Goal: Task Accomplishment & Management: Use online tool/utility

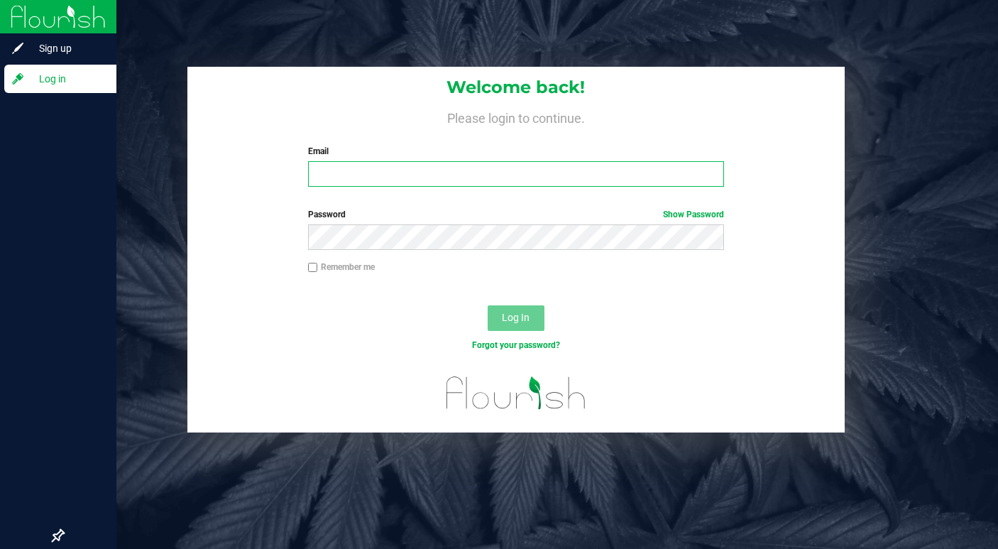
type input "lcousin@liveparallel.com"
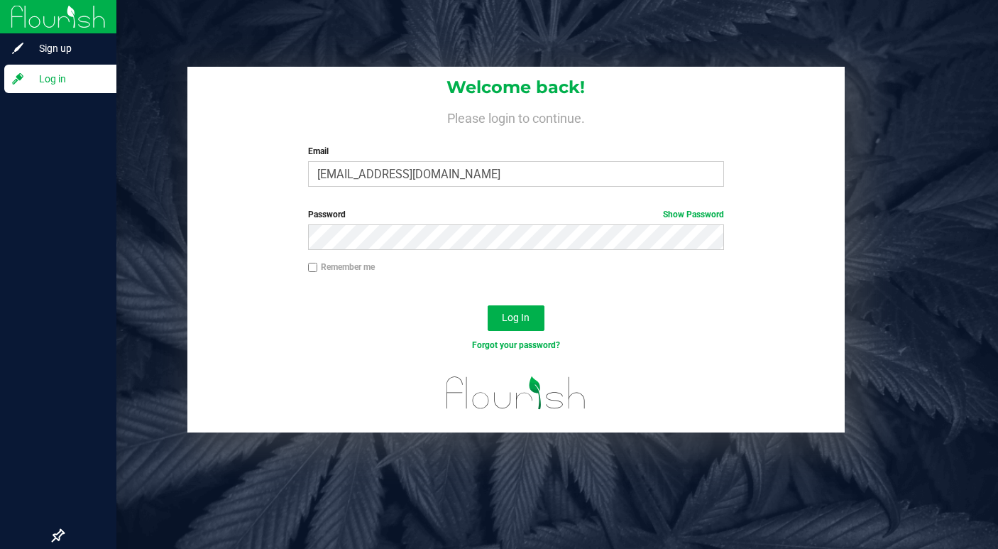
click at [67, 84] on span "Log in" at bounding box center [67, 78] width 85 height 17
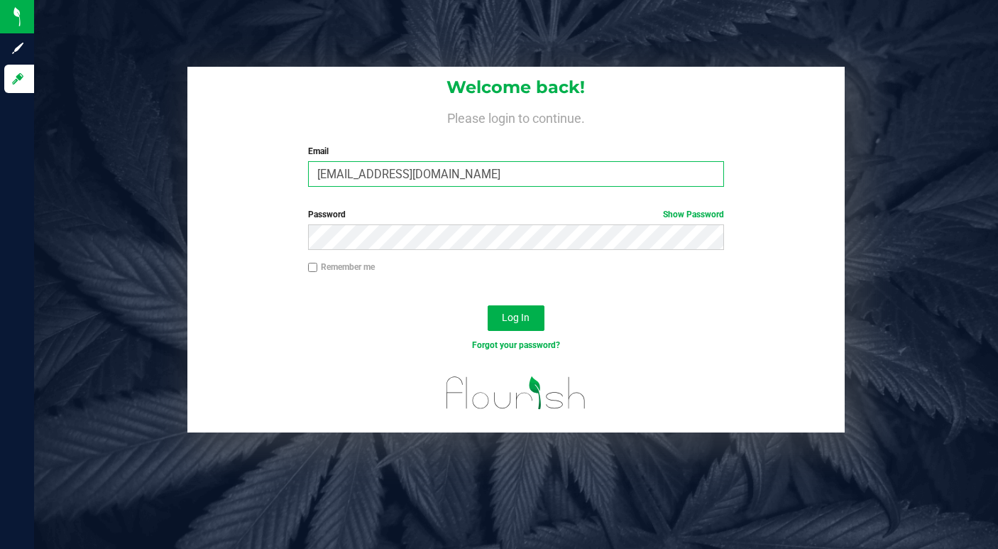
click at [346, 172] on input "[EMAIL_ADDRESS][DOMAIN_NAME]" at bounding box center [516, 174] width 417 height 26
click at [504, 316] on span "Log In" at bounding box center [516, 317] width 28 height 11
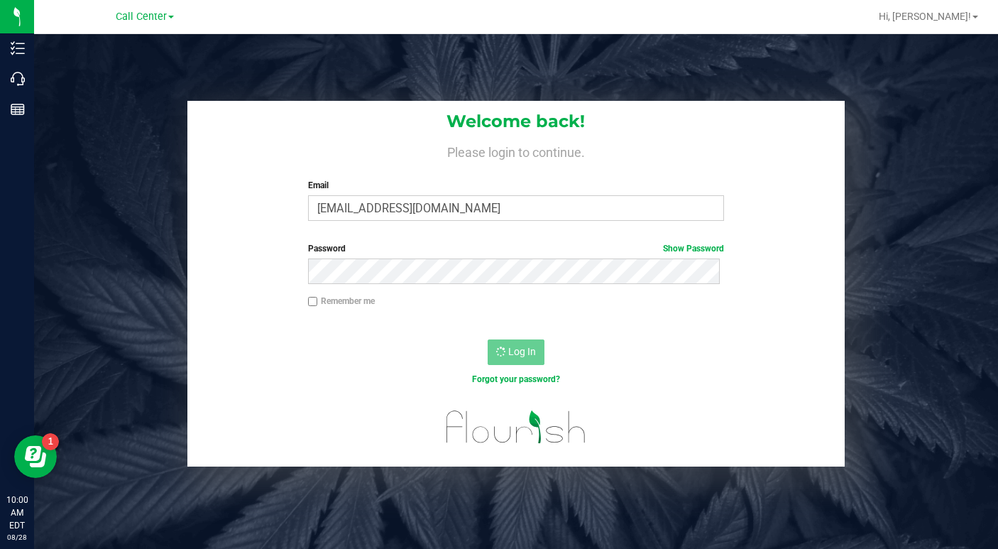
click at [815, 327] on div at bounding box center [515, 326] width 656 height 11
click at [355, 210] on input "[EMAIL_ADDRESS][DOMAIN_NAME]" at bounding box center [516, 208] width 417 height 26
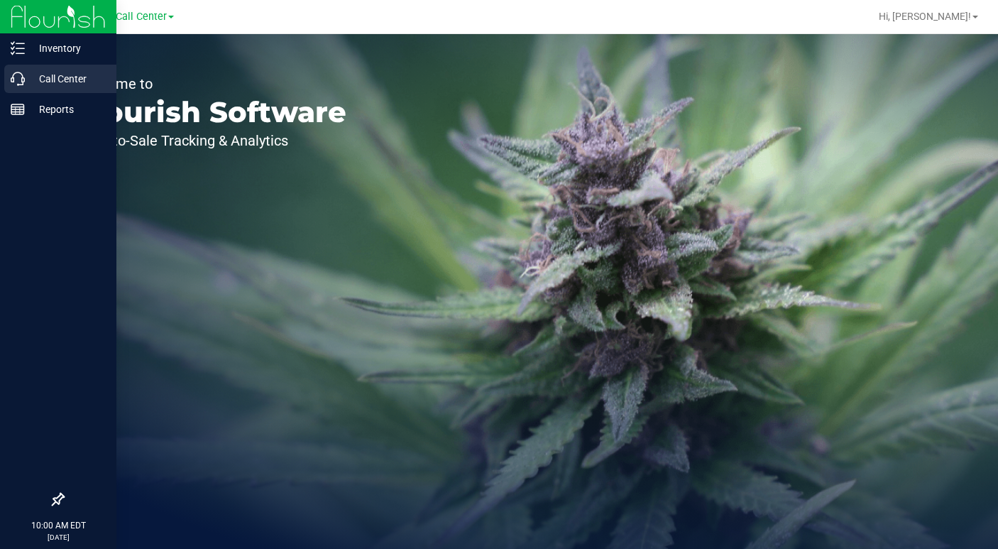
click at [43, 75] on p "Call Center" at bounding box center [67, 78] width 85 height 17
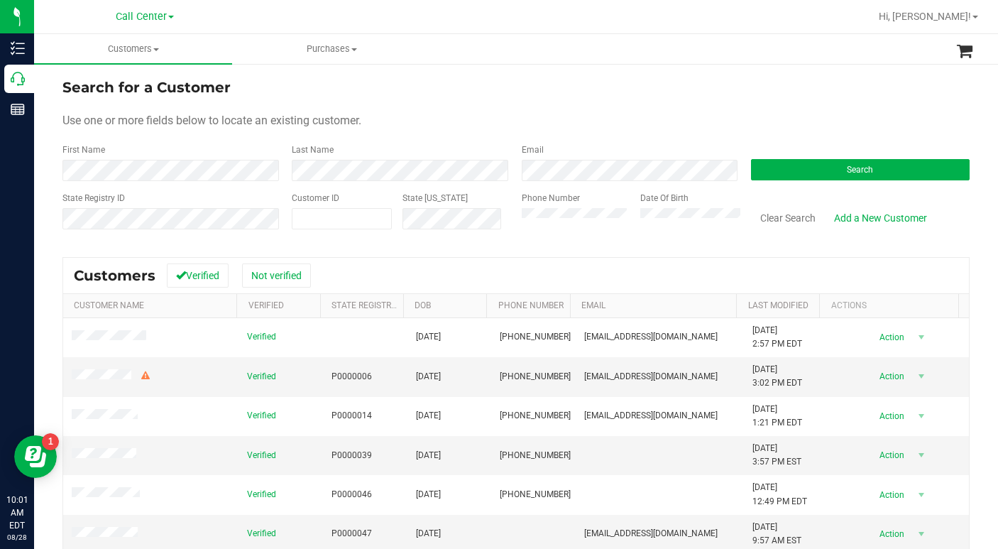
click at [766, 116] on div "Use one or more fields below to locate an existing customer." at bounding box center [515, 120] width 907 height 17
click at [825, 168] on button "Search" at bounding box center [860, 169] width 219 height 21
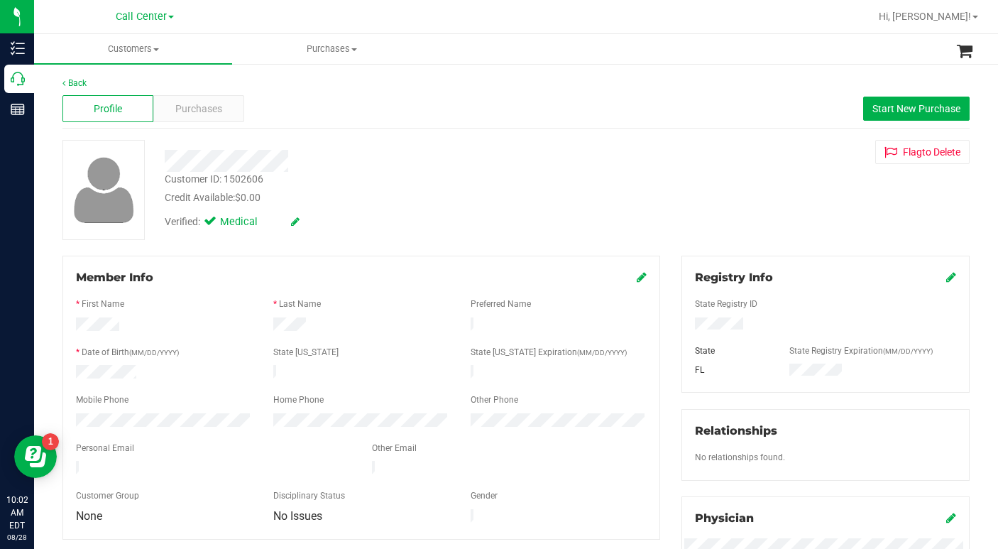
click at [353, 231] on div "Verified: Medical" at bounding box center [386, 220] width 464 height 31
click at [637, 275] on icon at bounding box center [642, 276] width 10 height 11
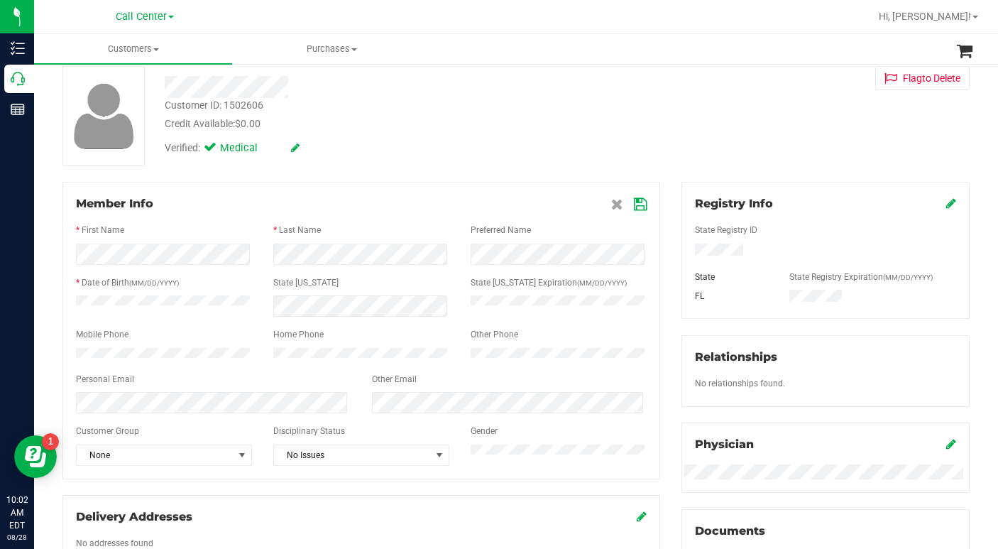
scroll to position [142, 0]
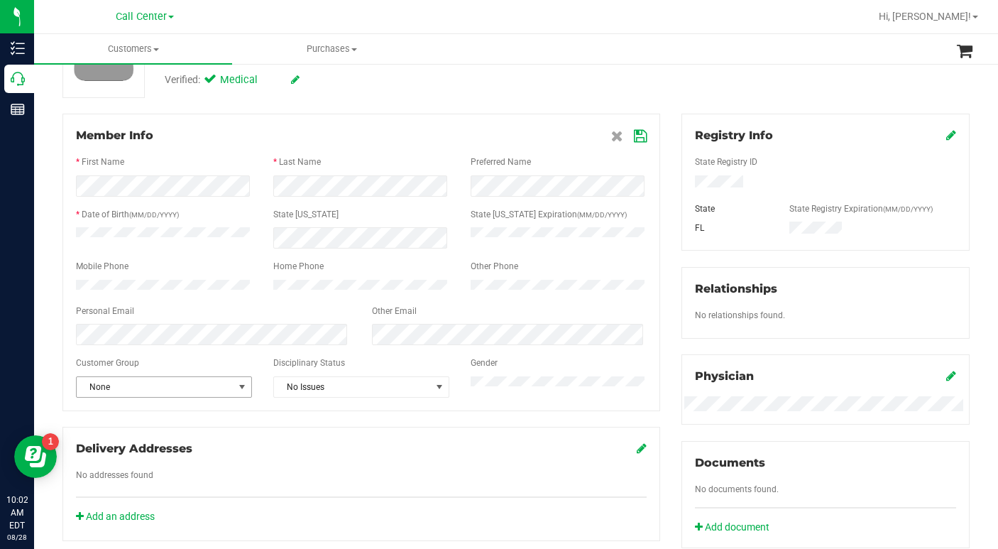
click at [236, 392] on span "select" at bounding box center [241, 386] width 11 height 11
click at [102, 289] on li "Seniors" at bounding box center [163, 285] width 172 height 21
click at [634, 139] on icon at bounding box center [640, 136] width 13 height 11
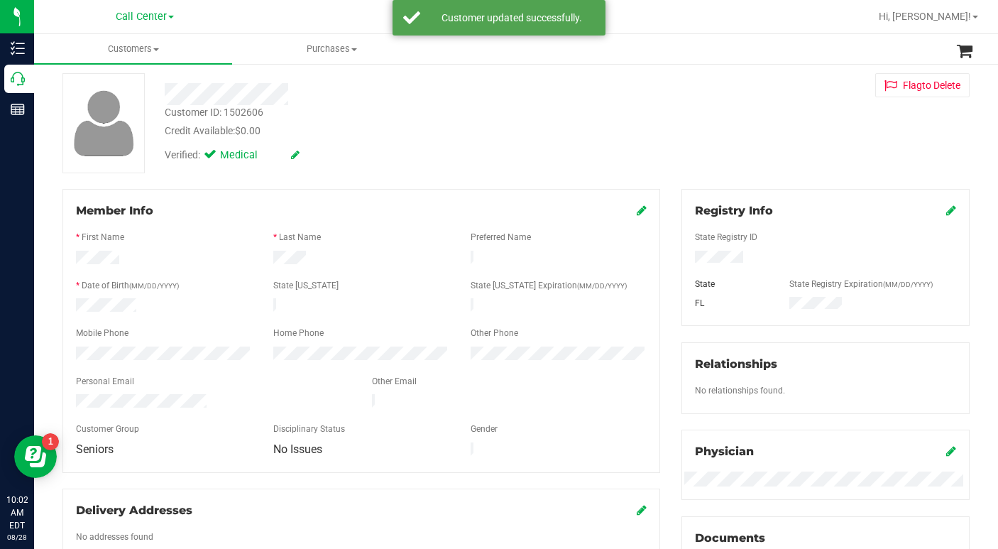
scroll to position [0, 0]
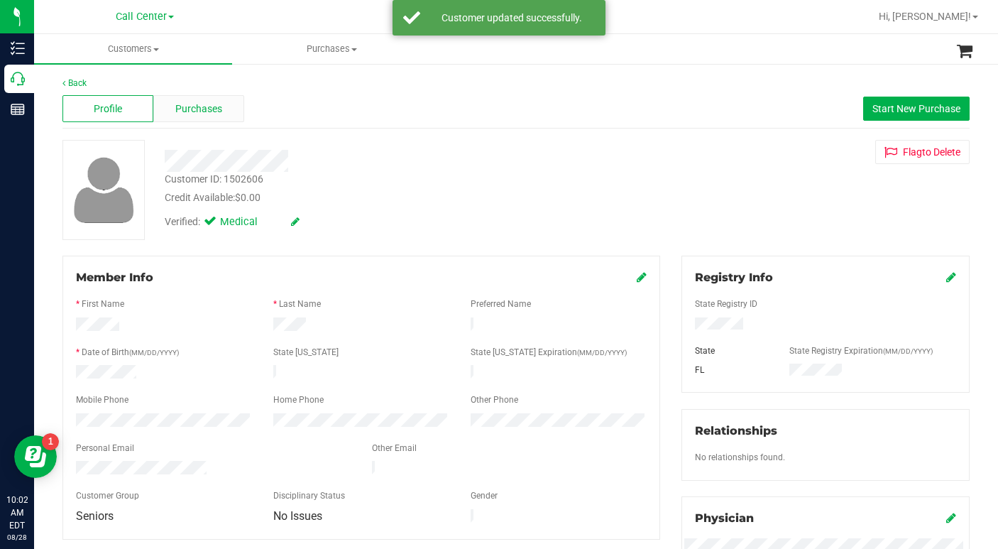
click at [199, 114] on span "Purchases" at bounding box center [198, 108] width 47 height 15
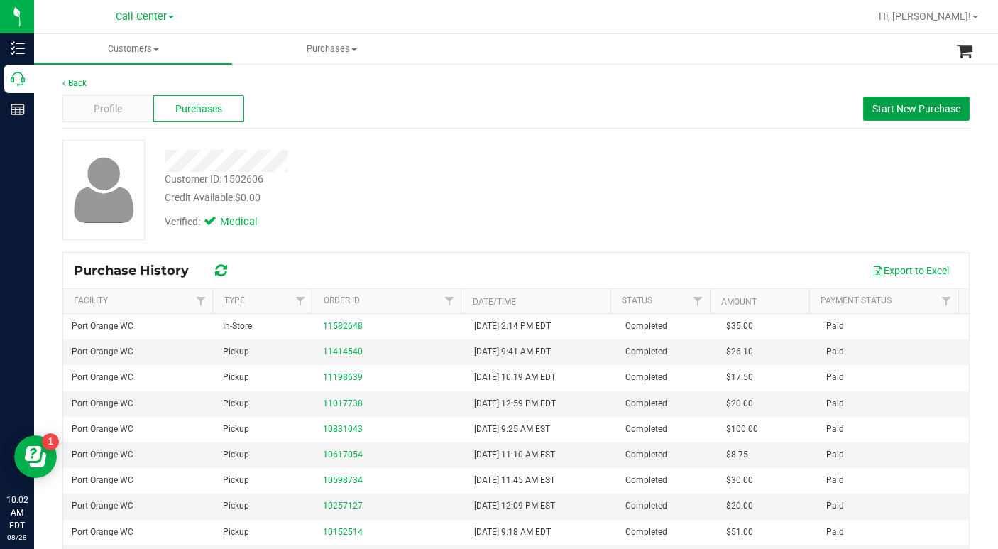
click at [883, 116] on button "Start New Purchase" at bounding box center [916, 109] width 106 height 24
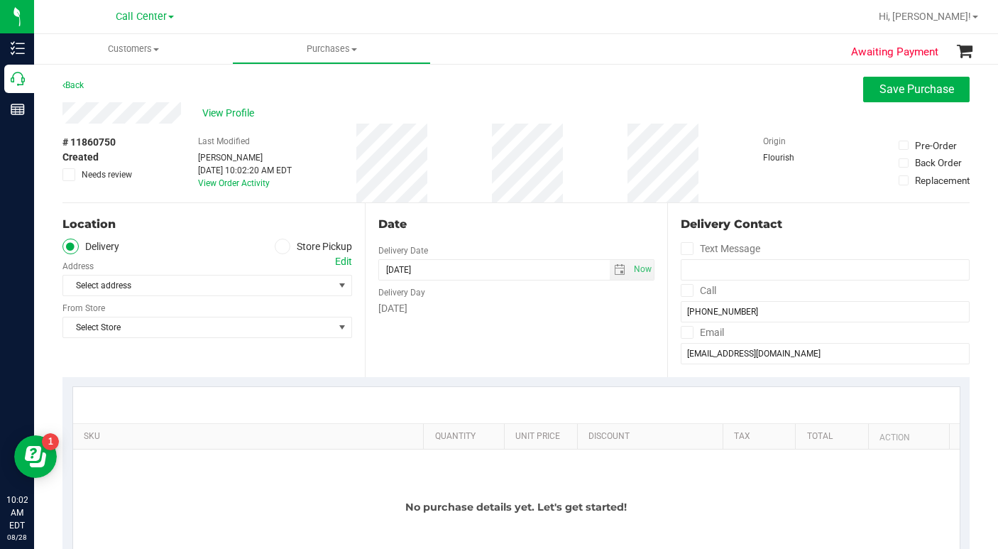
click at [278, 246] on icon at bounding box center [282, 246] width 9 height 0
click at [0, 0] on input "Store Pickup" at bounding box center [0, 0] width 0 height 0
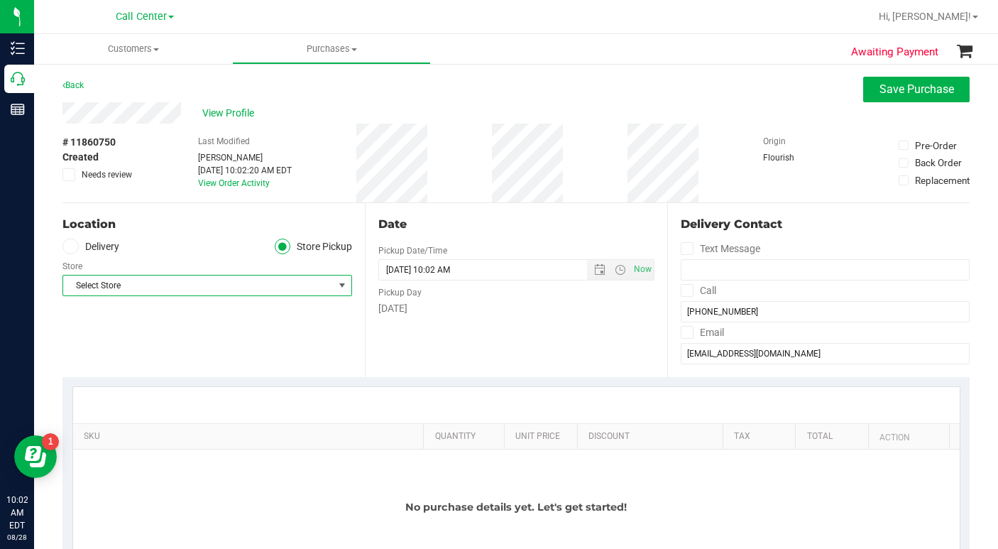
click at [170, 290] on span "Select Store" at bounding box center [198, 285] width 270 height 20
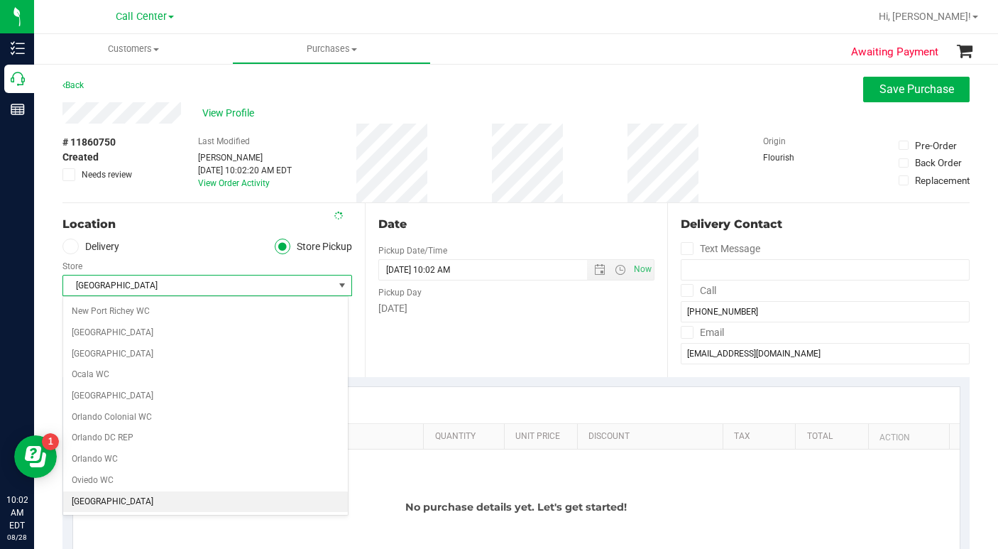
scroll to position [652, 0]
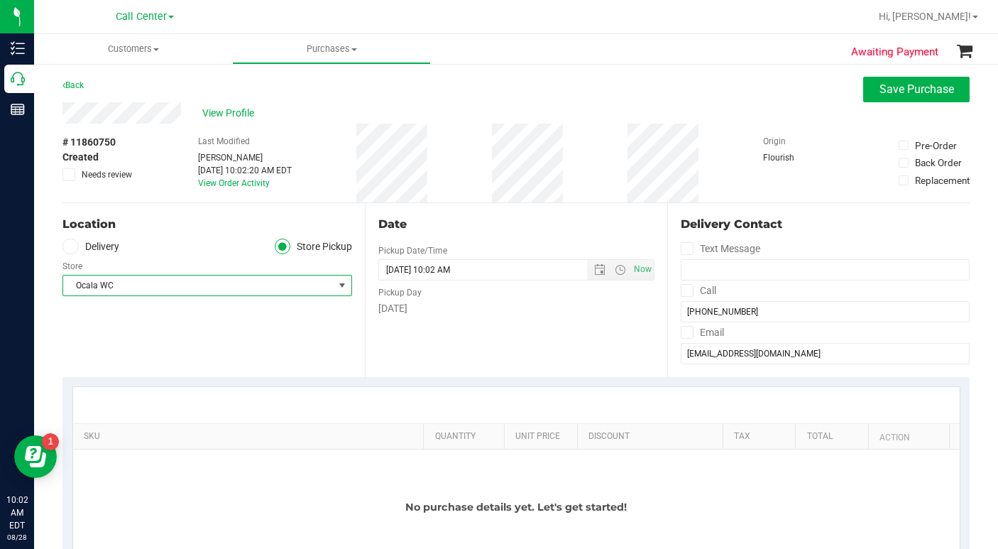
click at [230, 292] on span "Ocala WC" at bounding box center [198, 285] width 270 height 20
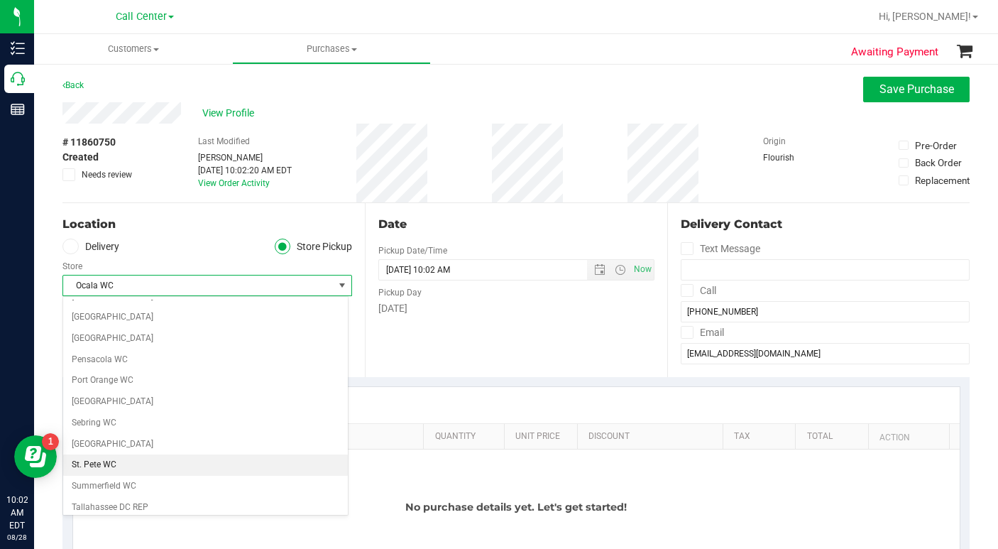
scroll to position [775, 0]
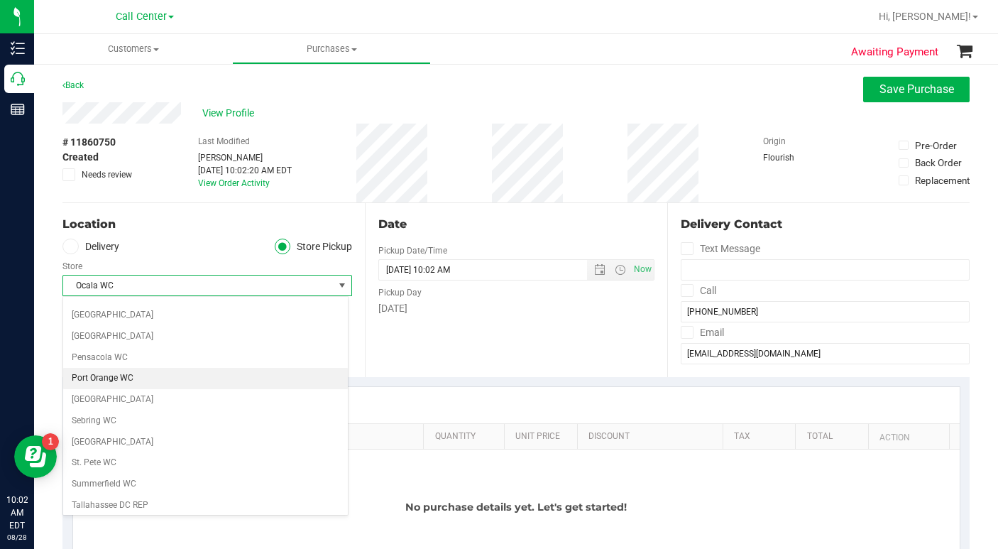
click at [109, 380] on li "Port Orange WC" at bounding box center [205, 378] width 285 height 21
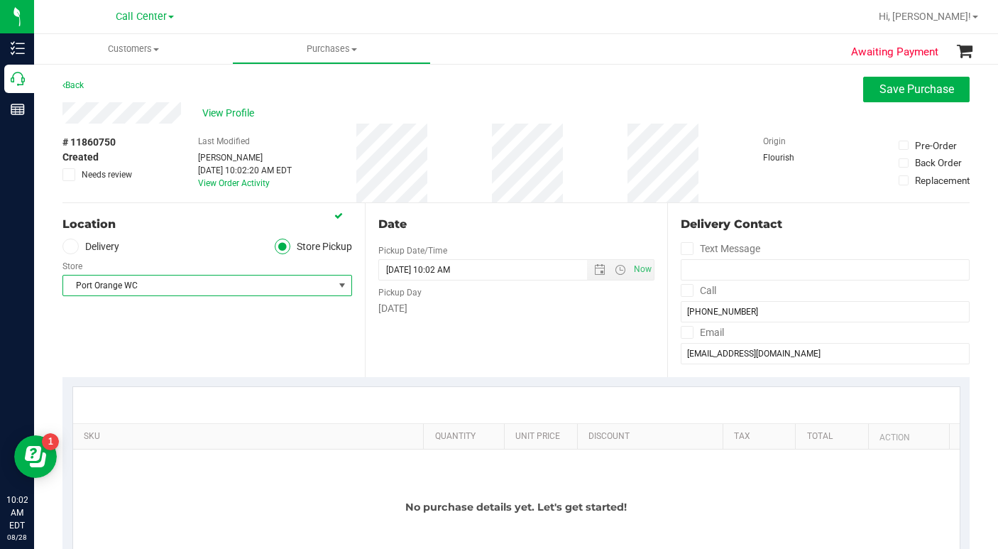
click at [251, 348] on div "Location Delivery Store Pickup Store Port Orange WC Select Store Bonita Springs…" at bounding box center [213, 290] width 302 height 174
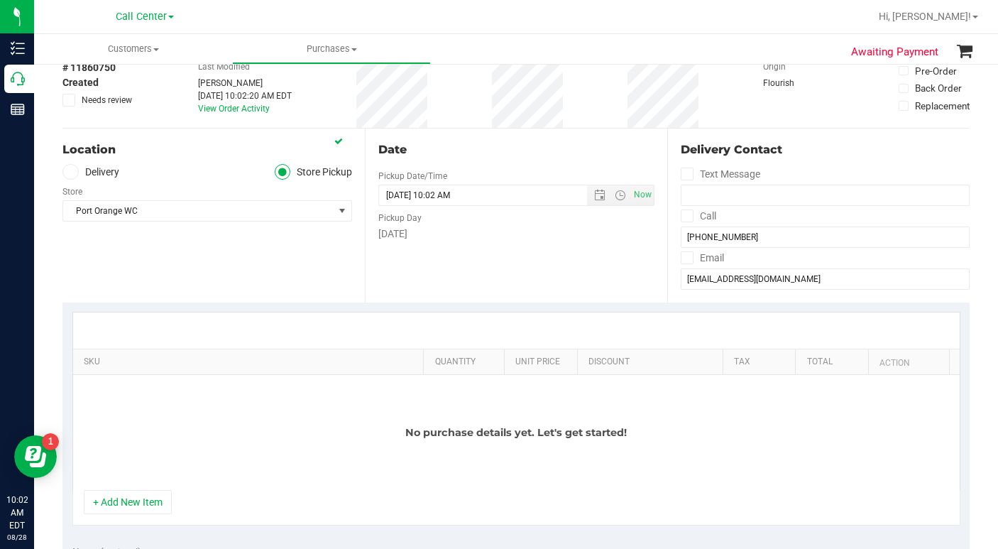
scroll to position [142, 0]
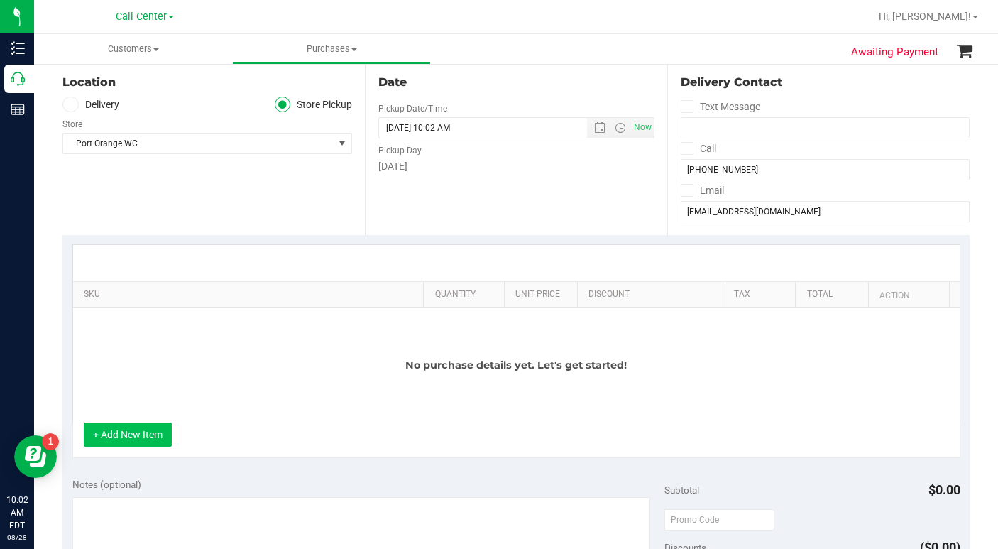
click at [158, 434] on button "+ Add New Item" at bounding box center [128, 434] width 88 height 24
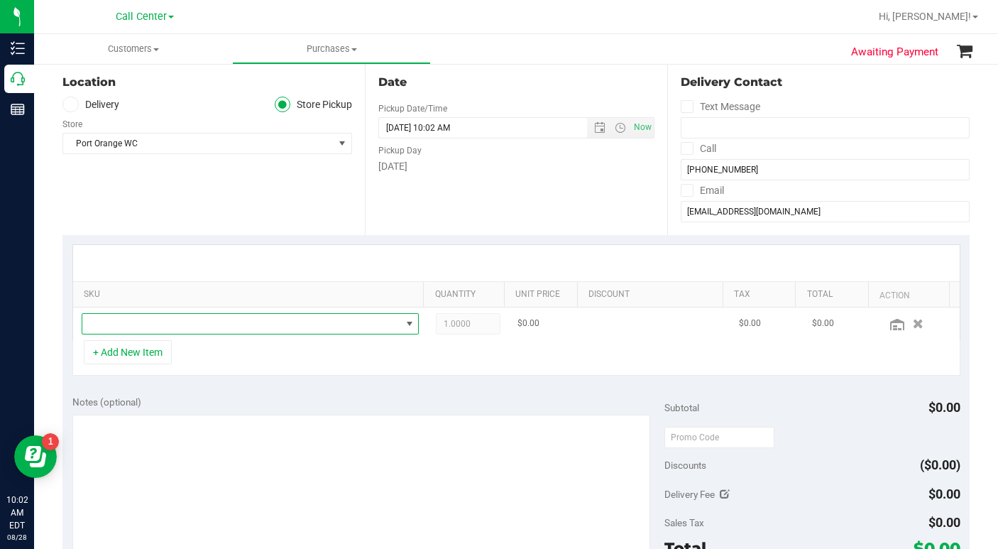
click at [124, 328] on span "NO DATA FOUND" at bounding box center [241, 324] width 319 height 20
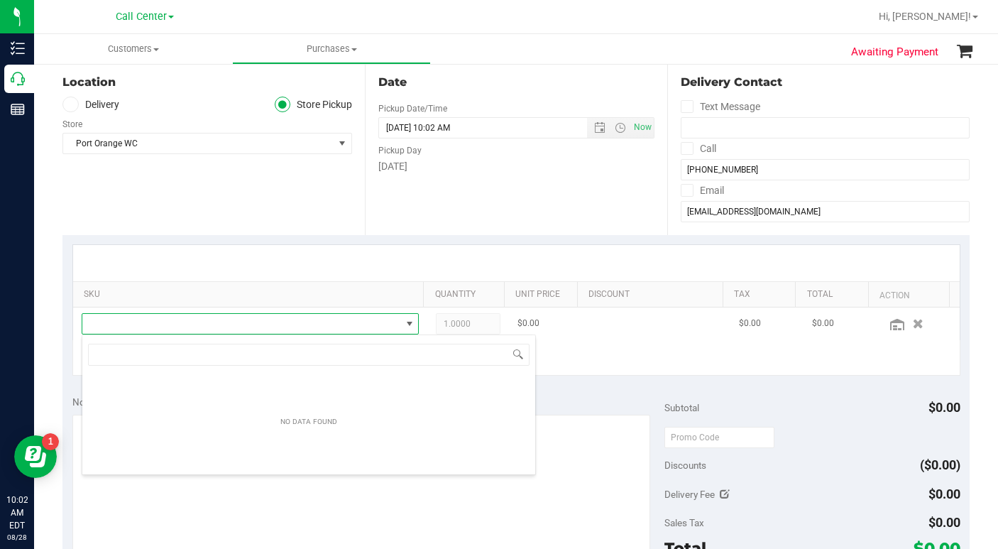
scroll to position [21, 324]
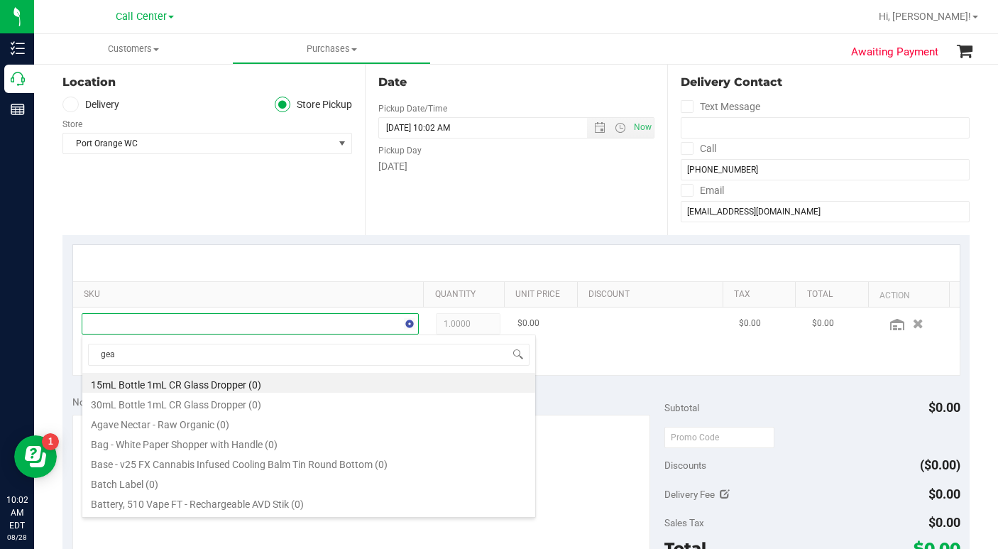
type input "gear"
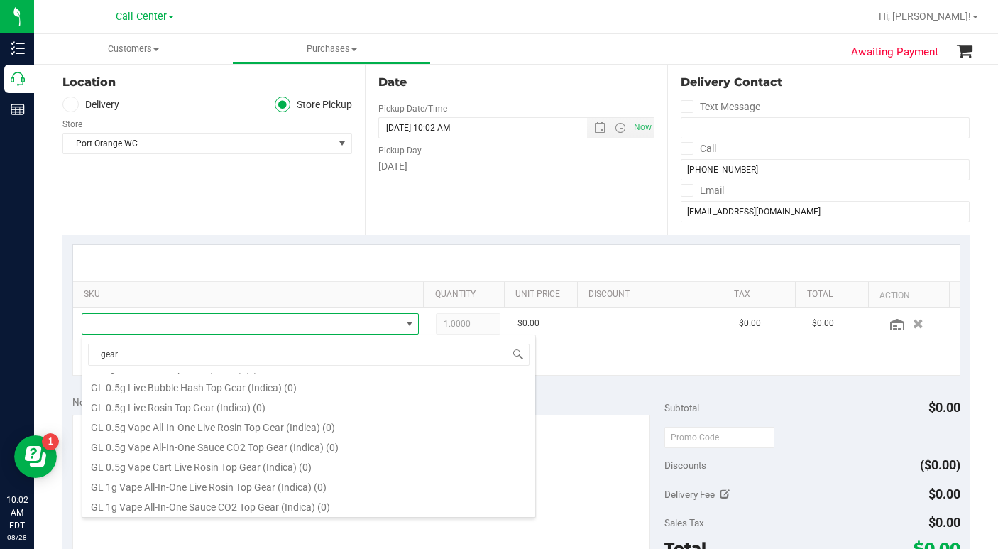
scroll to position [133, 0]
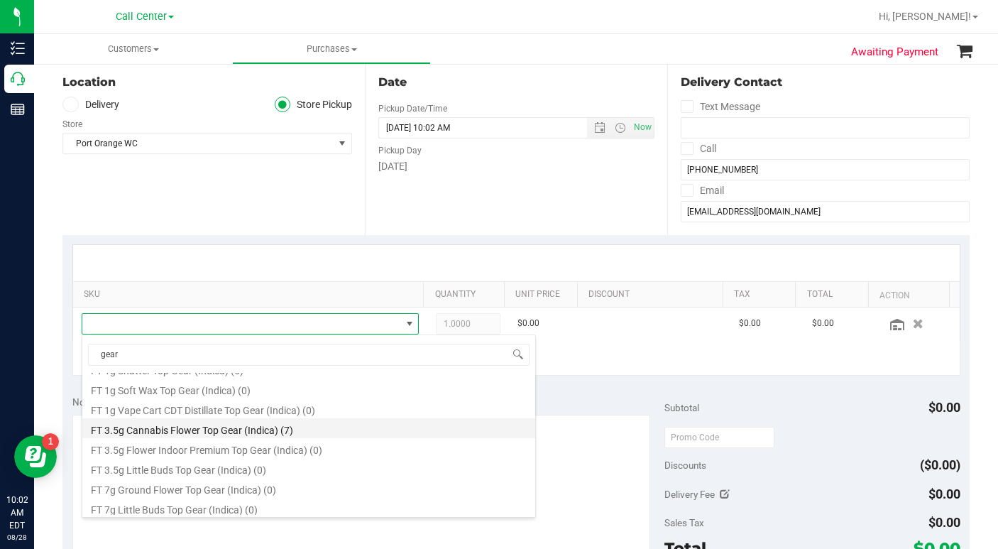
click at [199, 429] on li "FT 3.5g Cannabis Flower Top Gear (Indica) (7)" at bounding box center [308, 428] width 453 height 20
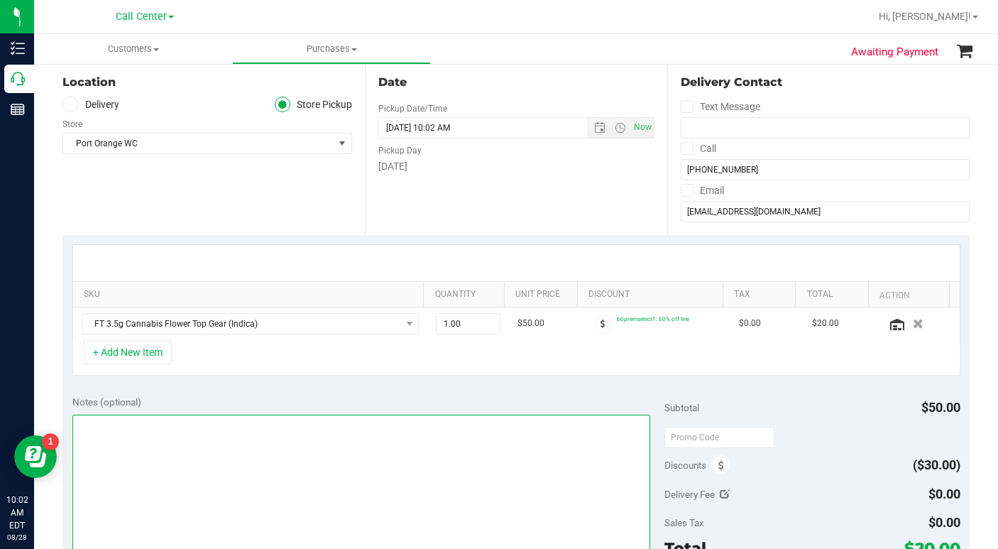
click at [199, 429] on textarea at bounding box center [361, 482] width 578 height 136
type textarea "LC CC"
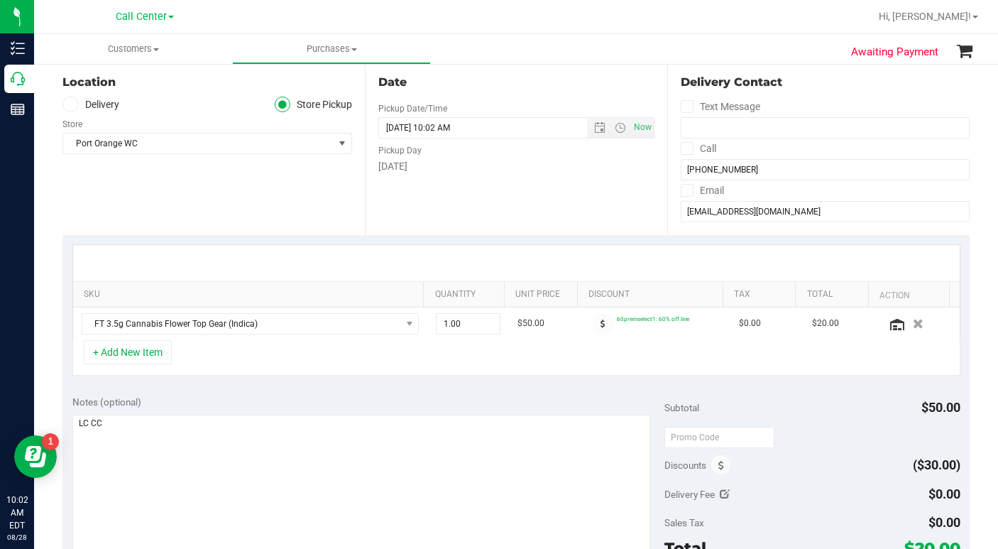
click at [191, 197] on div "Location Delivery Store Pickup Store Port Orange WC Select Store Bonita Springs…" at bounding box center [213, 148] width 302 height 174
click at [678, 257] on div at bounding box center [516, 263] width 886 height 36
drag, startPoint x: 440, startPoint y: 327, endPoint x: 437, endPoint y: 319, distance: 8.3
click at [437, 325] on span "1.00 1" at bounding box center [468, 323] width 65 height 21
type input "2"
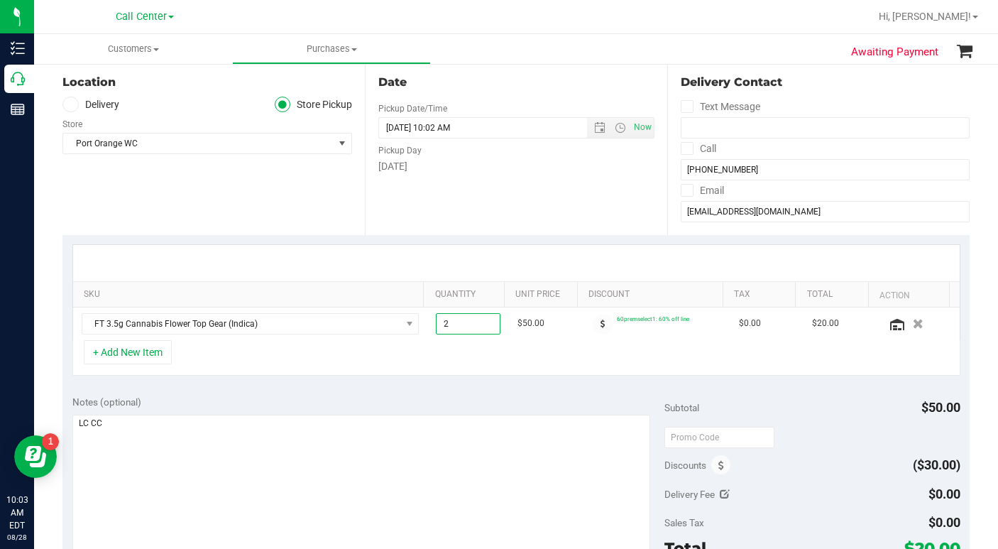
type input "2.00"
click at [367, 348] on div "+ Add New Item" at bounding box center [516, 357] width 888 height 35
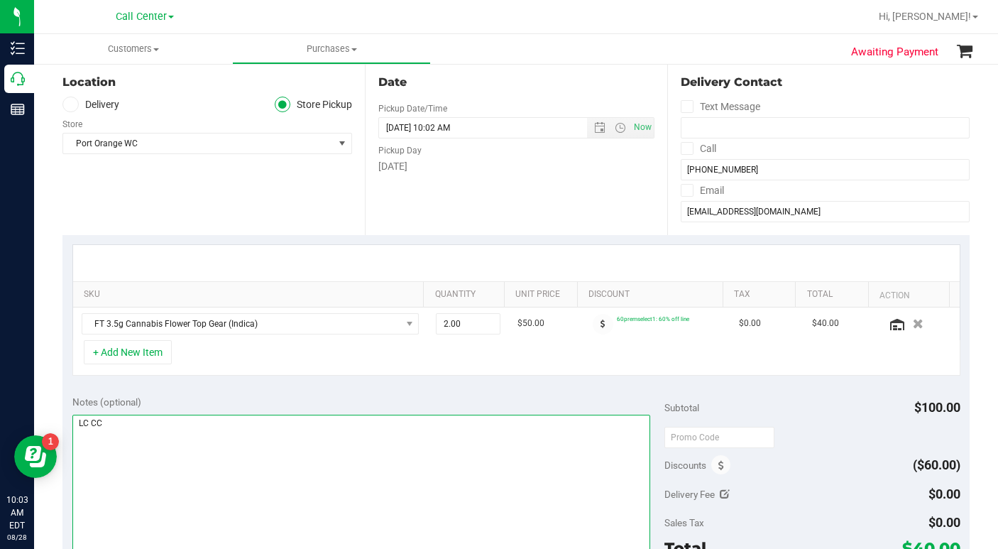
click at [250, 465] on textarea at bounding box center [361, 482] width 578 height 136
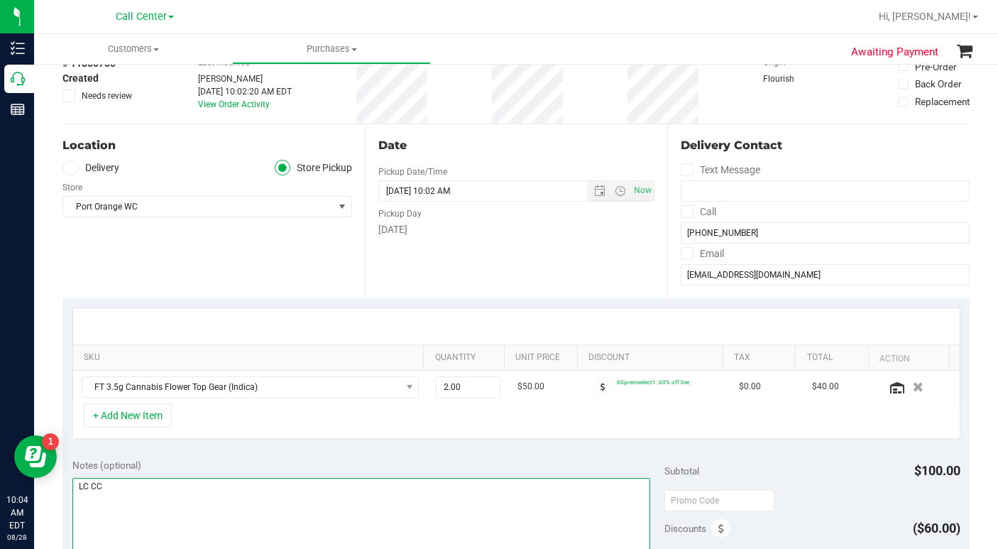
scroll to position [0, 0]
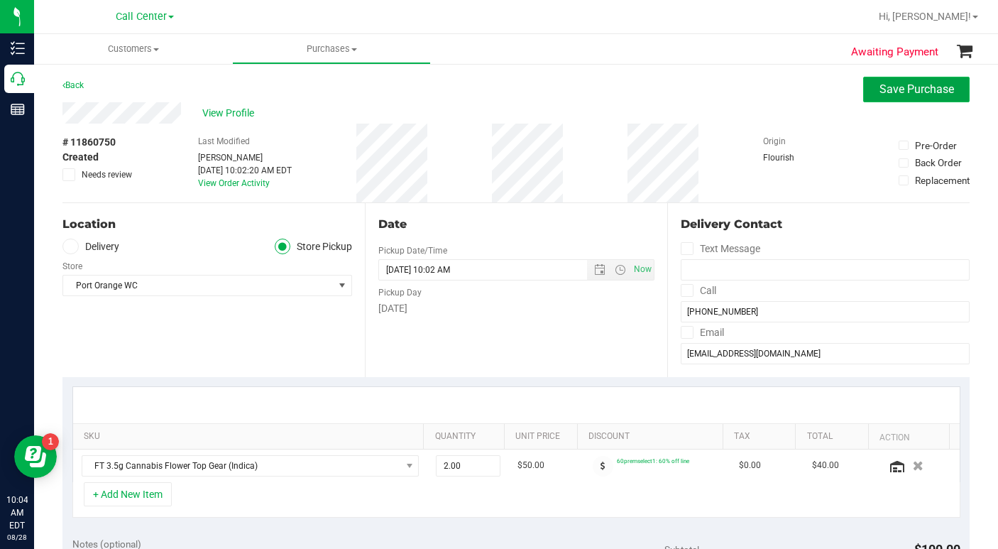
click at [879, 87] on span "Save Purchase" at bounding box center [916, 88] width 75 height 13
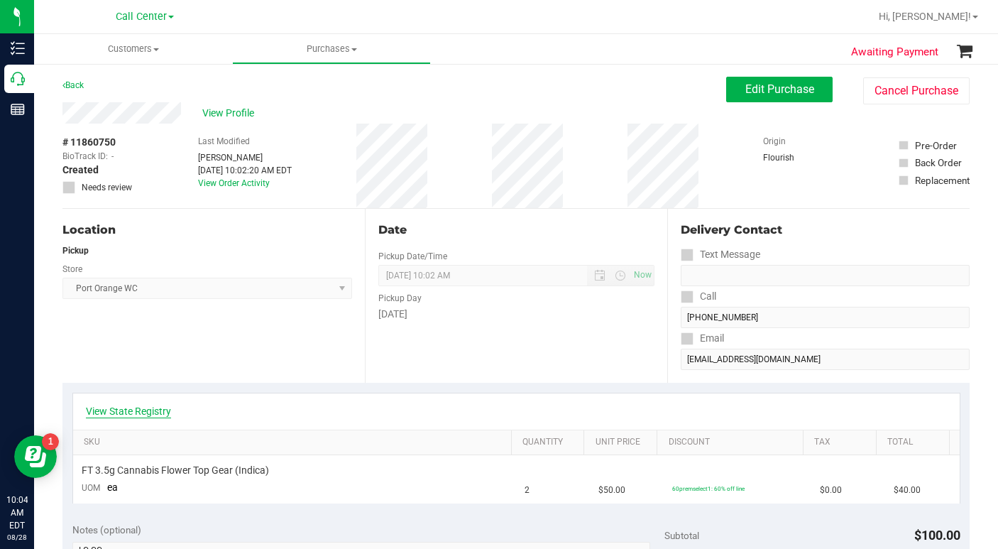
click at [154, 409] on link "View State Registry" at bounding box center [128, 411] width 85 height 14
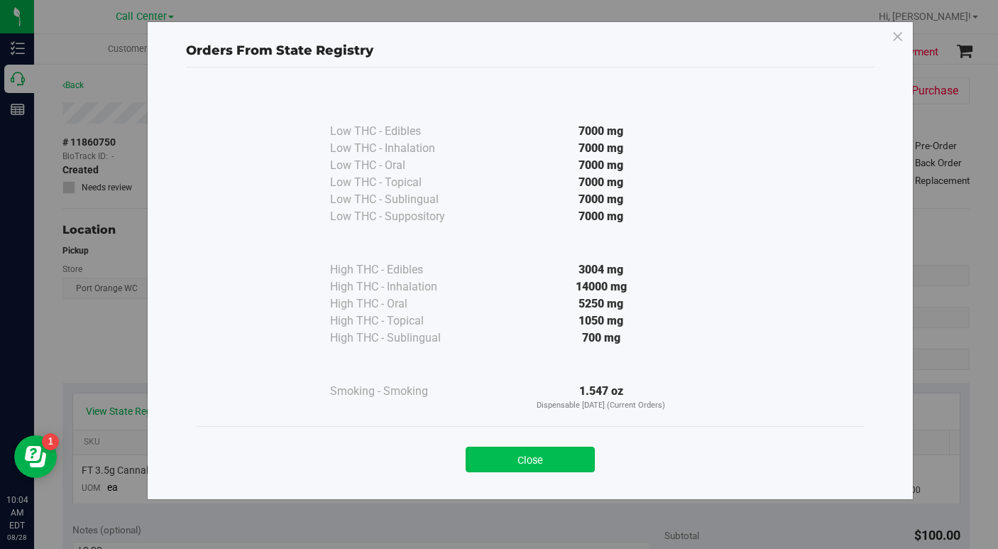
click at [495, 461] on button "Close" at bounding box center [530, 459] width 129 height 26
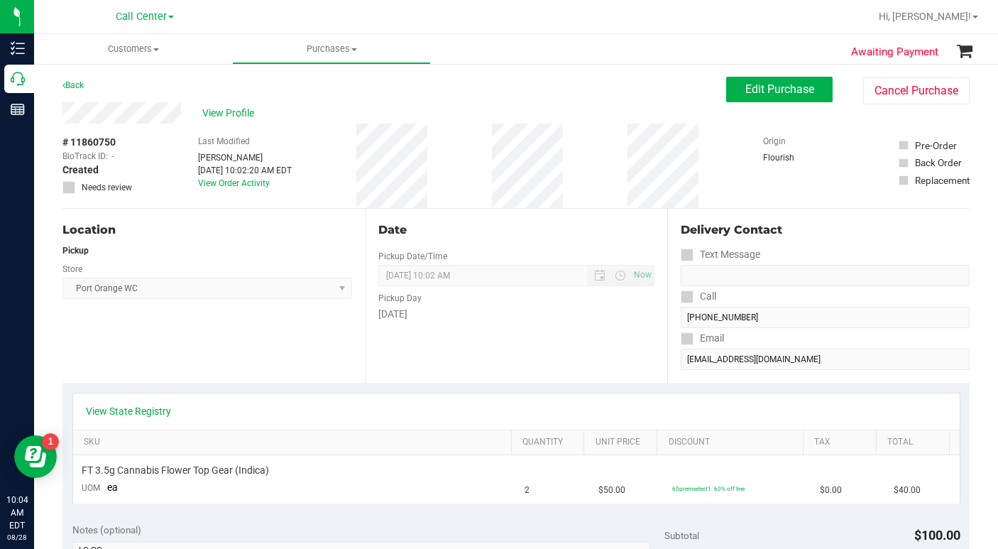
click at [258, 351] on div "Location Pickup Store Port Orange WC Select Store Bonita Springs WC Boynton Bea…" at bounding box center [213, 296] width 302 height 174
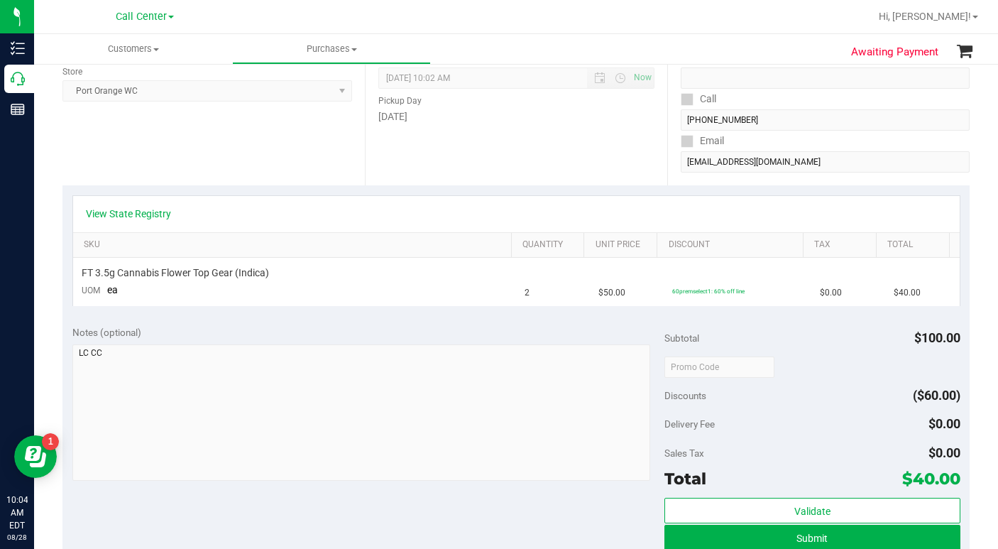
scroll to position [71, 0]
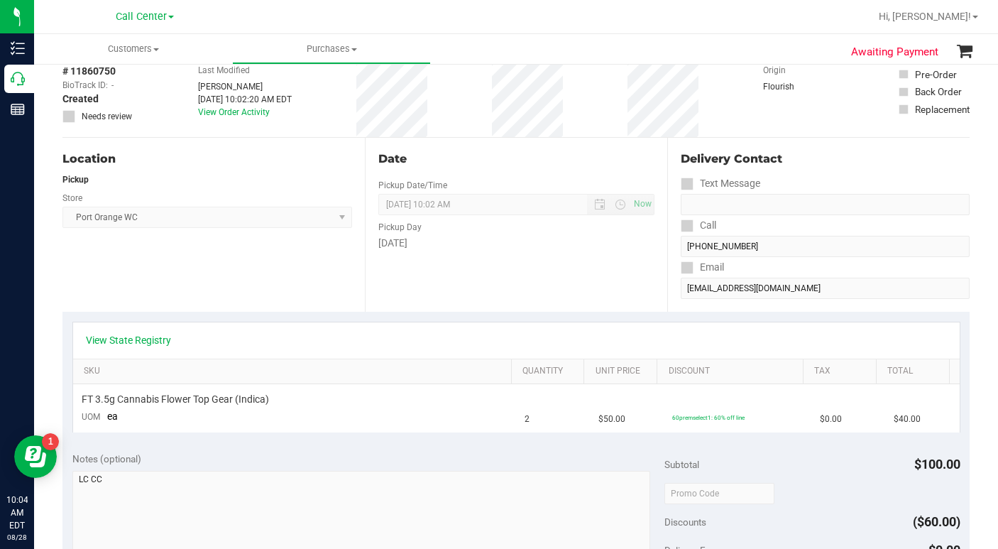
click at [224, 287] on div "Location Pickup Store Port Orange WC Select Store Bonita Springs WC Boynton Bea…" at bounding box center [213, 225] width 302 height 174
click at [196, 298] on div "Location Pickup Store Port Orange WC Select Store Bonita Springs WC Boynton Bea…" at bounding box center [213, 225] width 302 height 174
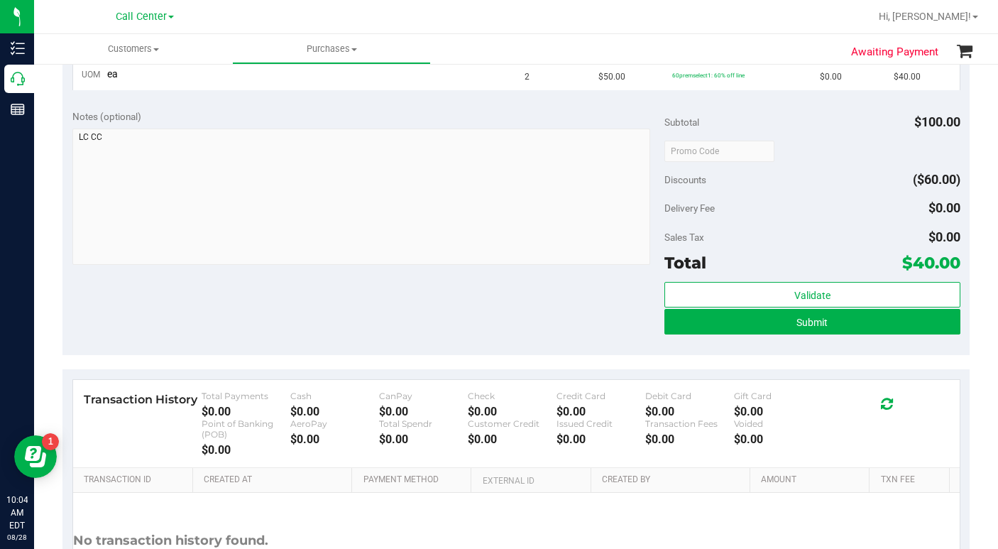
scroll to position [426, 0]
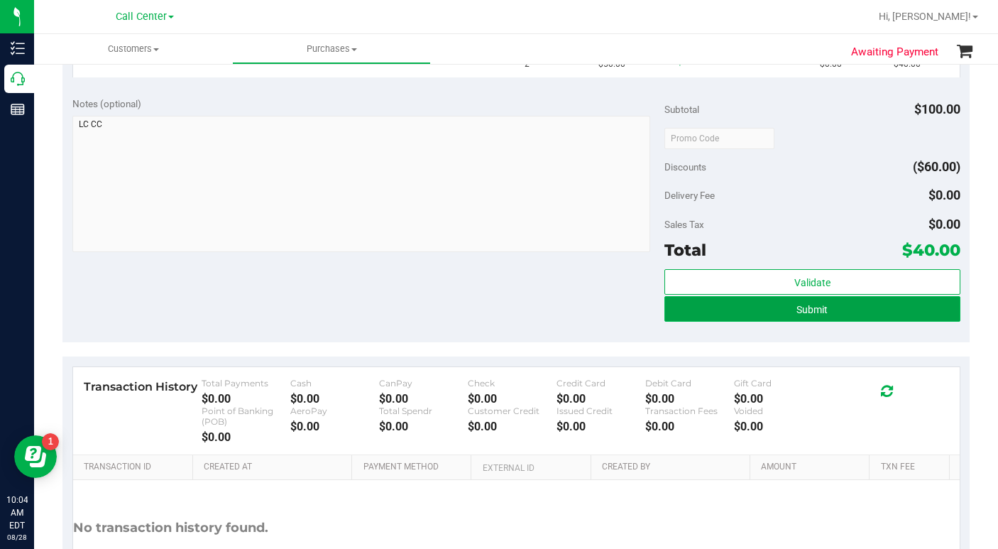
click at [769, 312] on button "Submit" at bounding box center [812, 309] width 296 height 26
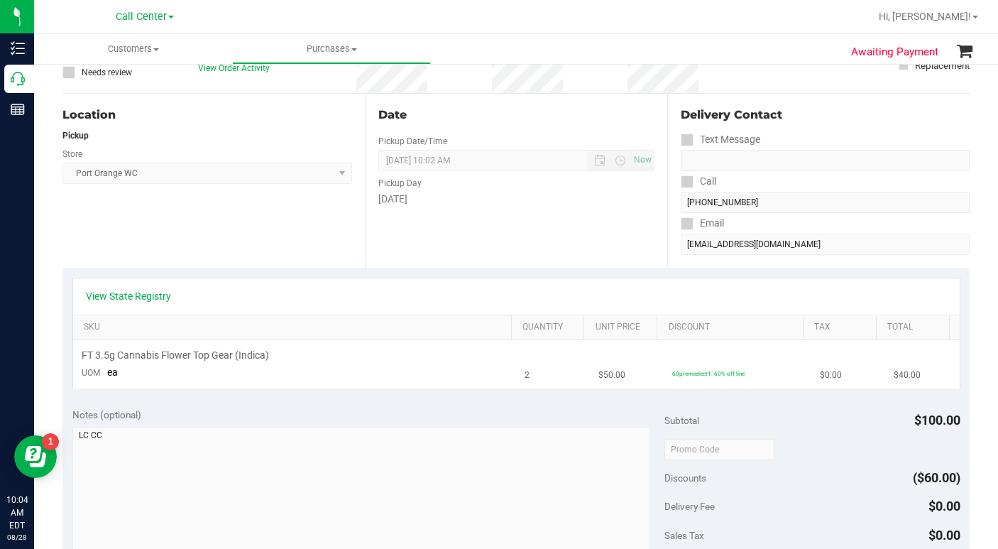
scroll to position [0, 0]
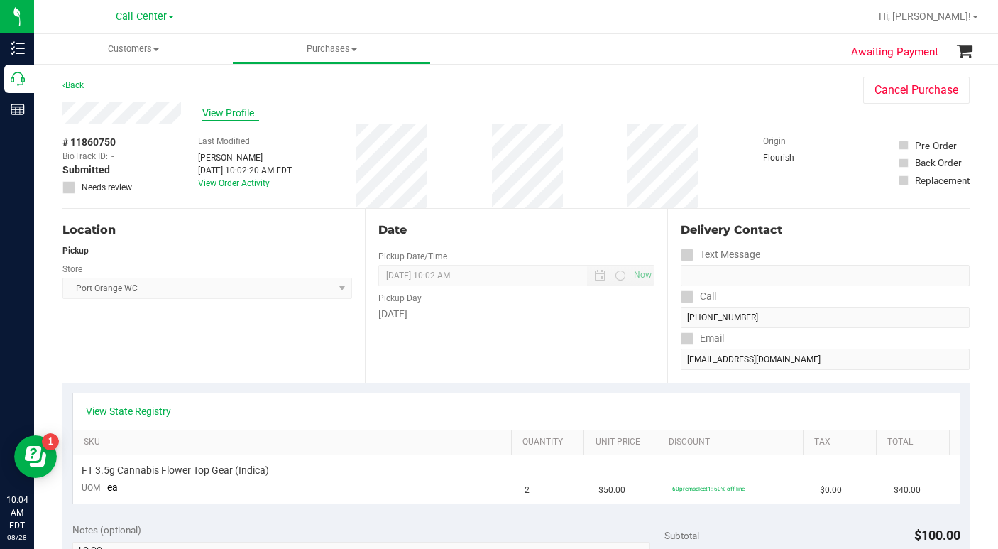
click at [231, 120] on span "View Profile" at bounding box center [230, 113] width 57 height 15
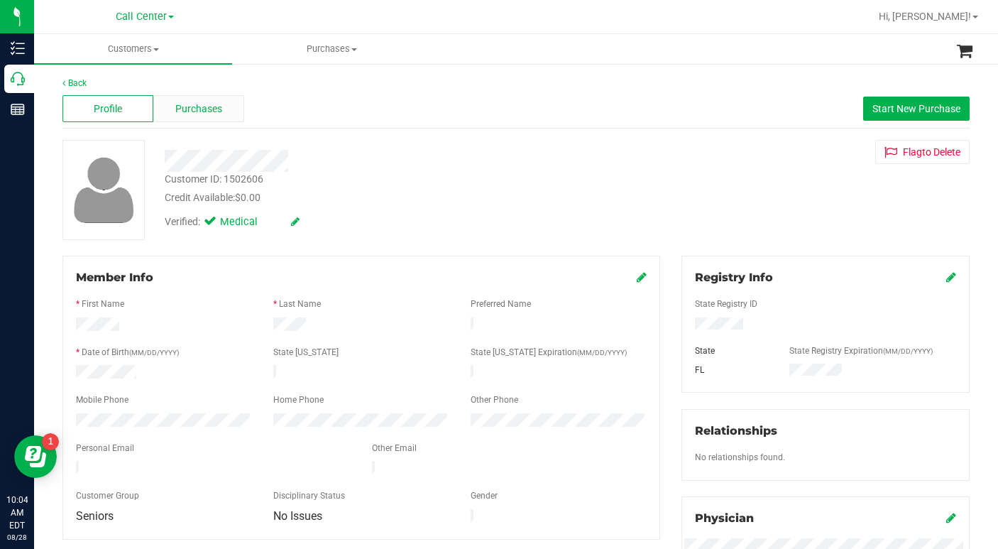
click at [182, 109] on span "Purchases" at bounding box center [198, 108] width 47 height 15
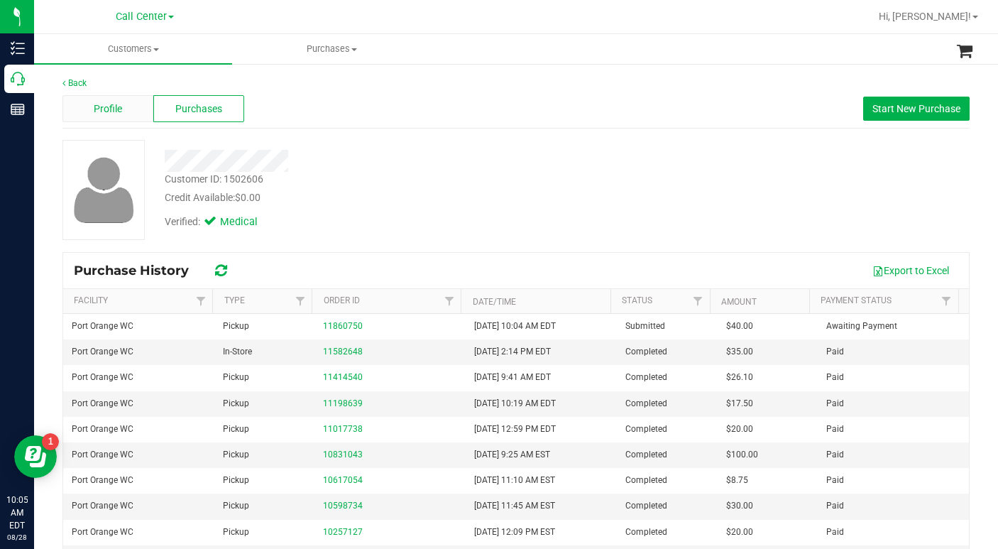
click at [128, 110] on div "Profile" at bounding box center [107, 108] width 91 height 27
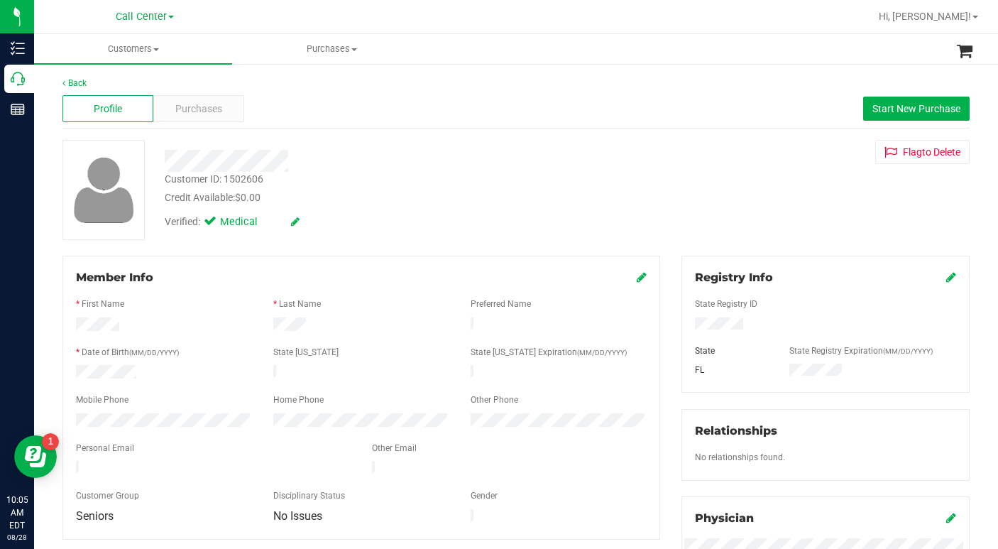
click at [490, 236] on div "Verified: Medical" at bounding box center [386, 220] width 464 height 31
click at [712, 203] on div "Customer ID: 1502606 Credit Available: $0.00 Verified: Medical Flag to Delete" at bounding box center [516, 190] width 928 height 100
click at [158, 49] on span at bounding box center [156, 49] width 6 height 3
click at [125, 90] on span "All customers" at bounding box center [85, 85] width 102 height 12
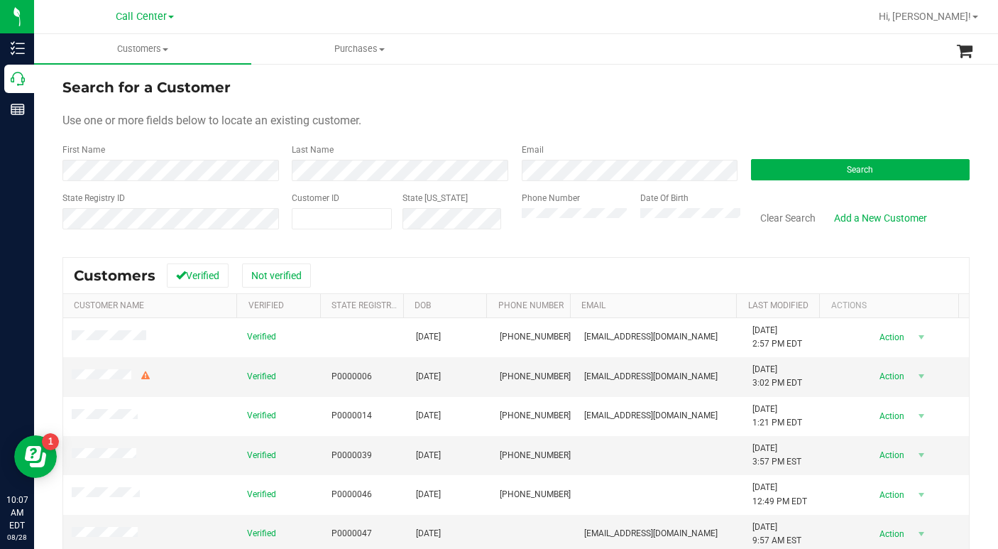
click at [773, 126] on div "Use one or more fields below to locate an existing customer." at bounding box center [515, 120] width 907 height 17
click at [762, 162] on button "Search" at bounding box center [860, 169] width 219 height 21
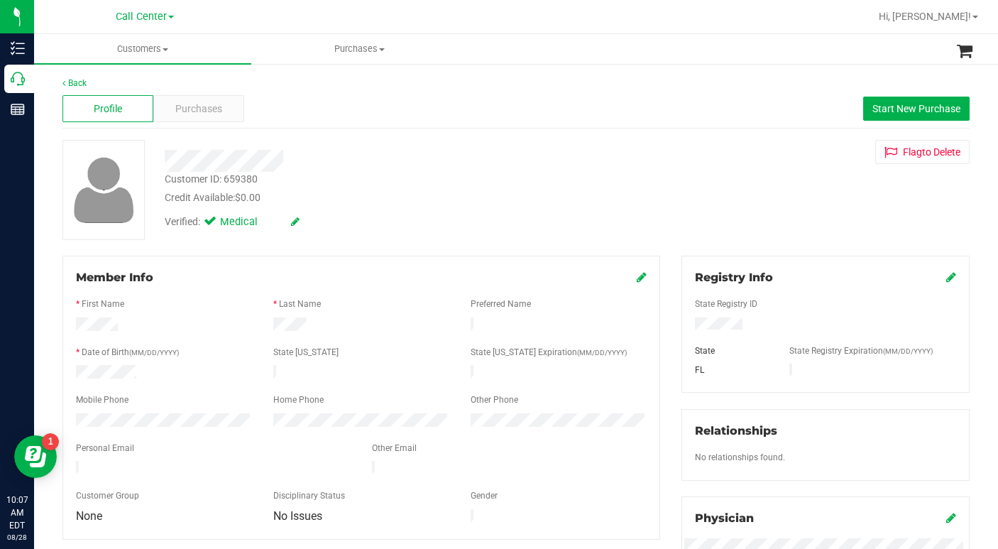
click at [383, 228] on div "Verified: Medical" at bounding box center [386, 220] width 464 height 31
click at [353, 190] on div "Credit Available: $0.00" at bounding box center [386, 197] width 443 height 15
click at [195, 112] on span "Purchases" at bounding box center [198, 108] width 47 height 15
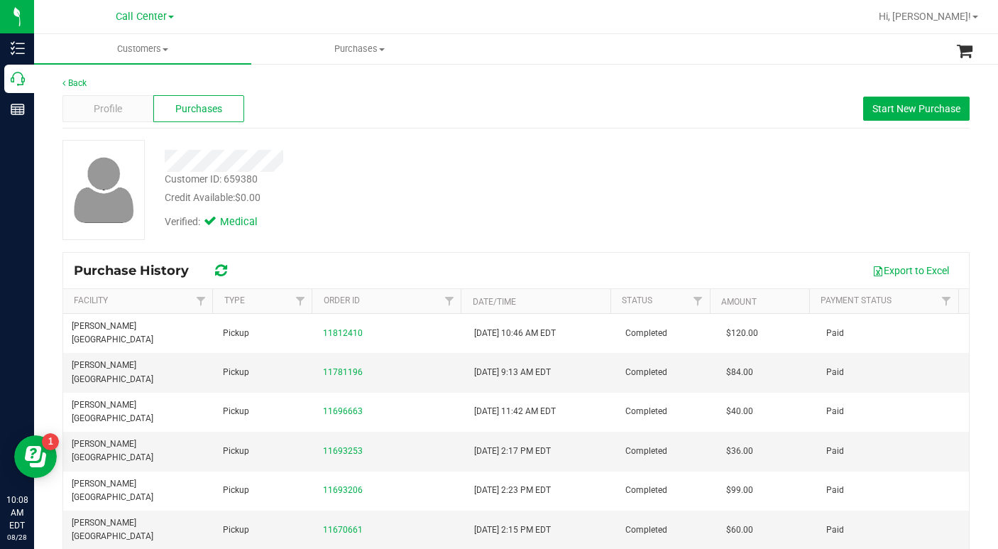
click at [701, 223] on div "Customer ID: 659380 Credit Available: $0.00 Verified: Medical" at bounding box center [516, 190] width 928 height 100
click at [94, 106] on span "Profile" at bounding box center [108, 108] width 28 height 15
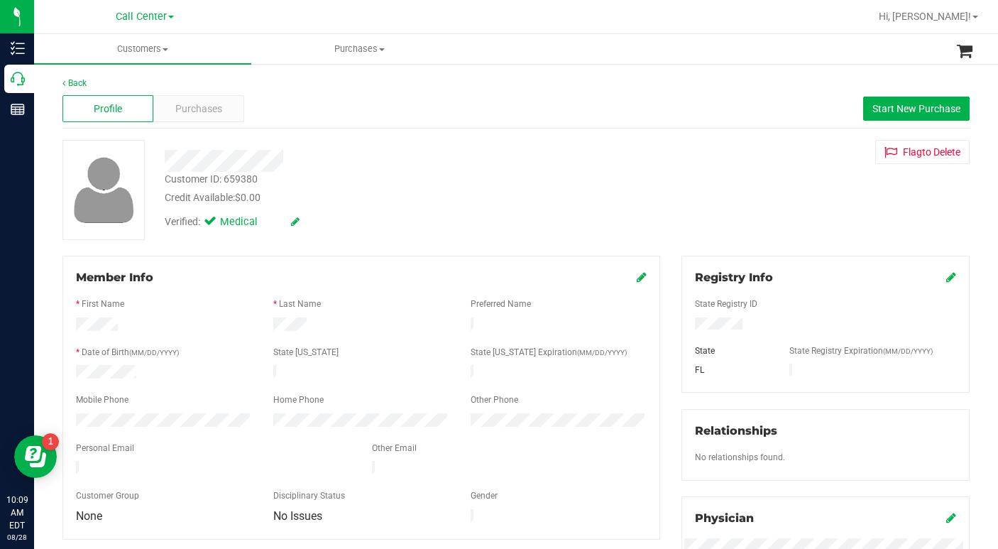
click at [761, 205] on div "Customer ID: 659380 Credit Available: $0.00 Verified: Medical Flag to Delete" at bounding box center [516, 190] width 928 height 100
click at [757, 216] on div "Customer ID: 659380 Credit Available: $0.00 Verified: Medical Flag to Delete" at bounding box center [516, 190] width 928 height 100
click at [427, 197] on div "Credit Available: $0.00" at bounding box center [386, 197] width 443 height 15
click at [181, 113] on span "Purchases" at bounding box center [198, 108] width 47 height 15
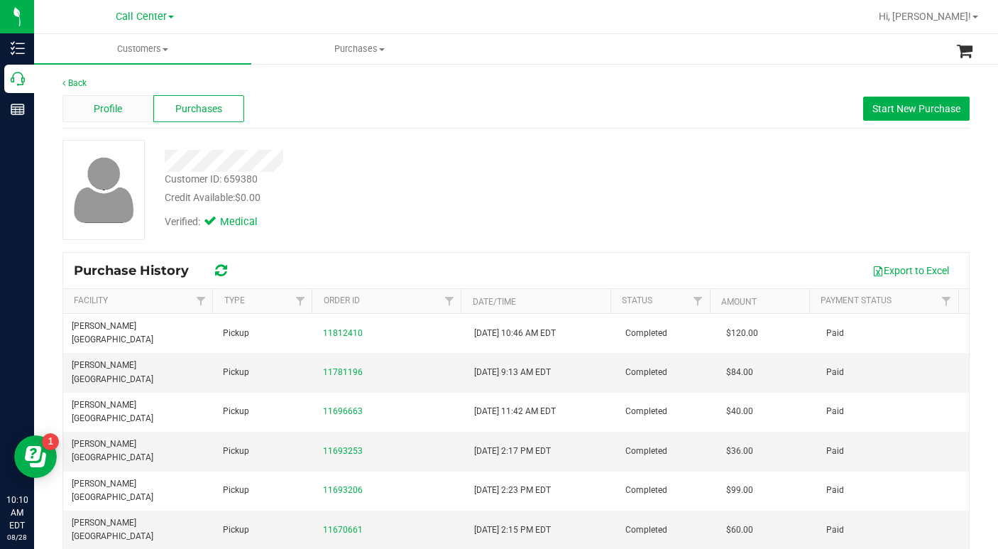
click at [114, 106] on span "Profile" at bounding box center [108, 108] width 28 height 15
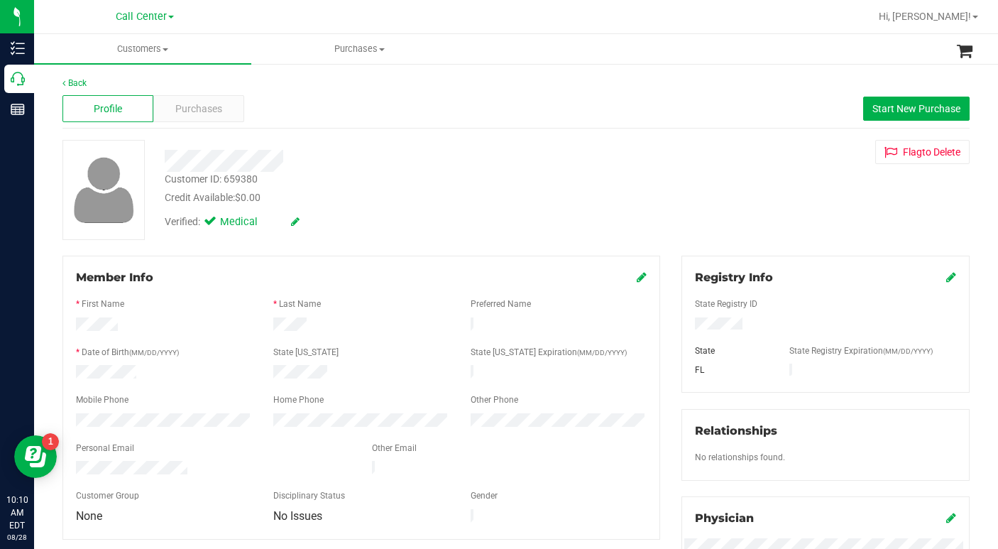
click at [352, 206] on div "Verified: Medical" at bounding box center [386, 220] width 464 height 31
click at [763, 231] on div "Customer ID: 659380 Credit Available: $0.00 Verified: Medical Flag to Delete" at bounding box center [516, 190] width 928 height 100
click at [470, 258] on div "Member Info * First Name * Last Name Preferred Name * Date of Birth (MM/DD/YYYY…" at bounding box center [360, 397] width 597 height 284
click at [447, 231] on div "Verified: Medical" at bounding box center [386, 220] width 464 height 31
click at [694, 184] on div "Customer ID: 659380 Credit Available: $0.00 Verified: Medical Flag to Delete" at bounding box center [516, 190] width 928 height 100
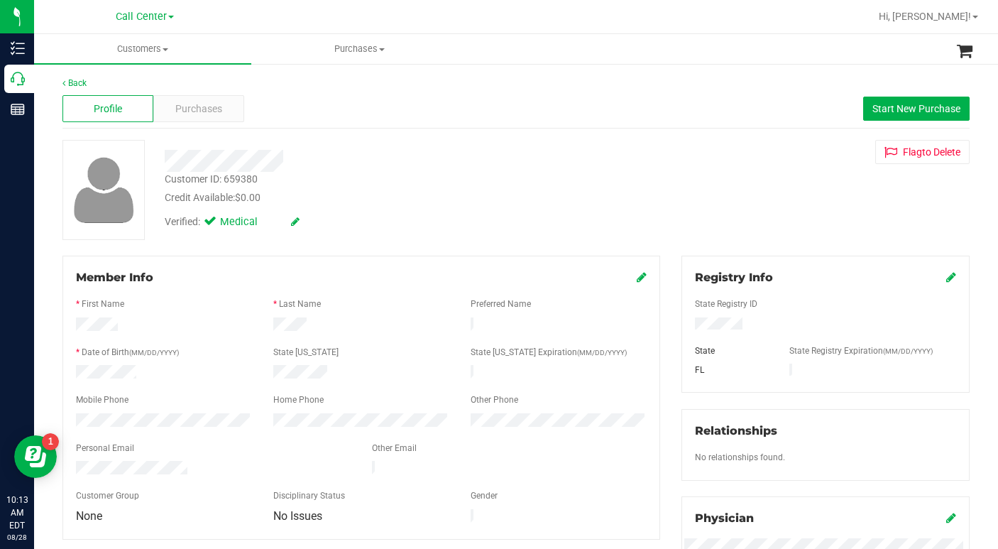
click at [710, 180] on div "Customer ID: 659380 Credit Available: $0.00 Verified: Medical Flag to Delete" at bounding box center [516, 190] width 928 height 100
click at [414, 213] on div "Verified: Medical" at bounding box center [386, 220] width 464 height 31
click at [400, 184] on div "Customer ID: 659380 Credit Available: $0.00" at bounding box center [386, 188] width 464 height 33
click at [753, 222] on div "Customer ID: 659380 Credit Available: $0.00 Verified: Medical Flag to Delete" at bounding box center [516, 190] width 928 height 100
click at [162, 48] on span "Customers" at bounding box center [142, 49] width 217 height 13
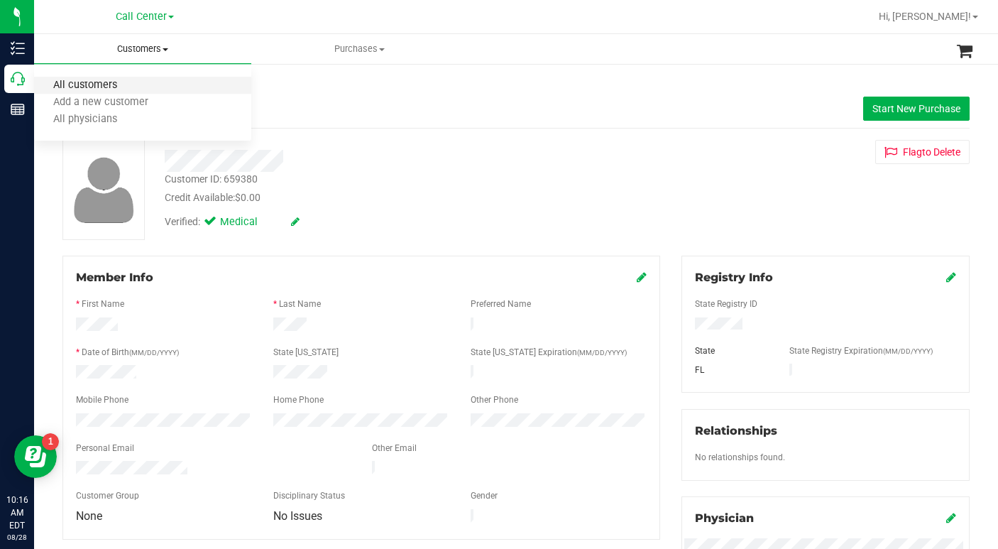
click at [109, 86] on span "All customers" at bounding box center [85, 85] width 102 height 12
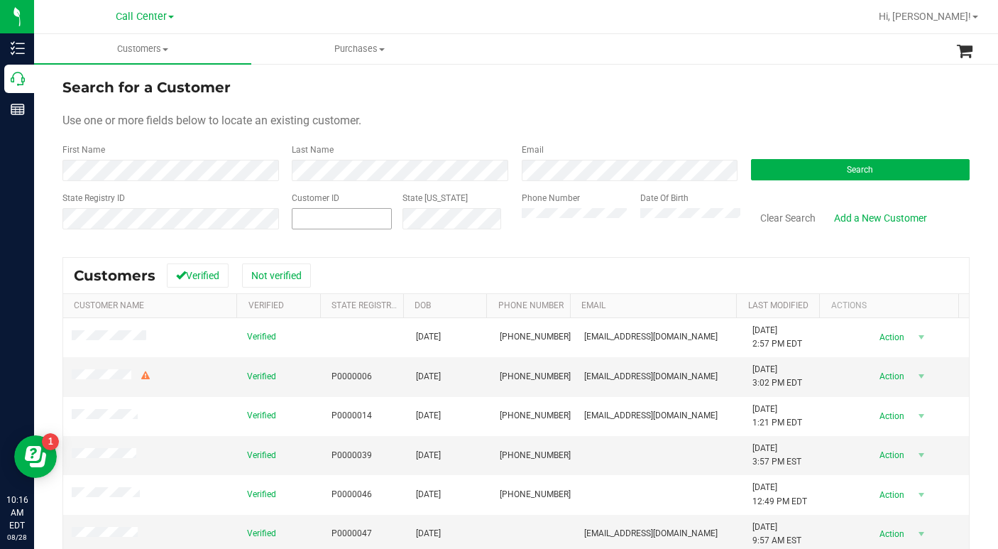
click at [352, 214] on span at bounding box center [342, 218] width 100 height 21
type input "1438554"
click at [821, 172] on button "Search" at bounding box center [860, 169] width 219 height 21
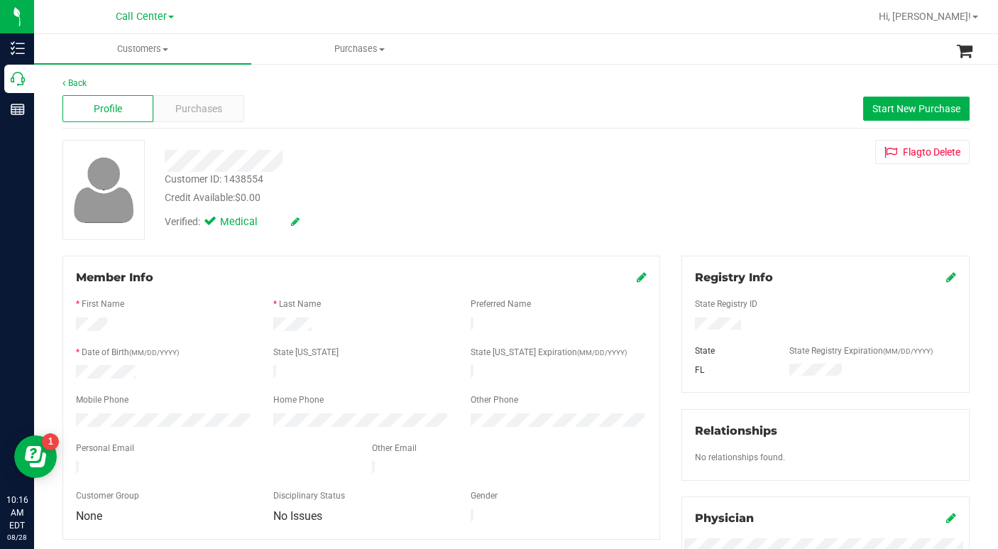
click at [712, 193] on div "Customer ID: 1438554 Credit Available: $0.00 Verified: Medical Flag to Delete" at bounding box center [516, 190] width 928 height 100
drag, startPoint x: 712, startPoint y: 168, endPoint x: 691, endPoint y: 170, distance: 20.6
click at [712, 169] on div "Customer ID: 1438554 Credit Available: $0.00 Verified: Medical Flag to Delete" at bounding box center [516, 190] width 928 height 100
click at [220, 112] on span "Purchases" at bounding box center [198, 108] width 47 height 15
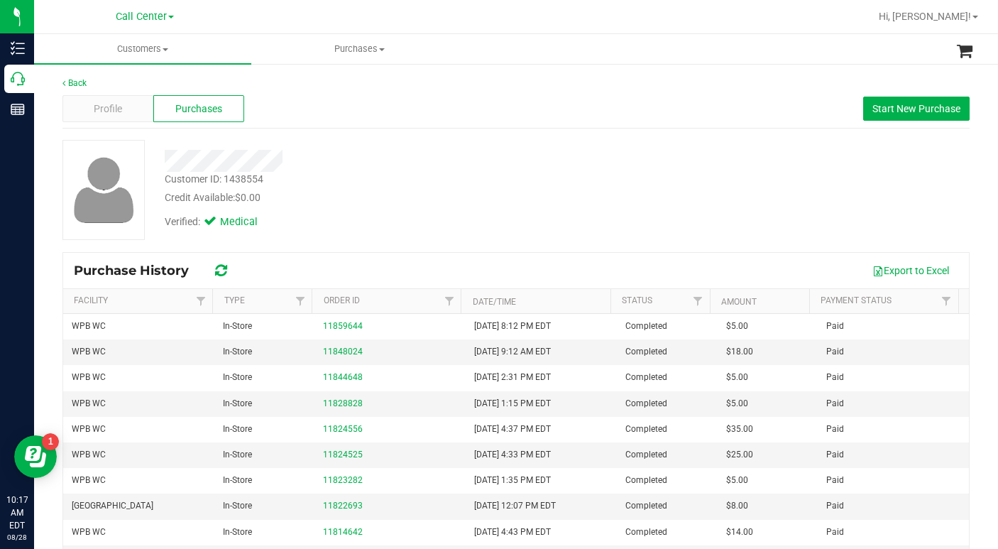
click at [754, 194] on div "Customer ID: 1438554 Credit Available: $0.00 Verified: Medical" at bounding box center [516, 190] width 928 height 100
click at [740, 208] on div "Customer ID: 1438554 Credit Available: $0.00 Verified: Medical" at bounding box center [516, 190] width 928 height 100
click at [165, 50] on span at bounding box center [165, 49] width 6 height 3
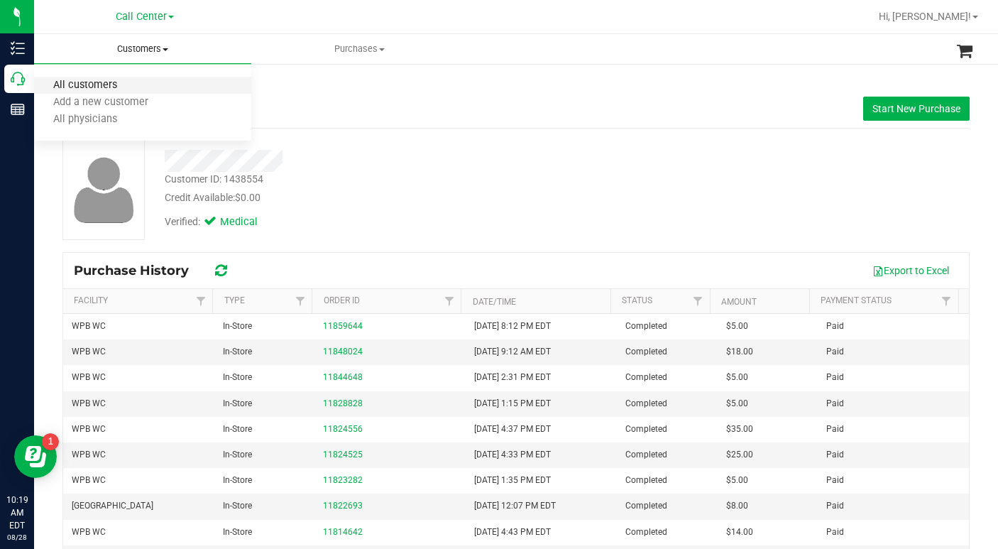
click at [118, 89] on span "All customers" at bounding box center [85, 85] width 102 height 12
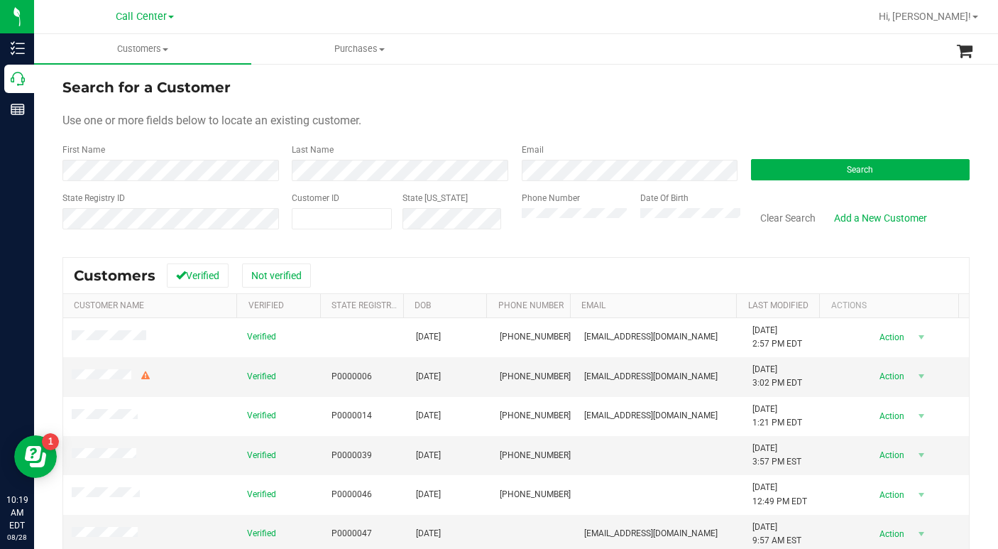
drag, startPoint x: 711, startPoint y: 122, endPoint x: 663, endPoint y: 156, distance: 59.1
click at [711, 122] on div "Use one or more fields below to locate an existing customer." at bounding box center [515, 120] width 907 height 17
click at [315, 211] on span at bounding box center [342, 218] width 100 height 21
type input "111559"
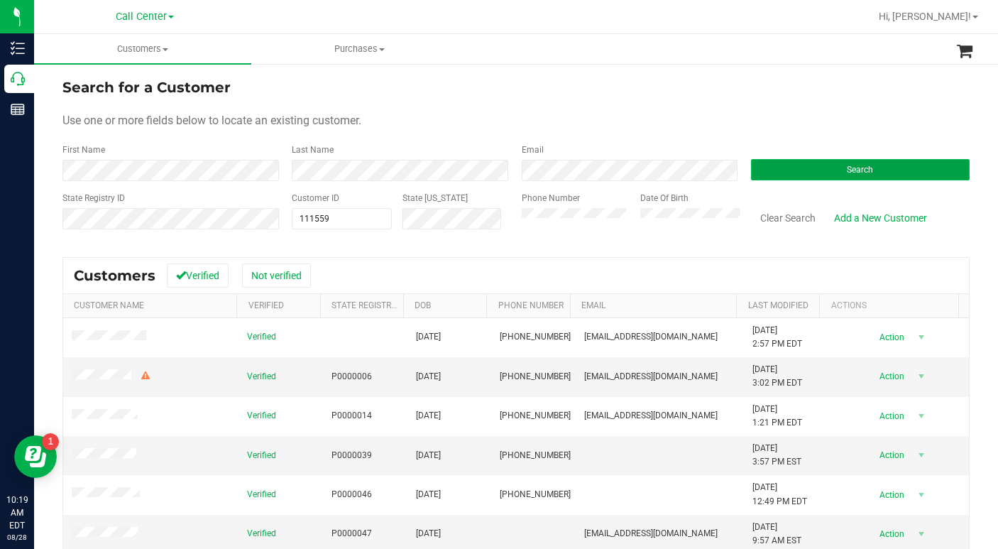
click at [774, 171] on button "Search" at bounding box center [860, 169] width 219 height 21
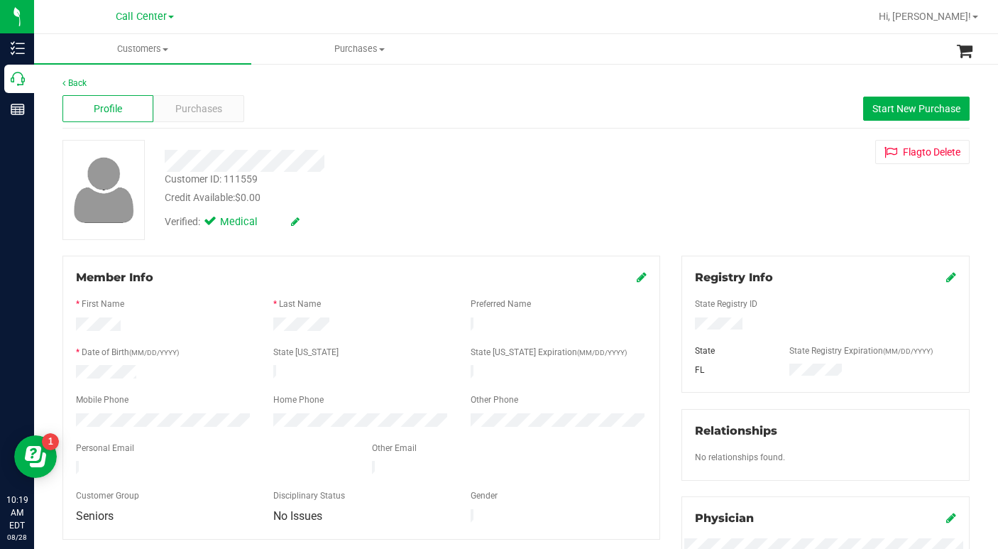
click at [707, 215] on div "Customer ID: 111559 Credit Available: $0.00 Verified: Medical Flag to Delete" at bounding box center [516, 190] width 928 height 100
click at [737, 207] on div "Customer ID: 111559 Credit Available: $0.00 Verified: Medical Flag to Delete" at bounding box center [516, 190] width 928 height 100
click at [759, 196] on div "Customer ID: 111559 Credit Available: $0.00 Verified: Medical Flag to Delete" at bounding box center [516, 190] width 928 height 100
click at [187, 107] on span "Purchases" at bounding box center [198, 108] width 47 height 15
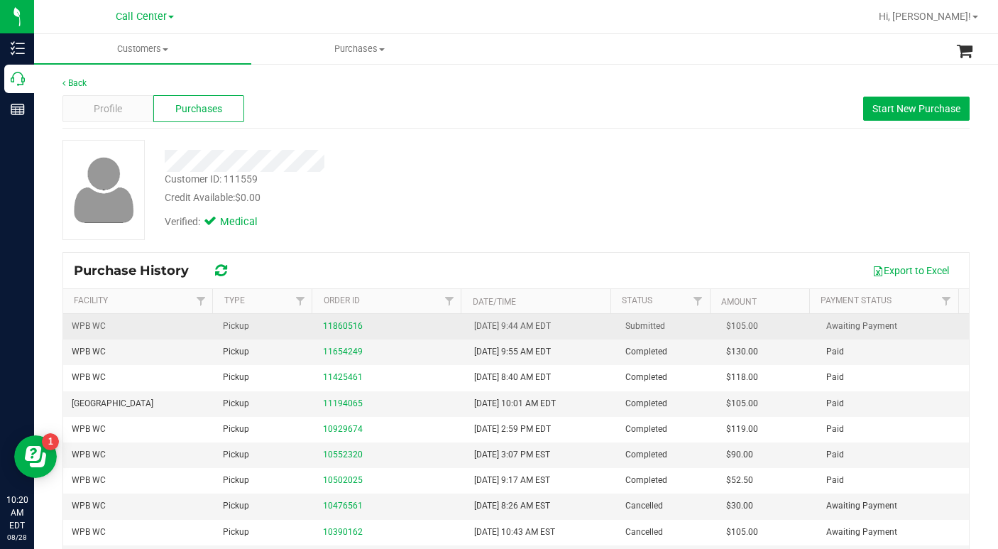
click at [341, 331] on div "11860516" at bounding box center [390, 325] width 134 height 13
click at [336, 326] on link "11860516" at bounding box center [343, 326] width 40 height 10
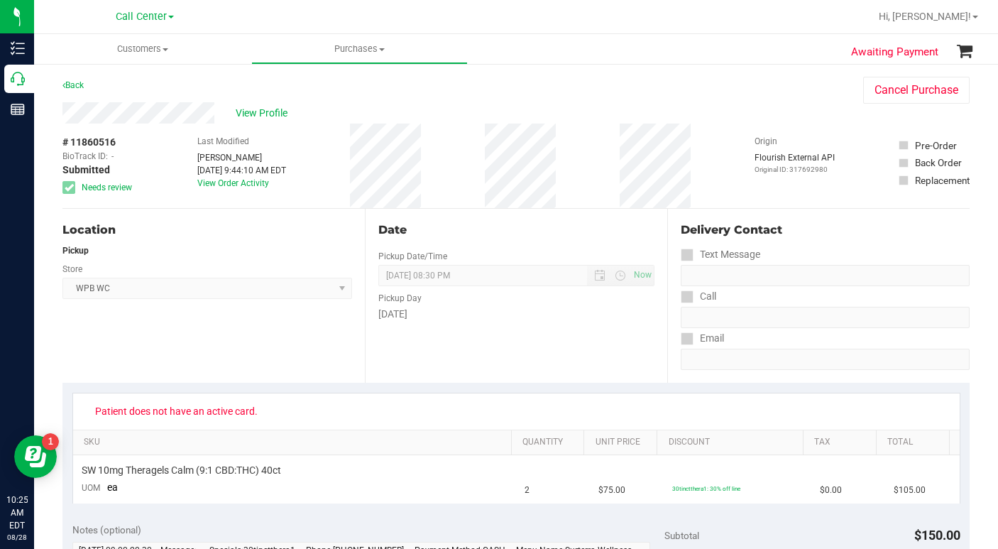
click at [742, 108] on div "View Profile" at bounding box center [448, 112] width 772 height 21
click at [167, 50] on span at bounding box center [165, 49] width 6 height 3
click at [118, 91] on span "All customers" at bounding box center [85, 85] width 102 height 12
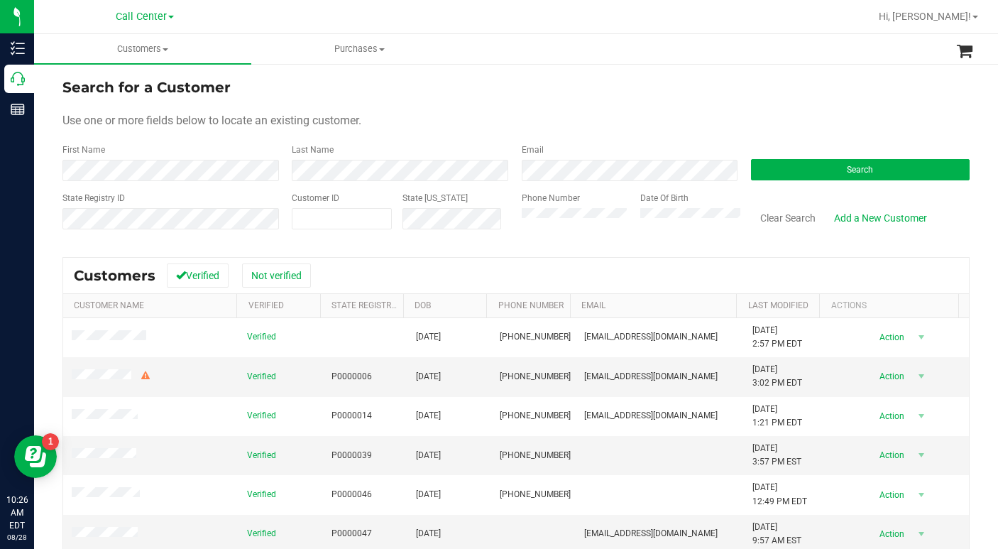
click at [726, 95] on div "Search for a Customer" at bounding box center [515, 87] width 907 height 21
click at [314, 222] on span at bounding box center [342, 218] width 100 height 21
type input "1387990"
click at [793, 177] on button "Search" at bounding box center [860, 169] width 219 height 21
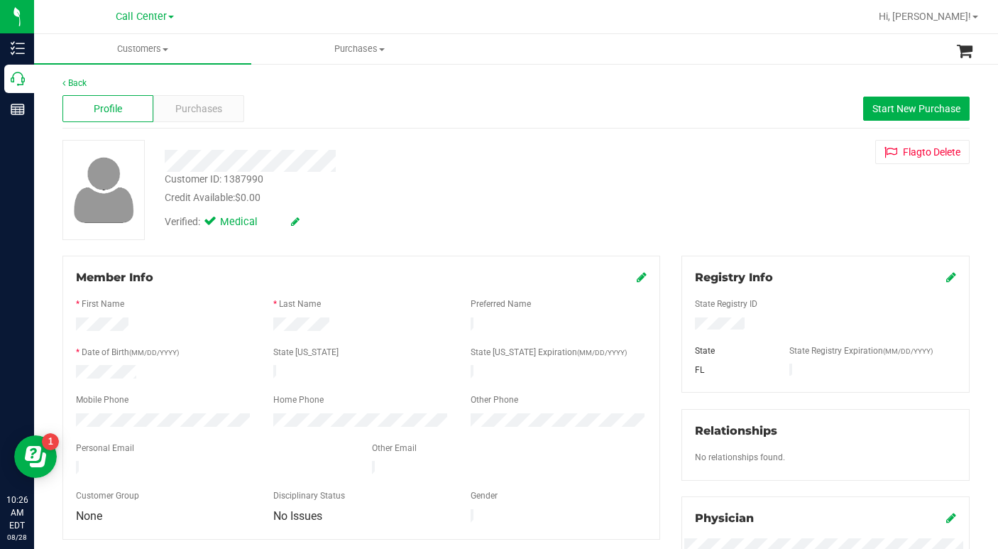
click at [696, 197] on div "Customer ID: 1387990 Credit Available: $0.00 Verified: Medical Flag to Delete" at bounding box center [516, 190] width 928 height 100
click at [197, 109] on span "Purchases" at bounding box center [198, 108] width 47 height 15
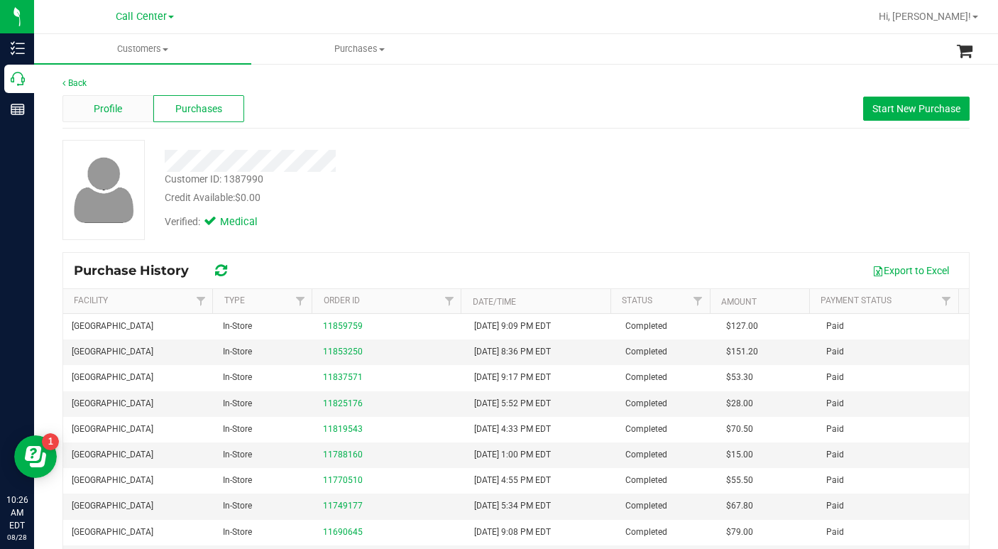
click at [103, 111] on span "Profile" at bounding box center [108, 108] width 28 height 15
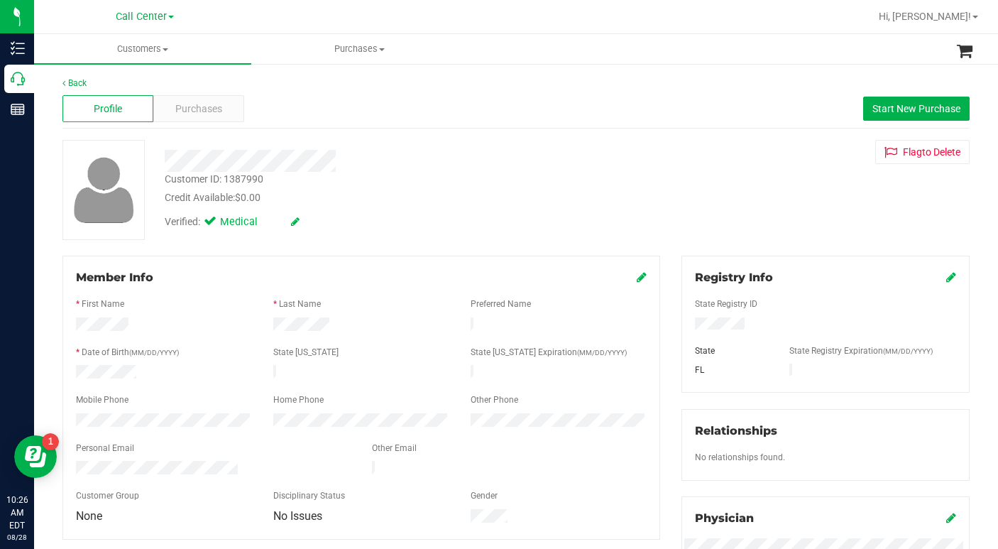
click at [695, 197] on div "Customer ID: 1387990 Credit Available: $0.00 Verified: Medical Flag to Delete" at bounding box center [516, 190] width 928 height 100
click at [739, 218] on div "Customer ID: 1387990 Credit Available: $0.00 Verified: Medical Flag to Delete" at bounding box center [516, 190] width 928 height 100
click at [701, 197] on div "Customer ID: 1387990 Credit Available: $0.00 Verified: Medical Flag to Delete" at bounding box center [516, 190] width 928 height 100
click at [199, 106] on span "Purchases" at bounding box center [198, 108] width 47 height 15
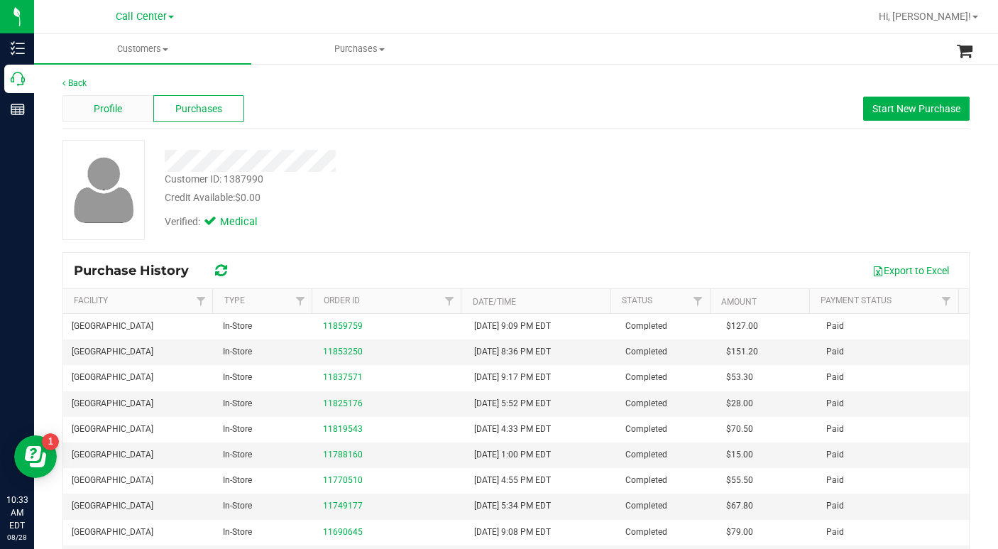
click at [101, 106] on span "Profile" at bounding box center [108, 108] width 28 height 15
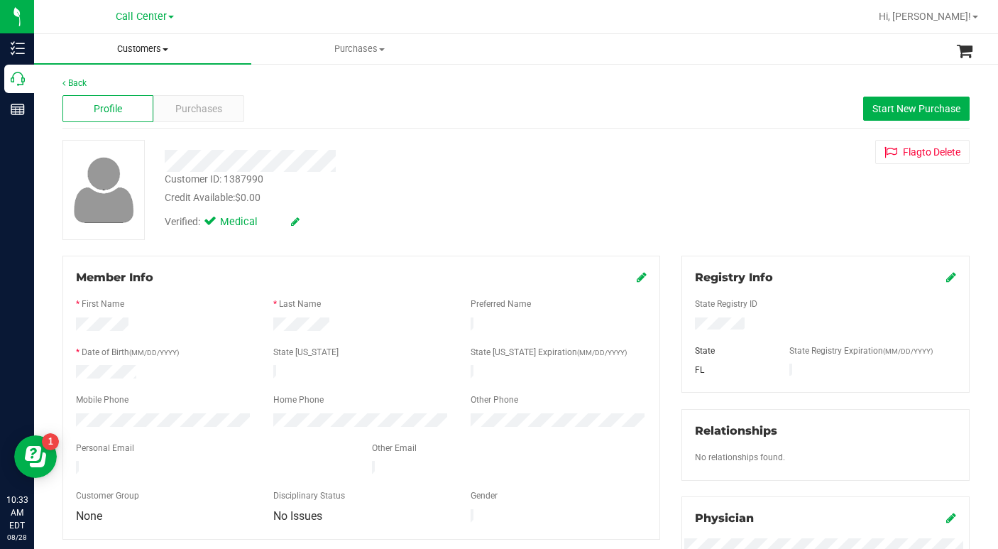
click at [164, 50] on span at bounding box center [165, 49] width 6 height 3
click at [101, 83] on span "All customers" at bounding box center [85, 85] width 102 height 12
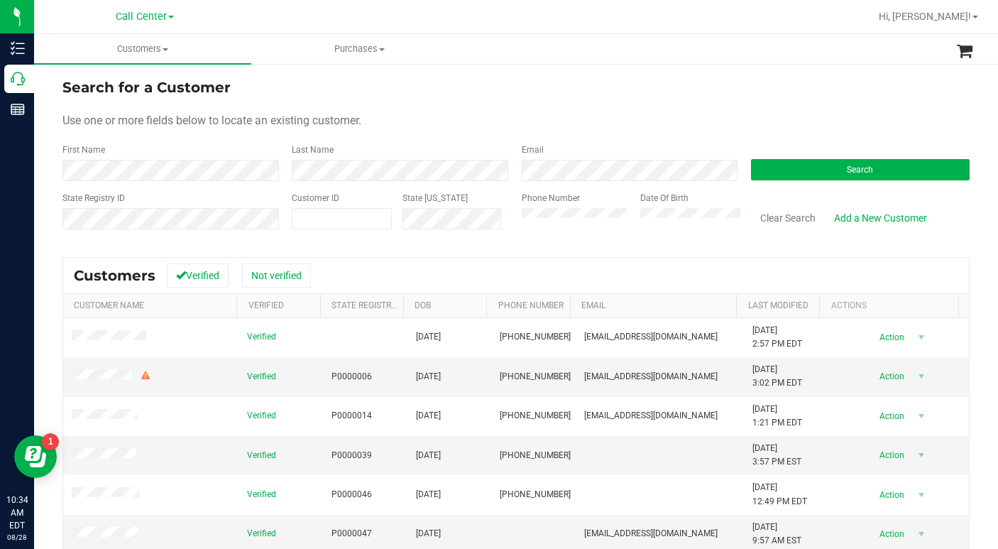
click at [502, 106] on form "Search for a Customer Use one or more fields below to locate an existing custom…" at bounding box center [515, 159] width 907 height 165
drag, startPoint x: 791, startPoint y: 90, endPoint x: 723, endPoint y: 119, distance: 74.1
click at [790, 90] on div "Search for a Customer" at bounding box center [515, 87] width 907 height 21
click at [348, 216] on span at bounding box center [342, 218] width 100 height 21
type input "692431"
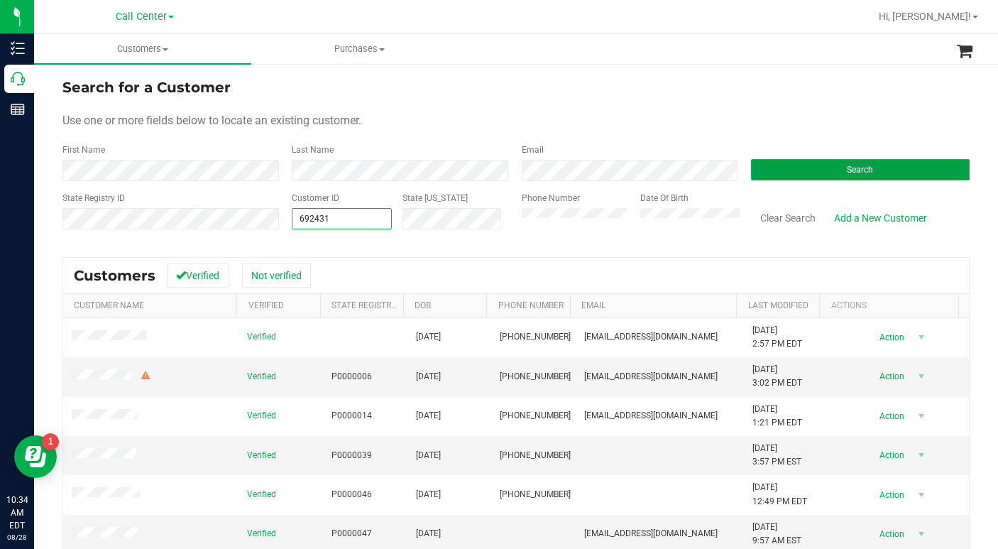
type input "692431"
click at [803, 172] on button "Search" at bounding box center [860, 169] width 219 height 21
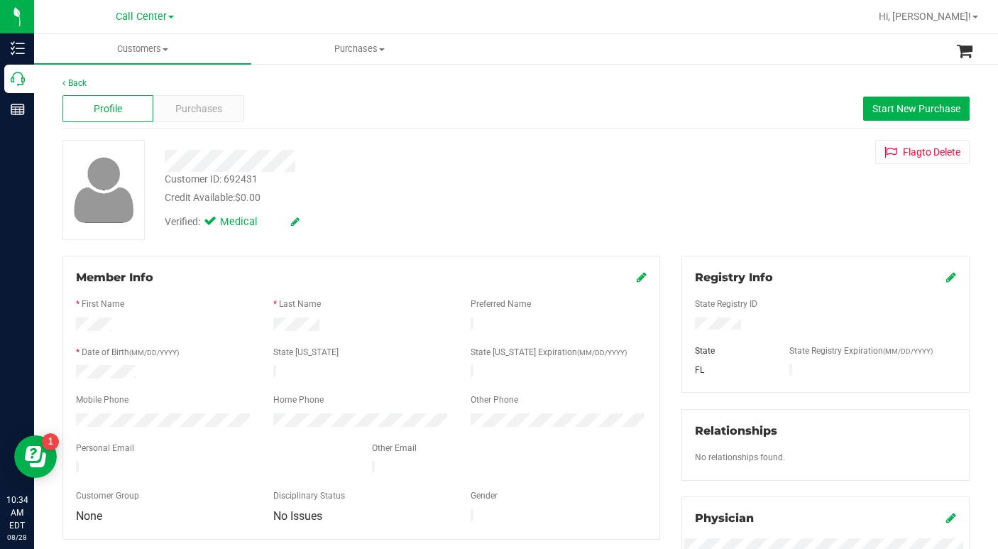
drag, startPoint x: 740, startPoint y: 180, endPoint x: 734, endPoint y: 204, distance: 25.0
click at [739, 182] on div "Customer ID: 692431 Credit Available: $0.00 Verified: Medical Flag to Delete" at bounding box center [516, 190] width 928 height 100
click at [737, 195] on div "Customer ID: 692431 Credit Available: $0.00 Verified: Medical Flag to Delete" at bounding box center [516, 190] width 928 height 100
click at [716, 216] on div "Customer ID: 692431 Credit Available: $0.00 Verified: Medical Flag to Delete" at bounding box center [516, 190] width 928 height 100
click at [209, 113] on span "Purchases" at bounding box center [198, 108] width 47 height 15
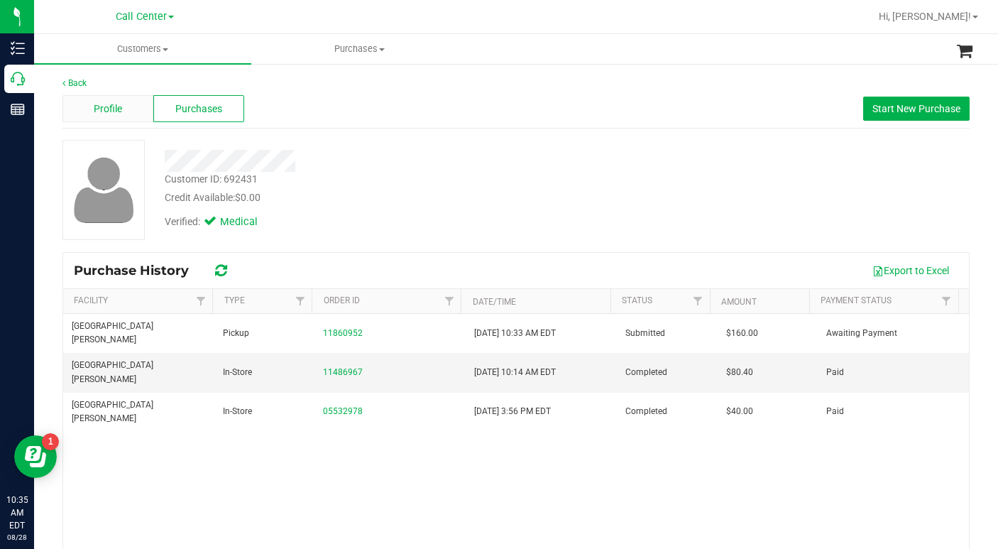
click at [121, 113] on span "Profile" at bounding box center [108, 108] width 28 height 15
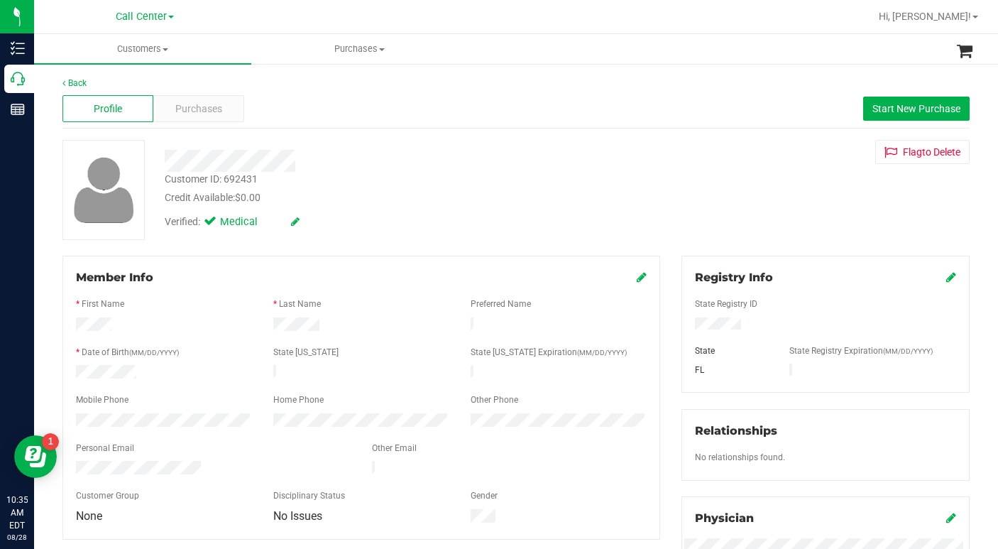
click at [639, 277] on div "Member Info * First Name * Last Name Preferred Name * Date of Birth (MM/DD/YYYY…" at bounding box center [360, 397] width 597 height 284
click at [637, 278] on icon at bounding box center [642, 276] width 10 height 11
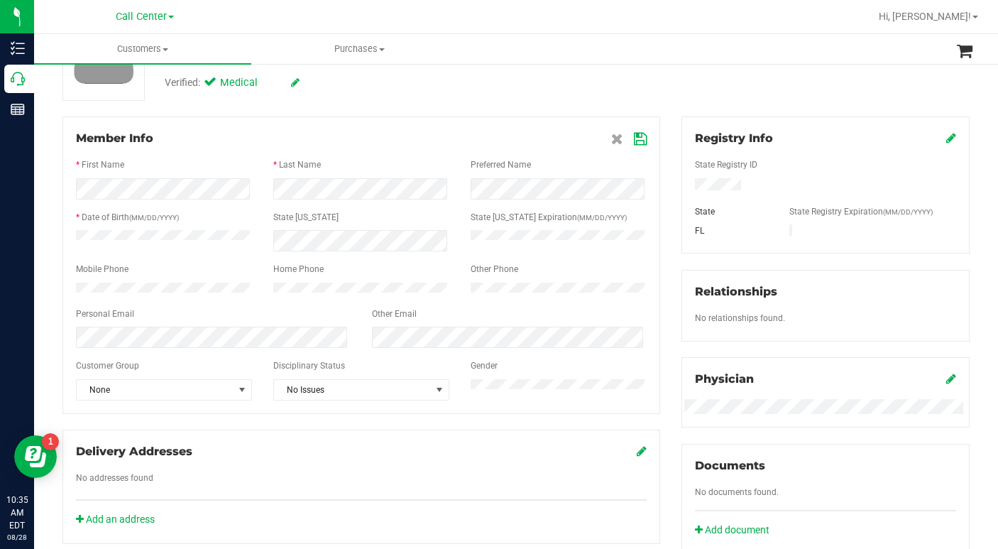
scroll to position [142, 0]
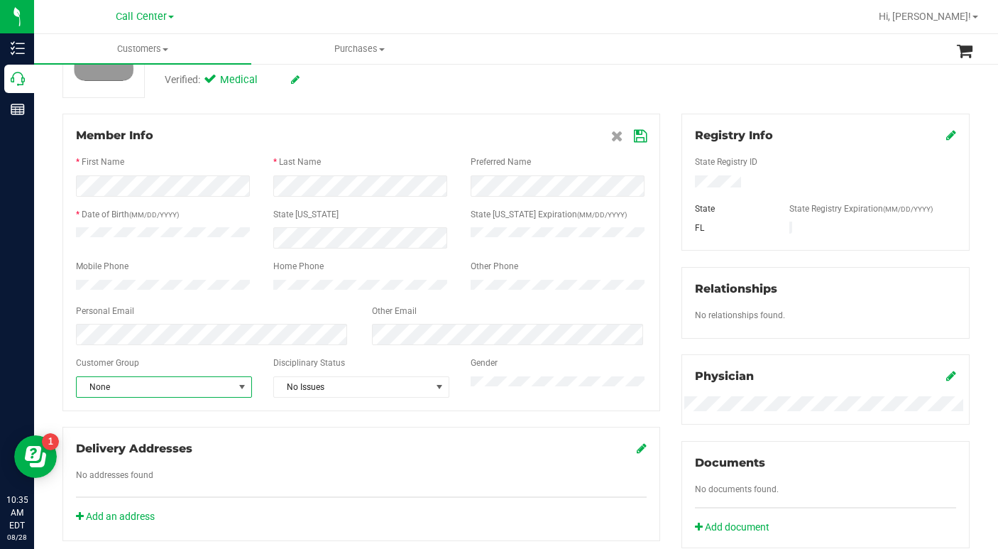
click at [238, 392] on span "select" at bounding box center [241, 386] width 11 height 11
click at [128, 317] on li "Seniors" at bounding box center [163, 318] width 172 height 21
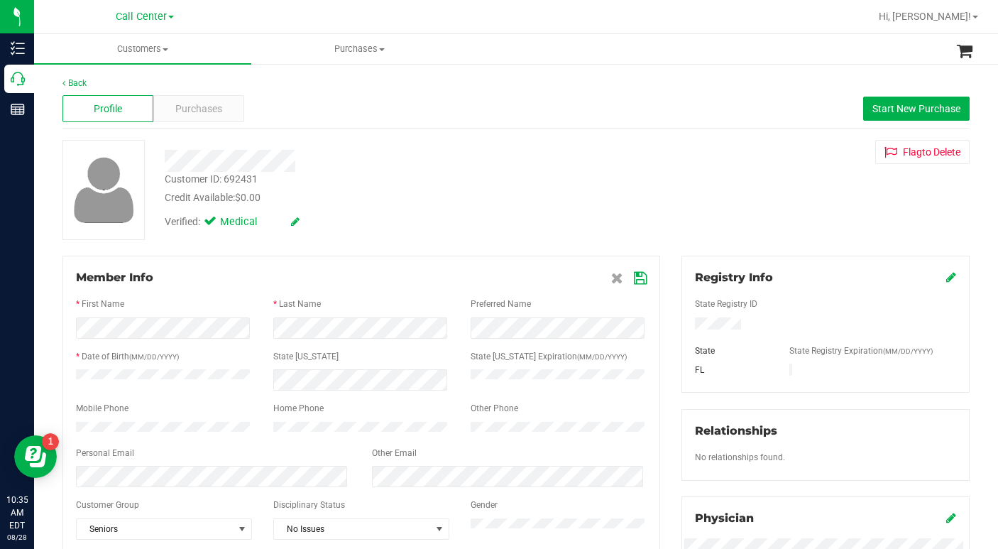
click at [634, 280] on icon at bounding box center [640, 277] width 13 height 11
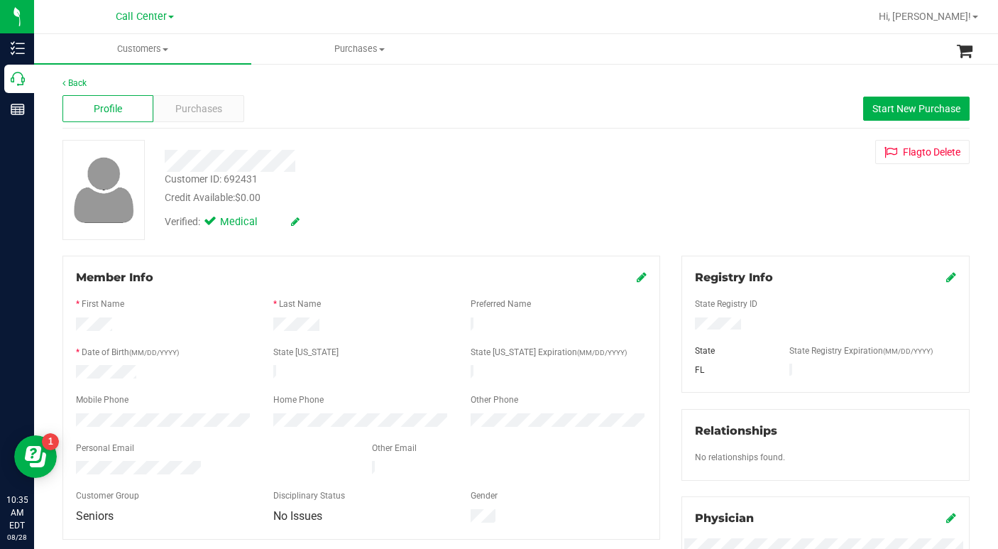
click at [718, 192] on div "Customer ID: 692431 Credit Available: $0.00 Verified: Medical Flag to Delete" at bounding box center [516, 190] width 928 height 100
click at [730, 184] on div "Customer ID: 692431 Credit Available: $0.00 Verified: Medical Flag to Delete" at bounding box center [516, 190] width 928 height 100
drag, startPoint x: 169, startPoint y: 48, endPoint x: 156, endPoint y: 57, distance: 15.4
click at [168, 48] on span "Customers" at bounding box center [142, 49] width 217 height 13
click at [96, 86] on span "All customers" at bounding box center [85, 85] width 102 height 12
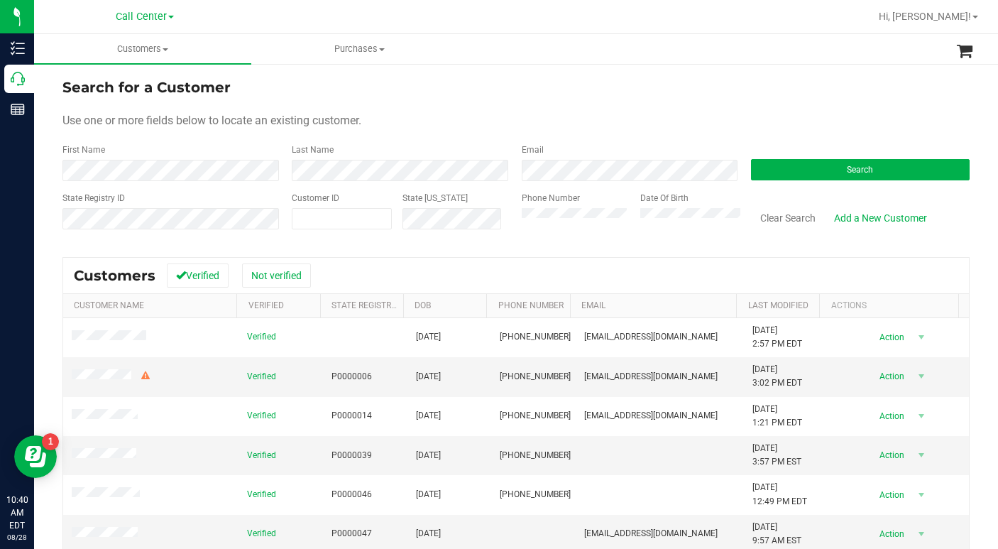
click at [739, 99] on form "Search for a Customer Use one or more fields below to locate an existing custom…" at bounding box center [515, 159] width 907 height 165
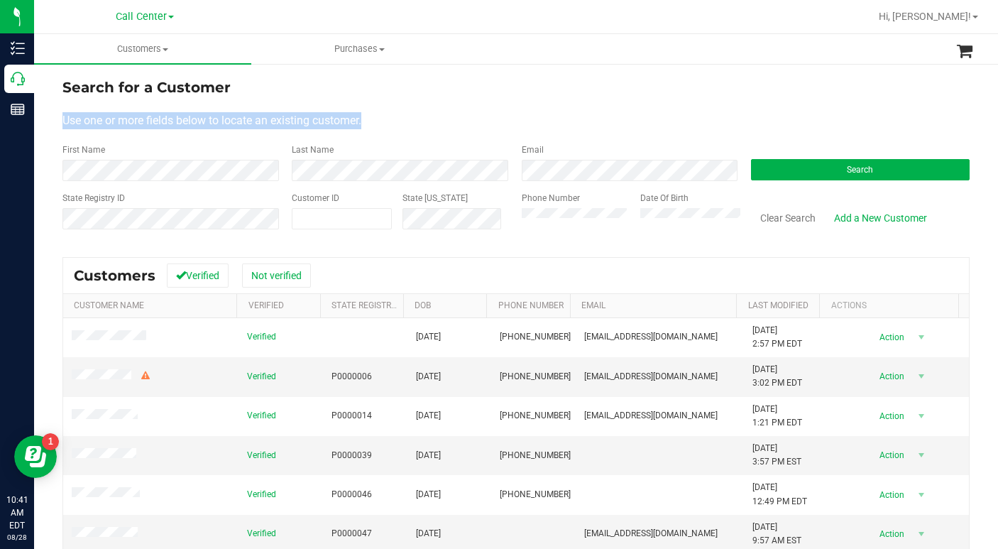
click at [697, 109] on form "Search for a Customer Use one or more fields below to locate an existing custom…" at bounding box center [515, 159] width 907 height 165
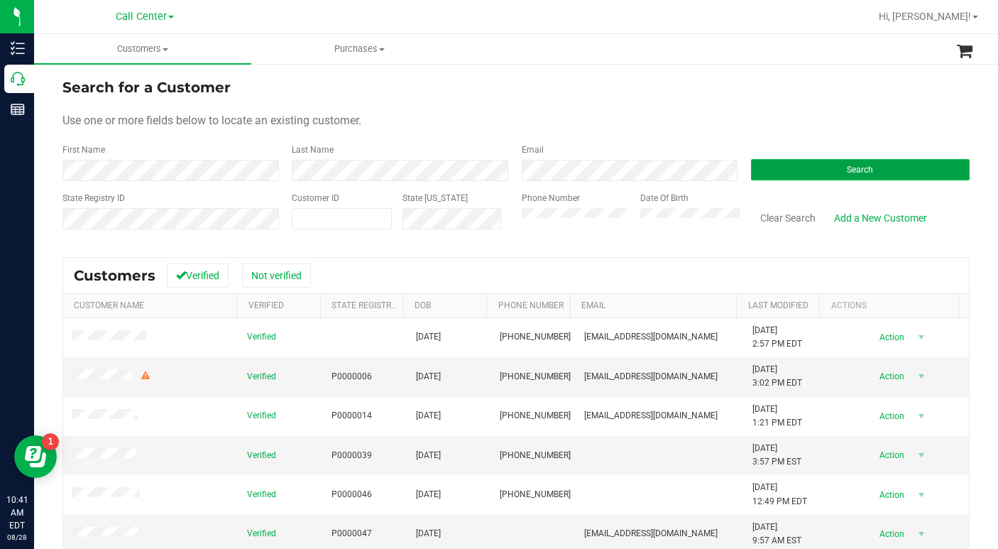
click at [797, 173] on button "Search" at bounding box center [860, 169] width 219 height 21
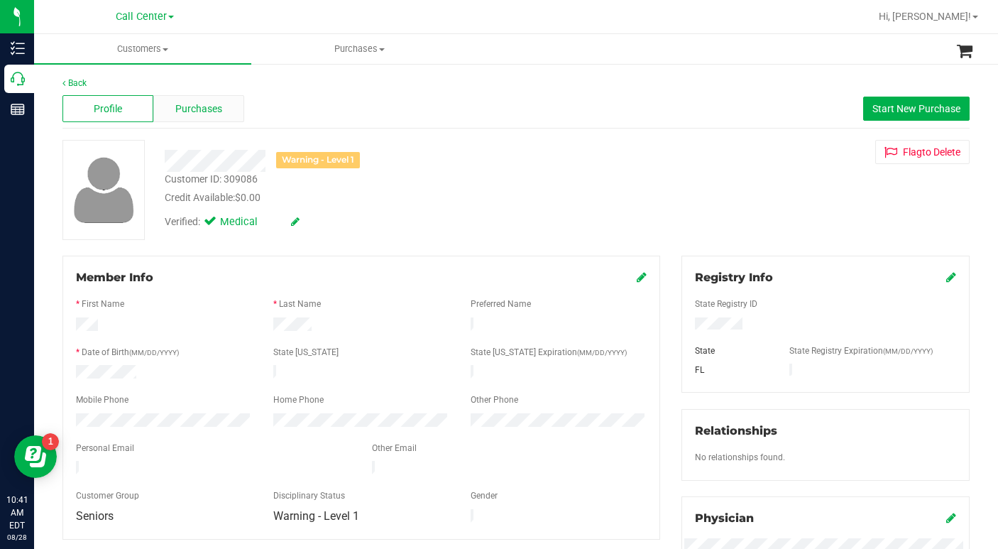
click at [196, 109] on span "Purchases" at bounding box center [198, 108] width 47 height 15
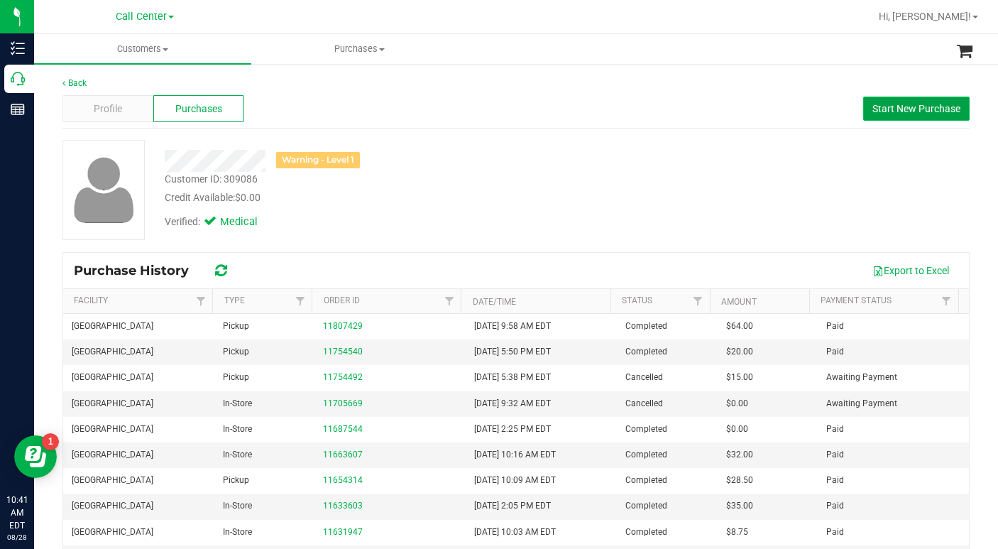
click at [883, 108] on span "Start New Purchase" at bounding box center [916, 108] width 88 height 11
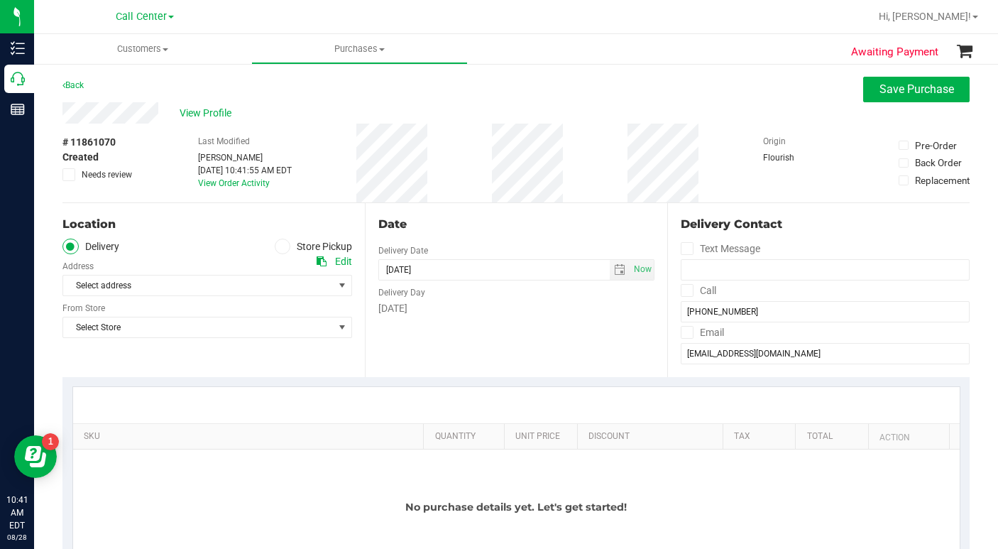
click at [278, 246] on icon at bounding box center [282, 246] width 9 height 0
click at [0, 0] on input "Store Pickup" at bounding box center [0, 0] width 0 height 0
click at [130, 287] on span "Select Store" at bounding box center [198, 285] width 270 height 20
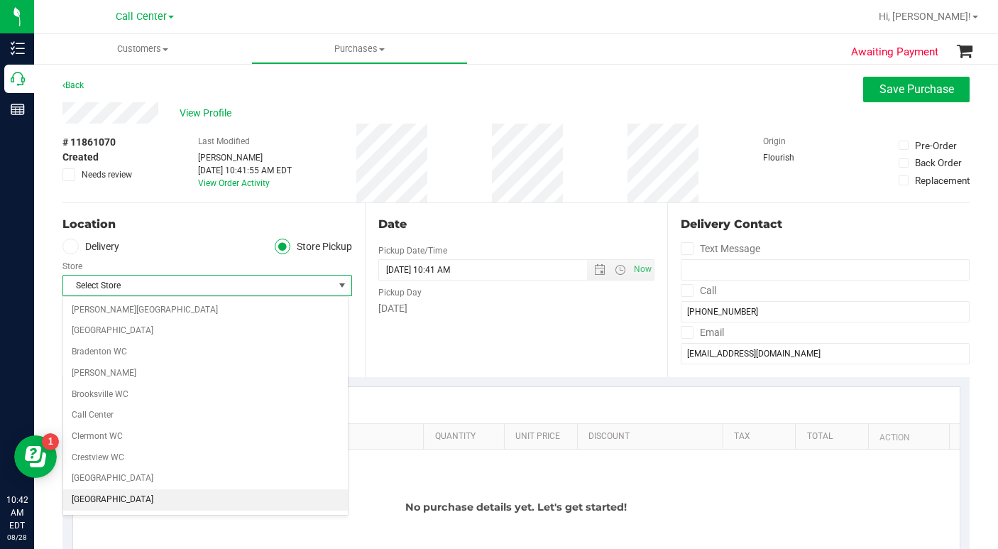
click at [84, 493] on li "[GEOGRAPHIC_DATA]" at bounding box center [205, 499] width 285 height 21
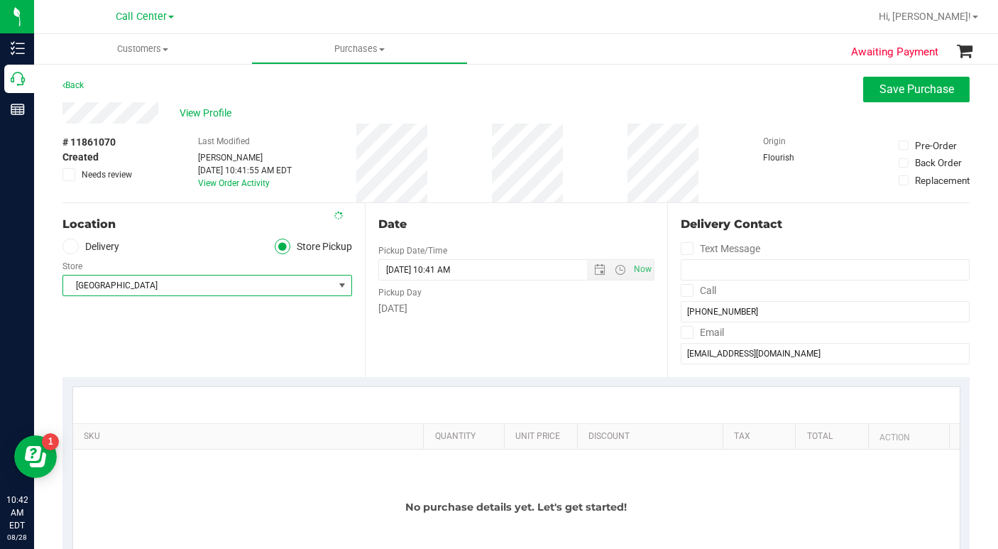
click at [165, 344] on div "Location Delivery Store Pickup Store Delray Beach WC Select Store Bonita Spring…" at bounding box center [213, 290] width 302 height 174
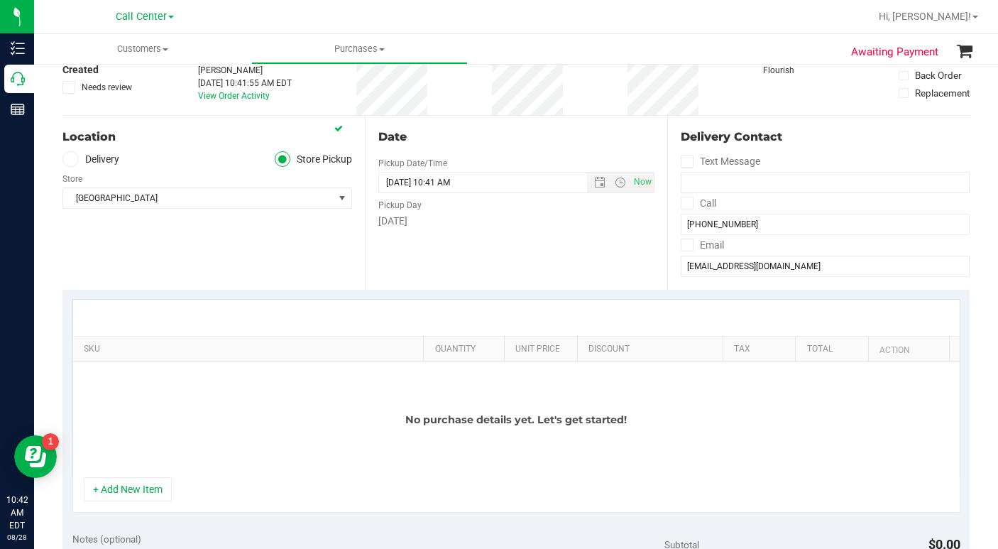
scroll to position [142, 0]
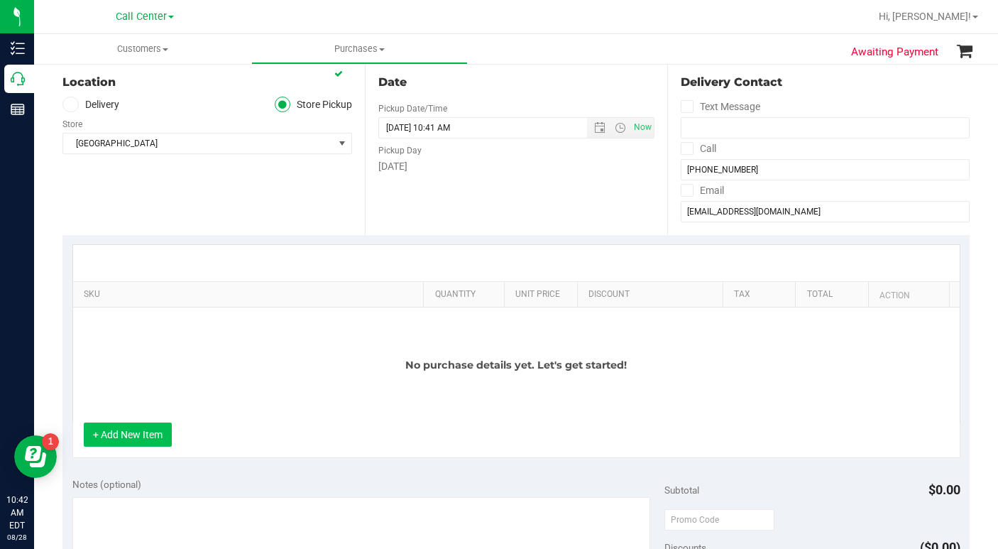
click at [137, 441] on button "+ Add New Item" at bounding box center [128, 434] width 88 height 24
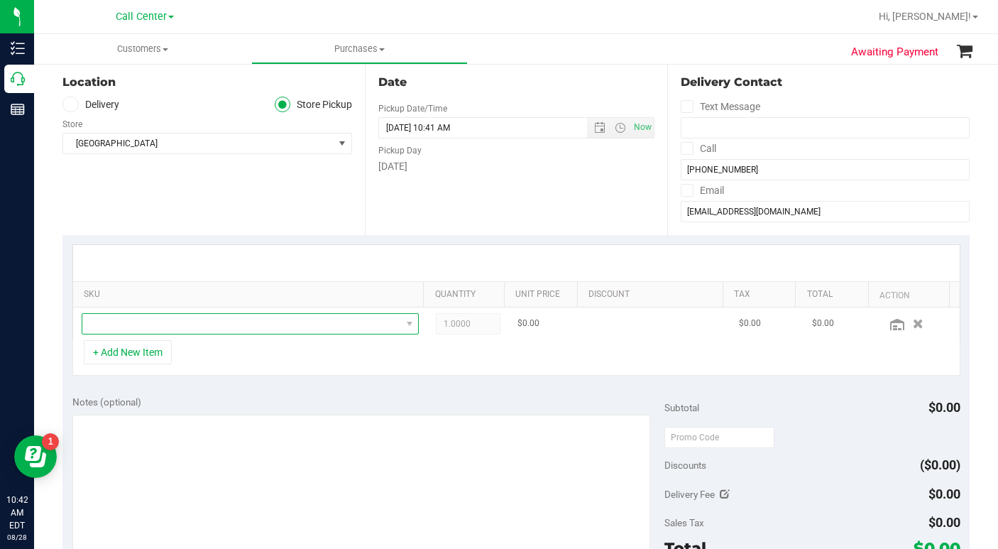
click at [111, 322] on span "NO DATA FOUND" at bounding box center [241, 324] width 319 height 20
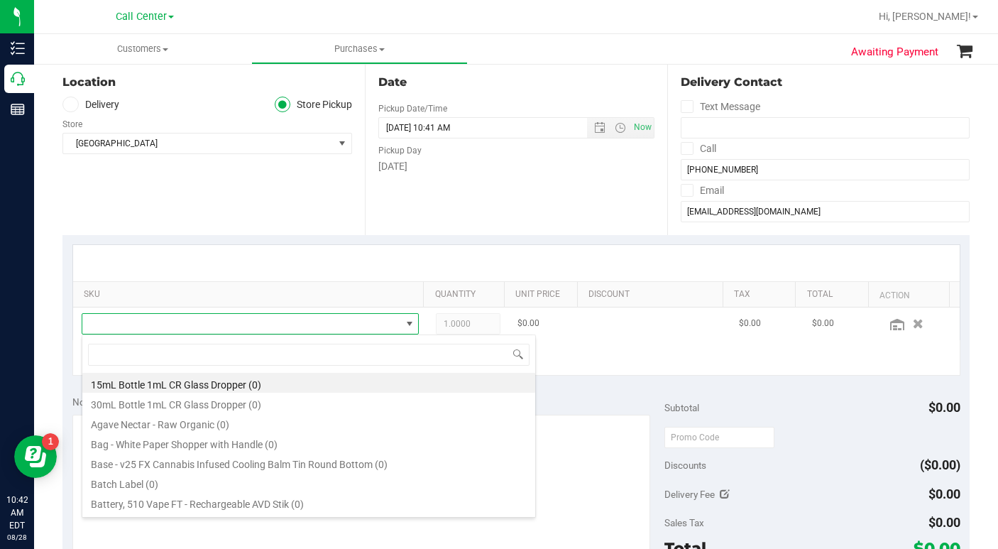
scroll to position [21, 324]
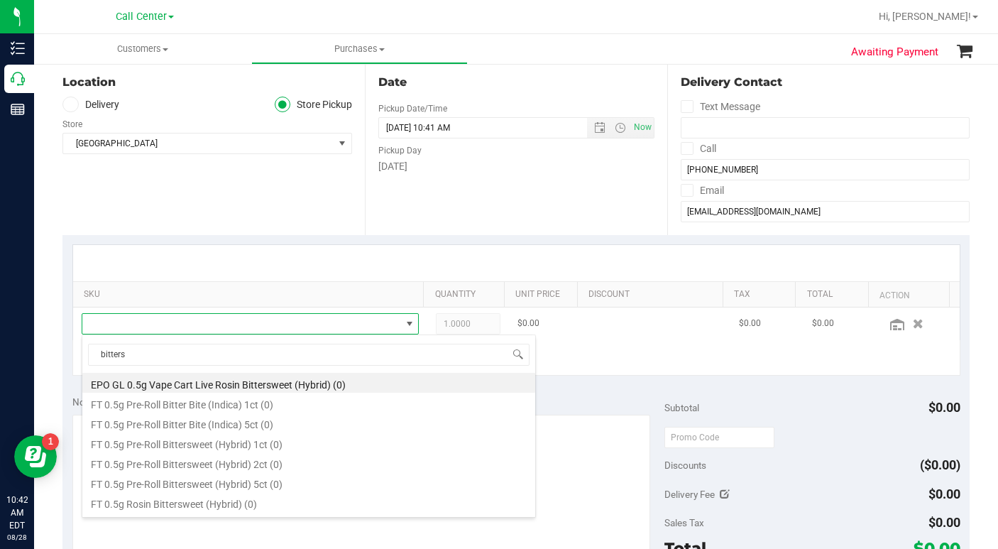
type input "bittersw"
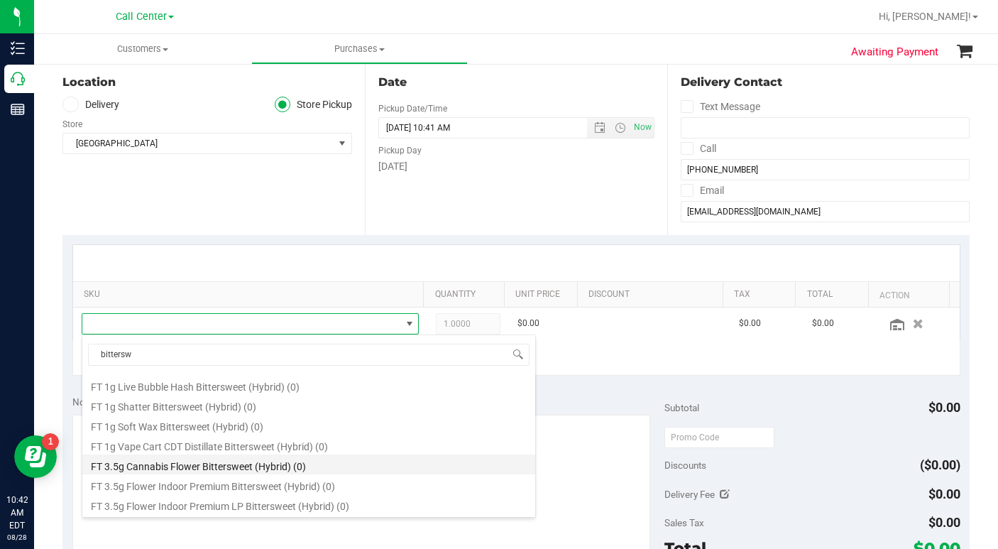
scroll to position [213, 0]
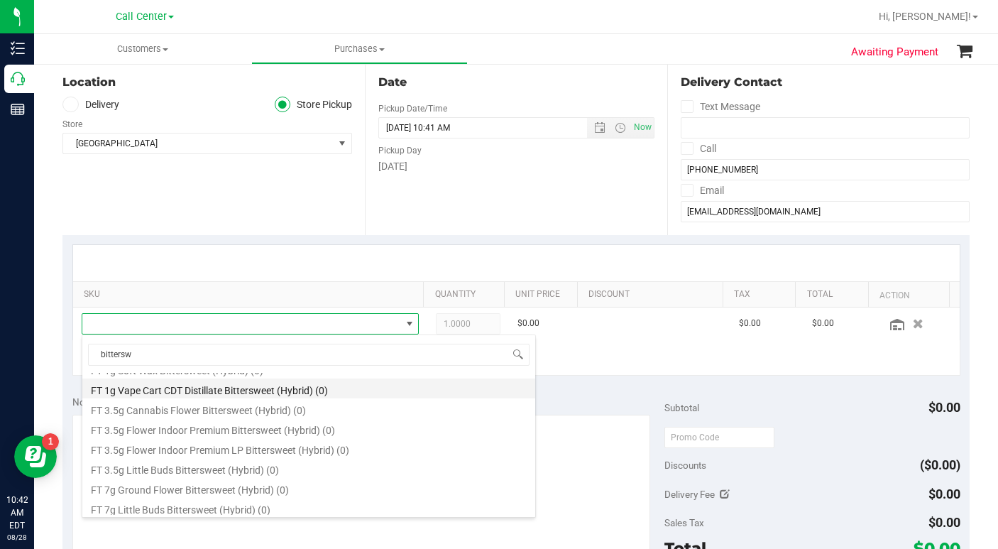
click at [184, 391] on li "FT 1g Vape Cart CDT Distillate Bittersweet (Hybrid) (0)" at bounding box center [308, 388] width 453 height 20
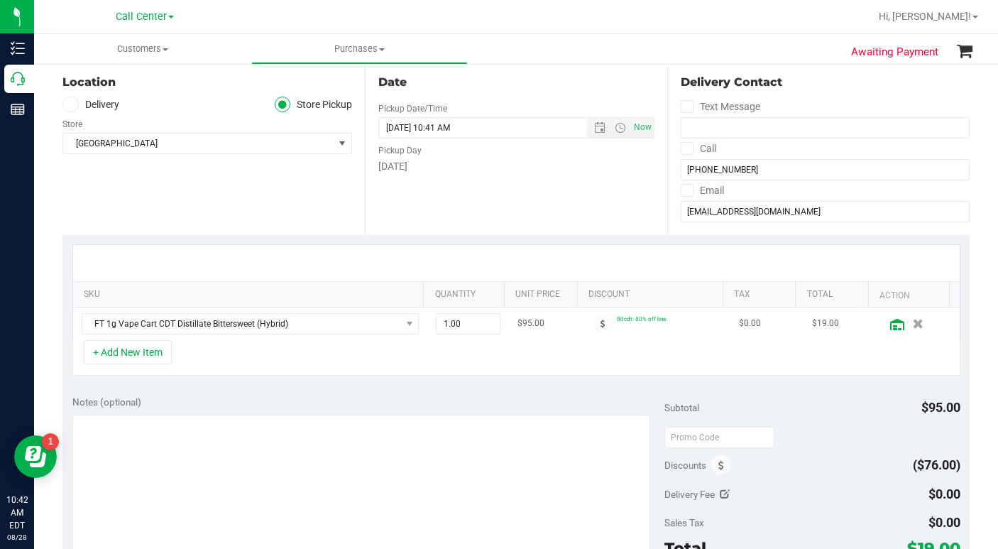
click at [890, 327] on icon at bounding box center [897, 324] width 14 height 11
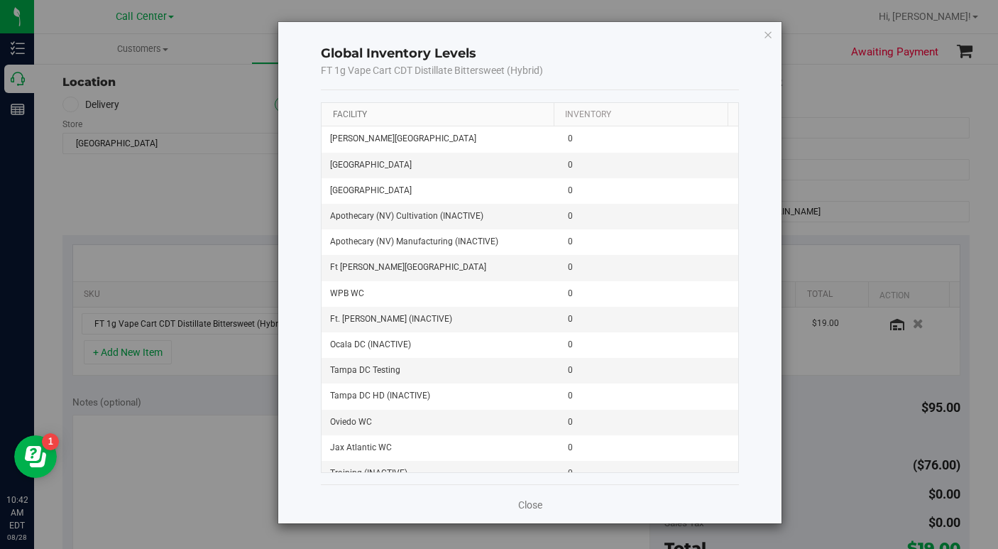
click at [350, 112] on link "Facility" at bounding box center [350, 114] width 34 height 10
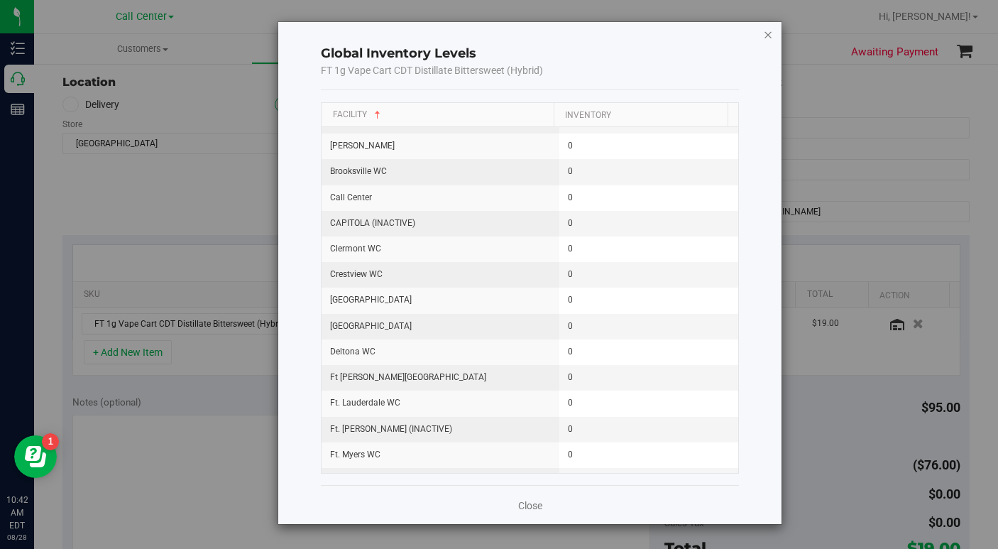
click at [771, 38] on icon "button" at bounding box center [768, 34] width 10 height 17
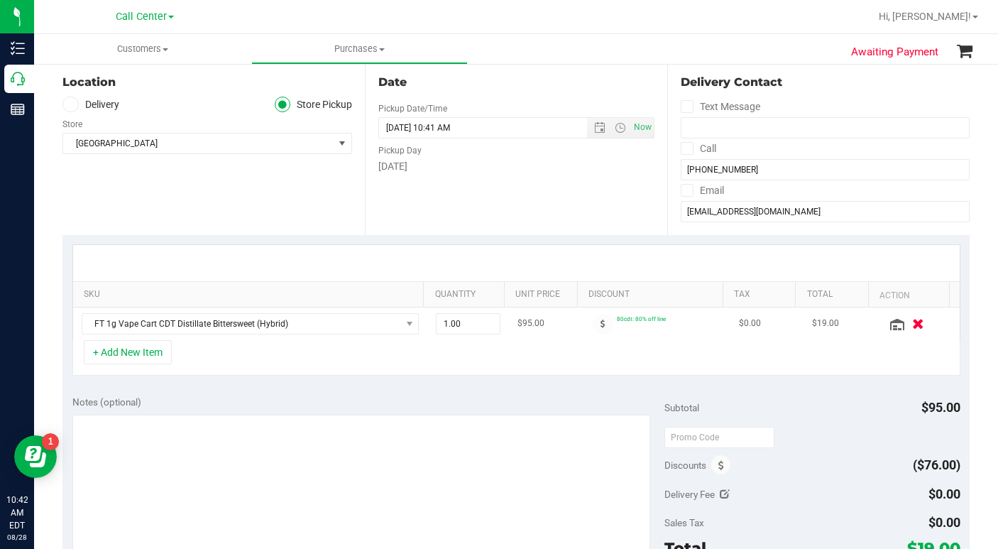
click at [912, 326] on icon "button" at bounding box center [918, 323] width 12 height 11
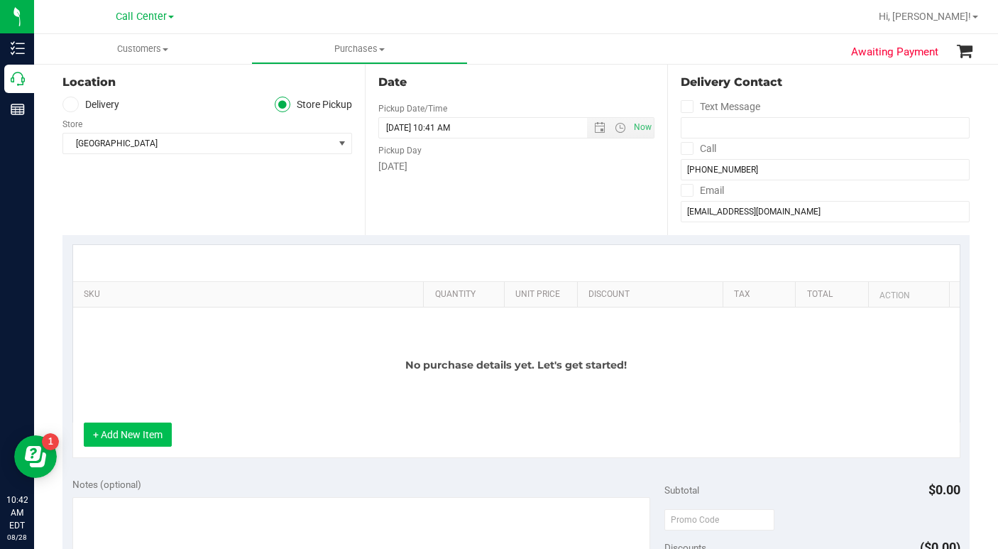
click at [155, 434] on button "+ Add New Item" at bounding box center [128, 434] width 88 height 24
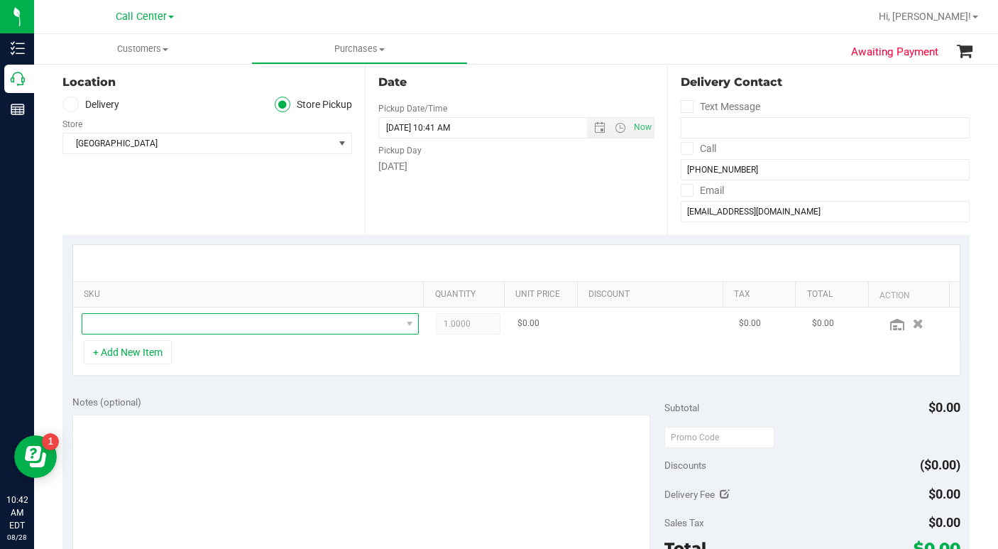
click at [117, 323] on span "NO DATA FOUND" at bounding box center [241, 324] width 319 height 20
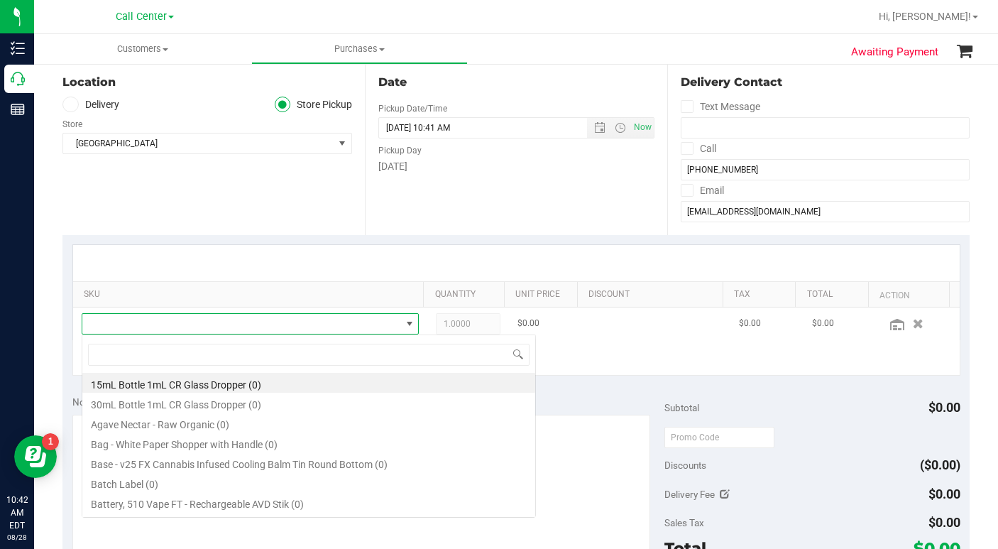
scroll to position [21, 324]
type input "cookie"
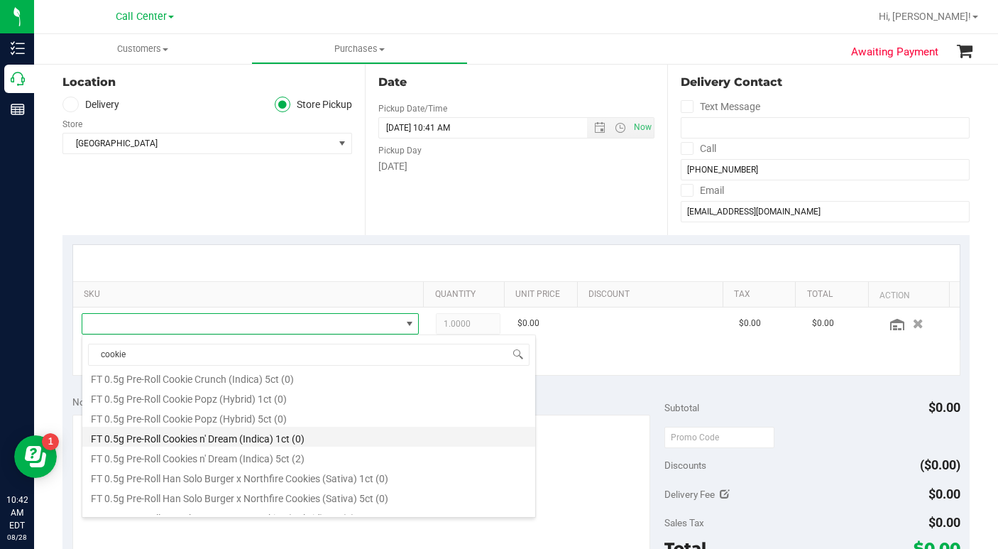
scroll to position [213, 0]
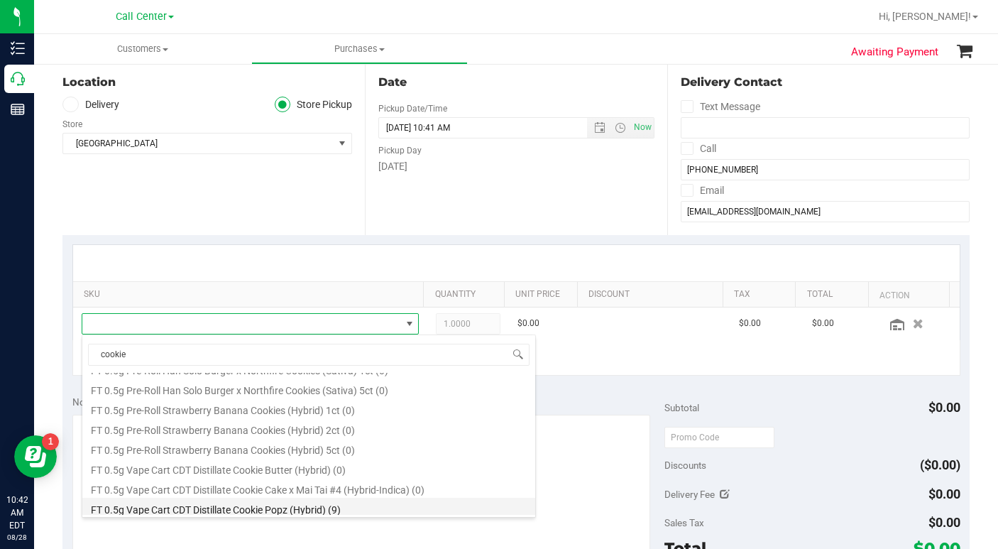
click at [185, 513] on li "FT 0.5g Vape Cart CDT Distillate Cookie Popz (Hybrid) (9)" at bounding box center [308, 507] width 453 height 20
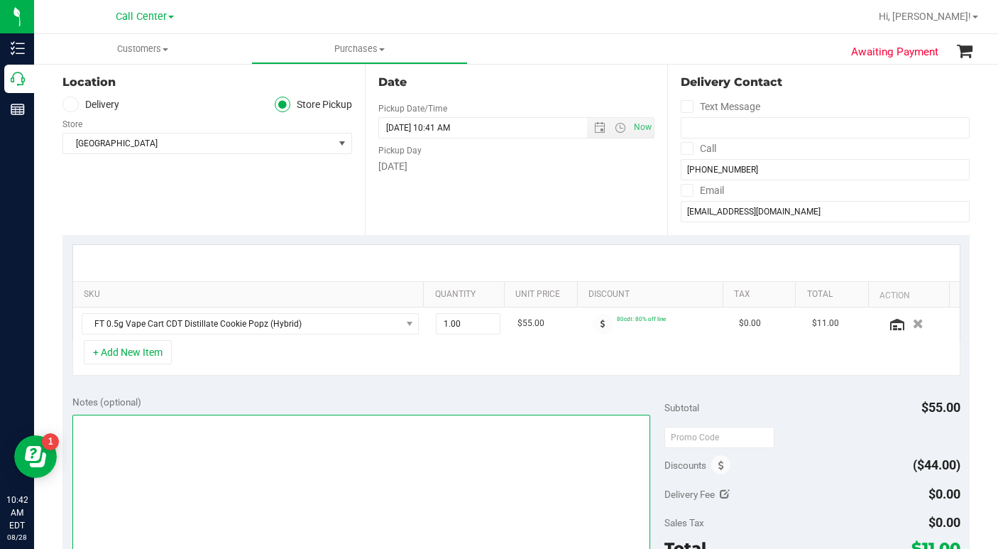
click at [104, 425] on textarea at bounding box center [361, 482] width 578 height 136
type textarea "LC CC"
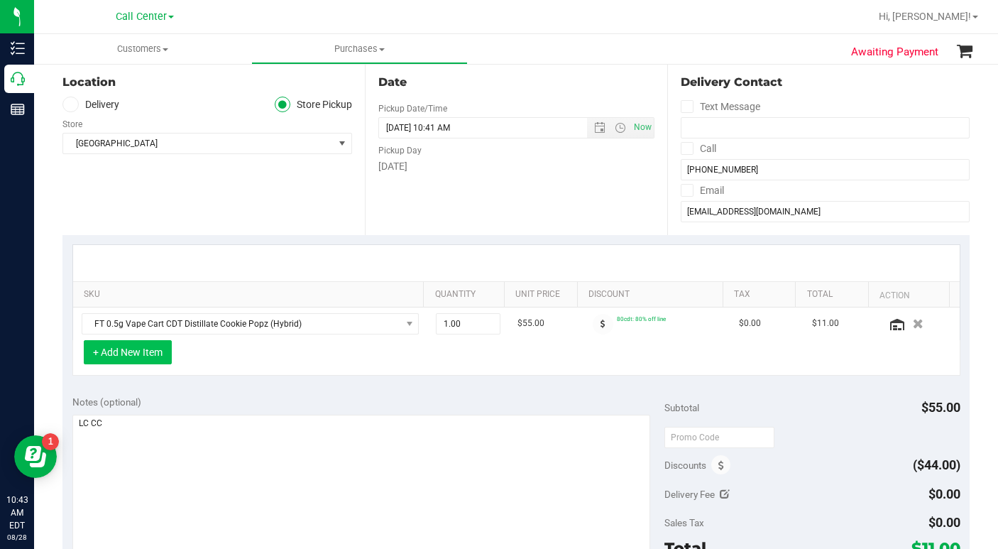
click at [111, 353] on button "+ Add New Item" at bounding box center [128, 352] width 88 height 24
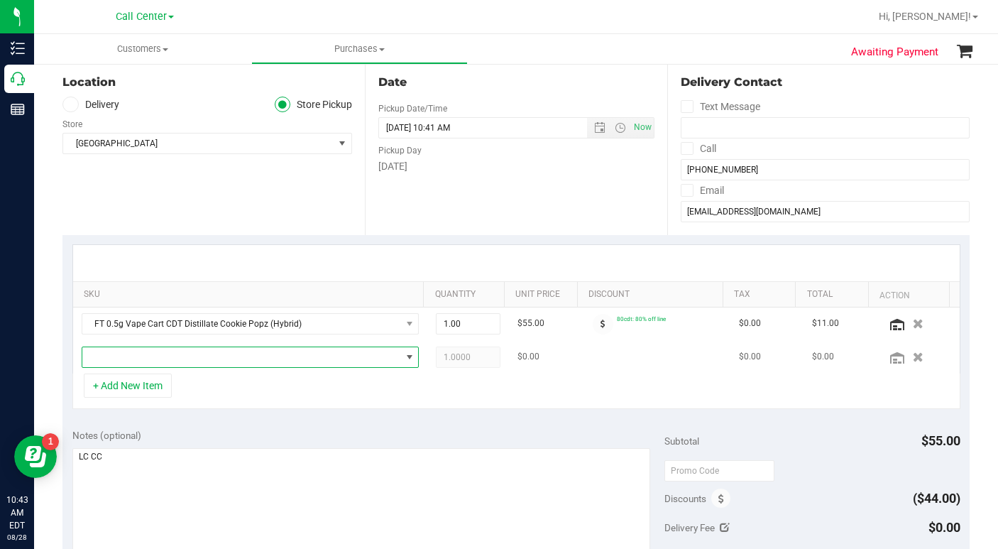
click at [115, 359] on span "NO DATA FOUND" at bounding box center [241, 357] width 319 height 20
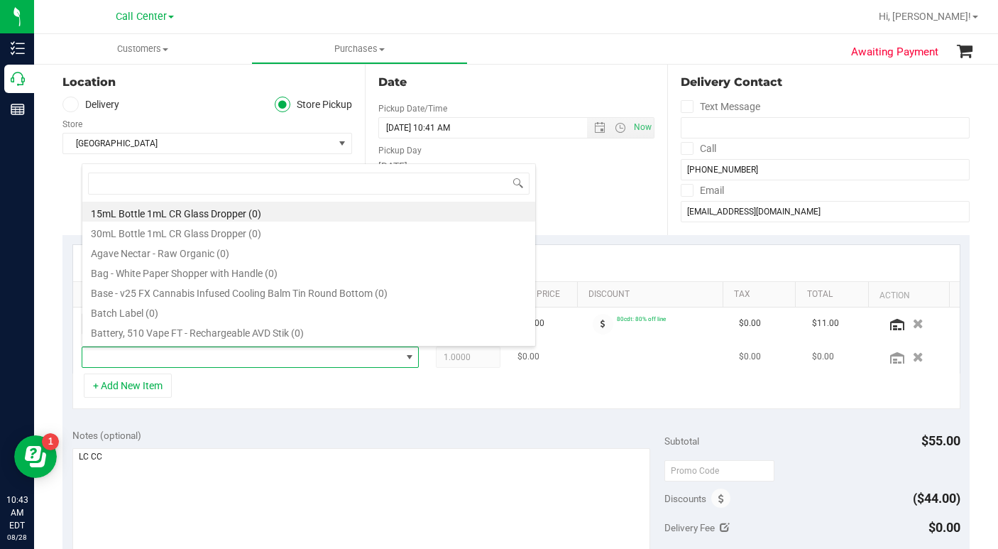
scroll to position [21, 324]
type input "popz"
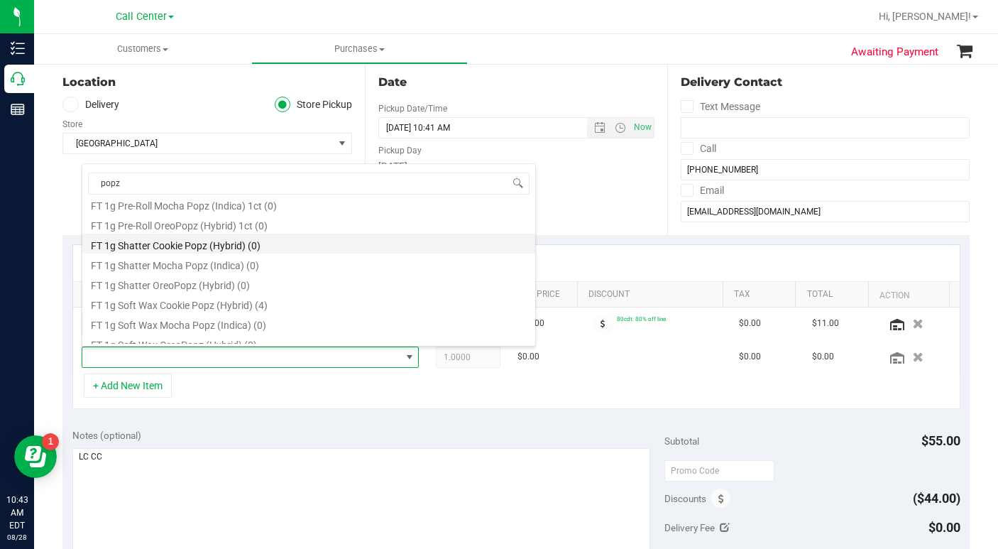
scroll to position [426, 0]
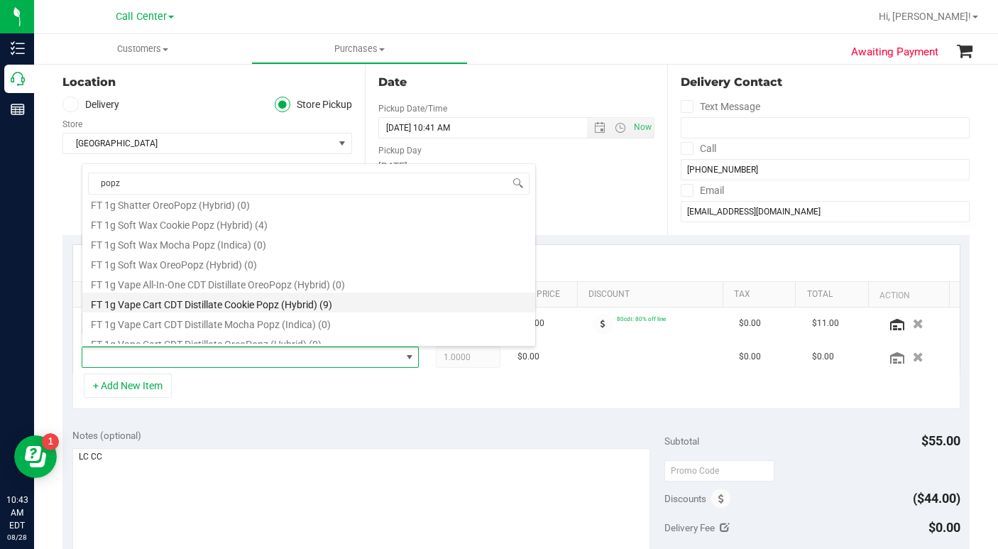
click at [170, 304] on li "FT 1g Vape Cart CDT Distillate Cookie Popz (Hybrid) (9)" at bounding box center [308, 302] width 453 height 20
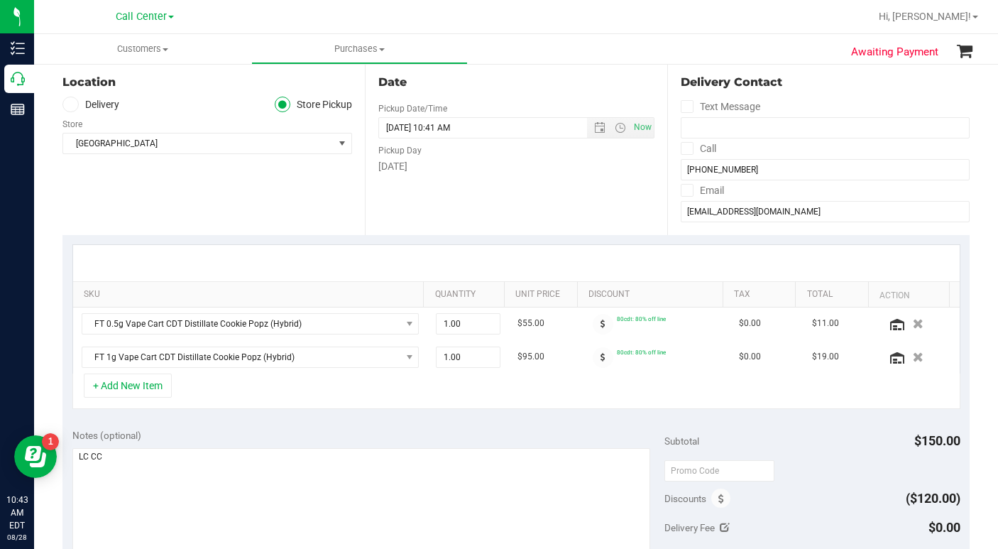
click at [250, 389] on div "+ Add New Item" at bounding box center [516, 390] width 888 height 35
click at [912, 321] on icon "button" at bounding box center [918, 323] width 12 height 11
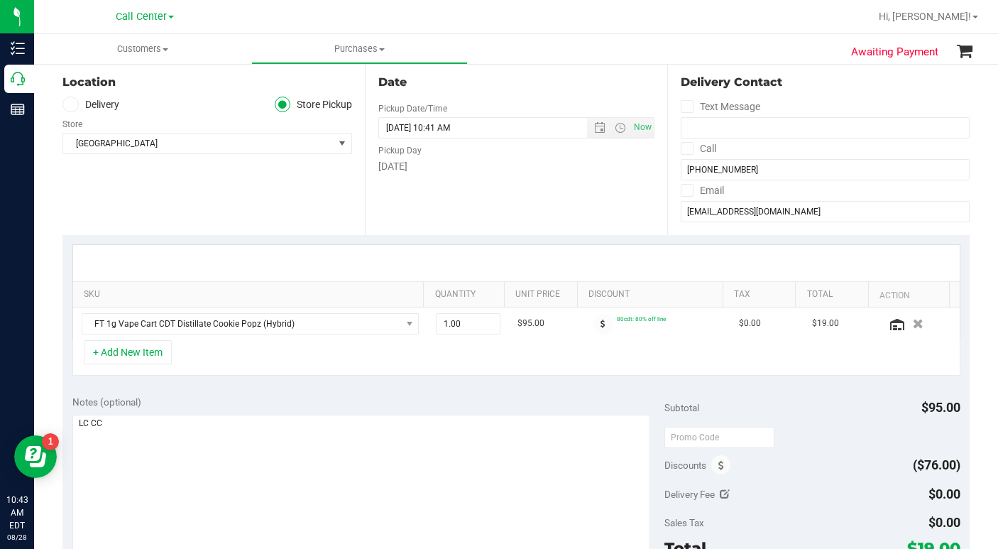
click at [326, 357] on div "+ Add New Item" at bounding box center [516, 357] width 888 height 35
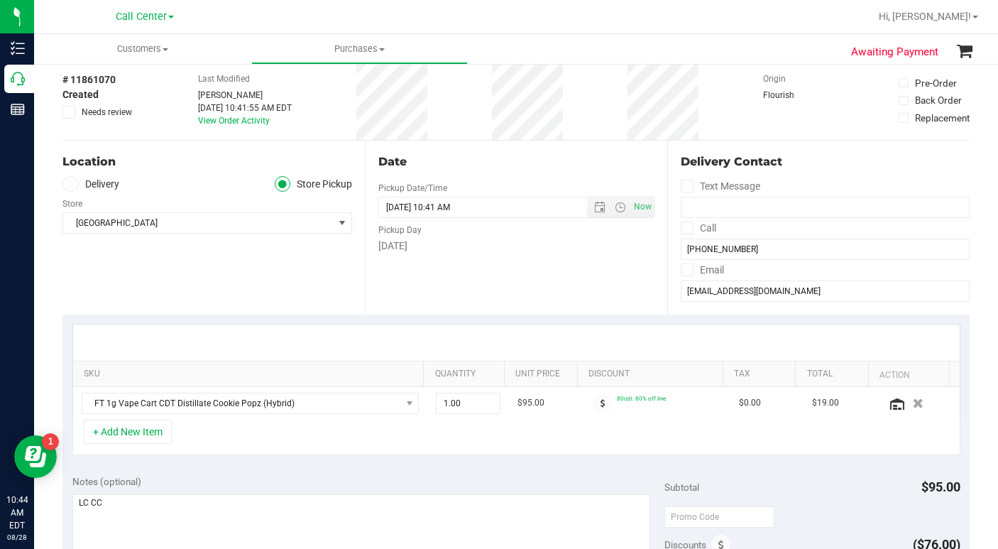
scroll to position [0, 0]
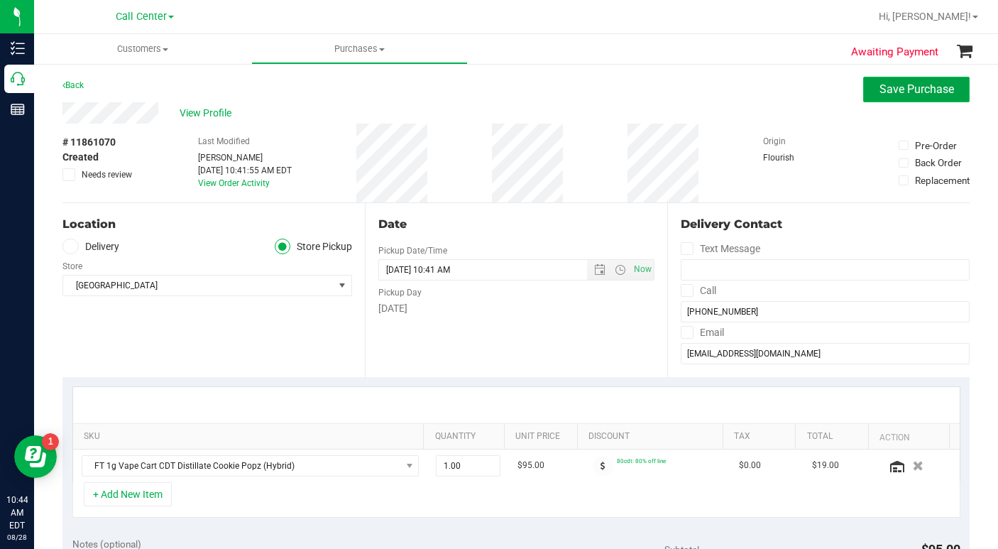
click at [888, 93] on span "Save Purchase" at bounding box center [916, 88] width 75 height 13
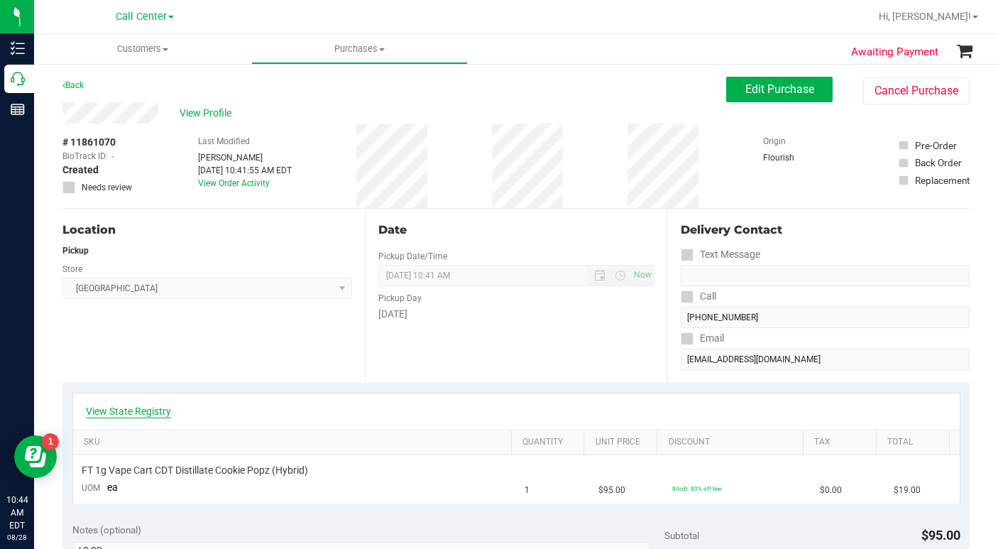
click at [154, 409] on link "View State Registry" at bounding box center [128, 411] width 85 height 14
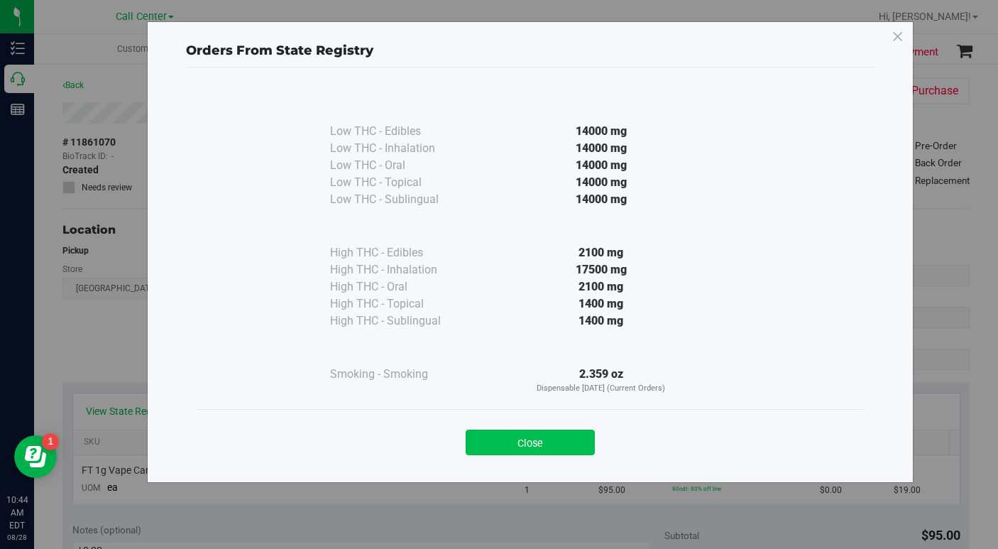
click at [552, 441] on button "Close" at bounding box center [530, 442] width 129 height 26
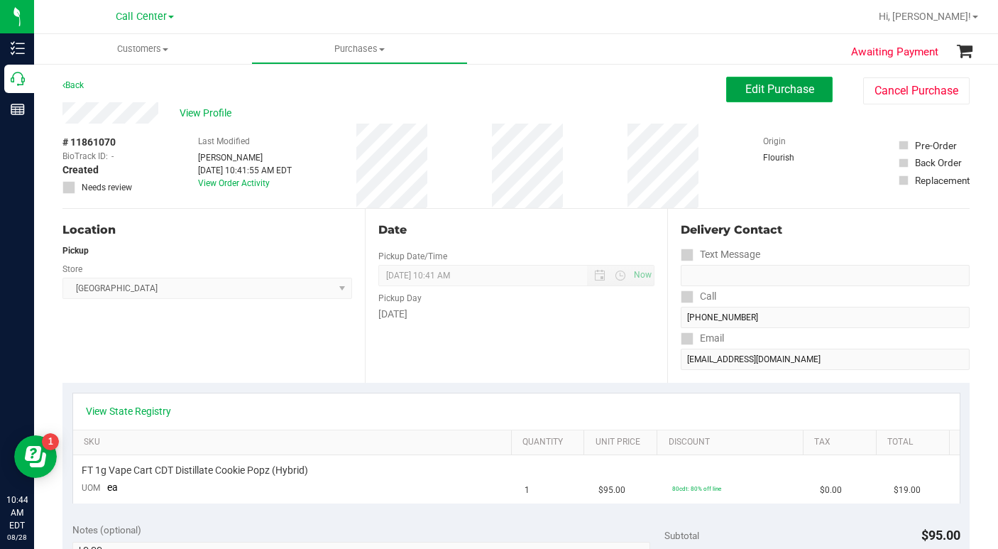
click at [746, 94] on span "Edit Purchase" at bounding box center [779, 88] width 69 height 13
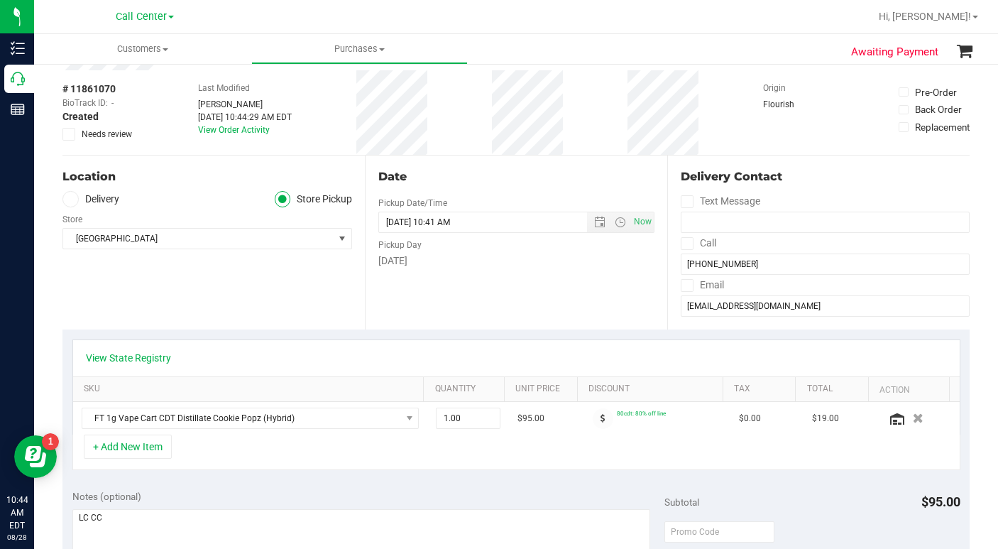
scroll to position [142, 0]
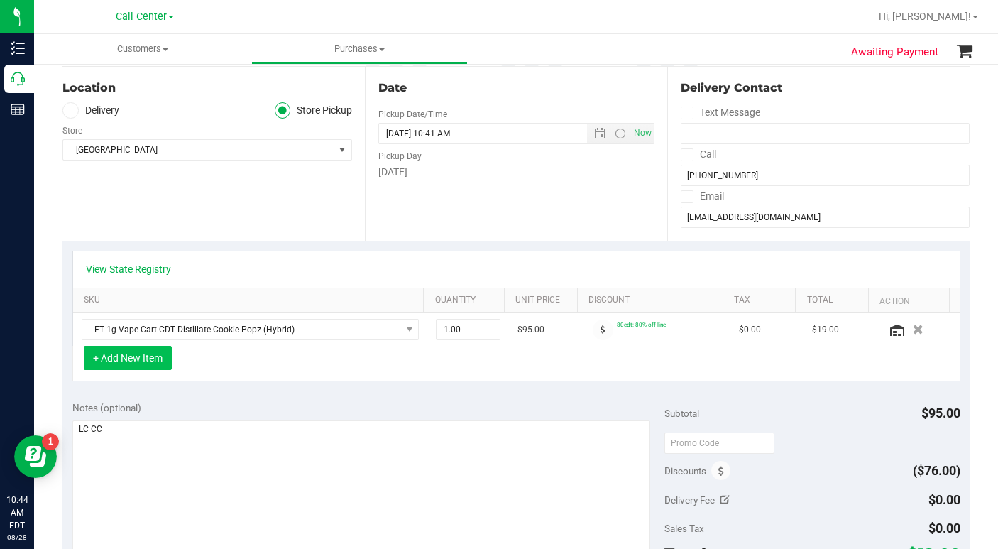
click at [144, 364] on button "+ Add New Item" at bounding box center [128, 358] width 88 height 24
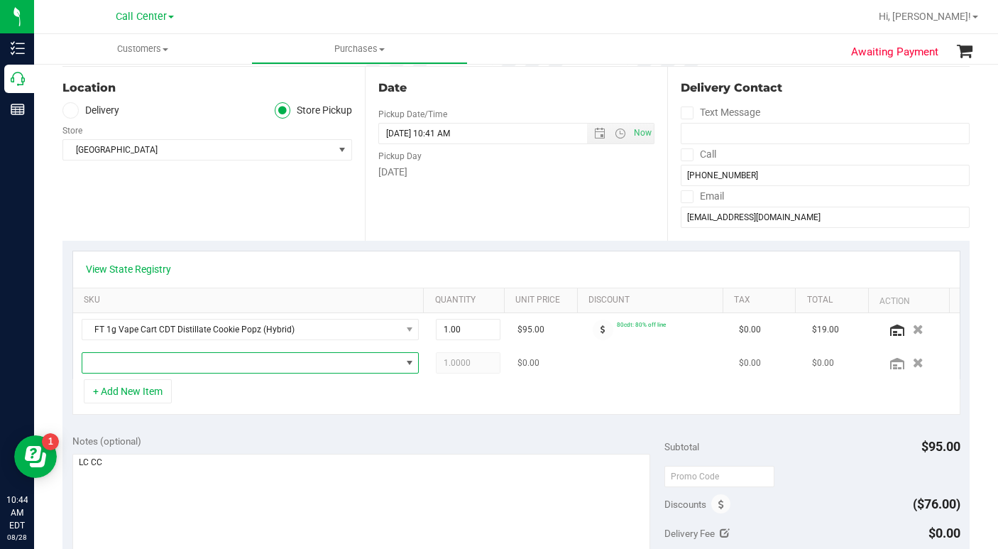
click at [221, 367] on span "NO DATA FOUND" at bounding box center [241, 363] width 319 height 20
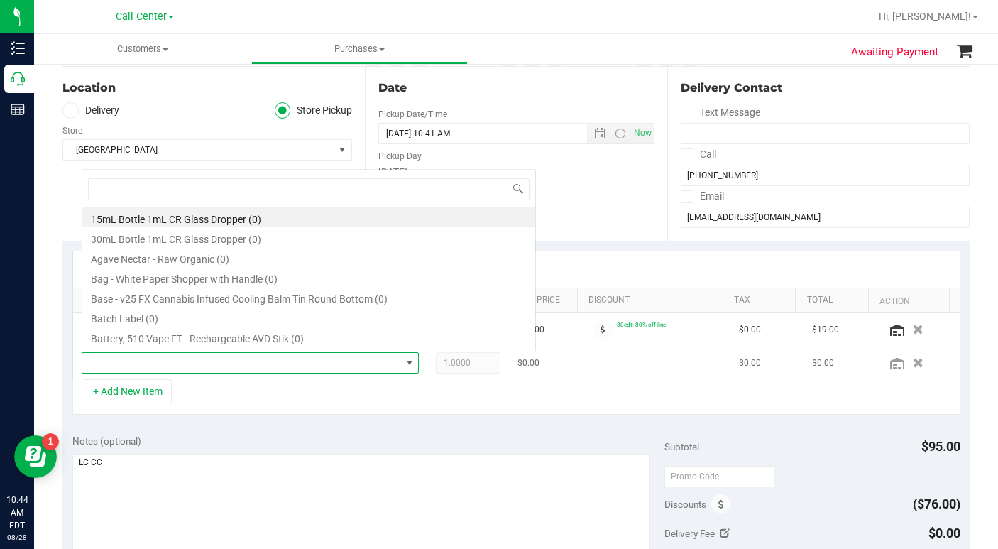
scroll to position [21, 324]
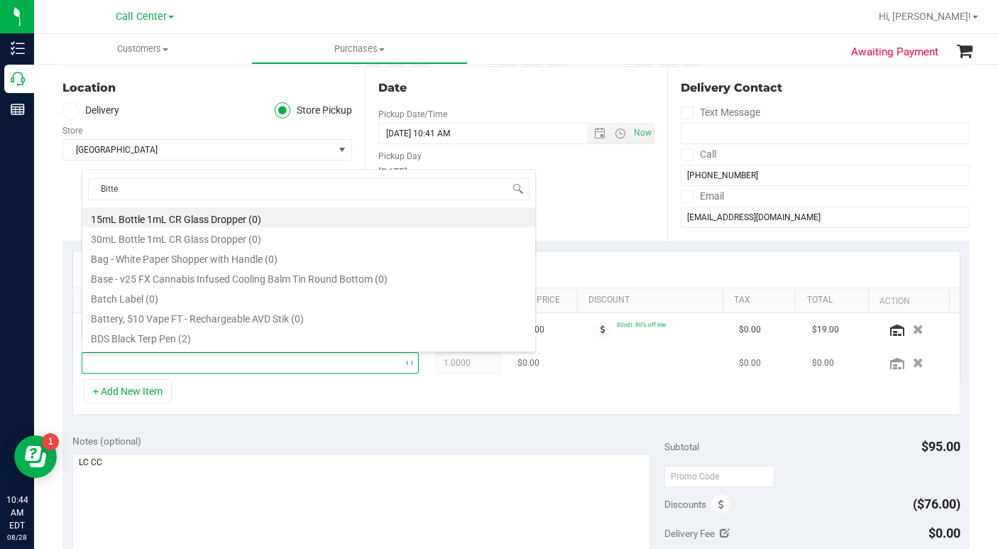
type input "Bitter"
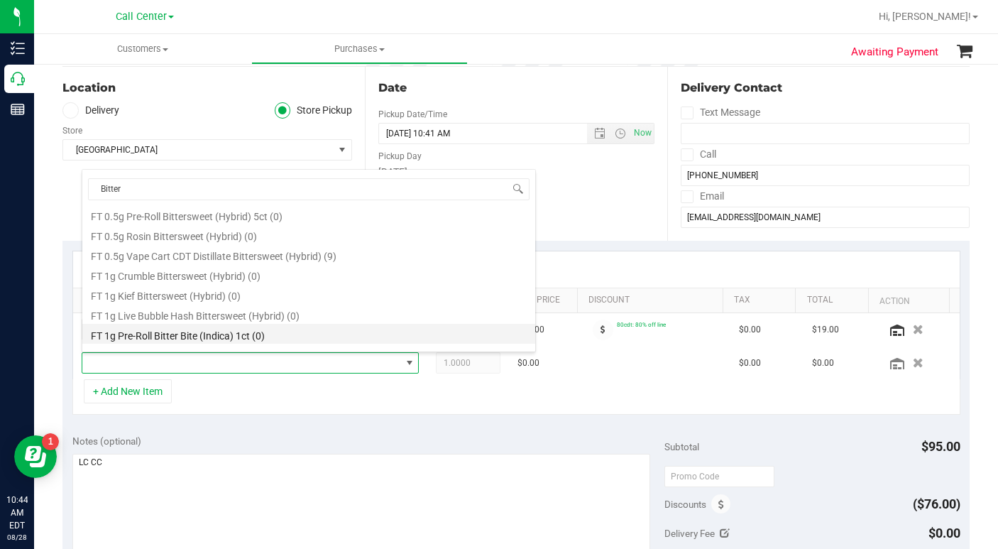
scroll to position [71, 0]
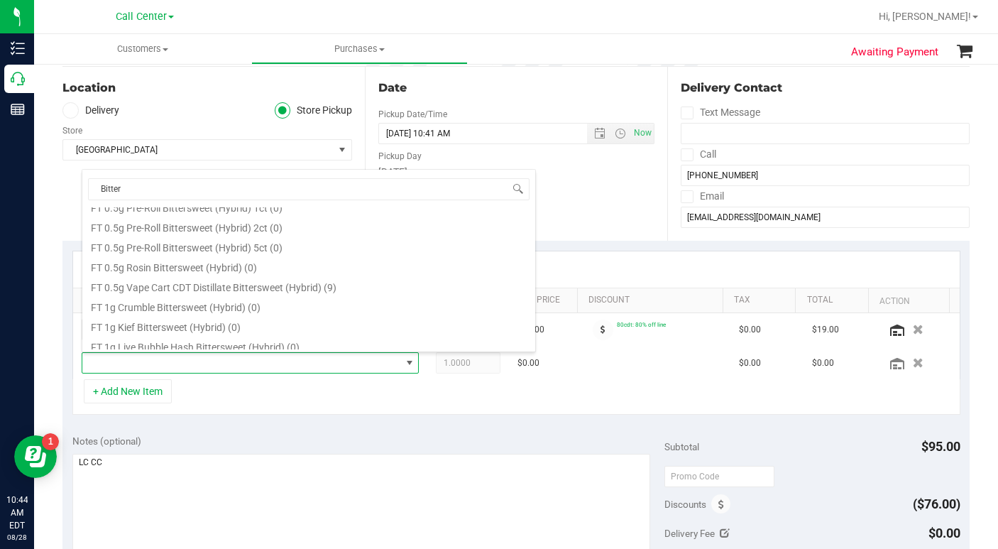
click at [236, 291] on li "FT 0.5g Vape Cart CDT Distillate Bittersweet (Hybrid) (9)" at bounding box center [308, 285] width 453 height 20
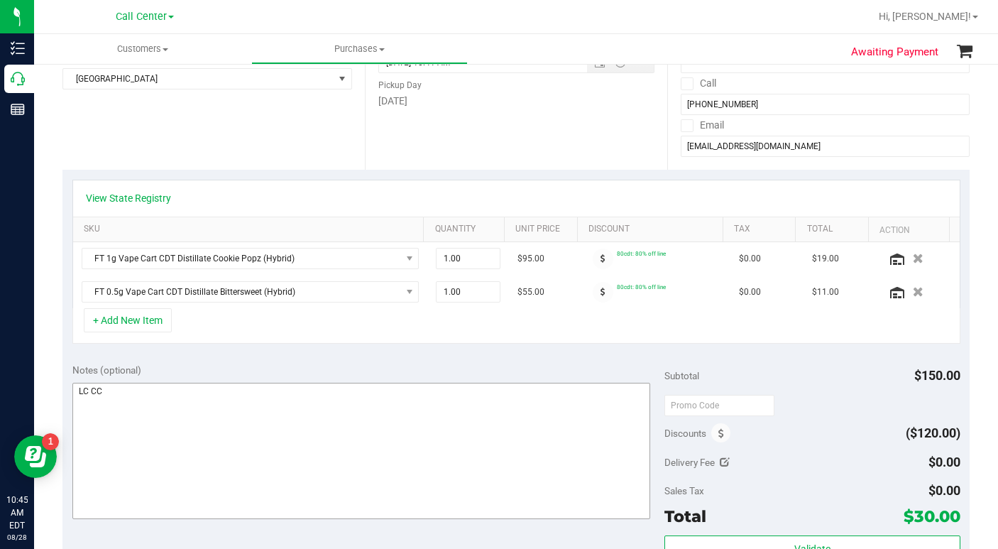
scroll to position [142, 0]
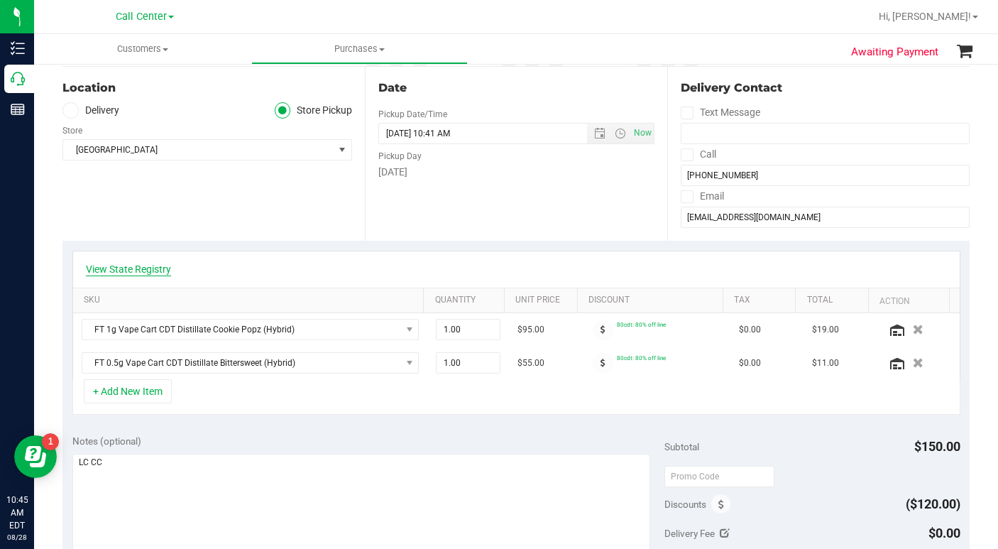
click at [131, 268] on link "View State Registry" at bounding box center [128, 269] width 85 height 14
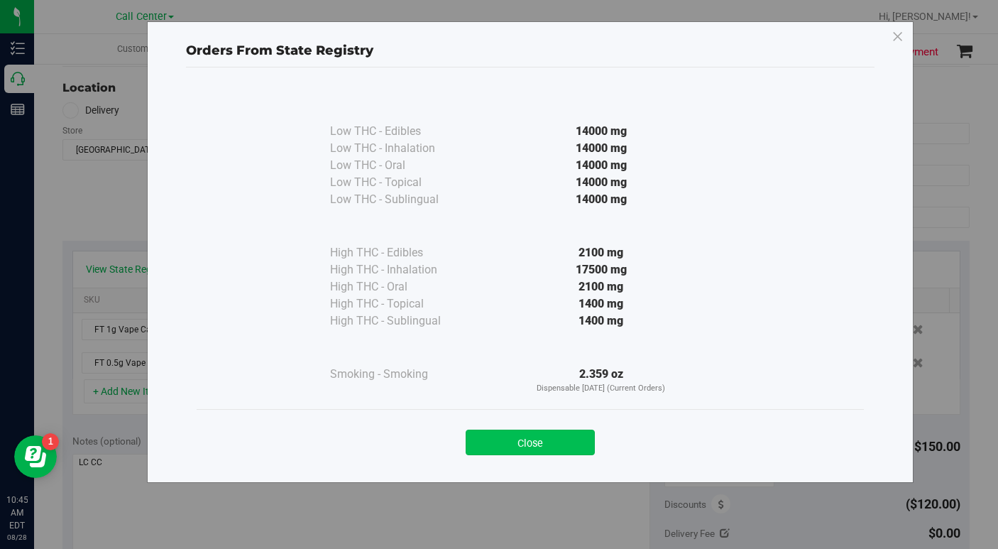
click at [473, 446] on button "Close" at bounding box center [530, 442] width 129 height 26
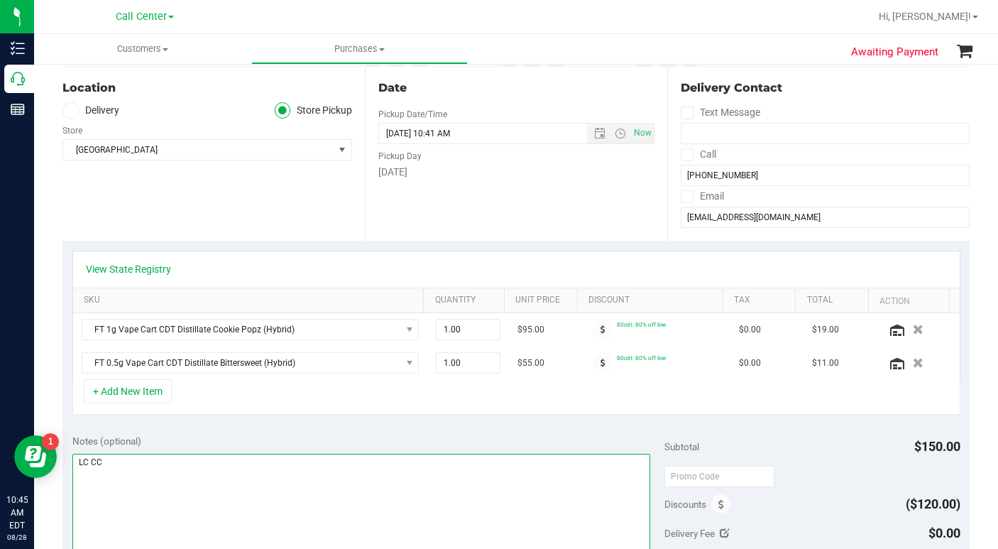
click at [318, 484] on textarea at bounding box center [361, 521] width 578 height 136
click at [282, 484] on textarea at bounding box center [361, 521] width 578 height 136
click at [275, 503] on textarea at bounding box center [361, 521] width 578 height 136
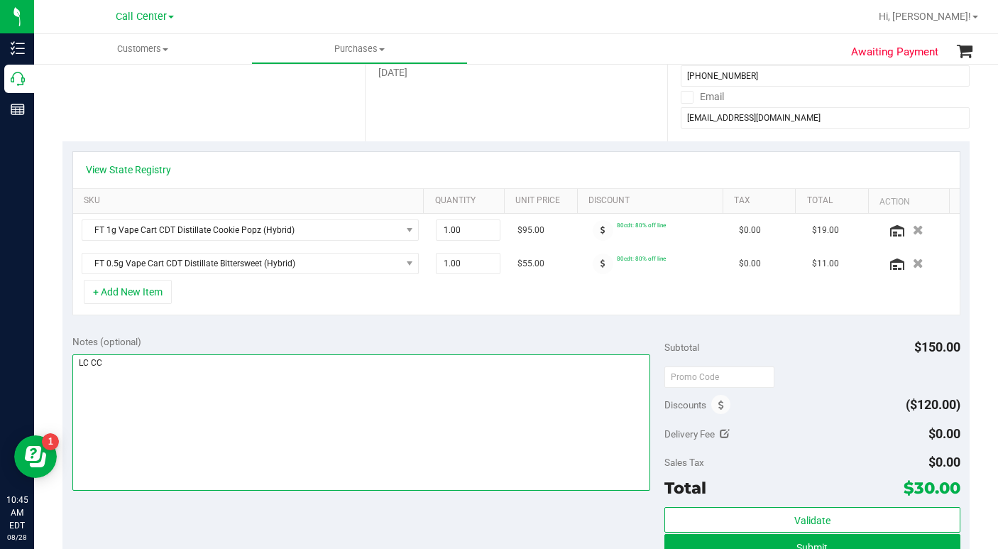
scroll to position [213, 0]
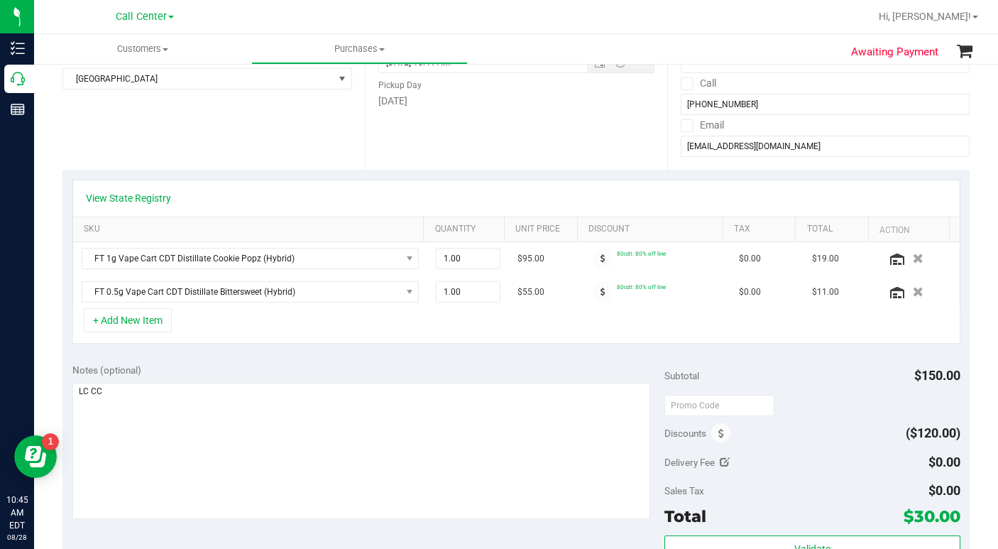
drag, startPoint x: 807, startPoint y: 377, endPoint x: 732, endPoint y: 374, distance: 74.6
click at [807, 377] on div "Subtotal $150.00" at bounding box center [812, 376] width 296 height 26
click at [148, 322] on button "+ Add New Item" at bounding box center [128, 320] width 88 height 24
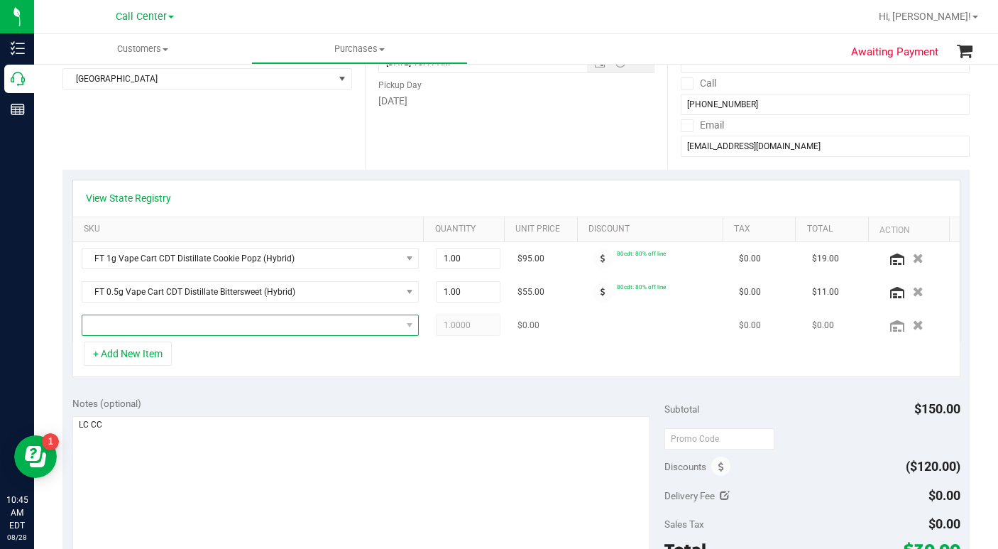
click at [120, 329] on span "NO DATA FOUND" at bounding box center [241, 325] width 319 height 20
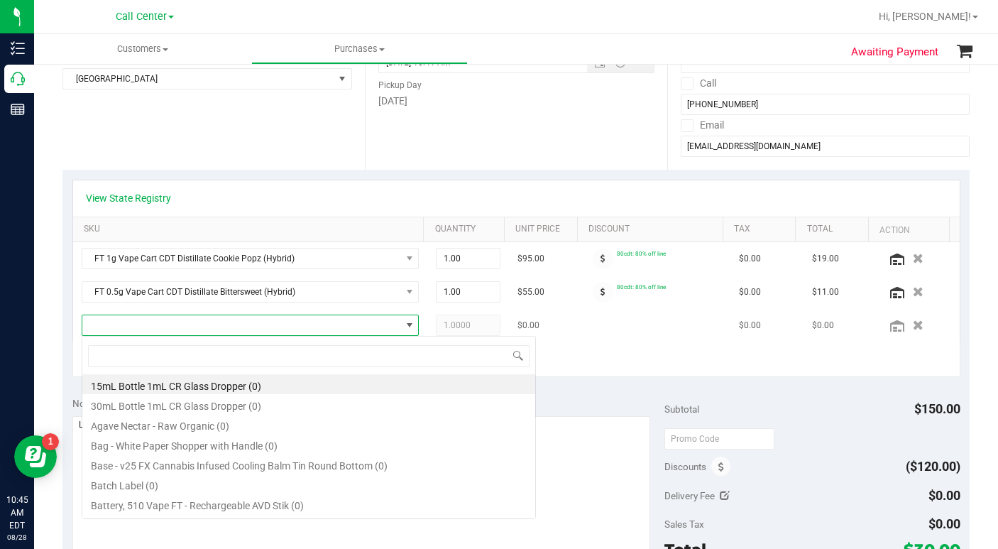
scroll to position [21, 324]
type input "crunch"
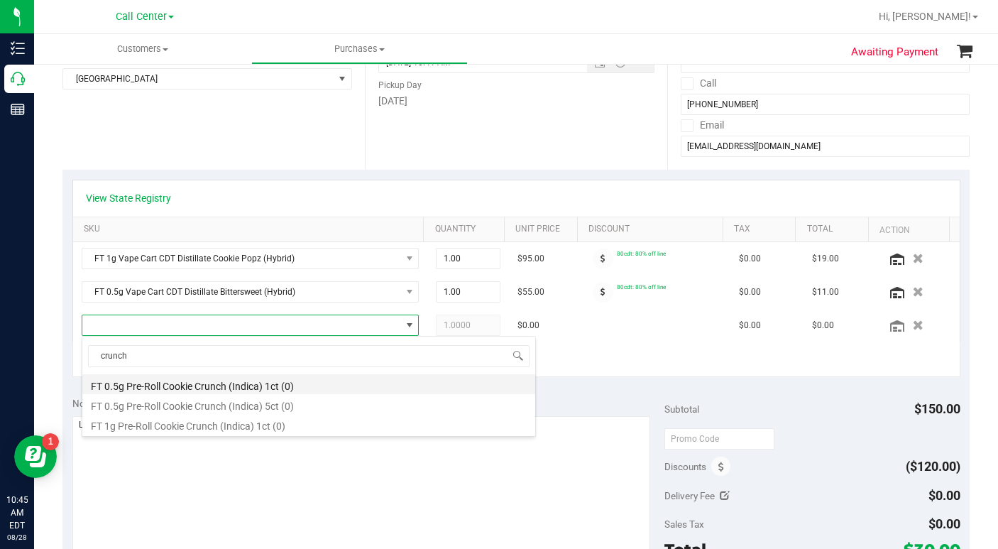
click at [195, 387] on li "FT 0.5g Pre-Roll Cookie Crunch (Indica) 1ct (0)" at bounding box center [308, 384] width 453 height 20
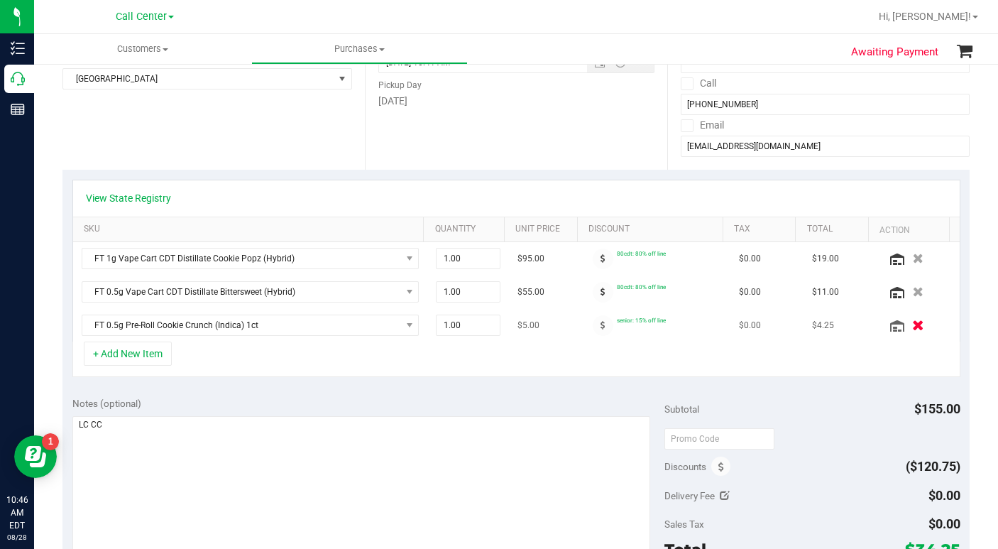
click at [912, 324] on icon "button" at bounding box center [918, 325] width 12 height 11
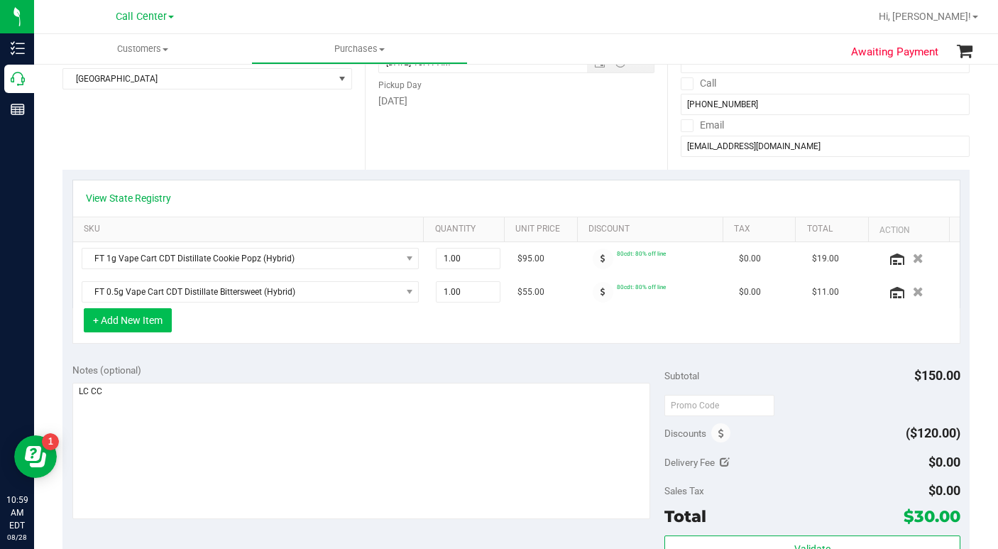
click at [155, 323] on button "+ Add New Item" at bounding box center [128, 320] width 88 height 24
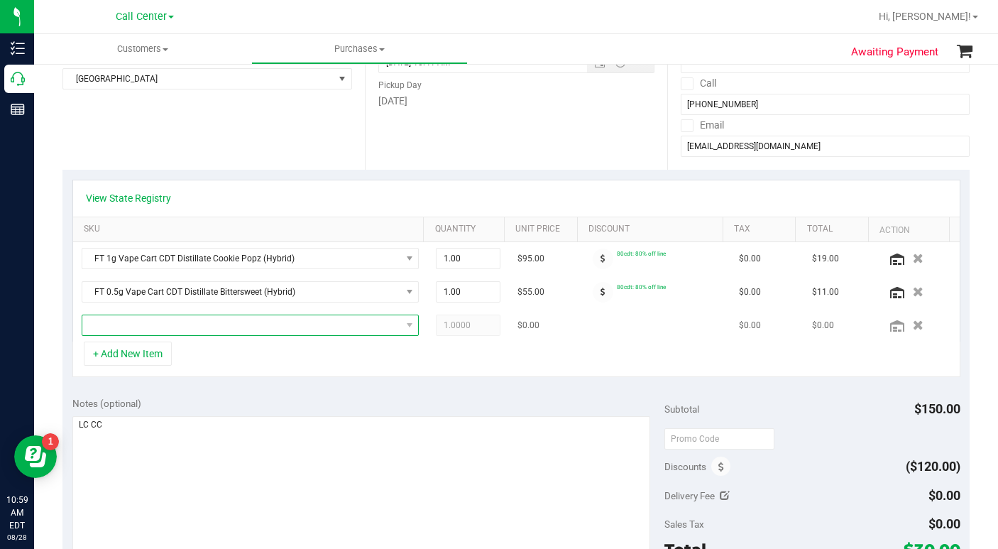
click at [144, 329] on span "NO DATA FOUND" at bounding box center [241, 325] width 319 height 20
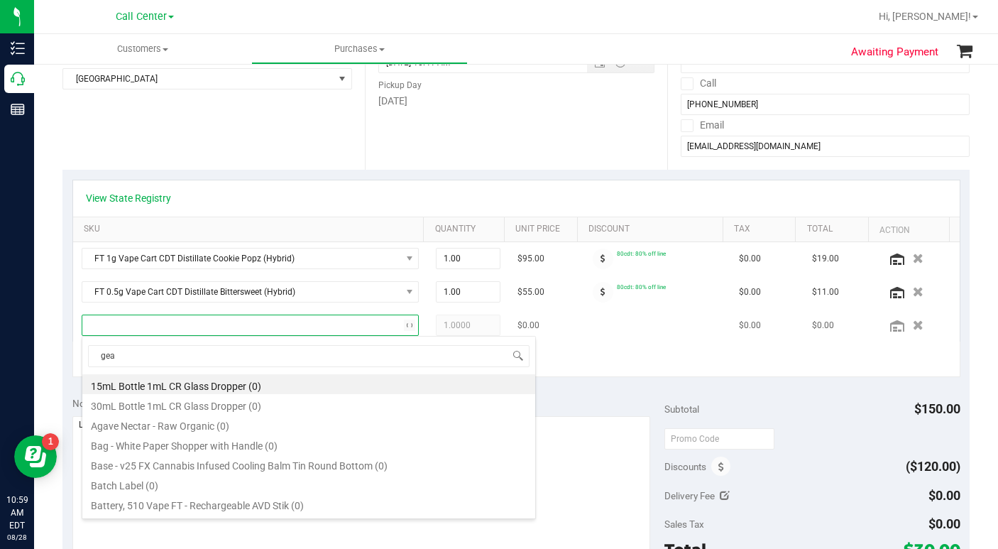
type input "gear"
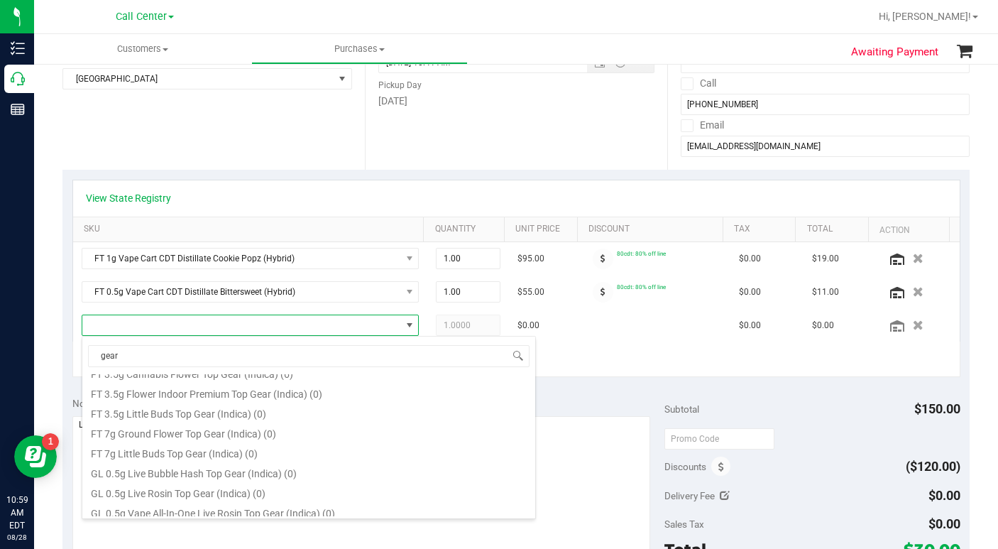
scroll to position [62, 0]
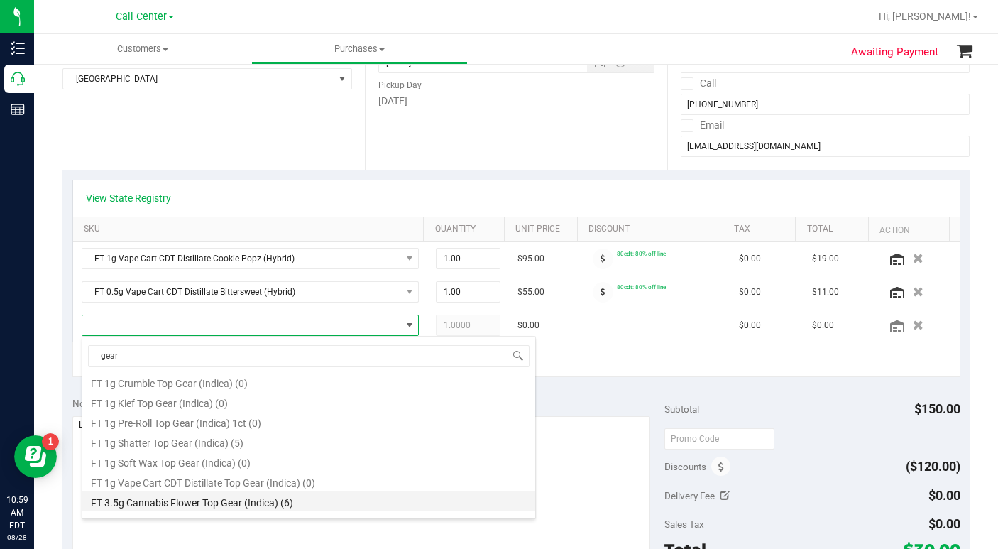
click at [197, 499] on li "FT 3.5g Cannabis Flower Top Gear (Indica) (6)" at bounding box center [308, 500] width 453 height 20
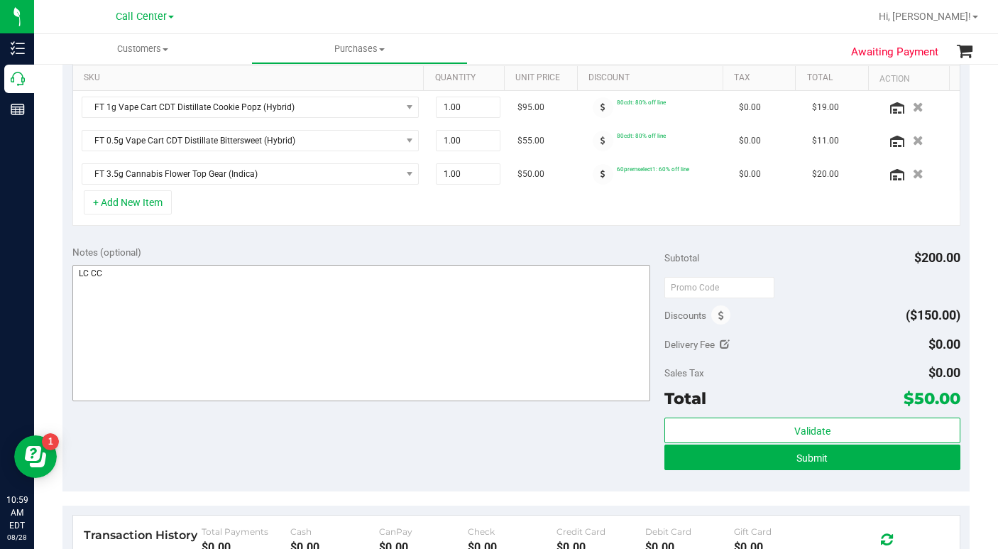
scroll to position [284, 0]
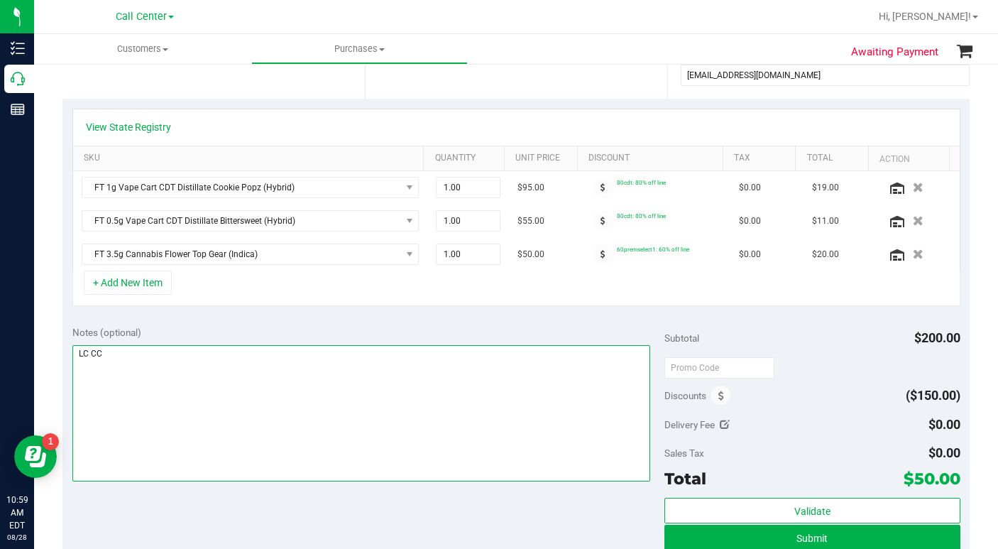
click at [265, 414] on textarea at bounding box center [361, 413] width 578 height 136
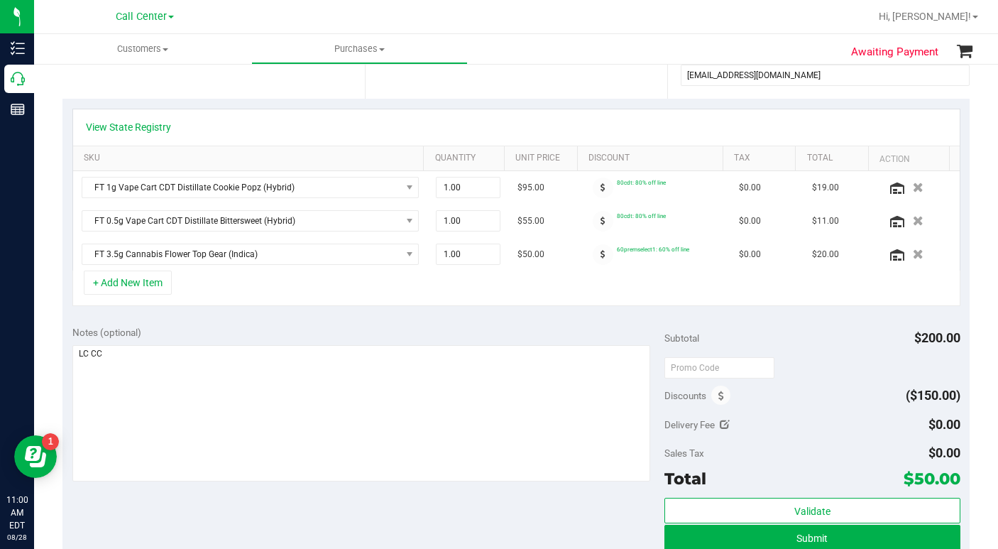
click at [700, 16] on div at bounding box center [561, 17] width 615 height 28
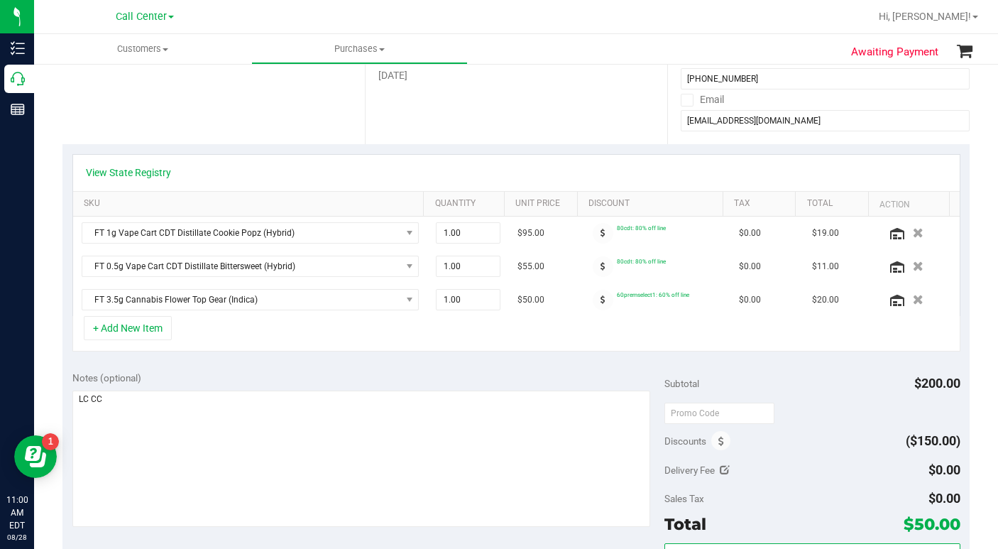
scroll to position [213, 0]
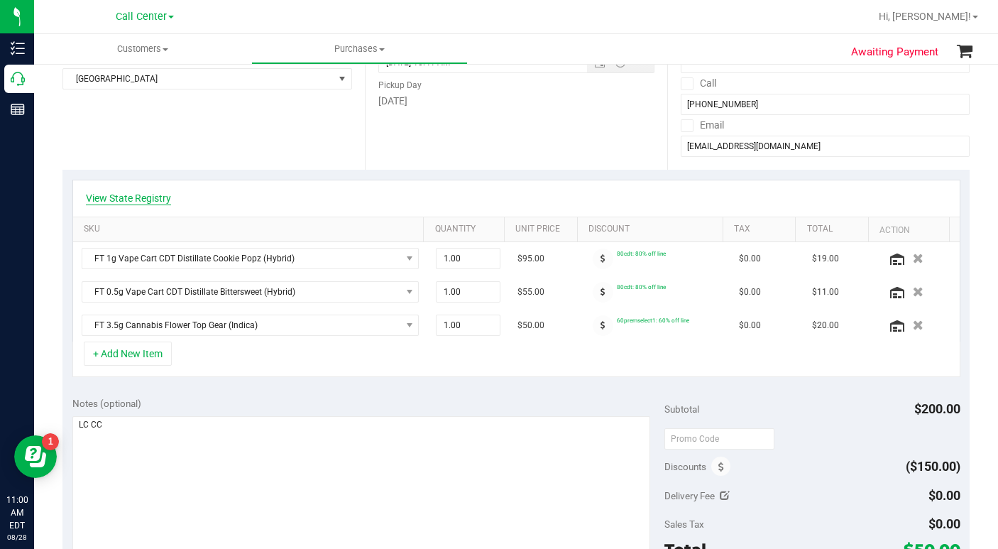
click at [131, 195] on link "View State Registry" at bounding box center [128, 198] width 85 height 14
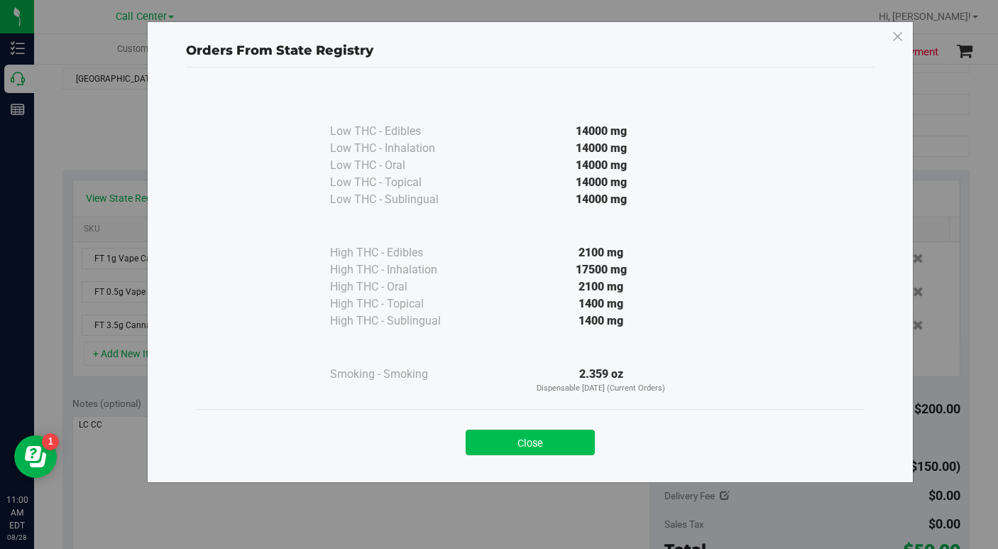
click at [511, 441] on button "Close" at bounding box center [530, 442] width 129 height 26
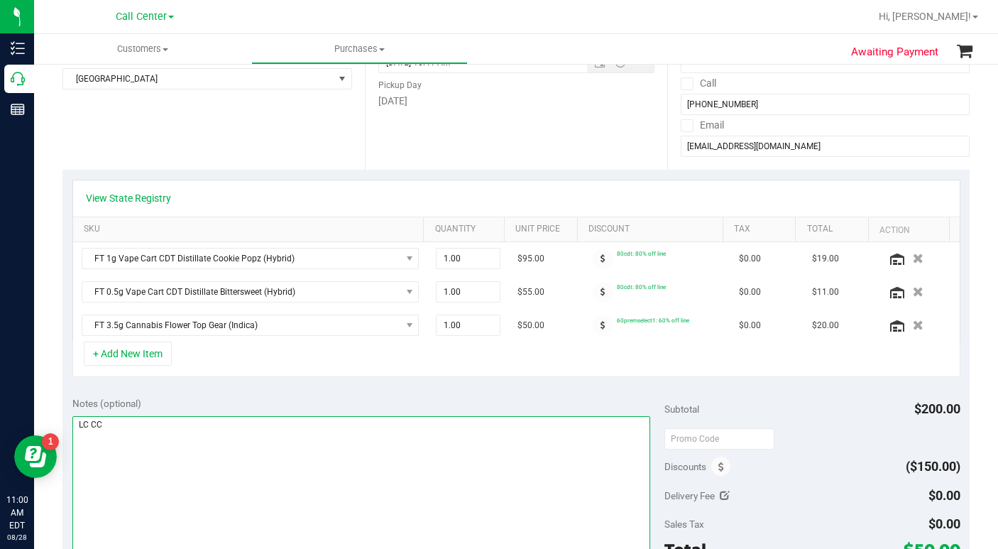
click at [292, 466] on textarea at bounding box center [361, 484] width 578 height 136
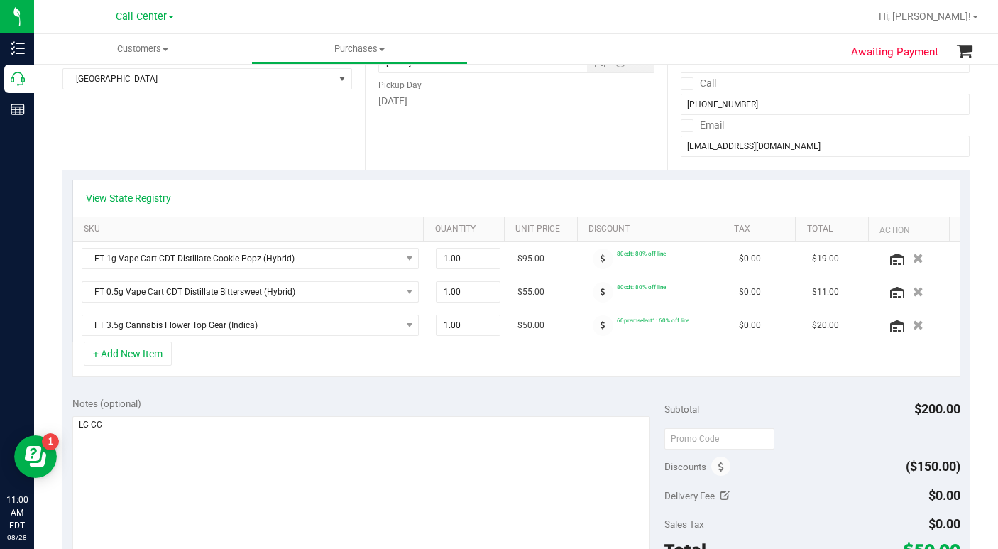
click at [134, 123] on div "Location Delivery Store Pickup Store Delray Beach WC Select Store Bonita Spring…" at bounding box center [213, 83] width 302 height 174
click at [131, 159] on div "Location Delivery Store Pickup Store Delray Beach WC Select Store Bonita Spring…" at bounding box center [213, 83] width 302 height 174
click at [130, 159] on div "Location Delivery Store Pickup Store Delray Beach WC Select Store Bonita Spring…" at bounding box center [213, 83] width 302 height 174
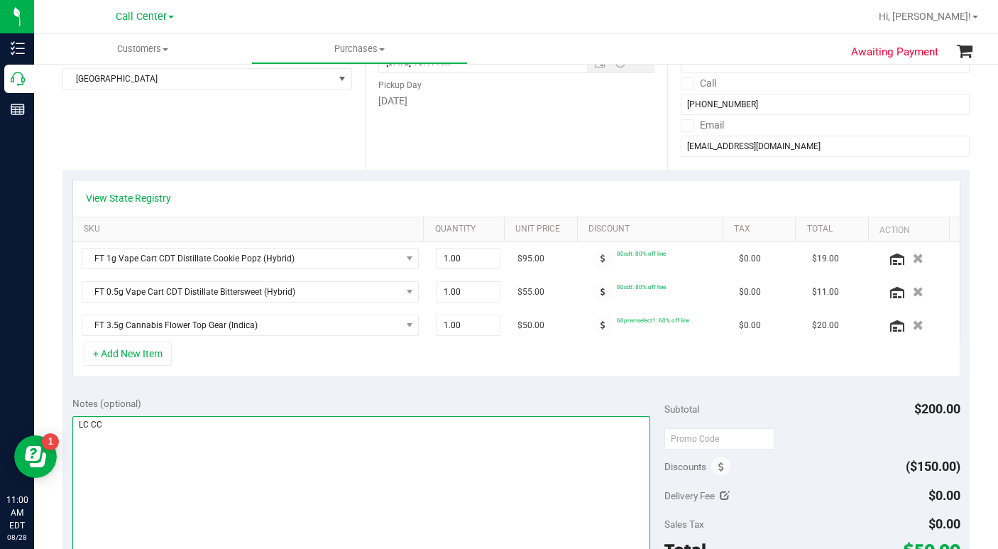
click at [157, 463] on textarea at bounding box center [361, 484] width 578 height 136
click at [243, 490] on textarea at bounding box center [361, 484] width 578 height 136
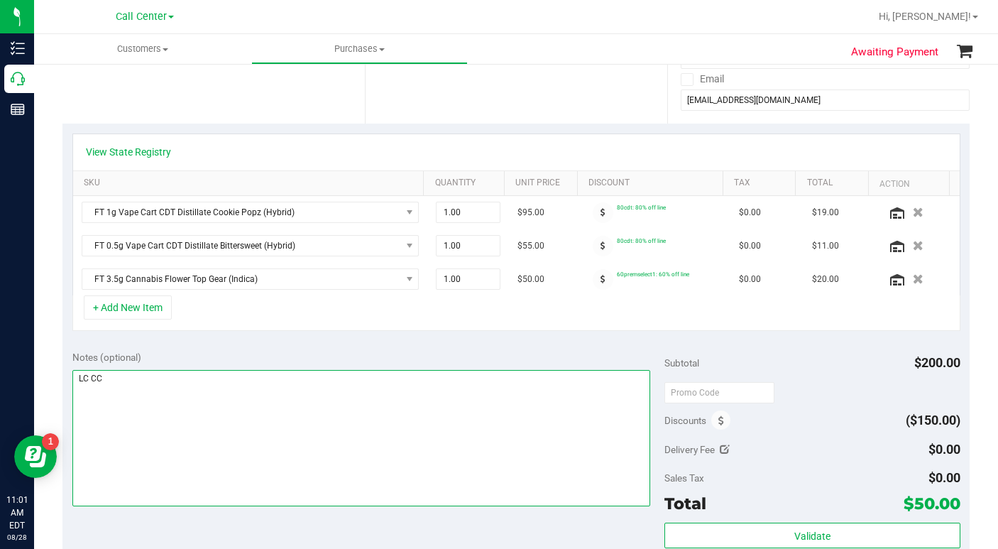
scroll to position [284, 0]
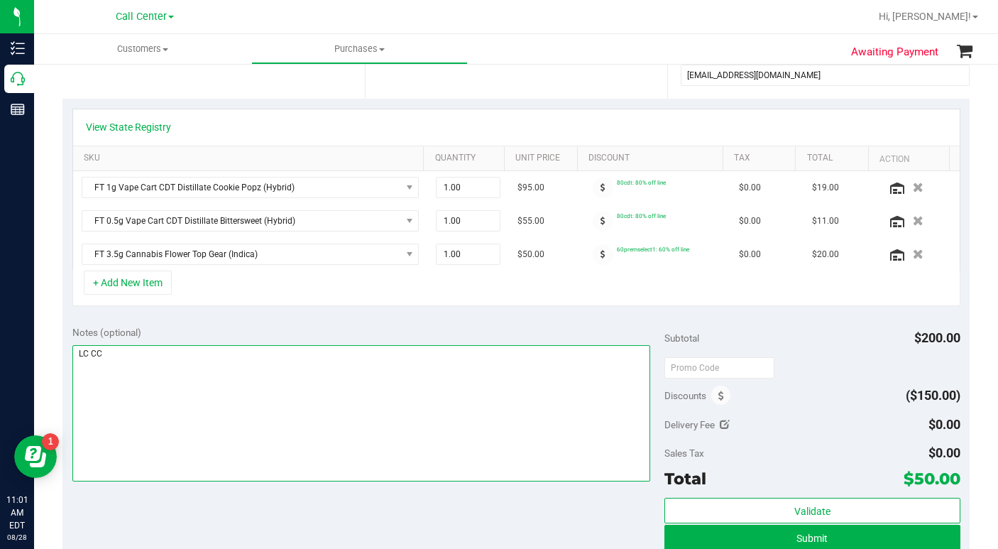
click at [228, 444] on textarea at bounding box center [361, 413] width 578 height 136
click at [284, 429] on textarea at bounding box center [361, 413] width 578 height 136
click at [304, 453] on textarea at bounding box center [361, 413] width 578 height 136
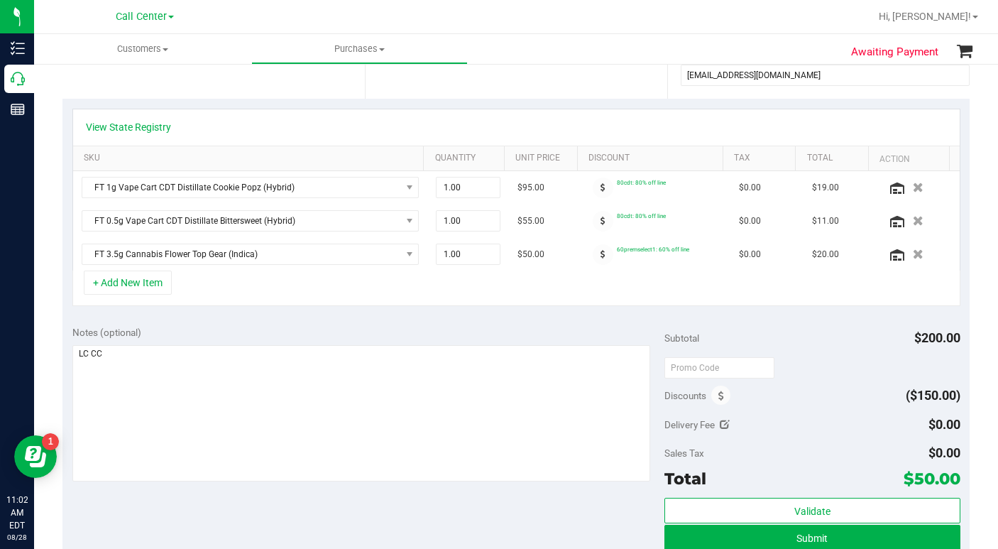
click at [667, 12] on div at bounding box center [561, 17] width 615 height 28
click at [151, 280] on button "+ Add New Item" at bounding box center [128, 282] width 88 height 24
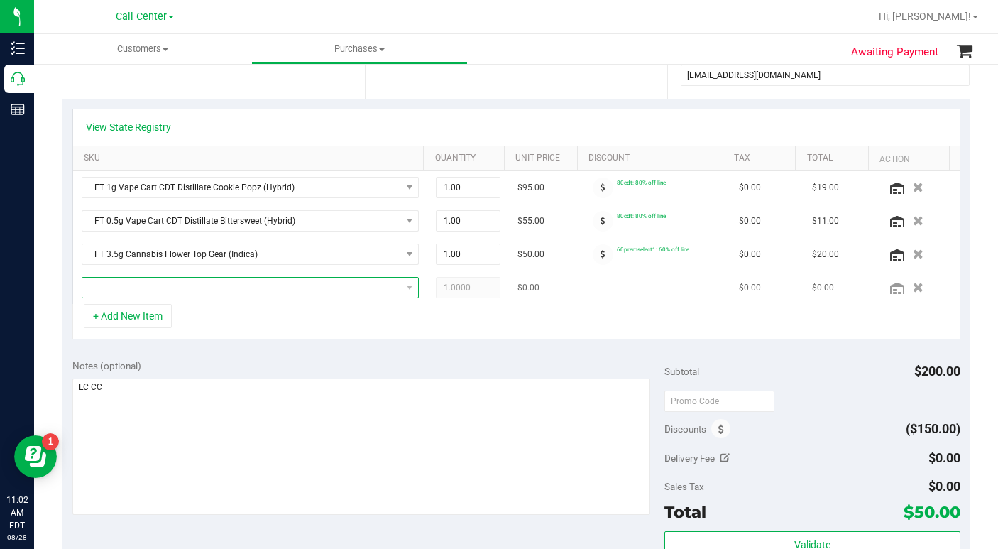
click at [122, 293] on span "NO DATA FOUND" at bounding box center [241, 287] width 319 height 20
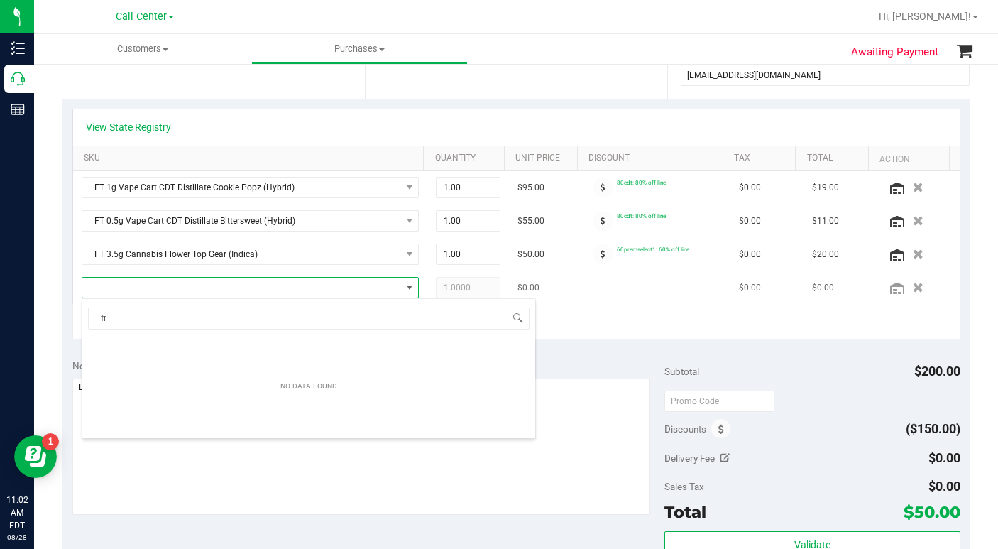
scroll to position [21, 324]
type input "fried"
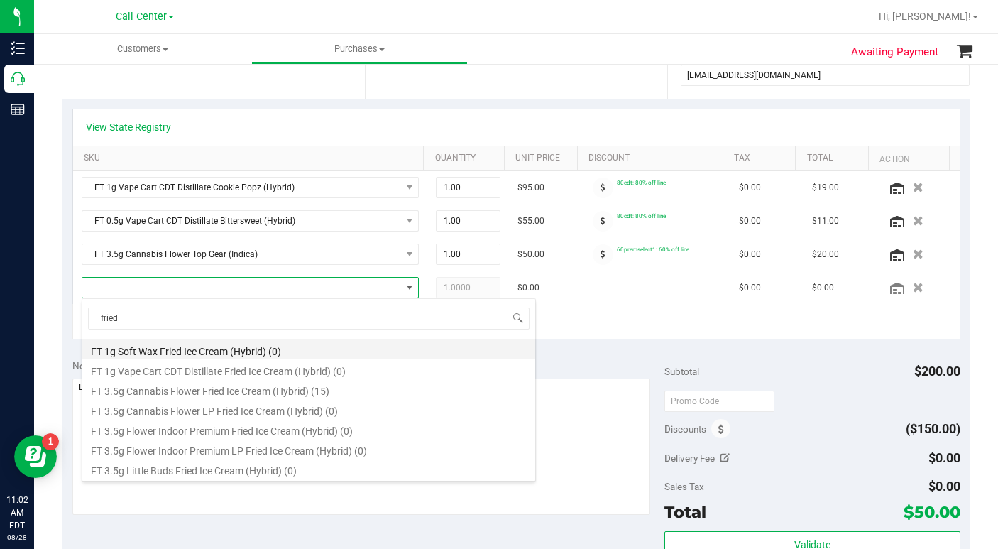
scroll to position [142, 0]
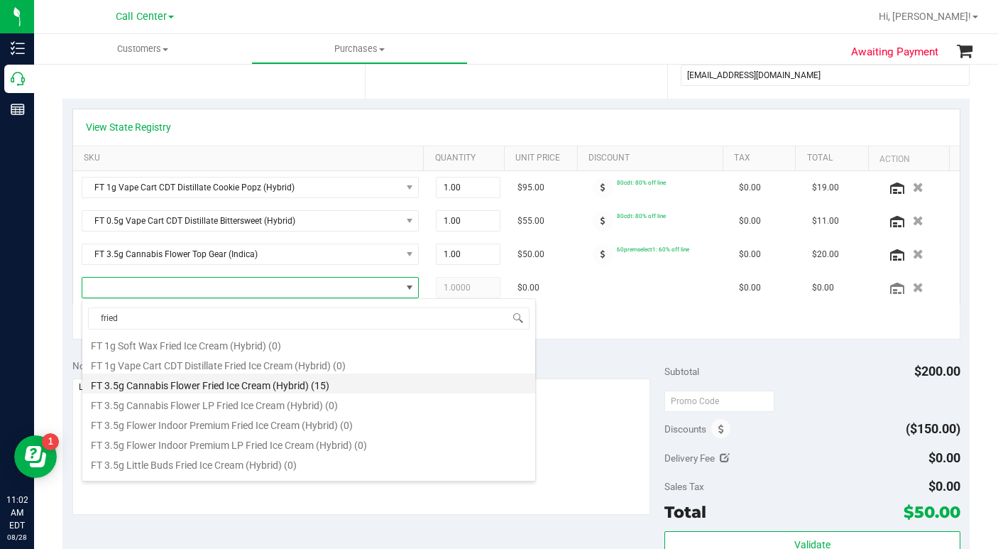
click at [203, 389] on li "FT 3.5g Cannabis Flower Fried Ice Cream (Hybrid) (15)" at bounding box center [308, 383] width 453 height 20
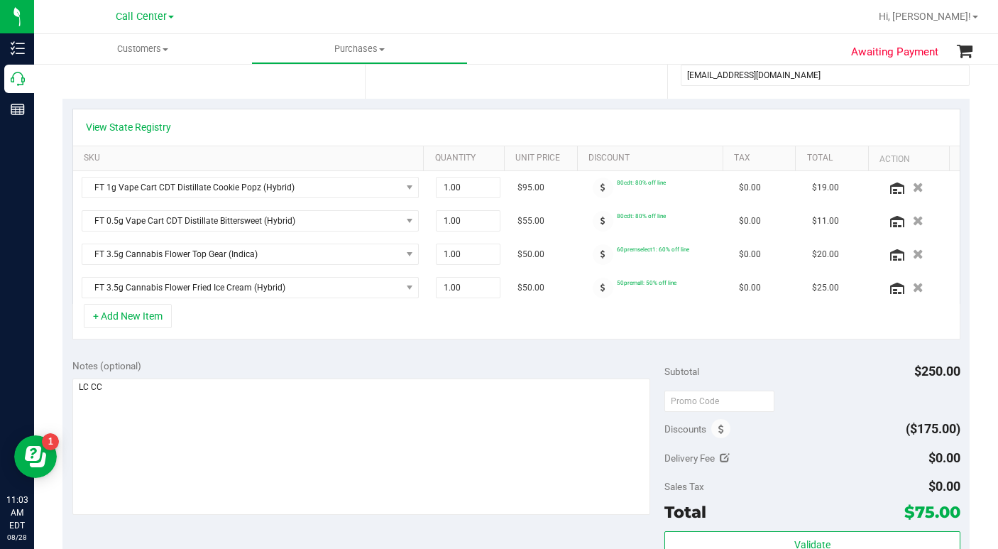
click at [220, 325] on div "+ Add New Item" at bounding box center [516, 321] width 888 height 35
click at [210, 314] on div "+ Add New Item" at bounding box center [516, 321] width 888 height 35
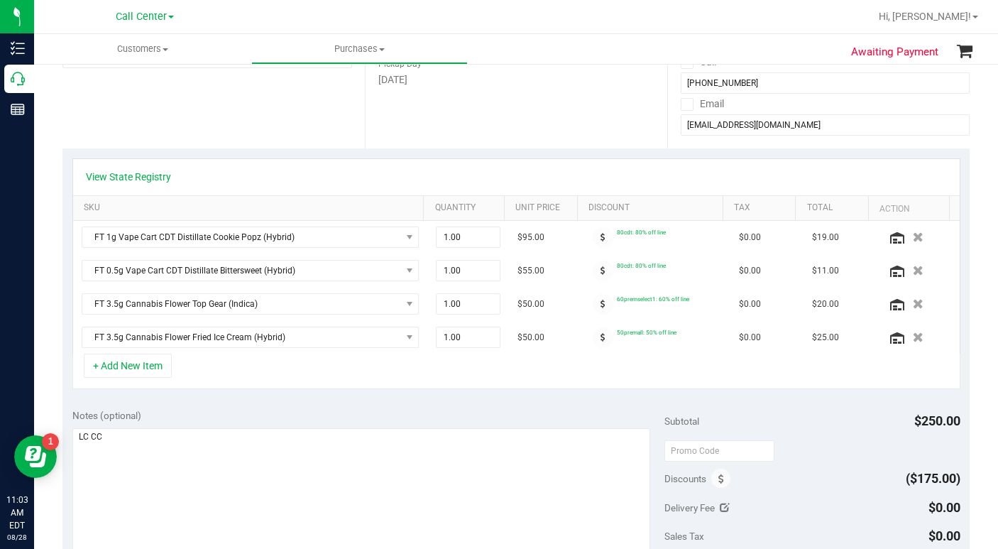
scroll to position [213, 0]
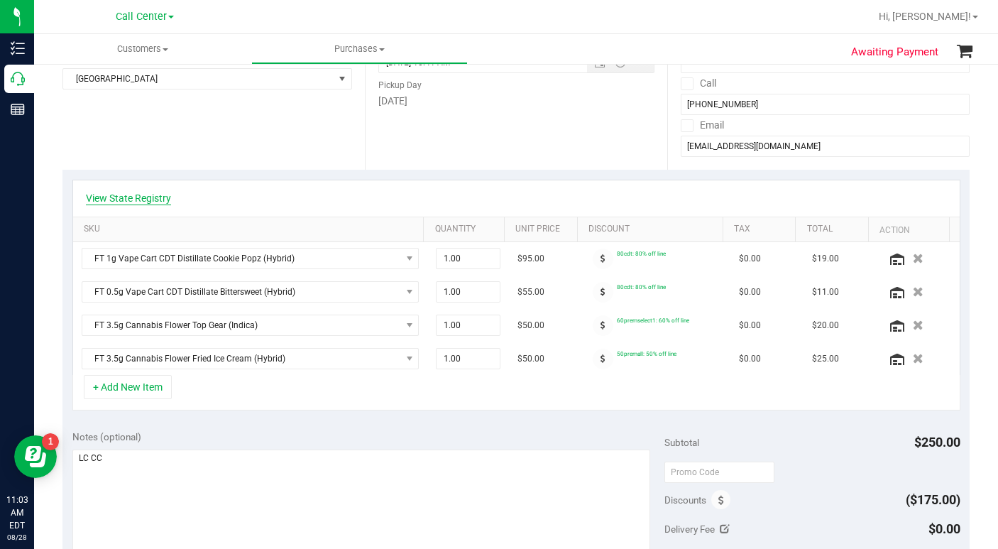
click at [146, 200] on link "View State Registry" at bounding box center [128, 198] width 85 height 14
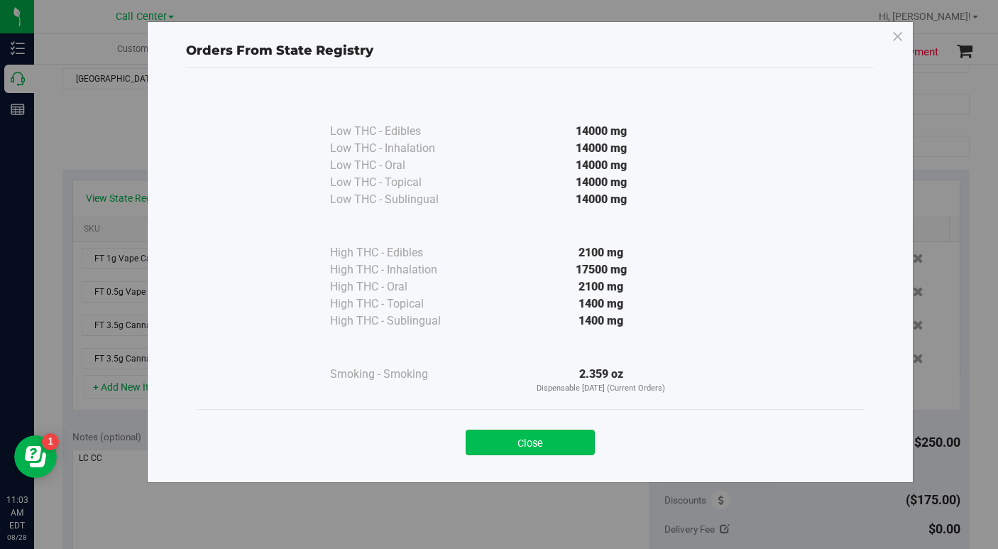
click at [497, 442] on button "Close" at bounding box center [530, 442] width 129 height 26
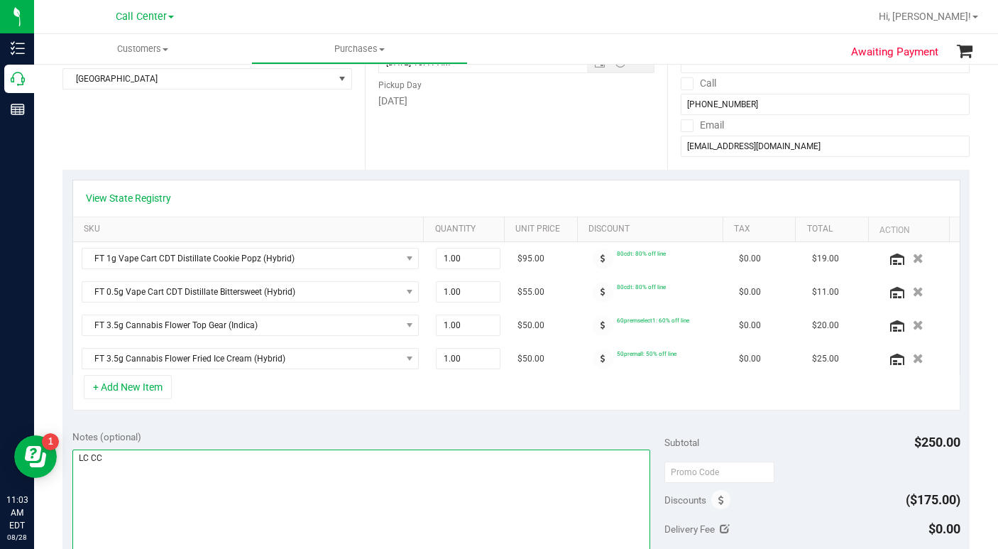
click at [368, 474] on textarea at bounding box center [361, 517] width 578 height 136
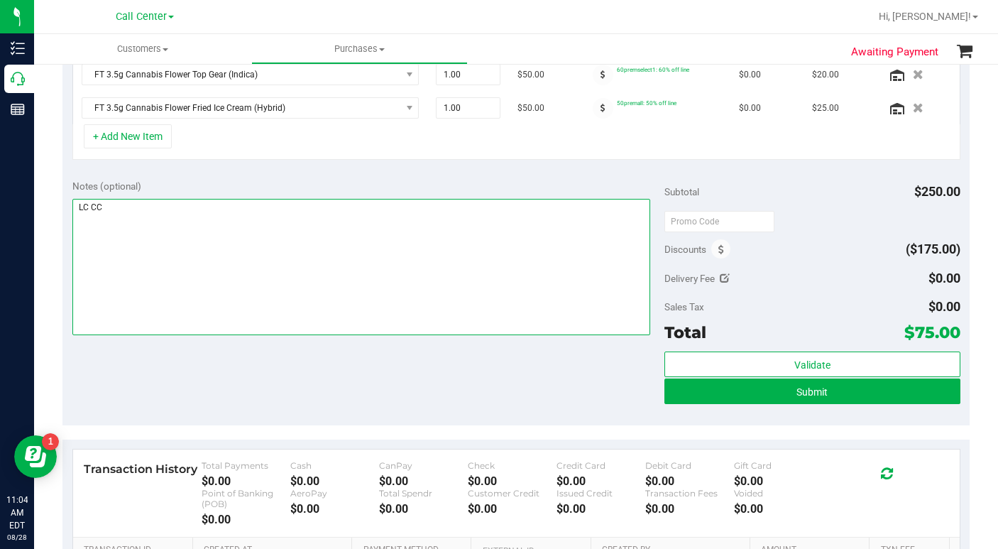
scroll to position [497, 0]
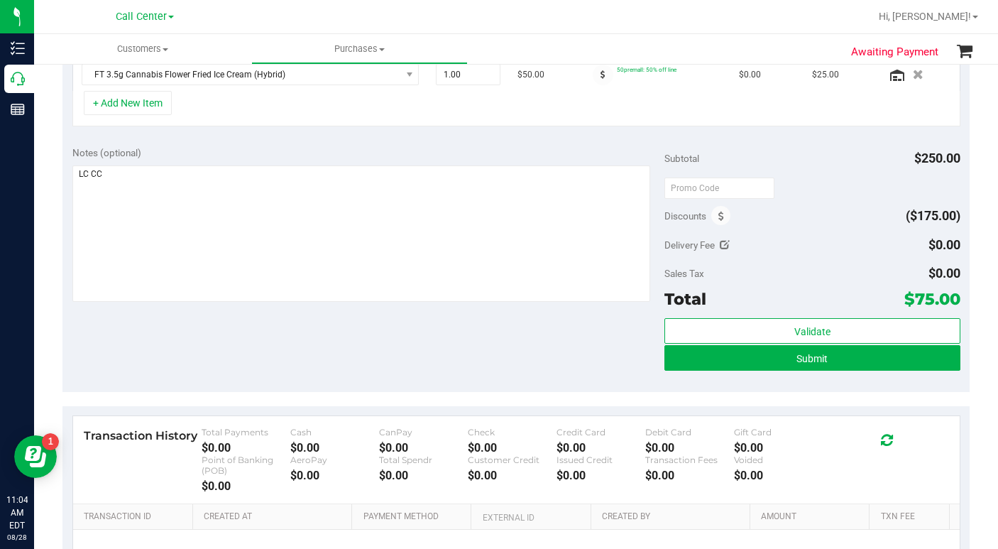
click at [265, 333] on div "Notes (optional) Subtotal $250.00 Discounts ($175.00) Delivery Fee $0.00 Sales …" at bounding box center [515, 263] width 907 height 255
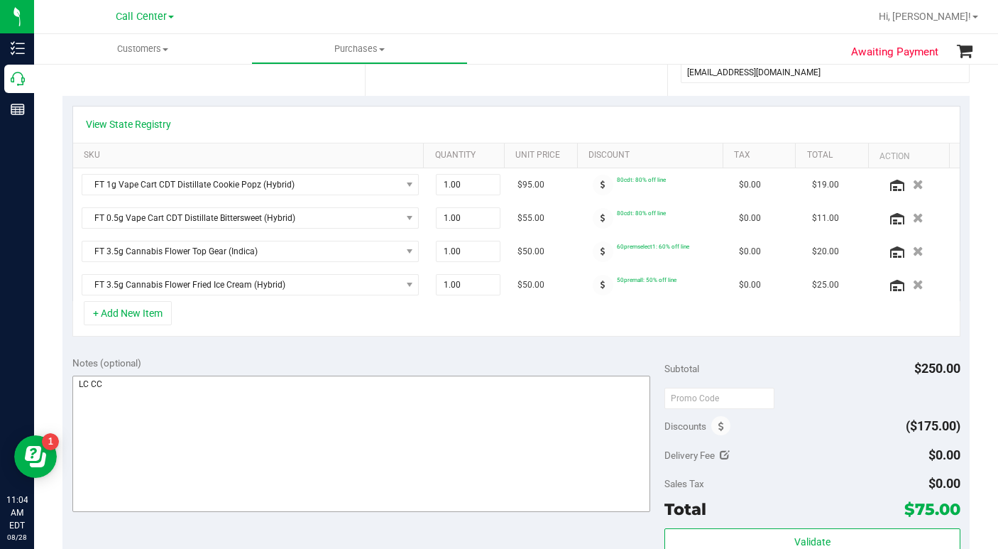
scroll to position [355, 0]
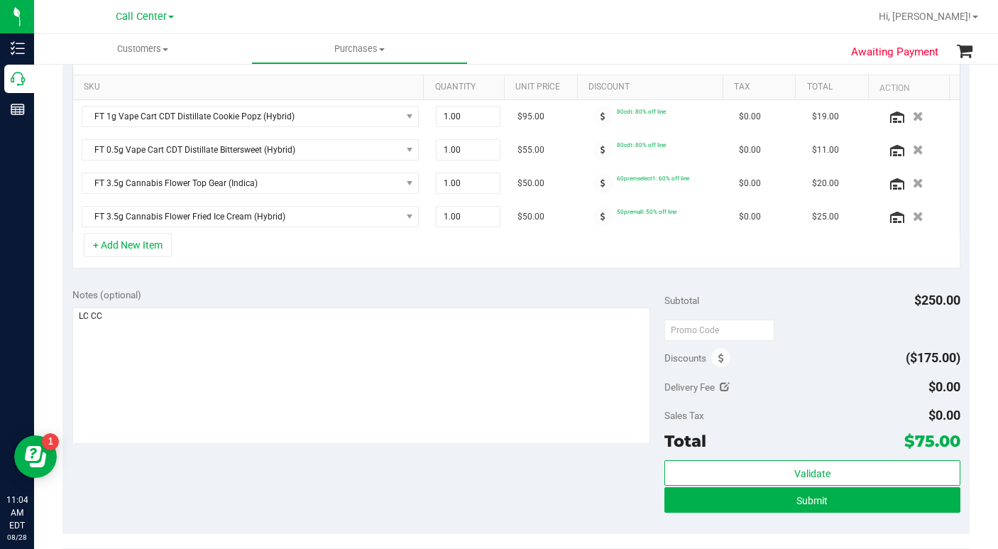
click at [499, 474] on div "Notes (optional) Subtotal $250.00 Discounts ($175.00) Delivery Fee $0.00 Sales …" at bounding box center [515, 405] width 907 height 255
click at [512, 493] on div "Notes (optional) Subtotal $250.00 Discounts ($175.00) Delivery Fee $0.00 Sales …" at bounding box center [515, 405] width 907 height 255
click at [750, 282] on div "Notes (optional) Subtotal $250.00 Discounts ($175.00) Delivery Fee $0.00 Sales …" at bounding box center [515, 405] width 907 height 255
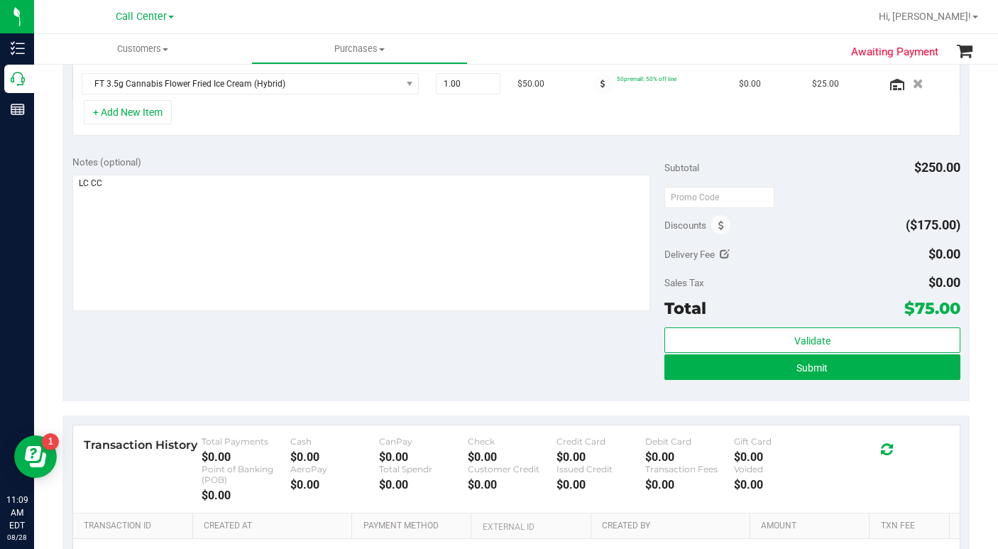
scroll to position [497, 0]
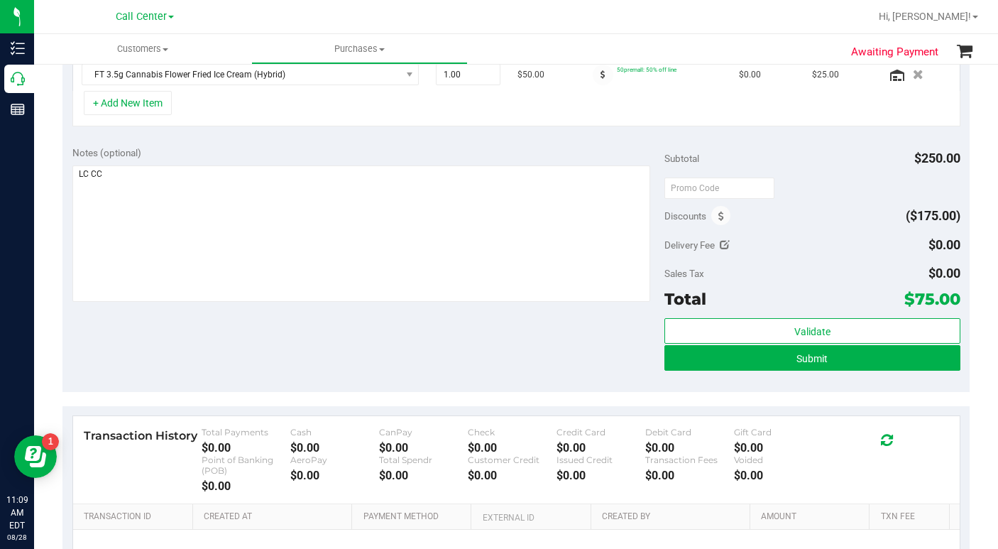
click at [528, 370] on div "Notes (optional) Subtotal $250.00 Discounts ($175.00) Delivery Fee $0.00 Sales …" at bounding box center [515, 263] width 907 height 255
click at [681, 363] on button "Submit" at bounding box center [812, 358] width 296 height 26
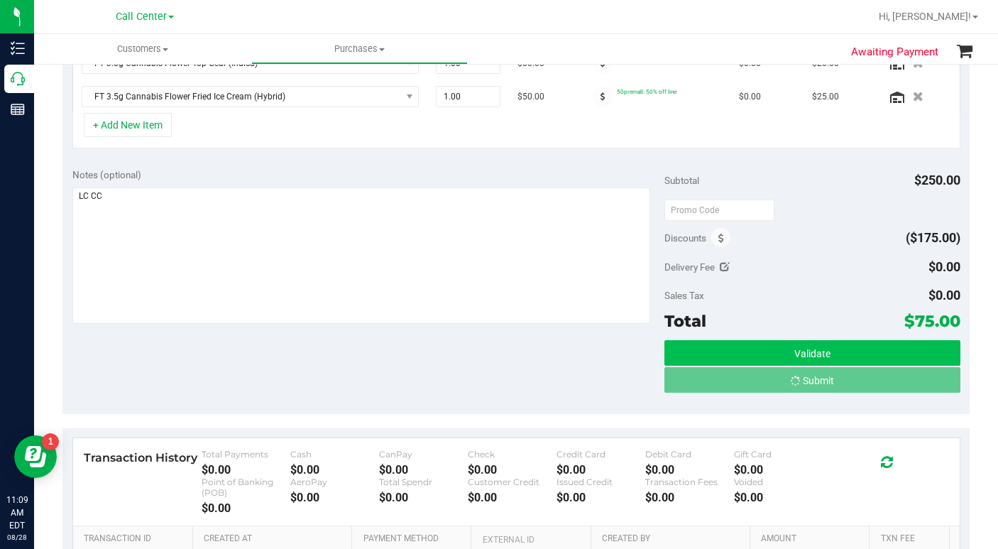
scroll to position [453, 0]
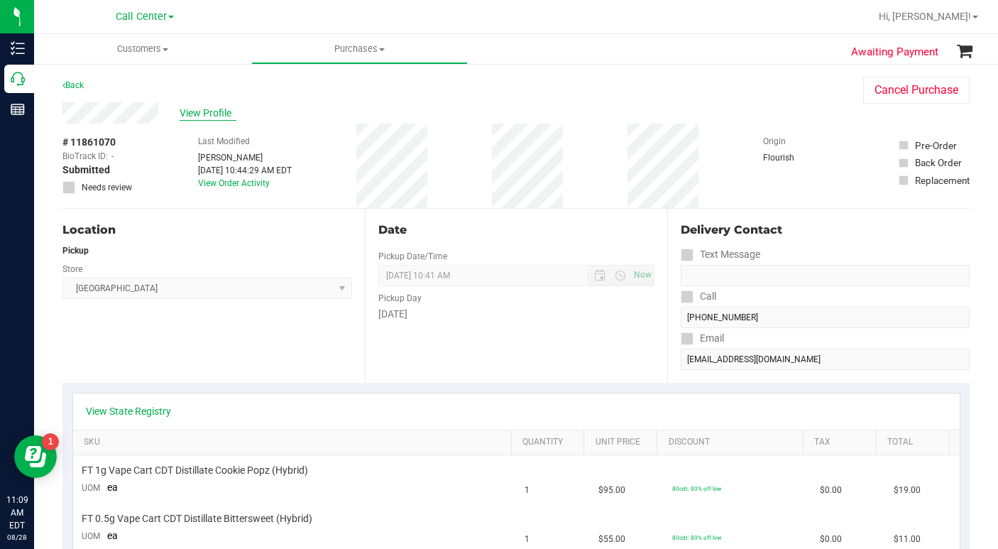
click at [198, 114] on span "View Profile" at bounding box center [208, 113] width 57 height 15
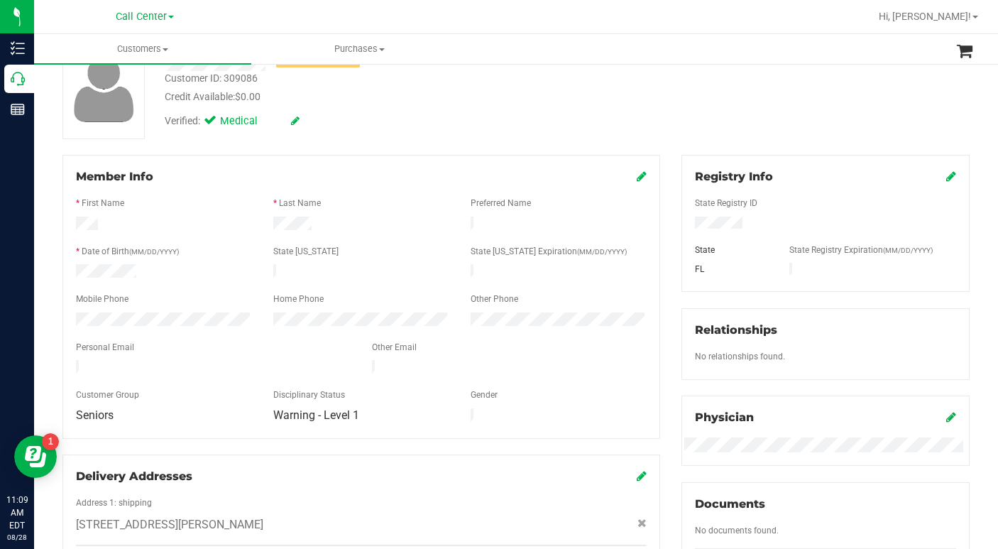
scroll to position [426, 0]
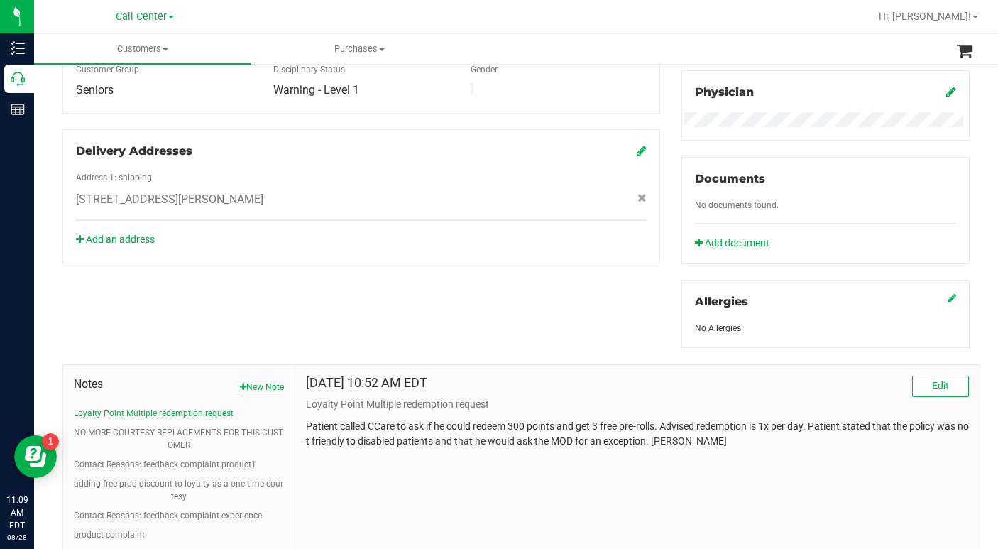
click at [255, 384] on button "New Note" at bounding box center [262, 386] width 44 height 13
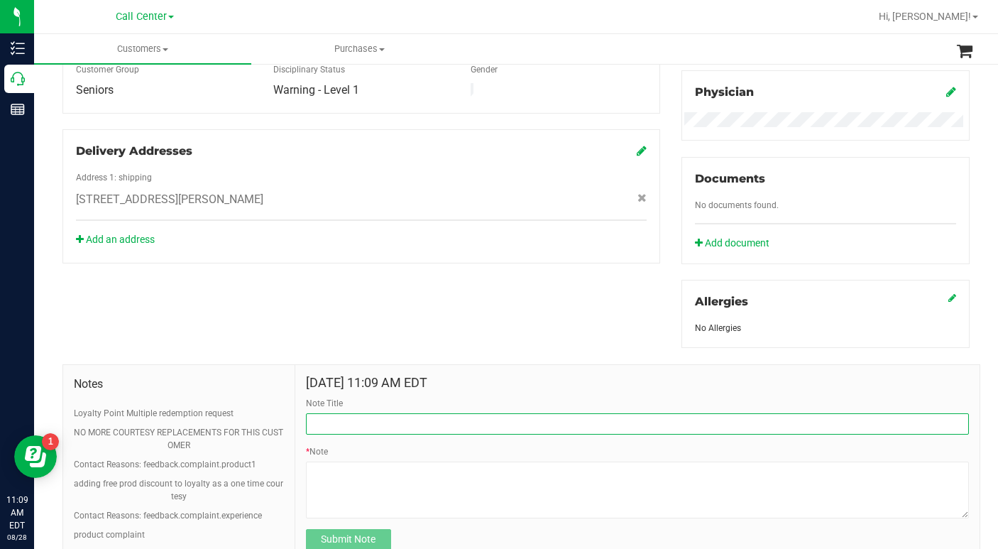
click at [341, 424] on input "Note Title" at bounding box center [637, 423] width 663 height 21
type input "Potential Strain Compatibility"
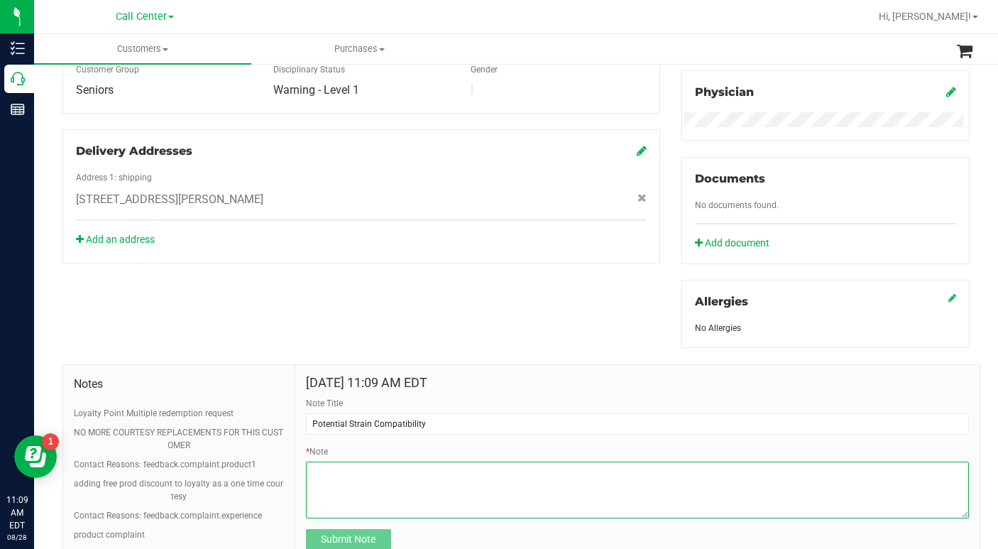
click at [348, 473] on textarea "* Note" at bounding box center [637, 489] width 663 height 57
type textarea "Patient will be interested in Guicy Banger and Lunar Smash LC CC"
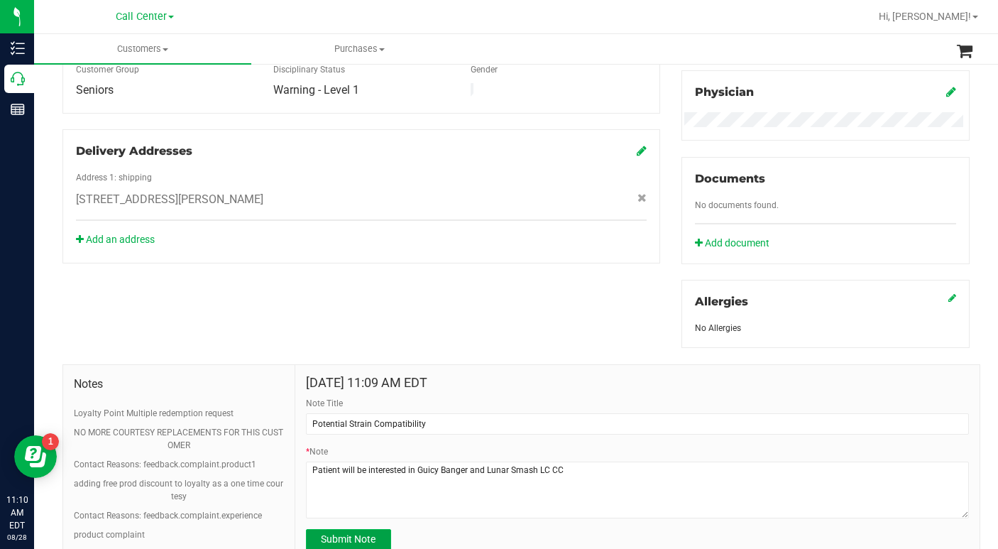
click at [365, 536] on span "Submit Note" at bounding box center [348, 538] width 55 height 11
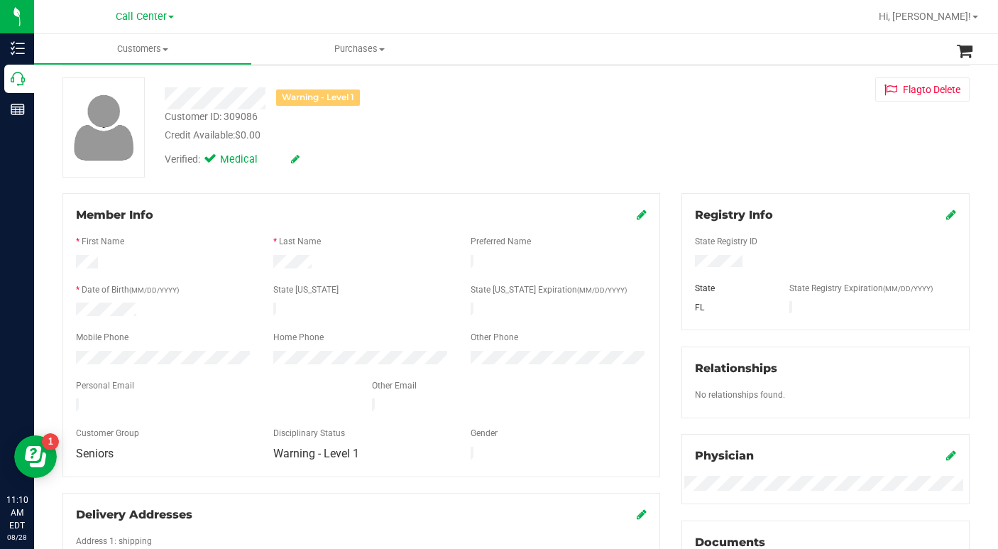
scroll to position [0, 0]
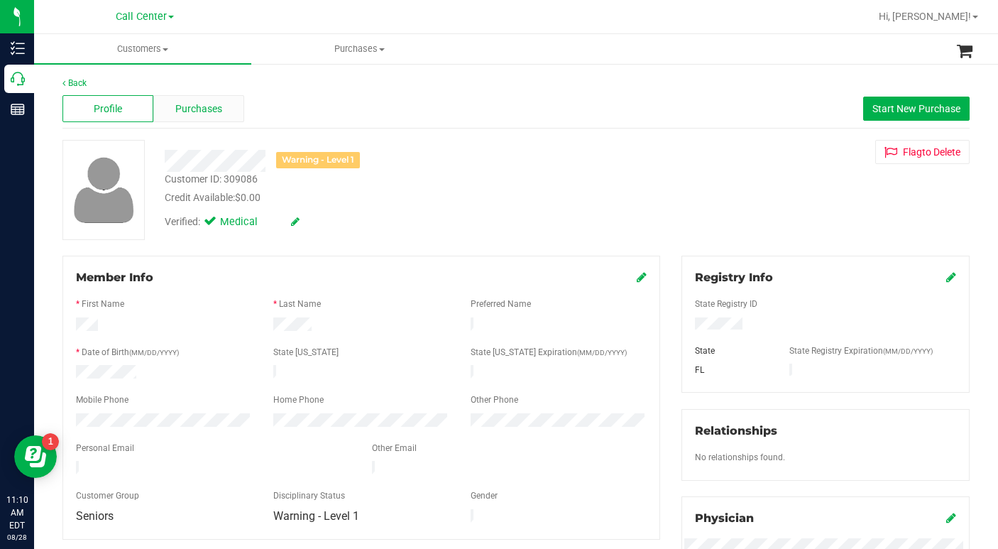
click at [177, 108] on span "Purchases" at bounding box center [198, 108] width 47 height 15
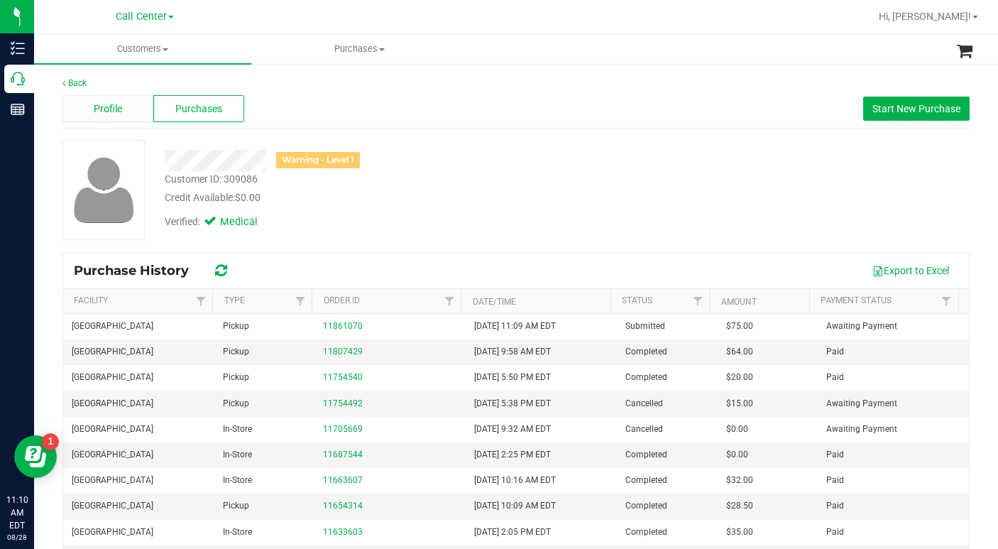
click at [111, 114] on span "Profile" at bounding box center [108, 108] width 28 height 15
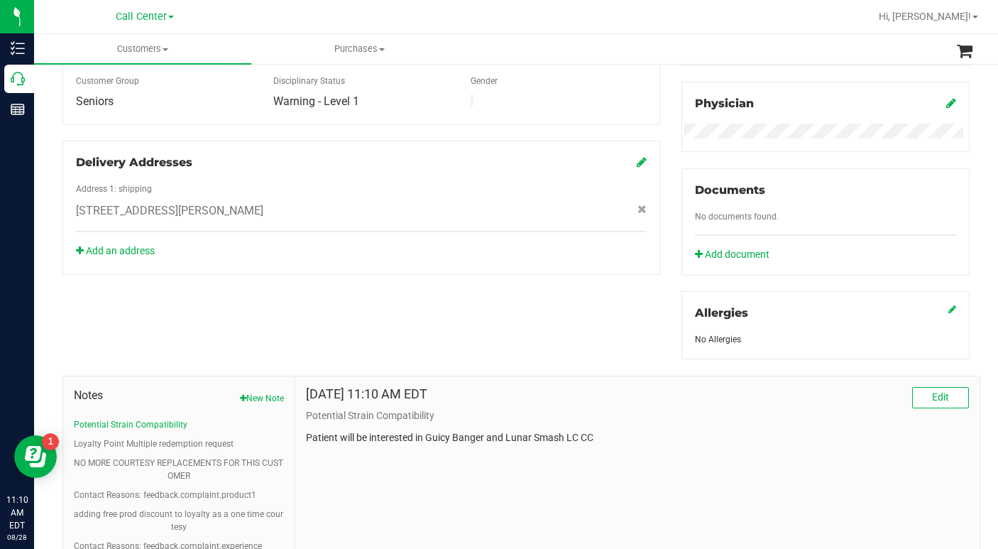
scroll to position [426, 0]
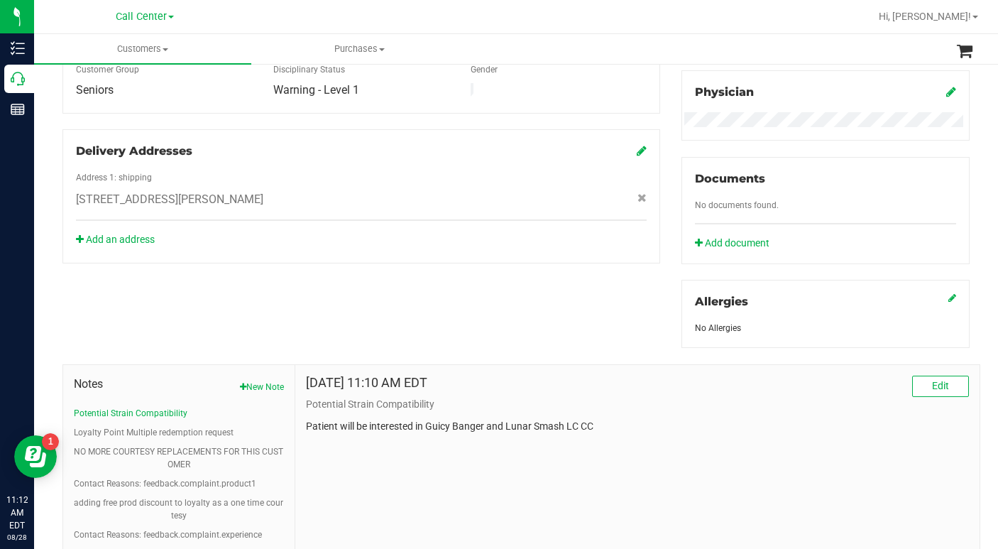
drag, startPoint x: 741, startPoint y: 377, endPoint x: 732, endPoint y: 380, distance: 9.7
click at [737, 379] on div "Aug 28, 2025 11:10 AM EDT Edit" at bounding box center [637, 385] width 663 height 21
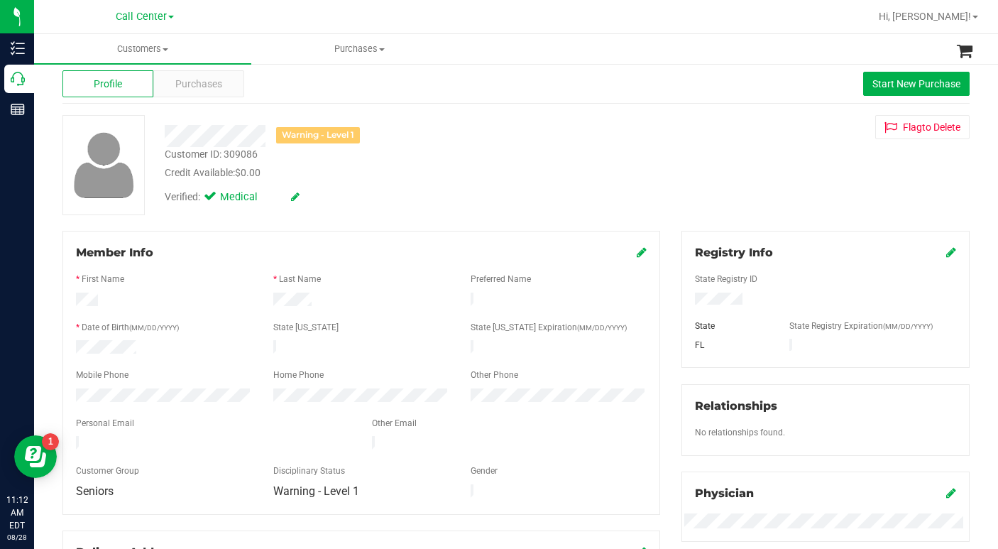
scroll to position [0, 0]
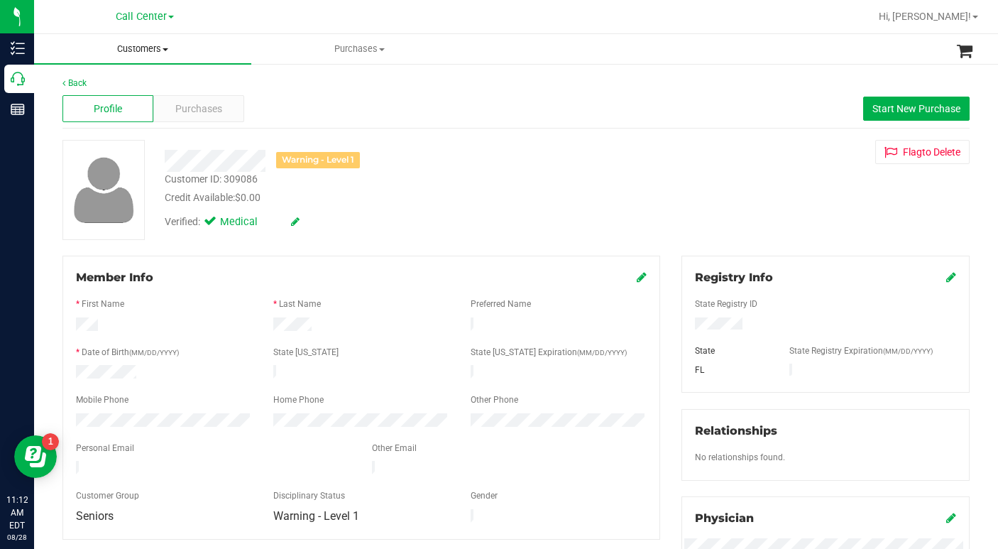
click at [161, 48] on span "Customers" at bounding box center [142, 49] width 217 height 13
click at [123, 80] on span "All customers" at bounding box center [85, 85] width 102 height 12
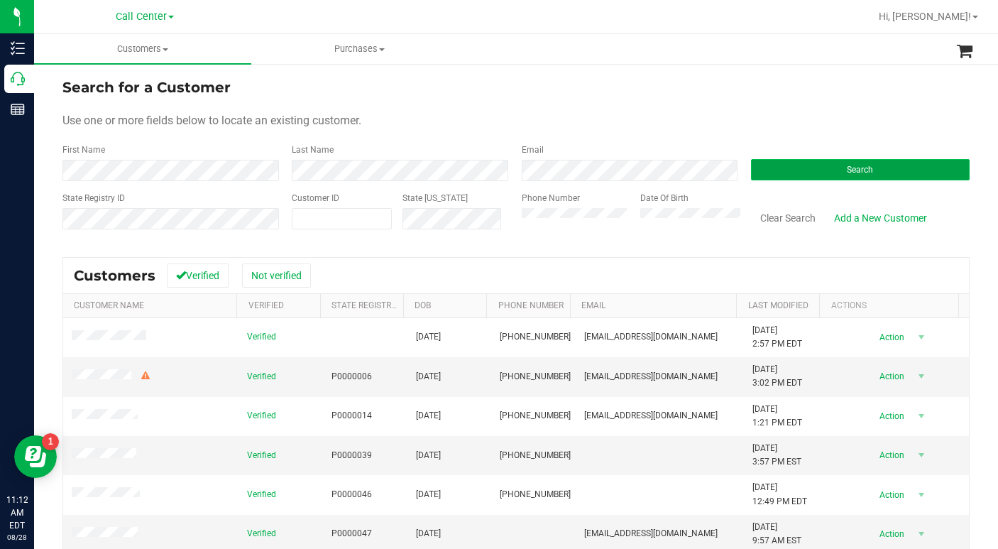
click at [770, 177] on button "Search" at bounding box center [860, 169] width 219 height 21
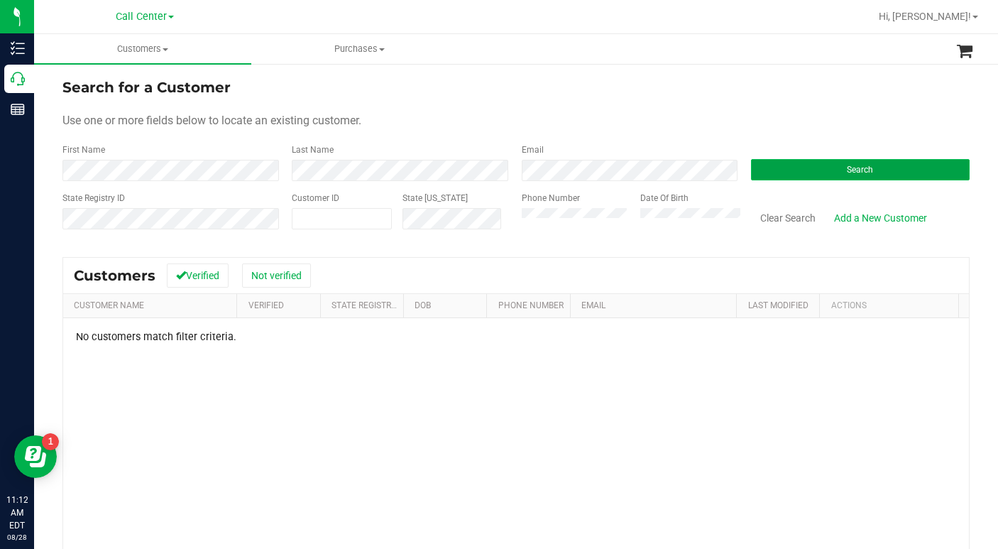
click at [822, 162] on button "Search" at bounding box center [860, 169] width 219 height 21
click at [774, 178] on button "Search" at bounding box center [860, 169] width 219 height 21
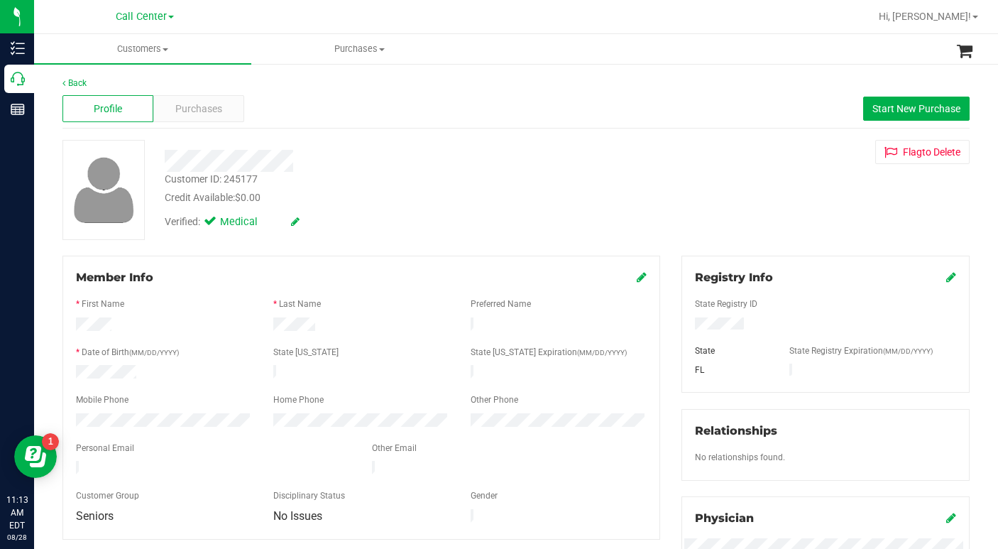
click at [495, 206] on div "Verified: Medical" at bounding box center [386, 220] width 464 height 31
click at [707, 246] on div "Back Profile Purchases Start New Purchase Customer ID: 245177 Credit Available:…" at bounding box center [515, 529] width 907 height 905
click at [710, 226] on div "Customer ID: 245177 Credit Available: $0.00 Verified: Medical Flag to Delete" at bounding box center [516, 190] width 928 height 100
click at [708, 193] on div "Customer ID: 245177 Credit Available: $0.00 Verified: Medical Flag to Delete" at bounding box center [516, 190] width 928 height 100
click at [210, 111] on span "Purchases" at bounding box center [198, 108] width 47 height 15
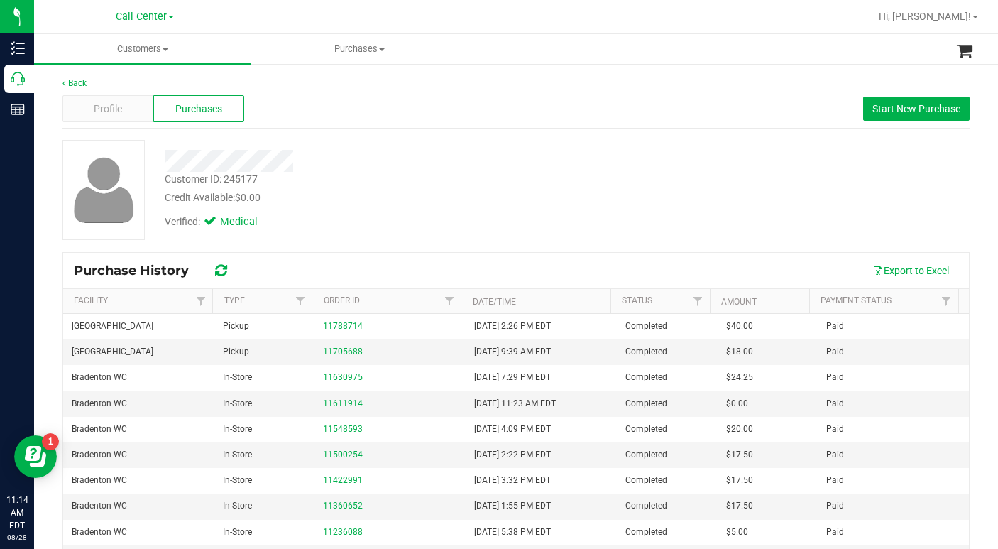
click at [772, 214] on div "Customer ID: 245177 Credit Available: $0.00 Verified: Medical" at bounding box center [516, 190] width 928 height 100
click at [787, 209] on div "Customer ID: 245177 Credit Available: $0.00 Verified: Medical" at bounding box center [516, 190] width 928 height 100
click at [106, 114] on span "Profile" at bounding box center [108, 108] width 28 height 15
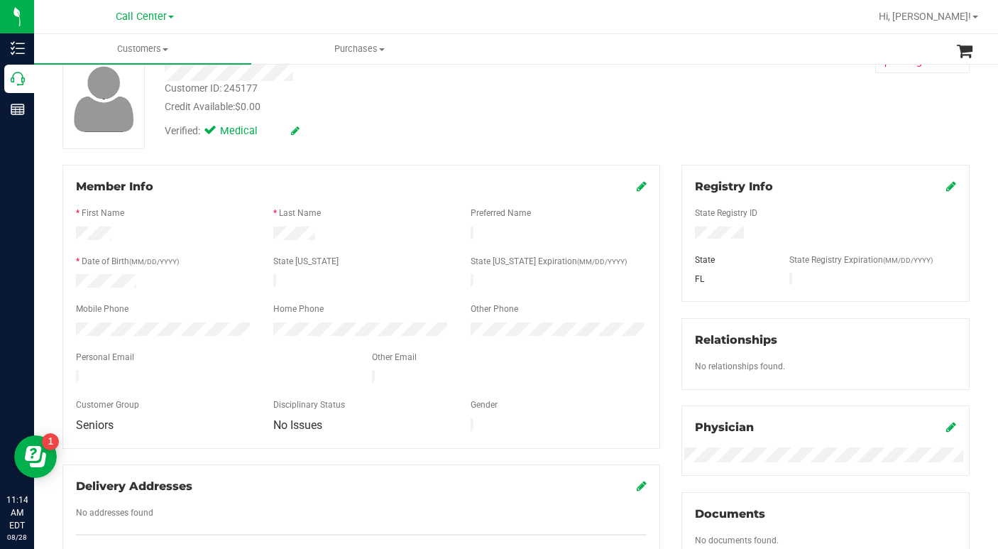
scroll to position [213, 0]
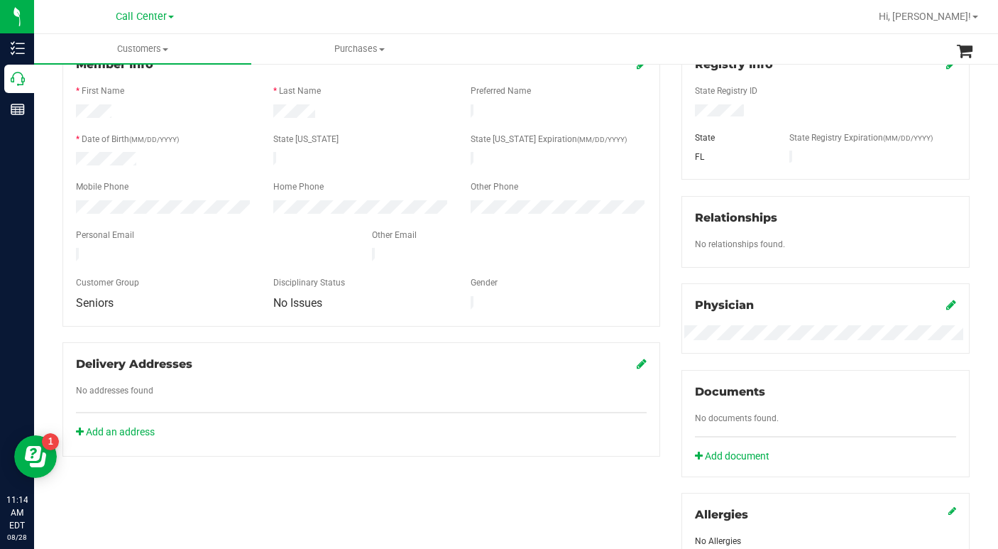
click at [673, 124] on div "Registry Info State Registry ID State State Registry Expiration (MM/DD/YYYY) FL…" at bounding box center [825, 302] width 309 height 518
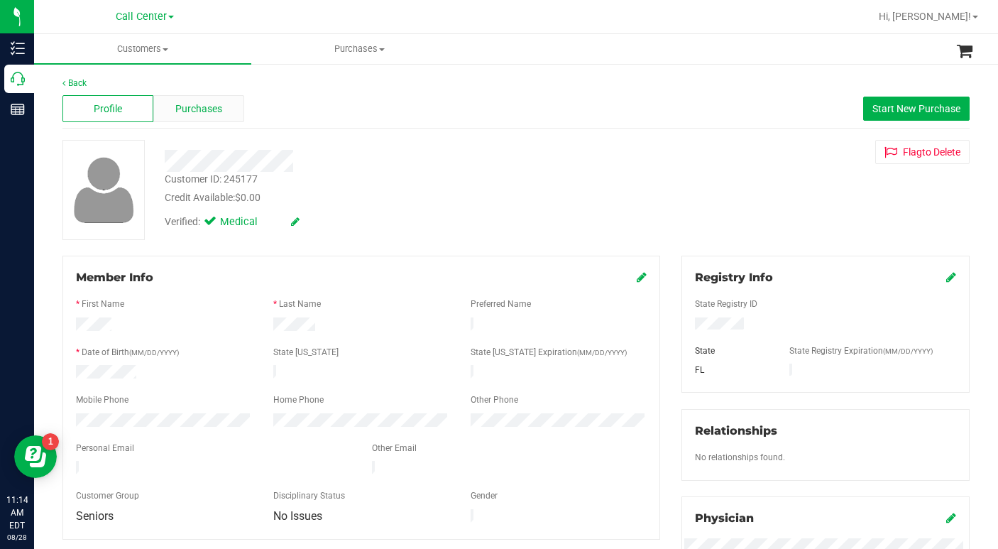
click at [209, 106] on span "Purchases" at bounding box center [198, 108] width 47 height 15
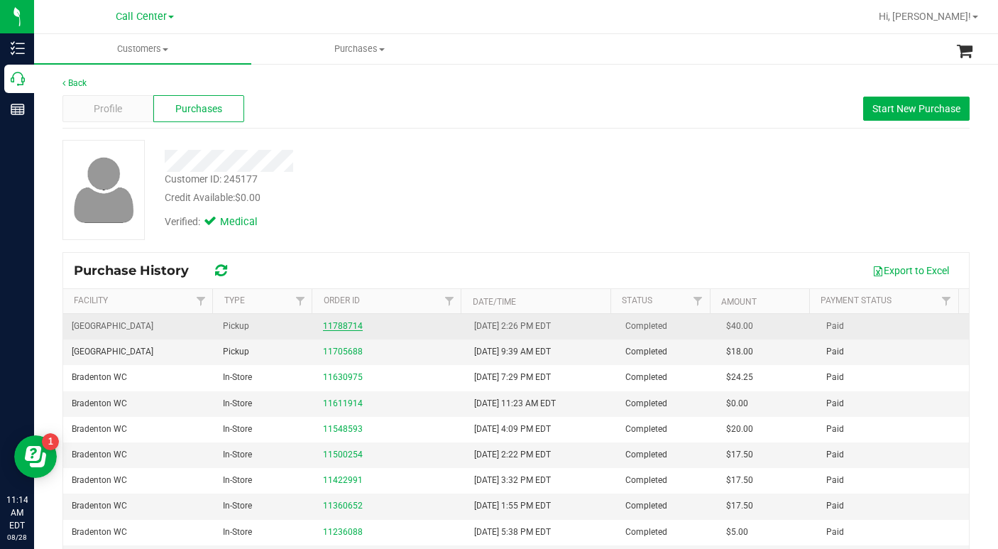
click at [338, 324] on link "11788714" at bounding box center [343, 326] width 40 height 10
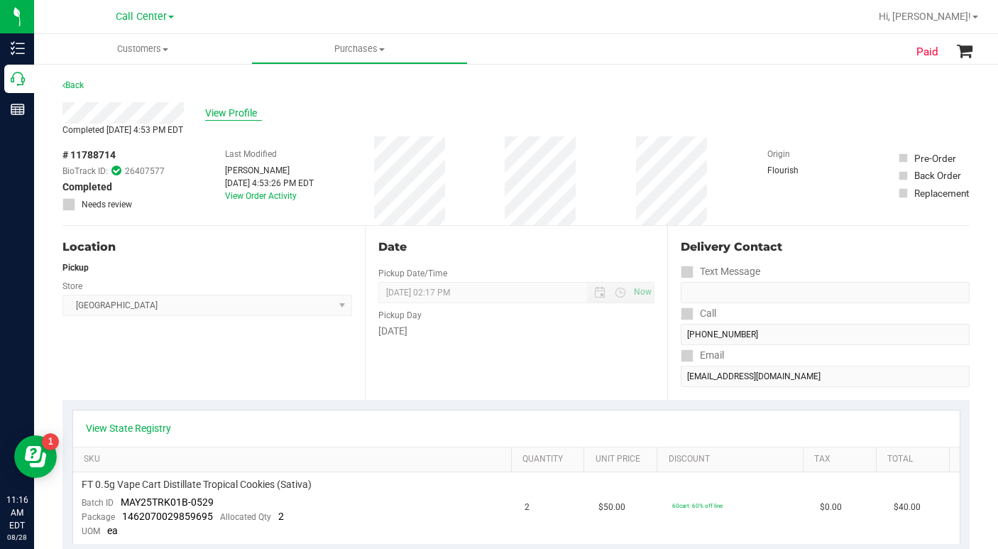
click at [227, 115] on span "View Profile" at bounding box center [233, 113] width 57 height 15
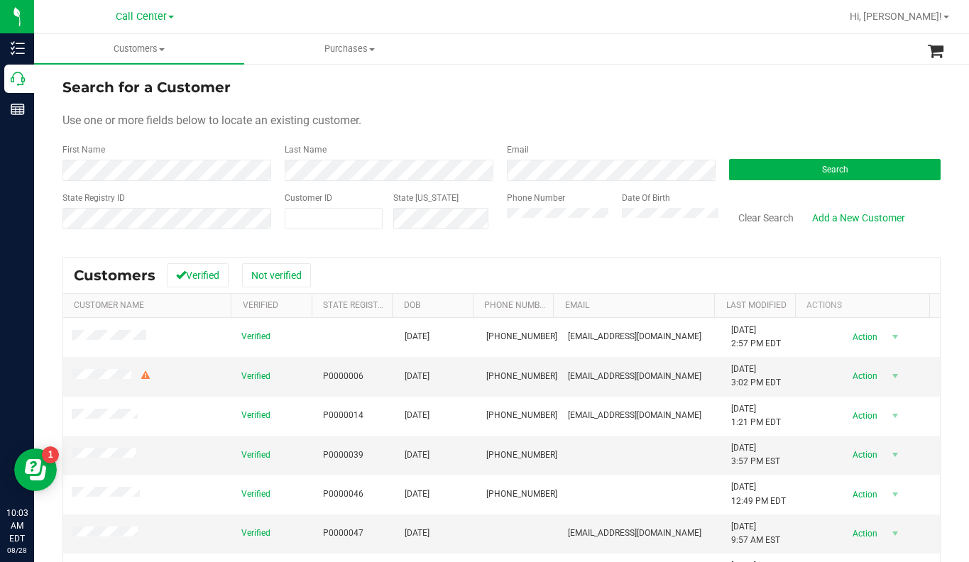
click at [170, 16] on span at bounding box center [171, 17] width 6 height 3
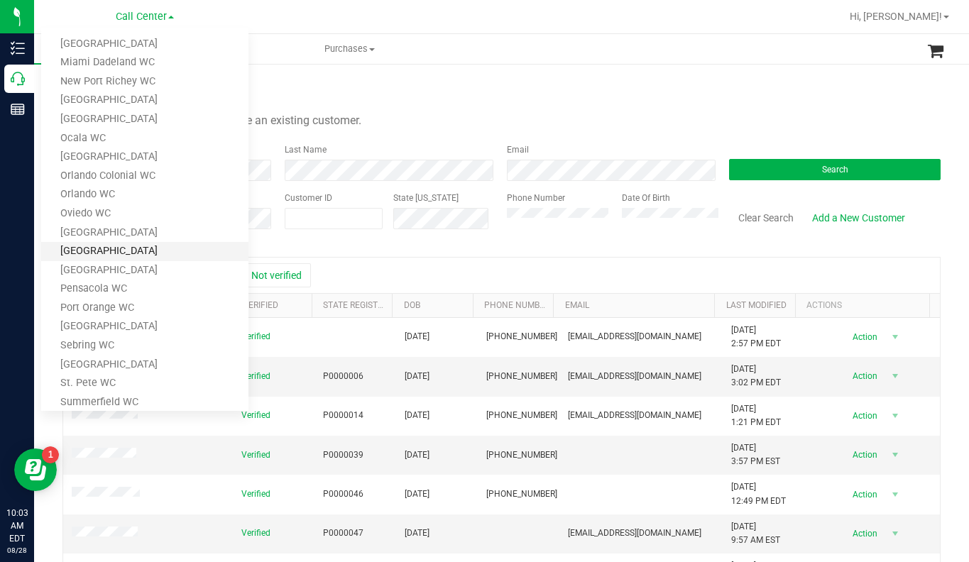
scroll to position [426, 0]
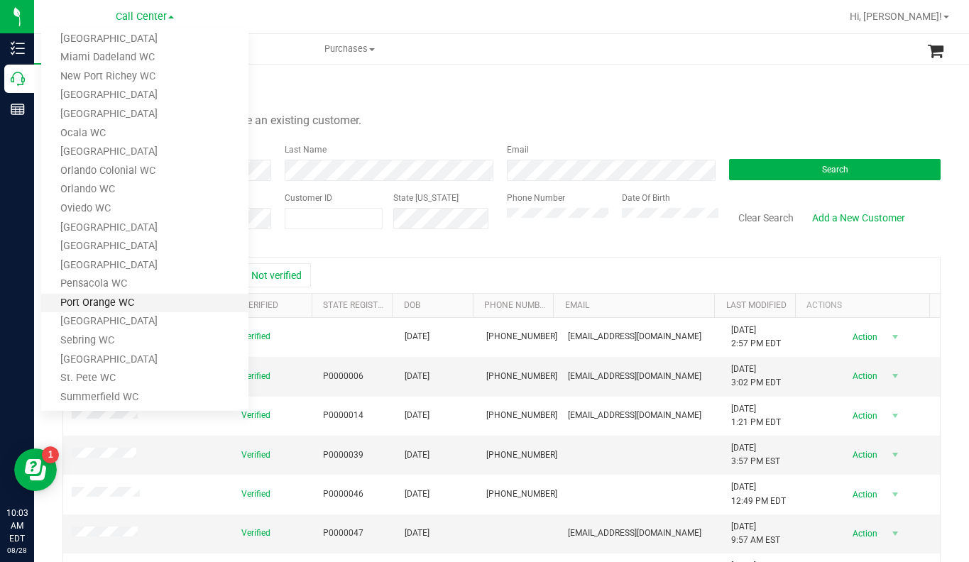
click at [102, 302] on link "Port Orange WC" at bounding box center [144, 303] width 207 height 19
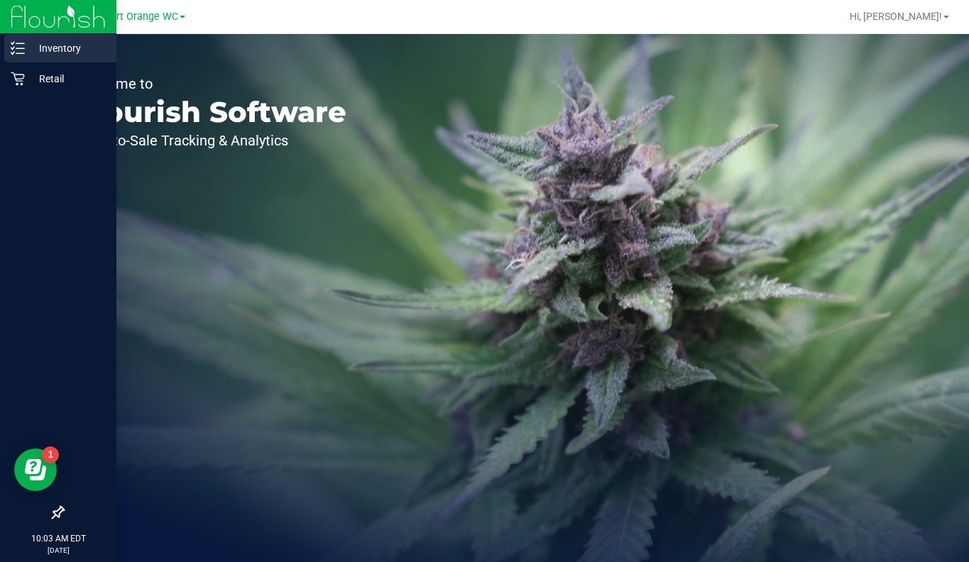
click at [60, 50] on p "Inventory" at bounding box center [67, 48] width 85 height 17
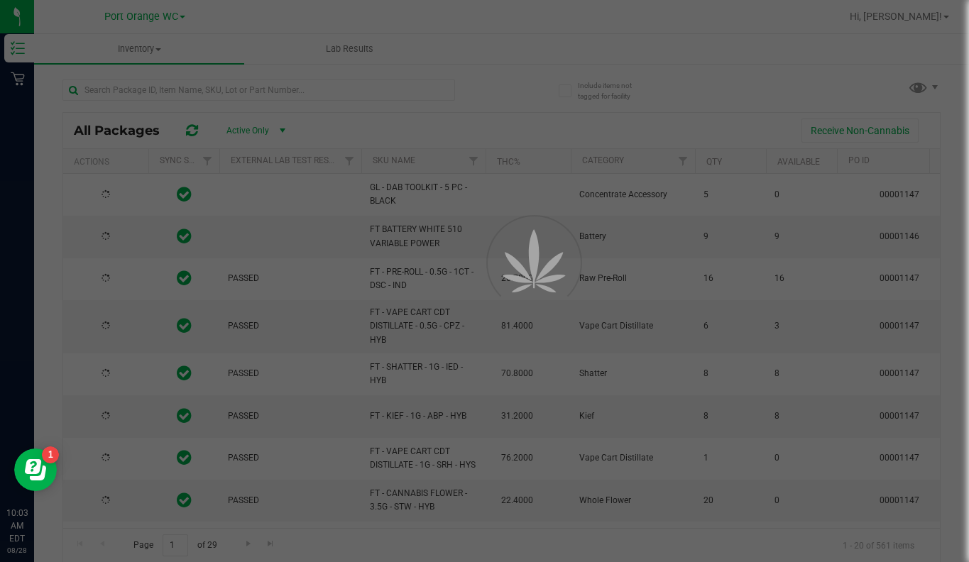
click at [156, 89] on div at bounding box center [484, 281] width 969 height 562
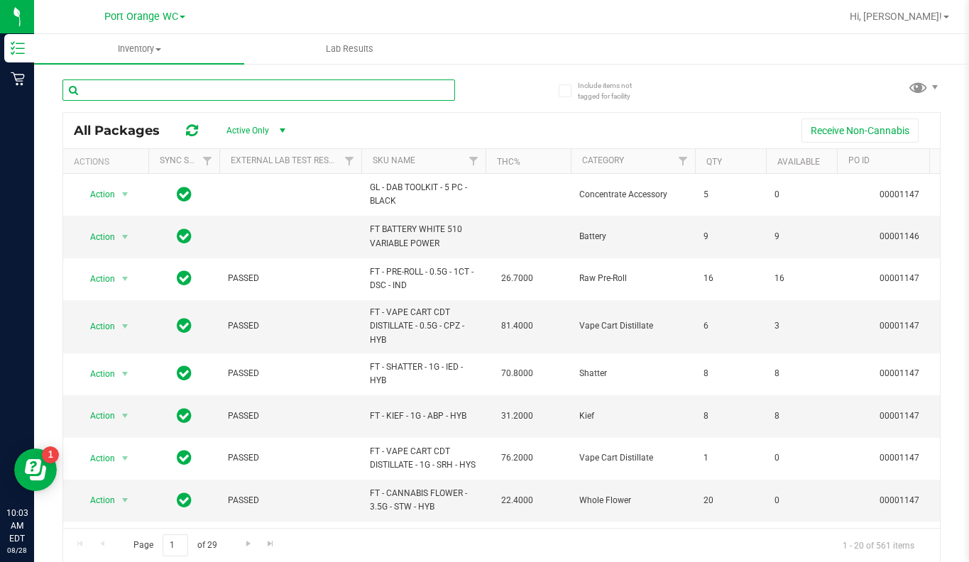
click at [148, 93] on input "text" at bounding box center [258, 89] width 392 height 21
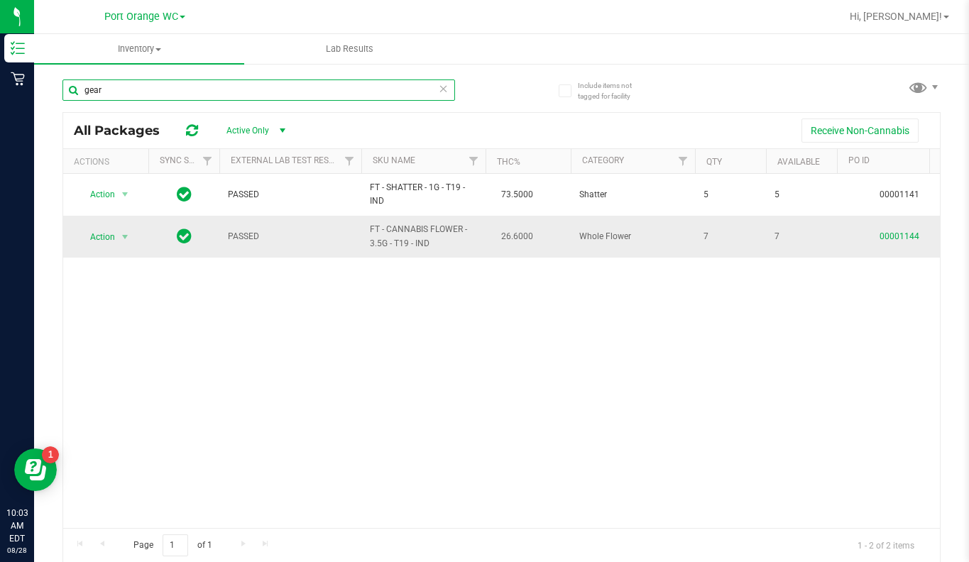
type input "gear"
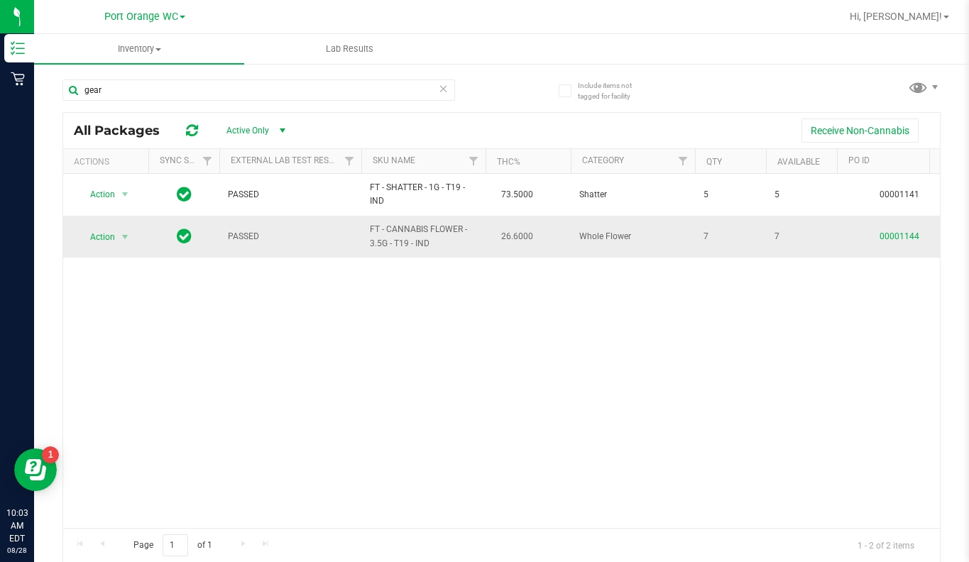
click at [893, 241] on link "00001144" at bounding box center [899, 236] width 40 height 10
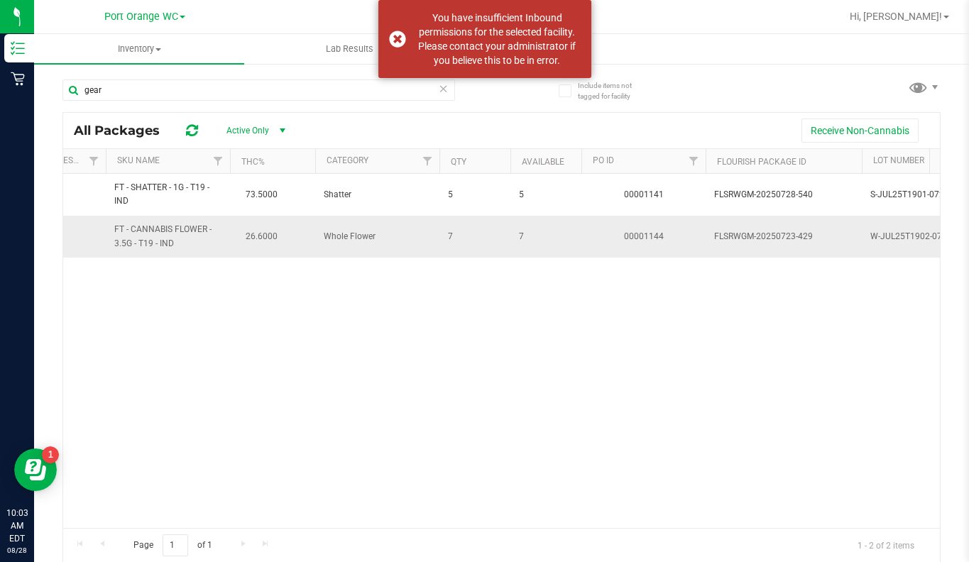
click at [747, 243] on span "FLSRWGM-20250723-429" at bounding box center [783, 236] width 139 height 13
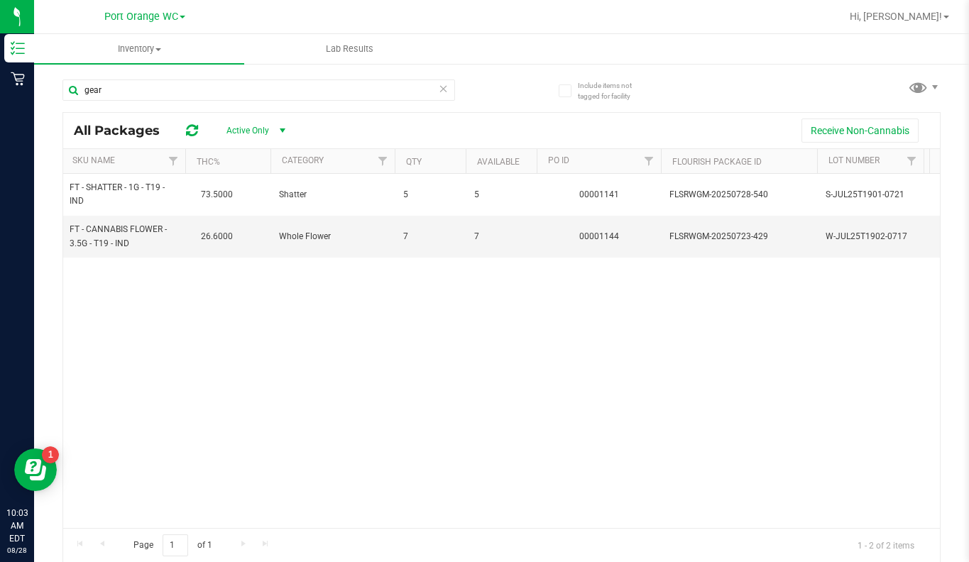
scroll to position [0, 312]
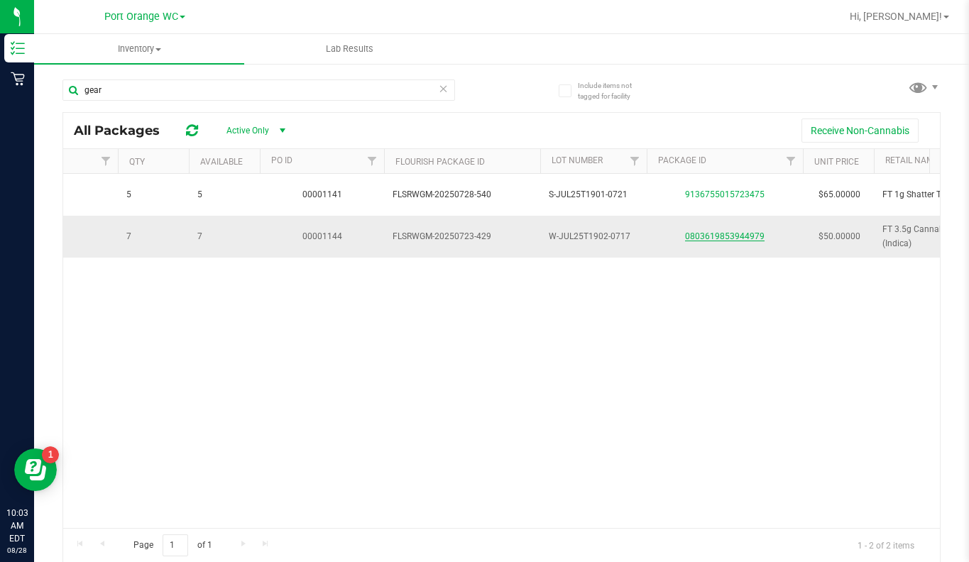
click at [725, 240] on link "0803619853944979" at bounding box center [724, 236] width 79 height 10
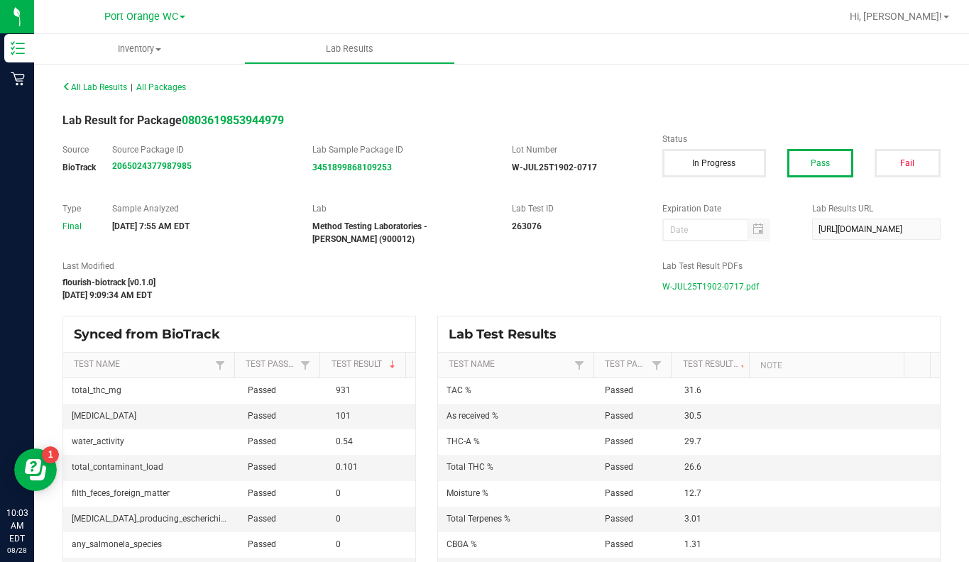
click at [675, 291] on span "W-JUL25T1902-0717.pdf" at bounding box center [710, 286] width 97 height 21
click at [187, 15] on div "Port Orange WC Bonita Springs WC Boynton Beach WC Bradenton WC Brandon WC Brook…" at bounding box center [144, 17] width 207 height 22
click at [178, 18] on span "Port Orange WC" at bounding box center [141, 17] width 74 height 13
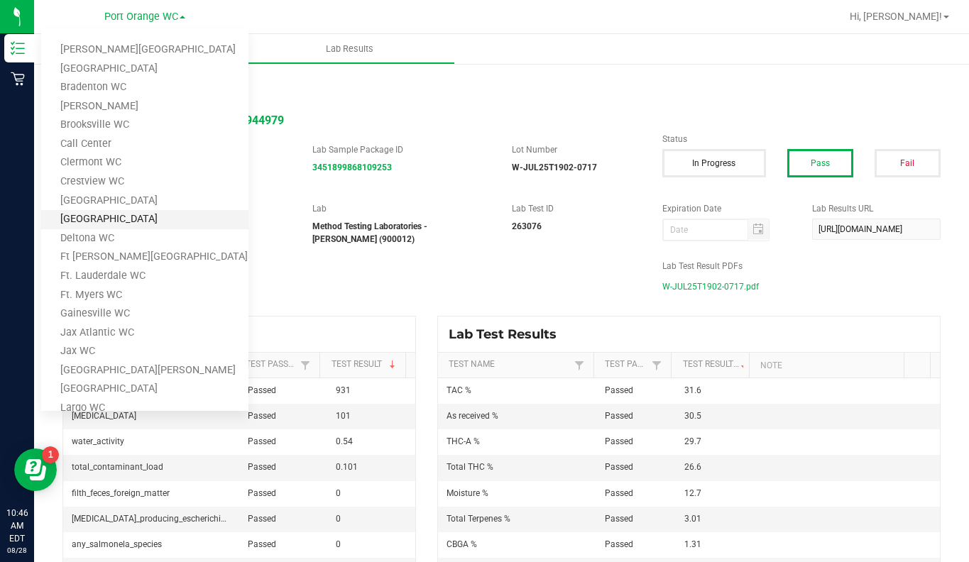
click at [78, 221] on link "[GEOGRAPHIC_DATA]" at bounding box center [144, 219] width 207 height 19
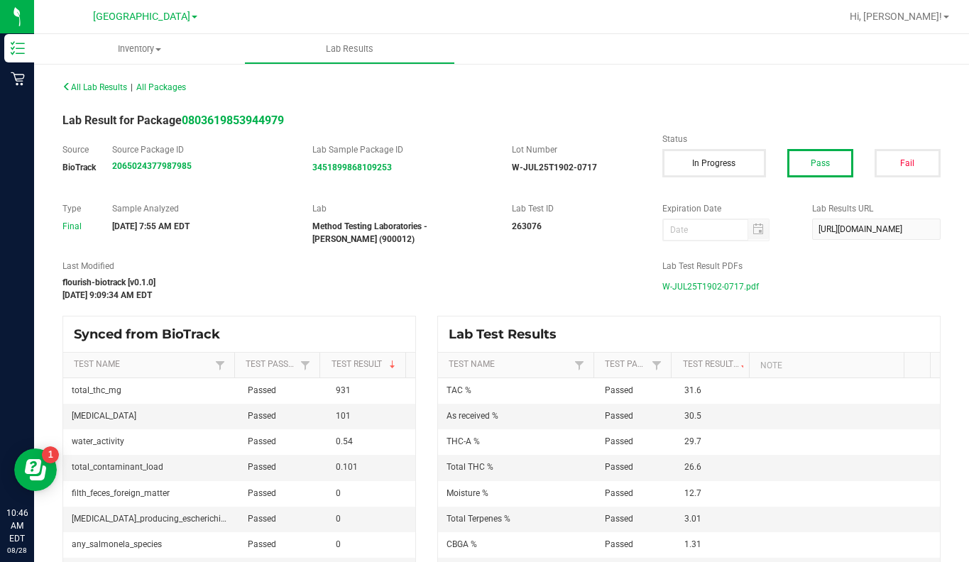
click at [167, 81] on div "All Lab Results | All Packages" at bounding box center [277, 87] width 450 height 13
click at [166, 86] on span "All Packages" at bounding box center [161, 87] width 50 height 10
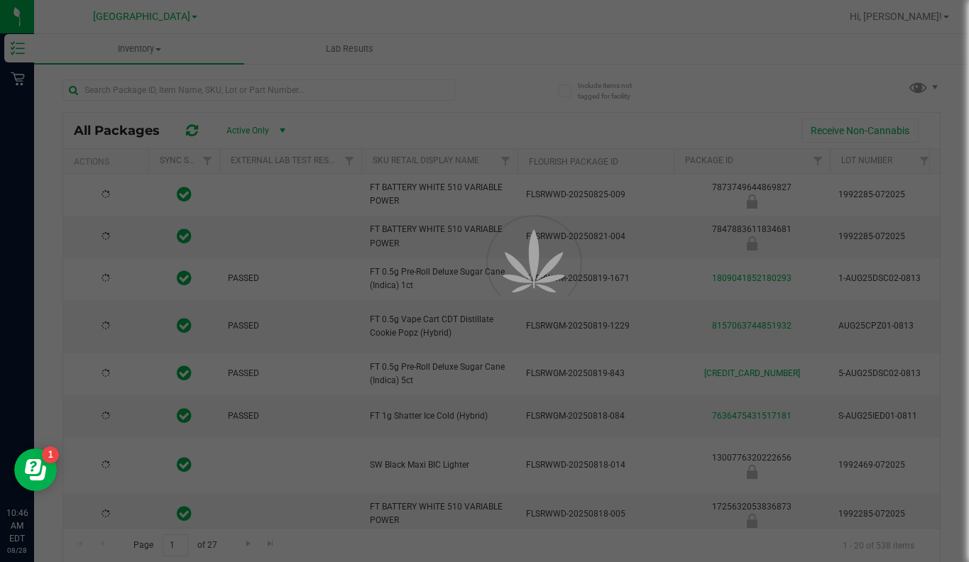
click at [161, 93] on div at bounding box center [484, 281] width 969 height 562
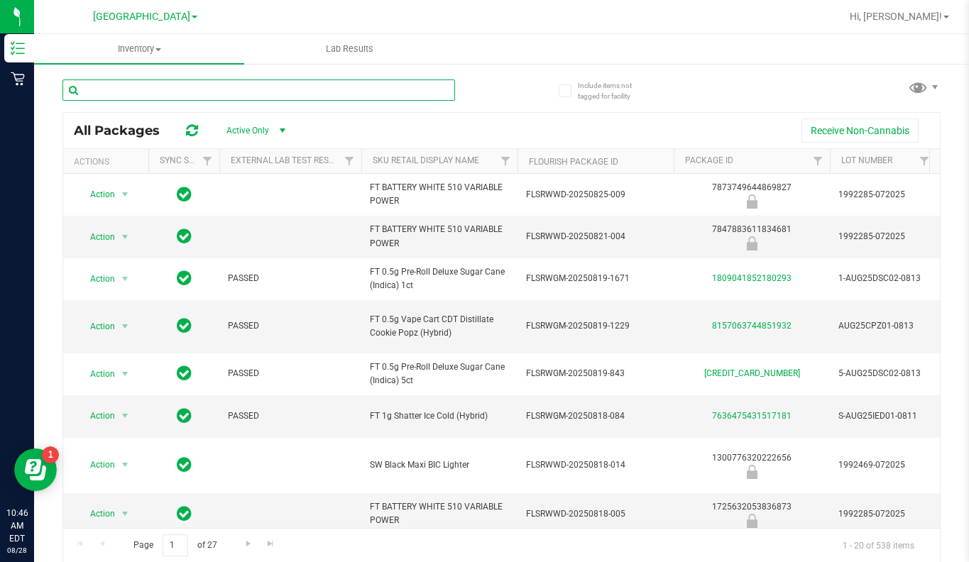
click at [161, 93] on input "text" at bounding box center [258, 89] width 392 height 21
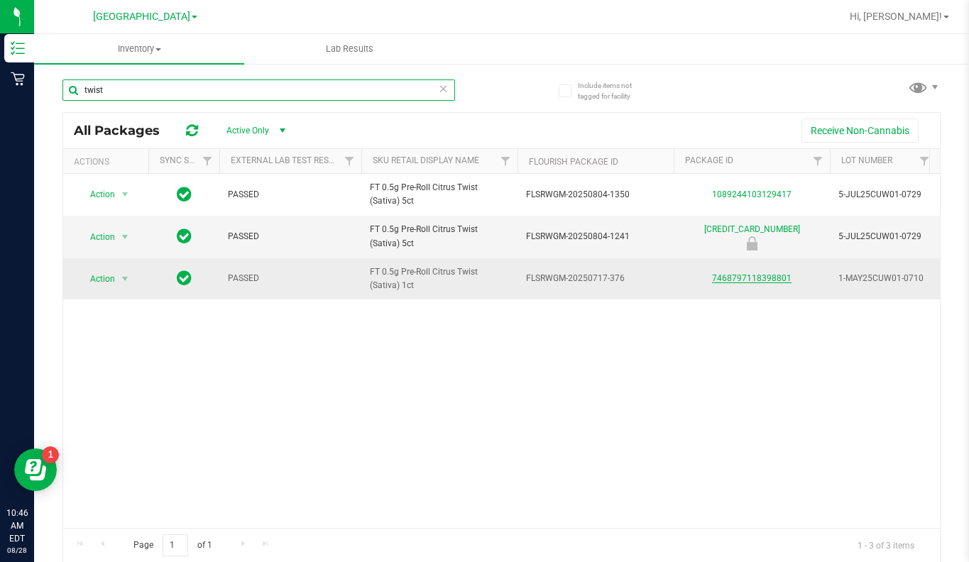
type input "twist"
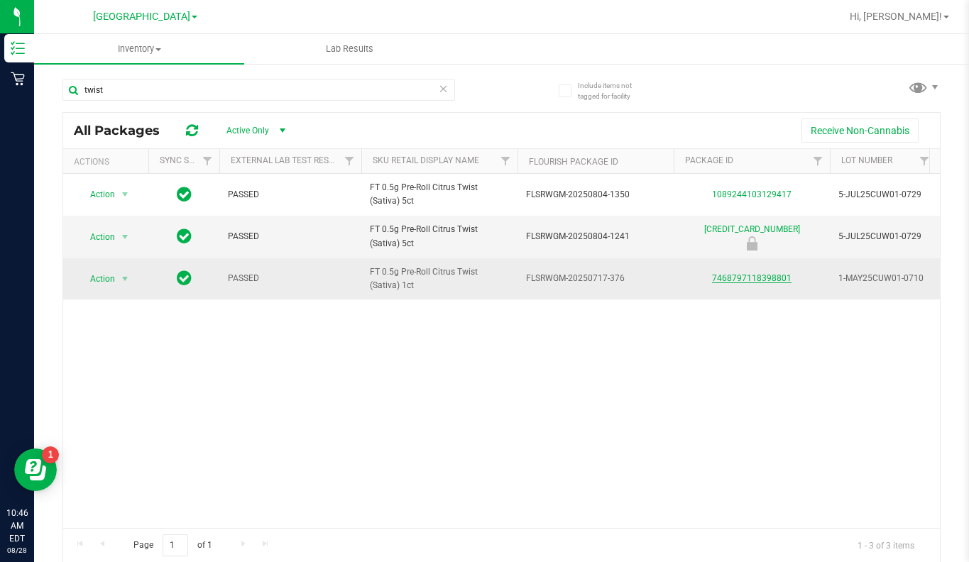
click at [740, 278] on link "7468797118398801" at bounding box center [751, 278] width 79 height 10
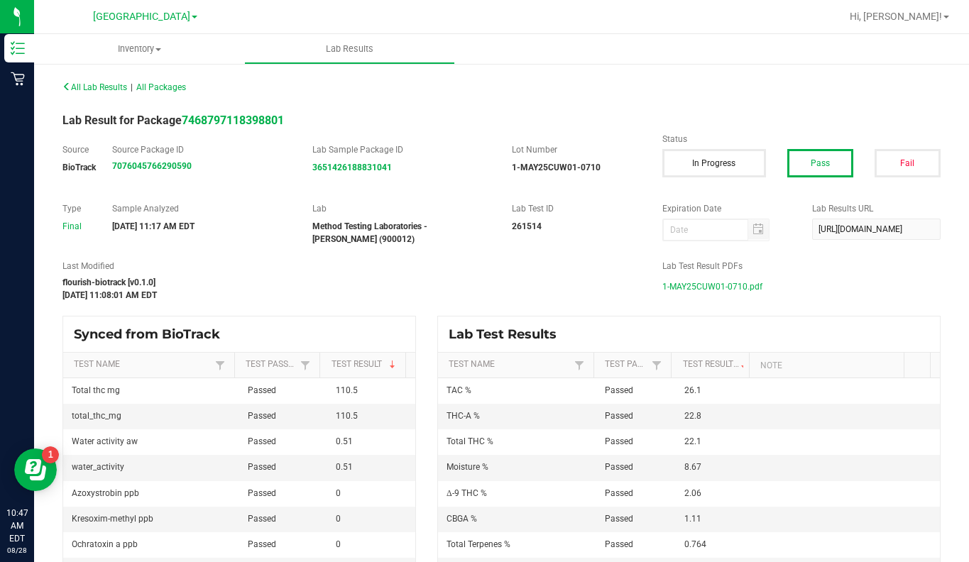
click at [708, 291] on span "1-MAY25CUW01-0710.pdf" at bounding box center [712, 286] width 100 height 21
click at [677, 285] on span "1-MAY25CUW01-0710.pdf" at bounding box center [712, 286] width 100 height 21
click at [166, 90] on span "All Packages" at bounding box center [161, 87] width 50 height 10
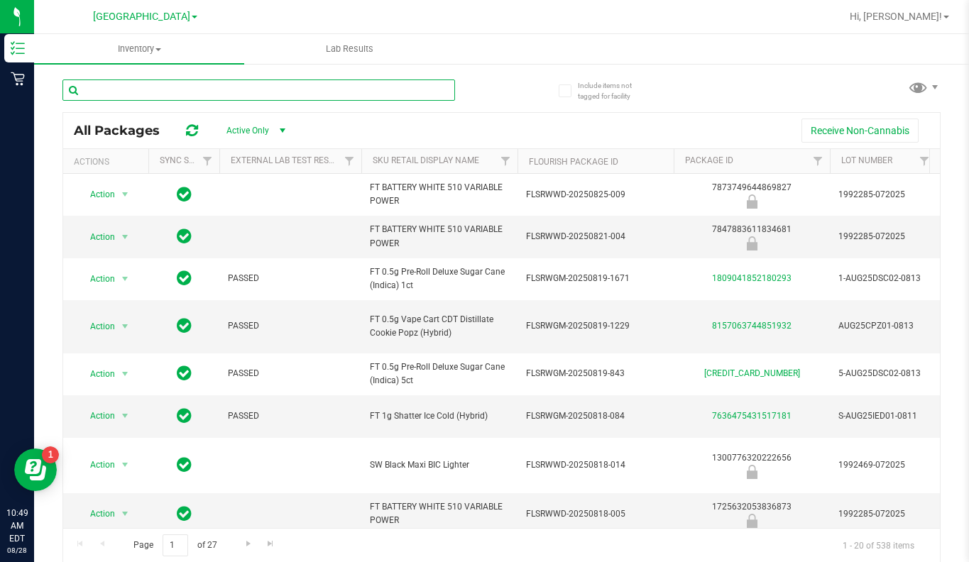
click at [115, 94] on input "text" at bounding box center [258, 89] width 392 height 21
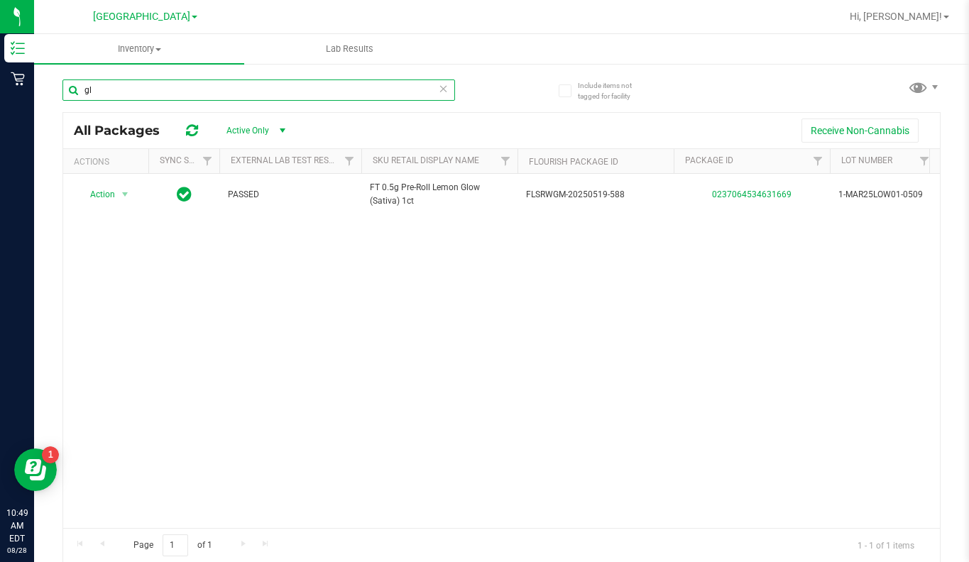
type input "g"
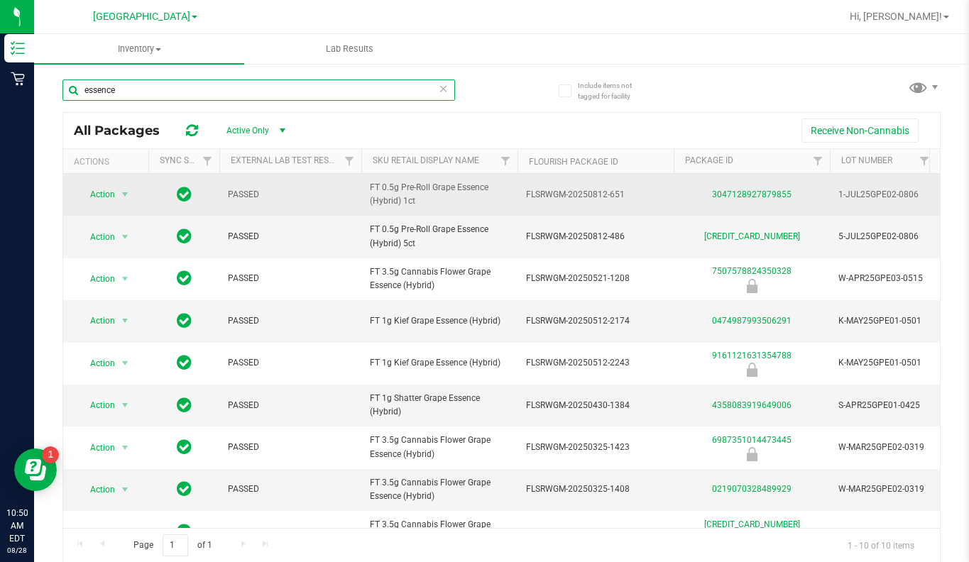
type input "essence"
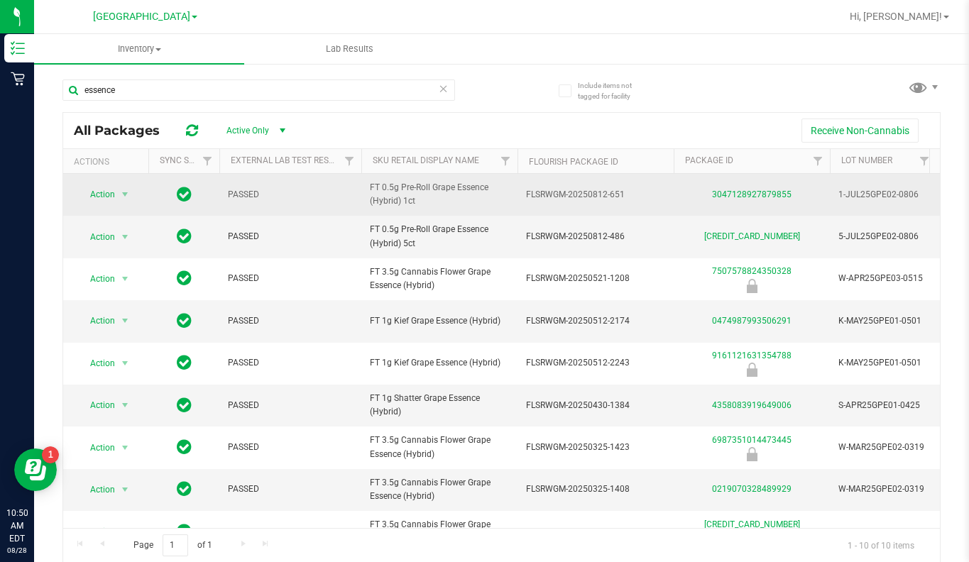
click at [739, 201] on div "3047128927879855" at bounding box center [751, 194] width 160 height 13
click at [741, 194] on link "3047128927879855" at bounding box center [751, 194] width 79 height 10
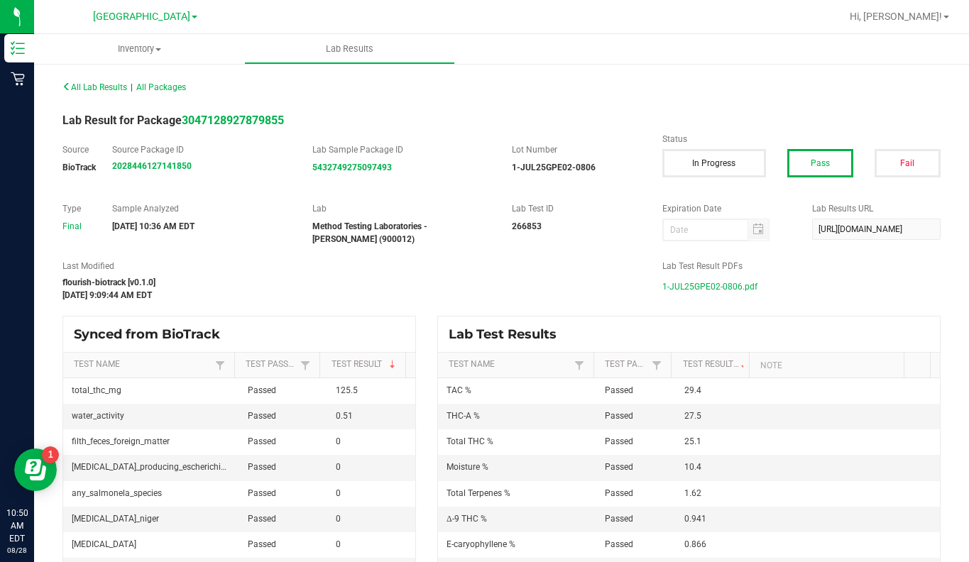
click at [672, 287] on span "1-JUL25GPE02-0806.pdf" at bounding box center [709, 286] width 95 height 21
click at [163, 48] on span "Inventory" at bounding box center [139, 49] width 210 height 13
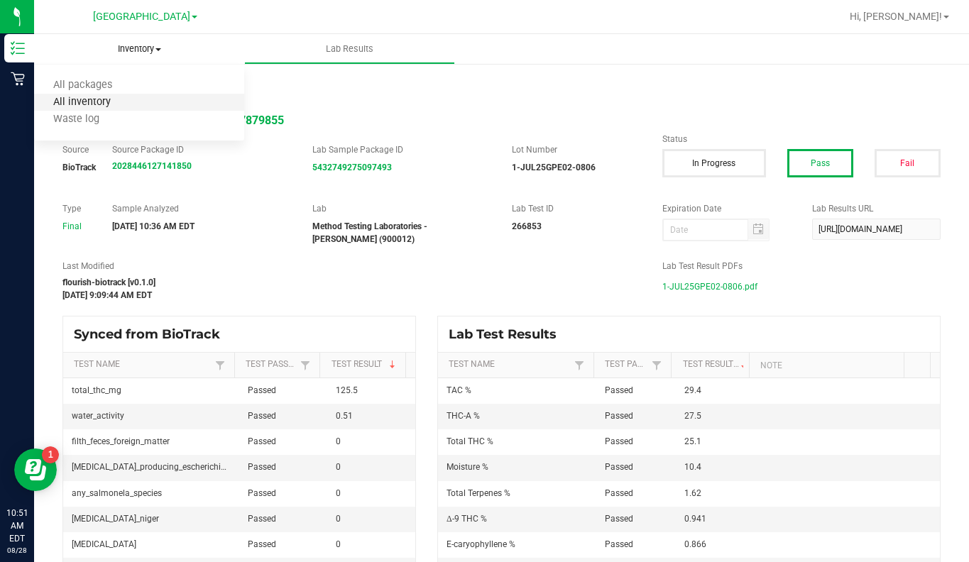
click at [92, 105] on span "All inventory" at bounding box center [82, 103] width 96 height 12
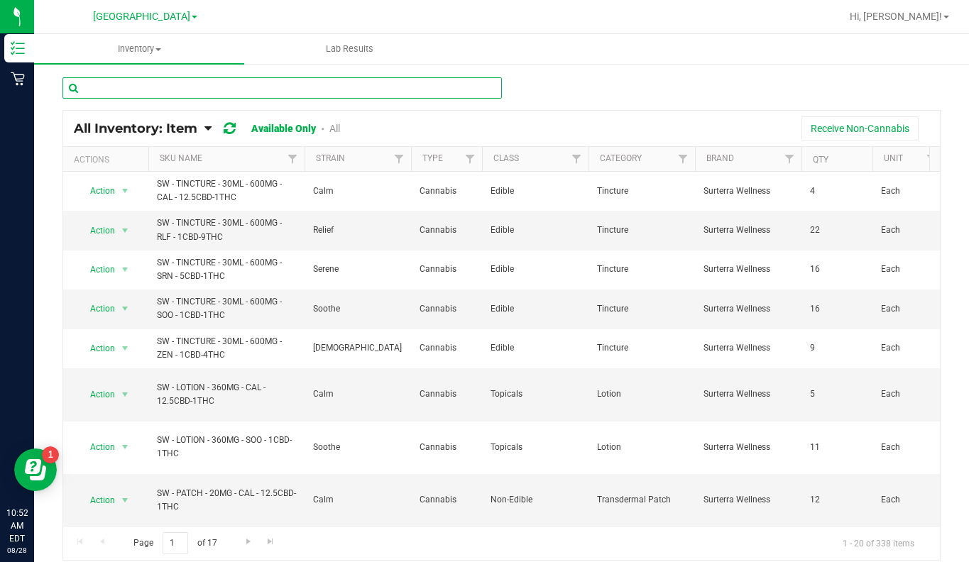
click at [159, 86] on input "text" at bounding box center [281, 87] width 439 height 21
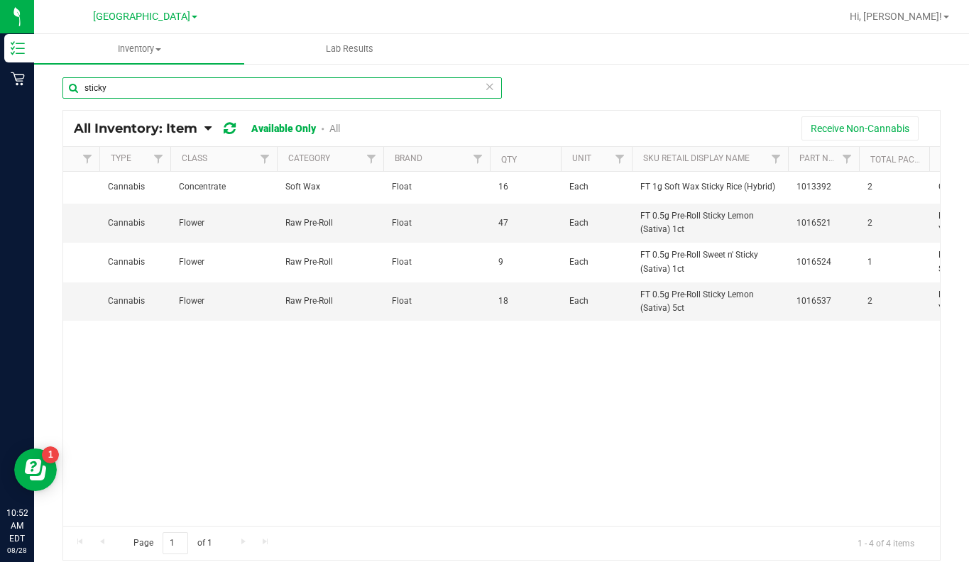
type input "sticky"
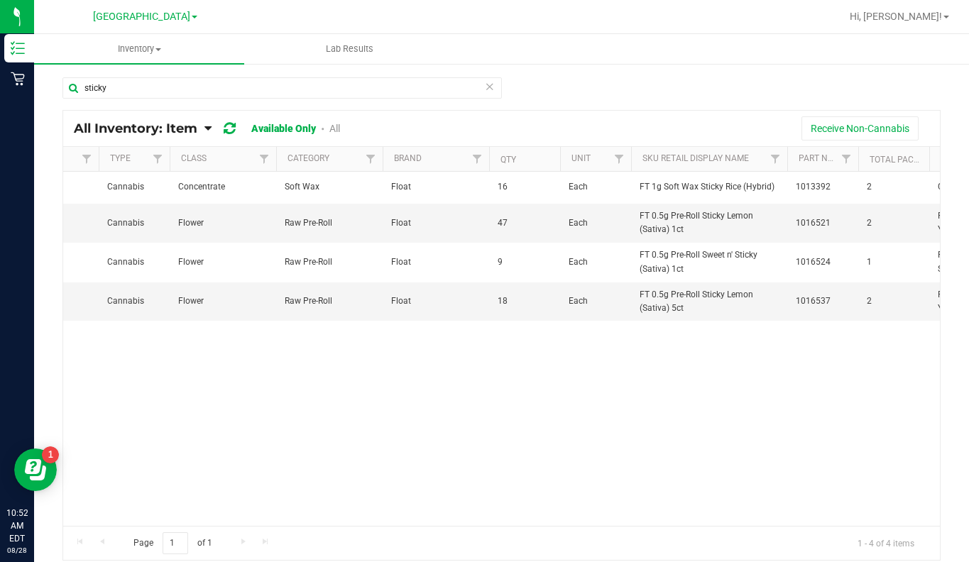
click at [919, 526] on div "Page 1 of 1 1 - 4 of 4 items" at bounding box center [501, 543] width 876 height 34
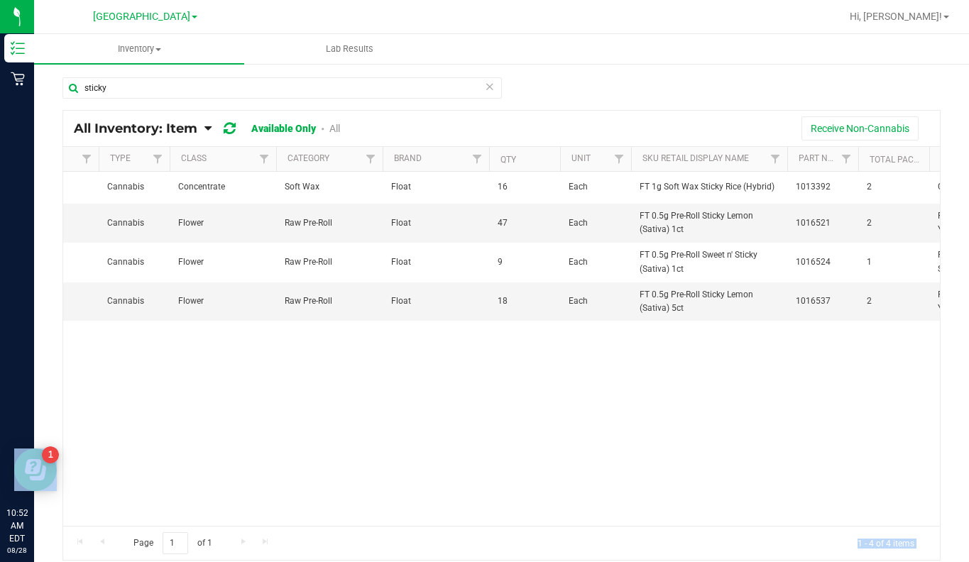
click at [918, 526] on div "Page 1 of 1 1 - 4 of 4 items" at bounding box center [501, 543] width 876 height 34
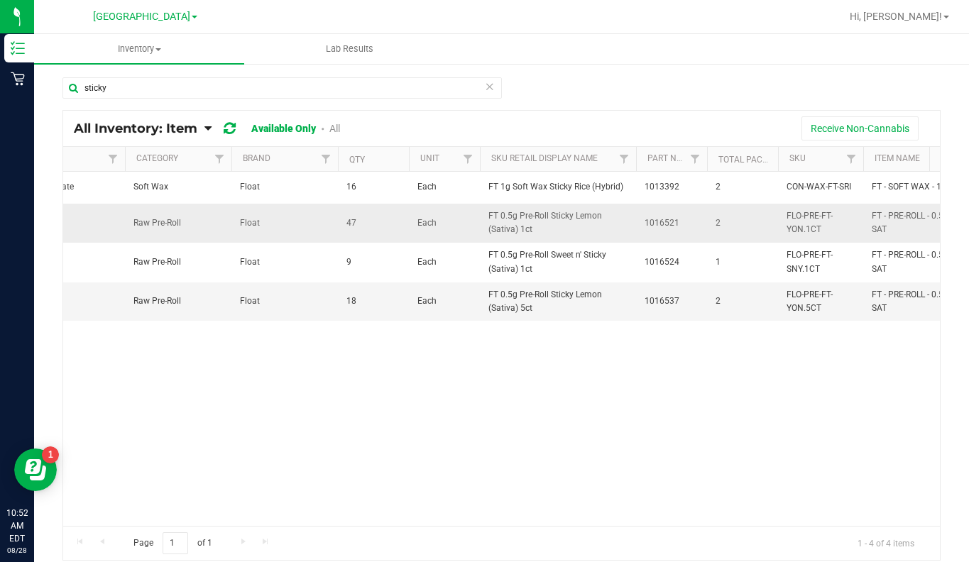
click at [656, 221] on span "1016521" at bounding box center [671, 222] width 54 height 13
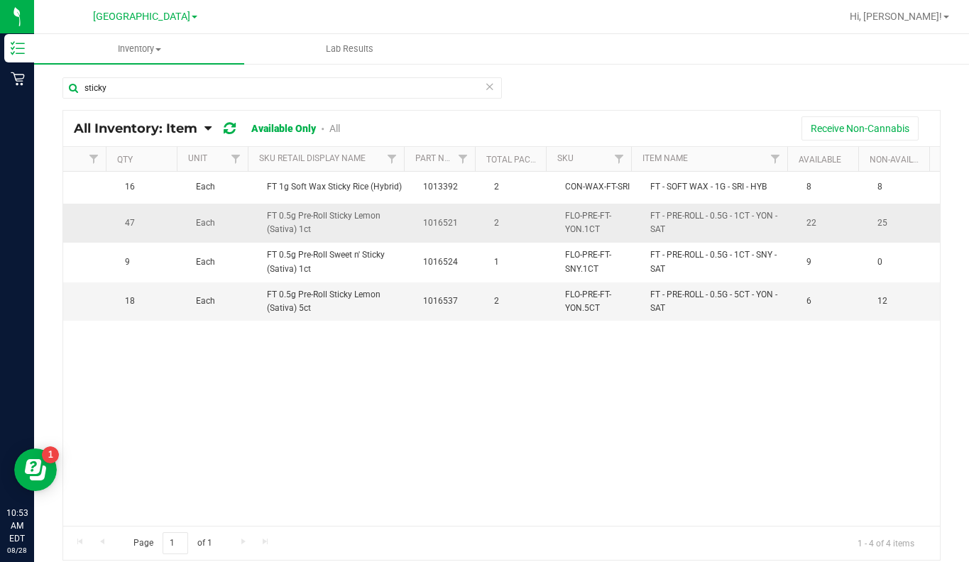
click at [798, 224] on td "22" at bounding box center [833, 223] width 71 height 39
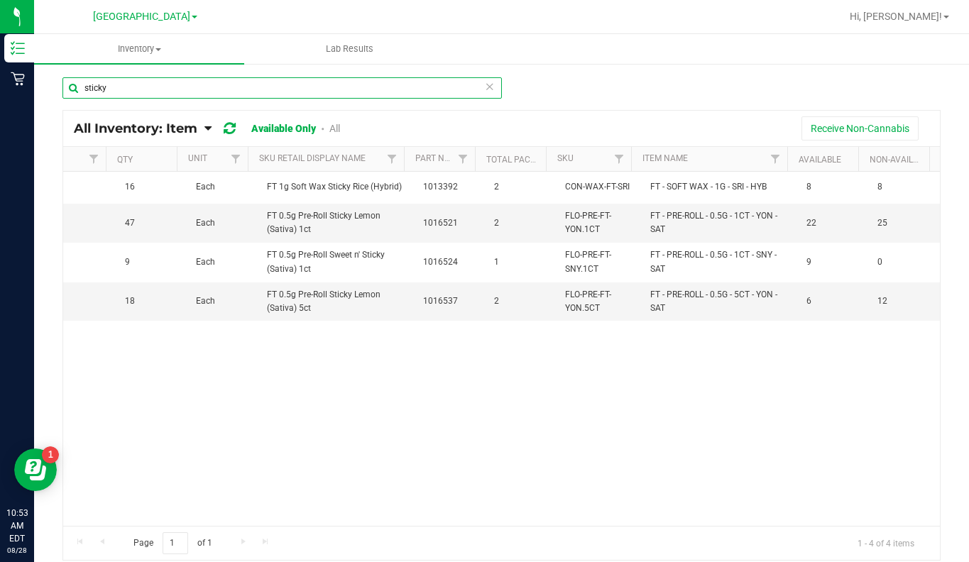
click at [125, 86] on input "sticky" at bounding box center [281, 87] width 439 height 21
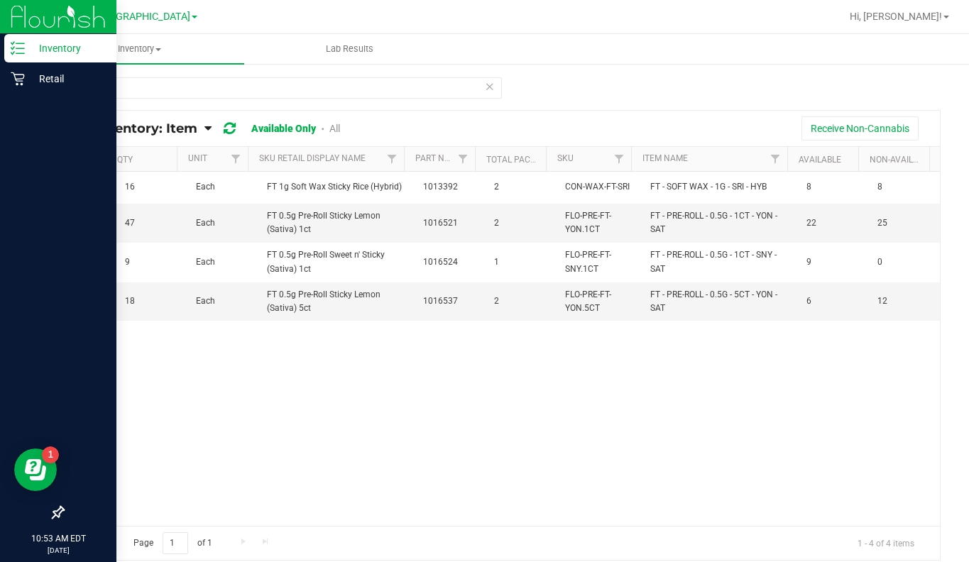
click at [59, 45] on p "Inventory" at bounding box center [67, 48] width 85 height 17
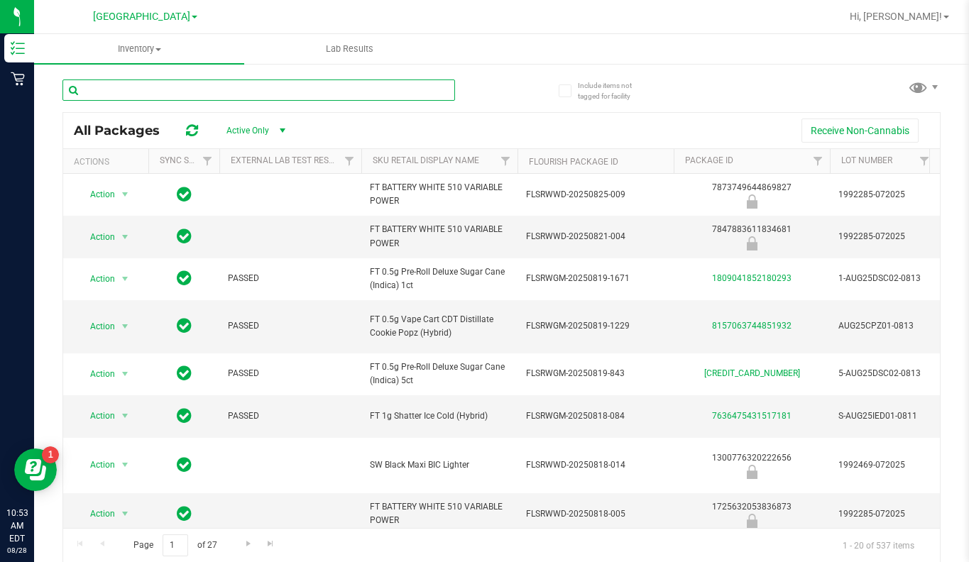
click at [160, 89] on input "text" at bounding box center [258, 89] width 392 height 21
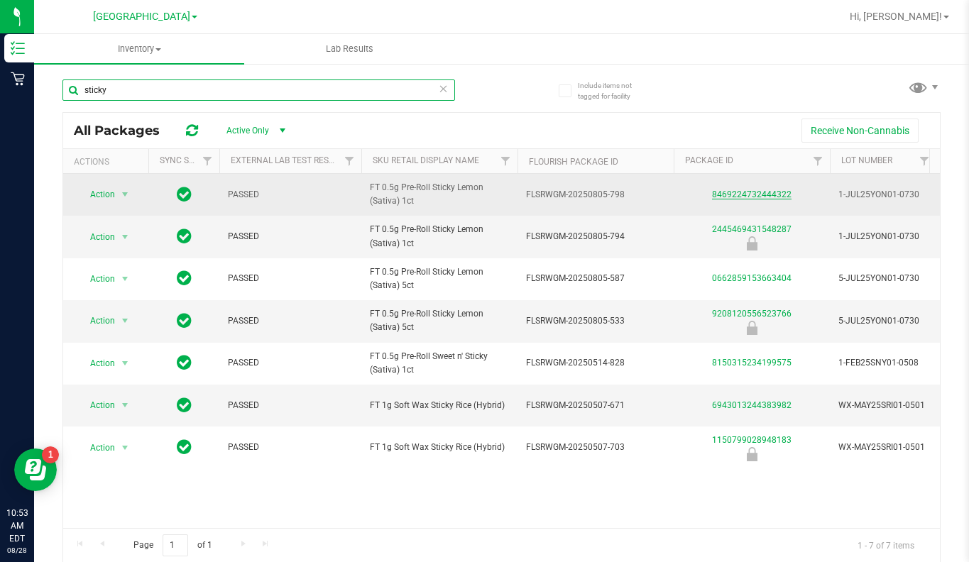
type input "sticky"
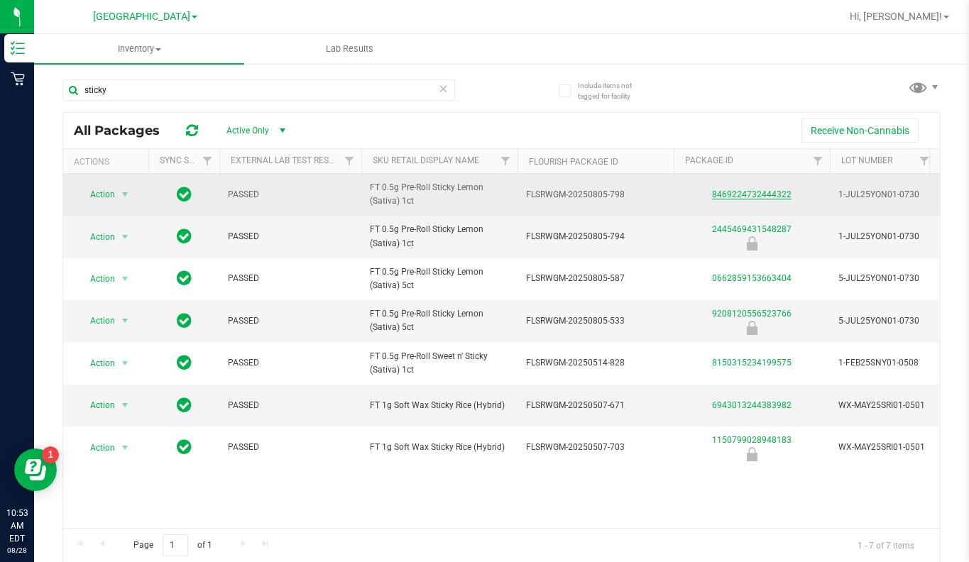
click at [743, 191] on link "8469224732444322" at bounding box center [751, 194] width 79 height 10
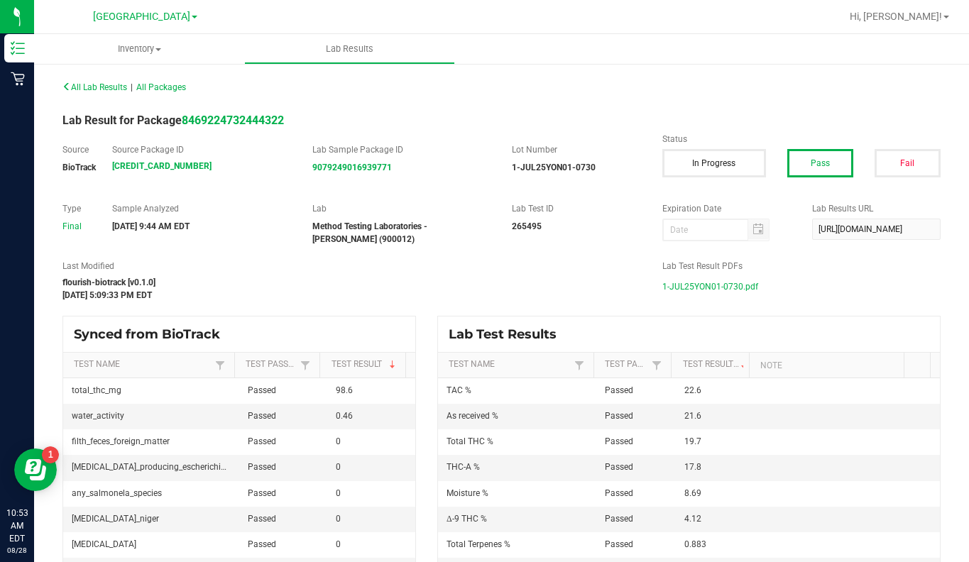
click at [697, 289] on span "1-JUL25YON01-0730.pdf" at bounding box center [710, 286] width 96 height 21
click at [214, 85] on div "All Lab Results | All Packages" at bounding box center [277, 87] width 450 height 13
click at [111, 89] on span "All Lab Results" at bounding box center [94, 87] width 65 height 10
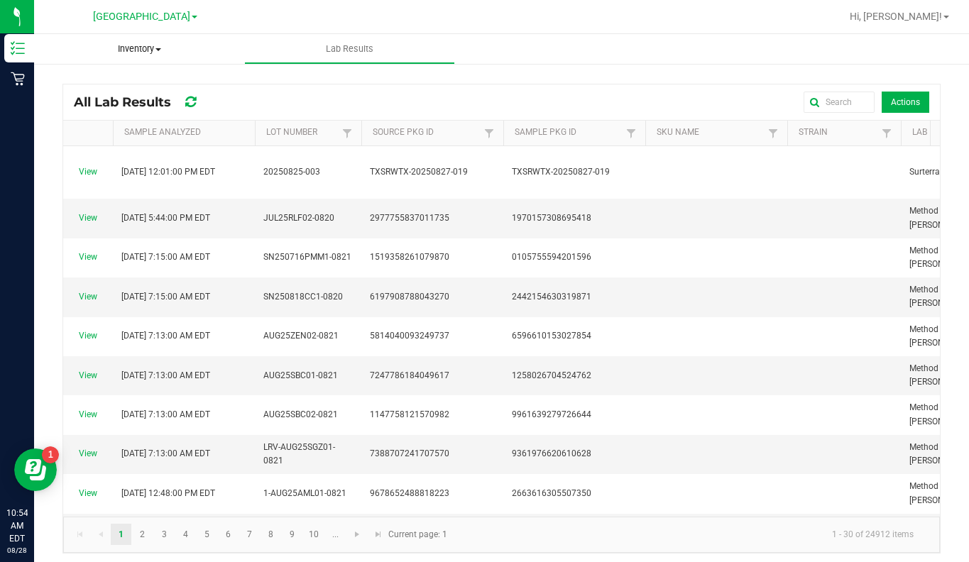
click at [137, 50] on span "Inventory" at bounding box center [139, 49] width 210 height 13
click at [370, 48] on span "Lab Results" at bounding box center [350, 49] width 86 height 13
click at [138, 51] on span "Inventory" at bounding box center [139, 49] width 209 height 13
click at [89, 86] on span "All packages" at bounding box center [82, 85] width 97 height 12
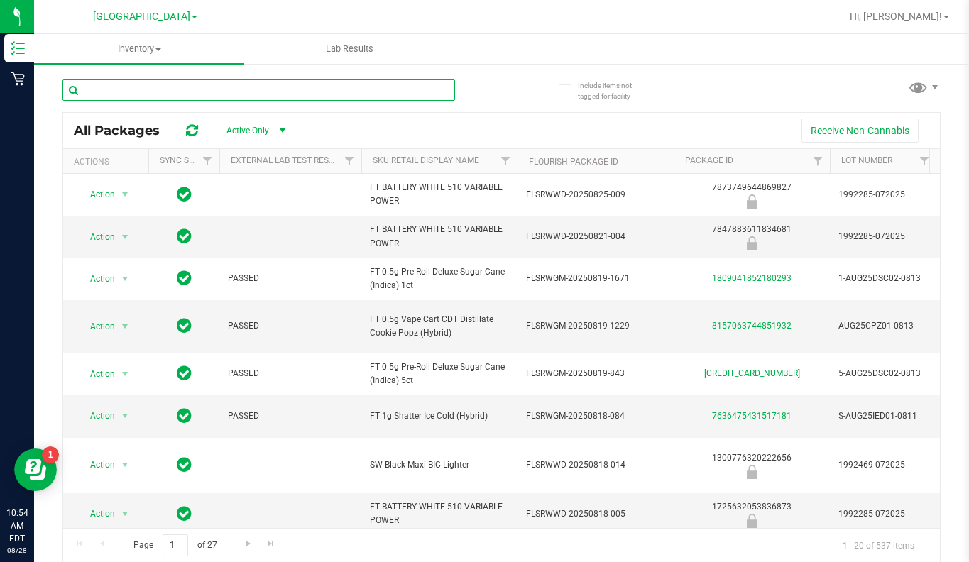
click at [162, 97] on input "text" at bounding box center [258, 89] width 392 height 21
type input "melon"
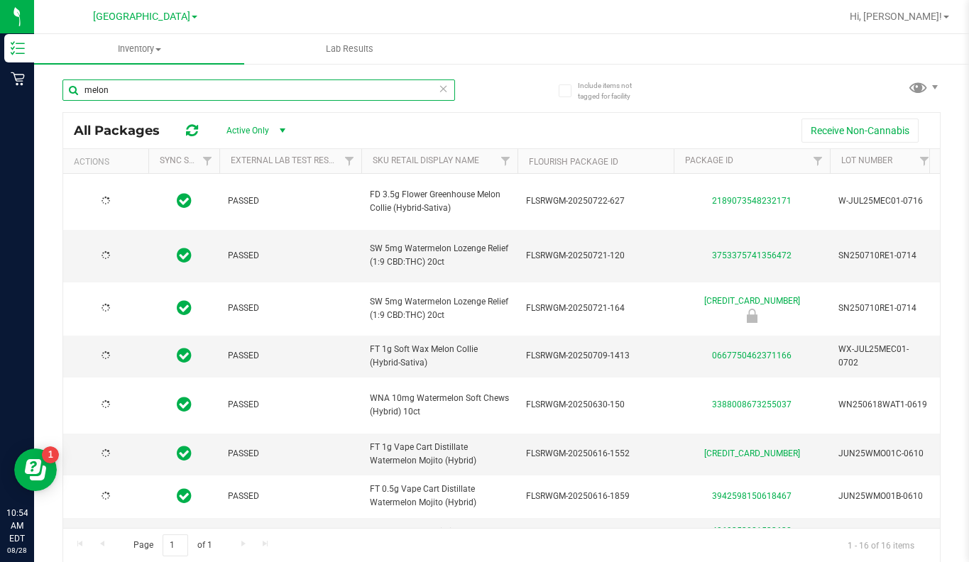
type input "2026-01-20"
type input "2026-06-18"
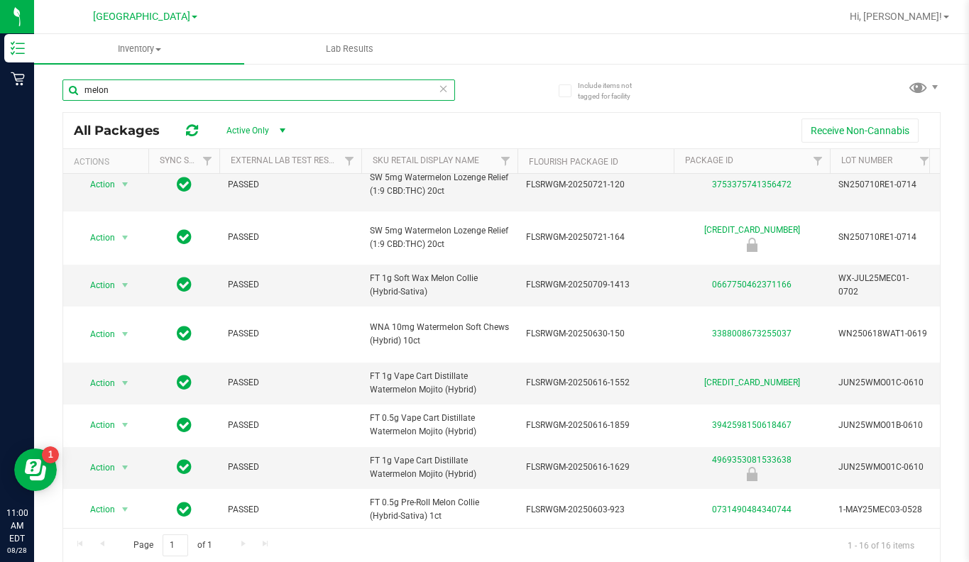
drag, startPoint x: 129, startPoint y: 89, endPoint x: 74, endPoint y: 93, distance: 55.5
click at [74, 93] on input "melon" at bounding box center [258, 89] width 392 height 21
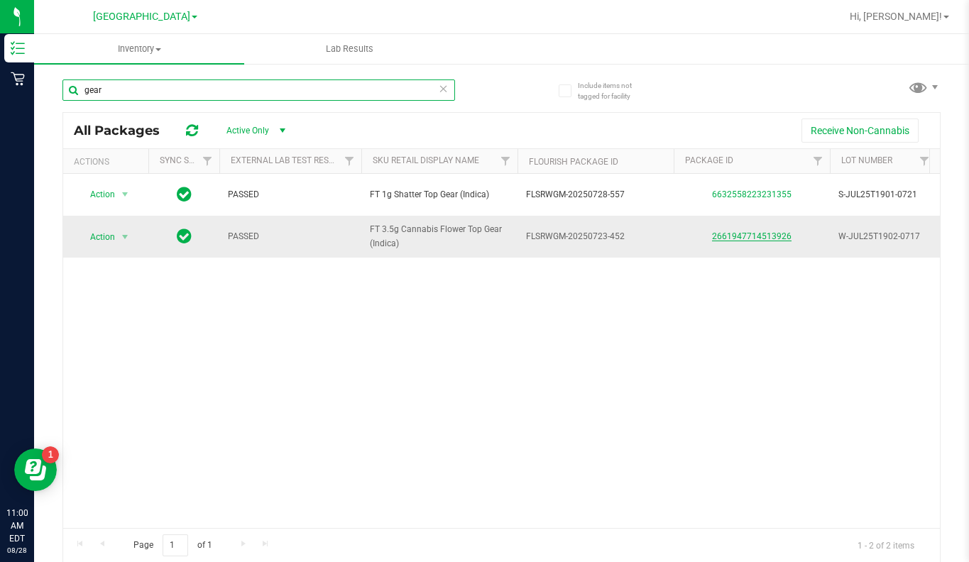
type input "gear"
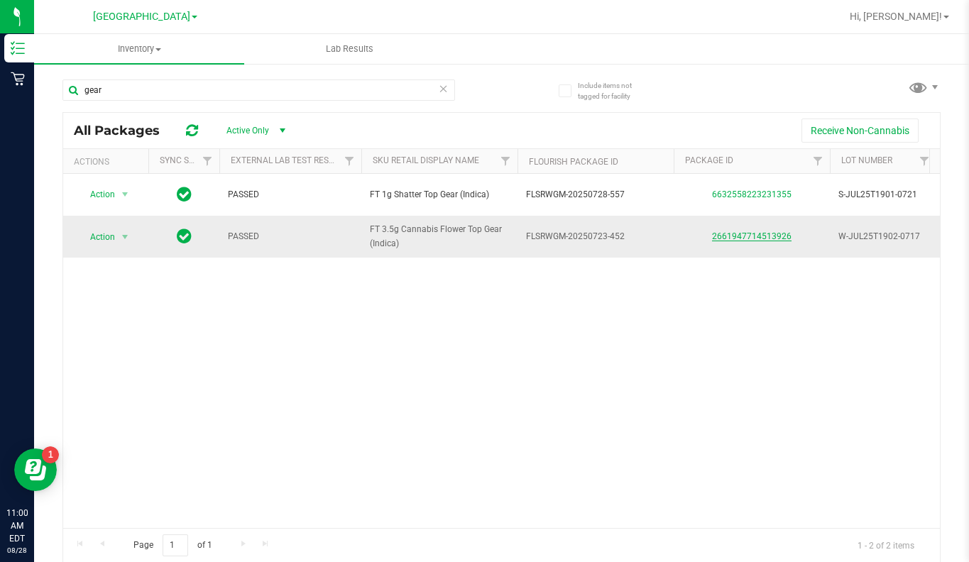
click at [744, 233] on link "2661947714513926" at bounding box center [751, 236] width 79 height 10
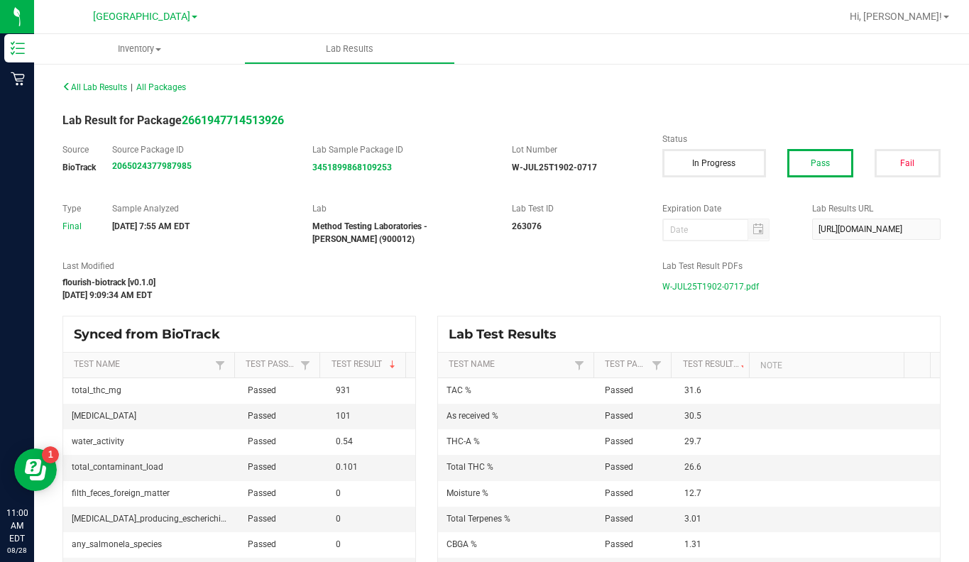
click at [690, 288] on span "W-JUL25T1902-0717.pdf" at bounding box center [710, 286] width 97 height 21
click at [106, 84] on span "All Lab Results" at bounding box center [94, 87] width 65 height 10
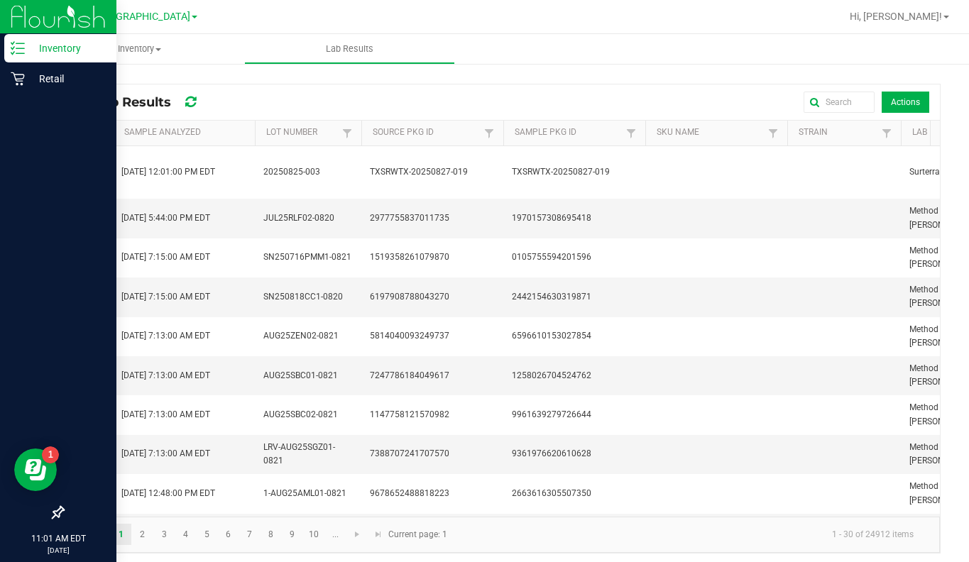
click at [64, 54] on p "Inventory" at bounding box center [67, 48] width 85 height 17
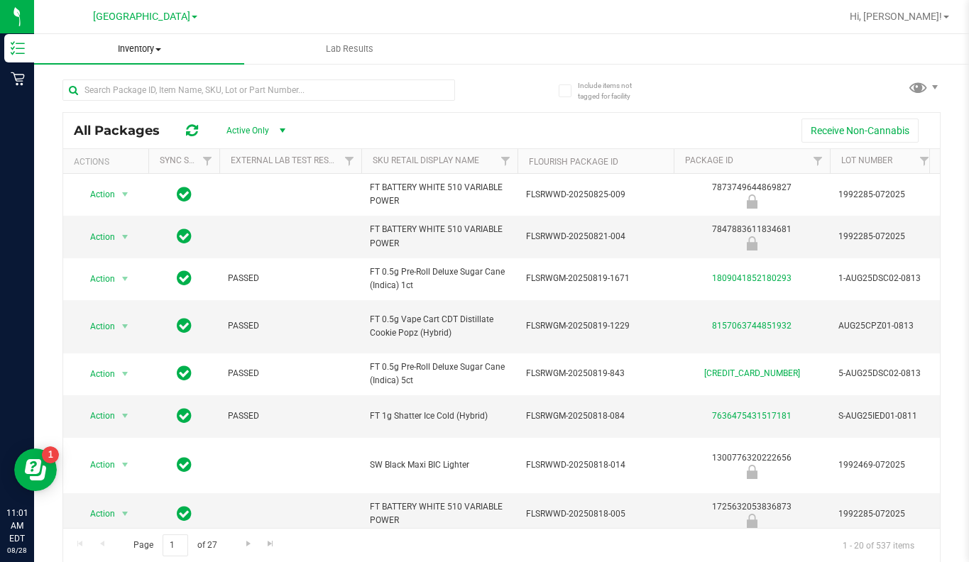
click at [158, 48] on span at bounding box center [158, 49] width 6 height 3
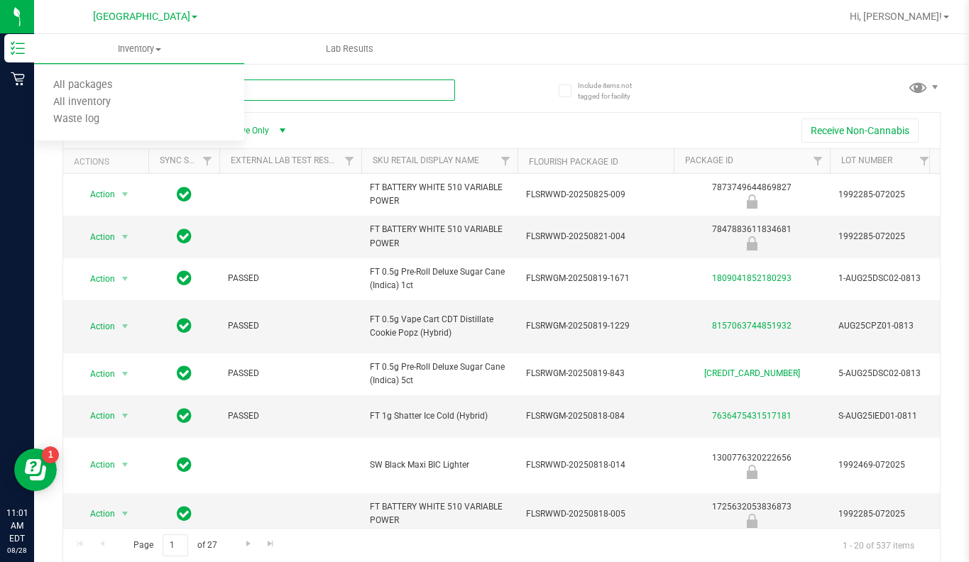
click at [334, 89] on input "text" at bounding box center [258, 89] width 392 height 21
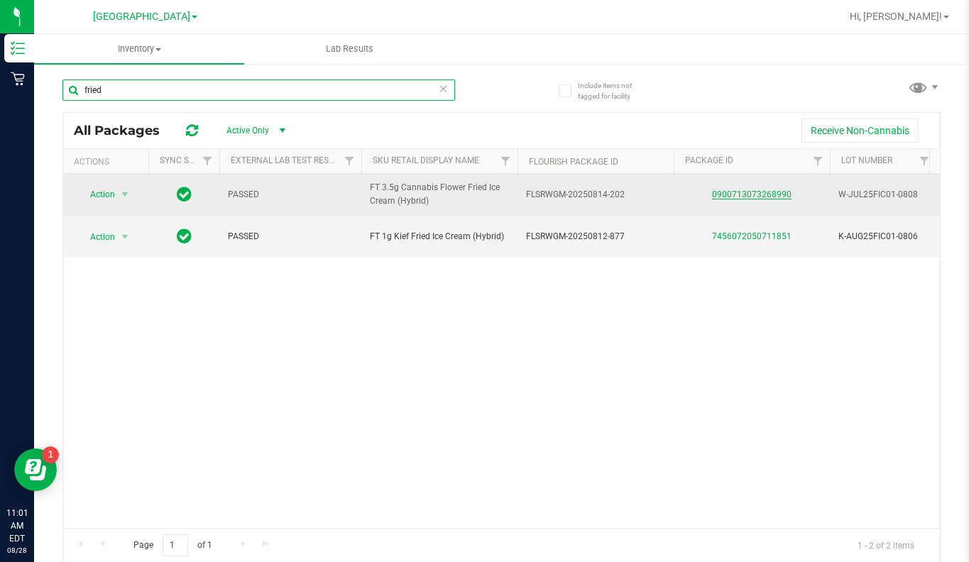
type input "fried"
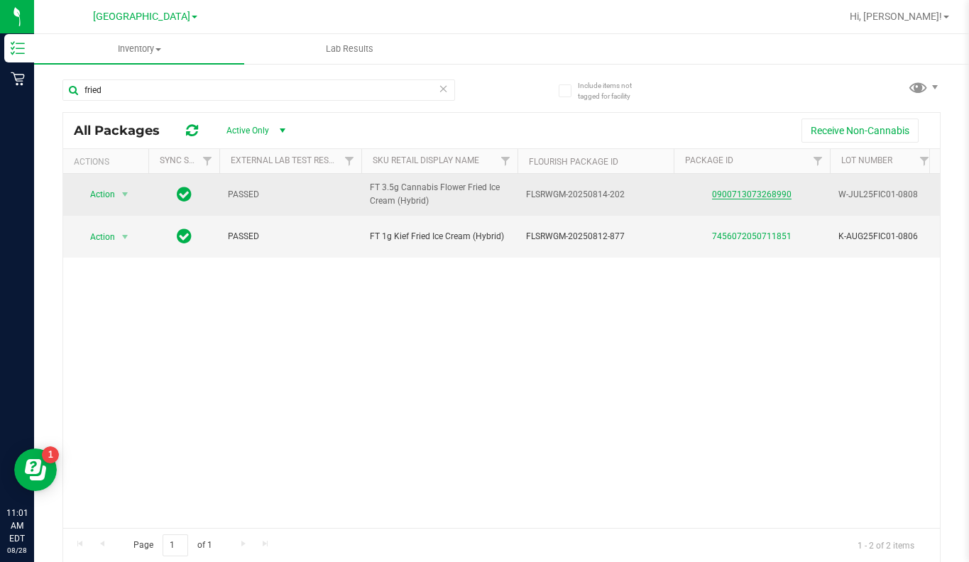
click at [747, 194] on link "0900713073268990" at bounding box center [751, 194] width 79 height 10
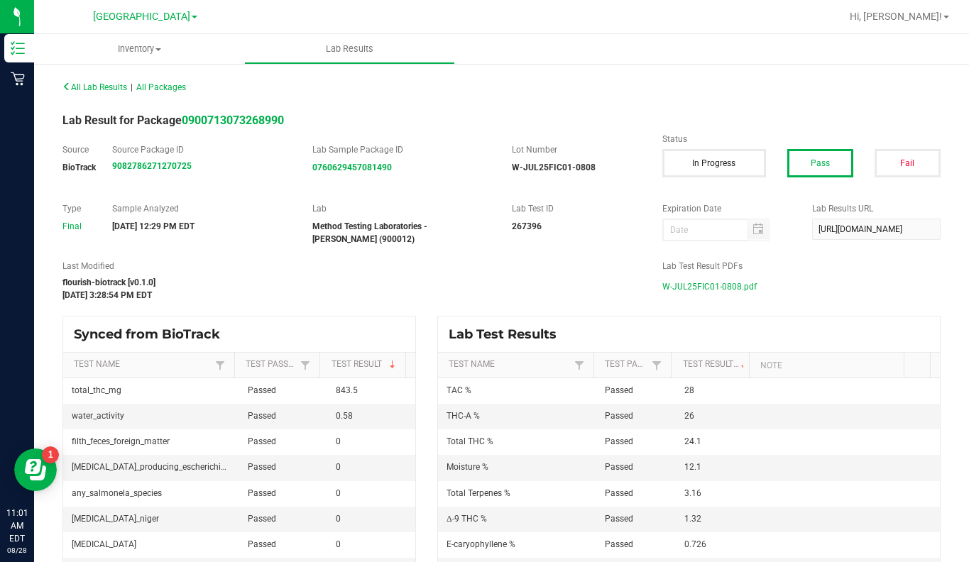
click at [714, 292] on span "W-JUL25FIC01-0808.pdf" at bounding box center [709, 286] width 94 height 21
click at [155, 51] on span "Inventory" at bounding box center [139, 49] width 210 height 13
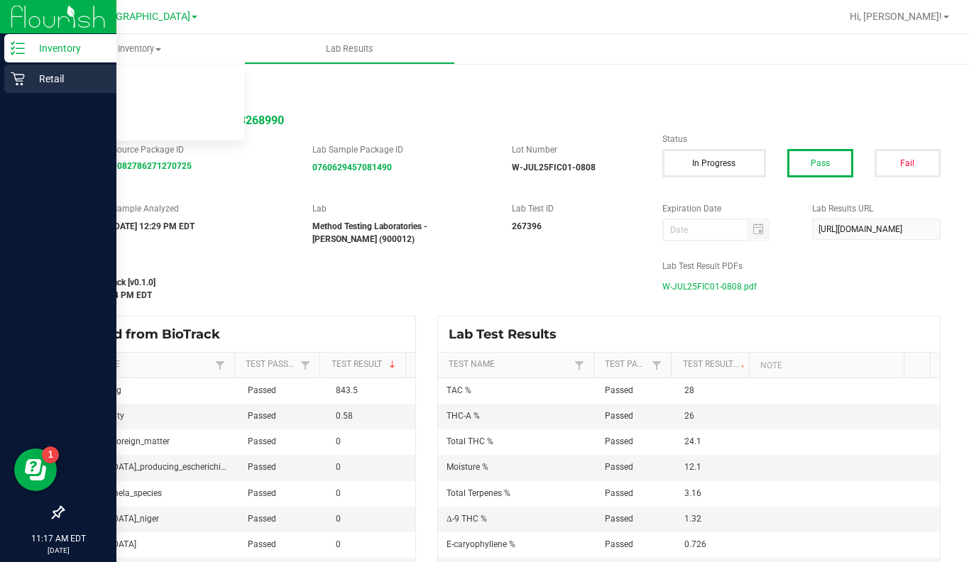
click at [39, 79] on p "Retail" at bounding box center [67, 78] width 85 height 17
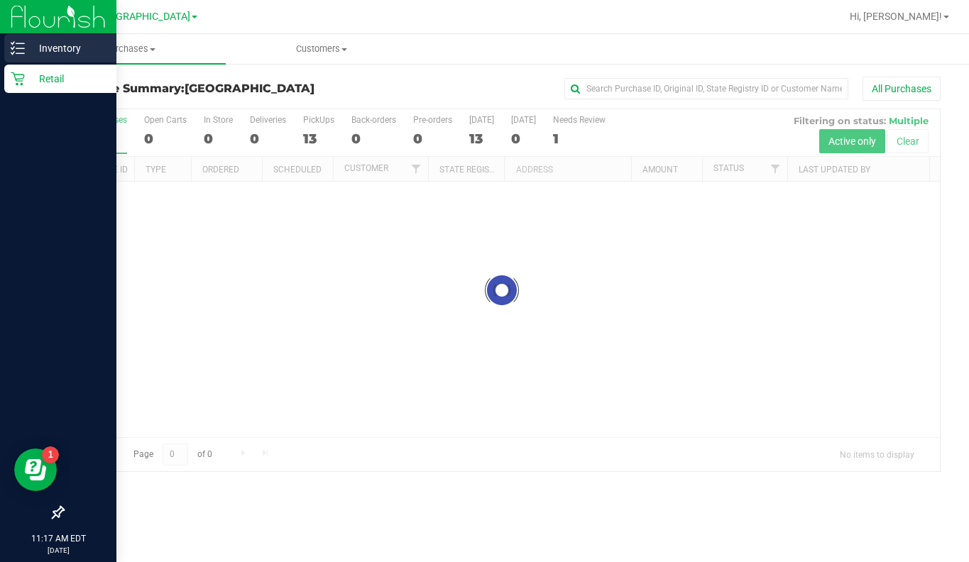
click at [55, 45] on p "Inventory" at bounding box center [67, 48] width 85 height 17
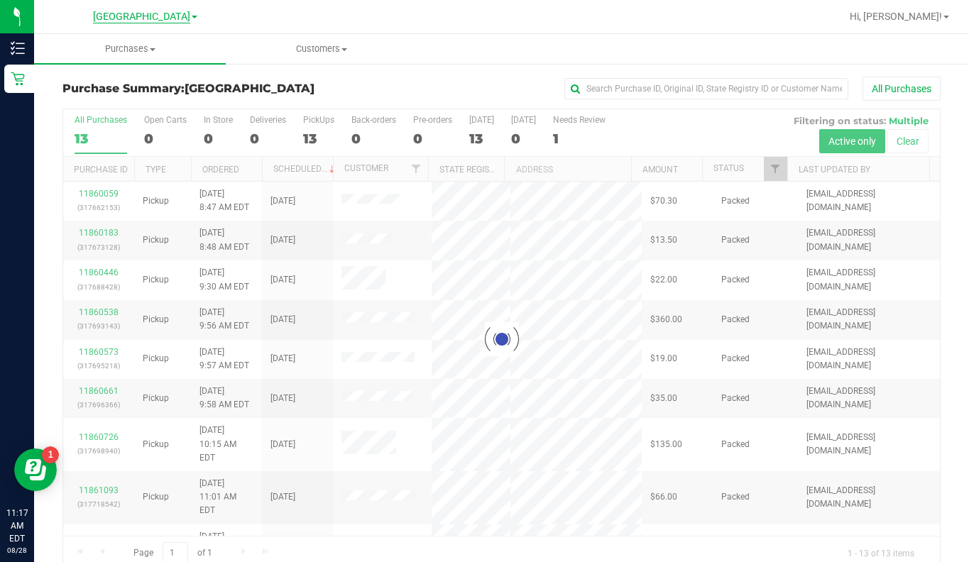
click at [180, 18] on span "[GEOGRAPHIC_DATA]" at bounding box center [141, 17] width 97 height 13
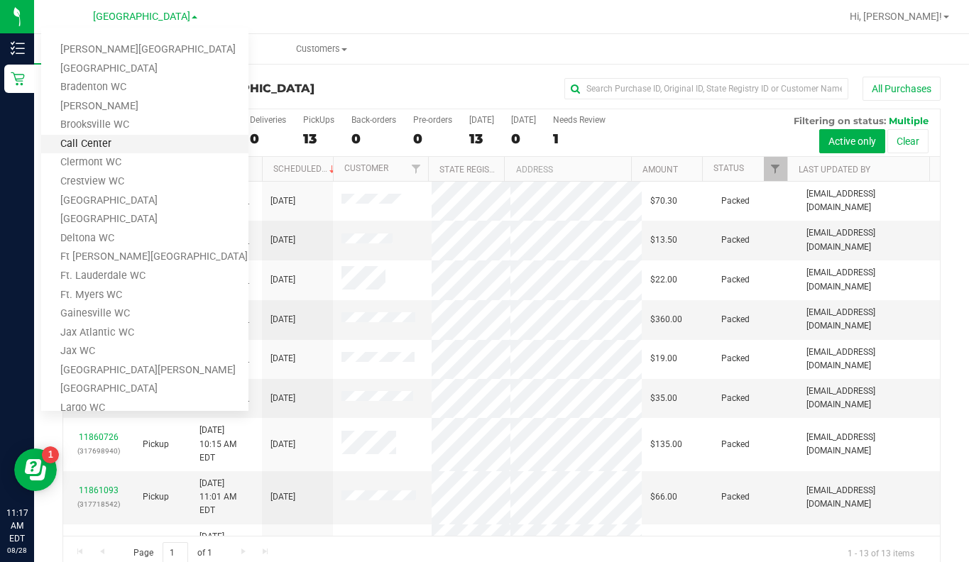
click at [72, 147] on link "Call Center" at bounding box center [144, 144] width 207 height 19
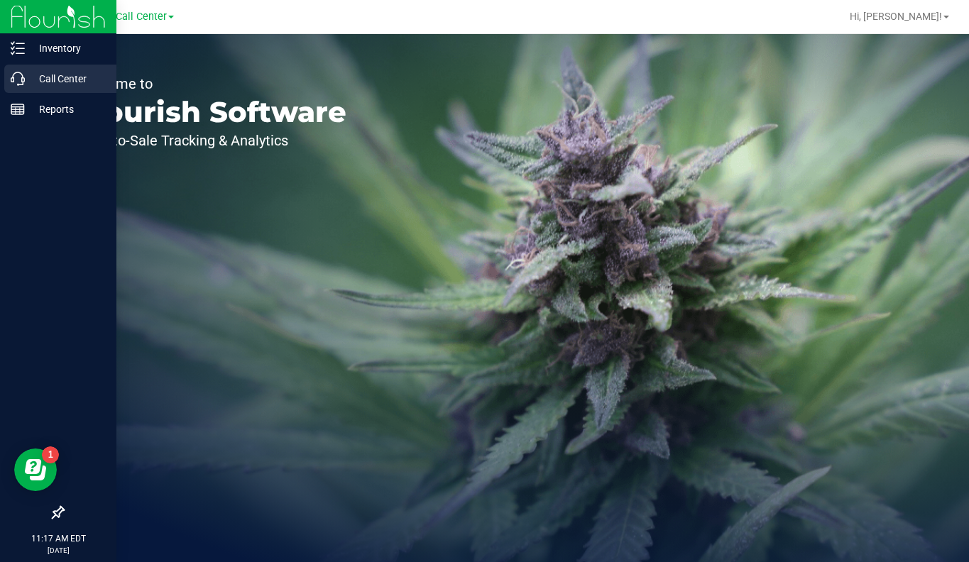
click at [54, 76] on p "Call Center" at bounding box center [67, 78] width 85 height 17
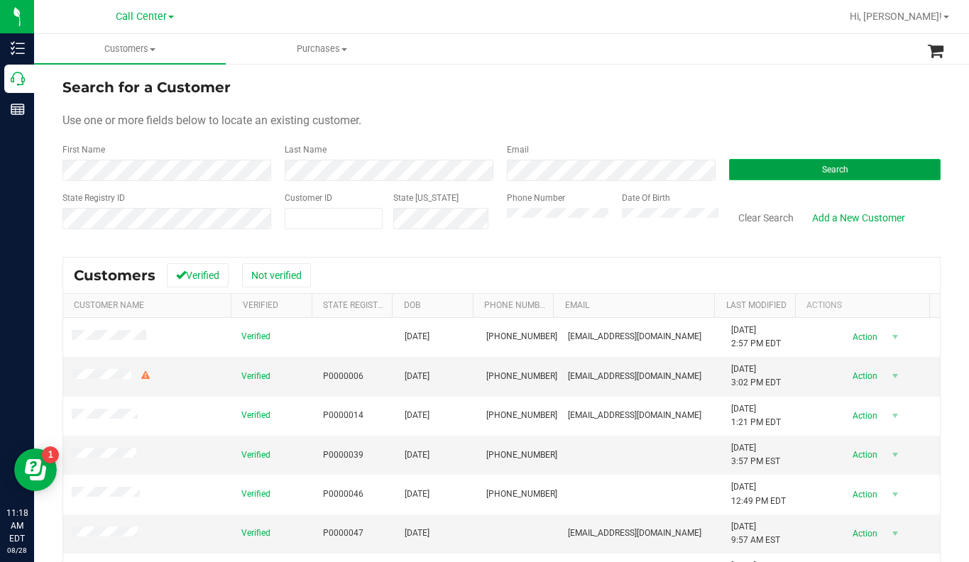
click at [822, 168] on span "Search" at bounding box center [835, 170] width 26 height 10
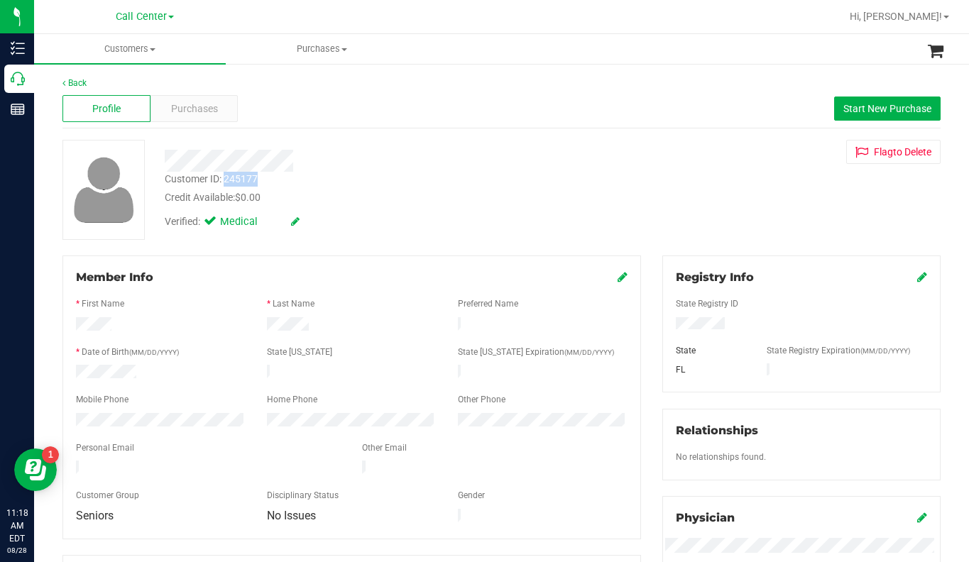
drag, startPoint x: 225, startPoint y: 180, endPoint x: 268, endPoint y: 183, distance: 43.4
click at [268, 183] on div "Customer ID: 245177 Credit Available: $0.00" at bounding box center [379, 188] width 450 height 33
copy div "245177"
click at [173, 16] on span at bounding box center [171, 17] width 6 height 3
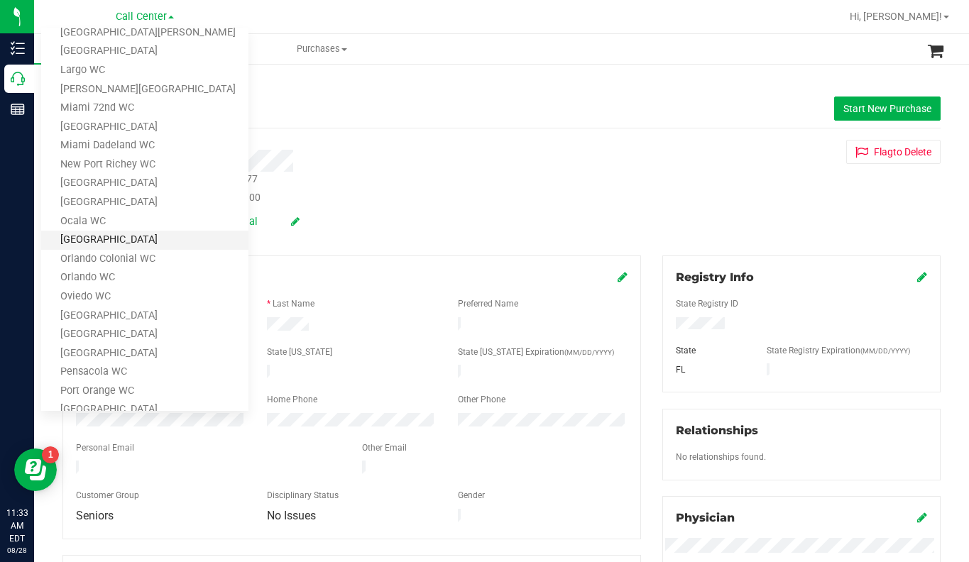
scroll to position [245, 0]
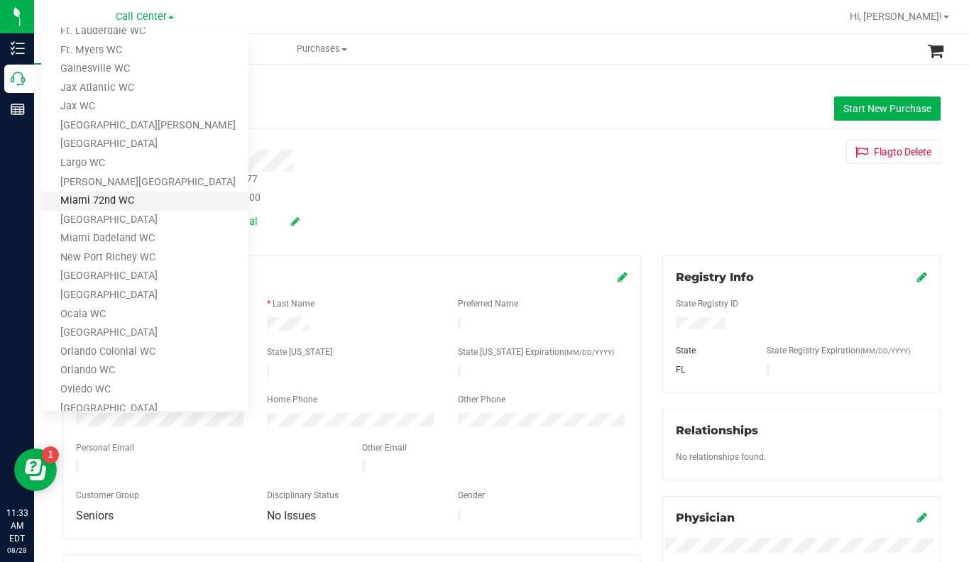
click at [103, 203] on link "Miami 72nd WC" at bounding box center [144, 201] width 207 height 19
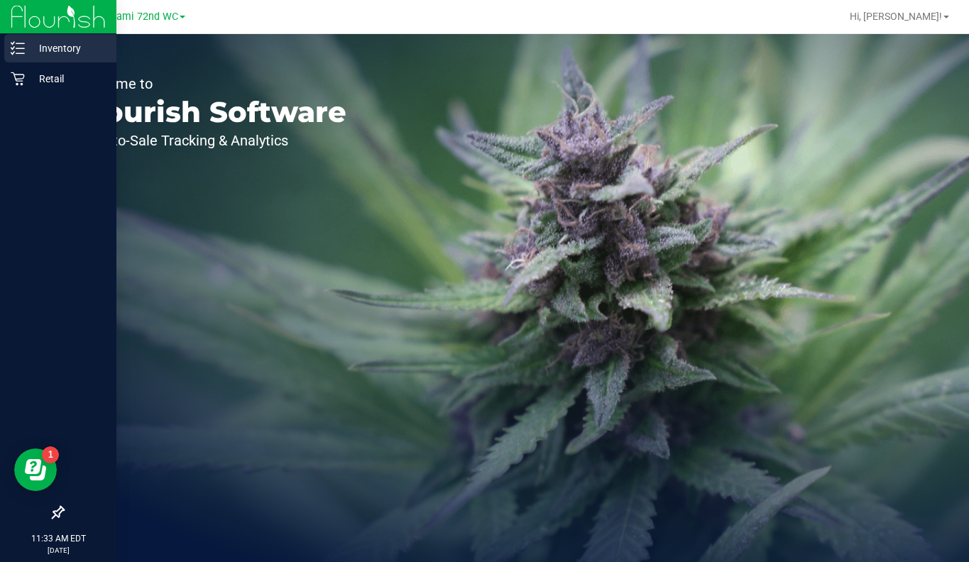
click at [52, 54] on p "Inventory" at bounding box center [67, 48] width 85 height 17
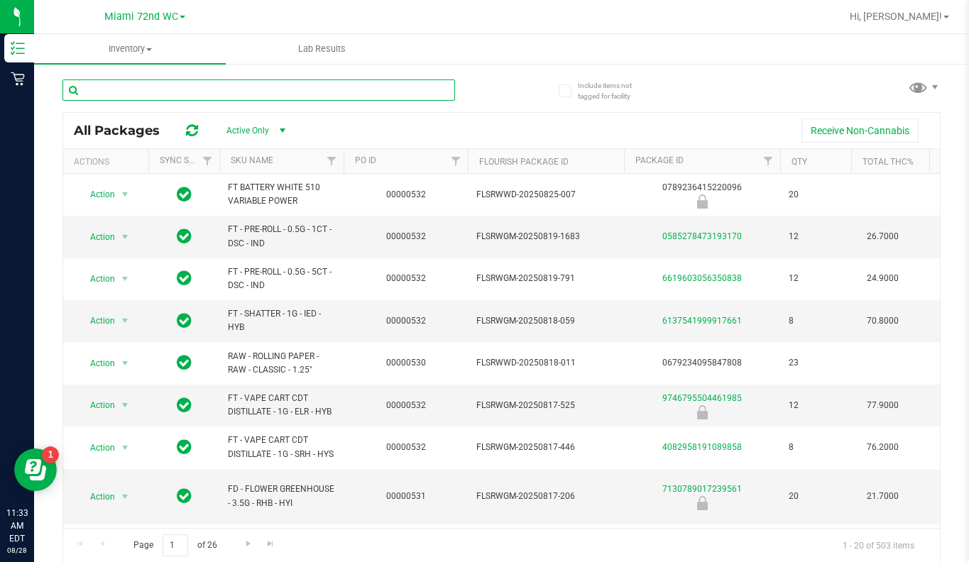
click at [131, 89] on input "text" at bounding box center [258, 89] width 392 height 21
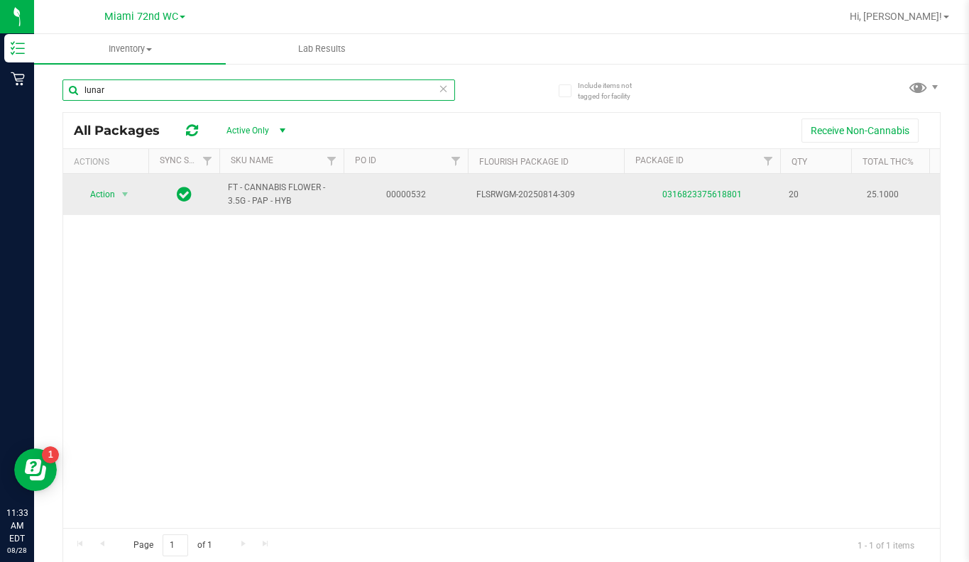
type input "lunar"
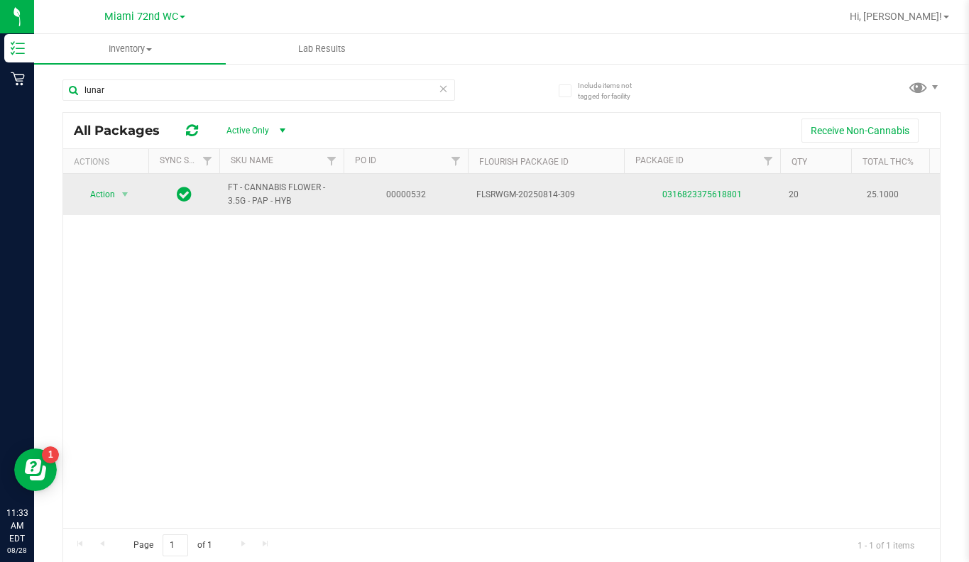
click at [702, 202] on td "0316823375618801" at bounding box center [702, 194] width 156 height 41
click at [694, 194] on link "0316823375618801" at bounding box center [701, 194] width 79 height 10
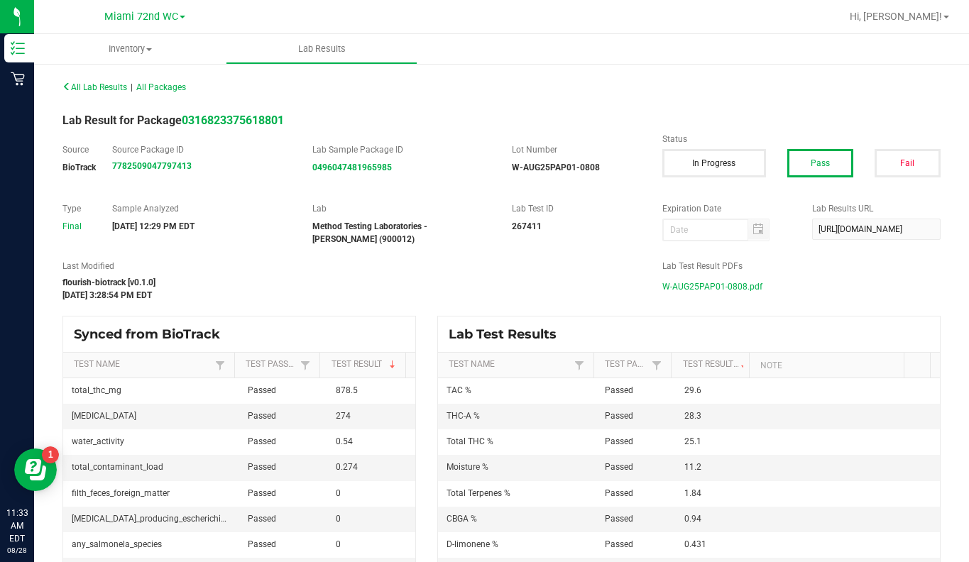
click at [698, 290] on span "W-AUG25PAP01-0808.pdf" at bounding box center [712, 286] width 100 height 21
click at [152, 89] on span "All Packages" at bounding box center [161, 87] width 50 height 10
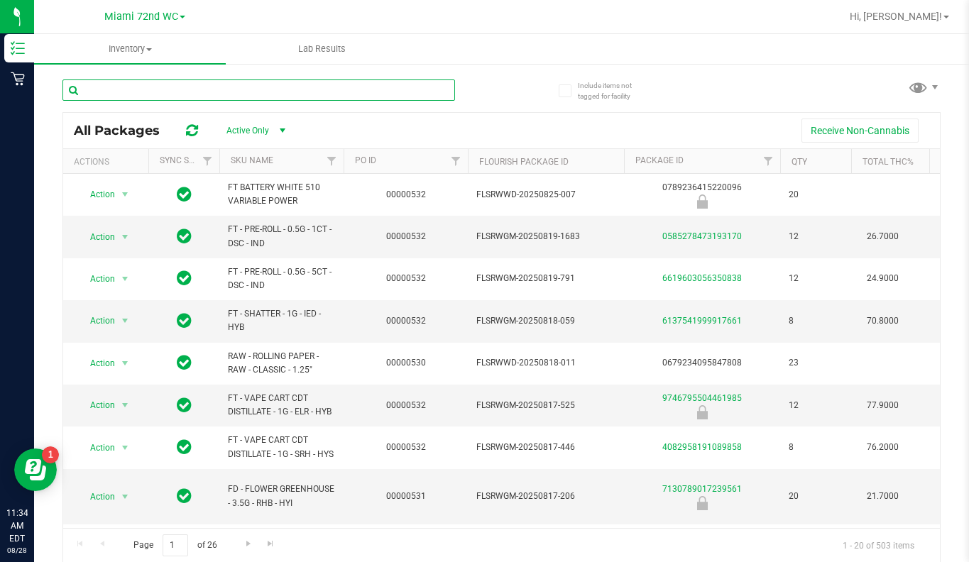
click at [153, 91] on input "text" at bounding box center [258, 89] width 392 height 21
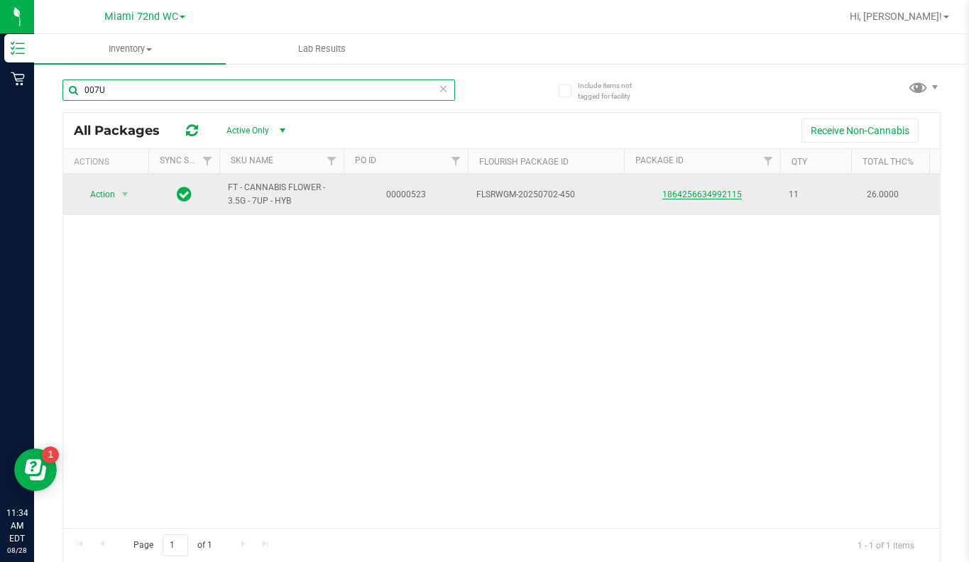
type input "007U"
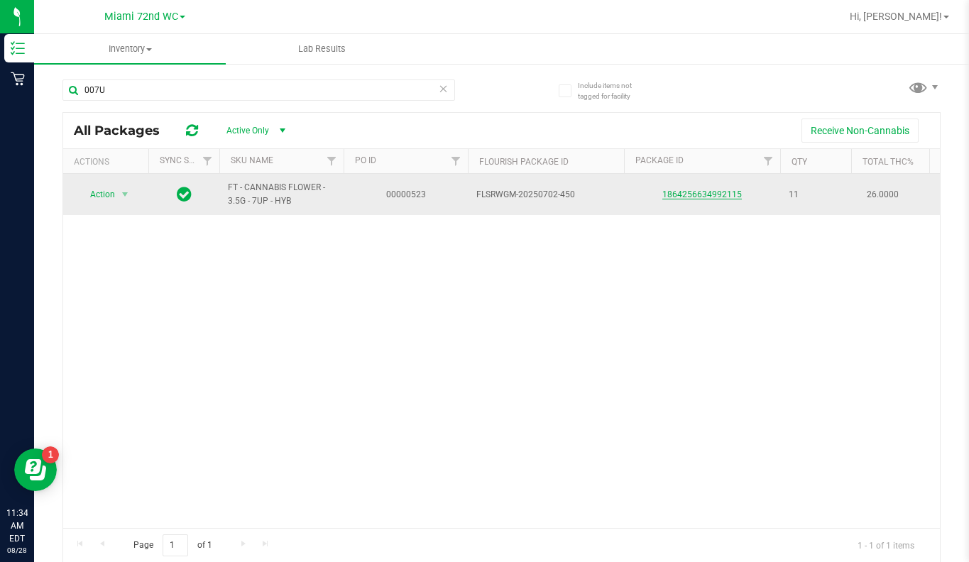
click at [707, 198] on link "1864256634992115" at bounding box center [701, 194] width 79 height 10
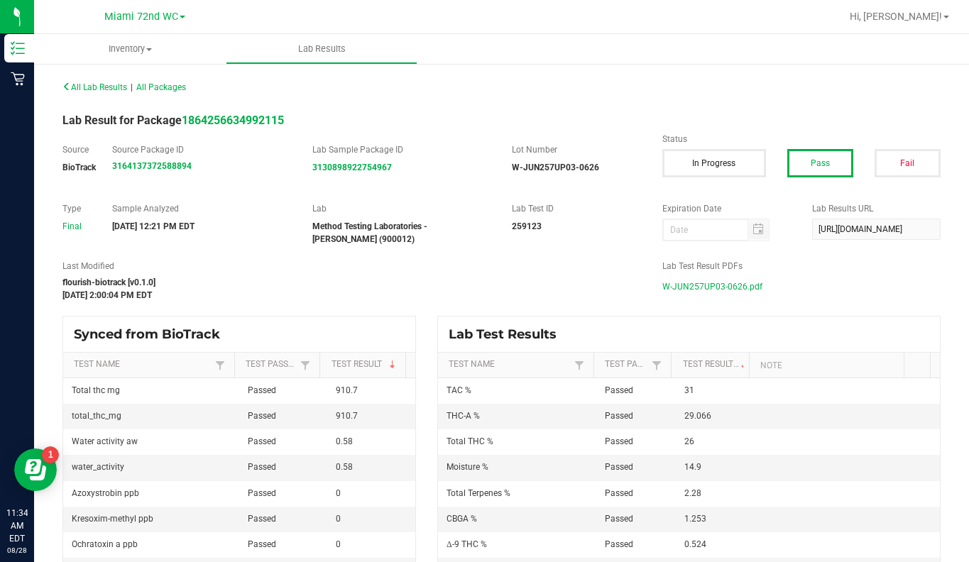
click at [682, 290] on span "W-JUN257UP03-0626.pdf" at bounding box center [712, 286] width 100 height 21
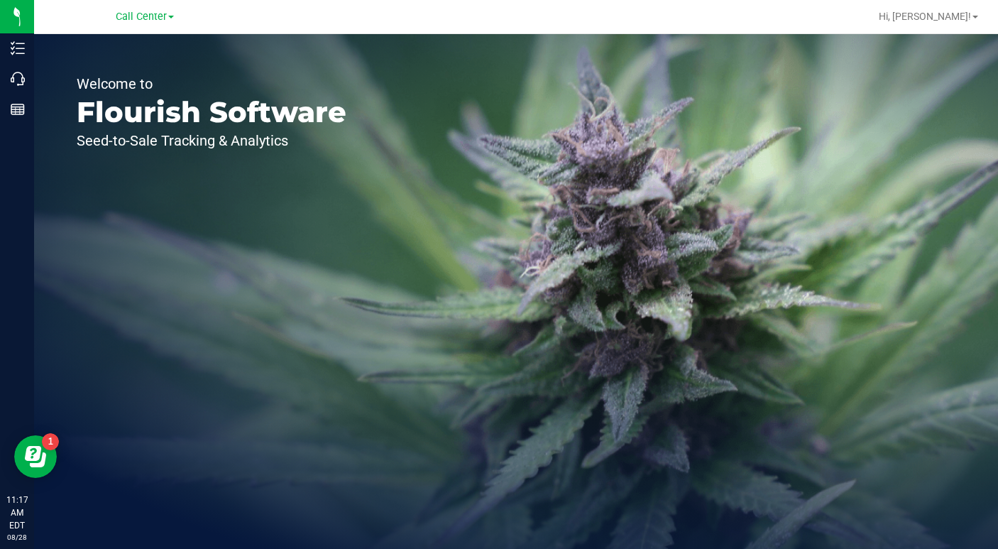
drag, startPoint x: 764, startPoint y: 209, endPoint x: 720, endPoint y: 169, distance: 59.2
click at [764, 209] on div "Welcome to Flourish Software Seed-to-Sale Tracking & Analytics" at bounding box center [516, 291] width 964 height 514
click at [738, 313] on div "Welcome to Flourish Software Seed-to-Sale Tracking & Analytics" at bounding box center [516, 291] width 964 height 514
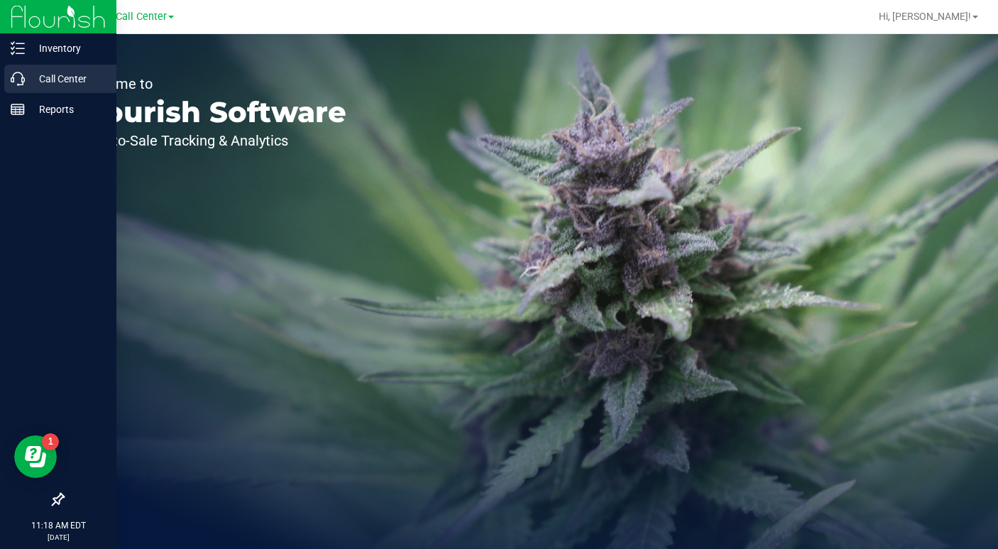
click at [63, 84] on p "Call Center" at bounding box center [67, 78] width 85 height 17
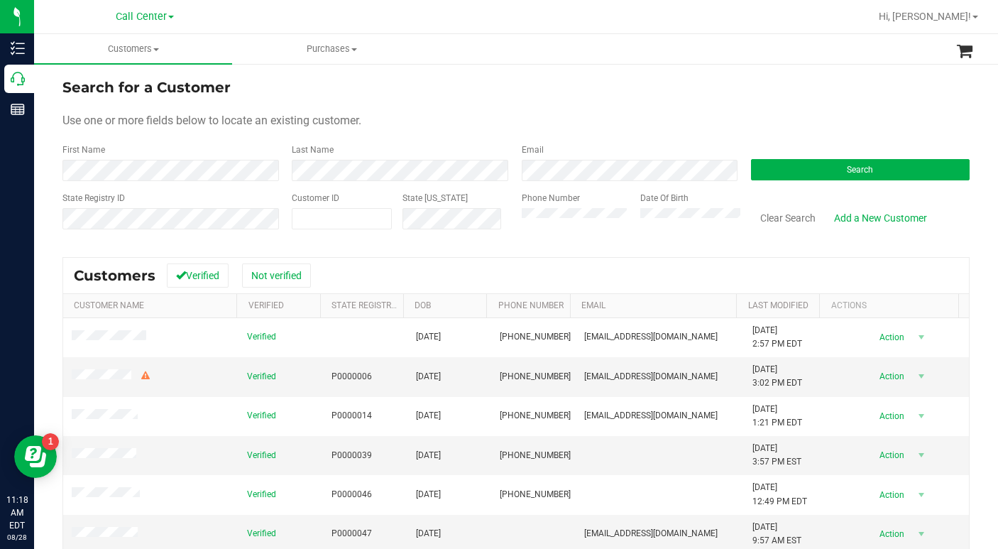
click at [726, 106] on form "Search for a Customer Use one or more fields below to locate an existing custom…" at bounding box center [515, 159] width 907 height 165
click at [317, 216] on span at bounding box center [342, 218] width 100 height 21
paste input "245177"
type input "245177"
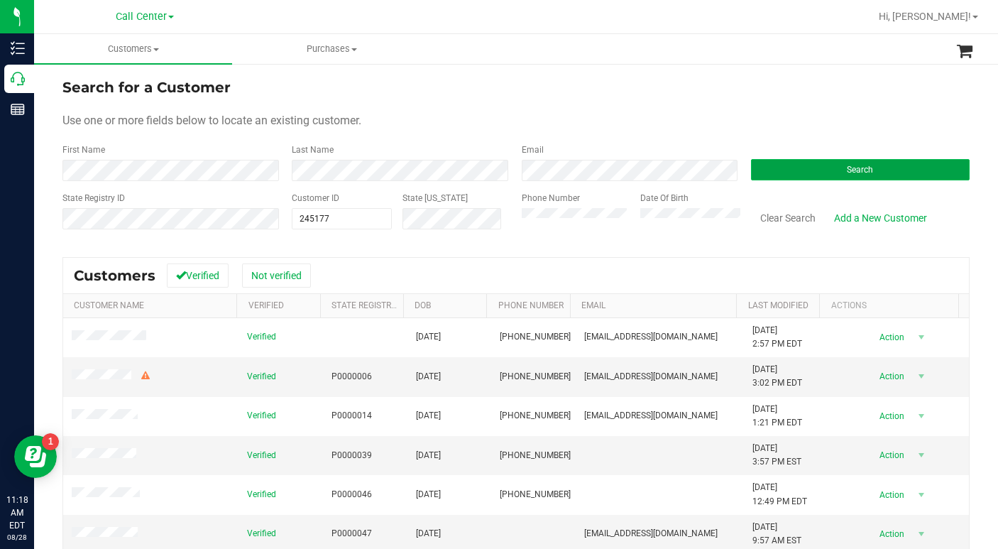
click at [827, 167] on button "Search" at bounding box center [860, 169] width 219 height 21
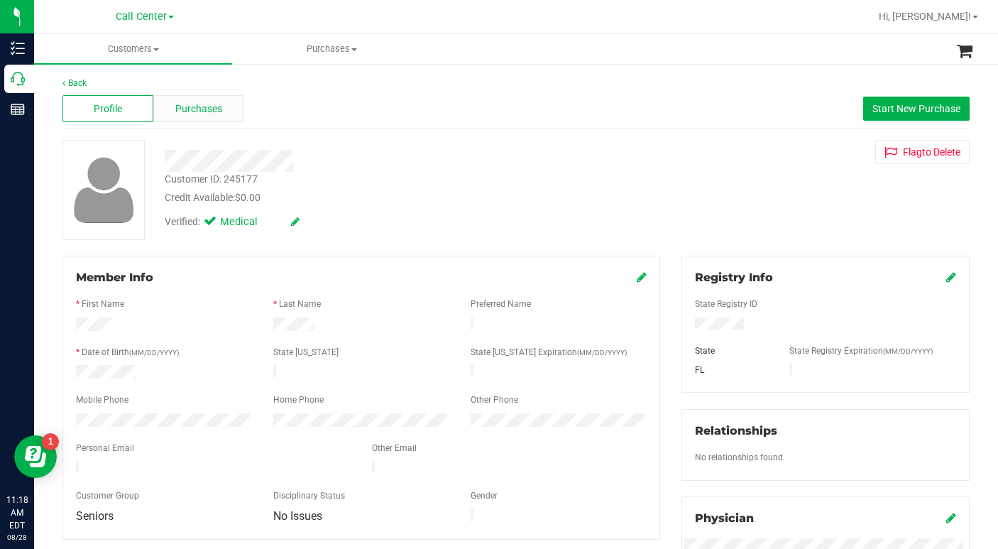
click at [184, 104] on span "Purchases" at bounding box center [198, 108] width 47 height 15
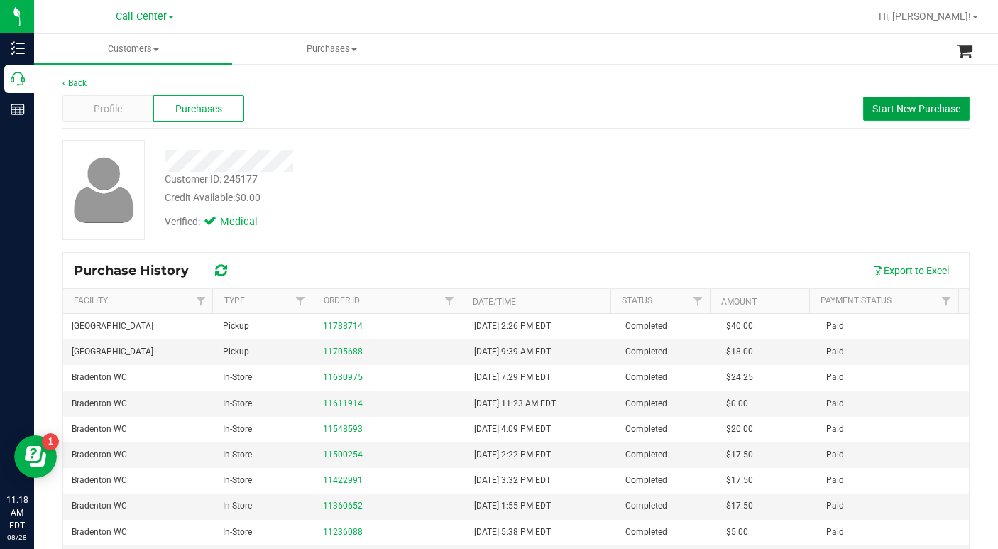
click at [893, 112] on span "Start New Purchase" at bounding box center [916, 108] width 88 height 11
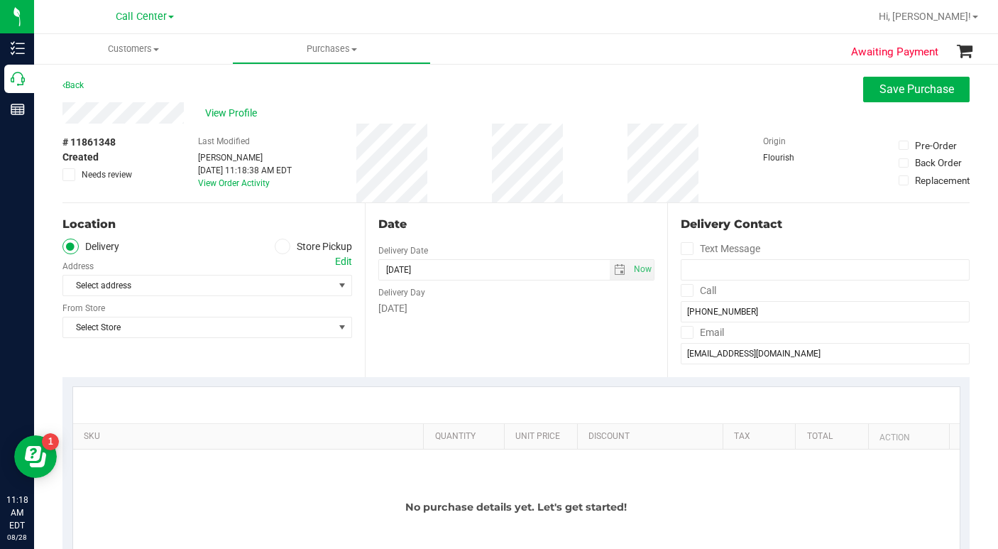
click at [278, 246] on icon at bounding box center [282, 246] width 9 height 0
click at [0, 0] on input "Store Pickup" at bounding box center [0, 0] width 0 height 0
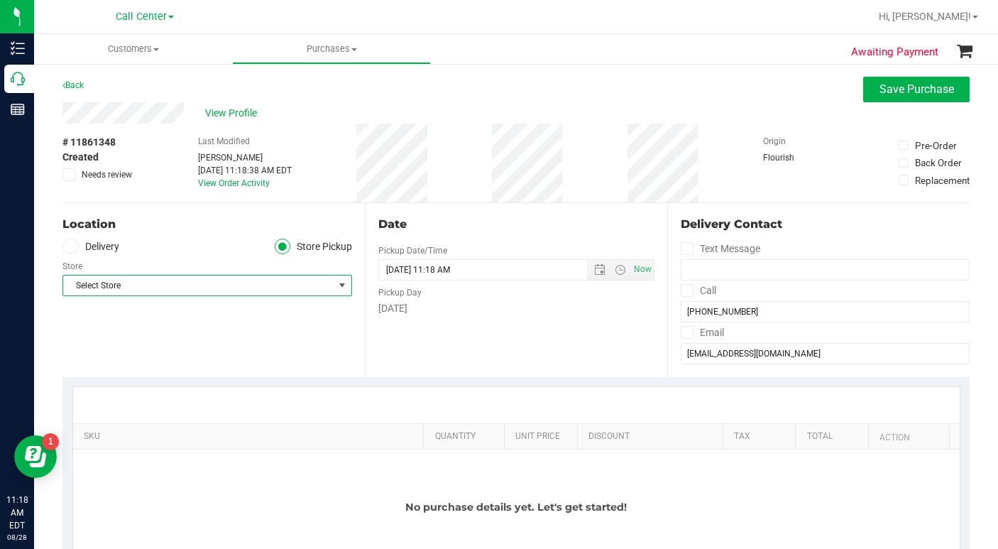
click at [112, 277] on span "Select Store" at bounding box center [198, 285] width 270 height 20
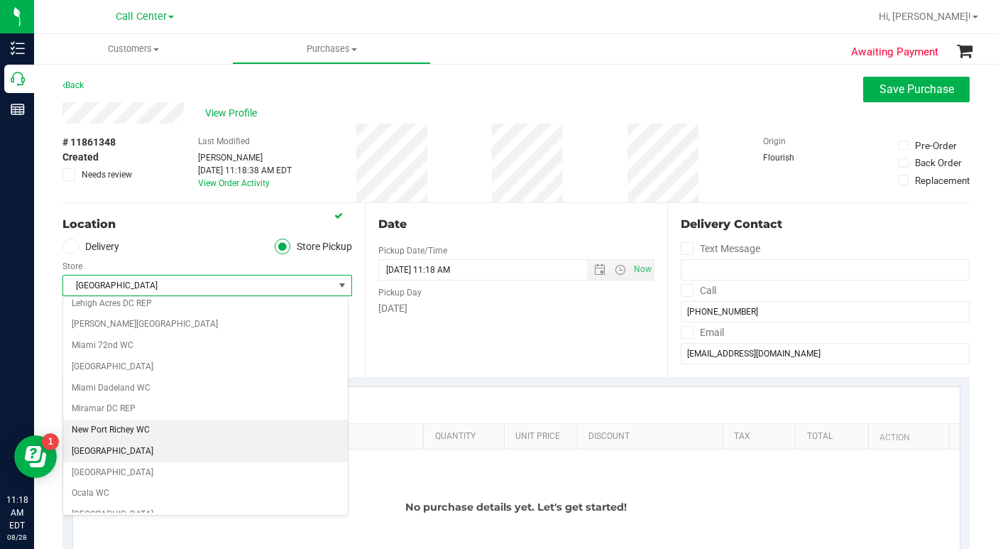
scroll to position [470, 0]
click at [93, 458] on li "[GEOGRAPHIC_DATA]" at bounding box center [205, 451] width 285 height 21
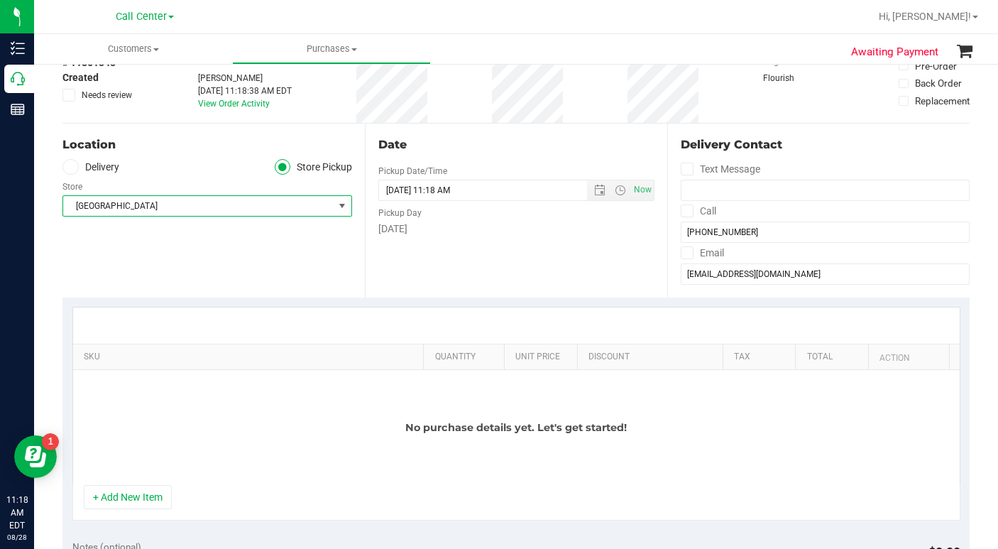
scroll to position [213, 0]
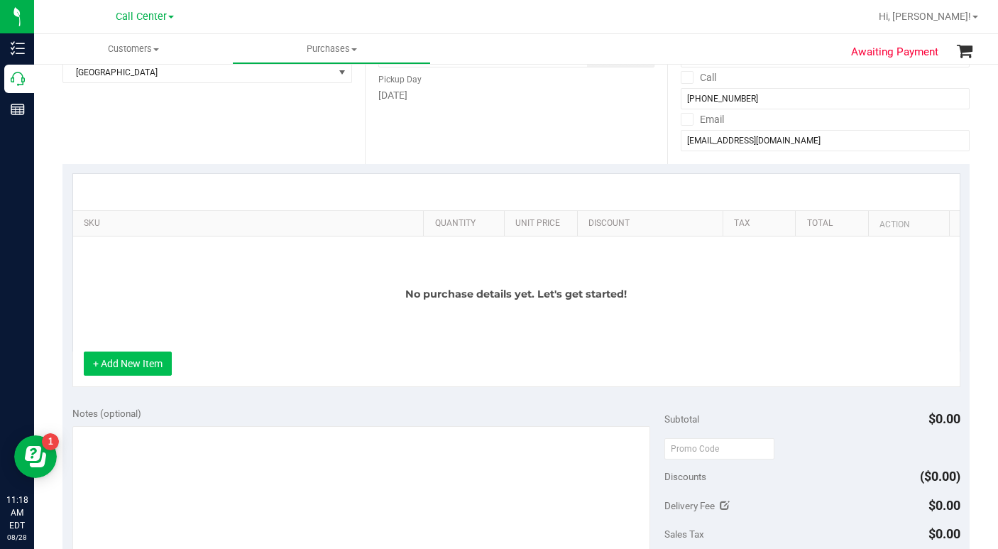
click at [146, 369] on button "+ Add New Item" at bounding box center [128, 363] width 88 height 24
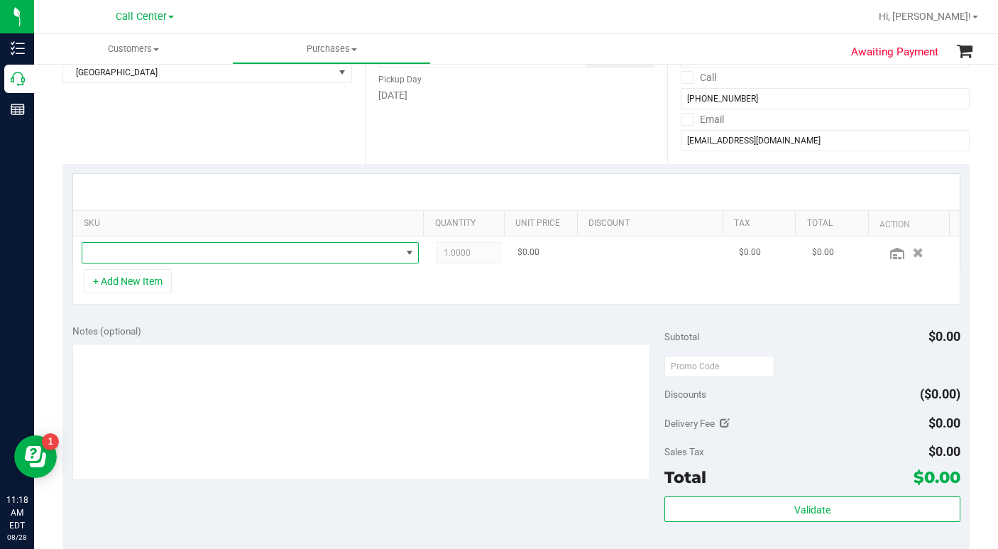
click at [126, 260] on span "NO DATA FOUND" at bounding box center [241, 253] width 319 height 20
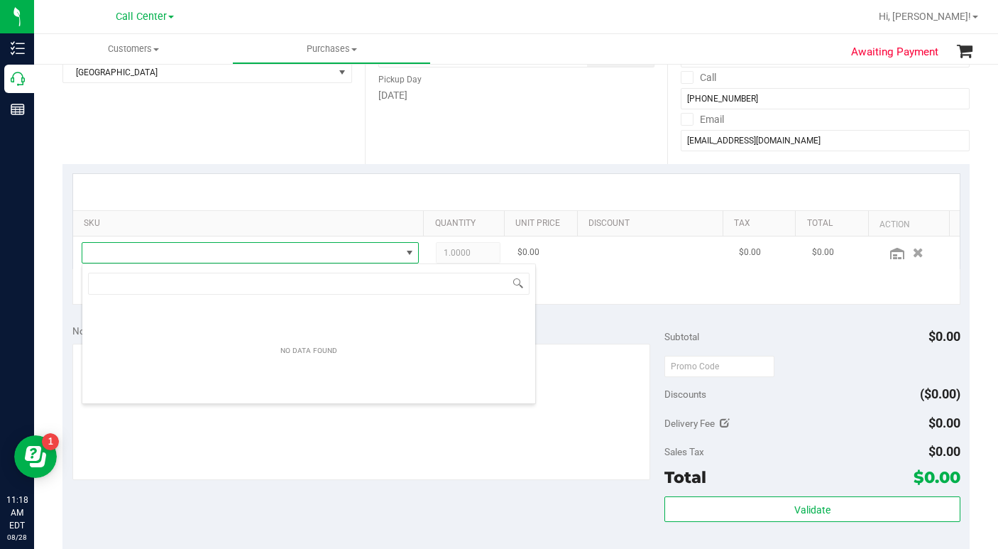
scroll to position [21, 329]
type input "tropical"
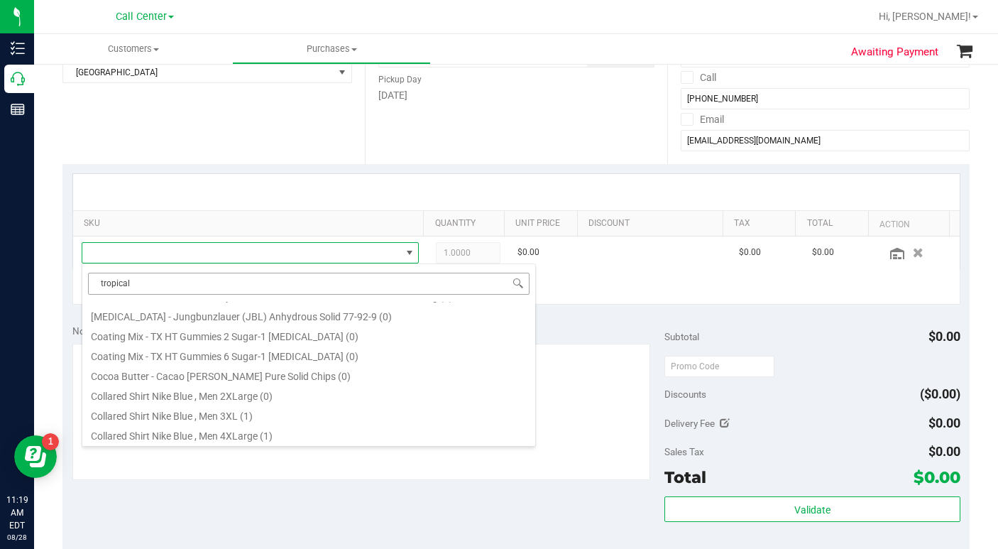
scroll to position [0, 0]
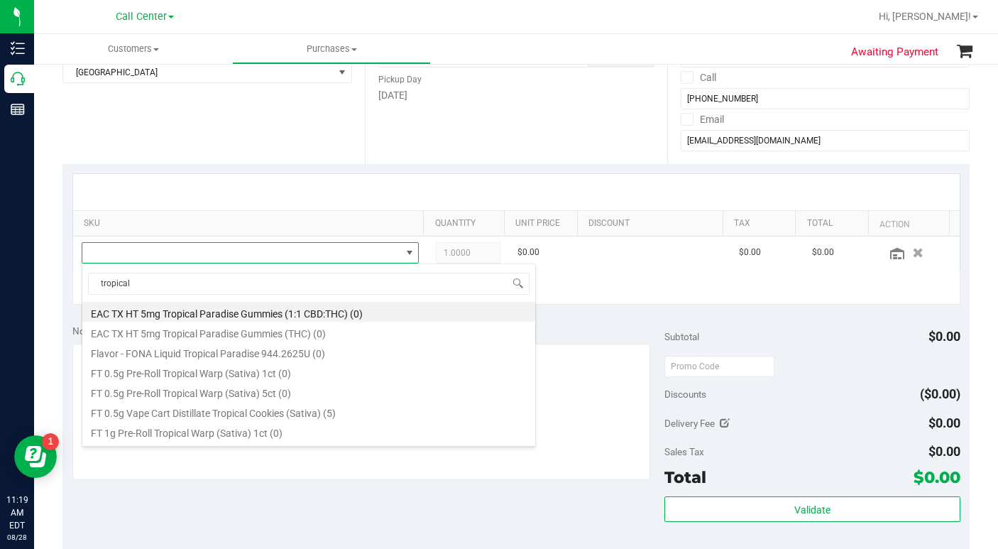
drag, startPoint x: 136, startPoint y: 285, endPoint x: 86, endPoint y: 287, distance: 49.7
click at [86, 287] on span "tropical" at bounding box center [308, 283] width 453 height 33
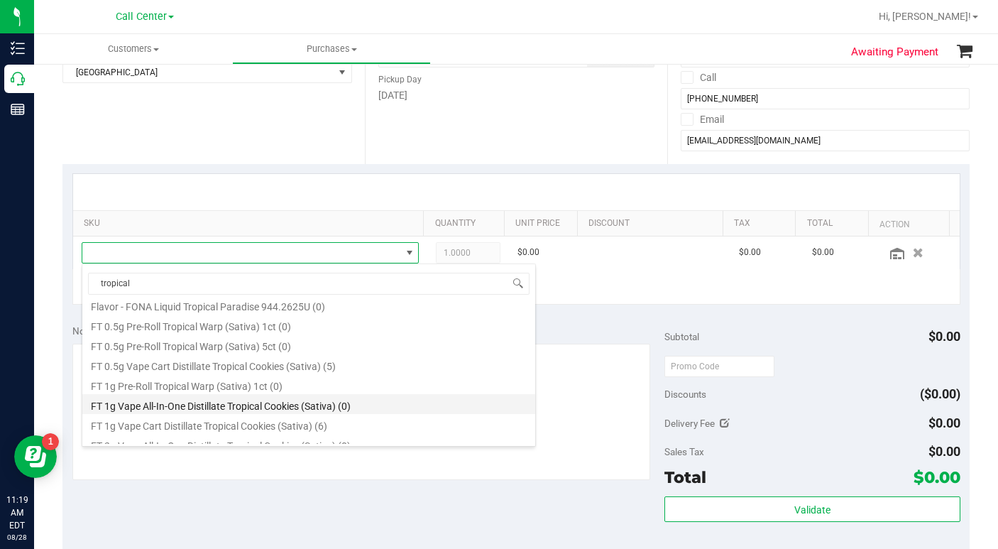
scroll to position [71, 0]
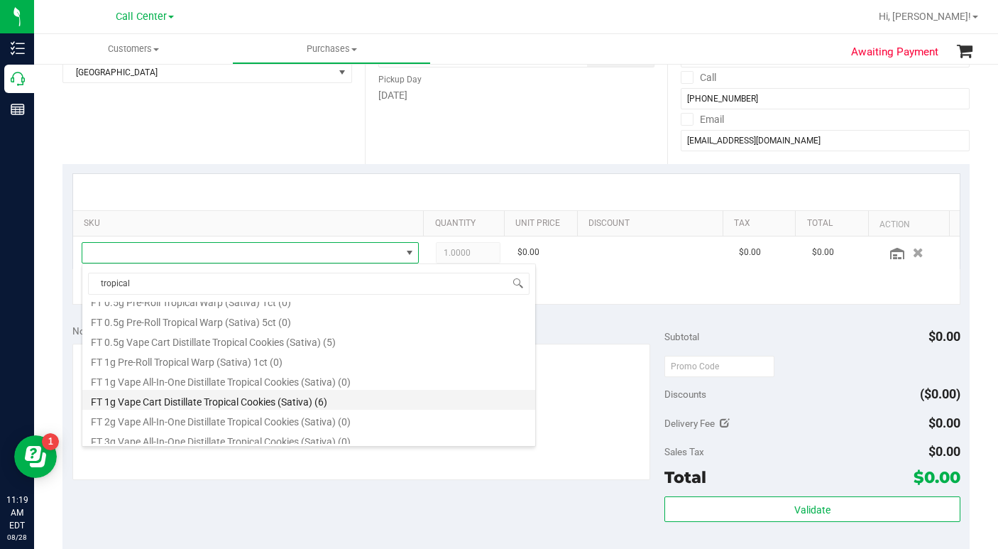
click at [242, 403] on li "FT 1g Vape Cart Distillate Tropical Cookies (Sativa) (6)" at bounding box center [308, 400] width 453 height 20
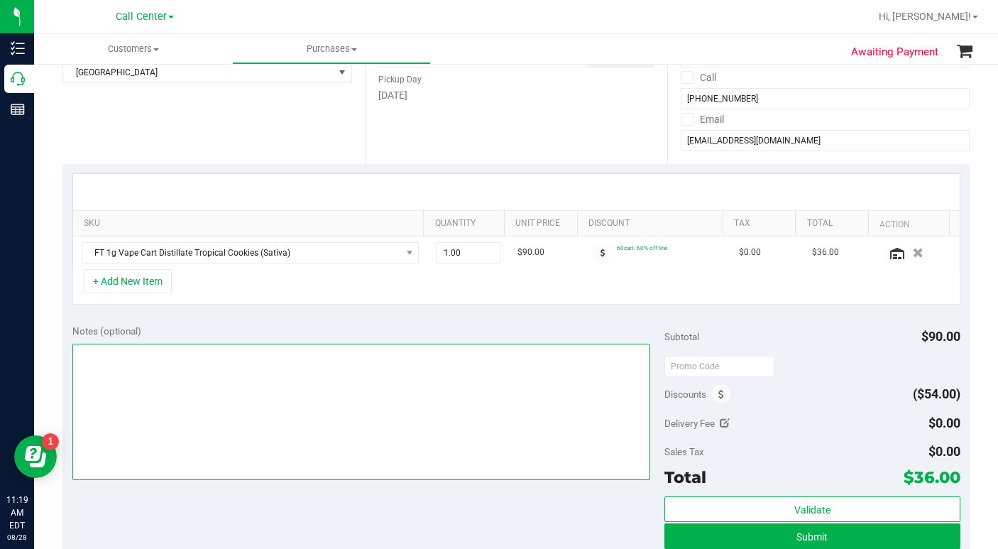
click at [195, 409] on textarea at bounding box center [361, 411] width 578 height 136
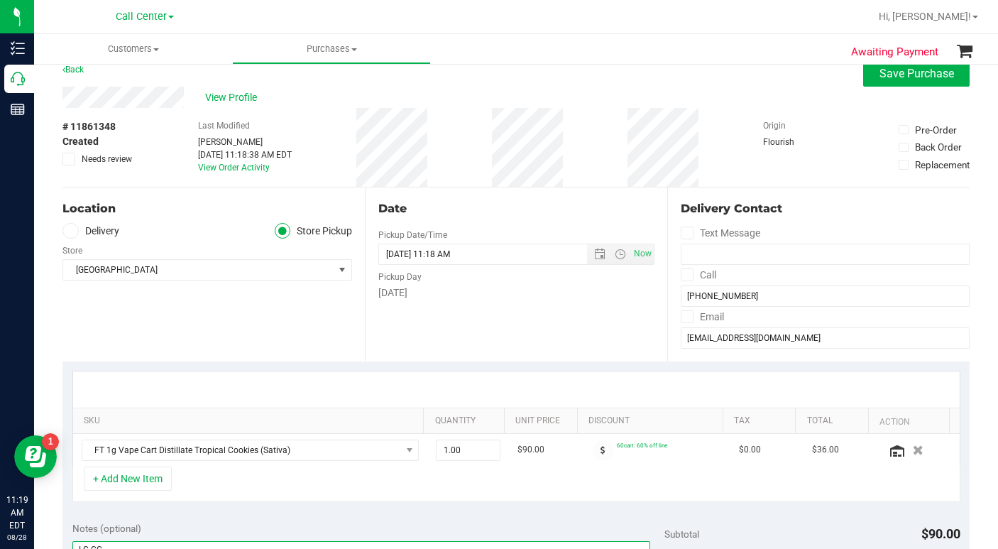
scroll to position [0, 0]
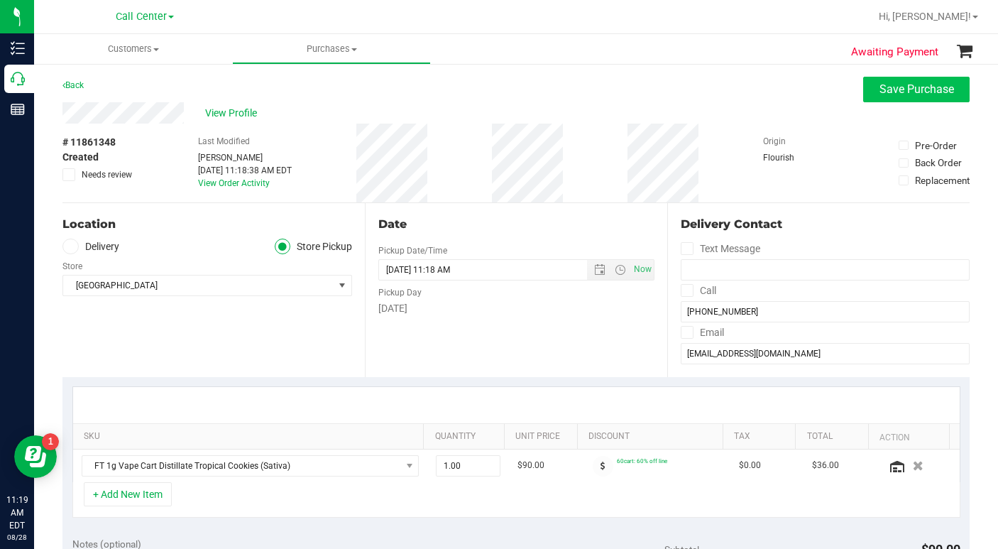
type textarea "LC CC"
click at [869, 79] on button "Save Purchase" at bounding box center [916, 90] width 106 height 26
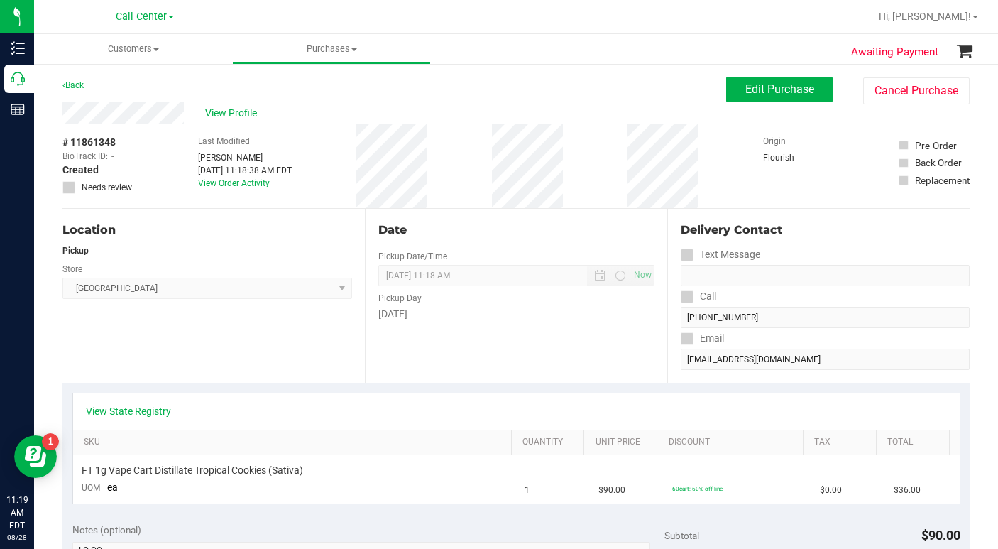
click at [128, 411] on link "View State Registry" at bounding box center [128, 411] width 85 height 14
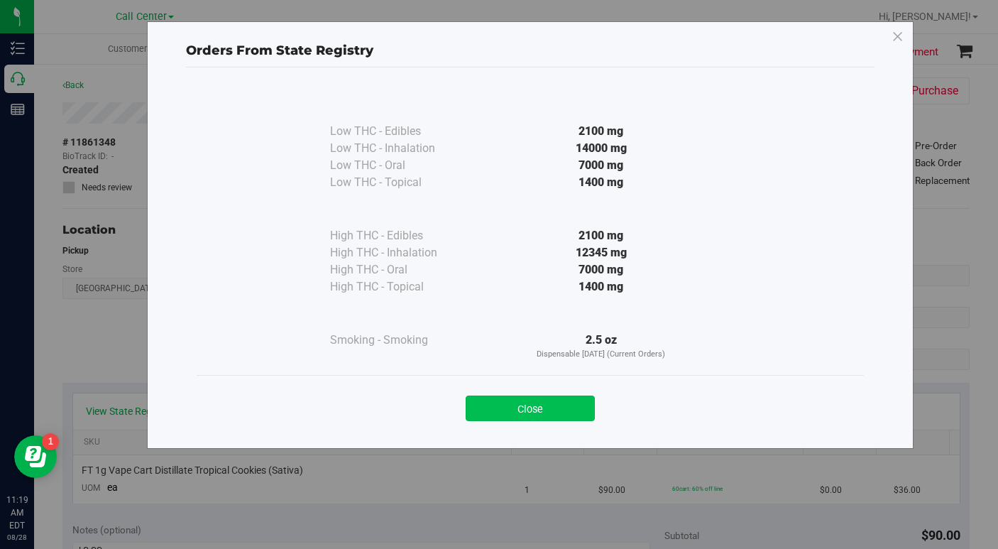
click at [502, 406] on button "Close" at bounding box center [530, 408] width 129 height 26
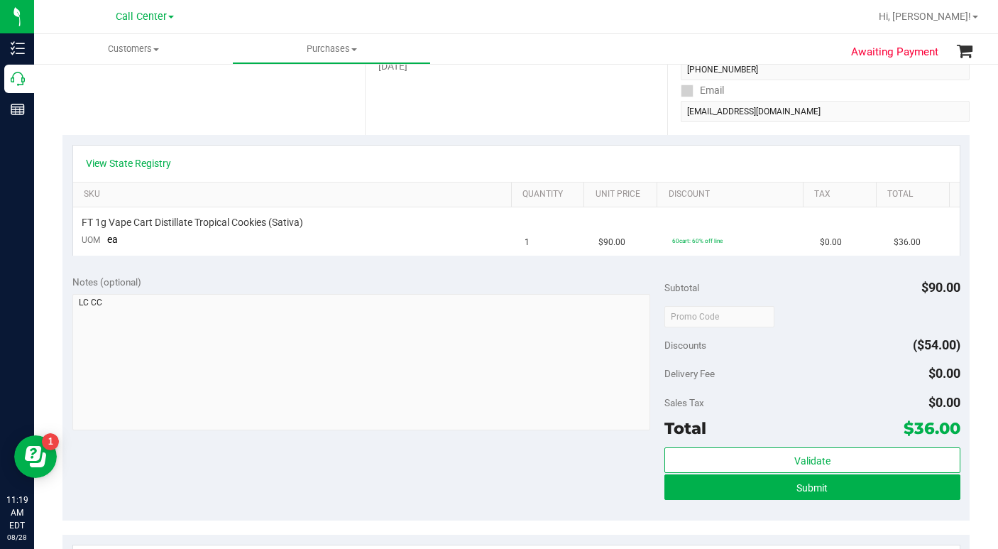
scroll to position [284, 0]
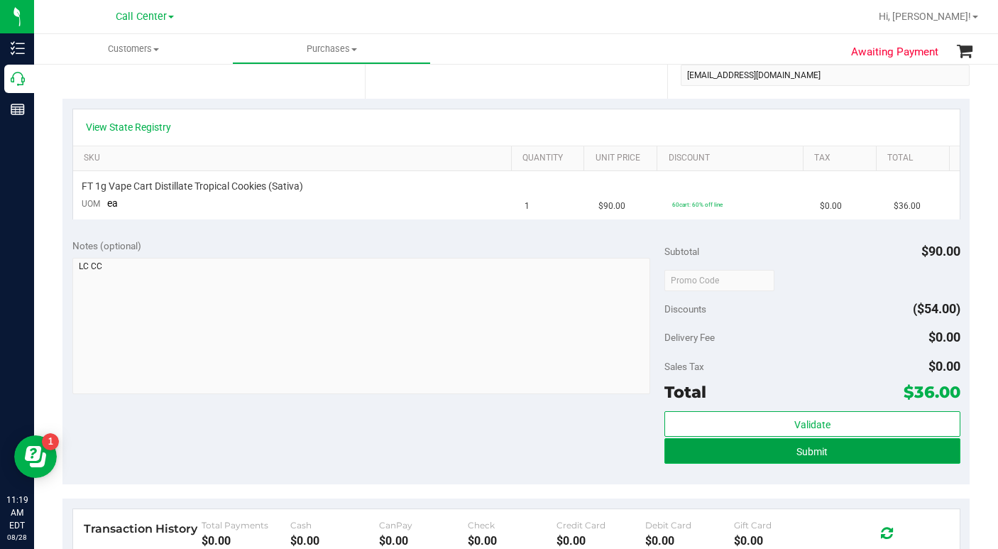
click at [715, 456] on button "Submit" at bounding box center [812, 451] width 296 height 26
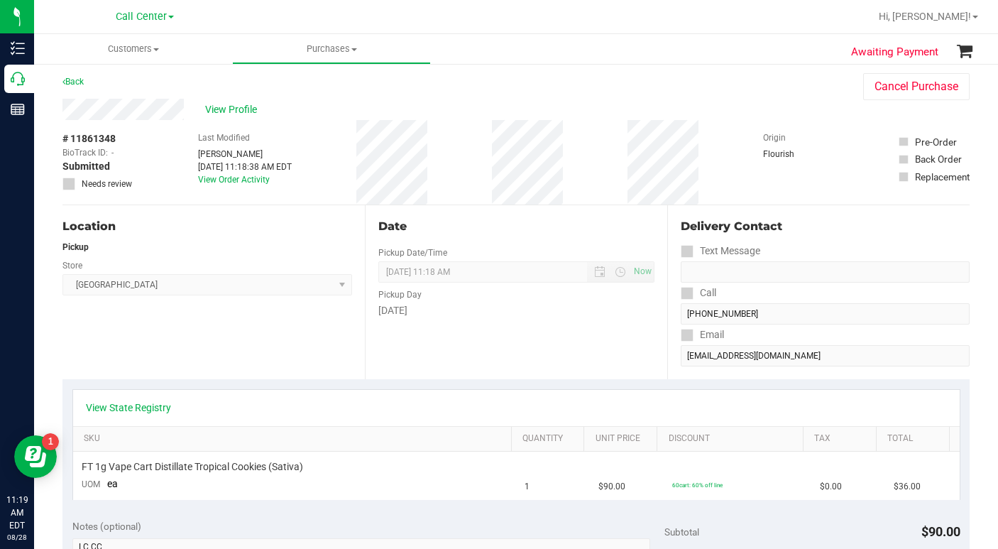
scroll to position [0, 0]
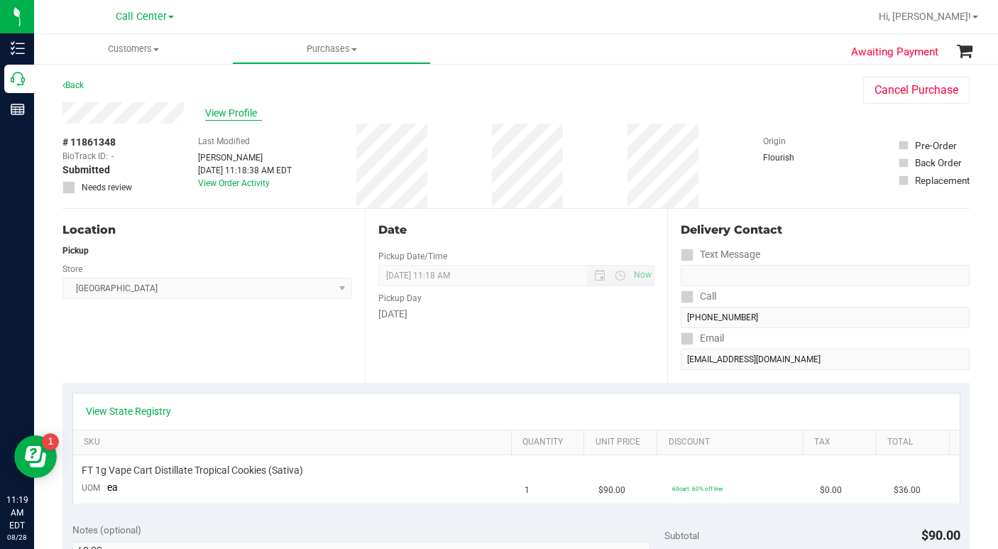
click at [234, 113] on span "View Profile" at bounding box center [233, 113] width 57 height 15
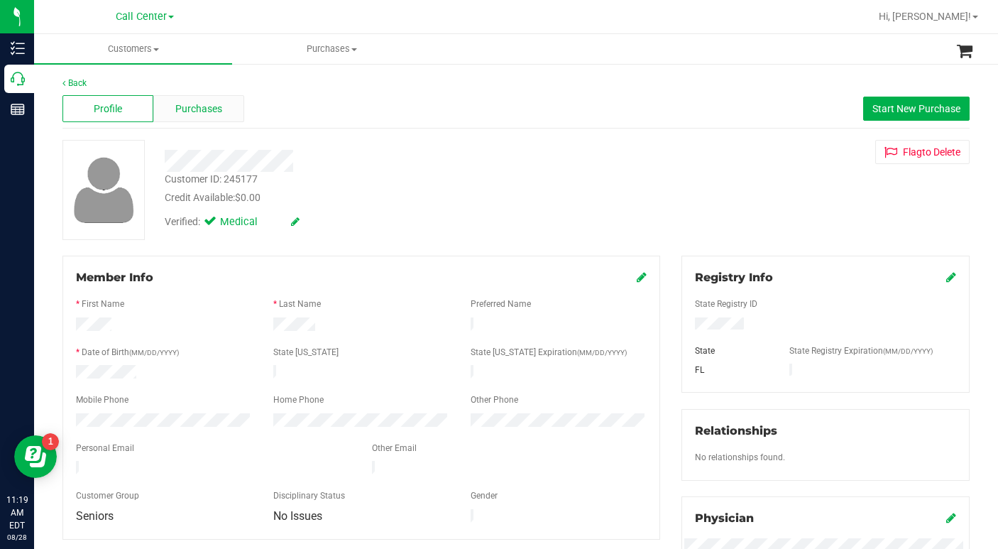
click at [189, 116] on span "Purchases" at bounding box center [198, 108] width 47 height 15
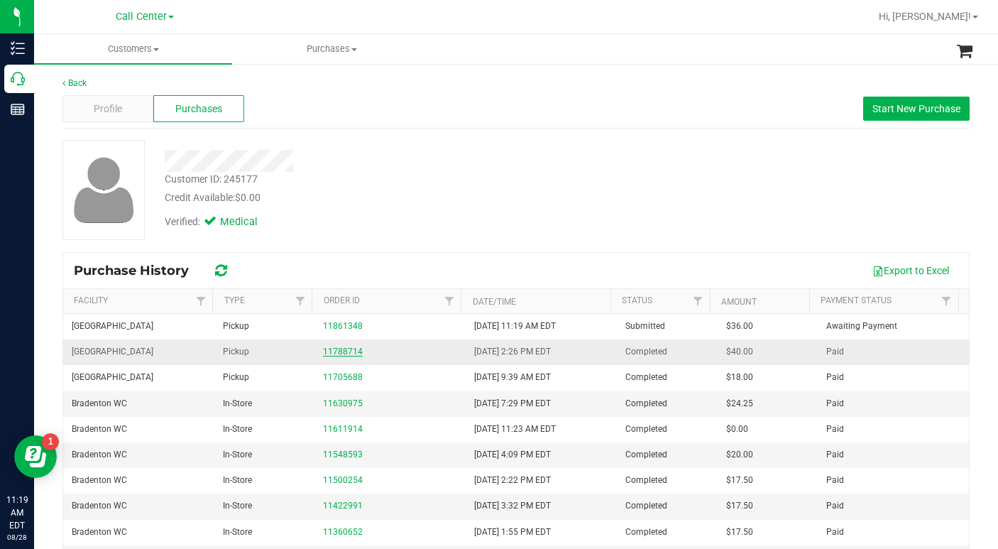
click at [340, 355] on link "11788714" at bounding box center [343, 351] width 40 height 10
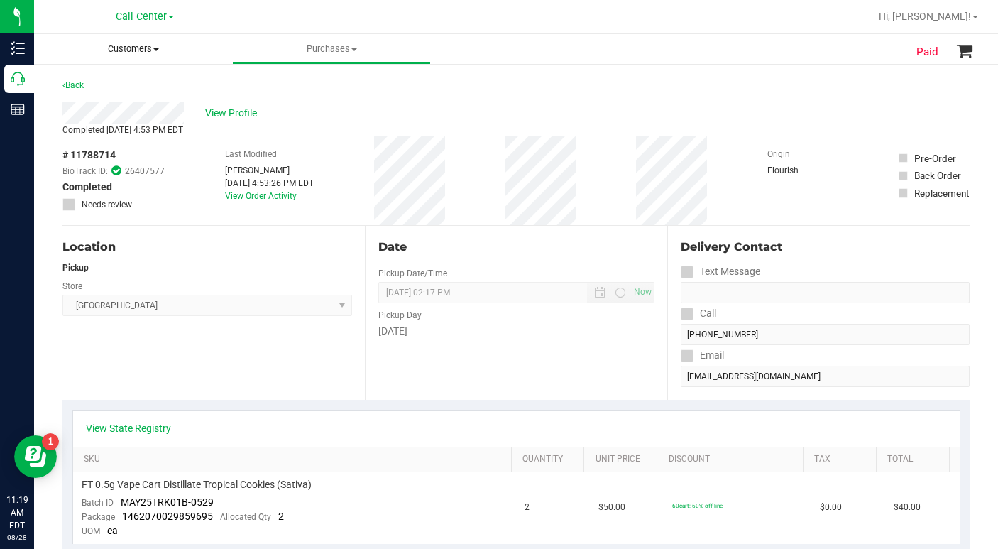
click at [157, 48] on span at bounding box center [156, 49] width 6 height 3
click at [111, 86] on span "All customers" at bounding box center [85, 85] width 102 height 12
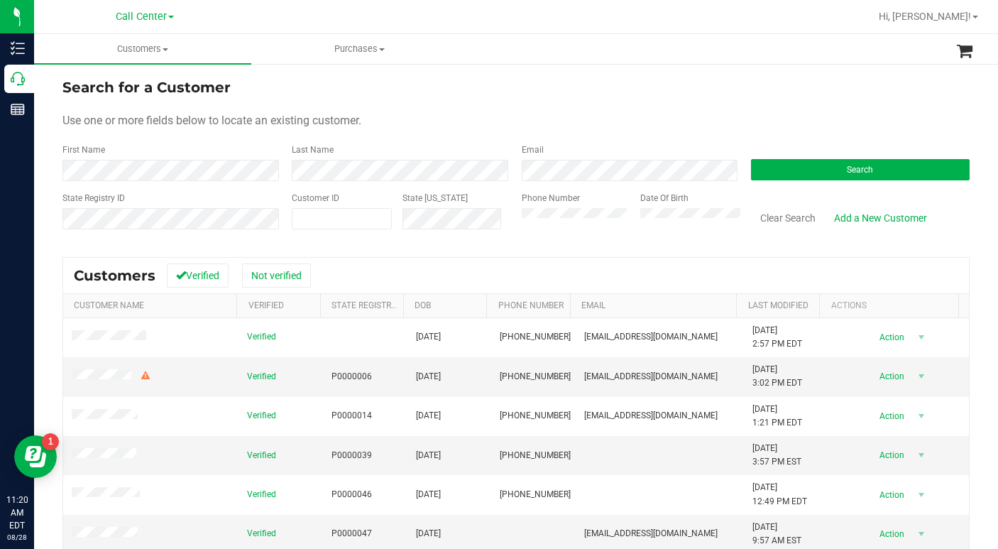
click at [683, 92] on div "Search for a Customer" at bounding box center [515, 87] width 907 height 21
click at [330, 221] on span at bounding box center [342, 218] width 100 height 21
type input "301639"
click at [771, 171] on button "Search" at bounding box center [860, 169] width 219 height 21
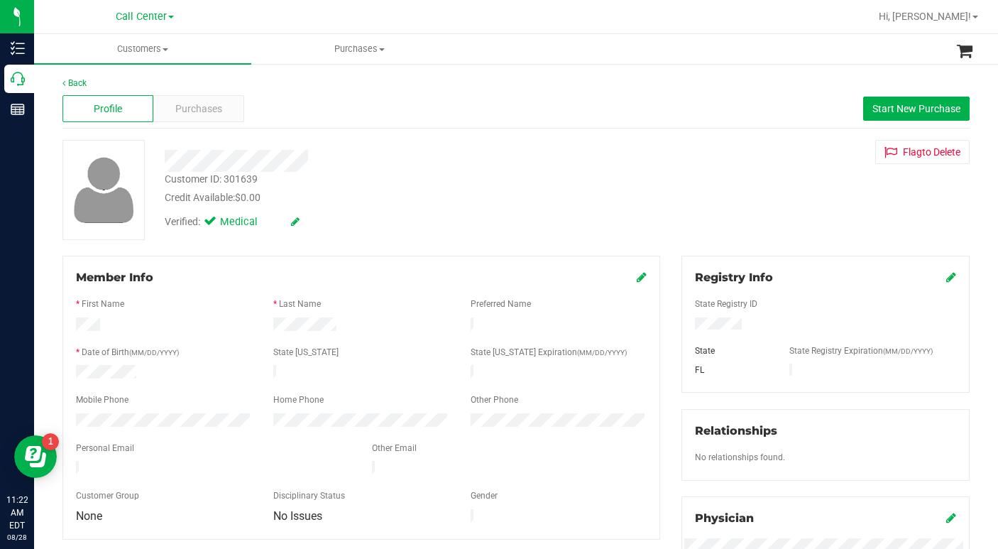
click at [822, 234] on div "Customer ID: 301639 Credit Available: $0.00 Verified: Medical Flag to [GEOGRAPH…" at bounding box center [516, 190] width 928 height 100
drag, startPoint x: 787, startPoint y: 162, endPoint x: 776, endPoint y: 164, distance: 11.4
click at [787, 162] on div "Flag to [GEOGRAPHIC_DATA]" at bounding box center [825, 152] width 309 height 24
click at [772, 187] on div "Customer ID: 301639 Credit Available: $0.00 Verified: Medical Flag to [GEOGRAPH…" at bounding box center [516, 190] width 928 height 100
click at [637, 281] on icon at bounding box center [642, 276] width 10 height 11
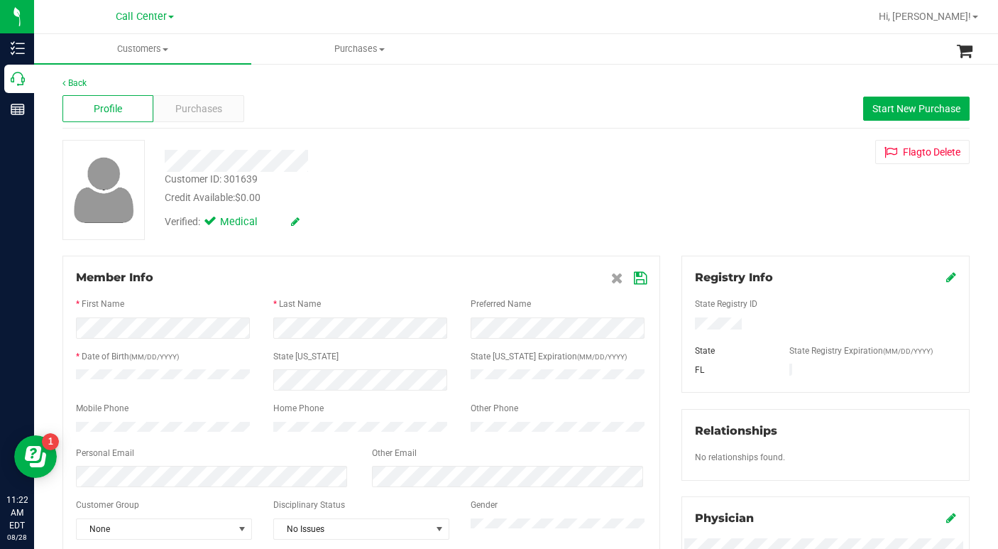
scroll to position [71, 0]
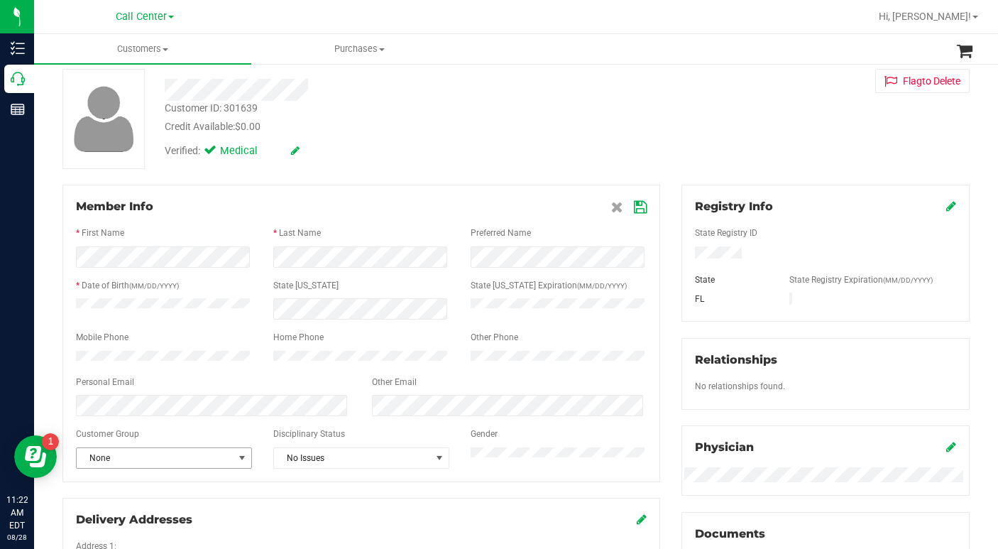
click at [241, 463] on span "select" at bounding box center [241, 457] width 11 height 11
click at [109, 356] on li "Seniors" at bounding box center [163, 356] width 172 height 21
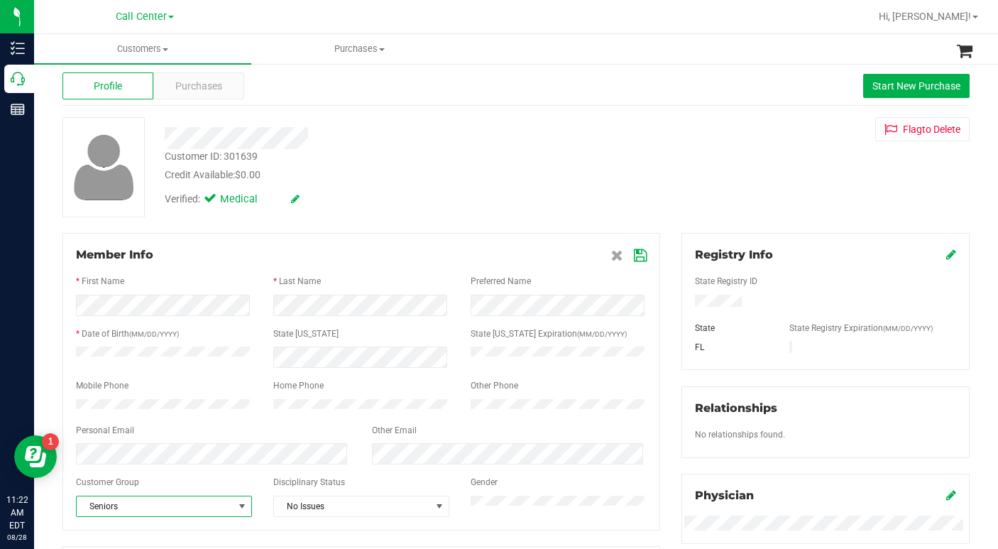
scroll to position [0, 0]
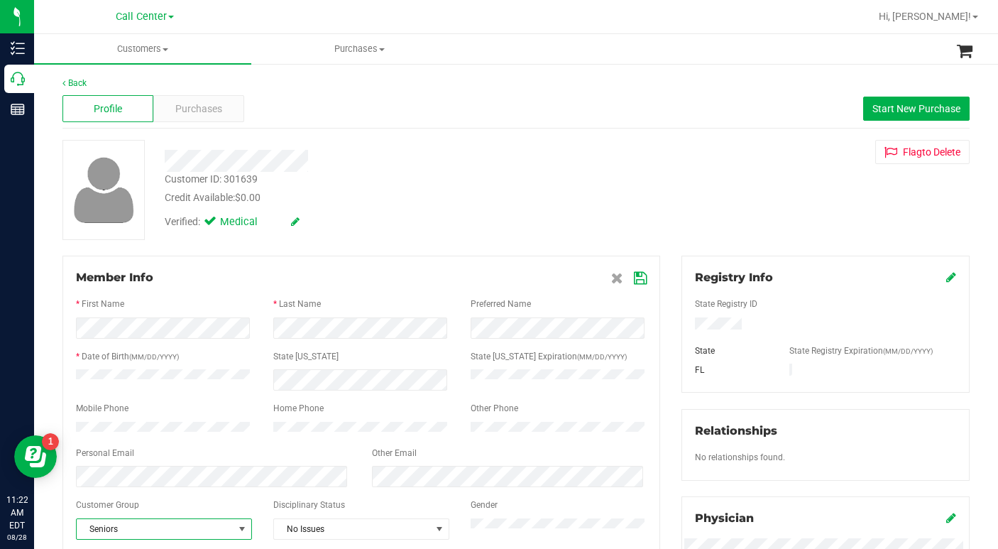
click at [634, 280] on icon at bounding box center [640, 277] width 13 height 11
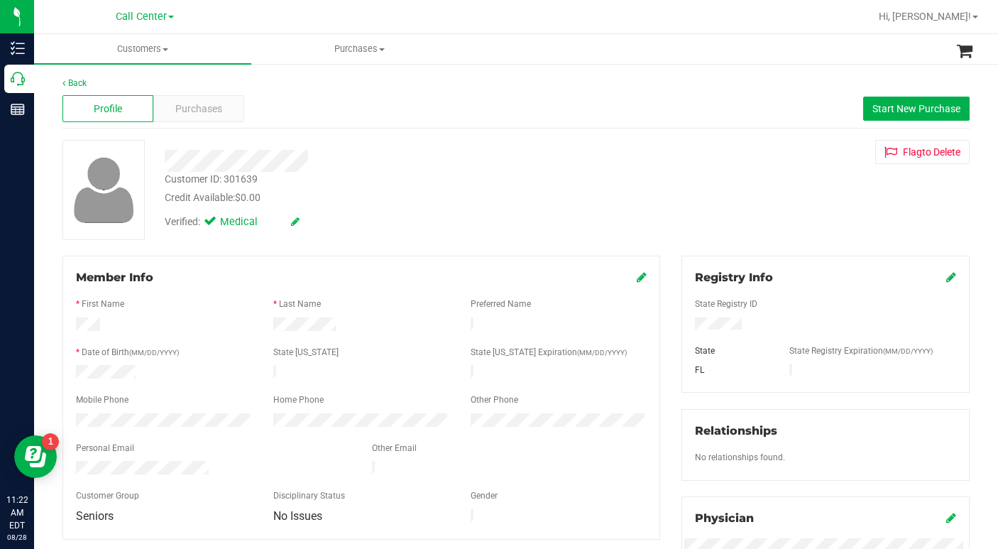
click at [728, 198] on div "Customer ID: 301639 Credit Available: $0.00 Verified: Medical Flag to [GEOGRAPH…" at bounding box center [516, 190] width 928 height 100
click at [688, 182] on div "Customer ID: 301639 Credit Available: $0.00 Verified: Medical Flag to [GEOGRAPH…" at bounding box center [516, 190] width 928 height 100
click at [188, 114] on span "Purchases" at bounding box center [198, 108] width 47 height 15
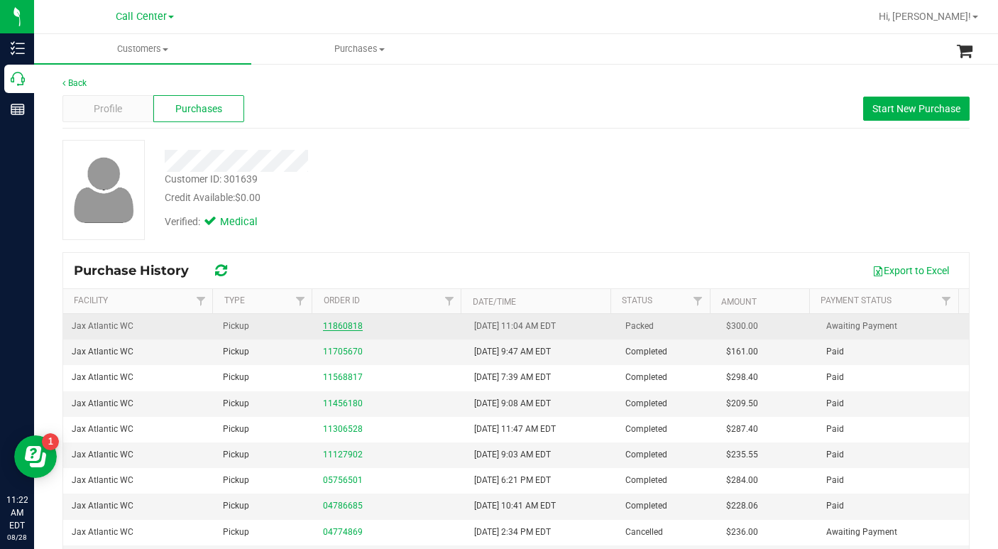
click at [336, 326] on link "11860818" at bounding box center [343, 326] width 40 height 10
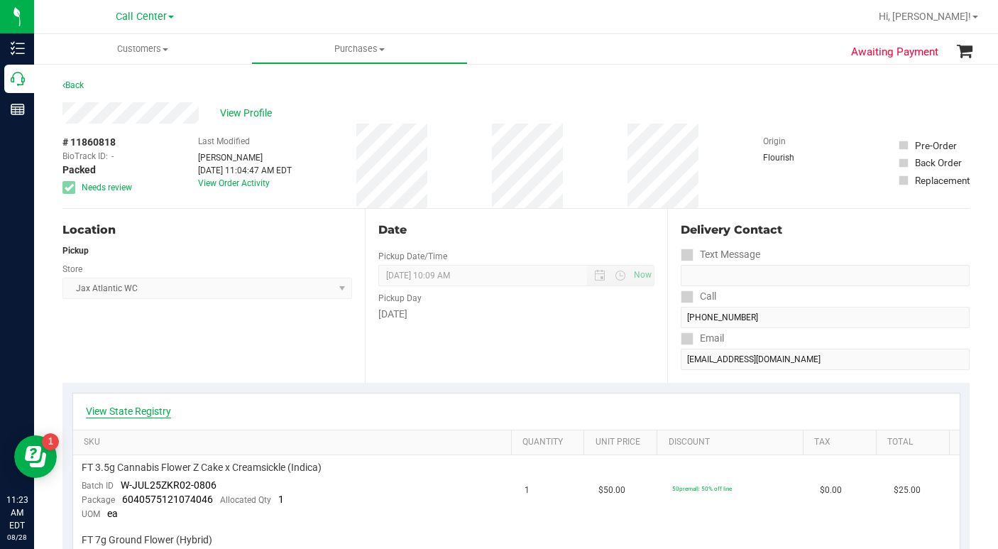
click at [143, 412] on link "View State Registry" at bounding box center [128, 411] width 85 height 14
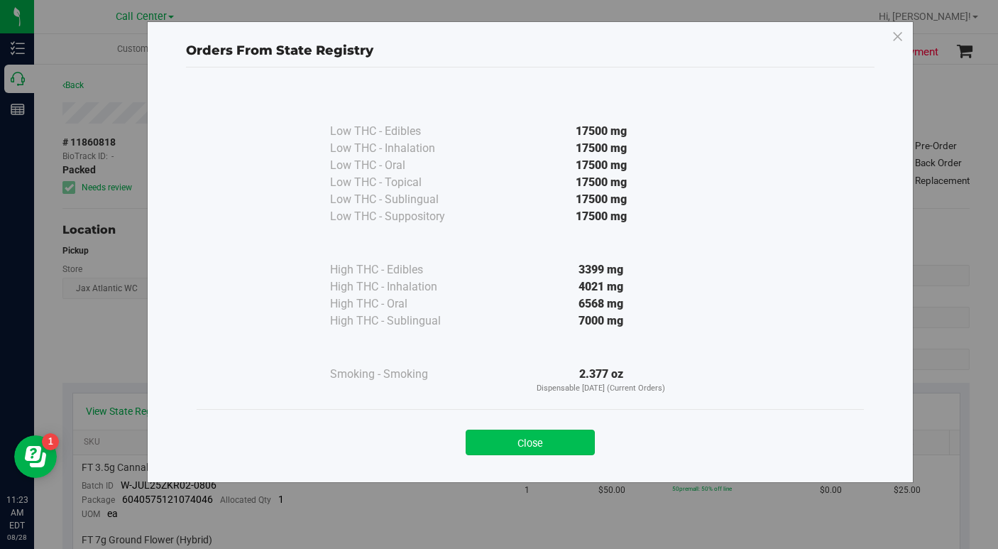
click at [509, 444] on button "Close" at bounding box center [530, 442] width 129 height 26
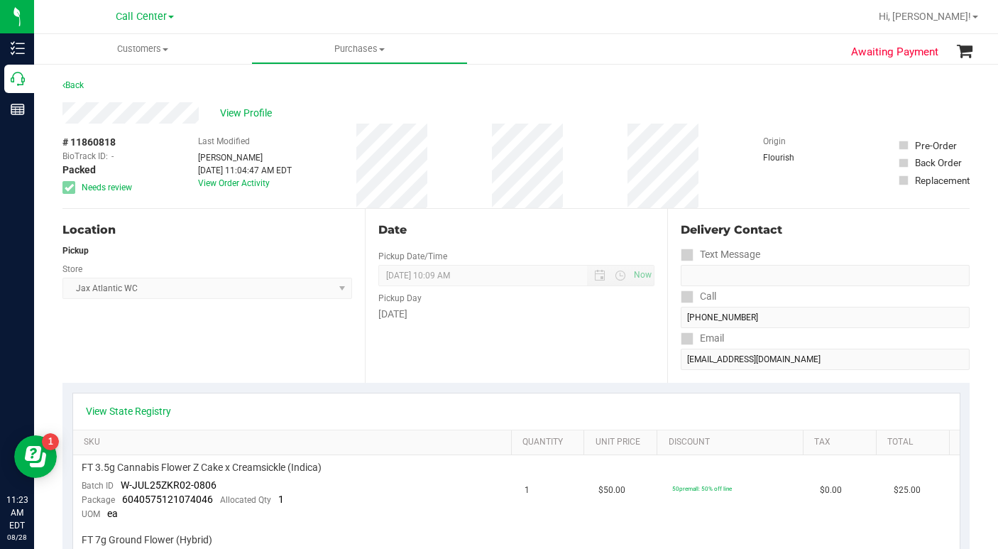
click at [773, 98] on div "Back" at bounding box center [515, 90] width 907 height 26
click at [136, 354] on div "Location Pickup Store Jax Atlantic WC Select Store [PERSON_NAME][GEOGRAPHIC_DAT…" at bounding box center [213, 296] width 302 height 174
drag, startPoint x: 782, startPoint y: 131, endPoint x: 766, endPoint y: 130, distance: 15.6
click at [782, 131] on div "Origin Flourish" at bounding box center [798, 165] width 71 height 84
click at [166, 51] on span "Customers" at bounding box center [142, 49] width 217 height 13
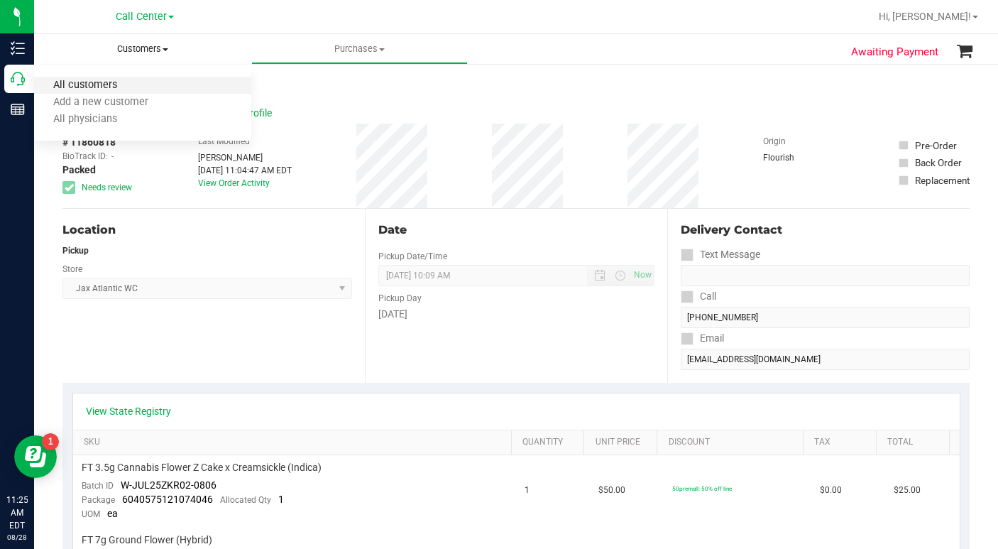
click at [130, 84] on span "All customers" at bounding box center [85, 85] width 102 height 12
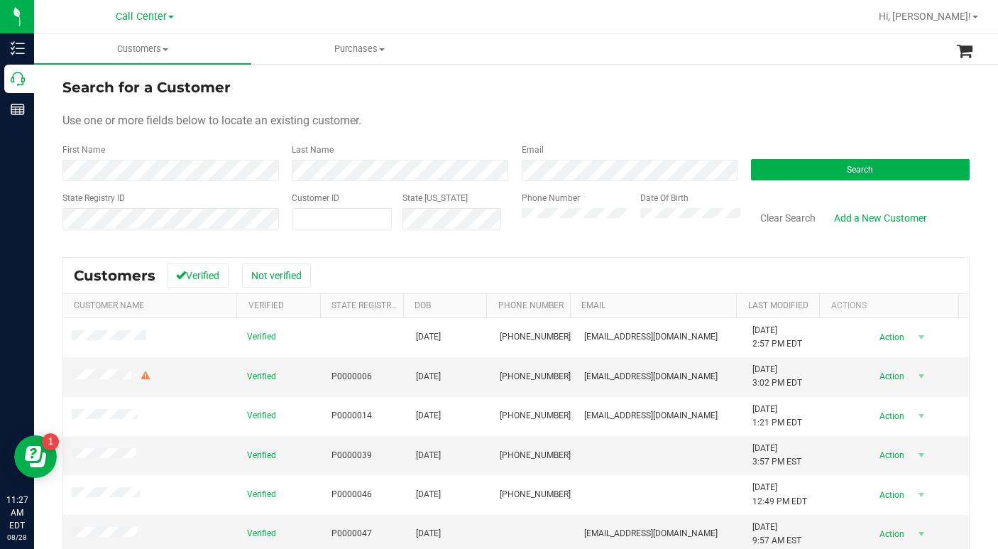
click at [826, 101] on form "Search for a Customer Use one or more fields below to locate an existing custom…" at bounding box center [515, 159] width 907 height 165
click at [649, 89] on div "Search for a Customer" at bounding box center [515, 87] width 907 height 21
click at [645, 120] on div "Use one or more fields below to locate an existing customer." at bounding box center [515, 120] width 907 height 17
click at [331, 215] on span at bounding box center [342, 218] width 100 height 21
type input "624450"
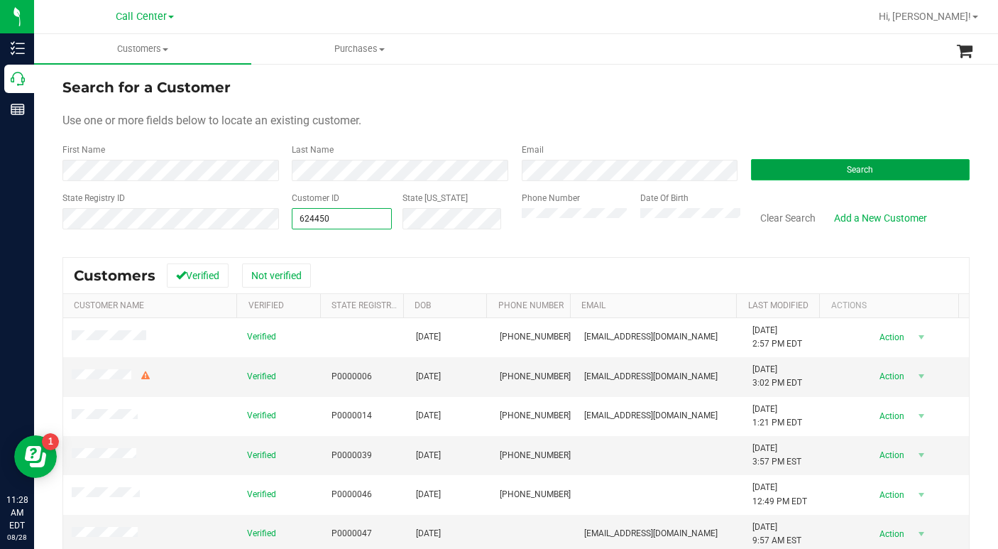
type input "624450"
click at [789, 165] on button "Search" at bounding box center [860, 169] width 219 height 21
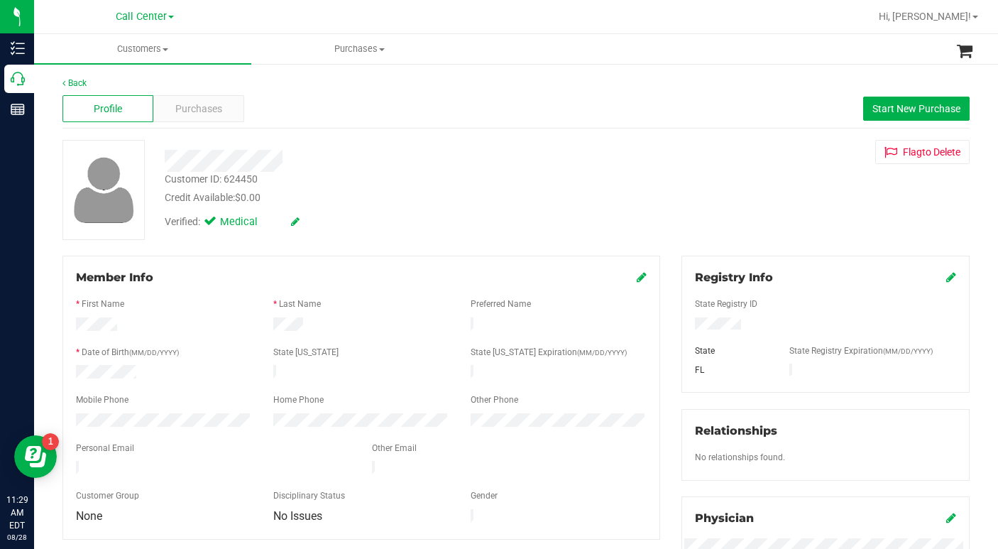
click at [392, 239] on div "Customer ID: 624450 Credit Available: $0.00 Verified: Medical Flag to [GEOGRAPH…" at bounding box center [516, 190] width 928 height 100
click at [375, 201] on div "Credit Available: $0.00" at bounding box center [386, 197] width 443 height 15
click at [712, 206] on div "Customer ID: 624450 Credit Available: $0.00 Verified: Medical Flag to [GEOGRAPH…" at bounding box center [516, 190] width 928 height 100
click at [187, 109] on span "Purchases" at bounding box center [198, 108] width 47 height 15
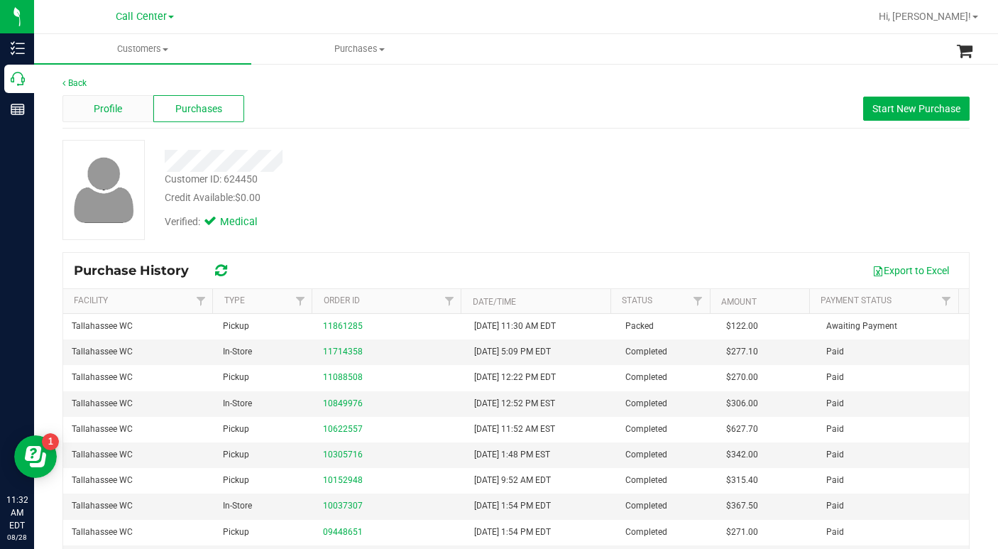
click at [113, 106] on span "Profile" at bounding box center [108, 108] width 28 height 15
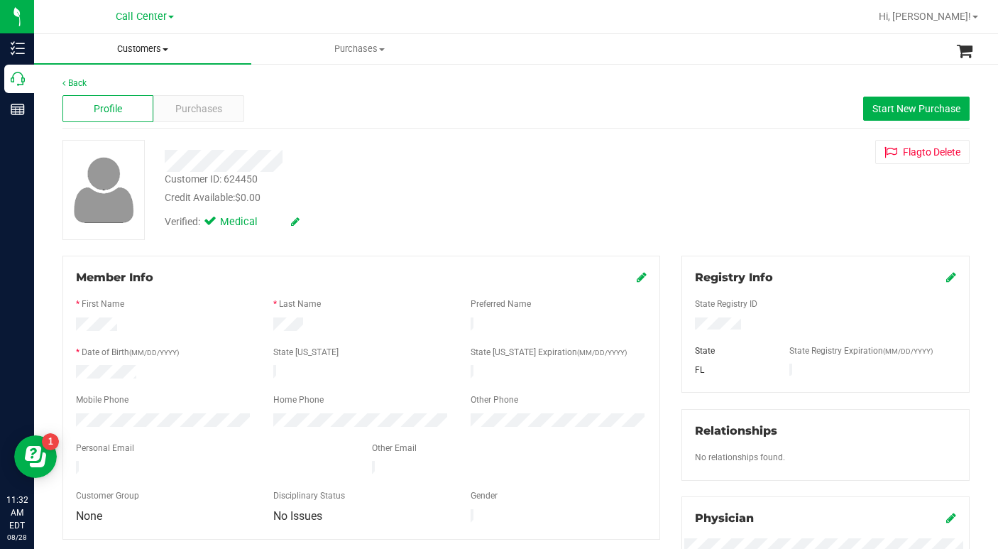
click at [165, 48] on span at bounding box center [165, 49] width 6 height 3
click at [79, 82] on span "All customers" at bounding box center [85, 85] width 102 height 12
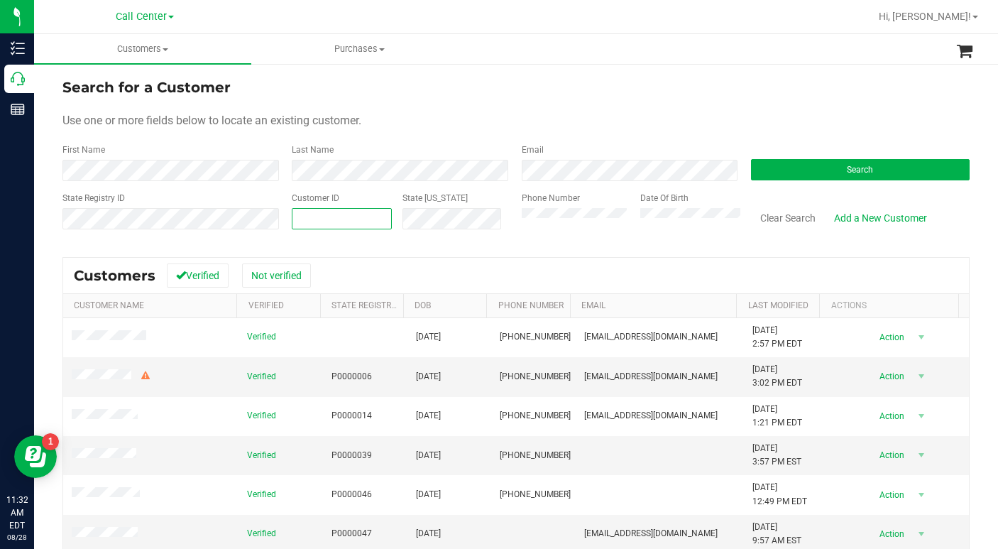
click at [324, 216] on span at bounding box center [342, 218] width 100 height 21
type input "692431"
click at [761, 168] on button "Search" at bounding box center [860, 169] width 219 height 21
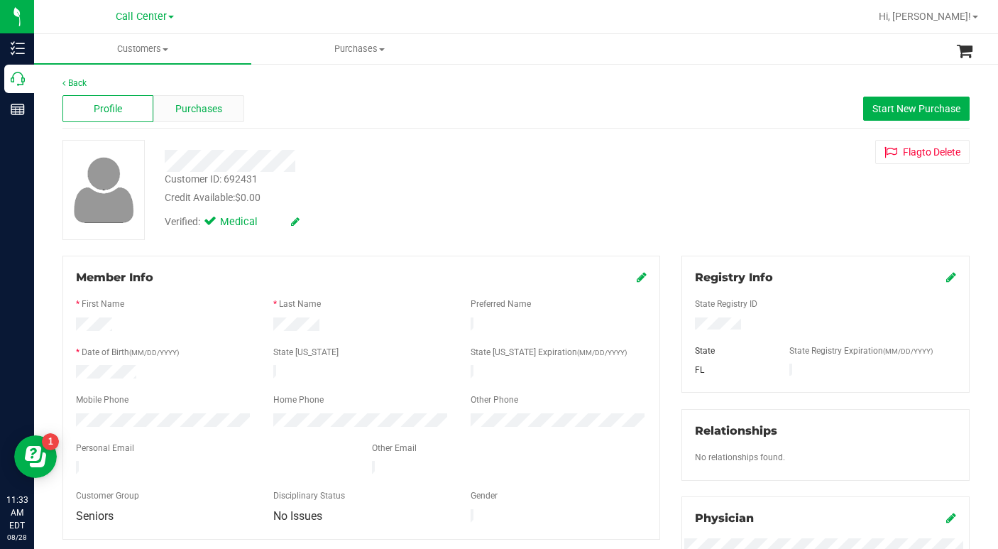
click at [182, 113] on span "Purchases" at bounding box center [198, 108] width 47 height 15
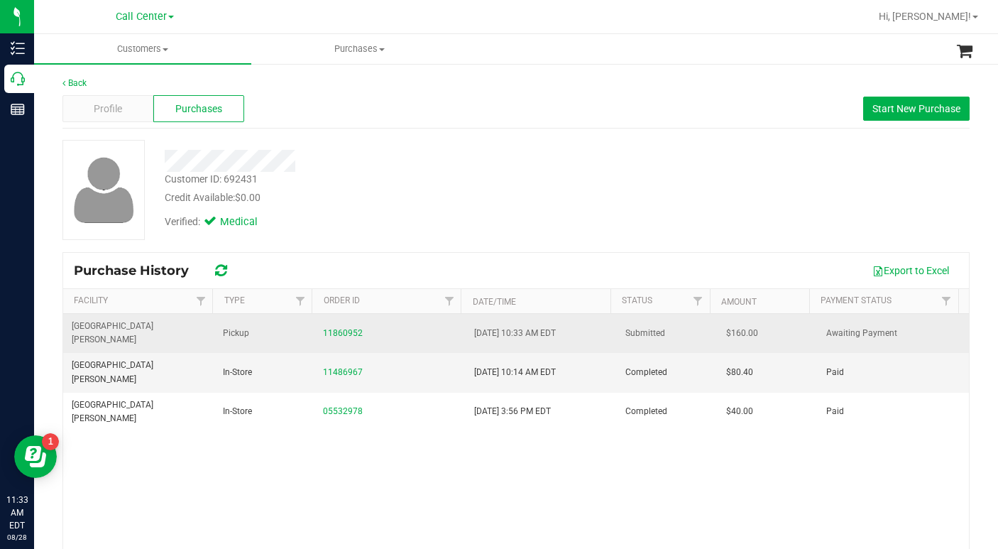
click at [331, 326] on div "11860952" at bounding box center [390, 332] width 134 height 13
click at [338, 328] on link "11860952" at bounding box center [343, 333] width 40 height 10
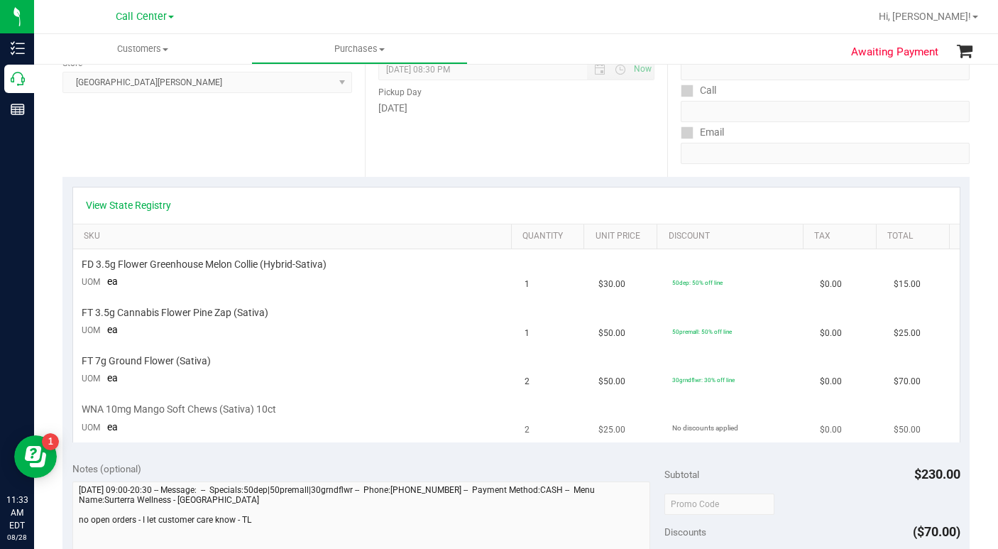
scroll to position [213, 0]
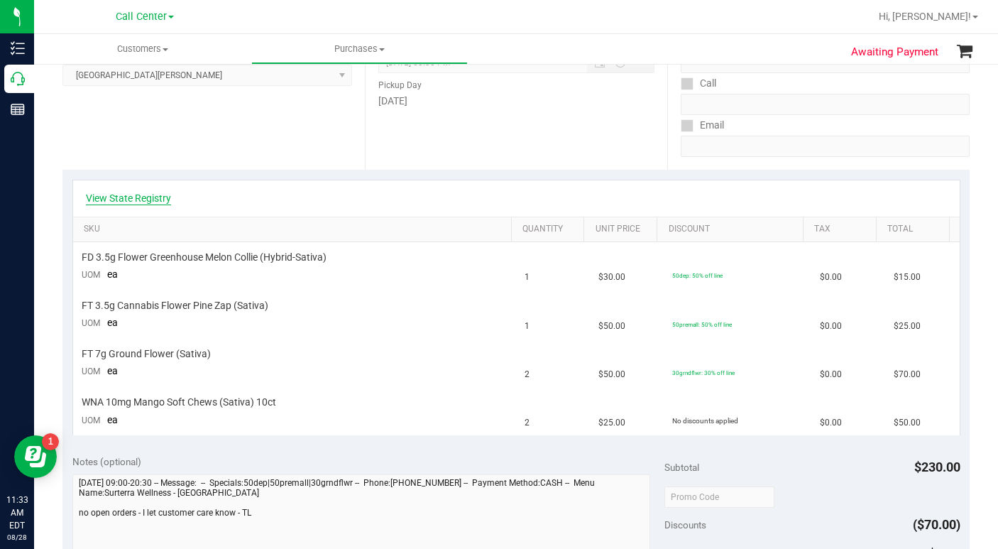
click at [154, 197] on link "View State Registry" at bounding box center [128, 198] width 85 height 14
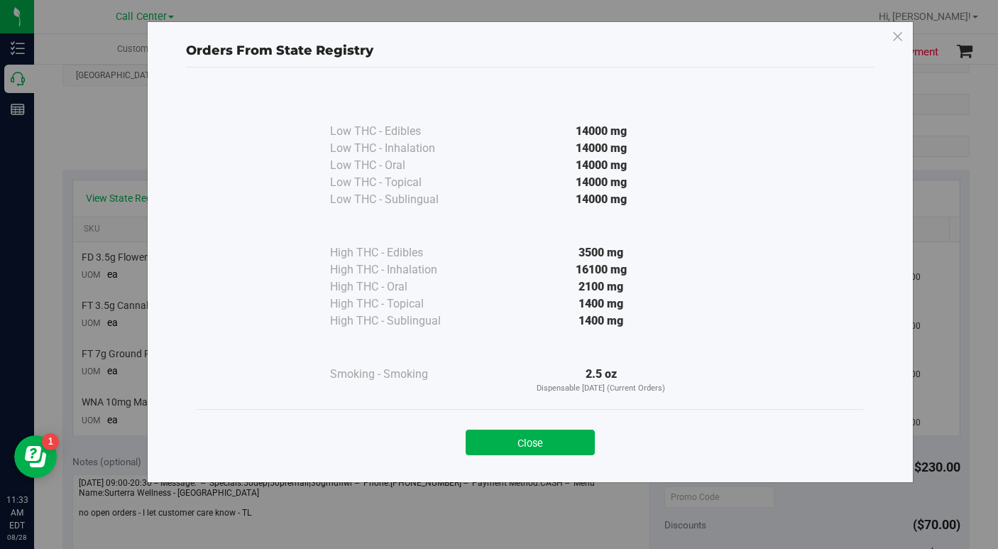
click at [519, 453] on button "Close" at bounding box center [530, 442] width 129 height 26
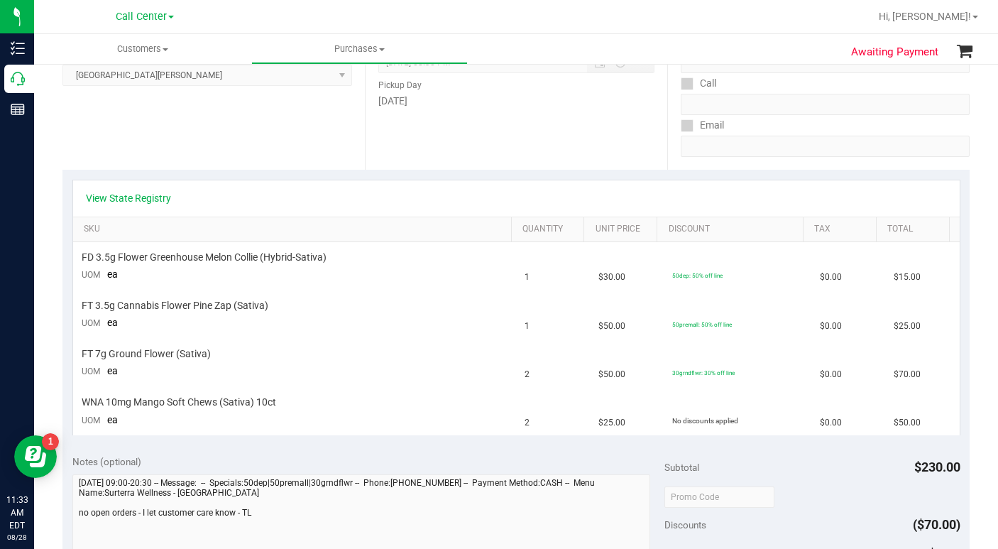
click at [668, 219] on th "Discount" at bounding box center [729, 230] width 146 height 26
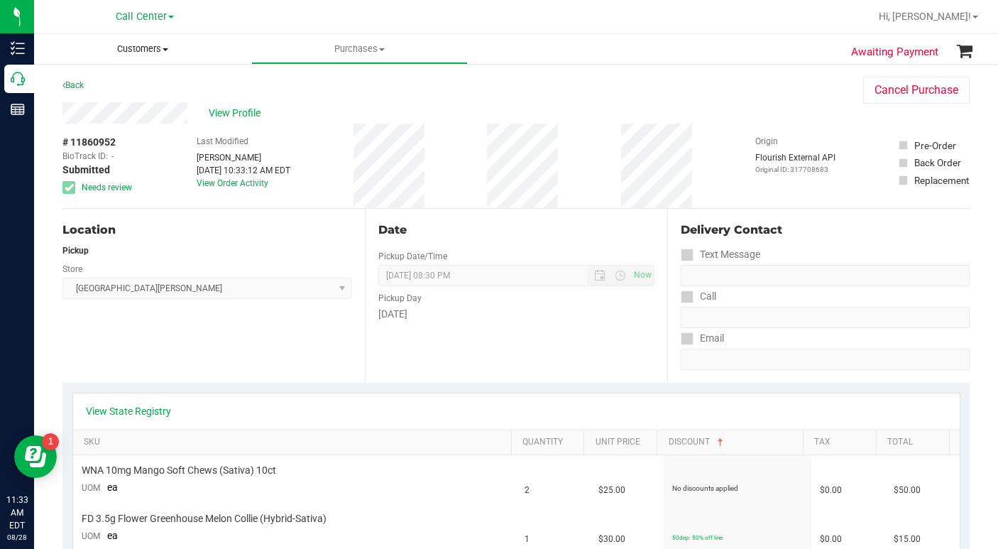
click at [165, 48] on span at bounding box center [165, 49] width 6 height 3
click at [122, 86] on span "All customers" at bounding box center [85, 85] width 102 height 12
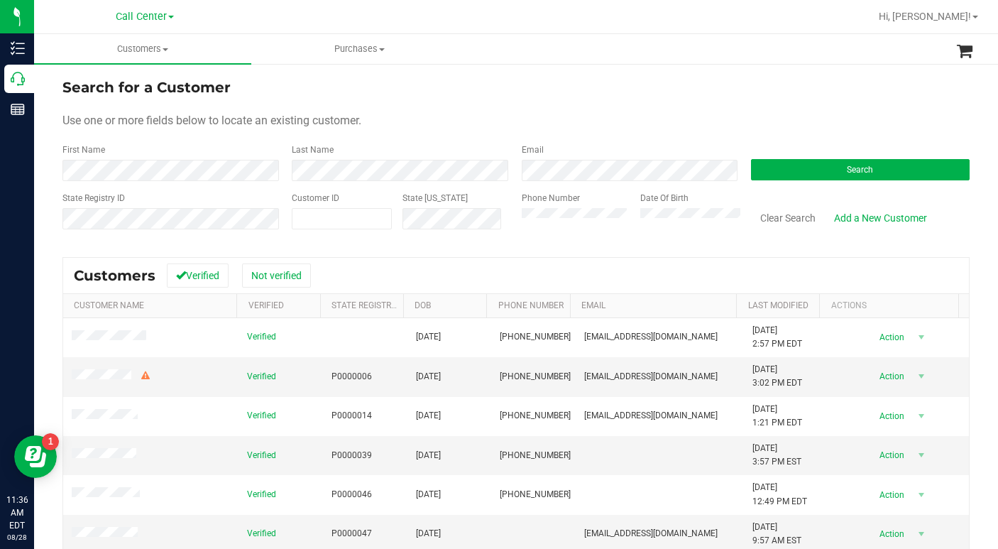
click at [688, 98] on form "Search for a Customer Use one or more fields below to locate an existing custom…" at bounding box center [515, 159] width 907 height 165
click at [348, 216] on span at bounding box center [342, 218] width 100 height 21
type input "692431"
click at [759, 169] on button "Search" at bounding box center [860, 169] width 219 height 21
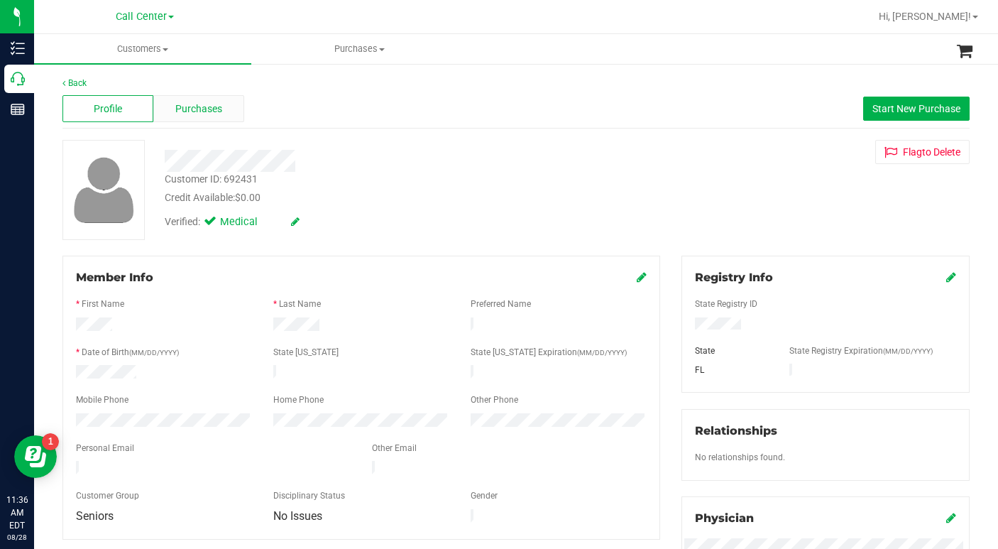
click at [198, 111] on span "Purchases" at bounding box center [198, 108] width 47 height 15
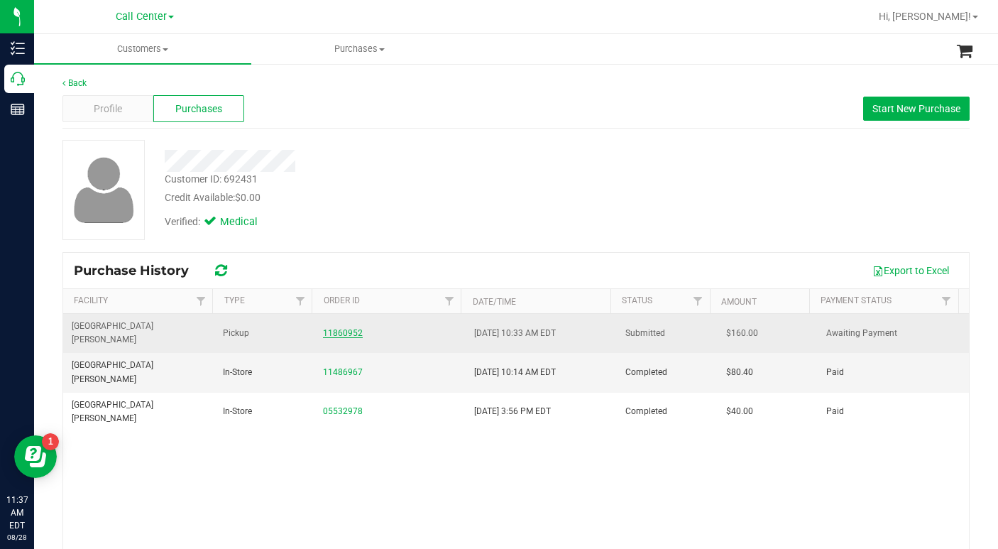
click at [341, 328] on link "11860952" at bounding box center [343, 333] width 40 height 10
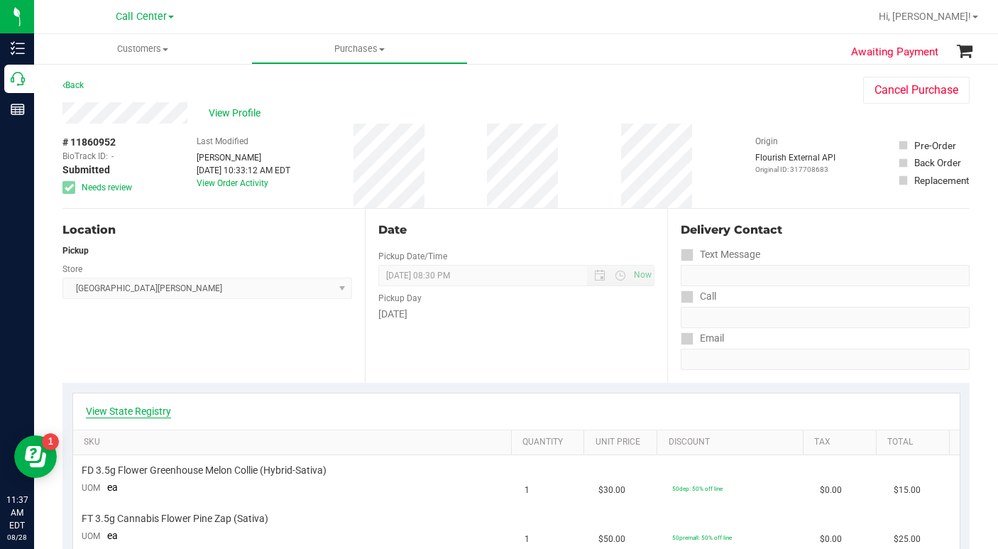
click at [145, 407] on link "View State Registry" at bounding box center [128, 411] width 85 height 14
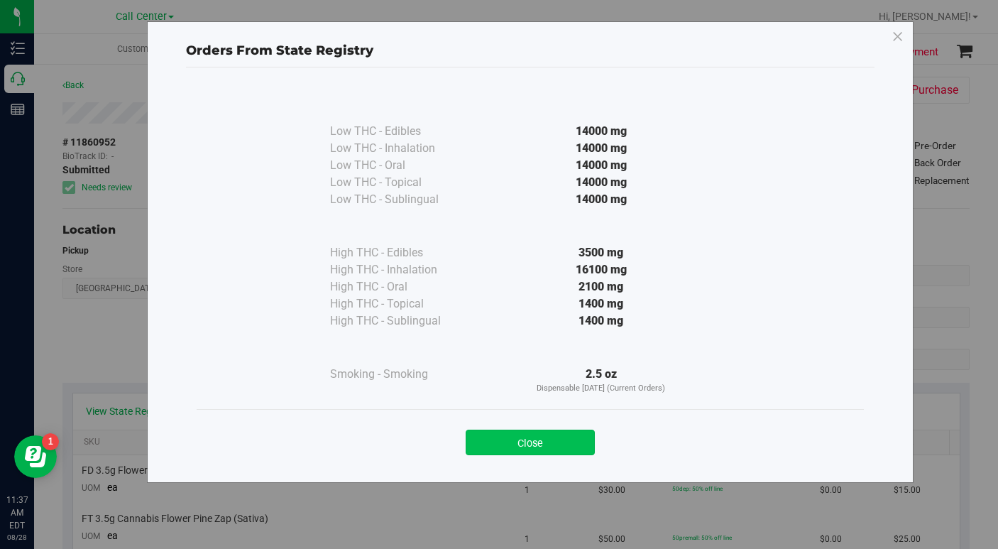
click at [552, 445] on button "Close" at bounding box center [530, 442] width 129 height 26
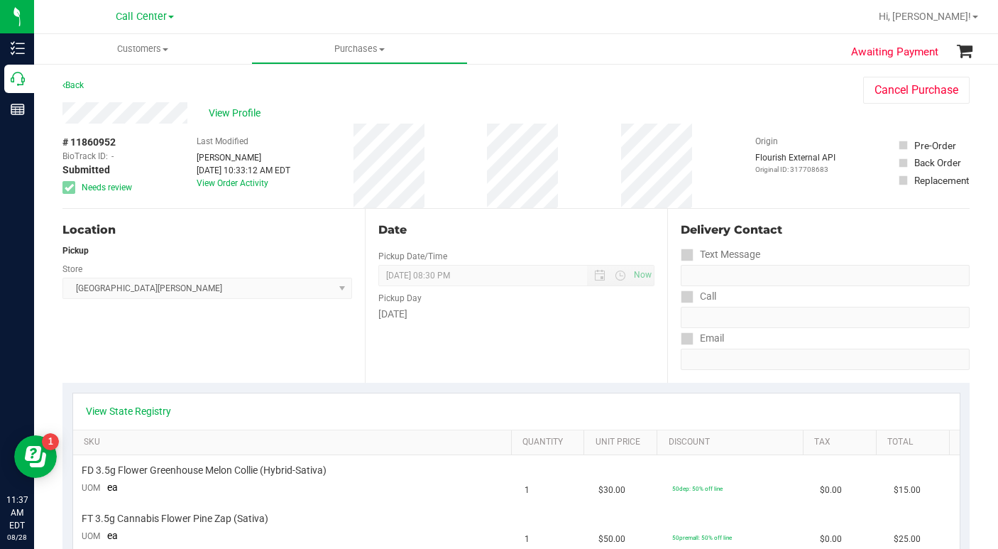
click at [632, 84] on div "Back Cancel Purchase" at bounding box center [515, 90] width 907 height 26
click at [164, 47] on span "Customers" at bounding box center [142, 49] width 217 height 13
click at [133, 86] on span "All customers" at bounding box center [85, 85] width 102 height 12
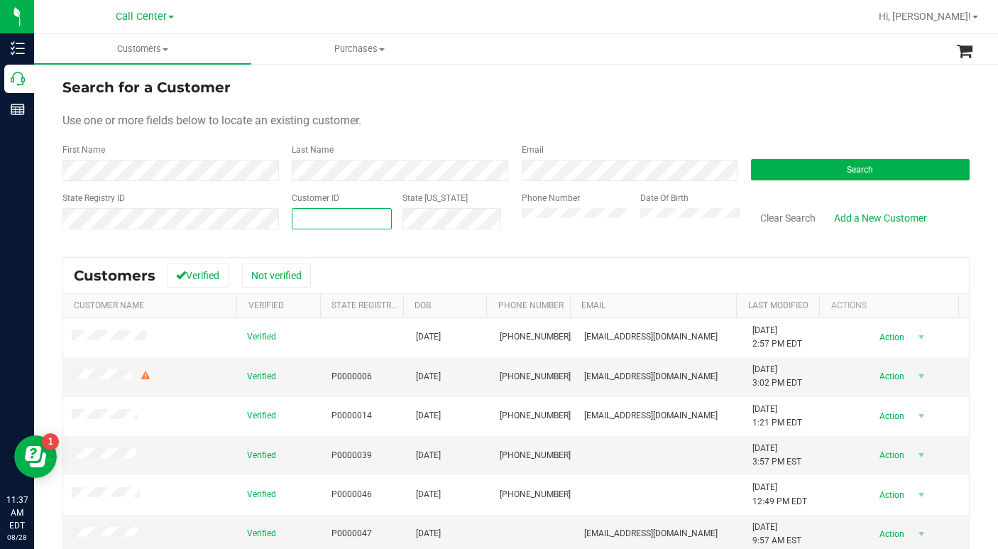
click at [335, 221] on span at bounding box center [342, 218] width 100 height 21
type input "111559"
click at [823, 166] on button "Search" at bounding box center [860, 169] width 219 height 21
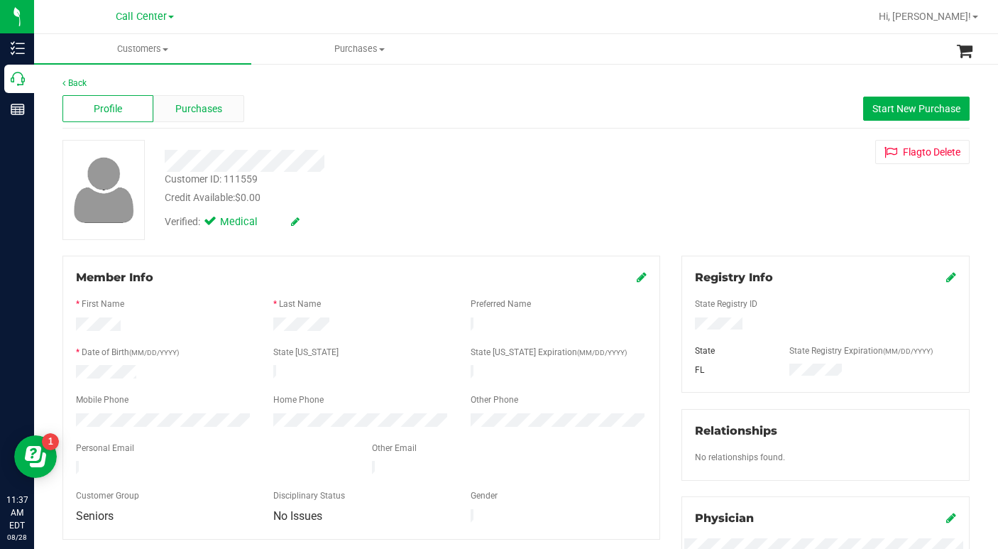
click at [204, 113] on span "Purchases" at bounding box center [198, 108] width 47 height 15
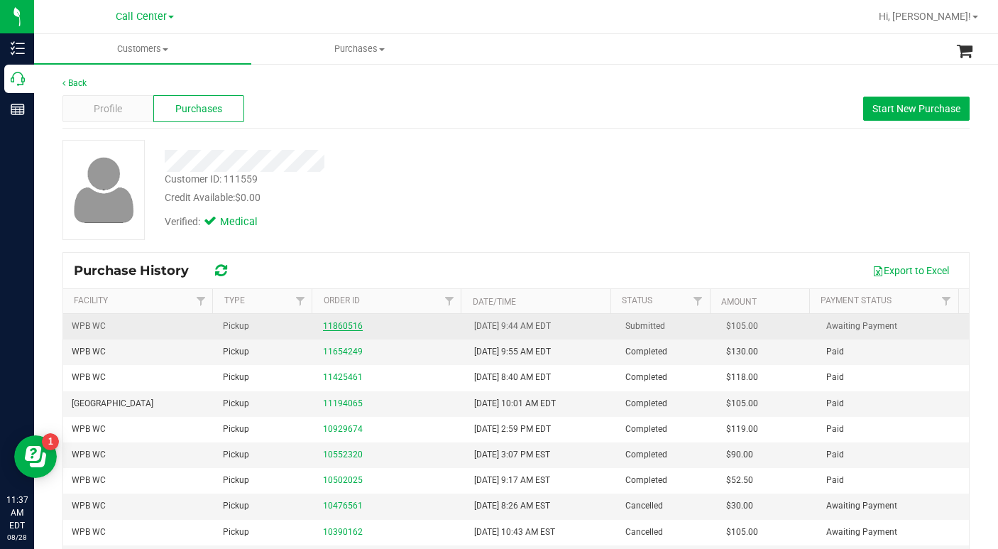
click at [338, 329] on link "11860516" at bounding box center [343, 326] width 40 height 10
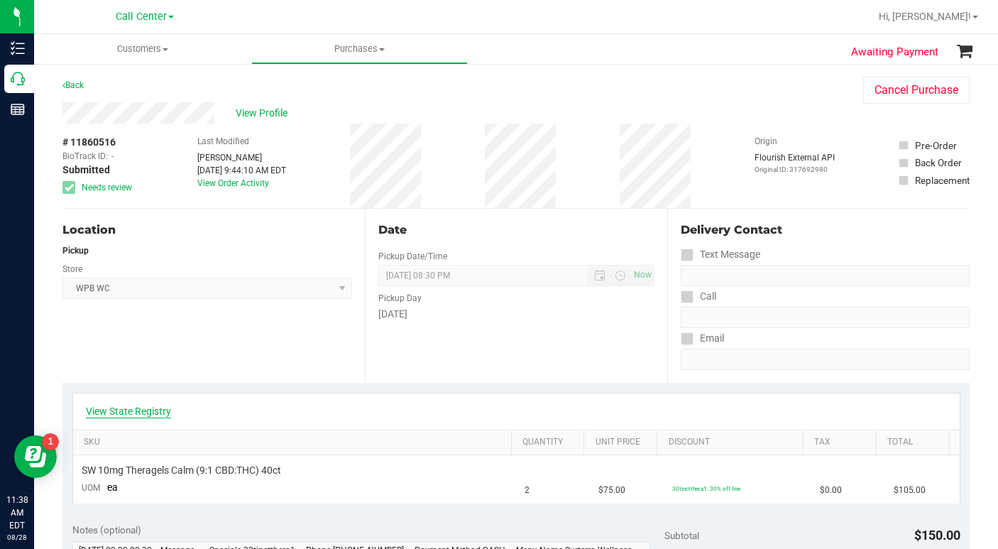
click at [144, 409] on link "View State Registry" at bounding box center [128, 411] width 85 height 14
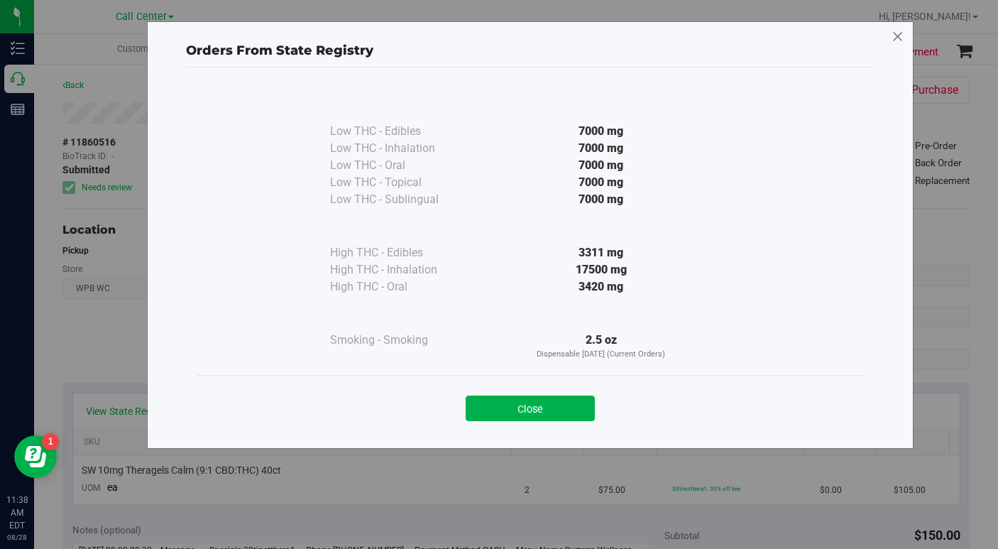
click at [903, 28] on icon at bounding box center [897, 37] width 13 height 23
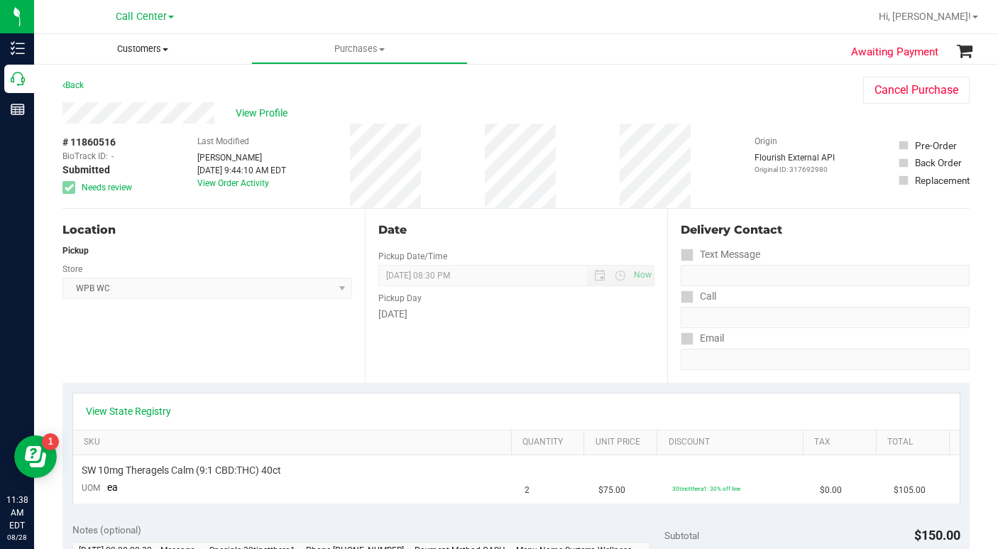
click at [162, 49] on span "Customers" at bounding box center [142, 49] width 217 height 13
click at [92, 92] on li "All customers" at bounding box center [142, 85] width 217 height 17
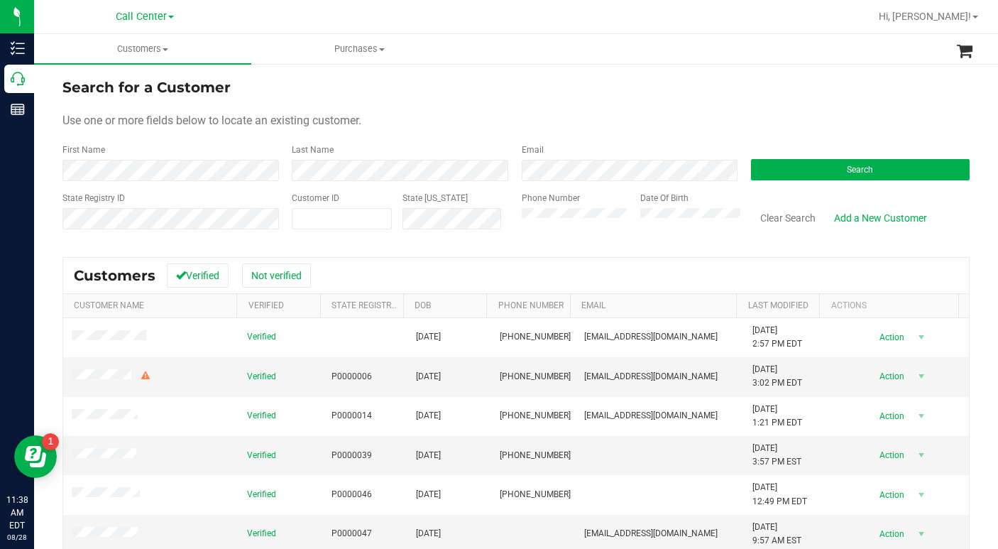
click at [471, 121] on div "Use one or more fields below to locate an existing customer." at bounding box center [515, 120] width 907 height 17
click at [741, 114] on div "Use one or more fields below to locate an existing customer." at bounding box center [515, 120] width 907 height 17
click at [800, 172] on button "Search" at bounding box center [860, 169] width 219 height 21
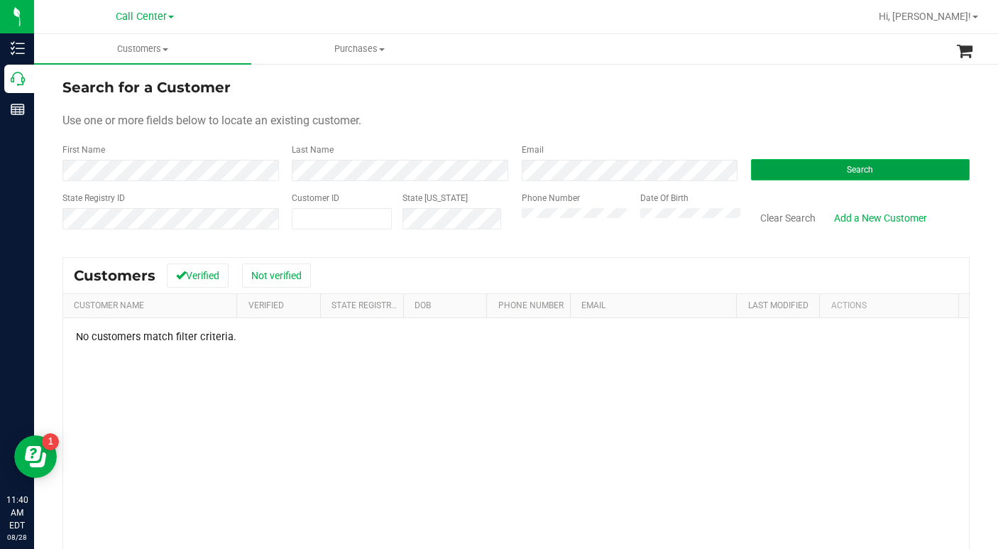
click at [803, 165] on button "Search" at bounding box center [860, 169] width 219 height 21
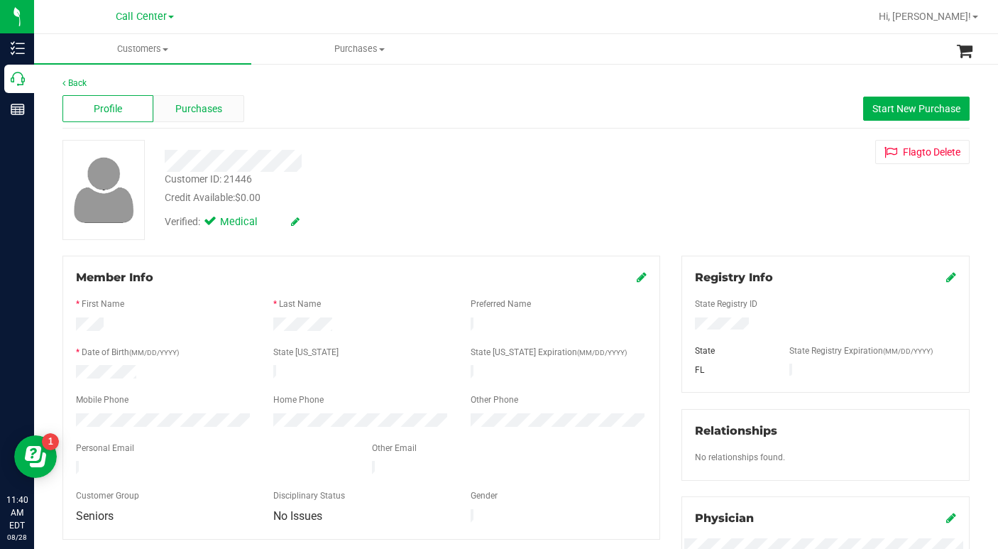
click at [196, 113] on span "Purchases" at bounding box center [198, 108] width 47 height 15
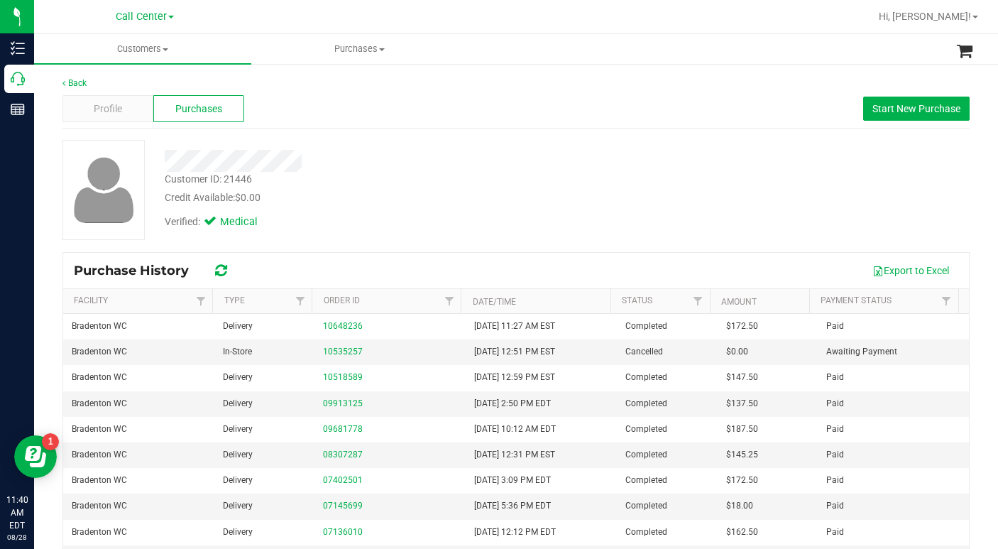
click at [452, 202] on div "Credit Available: $0.00" at bounding box center [386, 197] width 443 height 15
click at [109, 105] on span "Profile" at bounding box center [108, 108] width 28 height 15
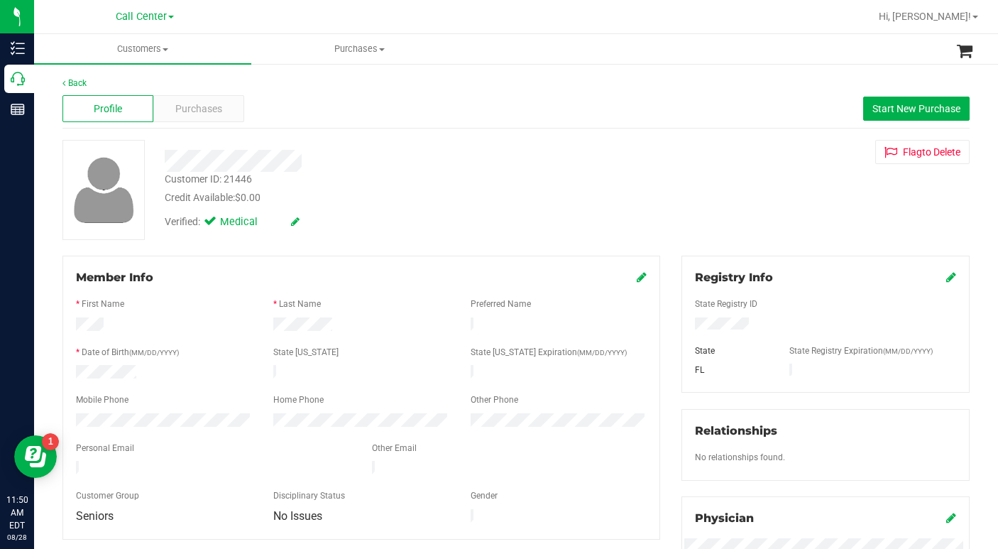
click at [594, 219] on div "Verified: Medical" at bounding box center [386, 220] width 464 height 31
click at [689, 202] on div "Customer ID: 21446 Credit Available: $0.00 Verified: Medical Flag to [GEOGRAPHI…" at bounding box center [516, 190] width 928 height 100
click at [693, 221] on div "Customer ID: 21446 Credit Available: $0.00 Verified: Medical Flag to [GEOGRAPHI…" at bounding box center [516, 190] width 928 height 100
click at [164, 49] on span at bounding box center [165, 49] width 6 height 3
click at [117, 86] on span "All customers" at bounding box center [85, 85] width 102 height 12
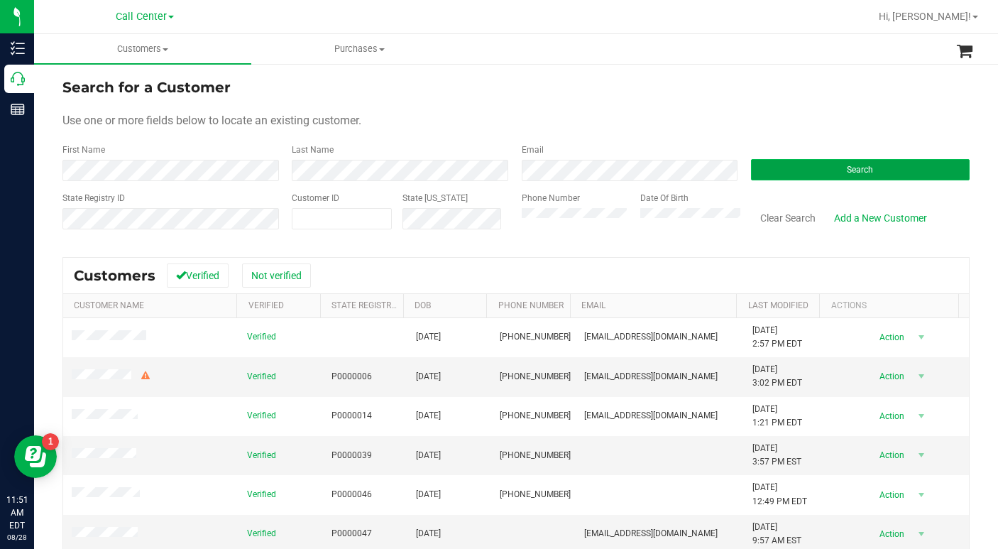
click at [774, 176] on button "Search" at bounding box center [860, 169] width 219 height 21
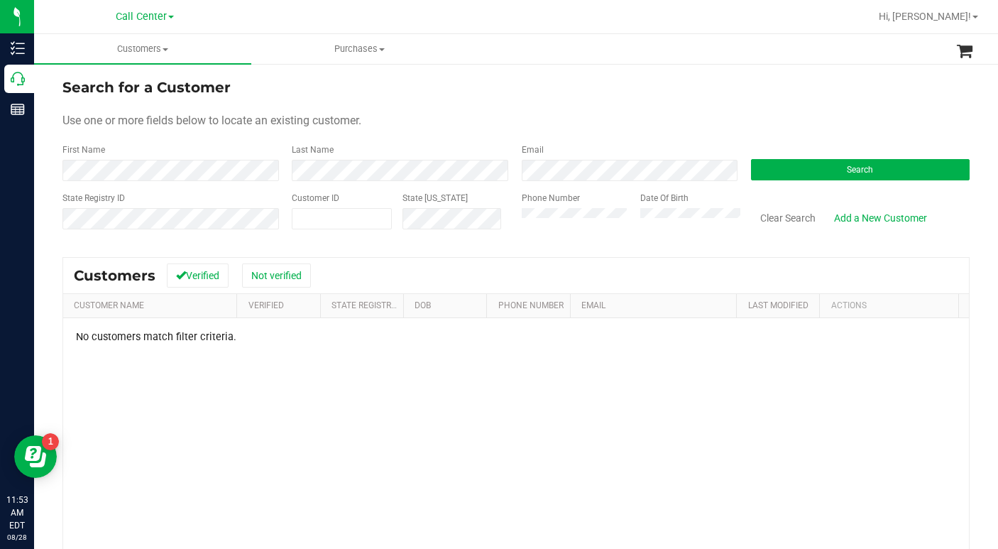
click at [732, 116] on div "Use one or more fields below to locate an existing customer." at bounding box center [515, 120] width 907 height 17
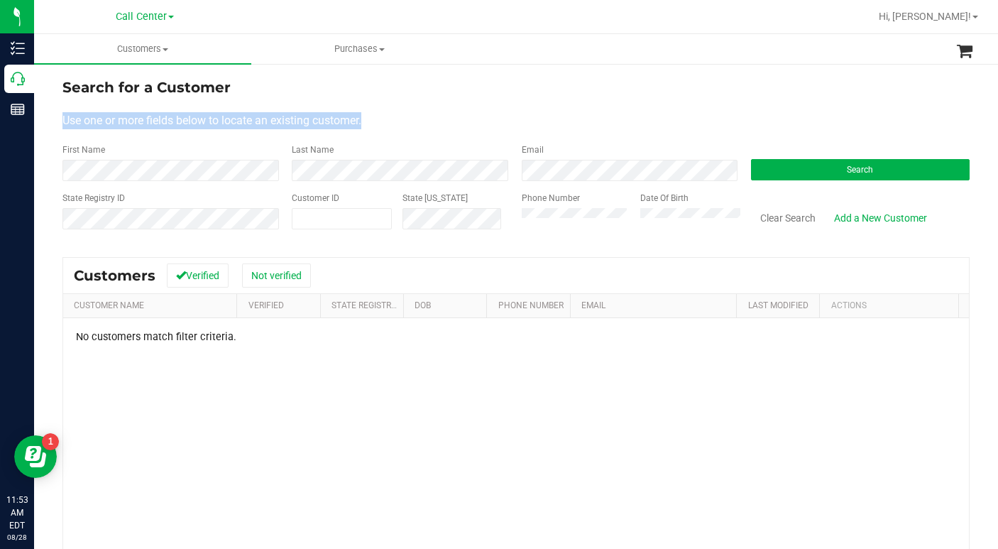
click at [600, 94] on form "Search for a Customer Use one or more fields below to locate an existing custom…" at bounding box center [515, 159] width 907 height 165
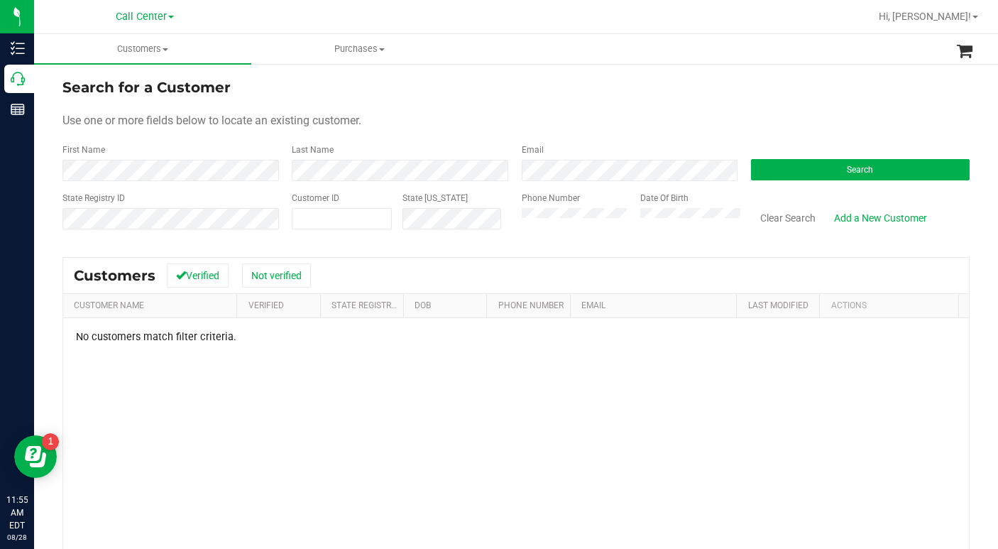
click at [748, 111] on form "Search for a Customer Use one or more fields below to locate an existing custom…" at bounding box center [515, 159] width 907 height 165
click at [808, 173] on button "Search" at bounding box center [860, 169] width 219 height 21
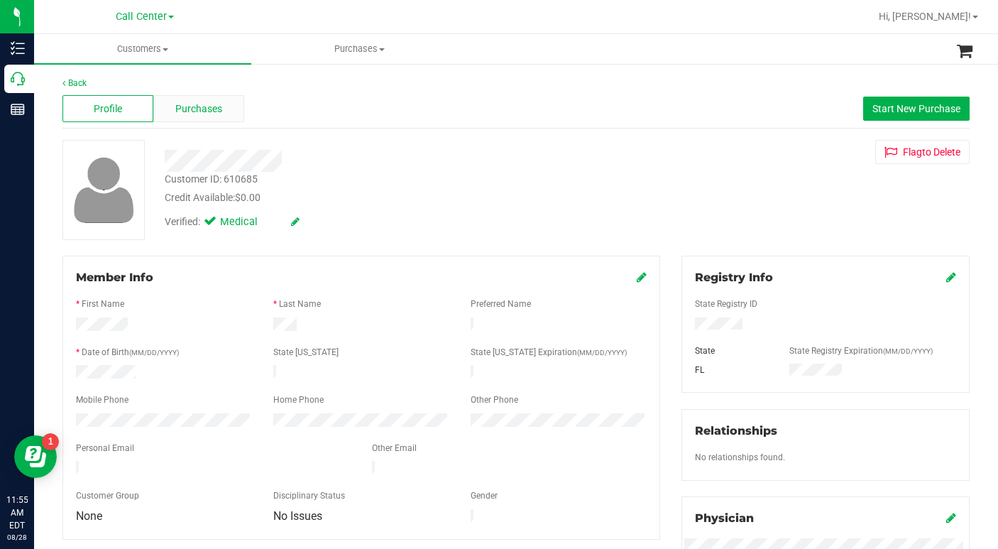
click at [200, 111] on span "Purchases" at bounding box center [198, 108] width 47 height 15
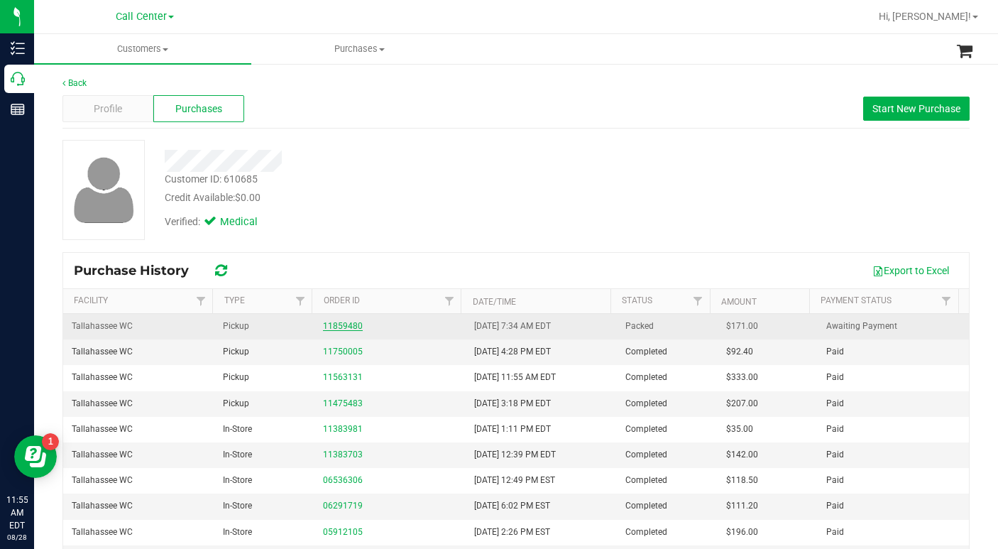
click at [331, 327] on link "11859480" at bounding box center [343, 326] width 40 height 10
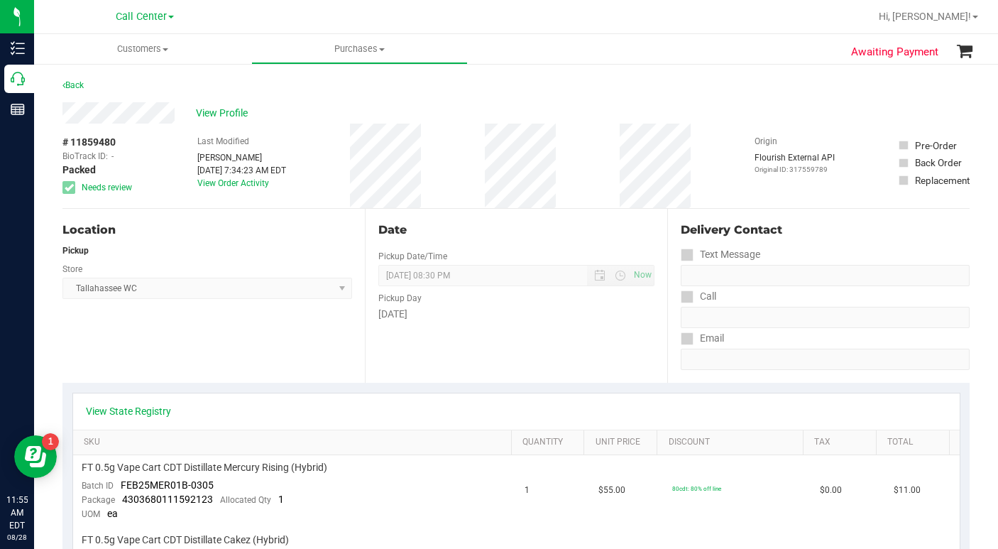
click at [237, 341] on div "Location Pickup Store [GEOGRAPHIC_DATA] WC Select Store [PERSON_NAME][GEOGRAPHI…" at bounding box center [213, 296] width 302 height 174
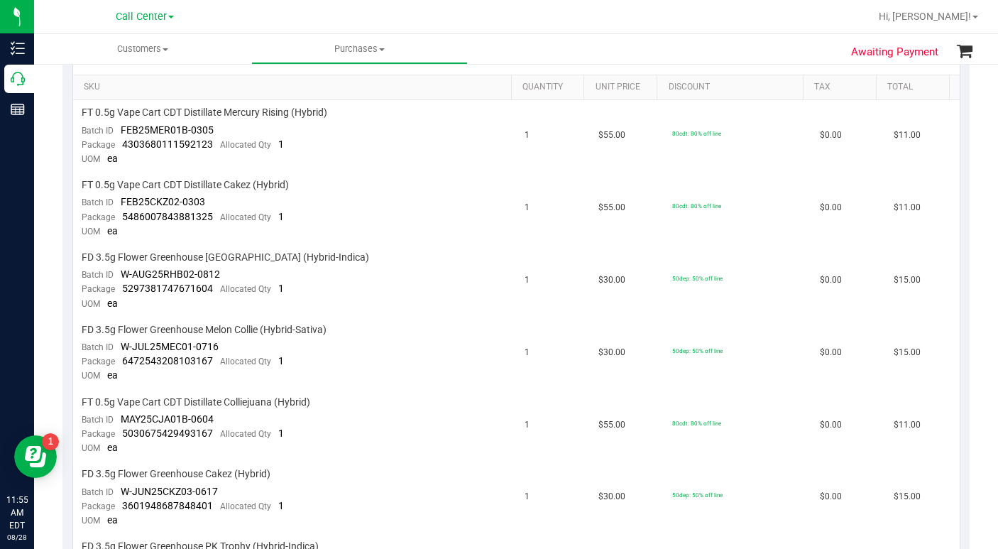
scroll to position [71, 0]
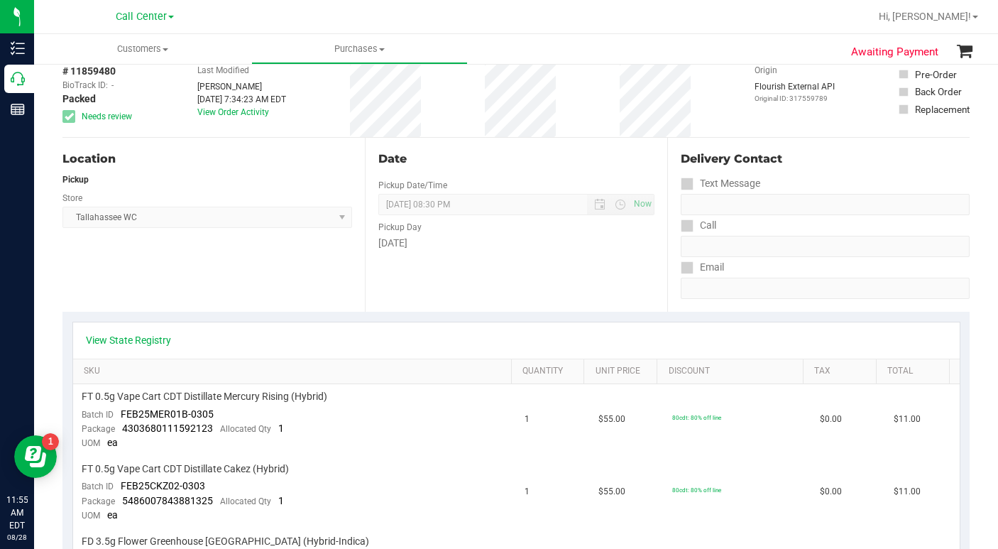
click at [201, 280] on div "Location Pickup Store [GEOGRAPHIC_DATA] WC Select Store [PERSON_NAME][GEOGRAPHI…" at bounding box center [213, 225] width 302 height 174
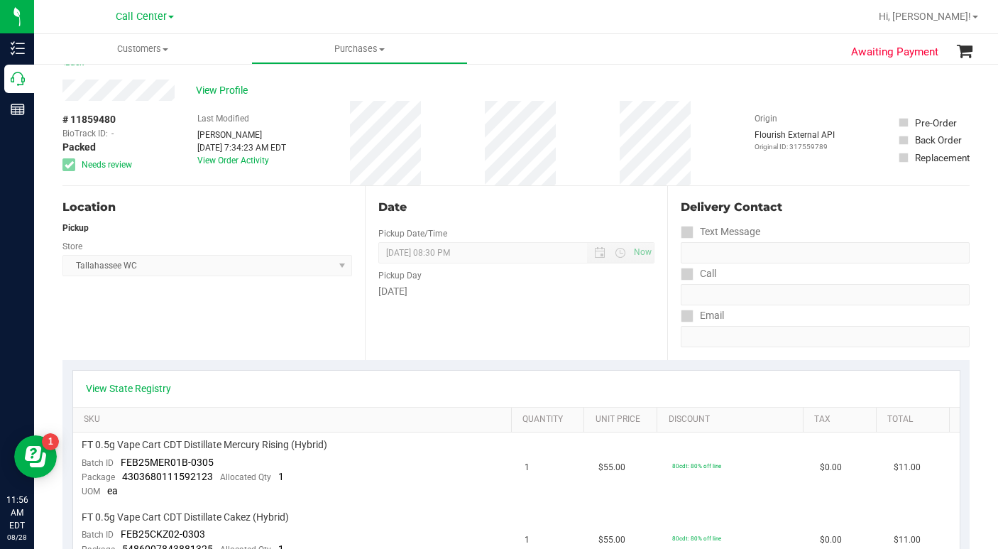
scroll to position [0, 0]
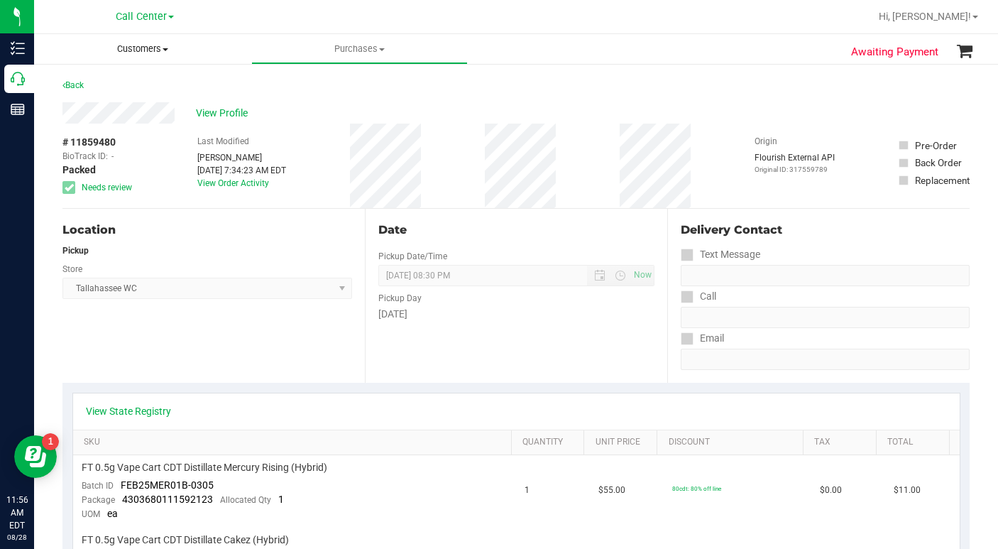
click at [167, 49] on span at bounding box center [165, 49] width 6 height 3
click at [118, 89] on span "All customers" at bounding box center [85, 85] width 102 height 12
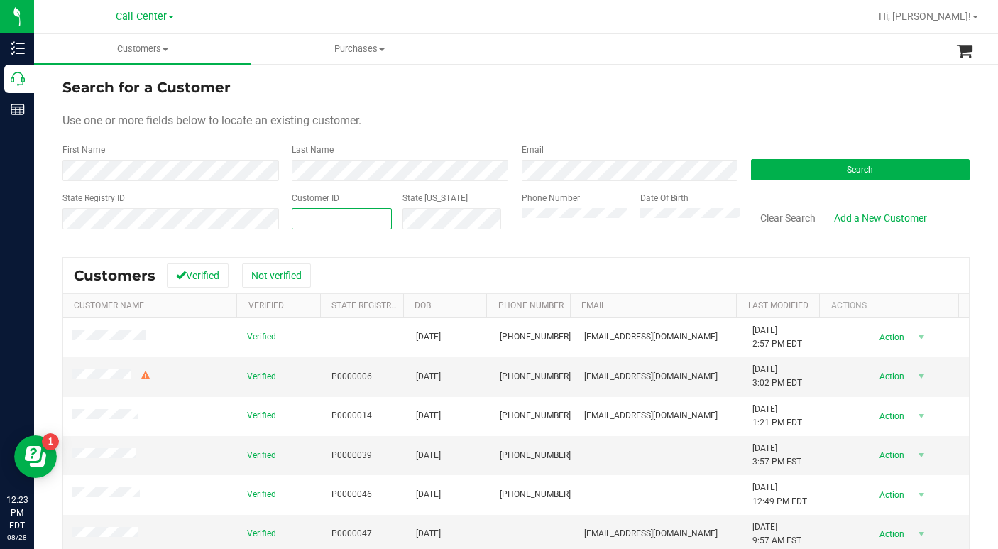
click at [336, 218] on span at bounding box center [342, 218] width 100 height 21
type input "863746507"
drag, startPoint x: 356, startPoint y: 218, endPoint x: 277, endPoint y: 230, distance: 80.4
click at [277, 230] on div "State Registry ID Customer ID 863746507 State [US_STATE] Phone Number Date Of B…" at bounding box center [515, 217] width 907 height 50
click at [778, 163] on button "Search" at bounding box center [860, 169] width 219 height 21
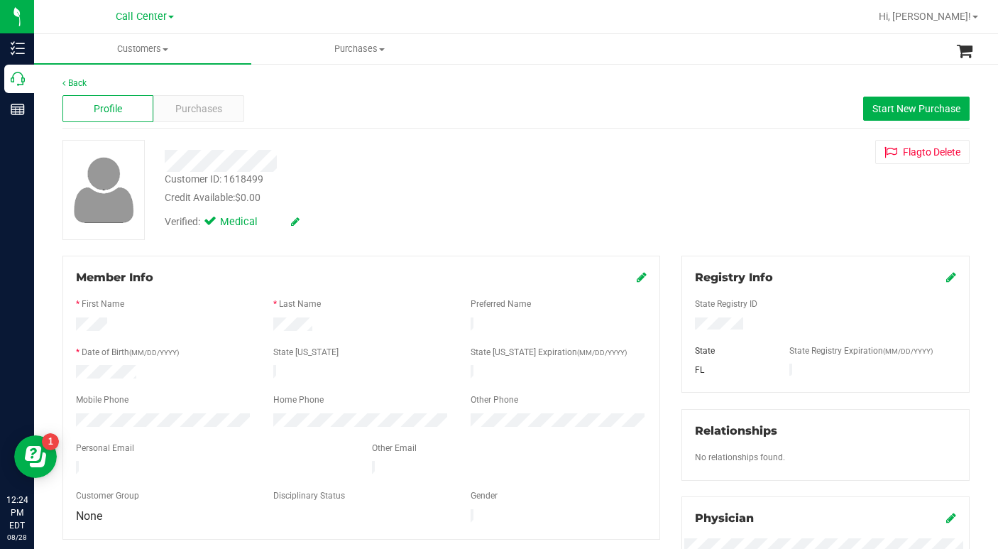
click at [363, 217] on div "Verified: Medical" at bounding box center [386, 220] width 464 height 31
drag, startPoint x: 701, startPoint y: 184, endPoint x: 712, endPoint y: 206, distance: 24.8
click at [701, 184] on div "Customer ID: 1618499 Credit Available: $0.00 Verified: Medical Flag to [GEOGRAP…" at bounding box center [516, 190] width 928 height 100
click at [809, 192] on div "Customer ID: 1618499 Credit Available: $0.00 Verified: Medical Flag to [GEOGRAP…" at bounding box center [516, 190] width 928 height 100
click at [655, 206] on div "Customer ID: 1618499 Credit Available: $0.00 Verified: Medical Flag to [GEOGRAP…" at bounding box center [516, 190] width 928 height 100
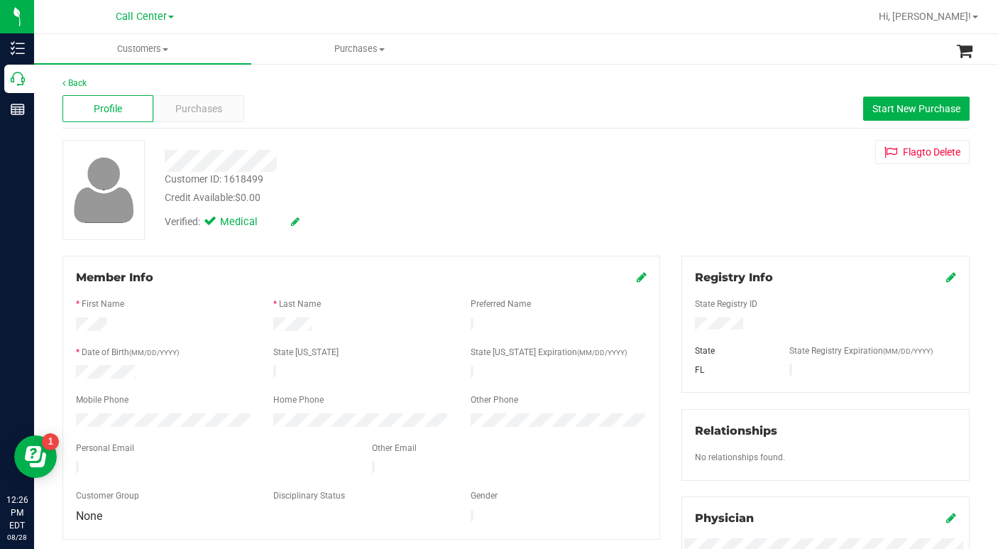
click at [742, 214] on div "Customer ID: 1618499 Credit Available: $0.00 Verified: Medical Flag to [GEOGRAP…" at bounding box center [516, 190] width 928 height 100
click at [163, 51] on span "Customers" at bounding box center [142, 49] width 217 height 13
click at [94, 87] on span "All customers" at bounding box center [85, 85] width 102 height 12
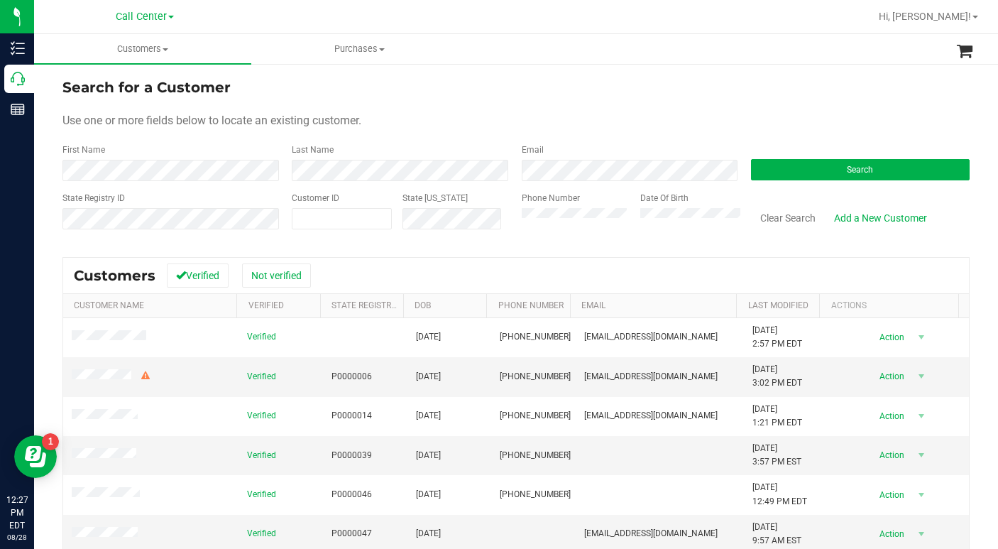
click at [732, 92] on div "Search for a Customer" at bounding box center [515, 87] width 907 height 21
click at [815, 173] on button "Search" at bounding box center [860, 169] width 219 height 21
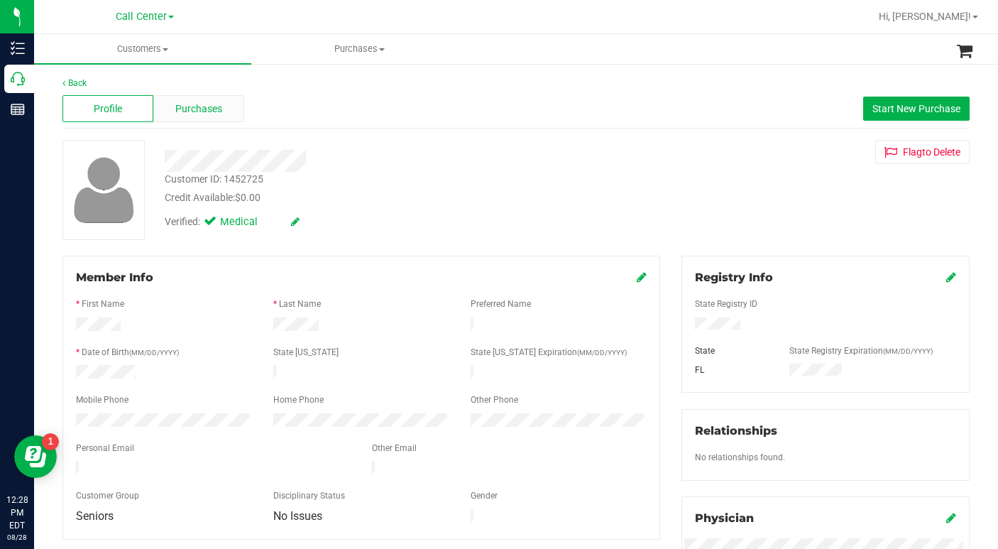
click at [192, 110] on span "Purchases" at bounding box center [198, 108] width 47 height 15
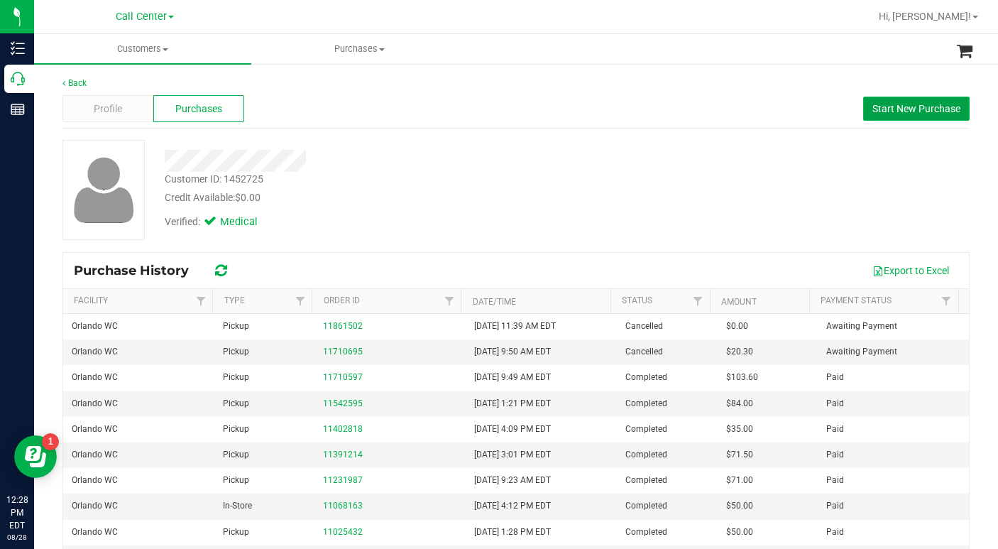
click at [876, 104] on span "Start New Purchase" at bounding box center [916, 108] width 88 height 11
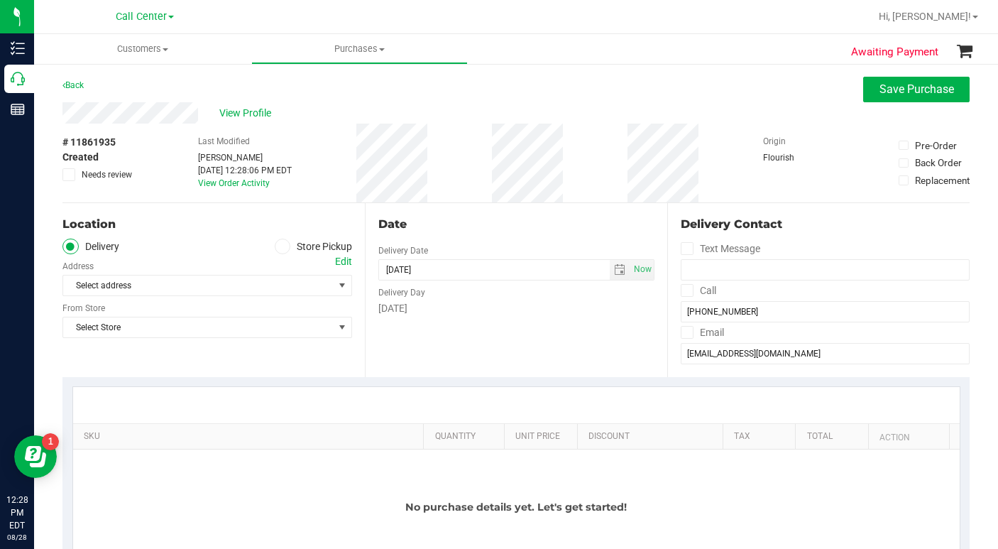
click at [280, 246] on icon at bounding box center [282, 246] width 9 height 0
click at [0, 0] on input "Store Pickup" at bounding box center [0, 0] width 0 height 0
click at [184, 285] on span "Select Store" at bounding box center [198, 285] width 270 height 20
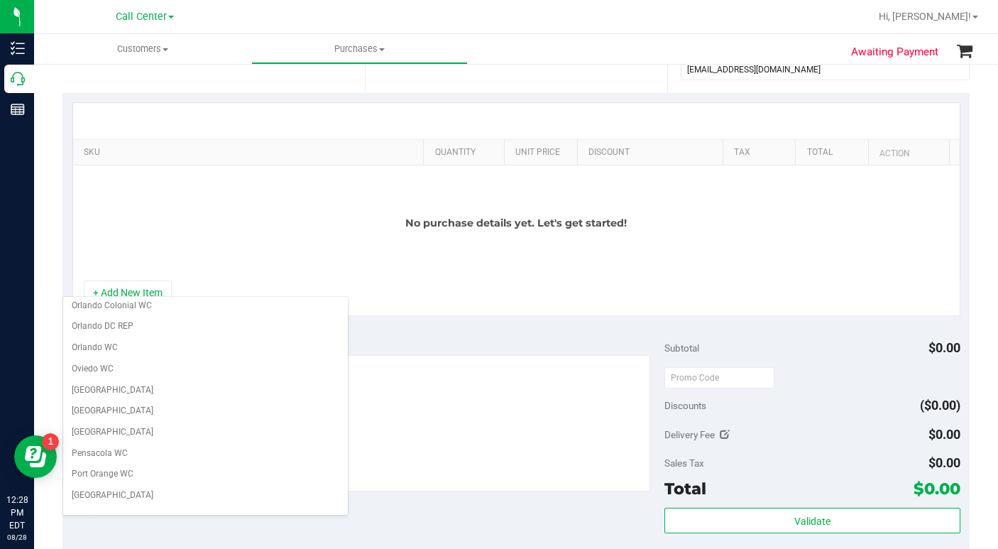
scroll to position [639, 0]
click at [102, 388] on li "Orlando WC" at bounding box center [205, 388] width 285 height 21
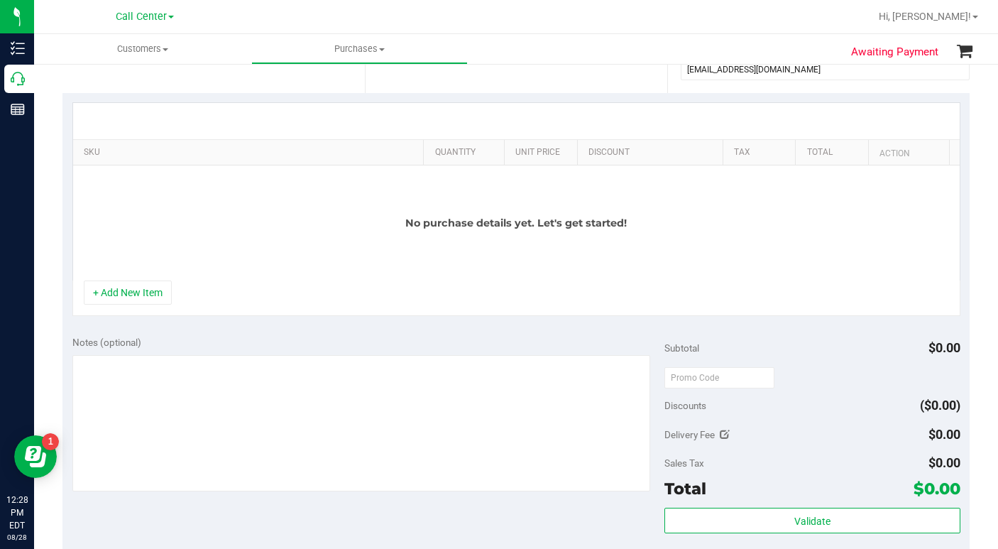
click at [262, 218] on div "No purchase details yet. Let's get started!" at bounding box center [516, 222] width 886 height 115
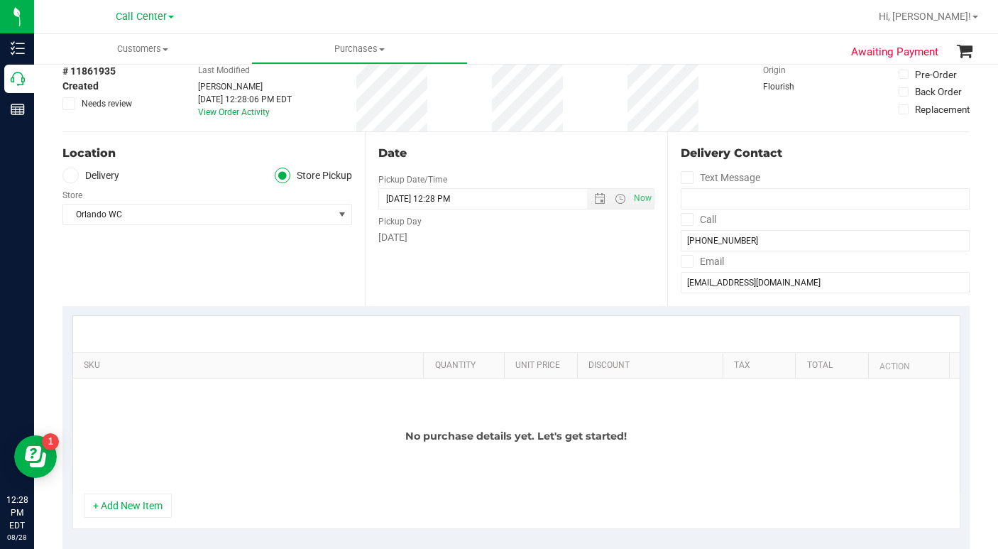
click at [242, 267] on div "Location Delivery Store Pickup Store [GEOGRAPHIC_DATA] WC Select Store [PERSON_…" at bounding box center [213, 219] width 302 height 174
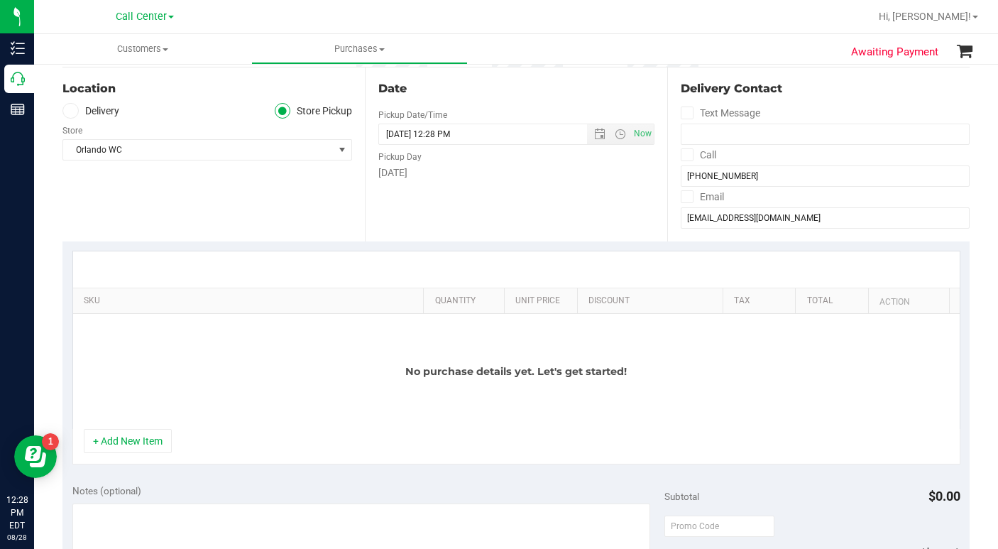
scroll to position [142, 0]
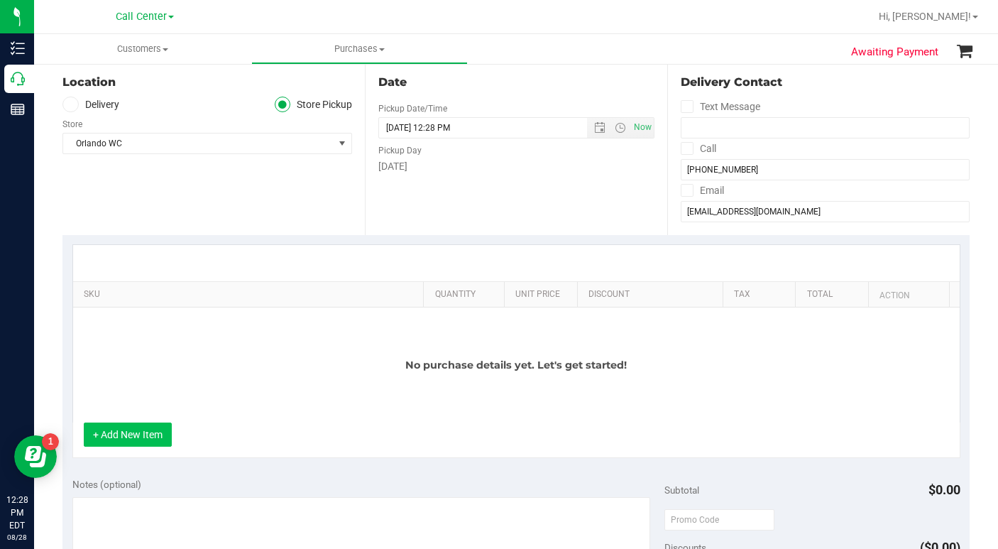
click at [121, 433] on button "+ Add New Item" at bounding box center [128, 434] width 88 height 24
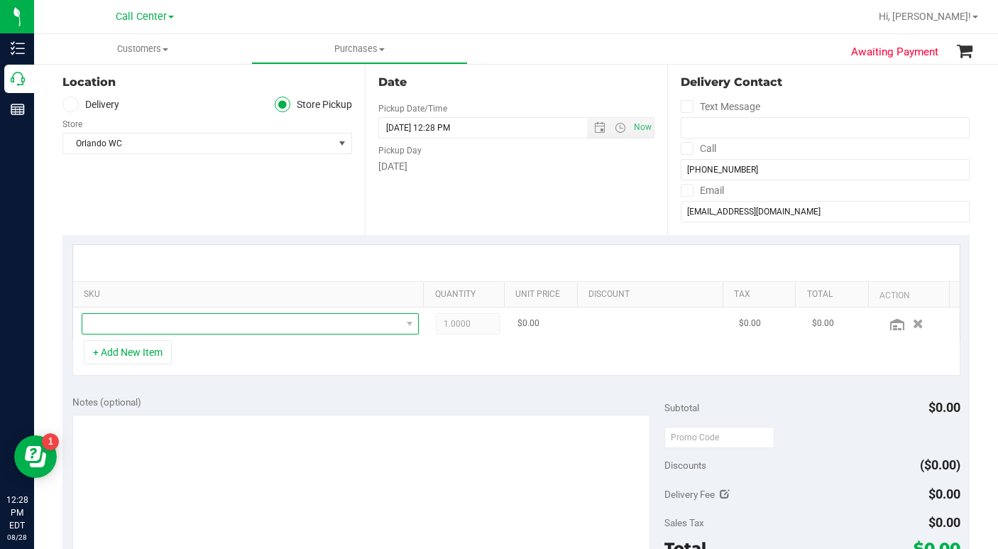
click at [116, 329] on span "NO DATA FOUND" at bounding box center [241, 324] width 319 height 20
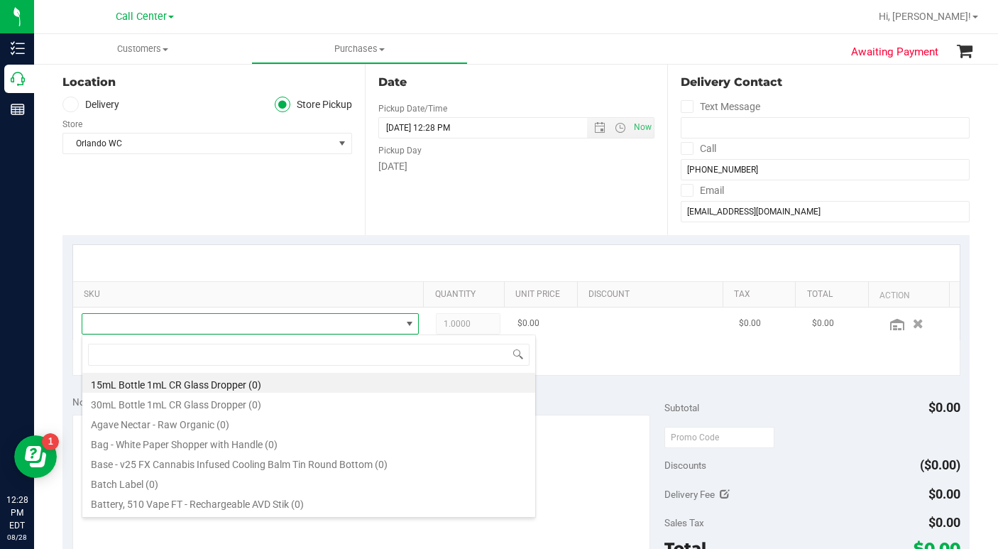
scroll to position [21, 324]
type input "kief"
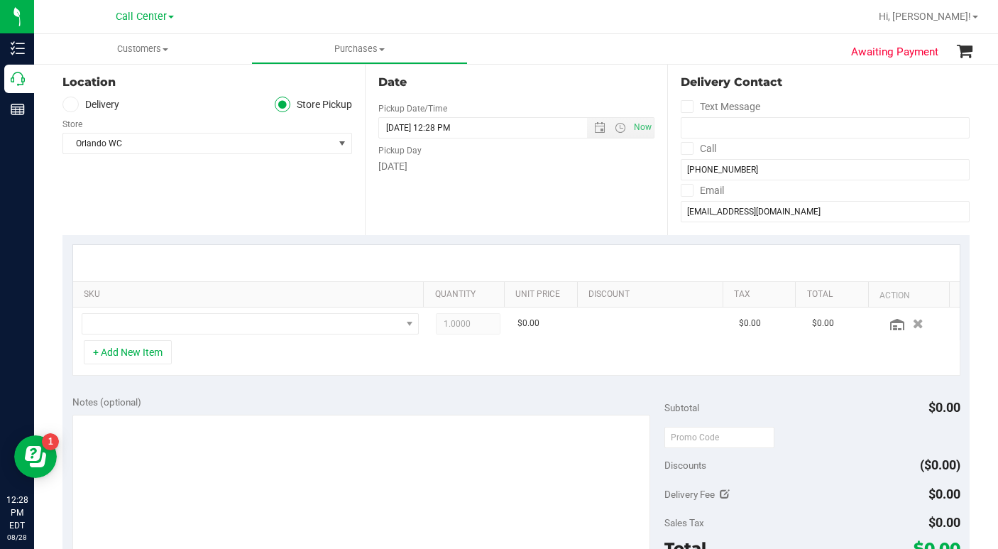
click at [177, 185] on div "Location Delivery Store Pickup Store [GEOGRAPHIC_DATA] WC Select Store [PERSON_…" at bounding box center [213, 148] width 302 height 174
click at [133, 321] on span "NO DATA FOUND" at bounding box center [241, 324] width 319 height 20
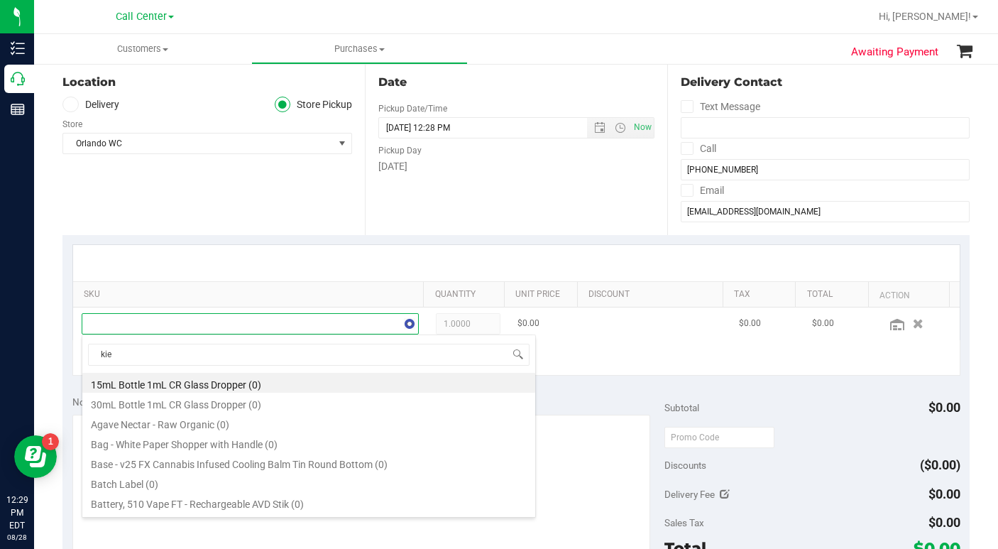
type input "kief"
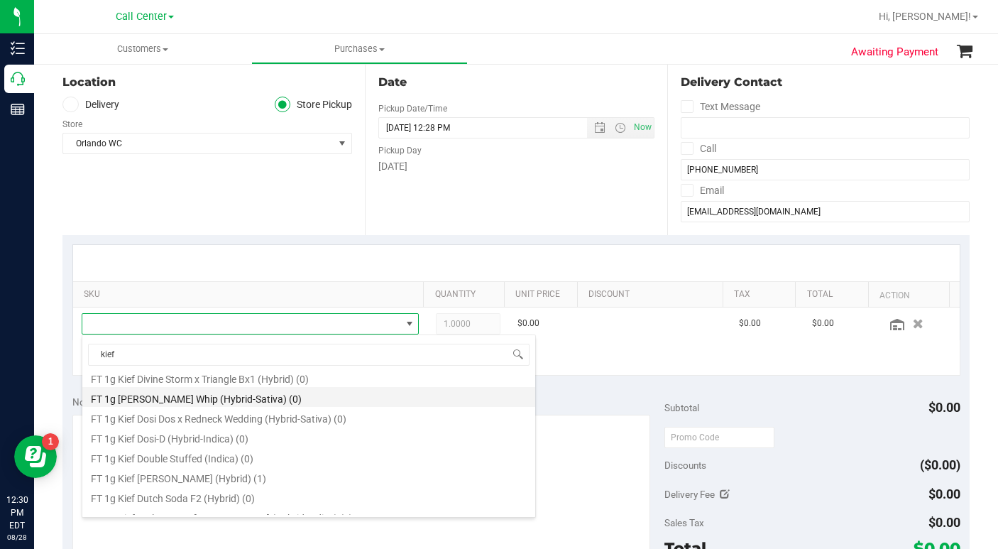
scroll to position [710, 0]
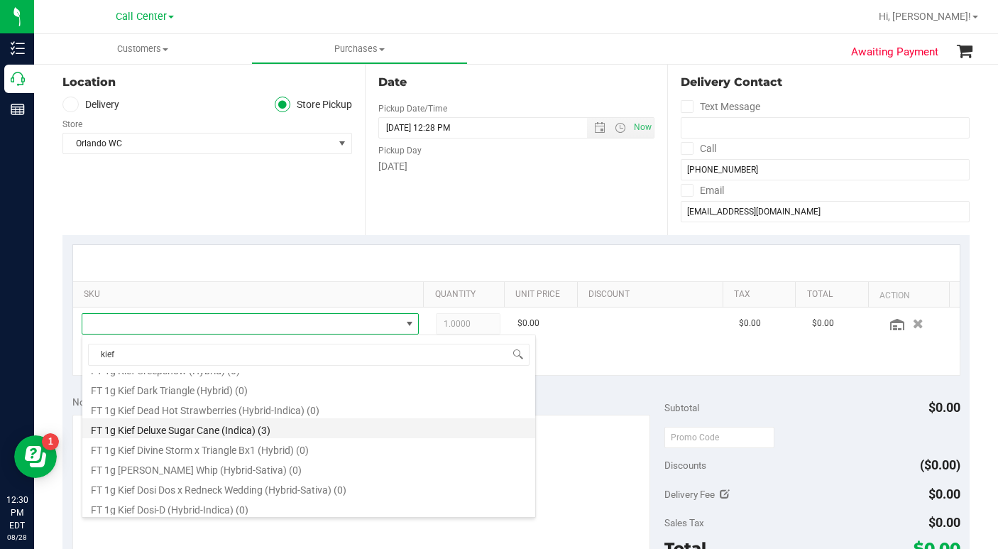
click at [152, 434] on li "FT 1g Kief Deluxe Sugar Cane (Indica) (3)" at bounding box center [308, 428] width 453 height 20
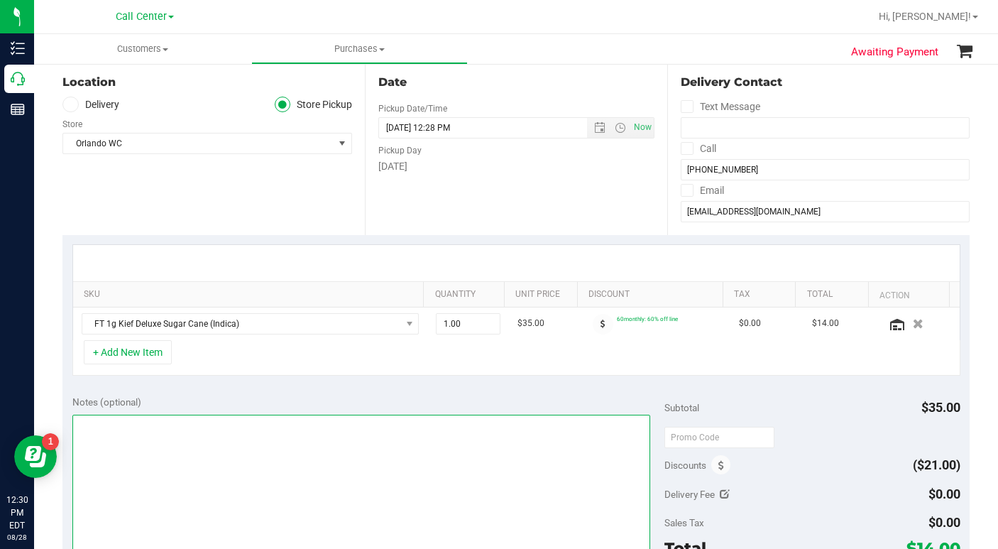
click at [136, 441] on textarea at bounding box center [361, 482] width 578 height 136
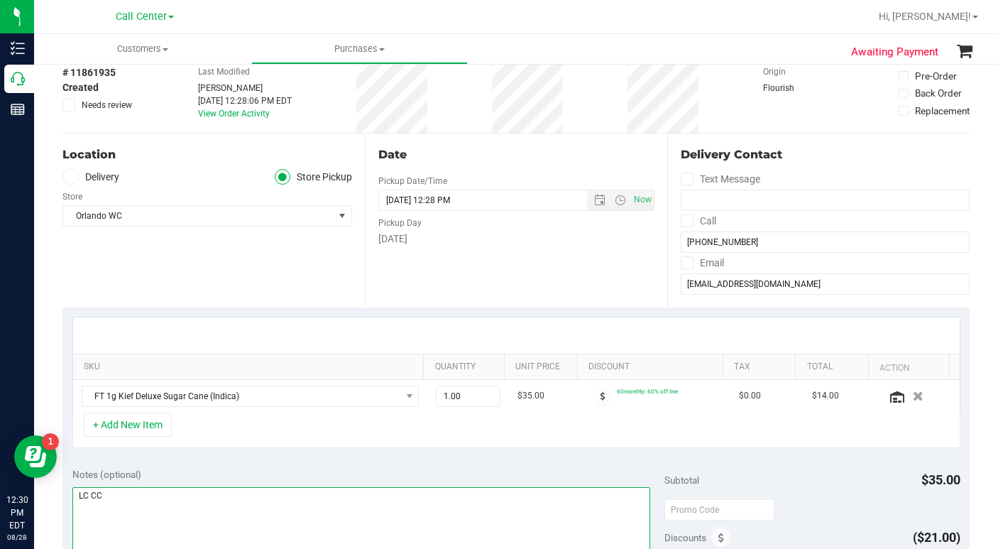
scroll to position [0, 0]
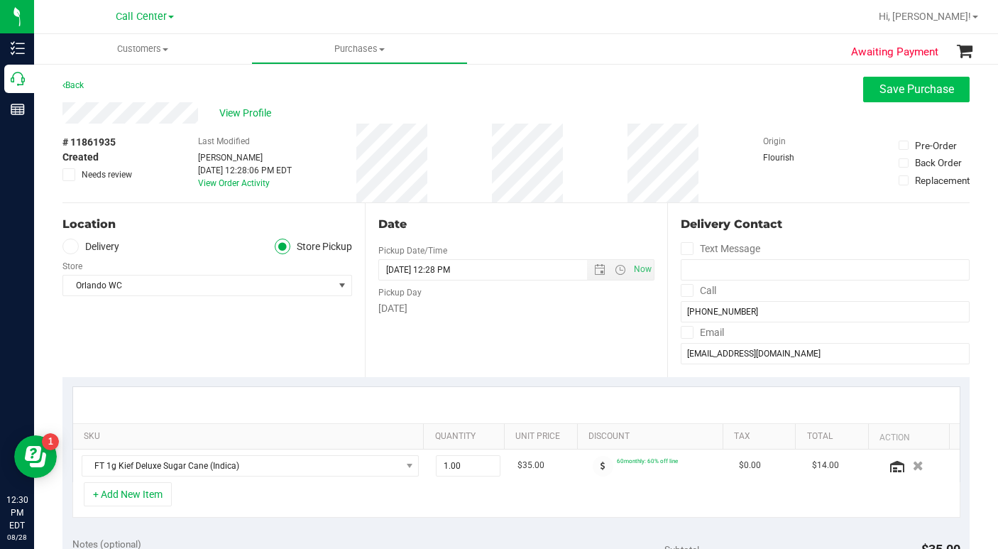
type textarea "LC CC"
click at [871, 98] on button "Save Purchase" at bounding box center [916, 90] width 106 height 26
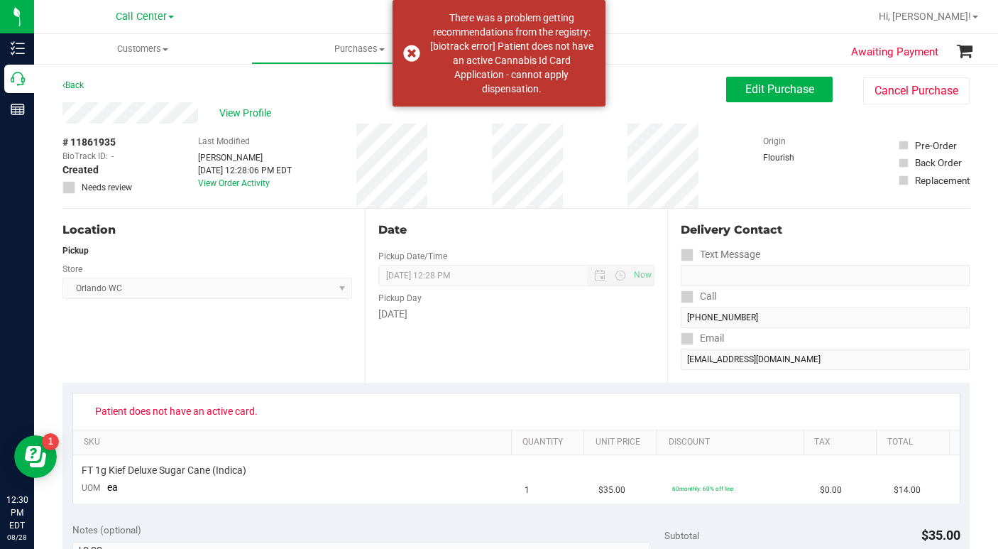
click at [168, 374] on div "Location Pickup Store [GEOGRAPHIC_DATA] WC Select Store [PERSON_NAME][GEOGRAPHI…" at bounding box center [213, 296] width 302 height 174
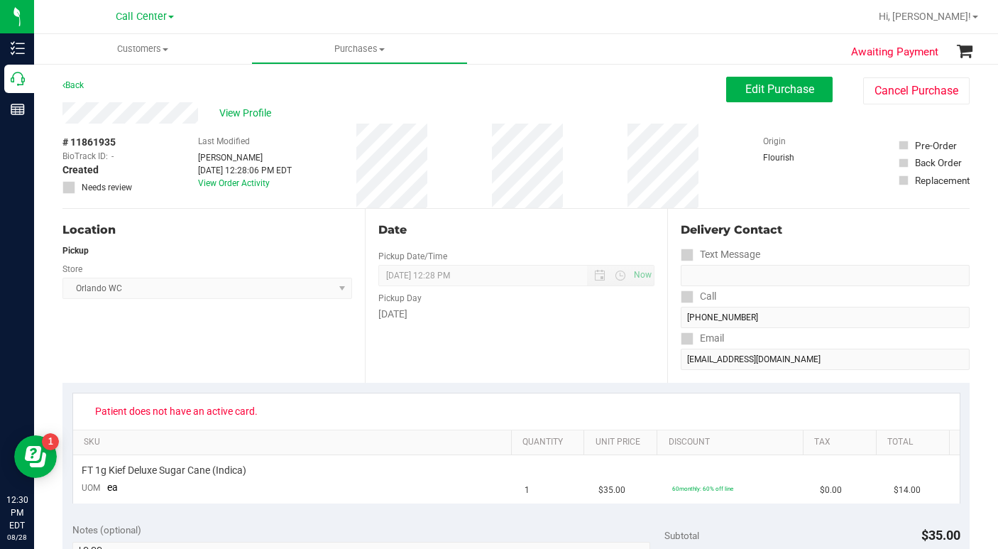
click at [656, 99] on div "Back Edit Purchase Cancel Purchase" at bounding box center [515, 90] width 907 height 26
click at [683, 122] on div "View Profile" at bounding box center [393, 112] width 663 height 21
click at [280, 363] on div "Location Pickup Store [GEOGRAPHIC_DATA] WC Select Store [PERSON_NAME][GEOGRAPHI…" at bounding box center [213, 296] width 302 height 174
click at [762, 84] on span "Edit Purchase" at bounding box center [779, 88] width 69 height 13
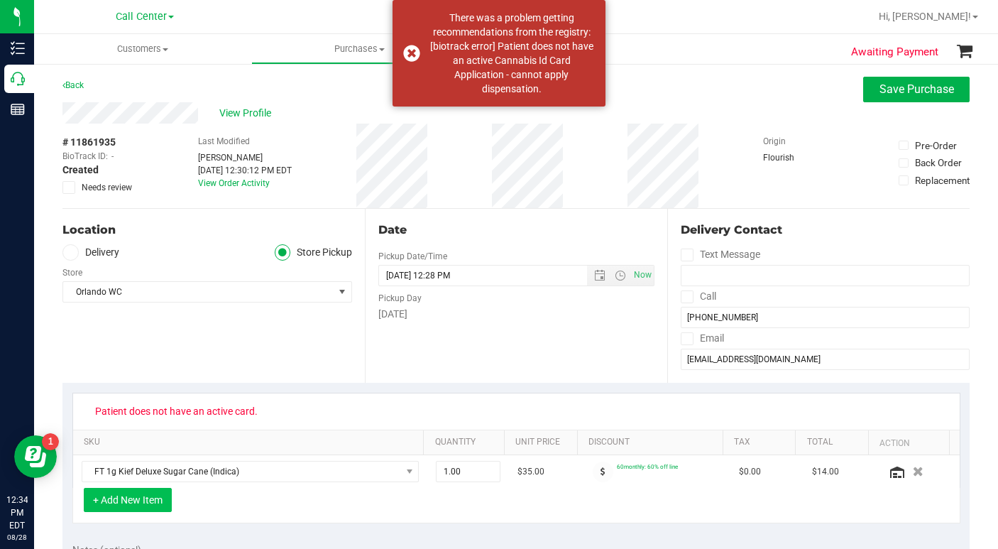
click at [128, 501] on button "+ Add New Item" at bounding box center [128, 499] width 88 height 24
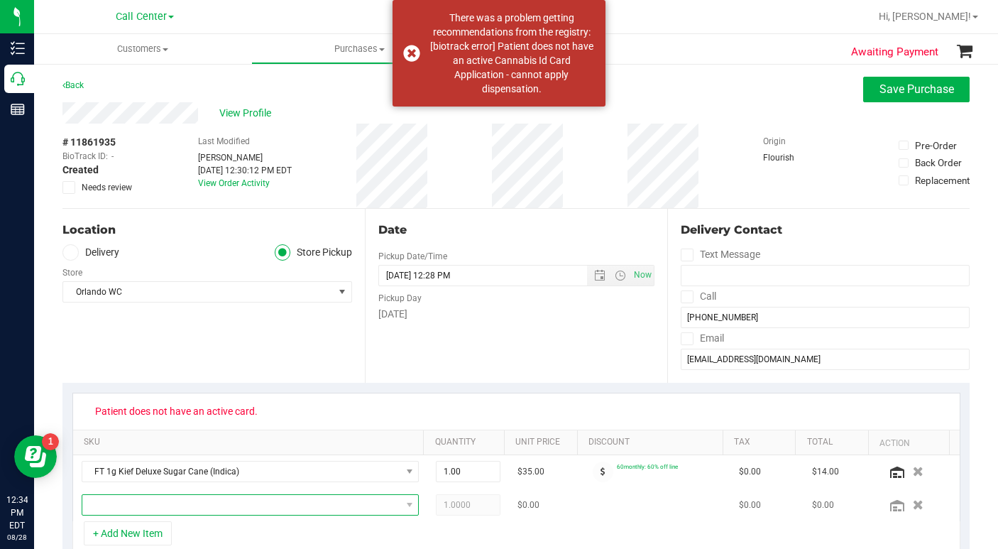
click at [120, 504] on span "NO DATA FOUND" at bounding box center [241, 505] width 319 height 20
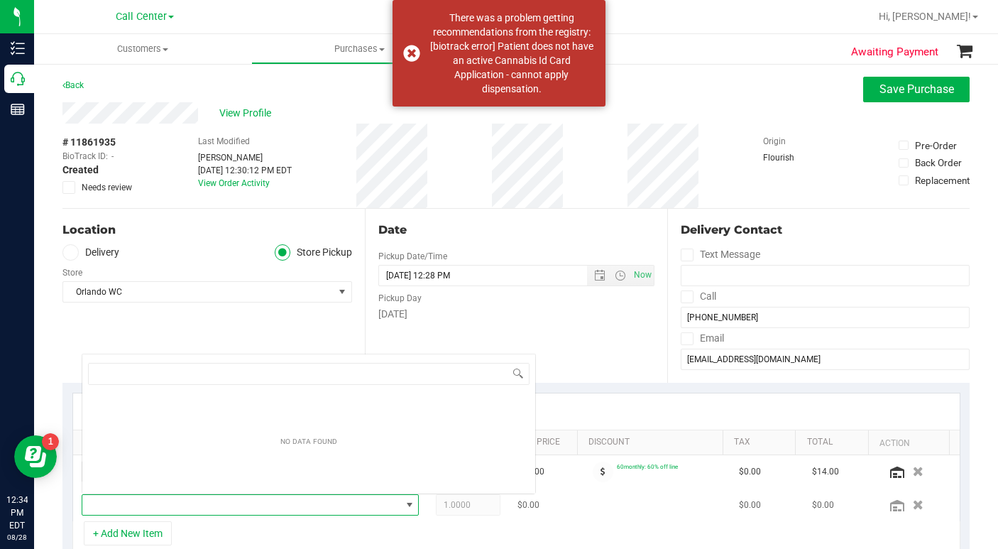
scroll to position [21, 324]
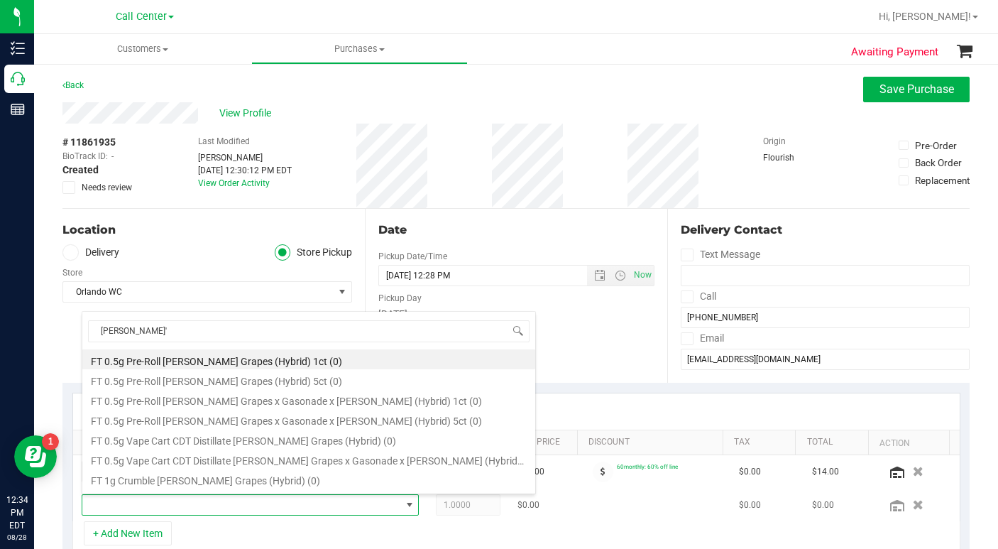
type input "[PERSON_NAME]"
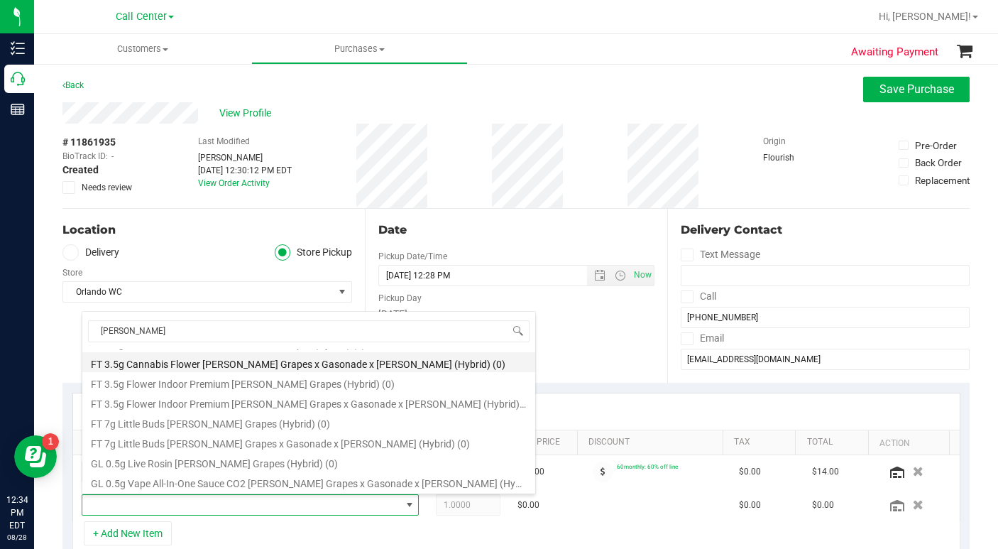
scroll to position [284, 0]
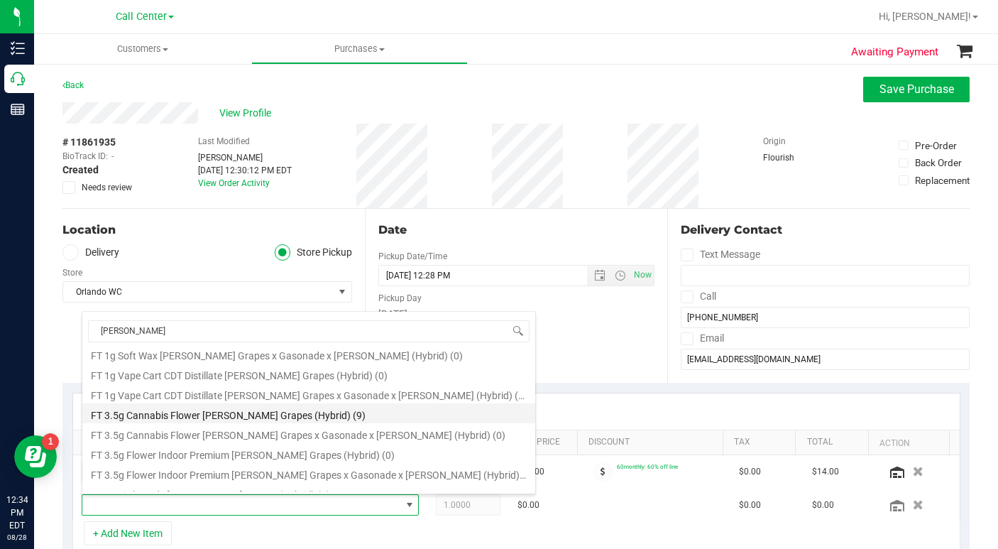
click at [166, 418] on li "FT 3.5g Cannabis Flower [PERSON_NAME] Grapes (Hybrid) (9)" at bounding box center [308, 413] width 453 height 20
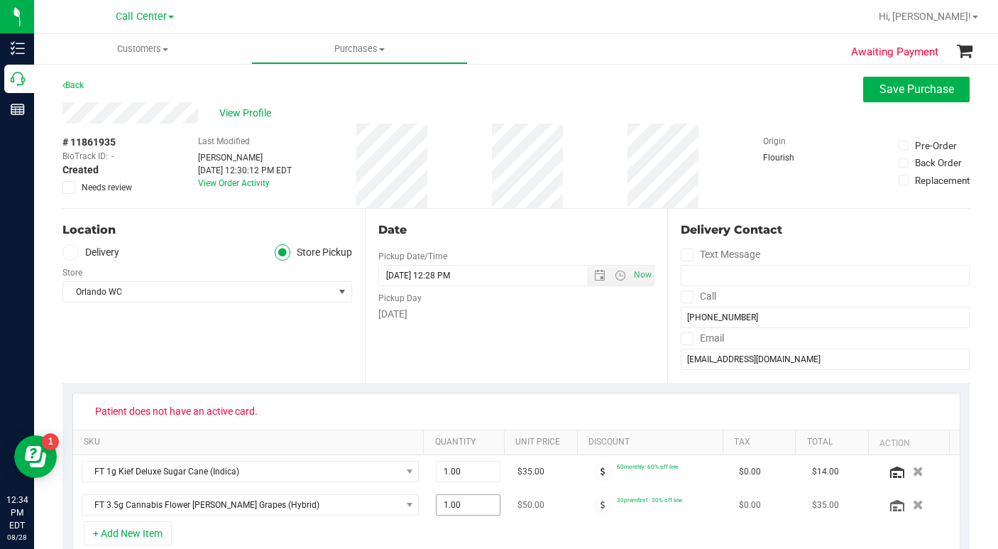
drag, startPoint x: 429, startPoint y: 501, endPoint x: 446, endPoint y: 506, distance: 17.7
click at [446, 506] on span "1.00 1" at bounding box center [468, 504] width 65 height 21
drag, startPoint x: 439, startPoint y: 507, endPoint x: 429, endPoint y: 508, distance: 10.7
click at [436, 508] on span "1.00 1" at bounding box center [468, 504] width 65 height 21
type input "2"
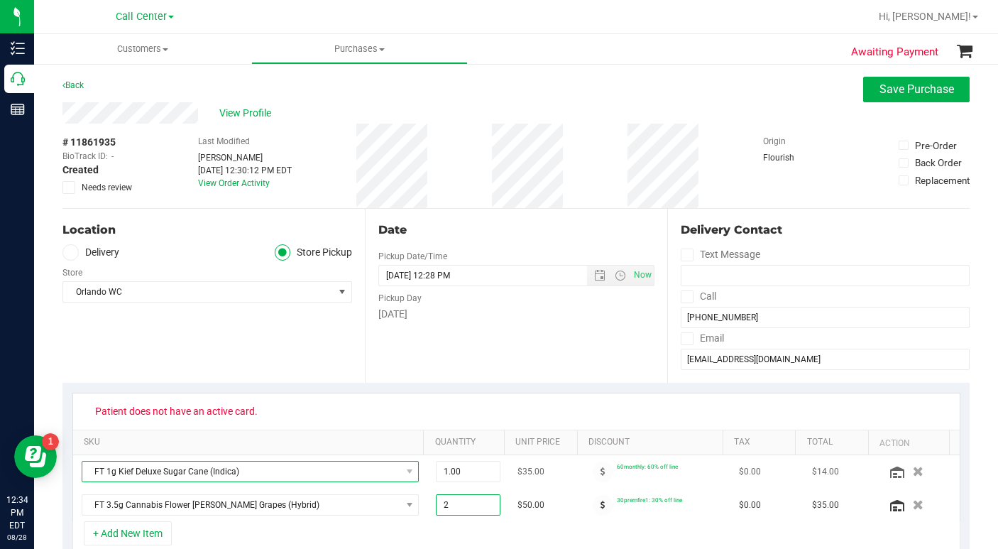
type input "2.00"
click at [343, 482] on span "FT 1g Kief Deluxe Sugar Cane (Indica)" at bounding box center [251, 471] width 338 height 21
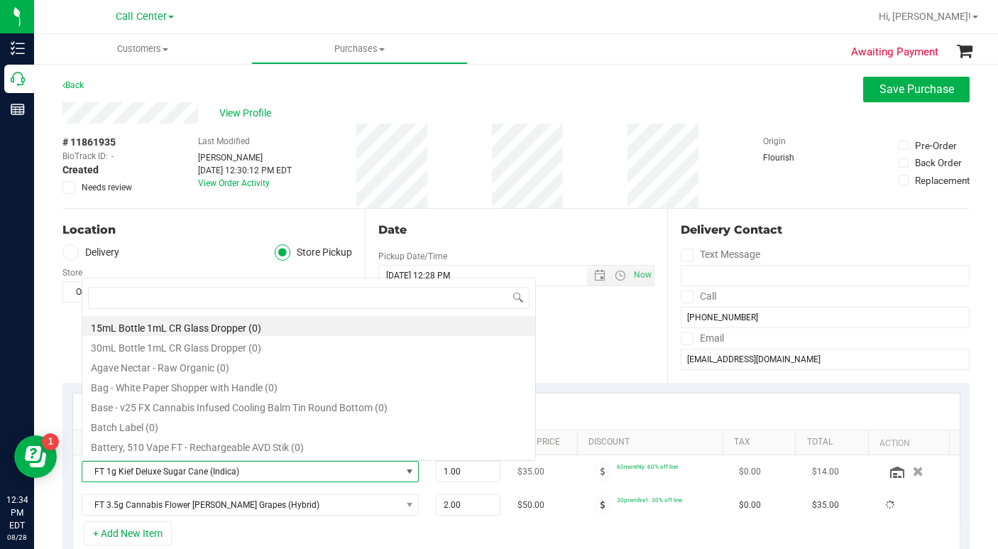
scroll to position [21, 324]
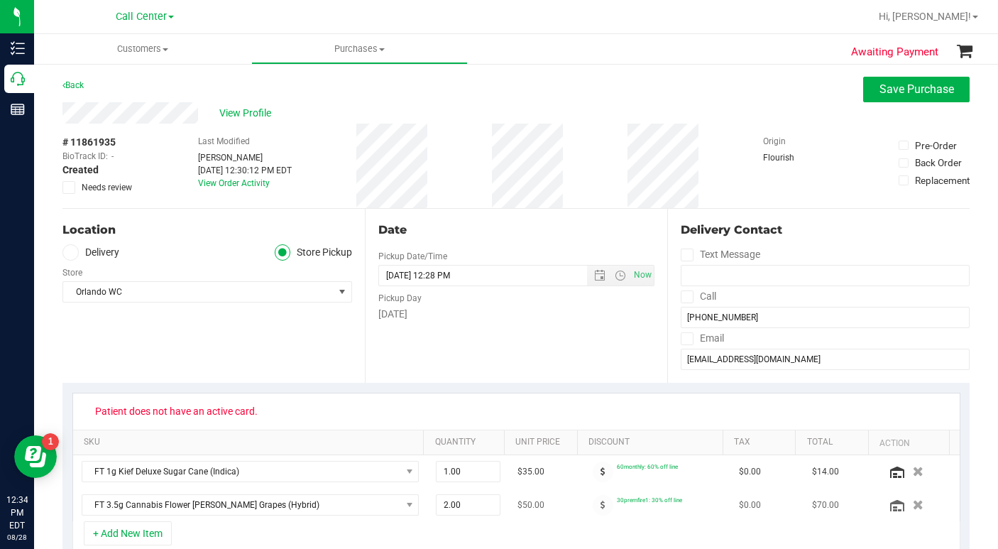
click at [328, 520] on td "FT 3.5g Cannabis Flower [PERSON_NAME] Grapes (Hybrid)" at bounding box center [250, 504] width 355 height 33
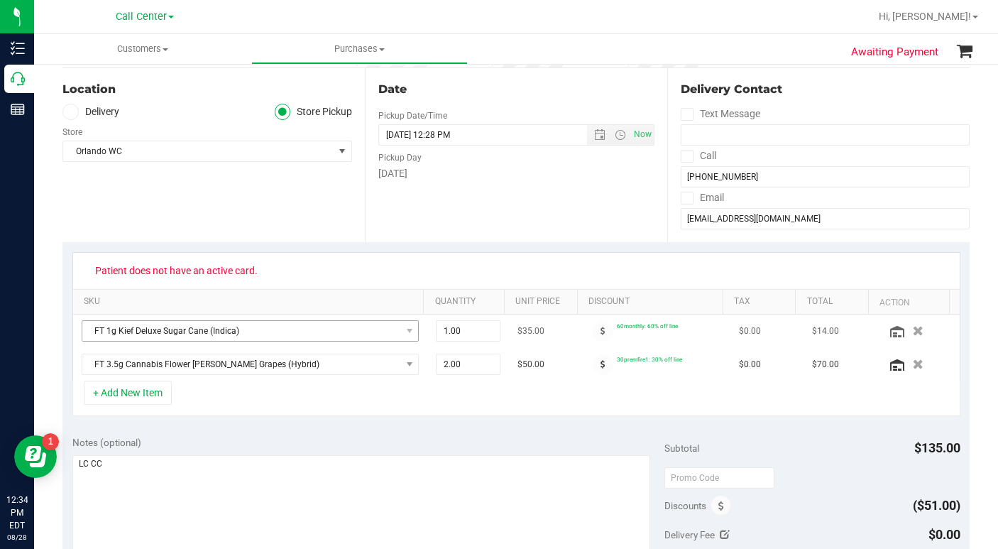
scroll to position [142, 0]
click at [666, 397] on div "+ Add New Item" at bounding box center [516, 396] width 888 height 35
click at [195, 397] on div "+ Add New Item" at bounding box center [516, 396] width 888 height 35
click at [161, 482] on textarea at bounding box center [361, 521] width 578 height 136
click at [682, 392] on div "+ Add New Item" at bounding box center [516, 396] width 888 height 35
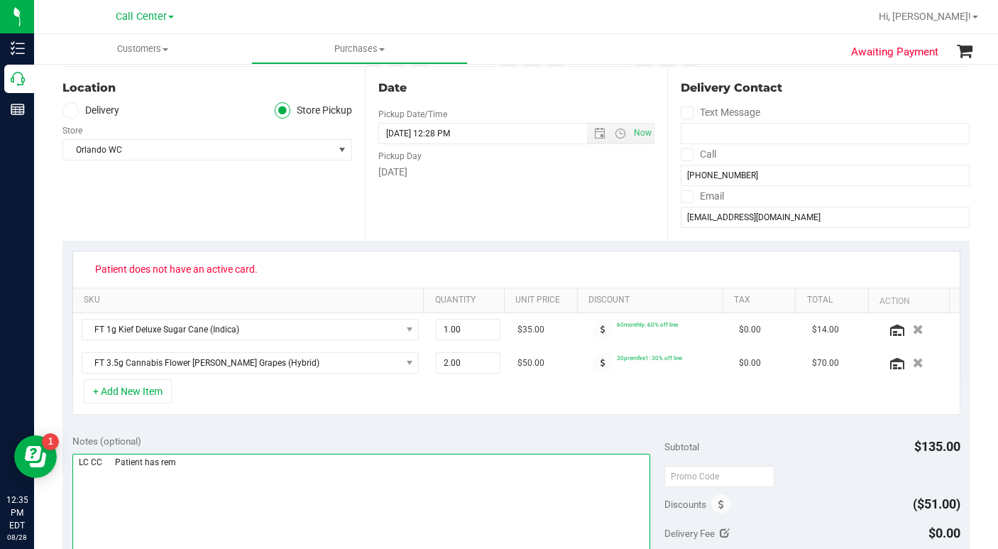
click at [182, 462] on textarea at bounding box center [361, 521] width 578 height 136
click at [219, 501] on textarea at bounding box center [361, 521] width 578 height 136
click at [206, 486] on textarea at bounding box center [361, 521] width 578 height 136
click at [408, 466] on textarea at bounding box center [361, 521] width 578 height 136
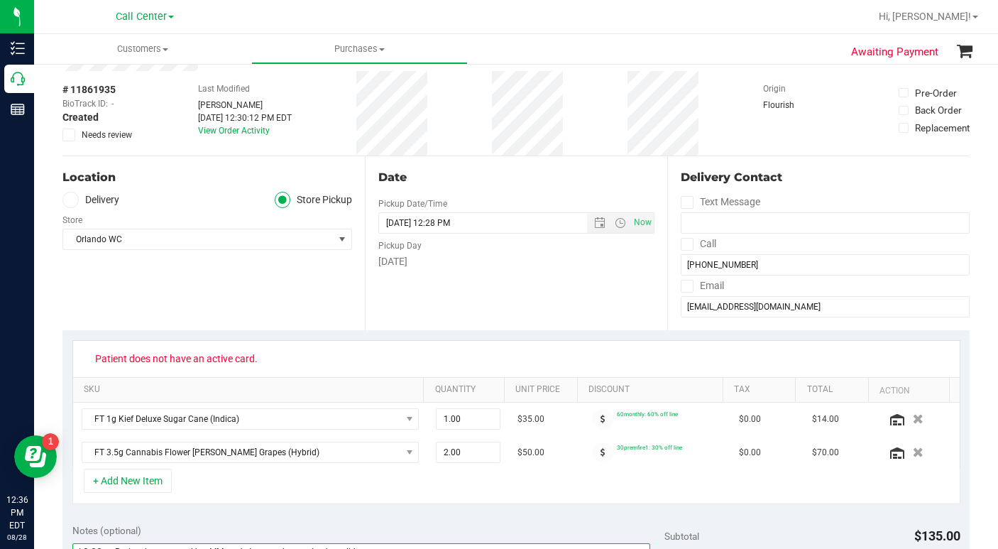
scroll to position [0, 0]
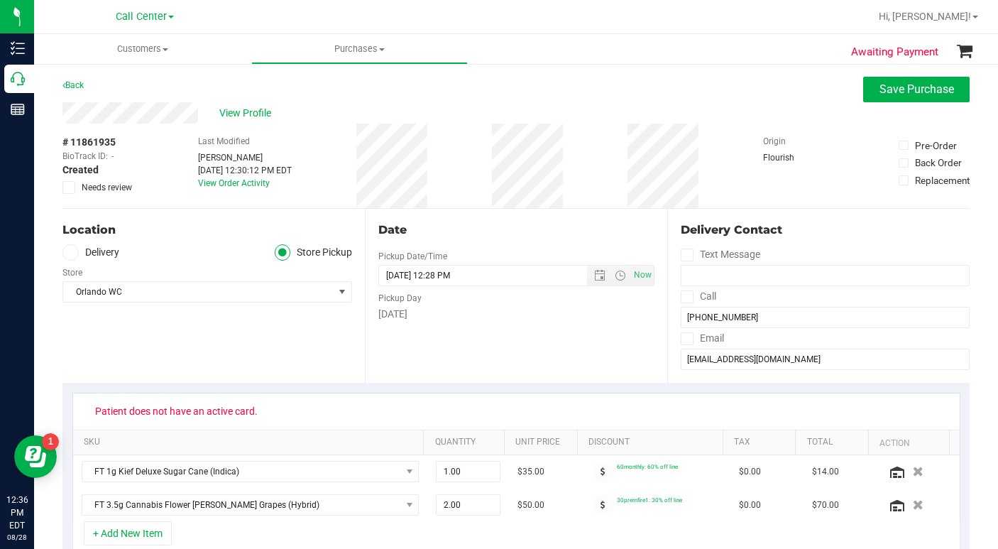
click at [143, 362] on div "Location Delivery Store Pickup Store [GEOGRAPHIC_DATA] WC Select Store [PERSON_…" at bounding box center [213, 296] width 302 height 174
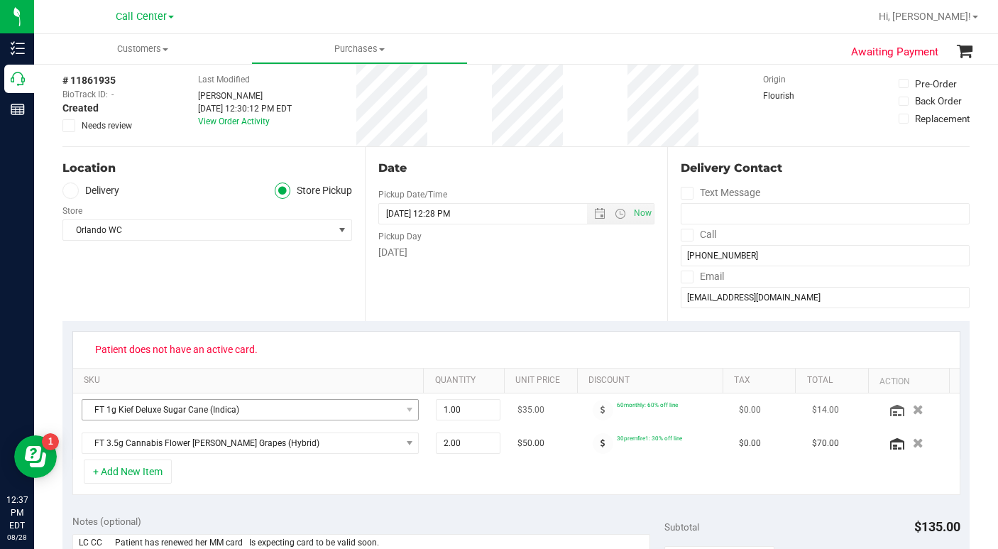
scroll to position [213, 0]
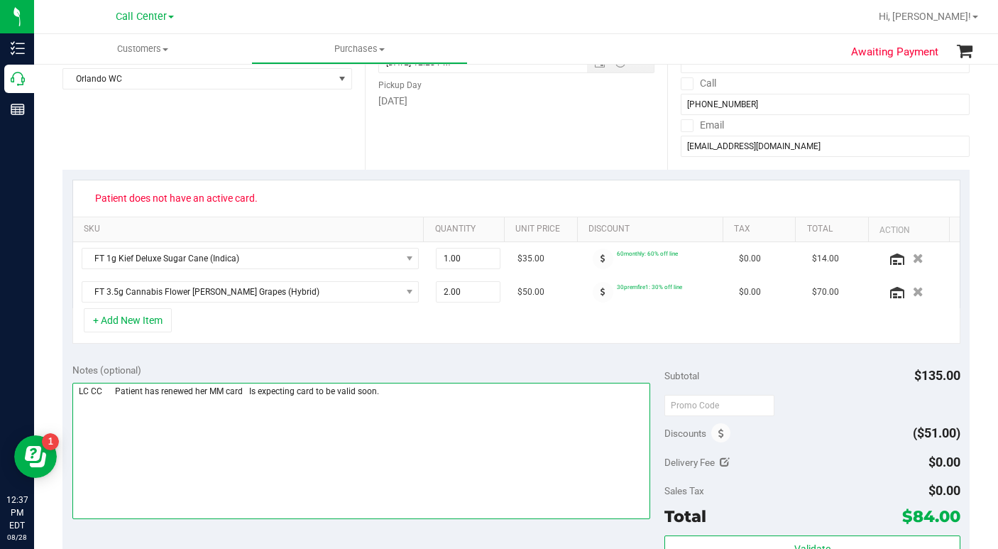
click at [404, 402] on textarea at bounding box center [361, 450] width 578 height 136
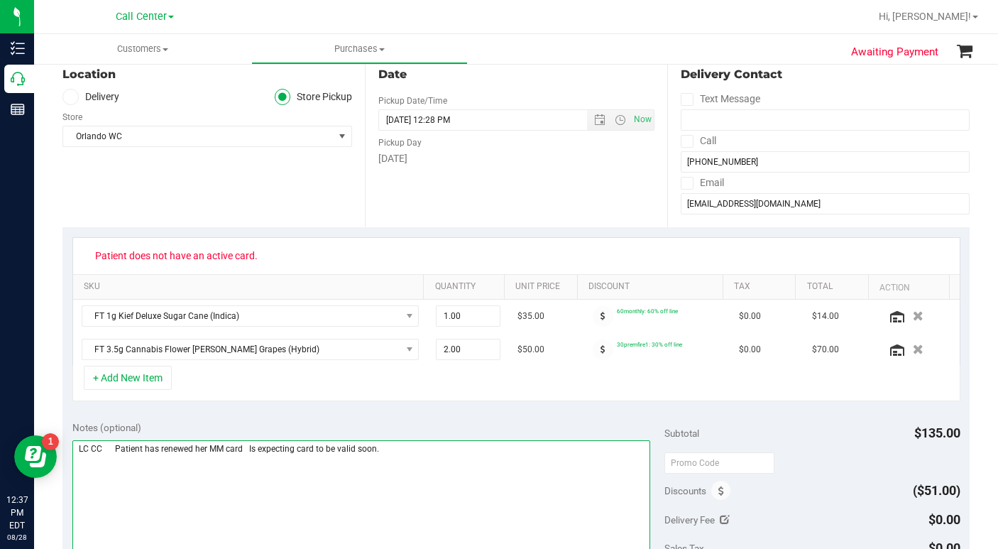
scroll to position [142, 0]
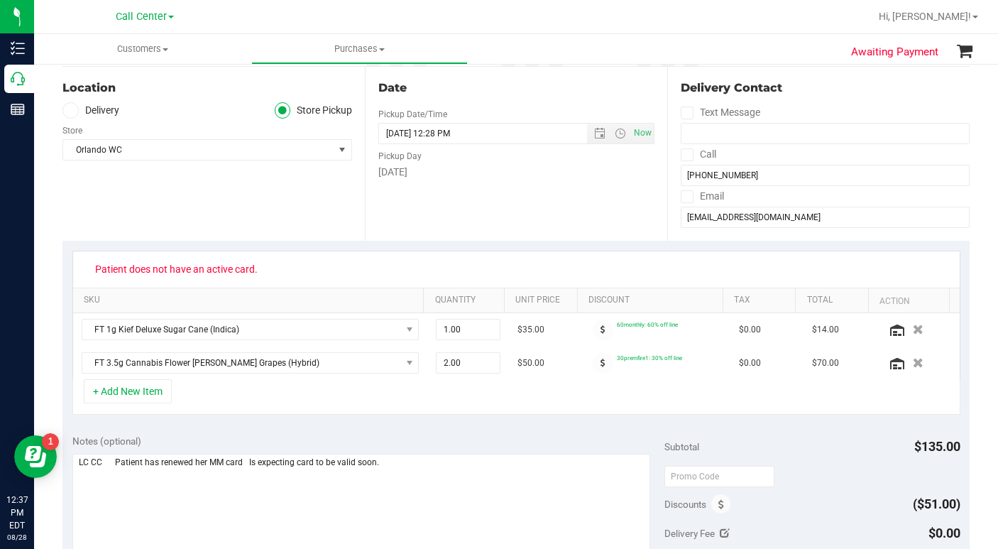
click at [154, 216] on div "Location Delivery Store Pickup Store [GEOGRAPHIC_DATA] WC Select Store [PERSON_…" at bounding box center [213, 154] width 302 height 174
click at [155, 215] on div "Location Delivery Store Pickup Store [GEOGRAPHIC_DATA] WC Select Store [PERSON_…" at bounding box center [213, 154] width 302 height 174
click at [167, 216] on div "Location Delivery Store Pickup Store [GEOGRAPHIC_DATA] WC Select Store [PERSON_…" at bounding box center [213, 154] width 302 height 174
click at [197, 214] on div "Location Delivery Store Pickup Store [GEOGRAPHIC_DATA] WC Select Store [PERSON_…" at bounding box center [213, 154] width 302 height 174
click at [162, 196] on div "Location Delivery Store Pickup Store [GEOGRAPHIC_DATA] WC Select Store [PERSON_…" at bounding box center [213, 154] width 302 height 174
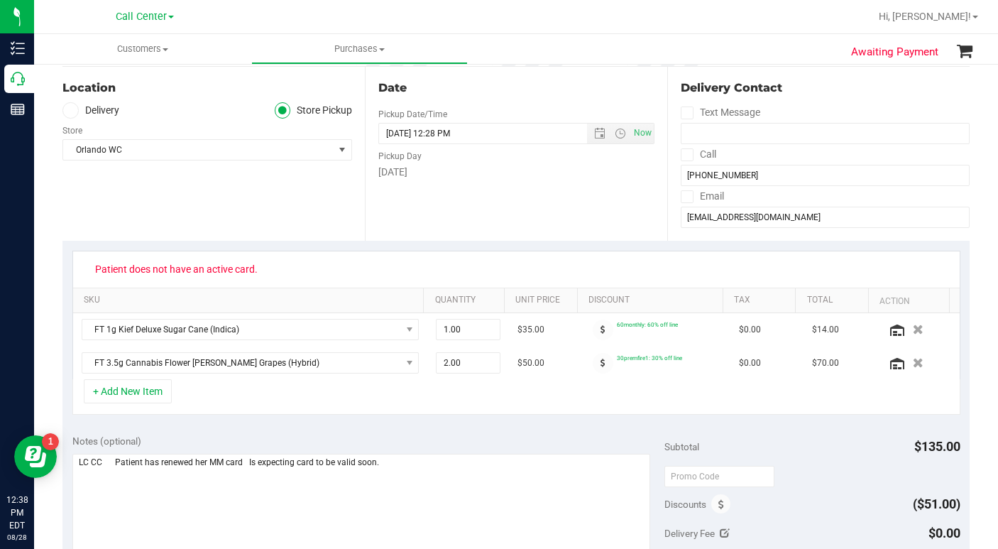
click at [204, 226] on div "Location Delivery Store Pickup Store [GEOGRAPHIC_DATA] WC Select Store [PERSON_…" at bounding box center [213, 154] width 302 height 174
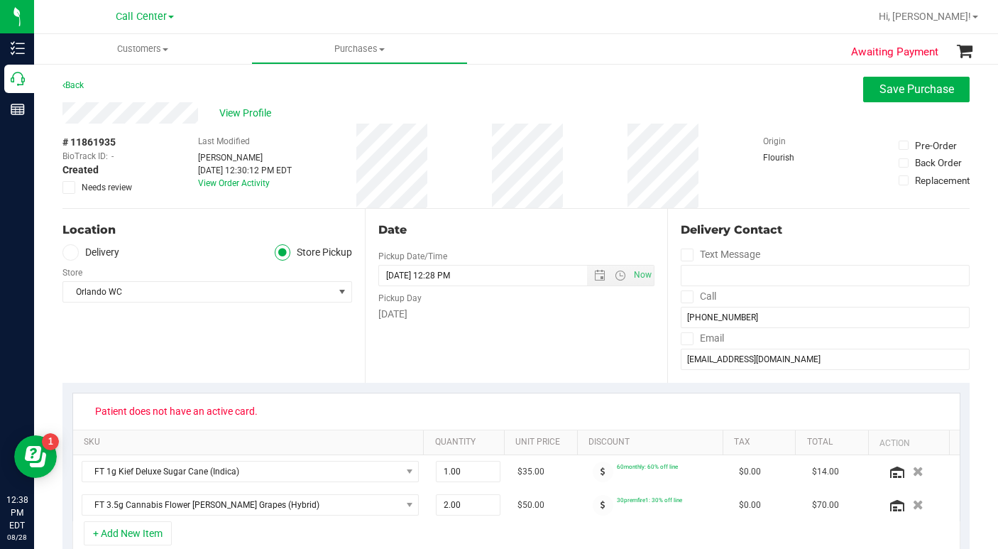
click at [213, 316] on div "Location Delivery Store Pickup Store [GEOGRAPHIC_DATA] WC Select Store [PERSON_…" at bounding box center [213, 296] width 302 height 174
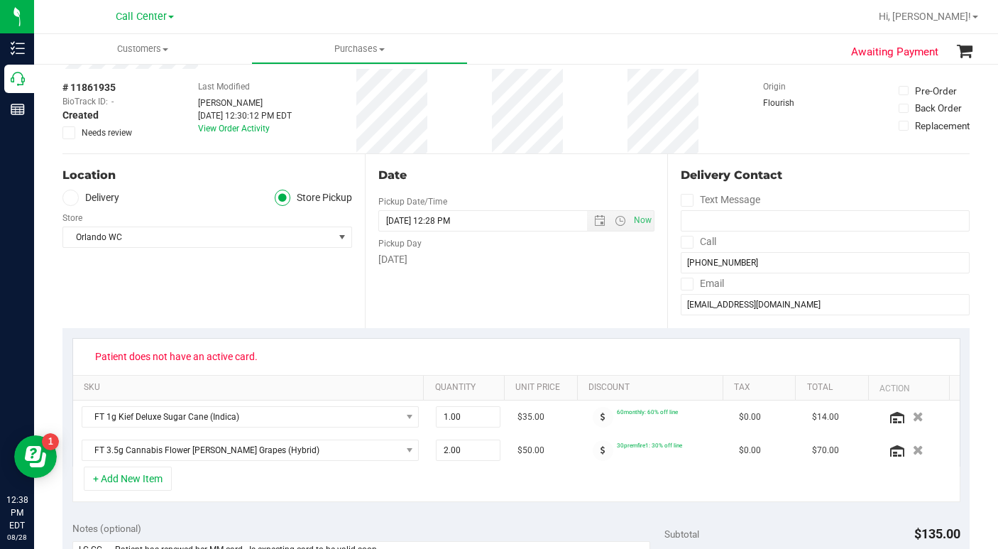
scroll to position [142, 0]
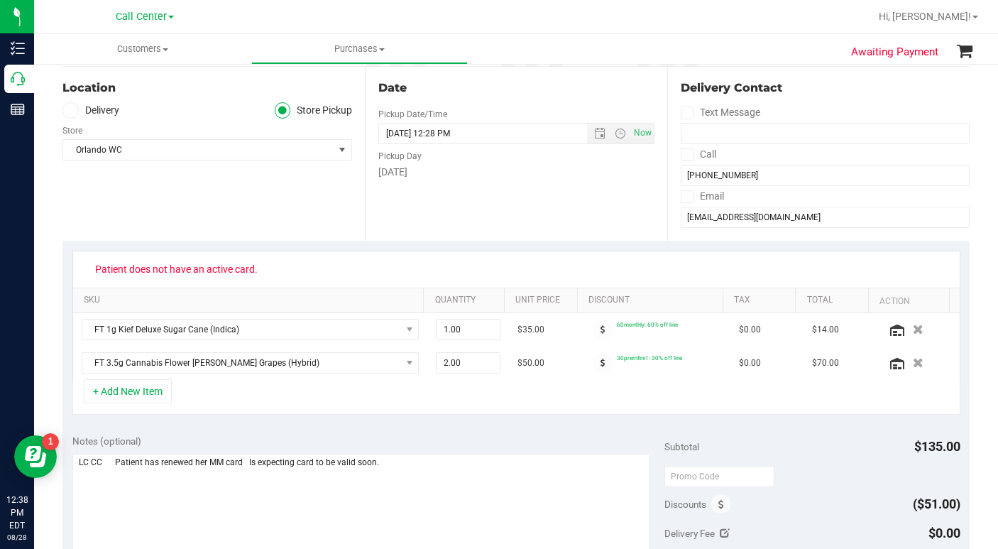
click at [110, 217] on div "Location Delivery Store Pickup Store [GEOGRAPHIC_DATA] WC Select Store [PERSON_…" at bounding box center [213, 154] width 302 height 174
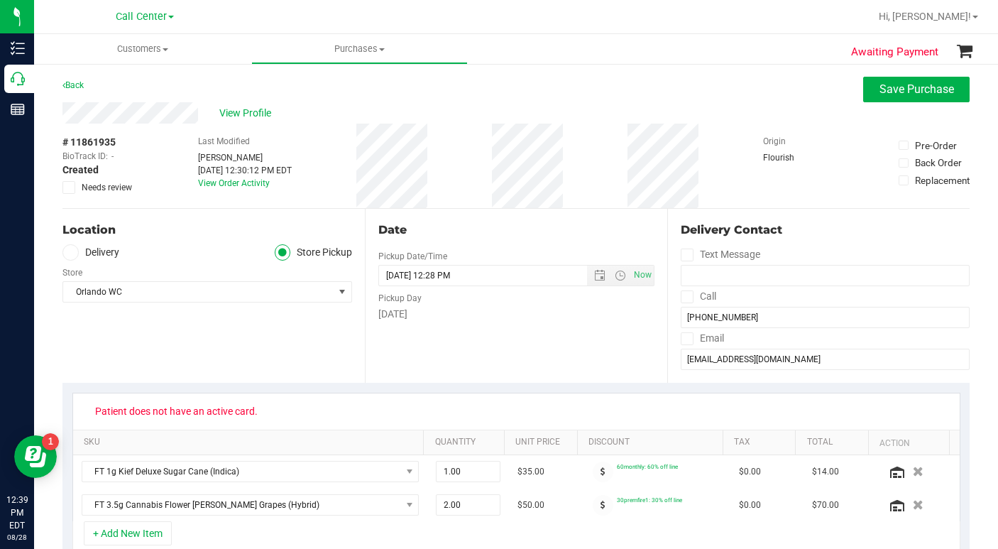
click at [201, 338] on div "Location Delivery Store Pickup Store [GEOGRAPHIC_DATA] WC Select Store [PERSON_…" at bounding box center [213, 296] width 302 height 174
click at [203, 346] on div "Location Delivery Store Pickup Store [GEOGRAPHIC_DATA] WC Select Store [PERSON_…" at bounding box center [213, 296] width 302 height 174
click at [209, 356] on div "Location Delivery Store Pickup Store [GEOGRAPHIC_DATA] WC Select Store [PERSON_…" at bounding box center [213, 296] width 302 height 174
click at [830, 197] on div "# 11861935 BioTrack ID: - Created Needs review Last Modified [PERSON_NAME] [DAT…" at bounding box center [515, 165] width 907 height 84
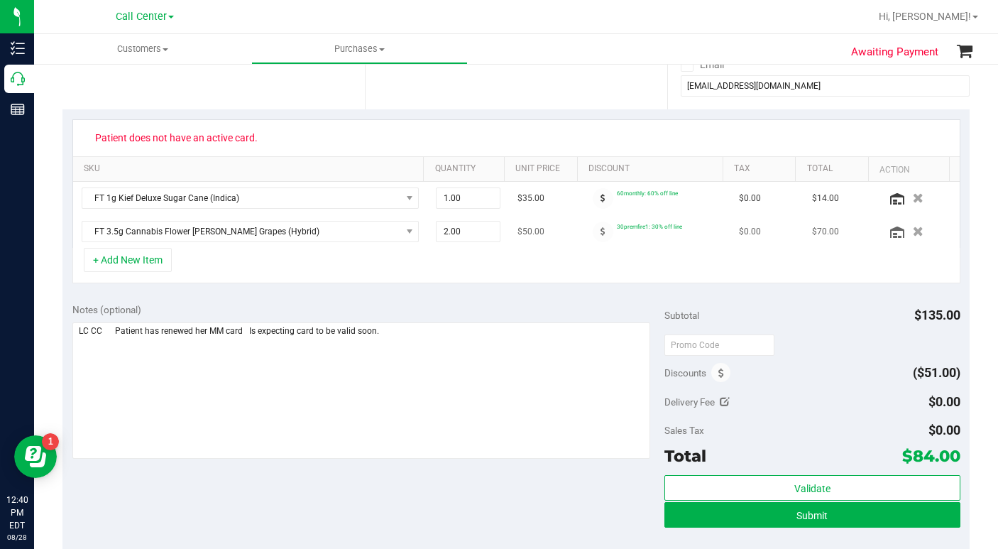
scroll to position [270, 0]
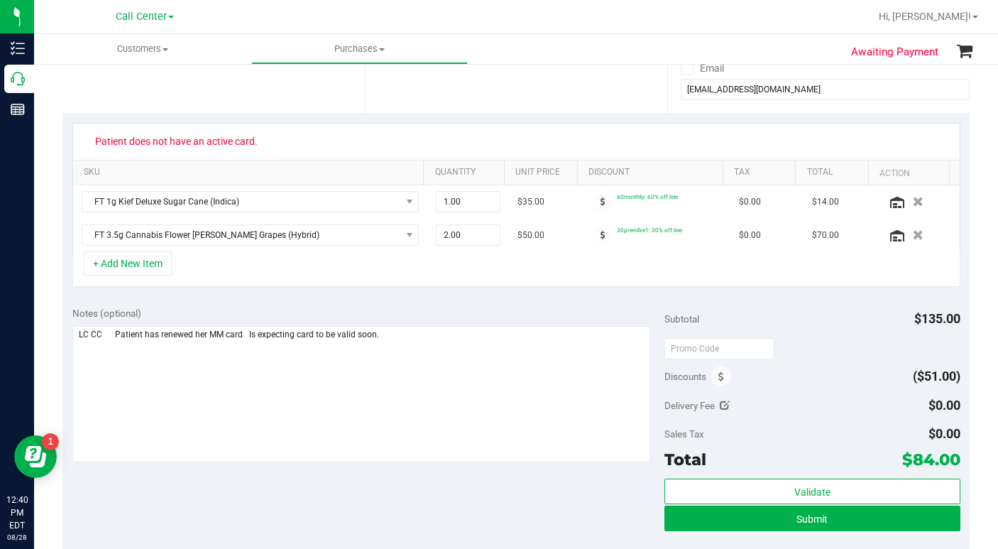
click at [872, 411] on div "Delivery Fee $0.00" at bounding box center [812, 405] width 296 height 26
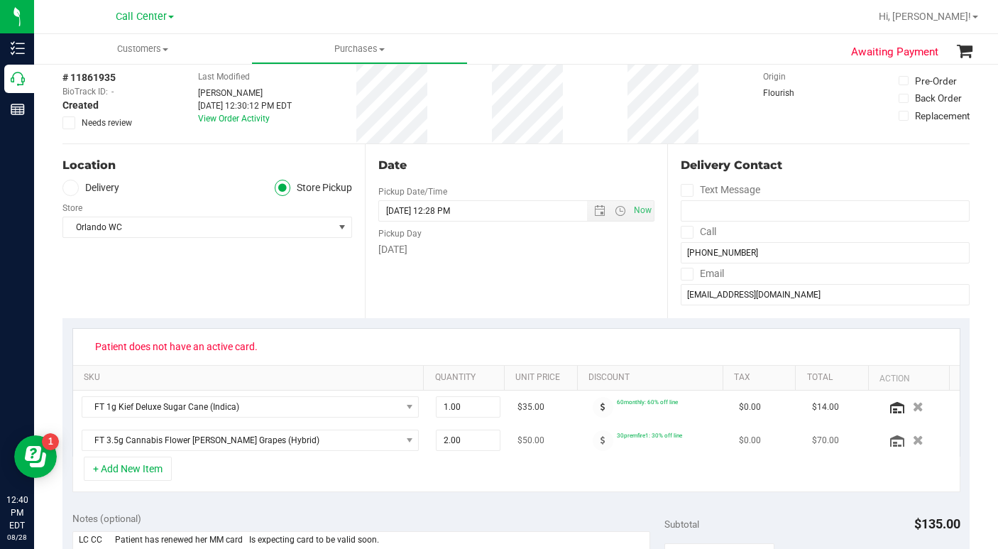
scroll to position [57, 0]
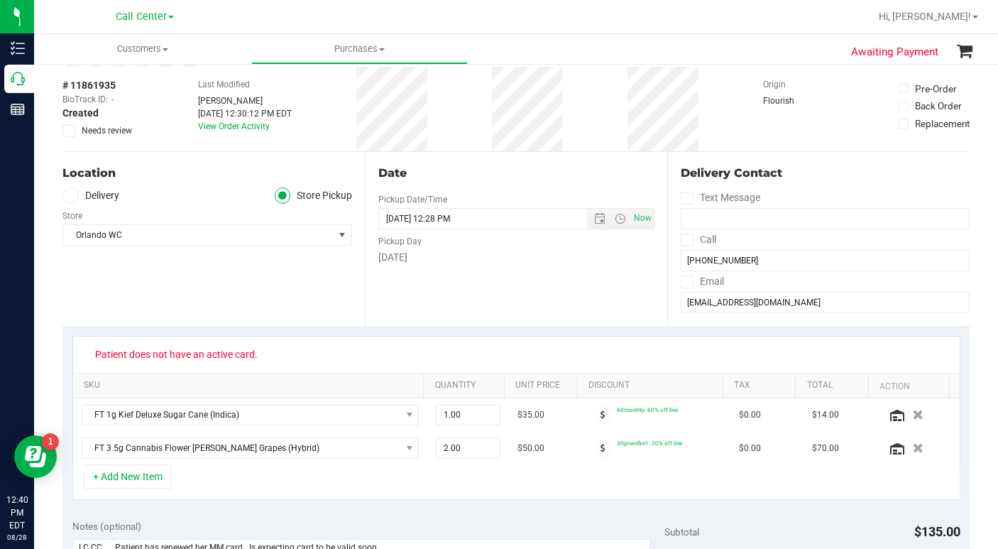
click at [147, 302] on div "Location Delivery Store Pickup Store [GEOGRAPHIC_DATA] WC Select Store [PERSON_…" at bounding box center [213, 239] width 302 height 174
click at [715, 141] on div "# 11861935 BioTrack ID: - Created Needs review Last Modified [PERSON_NAME] [DAT…" at bounding box center [515, 109] width 907 height 84
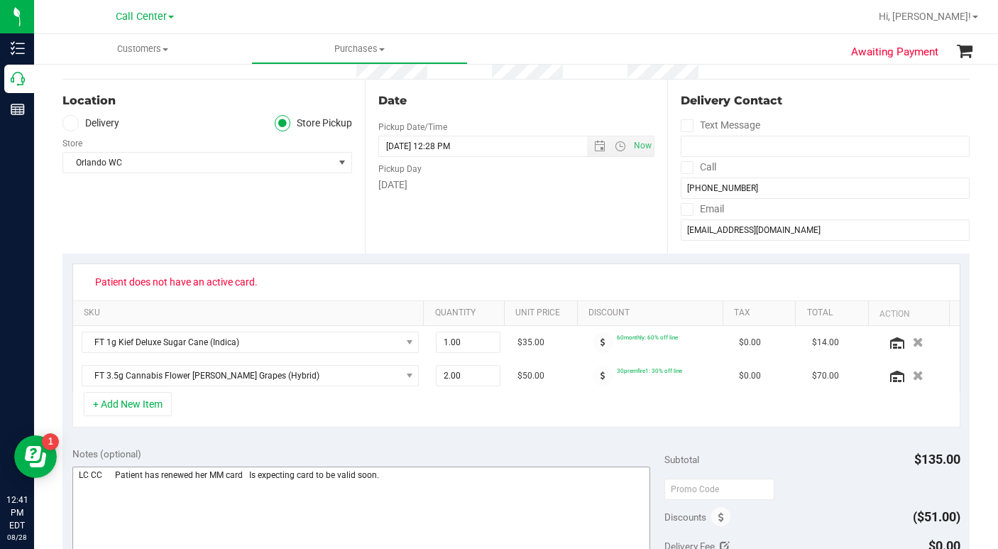
scroll to position [128, 0]
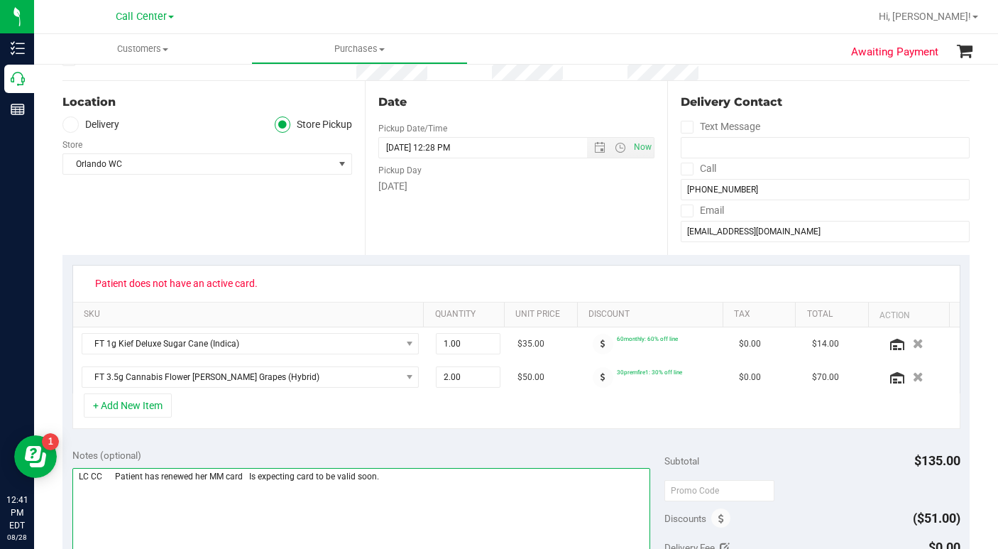
click at [412, 495] on textarea at bounding box center [361, 536] width 578 height 136
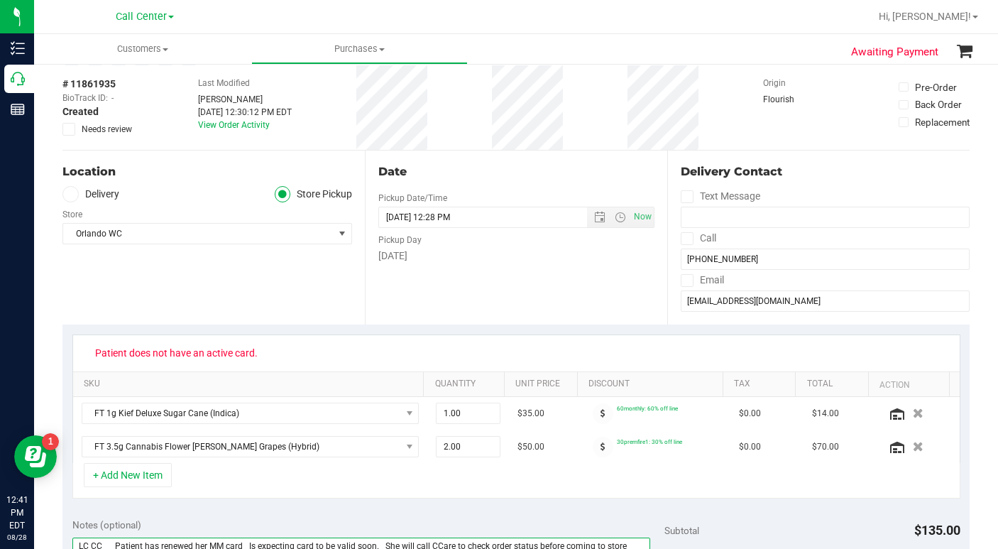
scroll to position [57, 0]
type textarea "LC CC Patient has renewed her MM card Is expecting card to be valid soon. She w…"
click at [669, 365] on div "Patient does not have an active card." at bounding box center [516, 354] width 861 height 23
click at [295, 483] on div "+ Add New Item" at bounding box center [516, 481] width 888 height 35
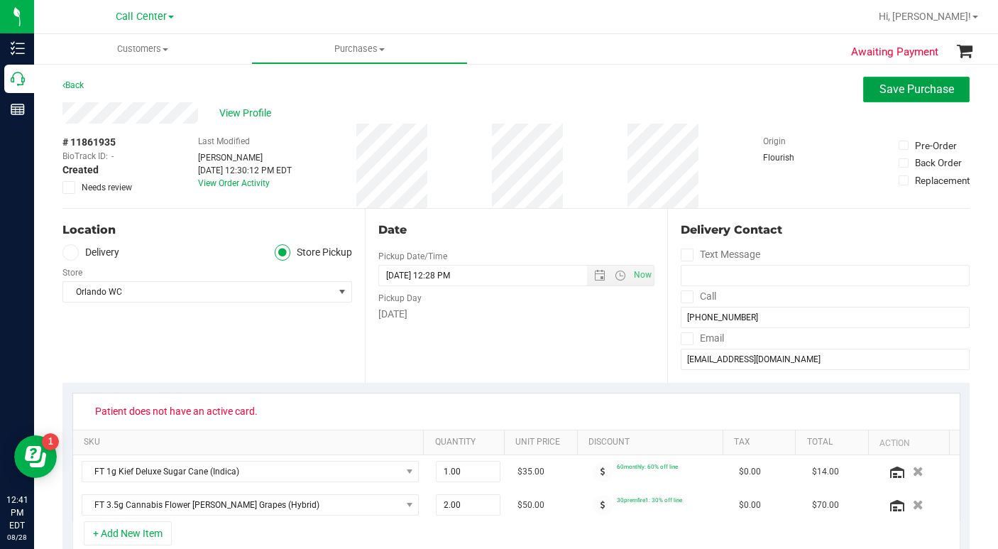
click at [879, 95] on span "Save Purchase" at bounding box center [916, 88] width 75 height 13
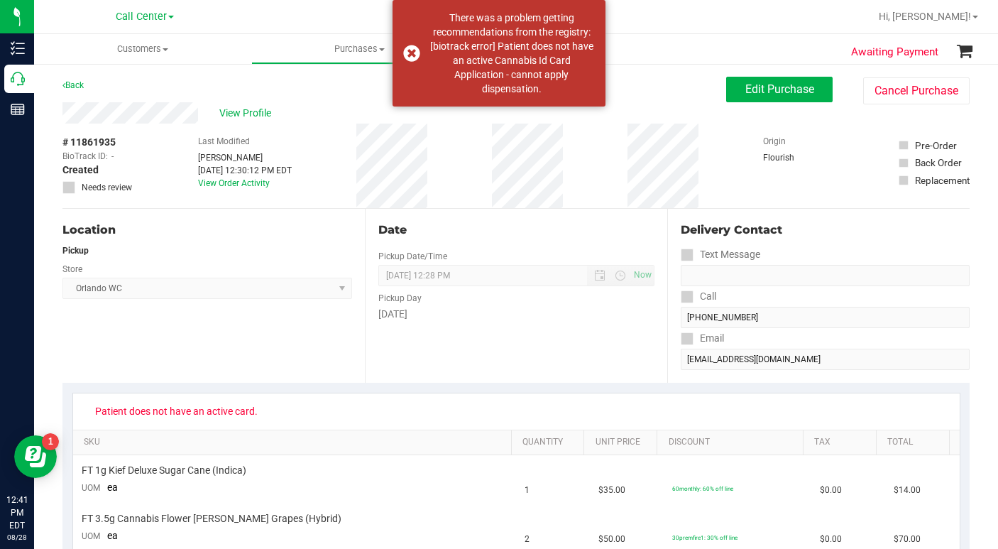
click at [273, 341] on div "Location Pickup Store [GEOGRAPHIC_DATA] WC Select Store [PERSON_NAME][GEOGRAPHI…" at bounding box center [213, 296] width 302 height 174
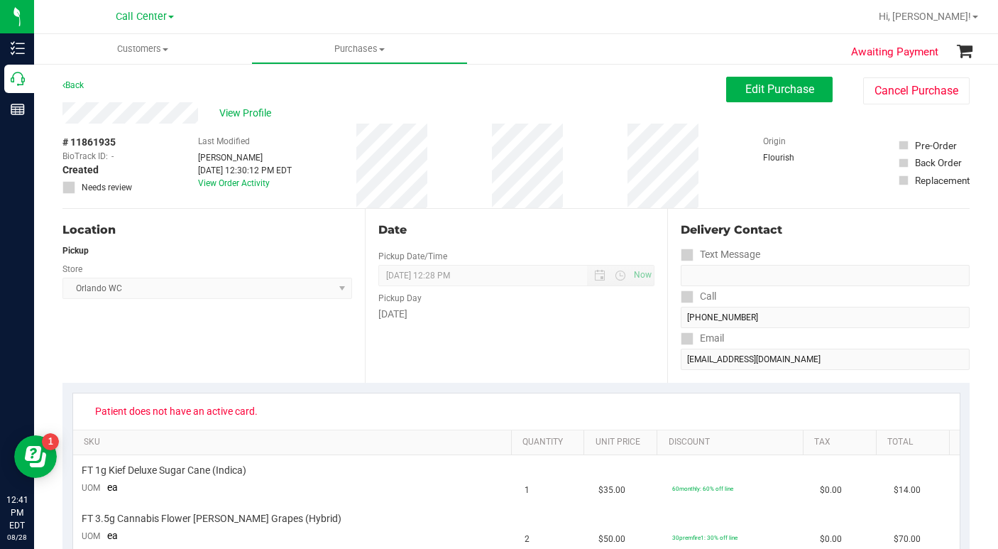
click at [294, 323] on div "Location Pickup Store [GEOGRAPHIC_DATA] WC Select Store [PERSON_NAME][GEOGRAPHI…" at bounding box center [213, 296] width 302 height 174
click at [260, 106] on span "View Profile" at bounding box center [247, 113] width 57 height 15
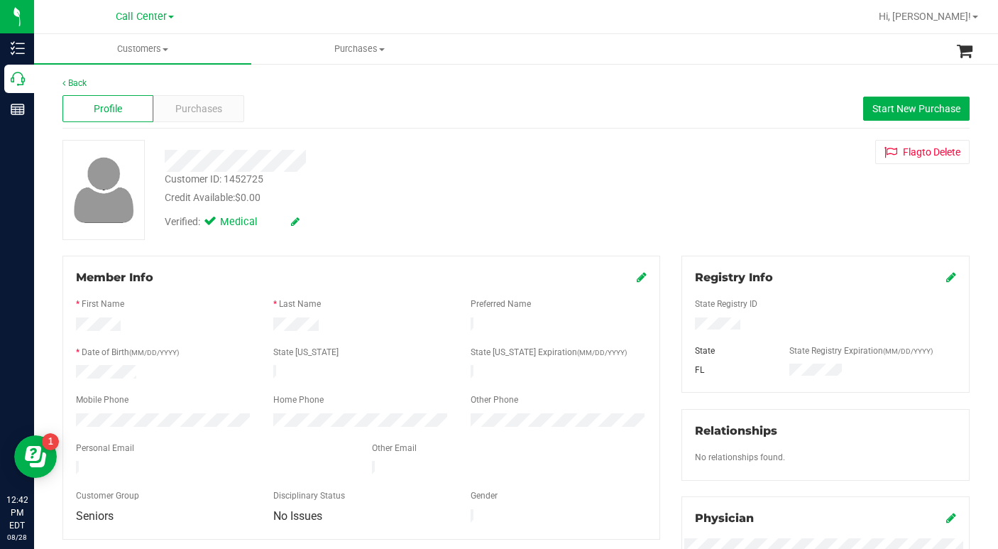
click at [727, 192] on div "Customer ID: 1452725 Credit Available: $0.00 Verified: Medical Flag to [GEOGRAP…" at bounding box center [516, 190] width 928 height 100
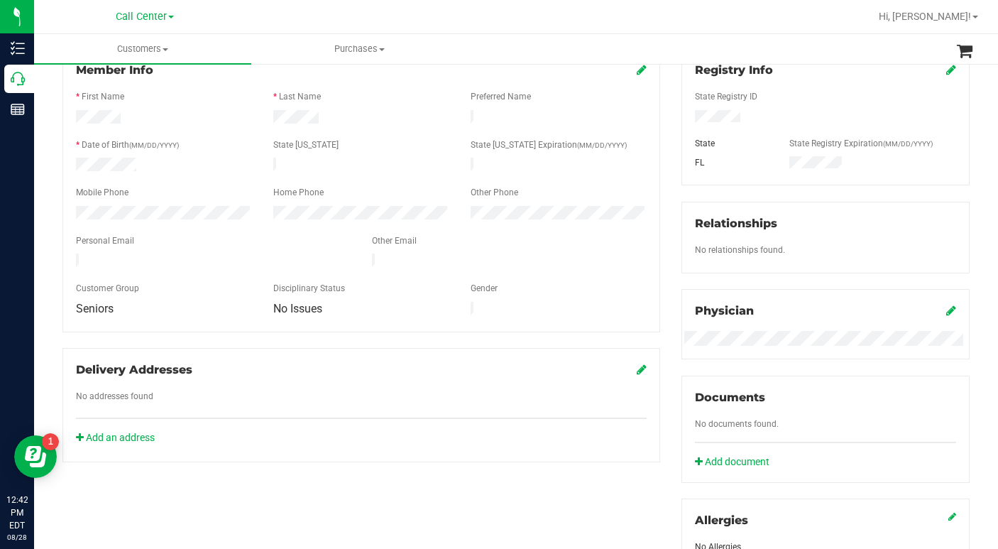
scroll to position [213, 0]
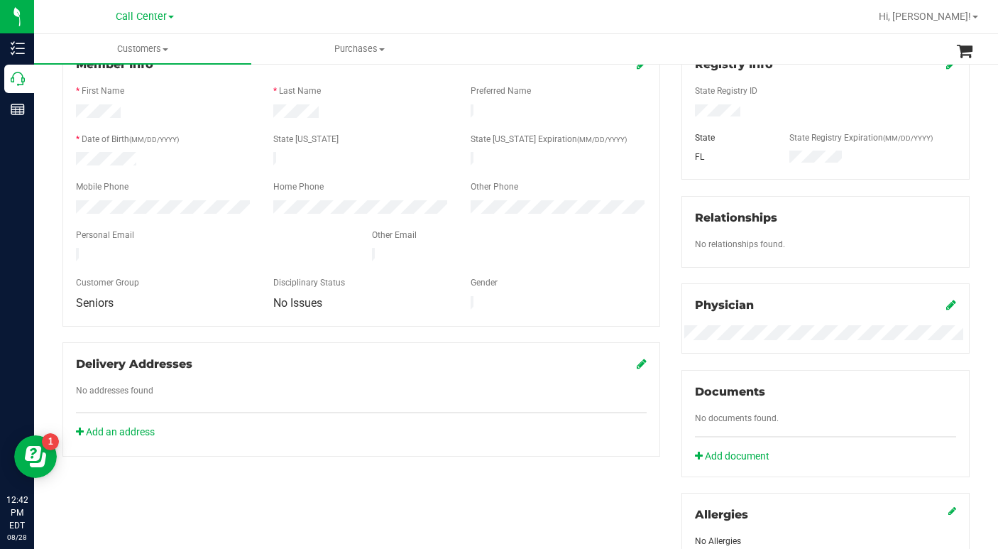
click at [657, 18] on div at bounding box center [561, 17] width 615 height 28
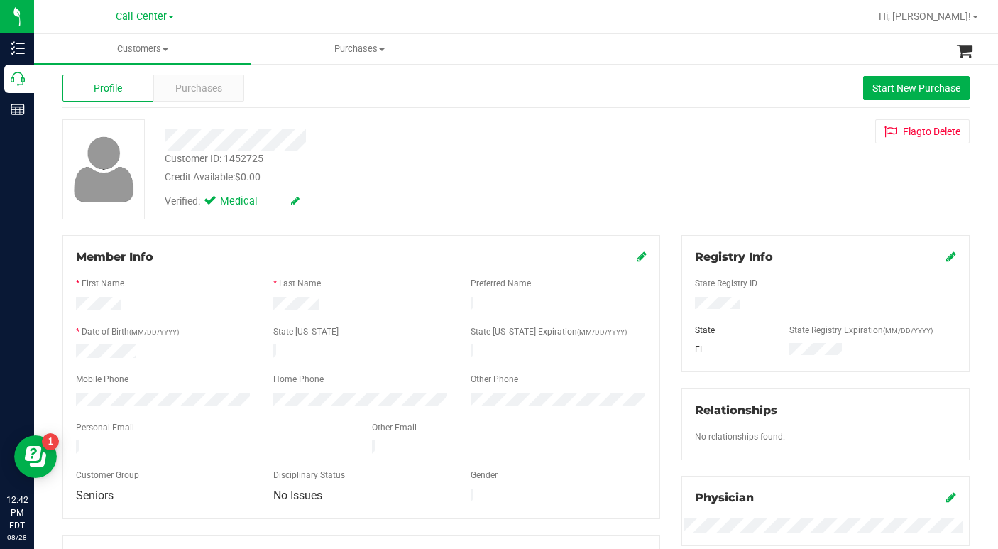
scroll to position [0, 0]
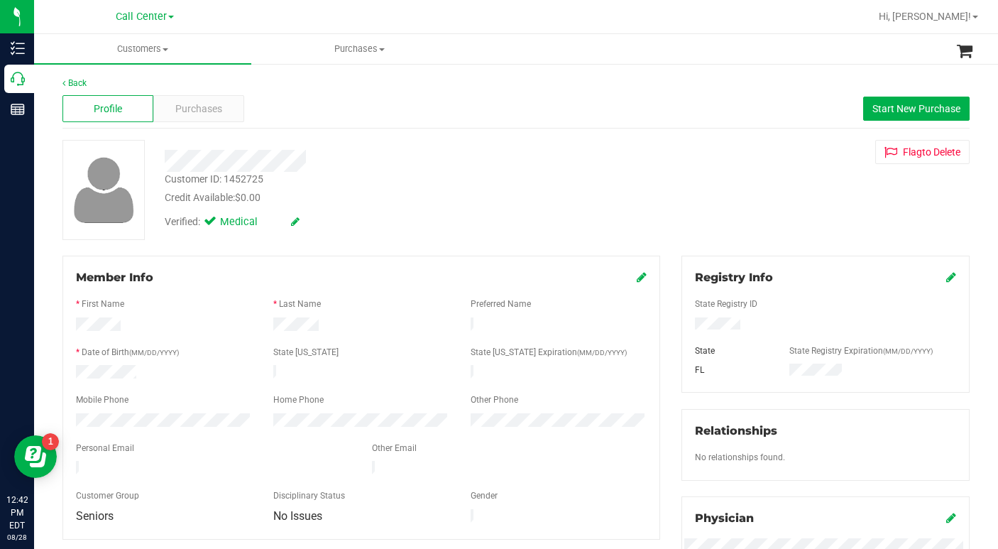
click at [205, 178] on div "Customer ID: 1452725" at bounding box center [214, 179] width 99 height 15
copy div "Customer ID: 1452725"
click at [189, 111] on span "Purchases" at bounding box center [198, 108] width 47 height 15
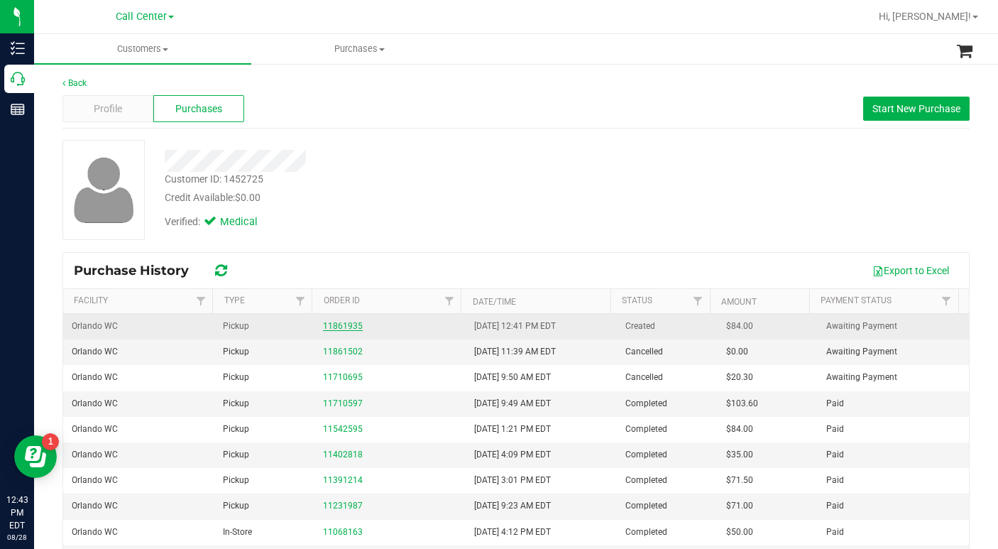
click at [345, 326] on link "11861935" at bounding box center [343, 326] width 40 height 10
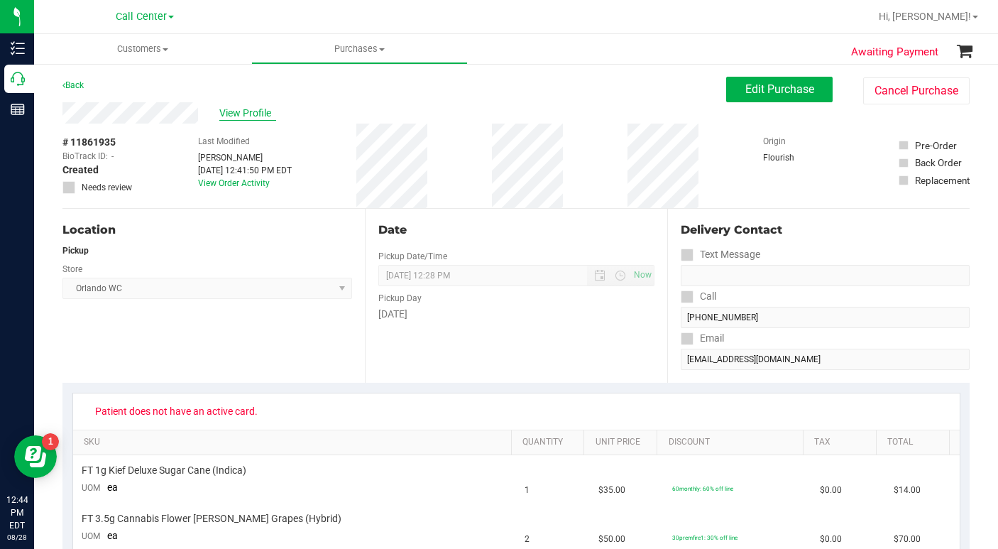
click at [229, 114] on span "View Profile" at bounding box center [247, 113] width 57 height 15
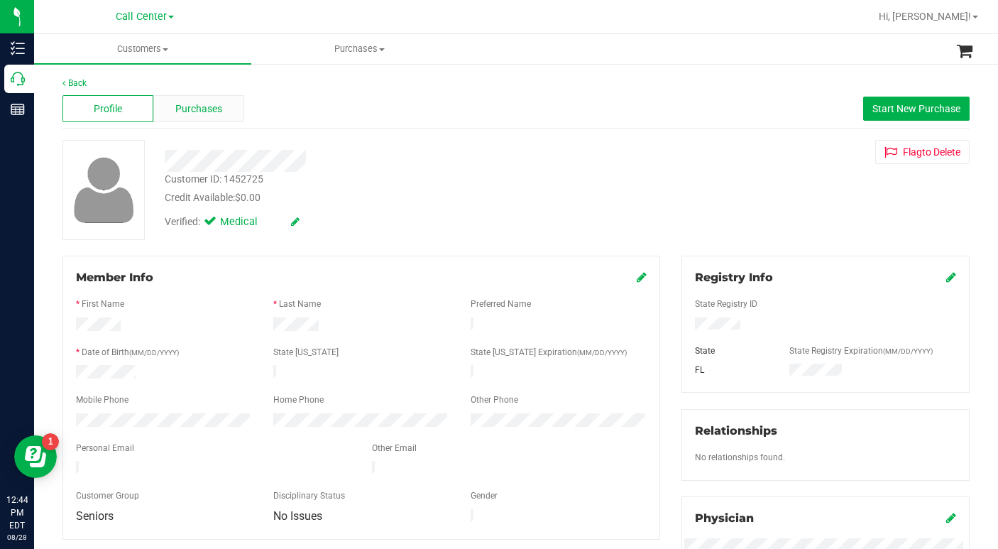
click at [216, 105] on span "Purchases" at bounding box center [198, 108] width 47 height 15
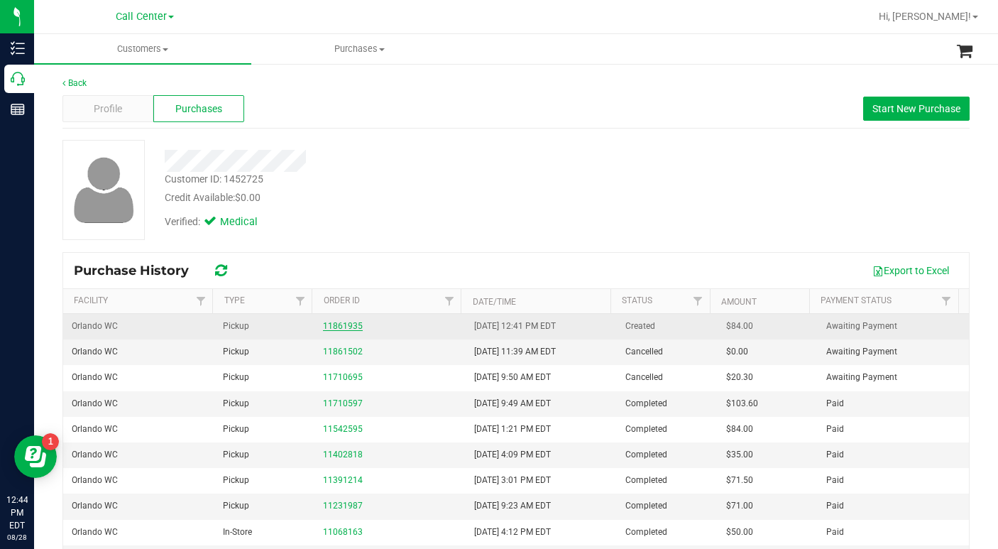
click at [344, 326] on link "11861935" at bounding box center [343, 326] width 40 height 10
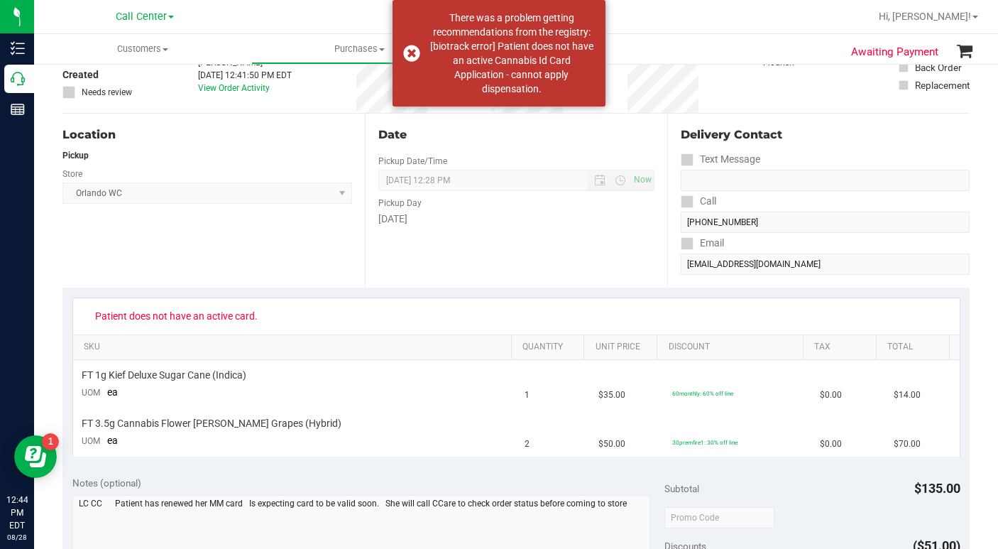
scroll to position [284, 0]
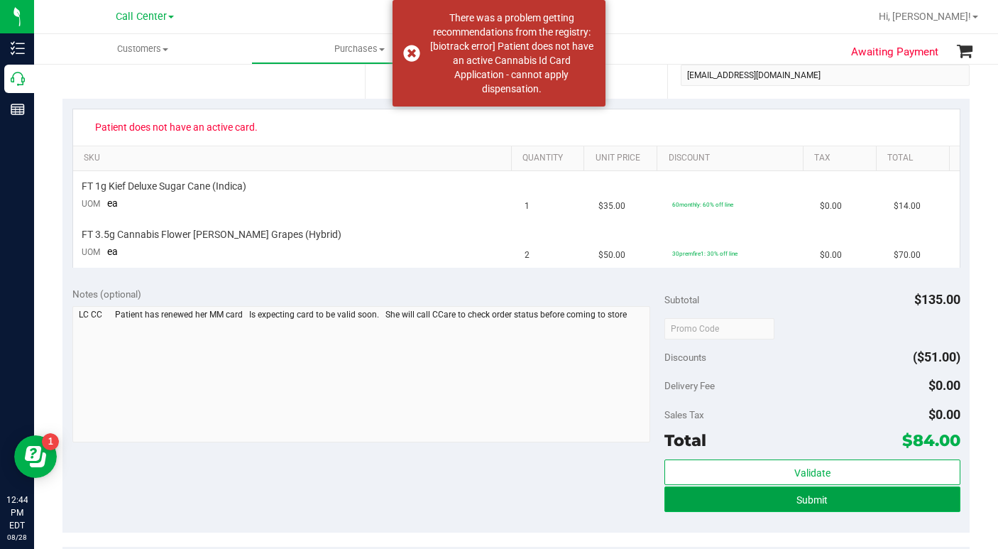
click at [786, 496] on button "Submit" at bounding box center [812, 499] width 296 height 26
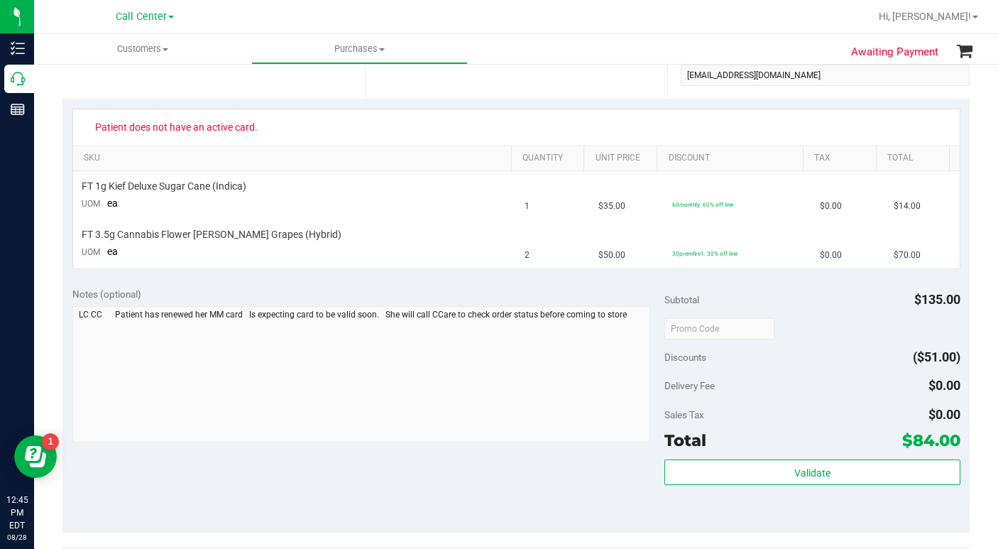
scroll to position [0, 0]
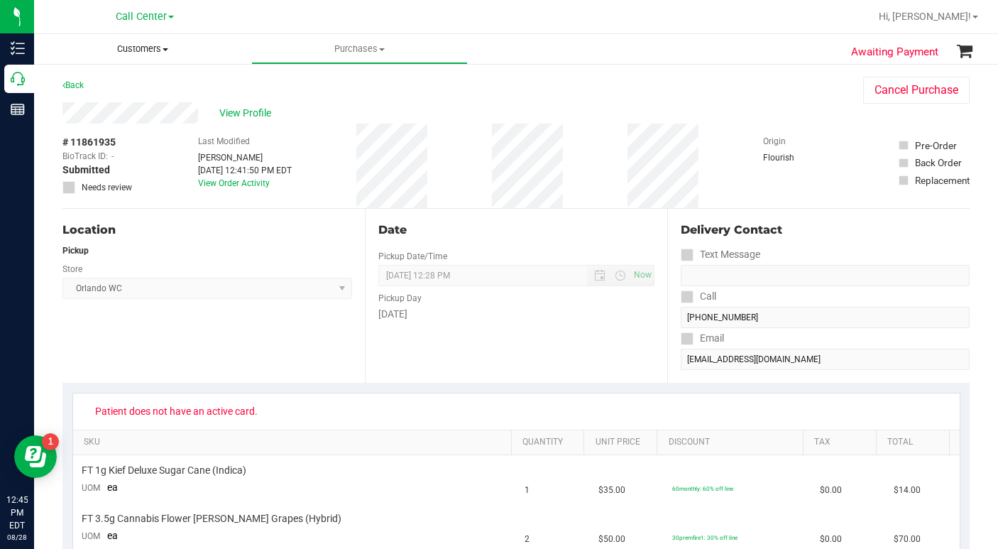
click at [165, 50] on span at bounding box center [165, 49] width 6 height 3
click at [126, 87] on span "All customers" at bounding box center [85, 85] width 102 height 12
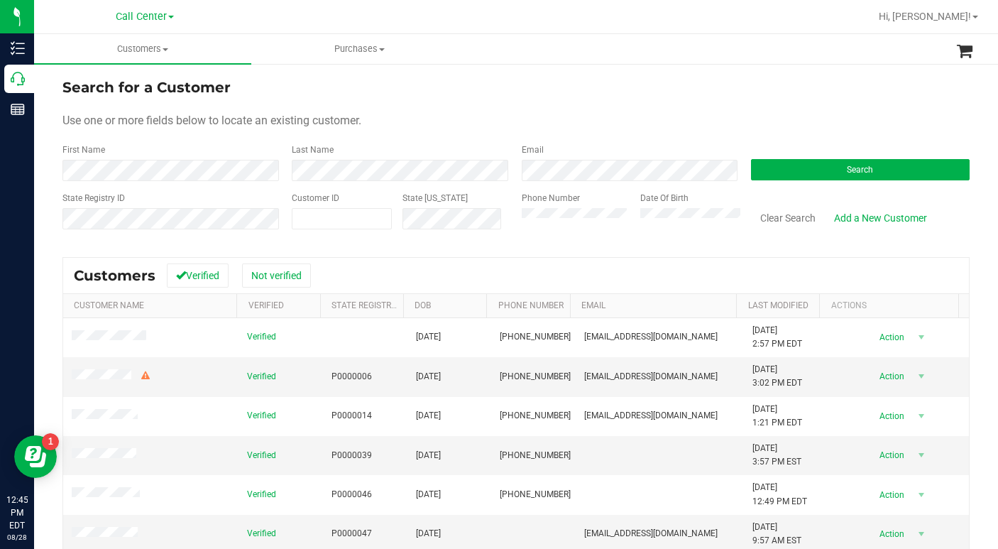
click at [708, 101] on form "Search for a Customer Use one or more fields below to locate an existing custom…" at bounding box center [515, 159] width 907 height 165
click at [368, 218] on span at bounding box center [342, 218] width 100 height 21
type input "512176"
click at [767, 169] on button "Search" at bounding box center [860, 169] width 219 height 21
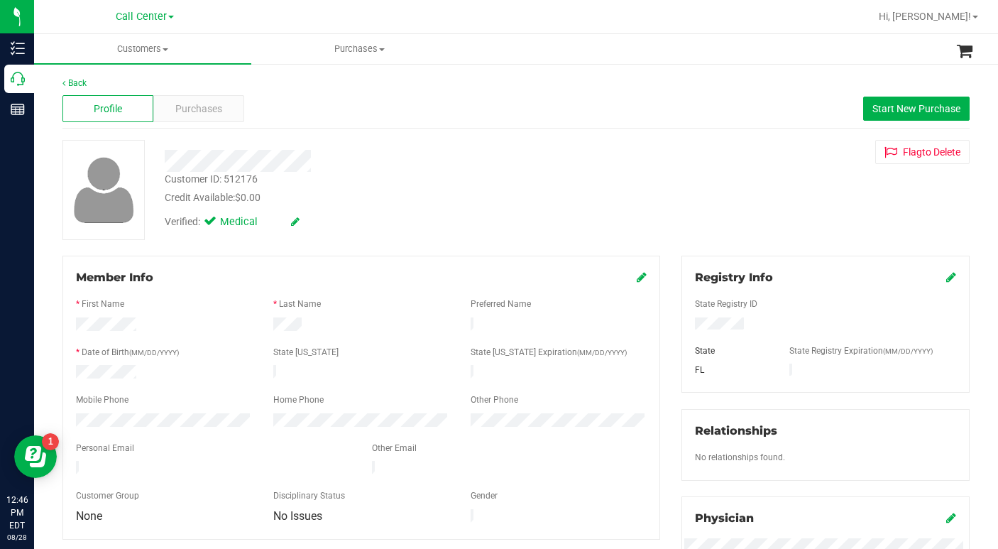
click at [688, 206] on div "Customer ID: 512176 Credit Available: $0.00 Verified: Medical Flag to [GEOGRAPH…" at bounding box center [516, 190] width 928 height 100
click at [197, 124] on div "Profile Purchases Start New Purchase" at bounding box center [515, 108] width 907 height 39
click at [199, 114] on span "Purchases" at bounding box center [198, 108] width 47 height 15
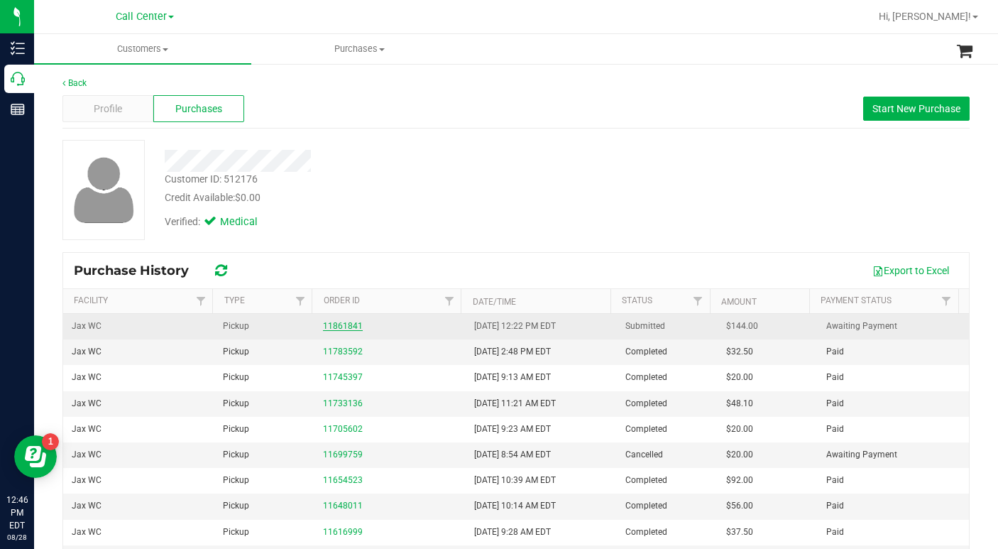
click at [323, 326] on link "11861841" at bounding box center [343, 326] width 40 height 10
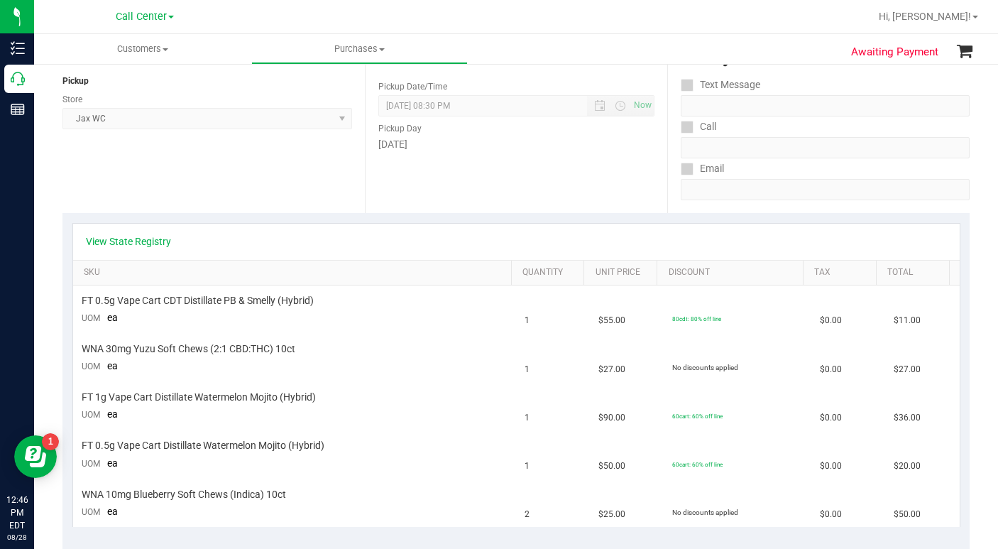
scroll to position [213, 0]
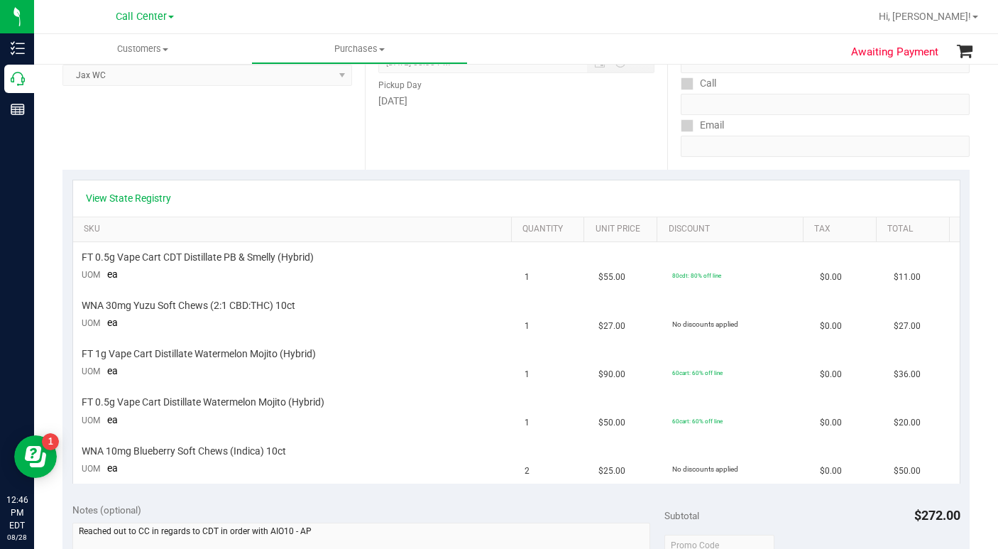
click at [751, 205] on div "View State Registry" at bounding box center [516, 198] width 886 height 36
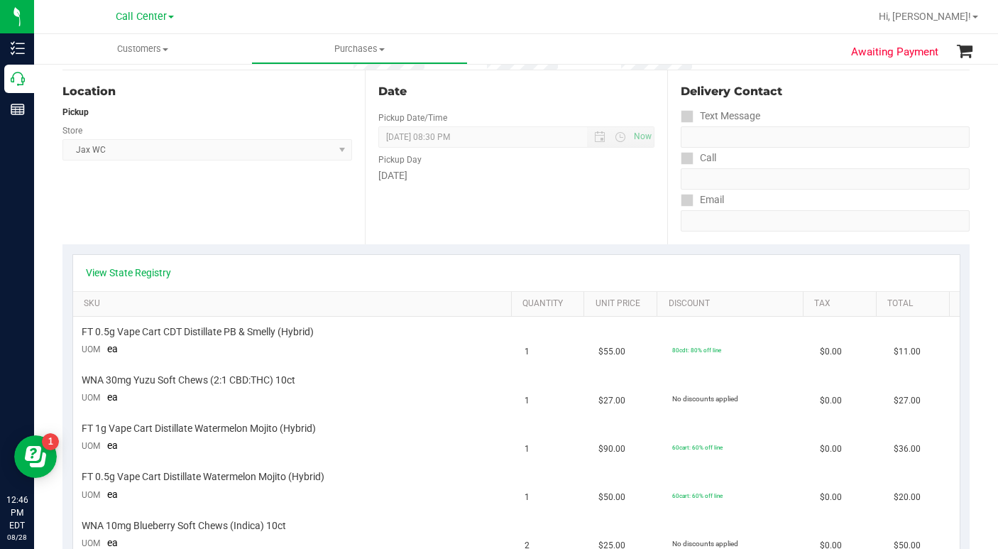
scroll to position [0, 0]
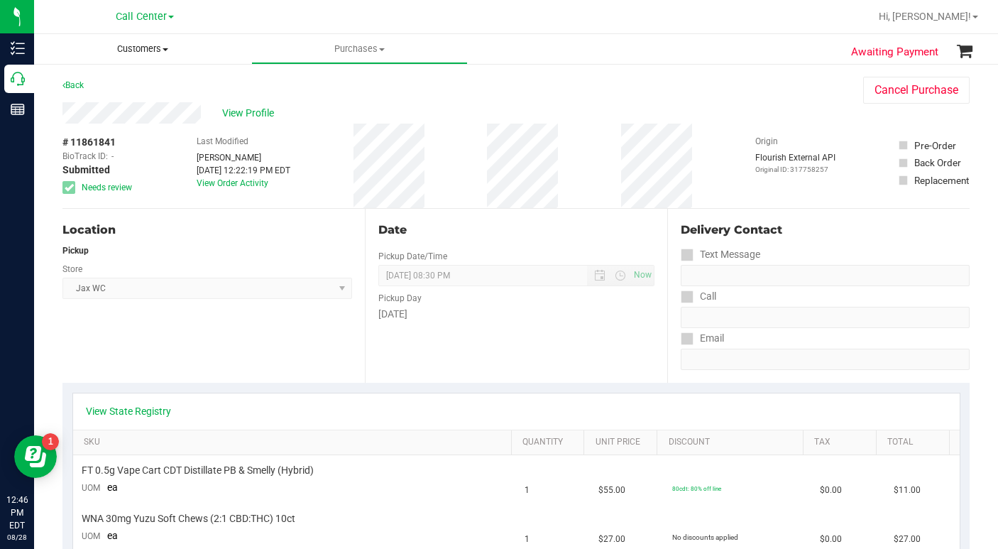
click at [166, 50] on span at bounding box center [165, 49] width 6 height 3
click at [123, 87] on span "All customers" at bounding box center [85, 85] width 102 height 12
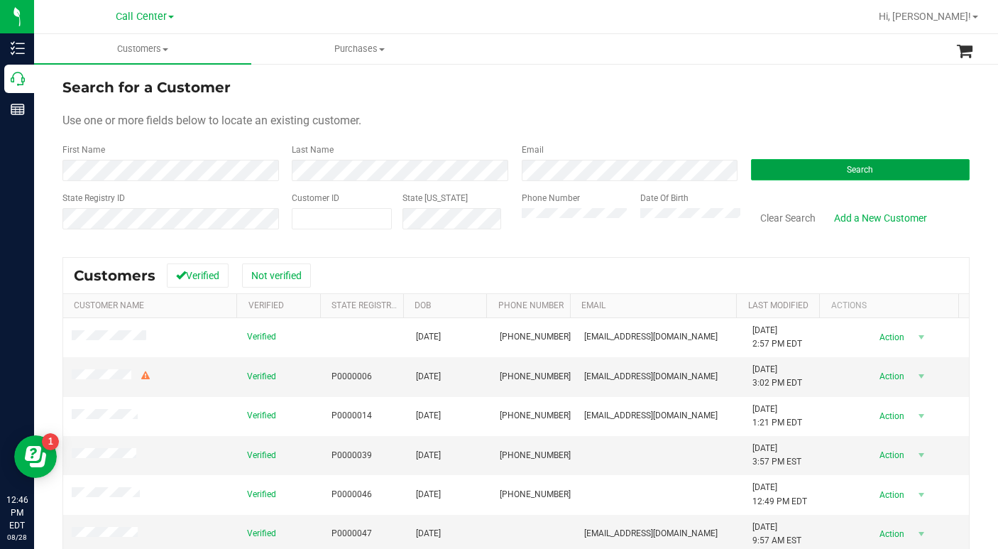
click at [812, 175] on button "Search" at bounding box center [860, 169] width 219 height 21
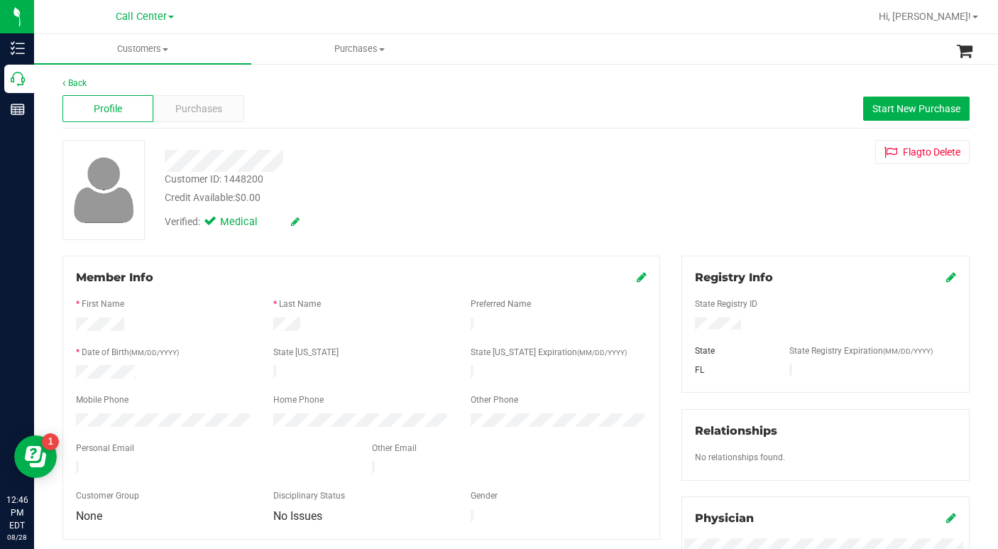
click at [402, 246] on div "Back Profile Purchases Start New Purchase Customer ID: 1448200 Credit Available…" at bounding box center [515, 529] width 907 height 905
click at [165, 48] on span at bounding box center [165, 49] width 6 height 3
click at [108, 87] on span "All customers" at bounding box center [85, 85] width 102 height 12
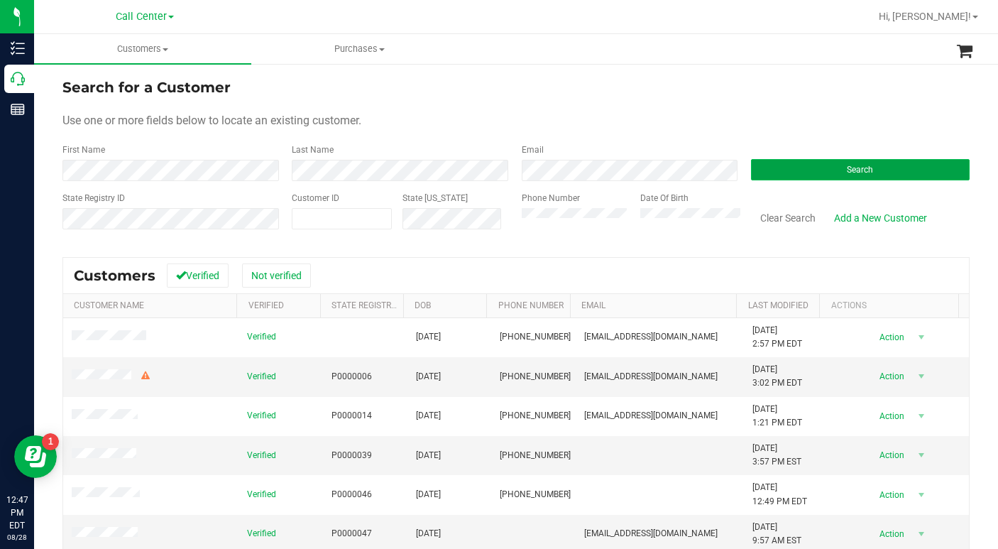
click at [790, 172] on button "Search" at bounding box center [860, 169] width 219 height 21
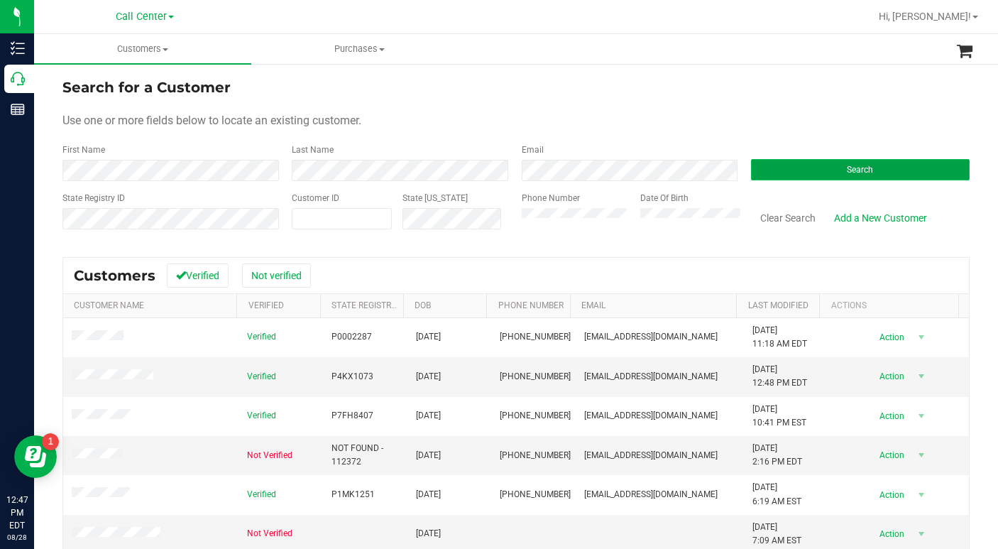
click at [776, 169] on button "Search" at bounding box center [860, 169] width 219 height 21
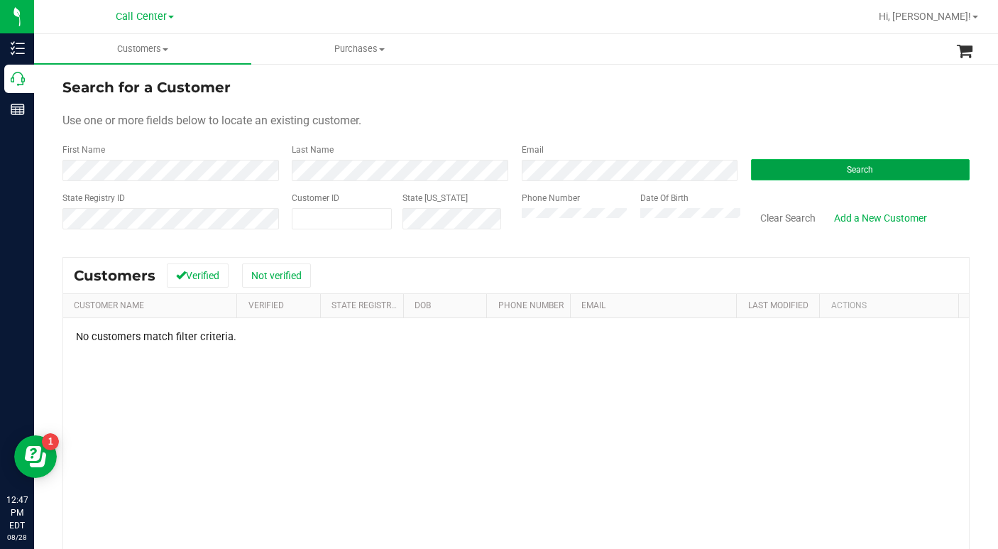
click at [798, 171] on button "Search" at bounding box center [860, 169] width 219 height 21
click at [487, 116] on div "Use one or more fields below to locate an existing customer." at bounding box center [515, 120] width 907 height 17
click at [752, 104] on form "Search for a Customer Use one or more fields below to locate an existing custom…" at bounding box center [515, 159] width 907 height 165
click at [629, 232] on div "Date Of Birth" at bounding box center [684, 217] width 111 height 50
click at [866, 163] on button "Search" at bounding box center [860, 169] width 219 height 21
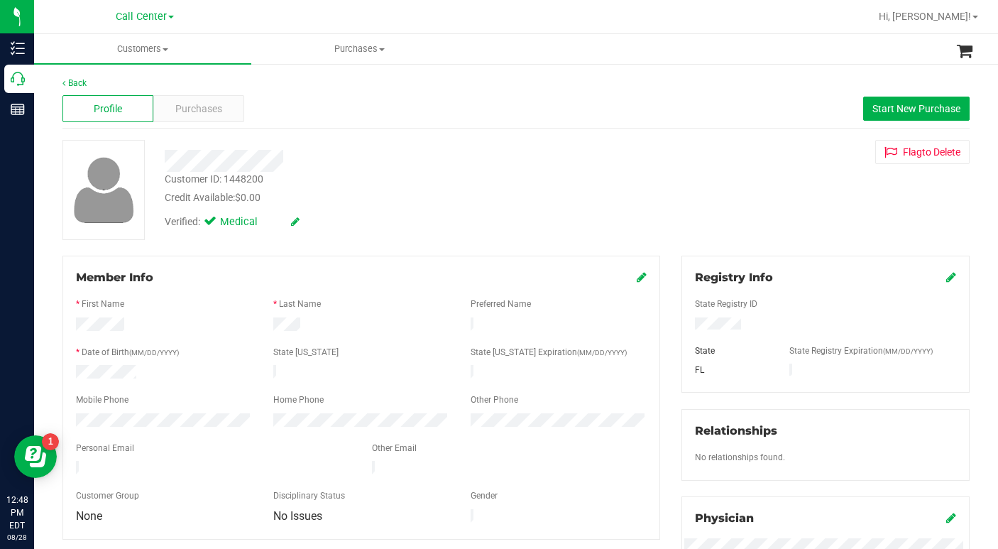
click at [459, 244] on div "Back Profile Purchases Start New Purchase Customer ID: 1448200 Credit Available…" at bounding box center [515, 529] width 907 height 905
click at [470, 272] on div "Member Info" at bounding box center [361, 277] width 571 height 17
drag, startPoint x: 771, startPoint y: 189, endPoint x: 766, endPoint y: 202, distance: 14.6
click at [771, 189] on div "Customer ID: 1448200 Credit Available: $0.00 Verified: Medical Flag to [GEOGRAP…" at bounding box center [516, 190] width 928 height 100
drag, startPoint x: 786, startPoint y: 181, endPoint x: 620, endPoint y: 319, distance: 216.1
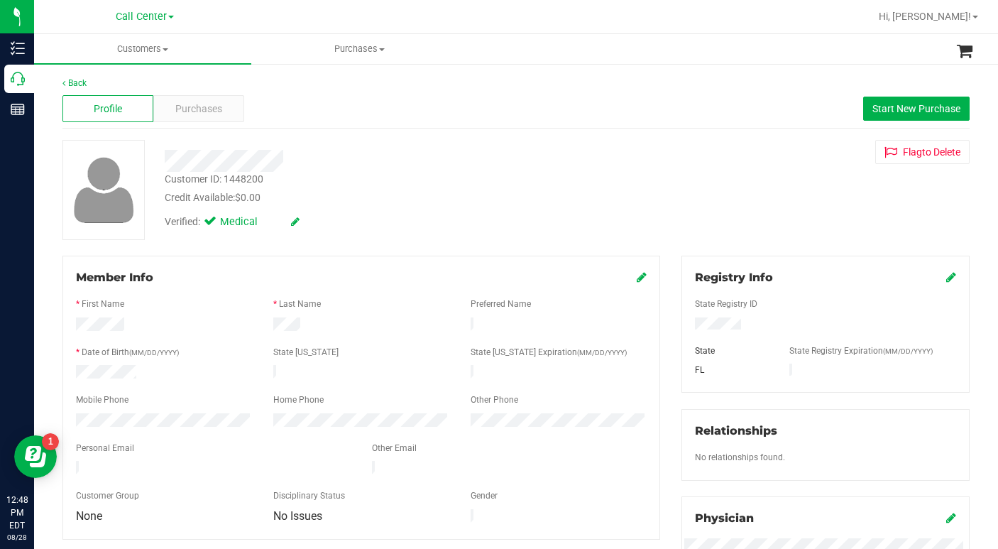
click at [786, 182] on div "Customer ID: 1448200 Credit Available: $0.00 Verified: Medical Flag to [GEOGRAP…" at bounding box center [516, 190] width 928 height 100
click at [723, 213] on div "Customer ID: 1448200 Credit Available: $0.00 Verified: Medical Flag to [GEOGRAP…" at bounding box center [516, 190] width 928 height 100
click at [194, 114] on span "Purchases" at bounding box center [198, 108] width 47 height 15
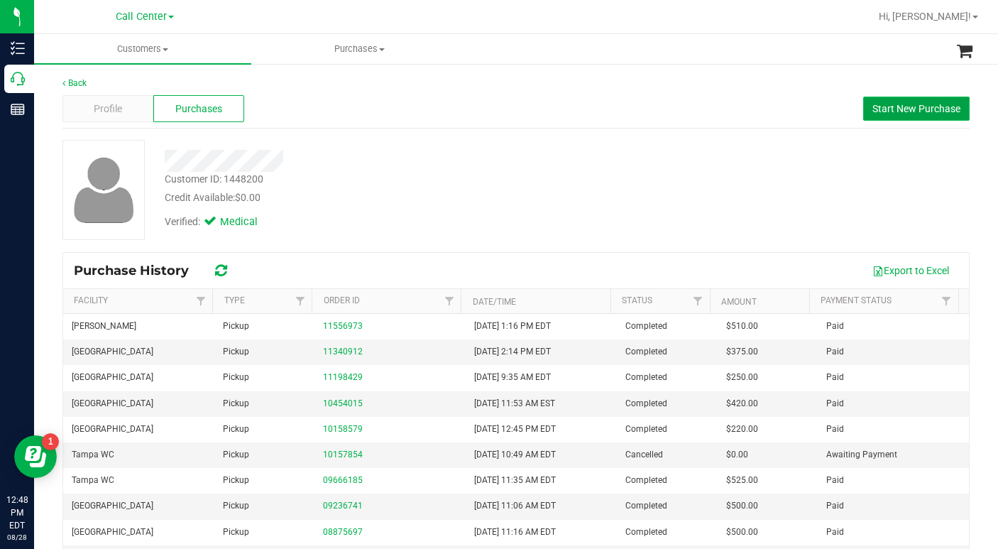
click at [883, 104] on span "Start New Purchase" at bounding box center [916, 108] width 88 height 11
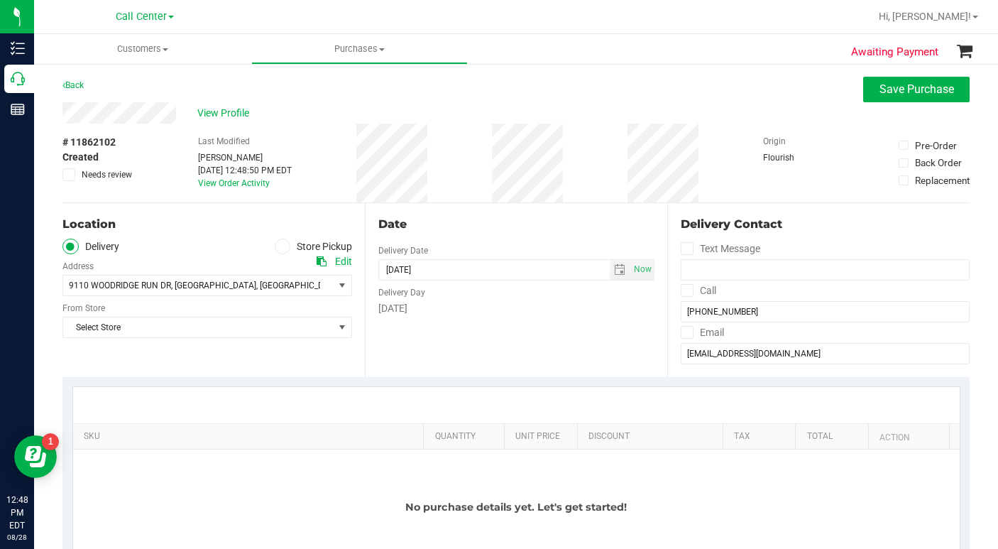
click at [278, 246] on icon at bounding box center [282, 246] width 9 height 0
click at [0, 0] on input "Store Pickup" at bounding box center [0, 0] width 0 height 0
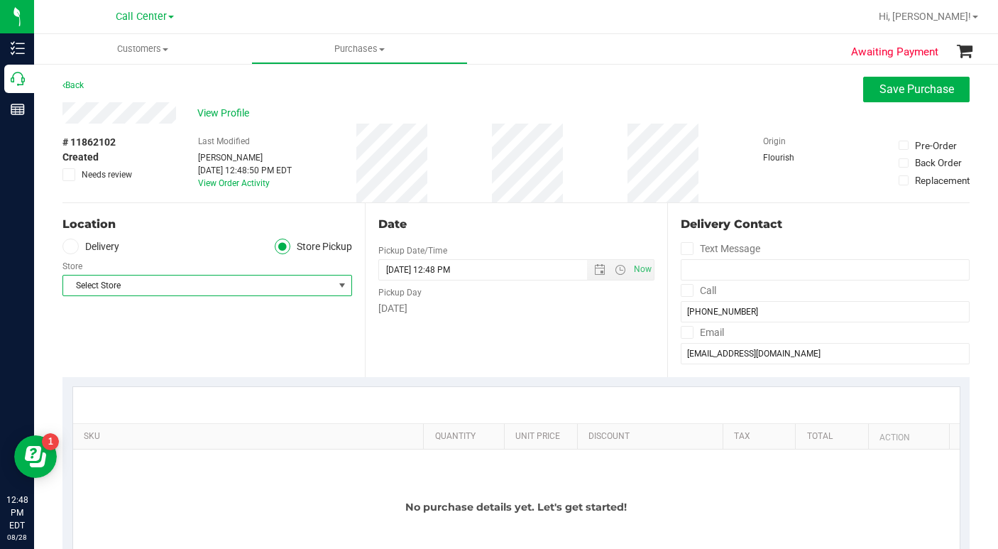
click at [165, 286] on span "Select Store" at bounding box center [198, 285] width 270 height 20
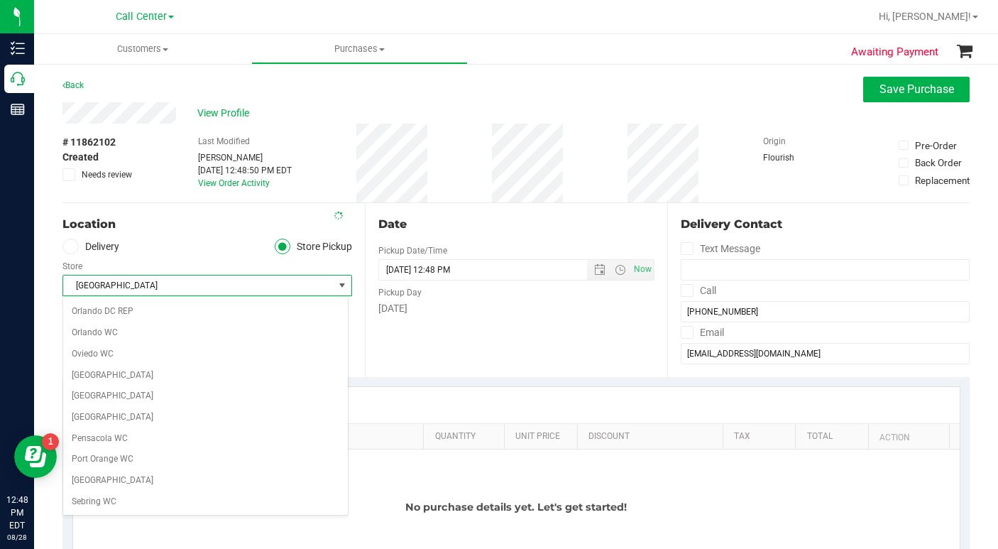
scroll to position [715, 0]
click at [167, 284] on span "[GEOGRAPHIC_DATA]" at bounding box center [198, 285] width 270 height 20
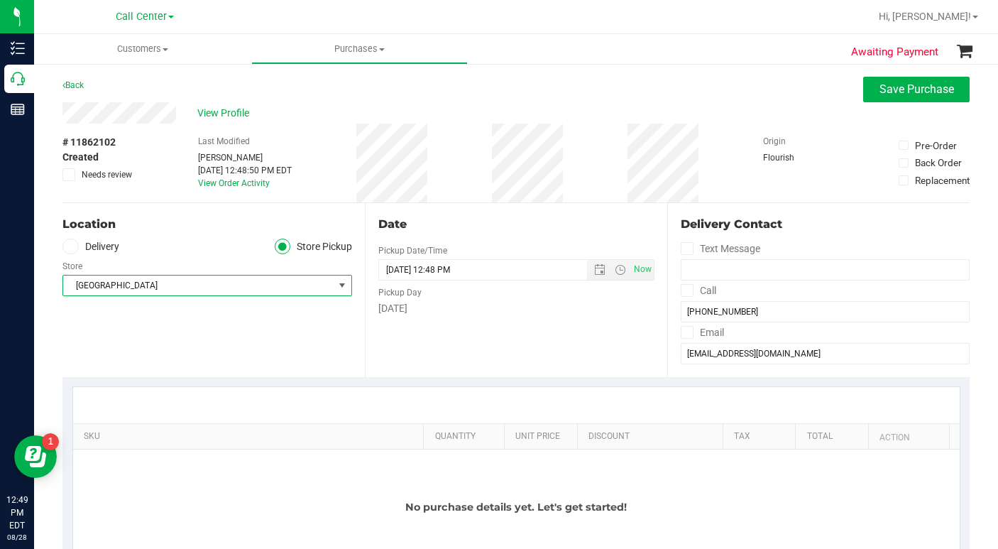
click at [169, 332] on div "Location Delivery Store Pickup Store [GEOGRAPHIC_DATA] WC Select Store [PERSON_…" at bounding box center [213, 290] width 302 height 174
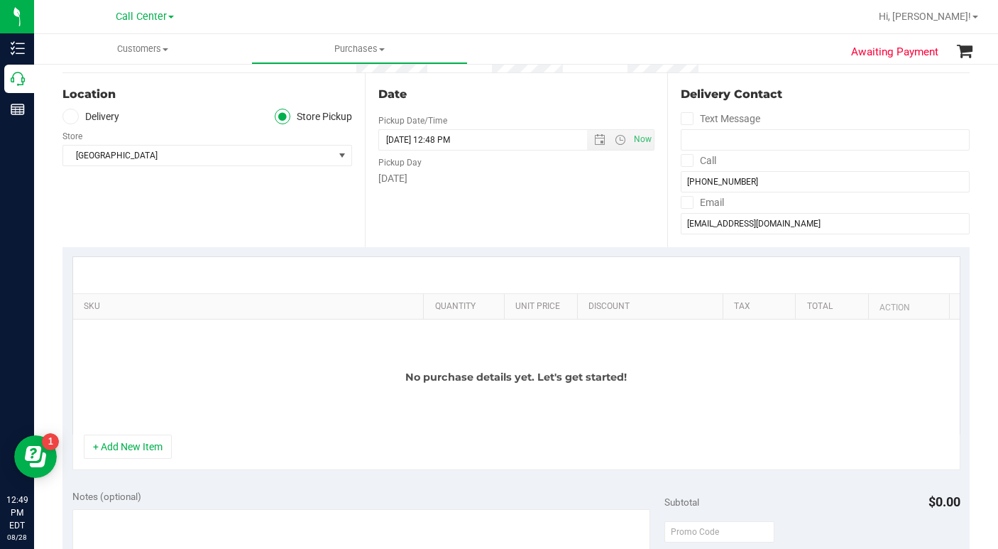
scroll to position [142, 0]
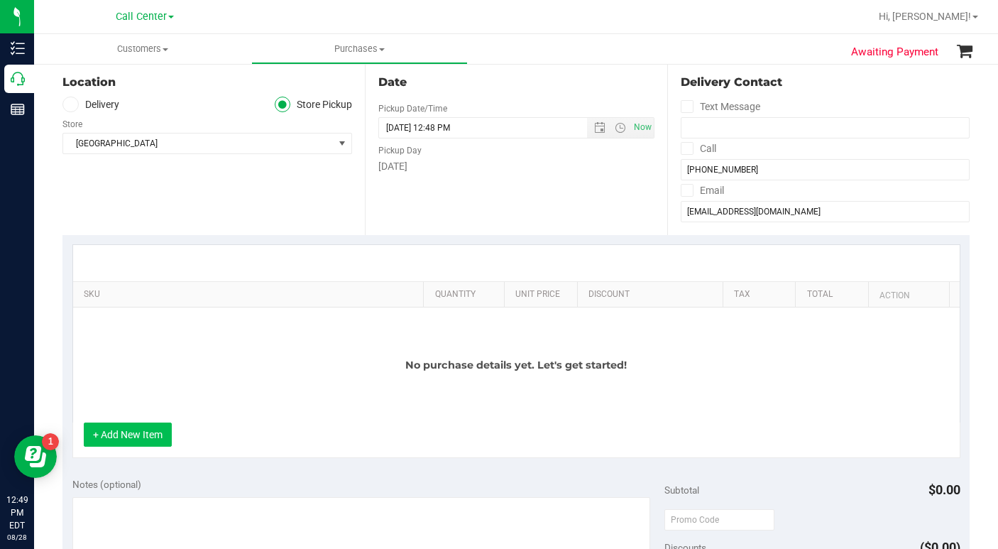
click at [153, 434] on button "+ Add New Item" at bounding box center [128, 434] width 88 height 24
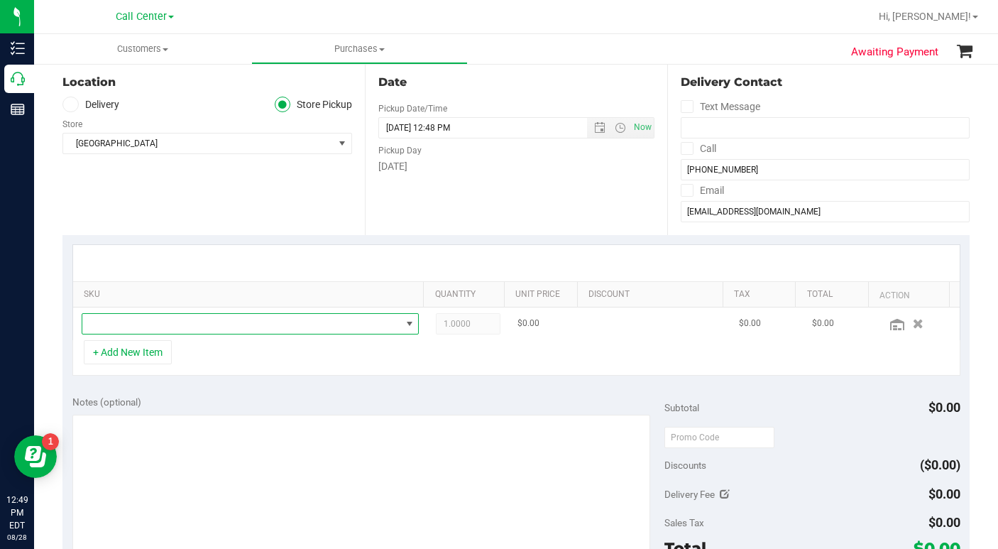
click at [161, 323] on span "NO DATA FOUND" at bounding box center [241, 324] width 319 height 20
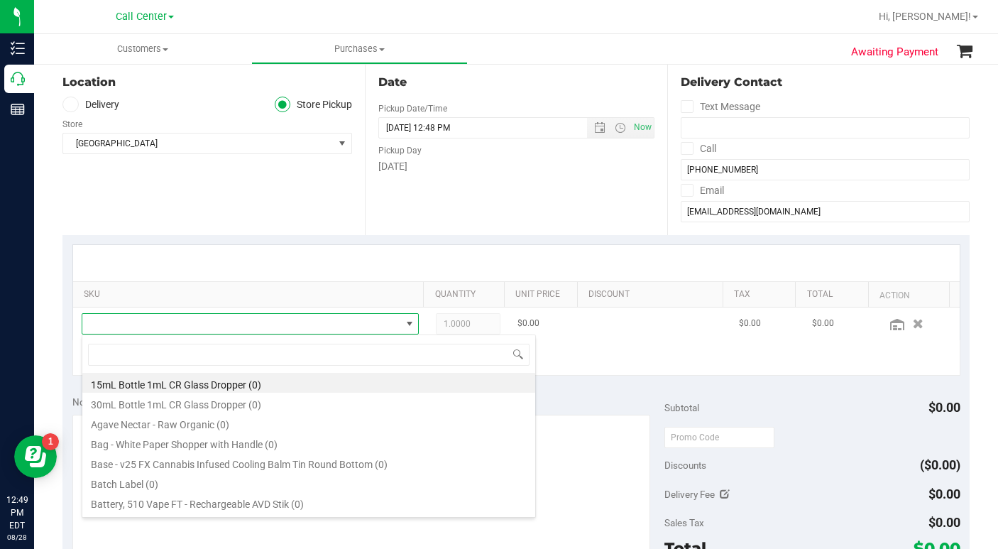
scroll to position [21, 324]
type input "dark"
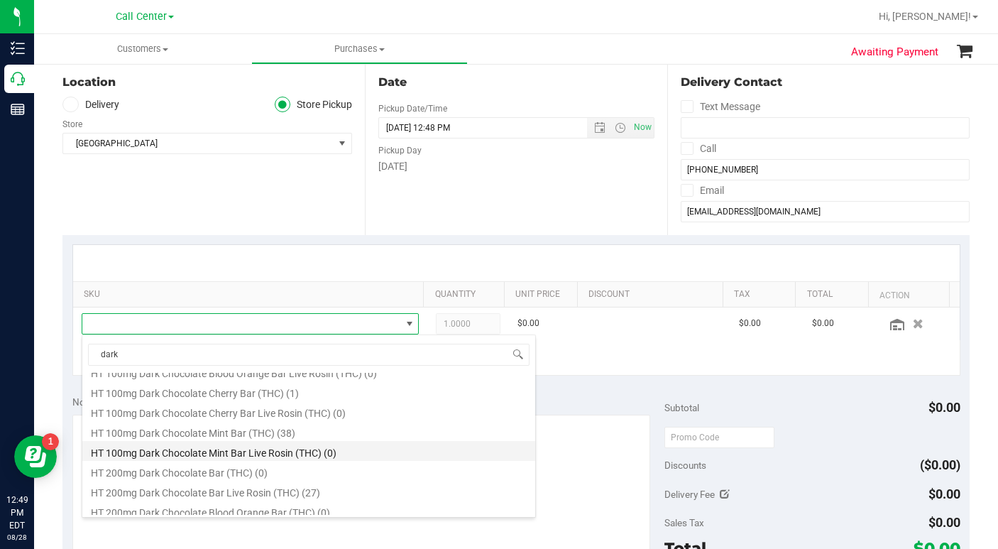
scroll to position [497, 0]
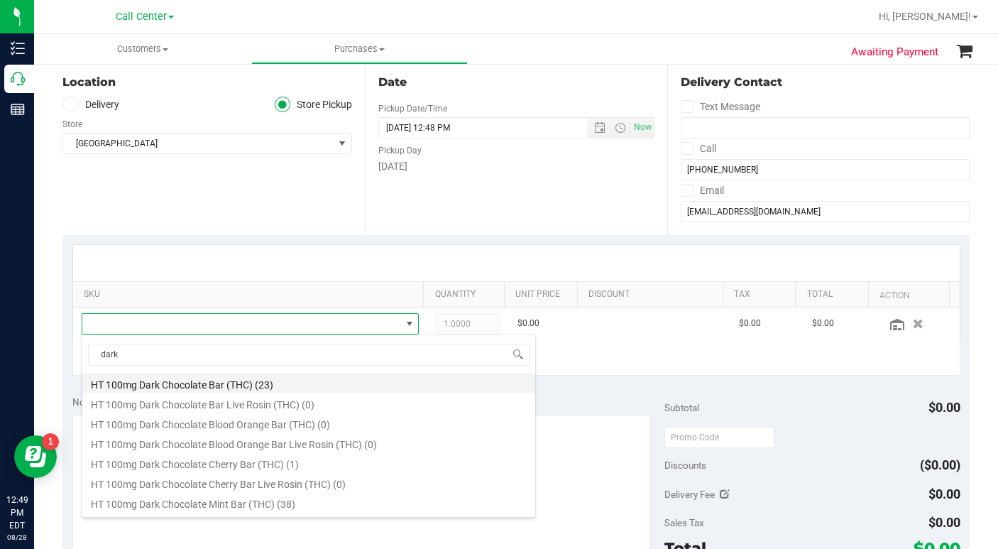
click at [238, 380] on li "HT 100mg Dark Chocolate Bar (THC) (23)" at bounding box center [308, 383] width 453 height 20
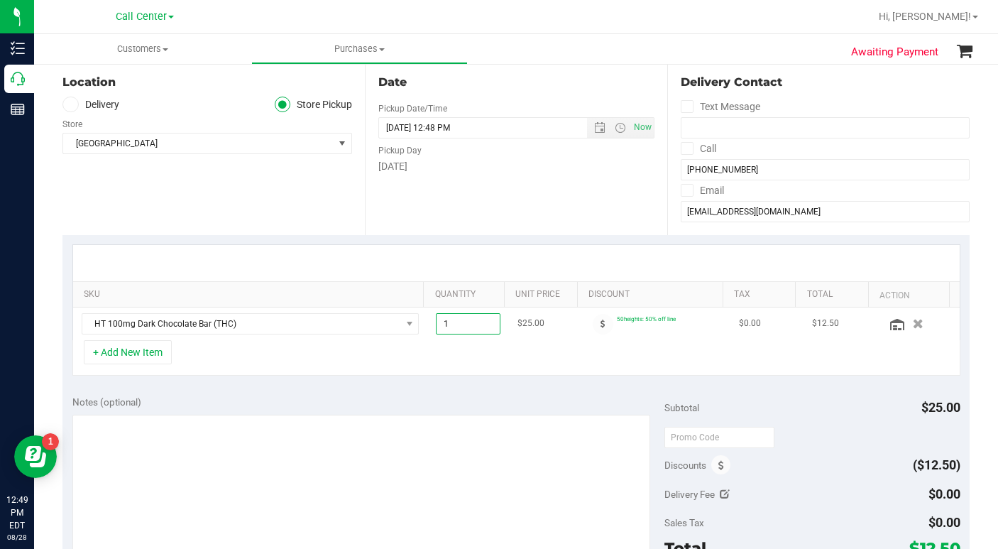
click at [442, 326] on span "1.00 1" at bounding box center [468, 323] width 65 height 21
type input "40"
type input "40.00"
click at [356, 339] on td "HT 100mg Dark Chocolate Bar (THC)" at bounding box center [250, 323] width 355 height 33
click at [890, 324] on icon at bounding box center [897, 324] width 14 height 11
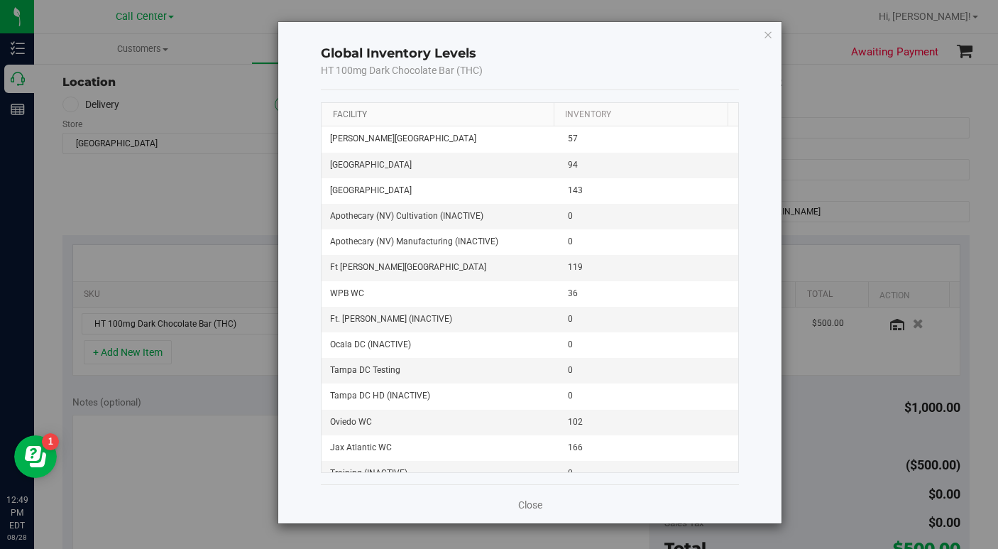
click at [365, 118] on link "Facility" at bounding box center [350, 114] width 34 height 10
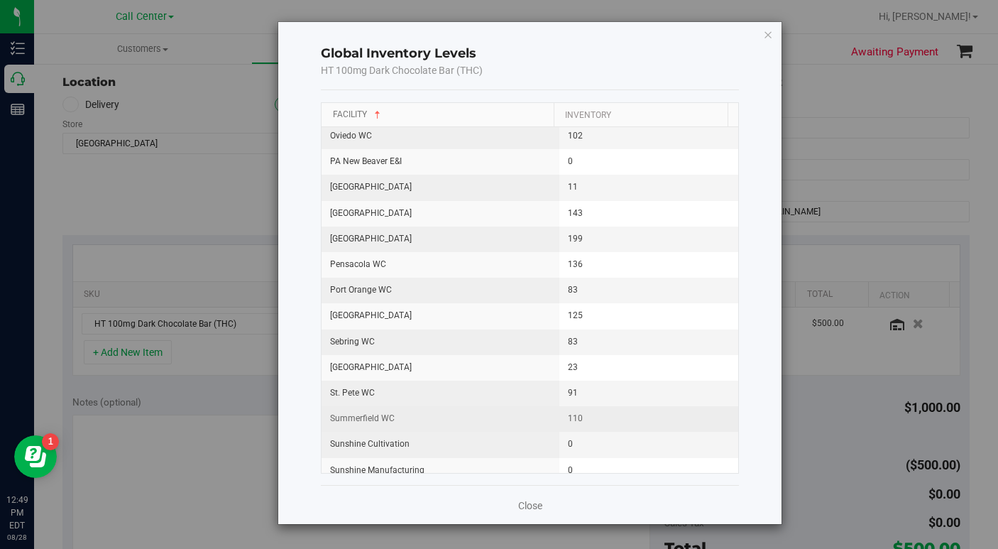
scroll to position [1419, 0]
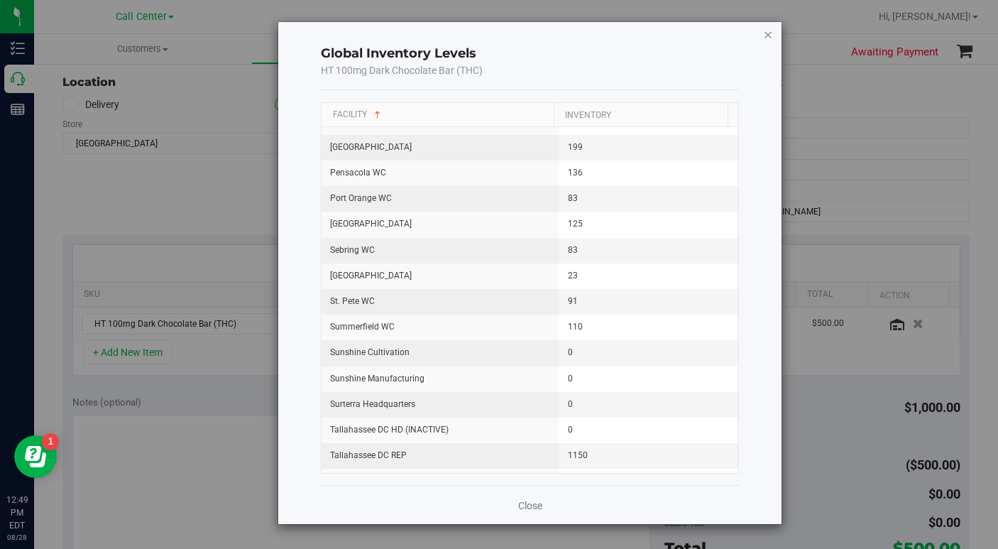
click at [769, 35] on icon "button" at bounding box center [768, 34] width 10 height 17
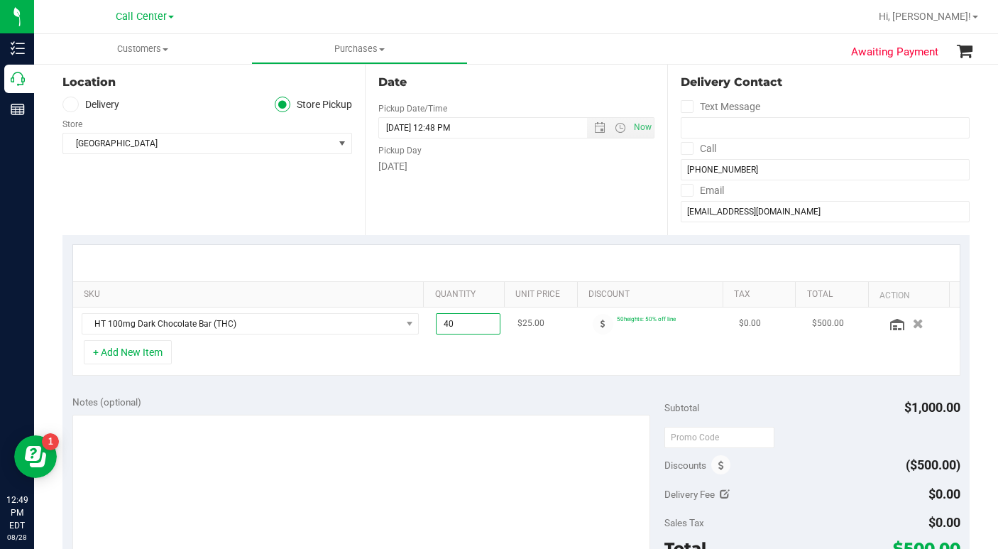
click at [445, 319] on span "40.00 40" at bounding box center [468, 323] width 65 height 21
type input "4"
type input "20"
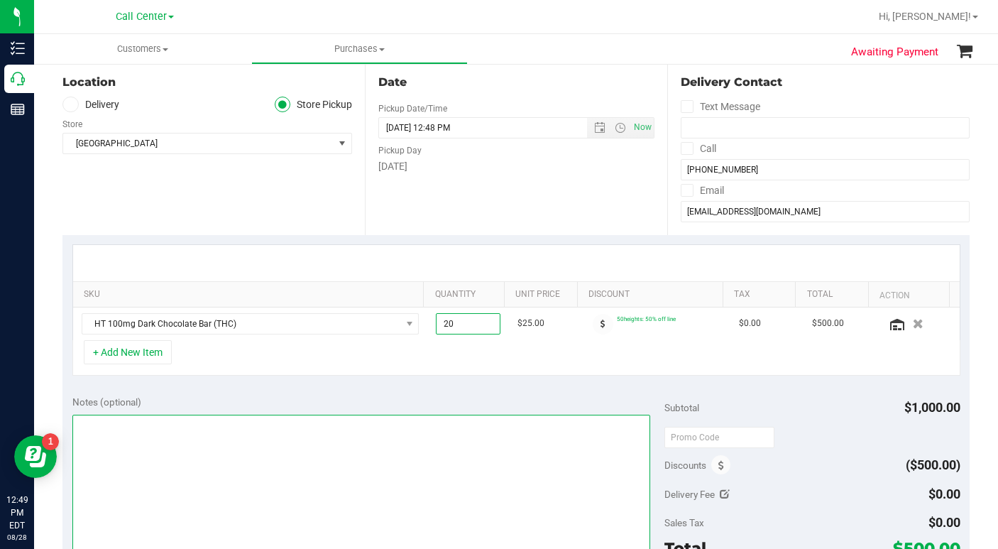
type input "20.00"
click at [181, 459] on textarea at bounding box center [361, 482] width 578 height 136
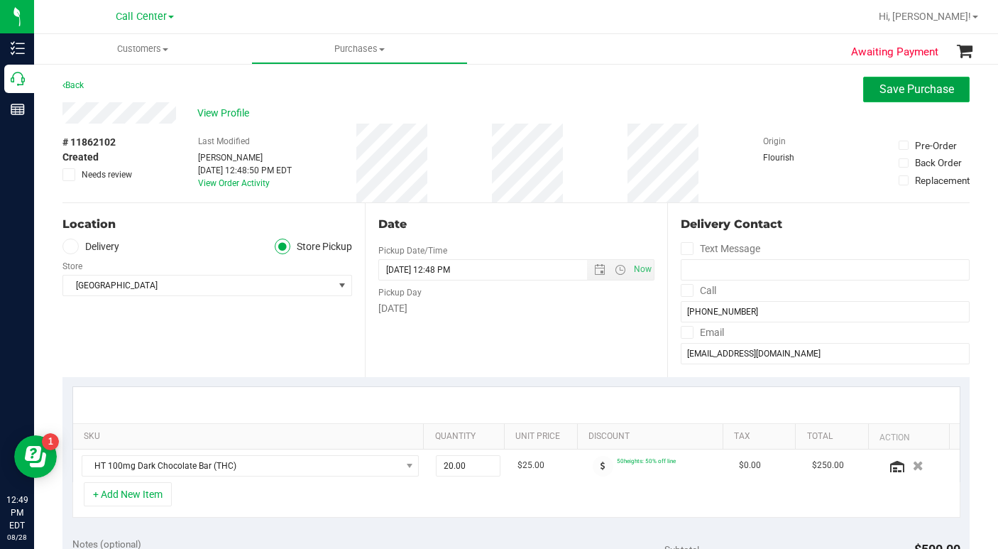
click at [863, 85] on button "Save Purchase" at bounding box center [916, 90] width 106 height 26
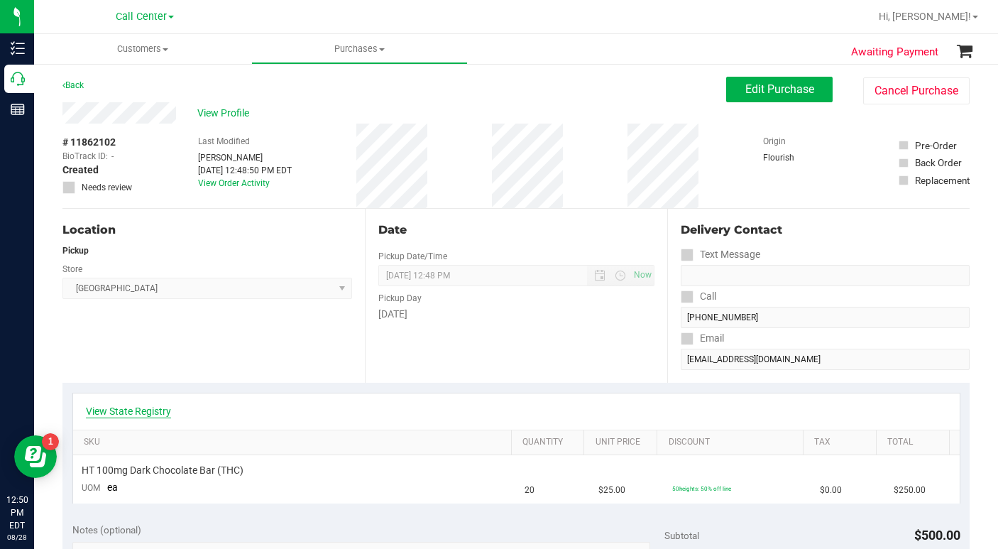
click at [144, 412] on link "View State Registry" at bounding box center [128, 411] width 85 height 14
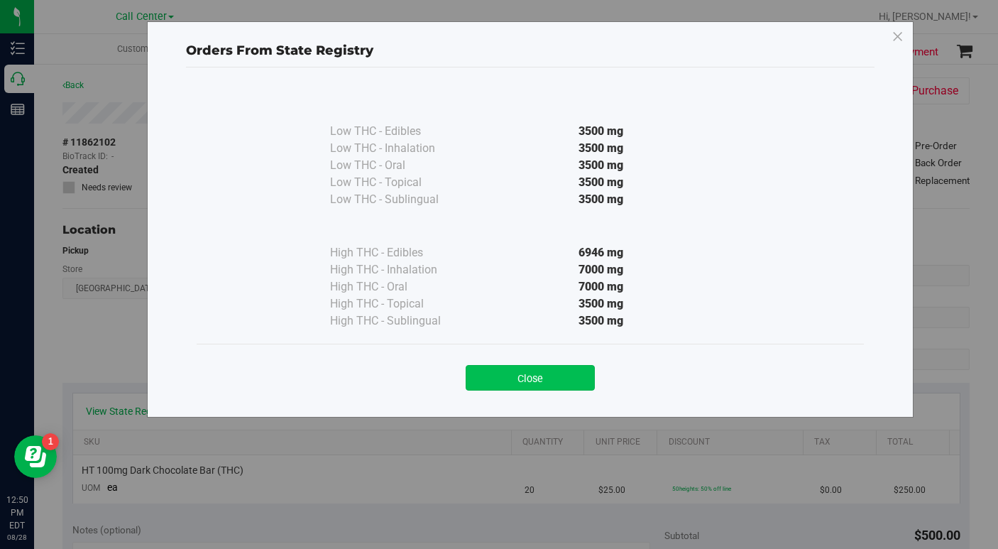
click at [510, 371] on button "Close" at bounding box center [530, 378] width 129 height 26
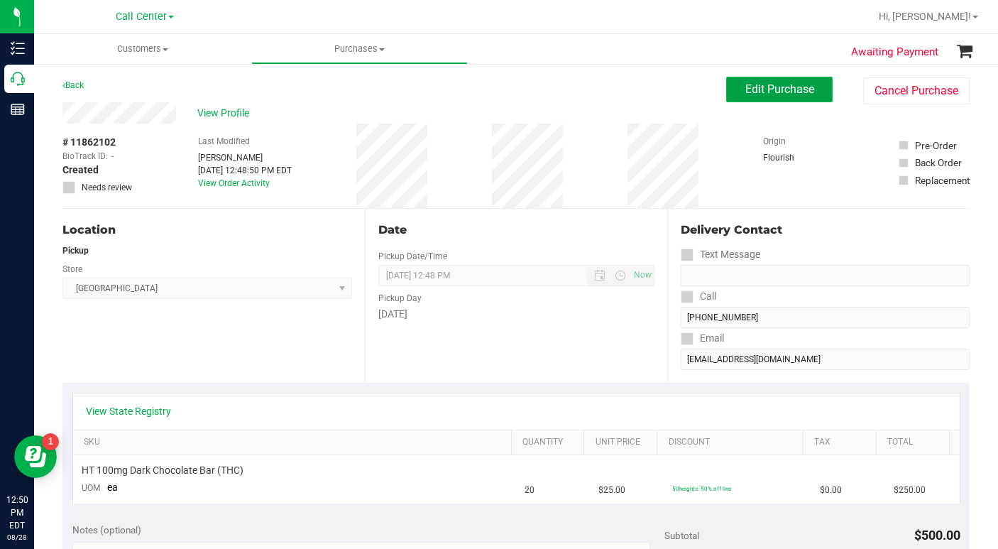
click at [745, 90] on span "Edit Purchase" at bounding box center [779, 88] width 69 height 13
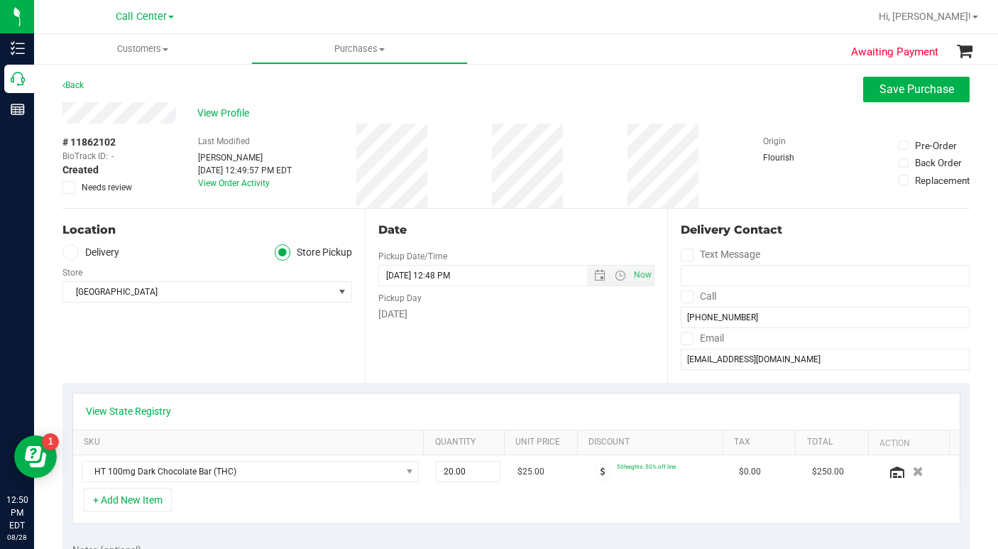
scroll to position [142, 0]
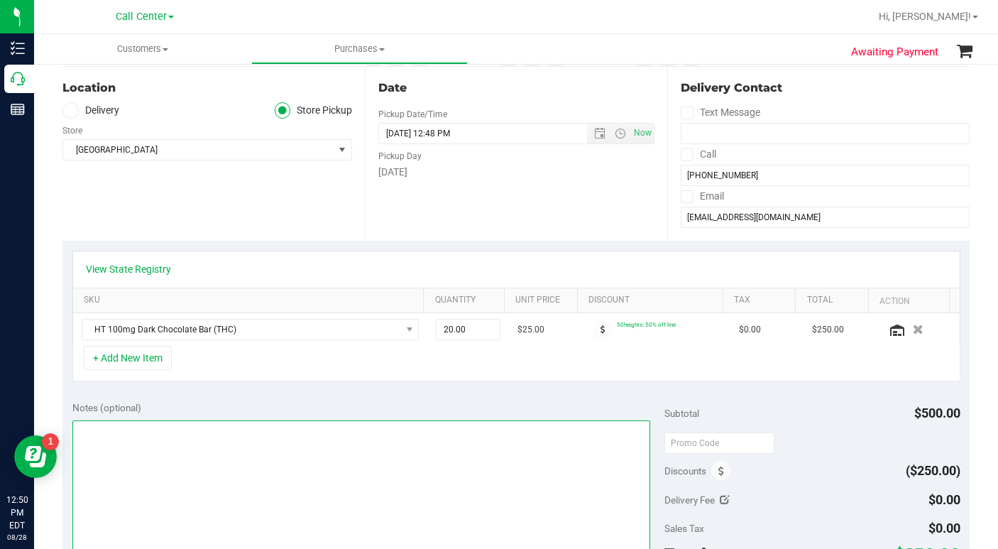
click at [137, 461] on textarea at bounding box center [361, 488] width 578 height 136
click at [348, 469] on textarea at bounding box center [361, 488] width 578 height 136
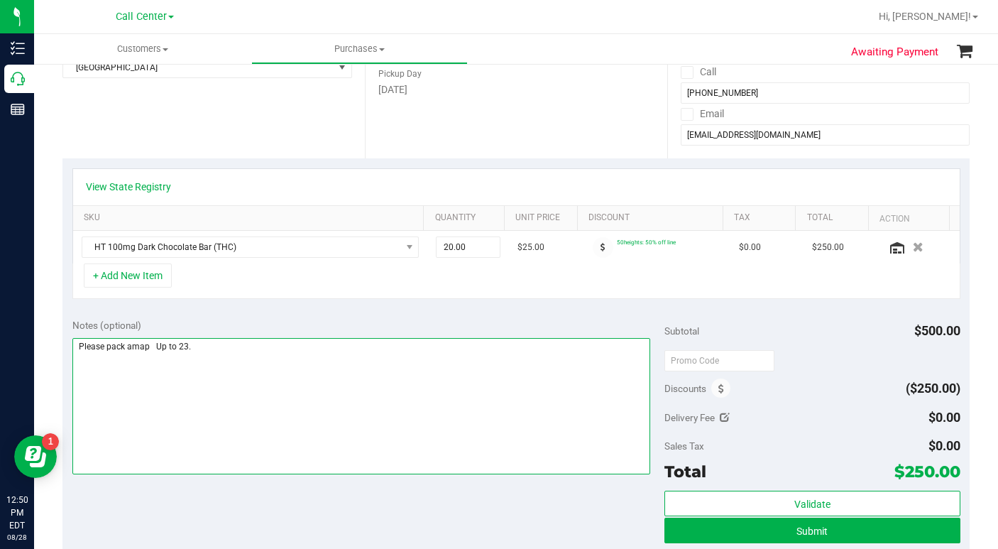
scroll to position [355, 0]
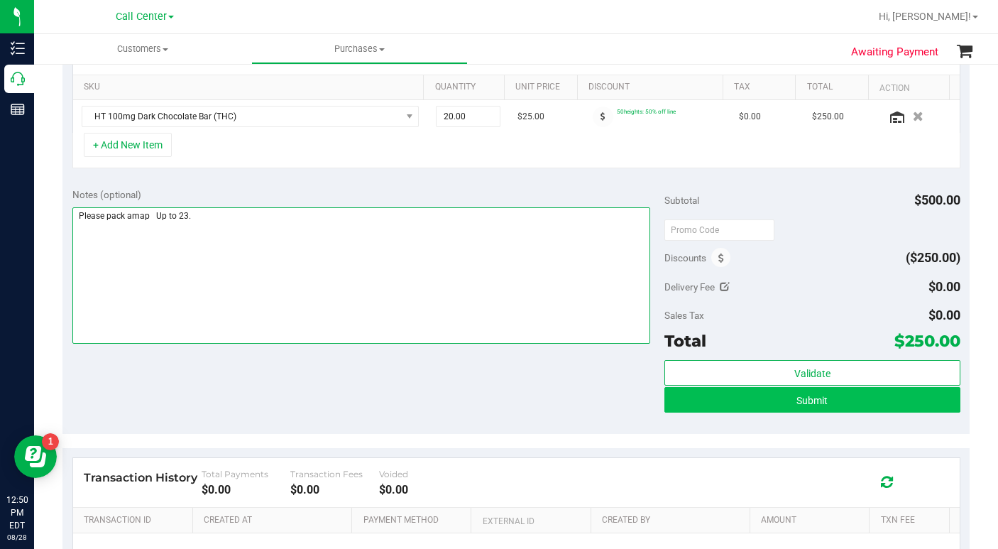
type textarea "Please pack amap Up to 23."
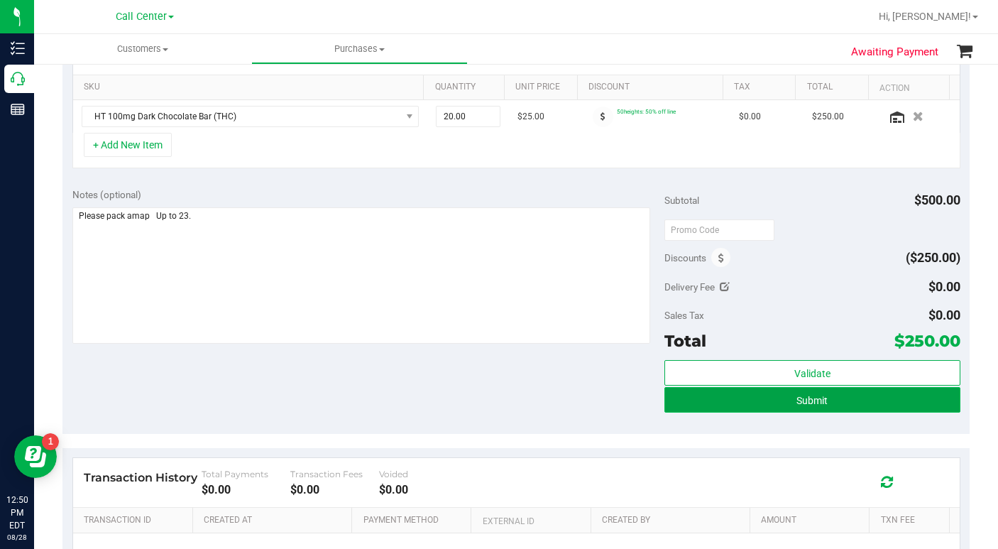
click at [705, 404] on button "Submit" at bounding box center [812, 400] width 296 height 26
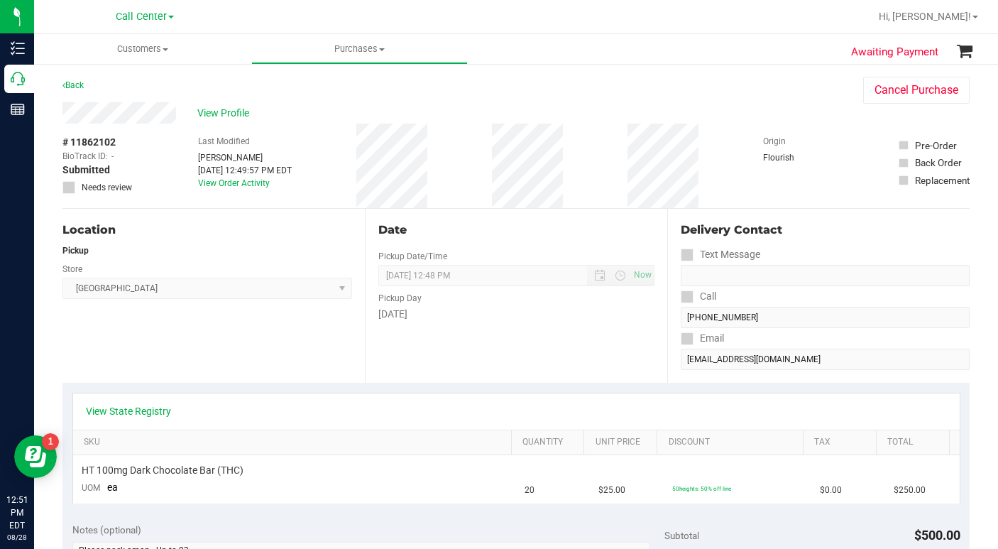
click at [234, 359] on div "Location Pickup Store [GEOGRAPHIC_DATA] WC Select Store [PERSON_NAME][GEOGRAPHI…" at bounding box center [213, 296] width 302 height 174
click at [227, 356] on div "Location Pickup Store [GEOGRAPHIC_DATA] WC Select Store [PERSON_NAME][GEOGRAPHI…" at bounding box center [213, 296] width 302 height 174
click at [729, 187] on div "# 11862102 BioTrack ID: - Submitted Needs review Last Modified [PERSON_NAME] [D…" at bounding box center [515, 165] width 907 height 84
click at [168, 348] on div "Location Pickup Store [GEOGRAPHIC_DATA] WC Select Store [PERSON_NAME][GEOGRAPHI…" at bounding box center [213, 296] width 302 height 174
click at [712, 171] on div "# 11862102 BioTrack ID: - Submitted Needs review Last Modified [PERSON_NAME] [D…" at bounding box center [515, 165] width 907 height 84
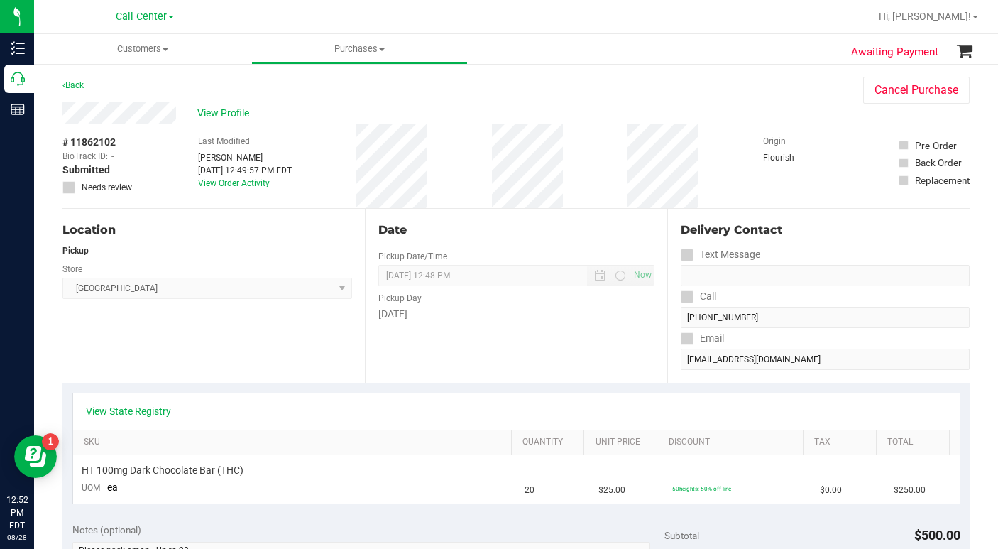
click at [715, 97] on div "Back Cancel Purchase" at bounding box center [515, 90] width 907 height 26
click at [170, 344] on div "Location Pickup Store [GEOGRAPHIC_DATA] WC Select Store [PERSON_NAME][GEOGRAPHI…" at bounding box center [213, 296] width 302 height 174
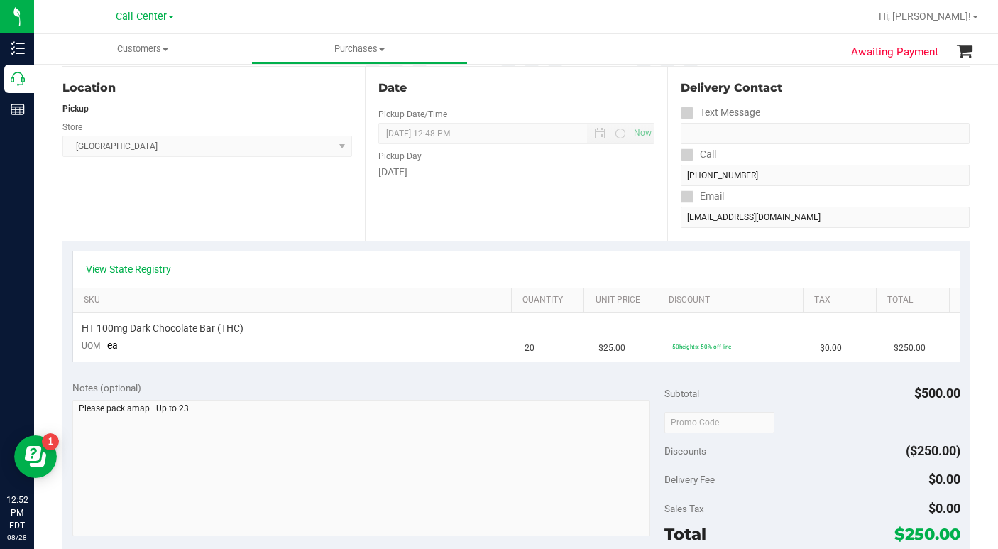
click at [138, 219] on div "Location Pickup Store [GEOGRAPHIC_DATA] WC Select Store [PERSON_NAME][GEOGRAPHI…" at bounding box center [213, 154] width 302 height 174
click at [725, 280] on div "View State Registry" at bounding box center [516, 269] width 886 height 36
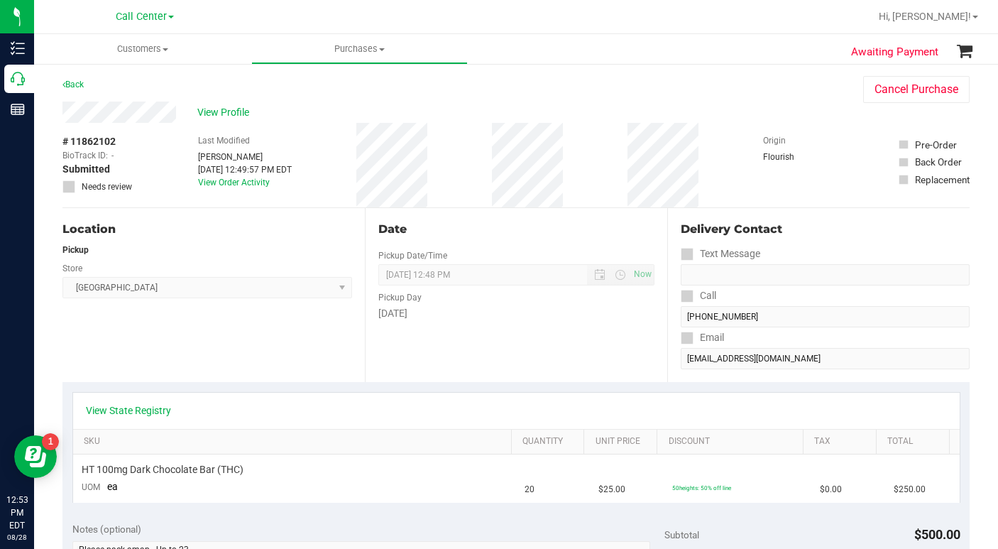
scroll to position [0, 0]
click at [166, 50] on span at bounding box center [165, 49] width 6 height 3
click at [119, 79] on span "All customers" at bounding box center [85, 85] width 102 height 12
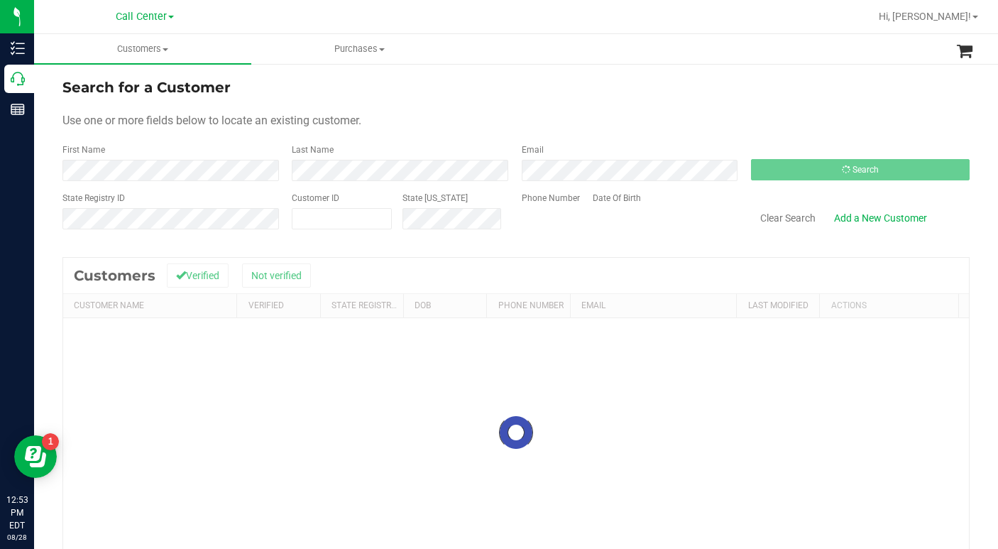
click at [745, 110] on form "Search for a Customer Use one or more fields below to locate an existing custom…" at bounding box center [515, 159] width 907 height 165
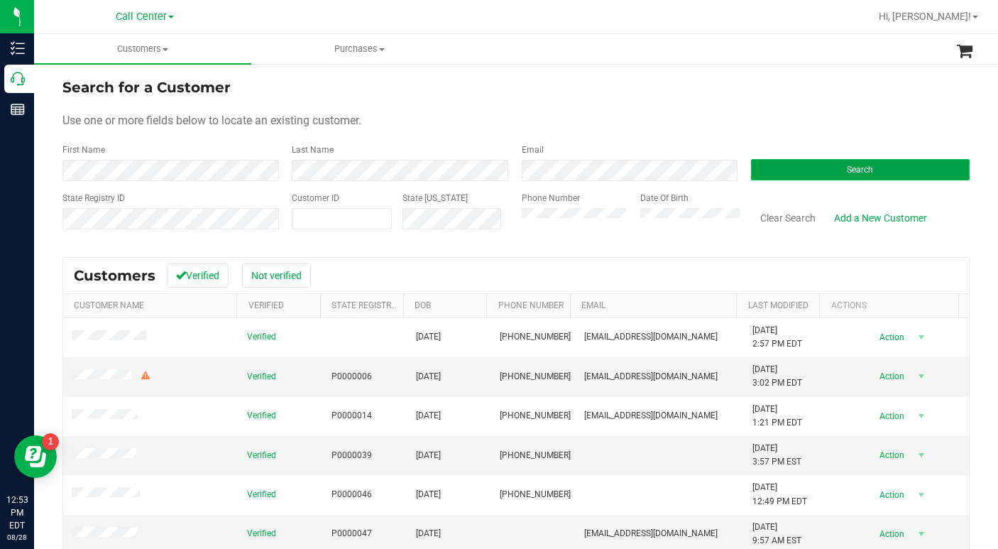
click at [794, 176] on button "Search" at bounding box center [860, 169] width 219 height 21
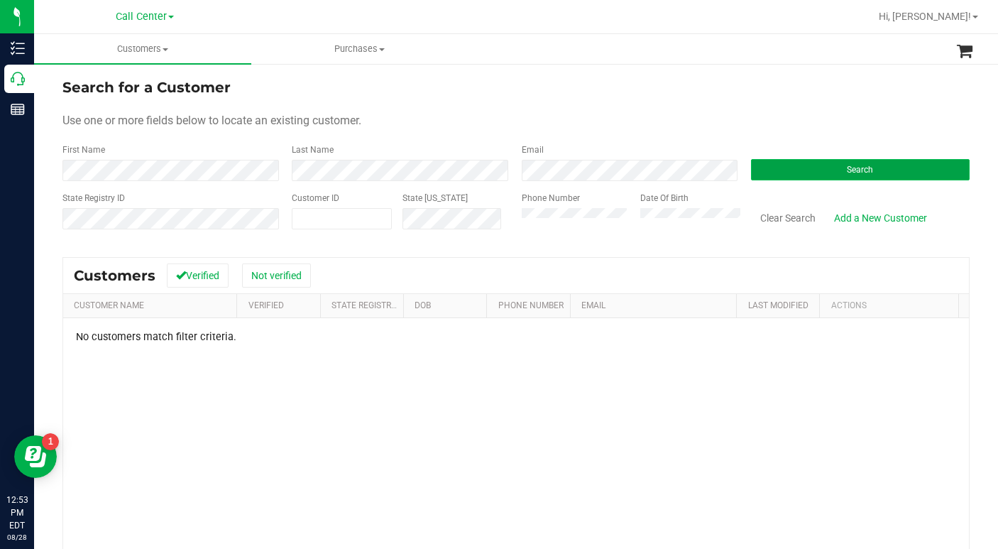
click at [764, 171] on button "Search" at bounding box center [860, 169] width 219 height 21
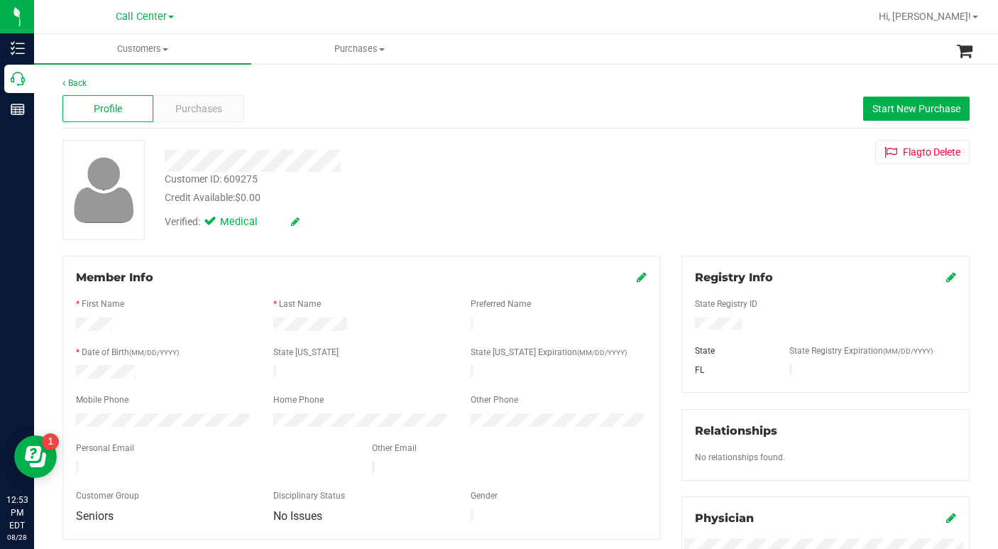
click at [412, 223] on div "Verified: Medical" at bounding box center [386, 220] width 464 height 31
click at [207, 111] on span "Purchases" at bounding box center [198, 108] width 47 height 15
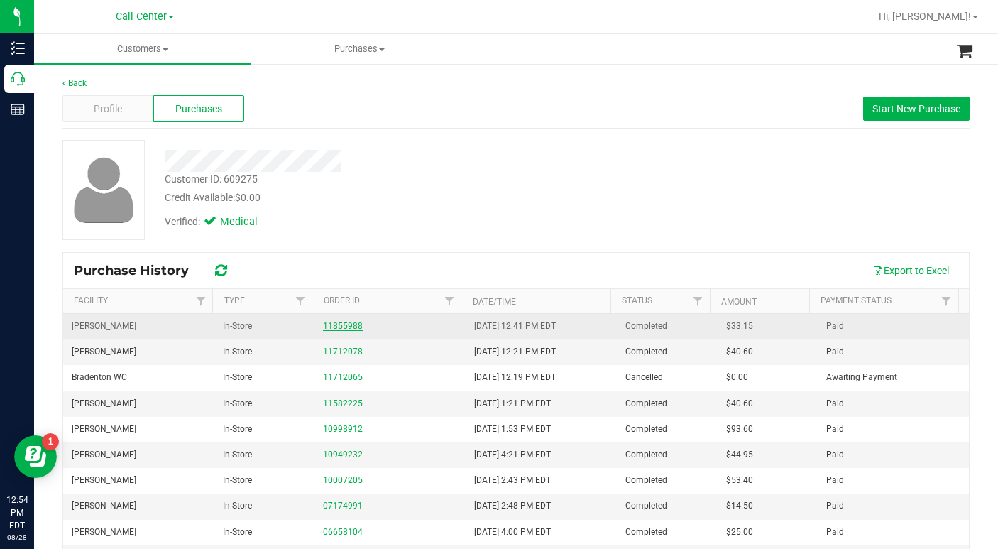
click at [343, 327] on link "11855988" at bounding box center [343, 326] width 40 height 10
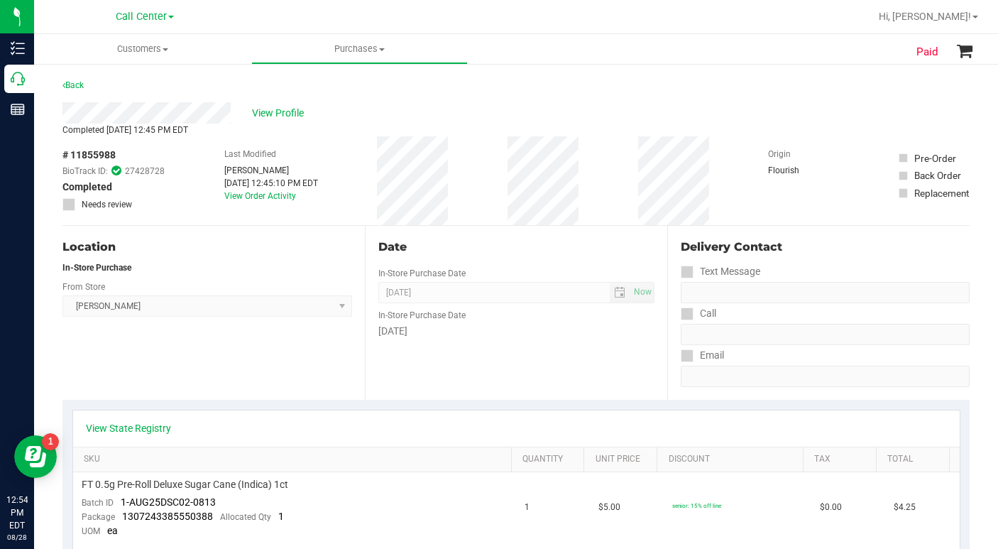
click at [304, 346] on div "Location In-Store Purchase From Store [PERSON_NAME] Select Store [PERSON_NAME][…" at bounding box center [213, 313] width 302 height 174
click at [270, 365] on div "Location In-Store Purchase From Store [PERSON_NAME] Select Store [PERSON_NAME][…" at bounding box center [213, 313] width 302 height 174
click at [250, 373] on div "Location In-Store Purchase From Store [PERSON_NAME] Select Store [PERSON_NAME][…" at bounding box center [213, 313] width 302 height 174
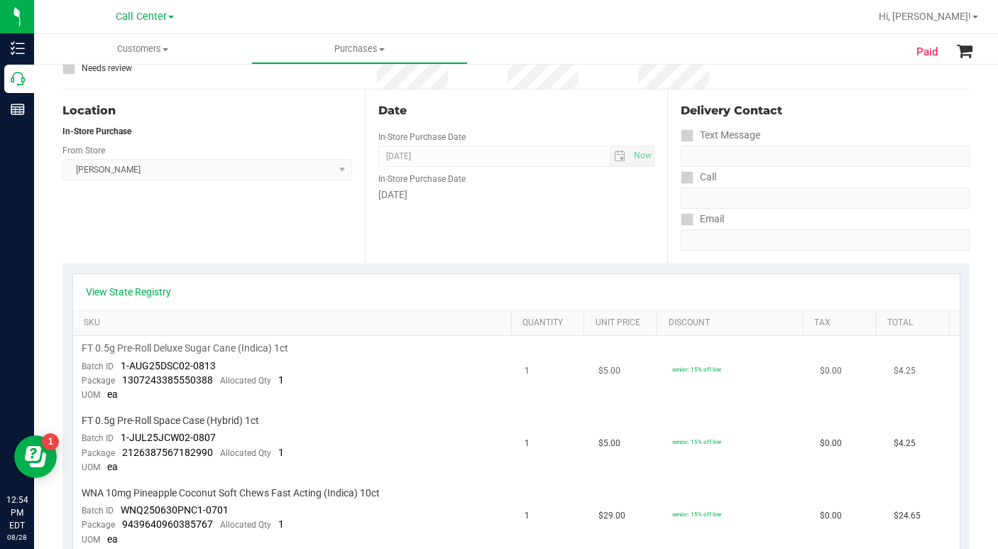
scroll to position [142, 0]
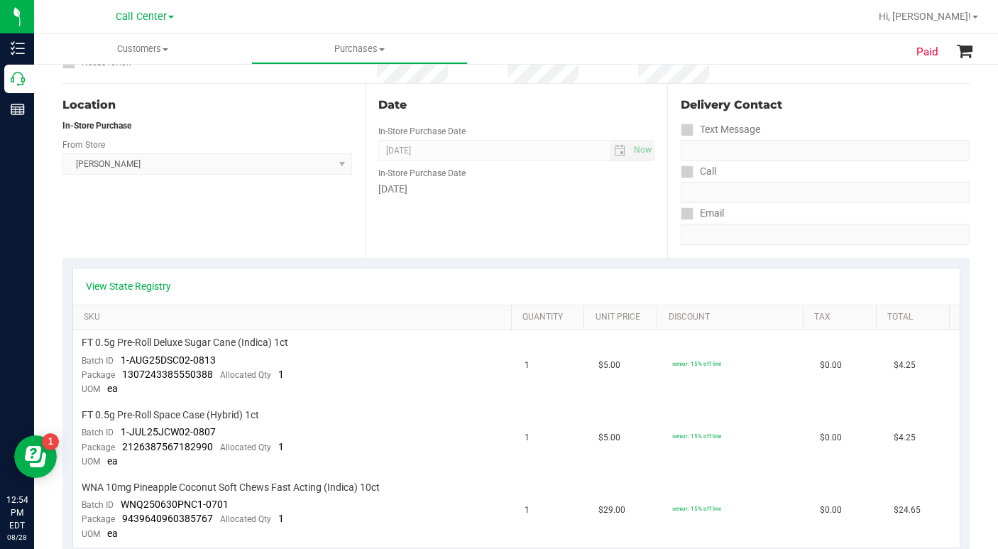
click at [214, 215] on div "Location In-Store Purchase From Store [PERSON_NAME] Select Store [PERSON_NAME][…" at bounding box center [213, 171] width 302 height 174
click at [204, 230] on div "Location In-Store Purchase From Store [PERSON_NAME] Select Store [PERSON_NAME][…" at bounding box center [213, 171] width 302 height 174
click at [750, 53] on ul "Customers All customers Add a new customer All physicians Purchases All purchas…" at bounding box center [533, 49] width 998 height 31
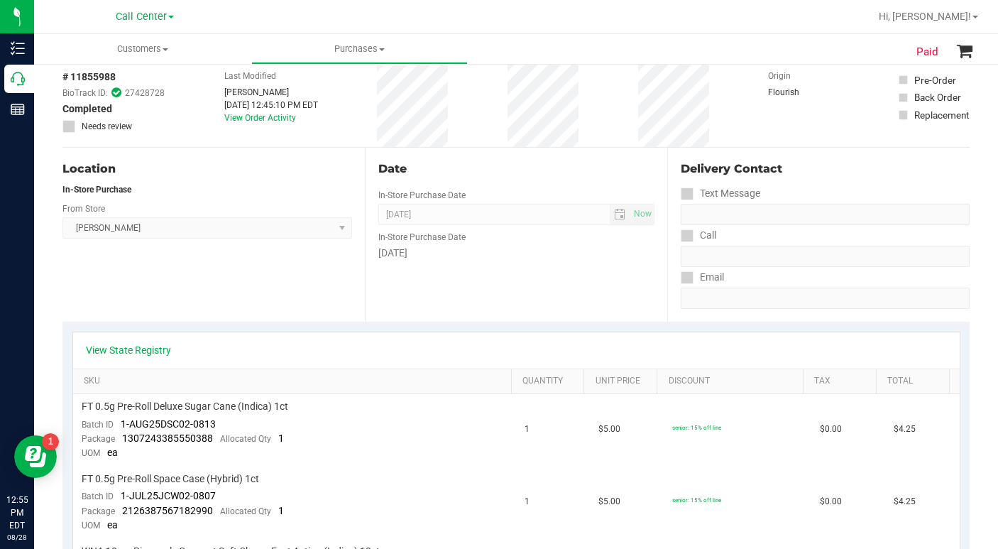
scroll to position [0, 0]
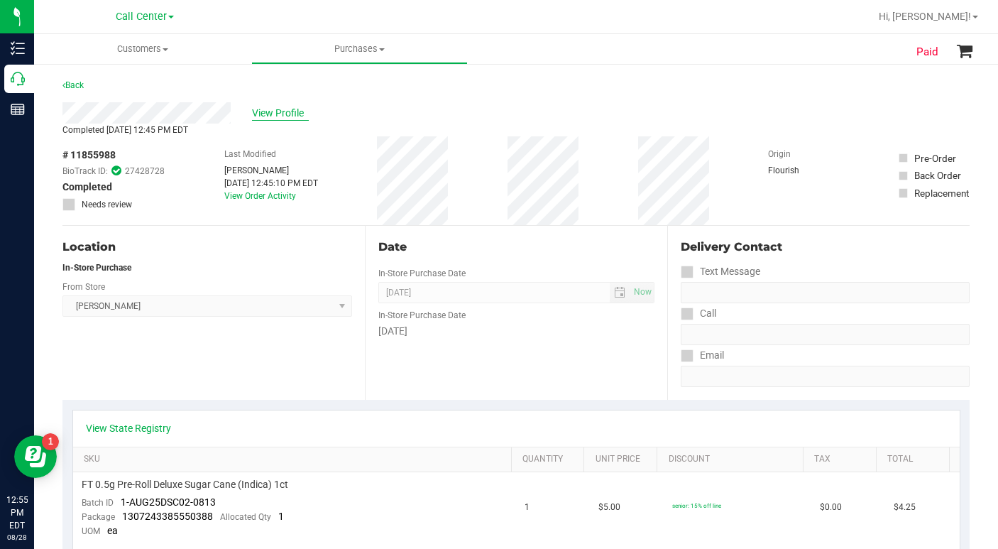
click at [283, 114] on span "View Profile" at bounding box center [280, 113] width 57 height 15
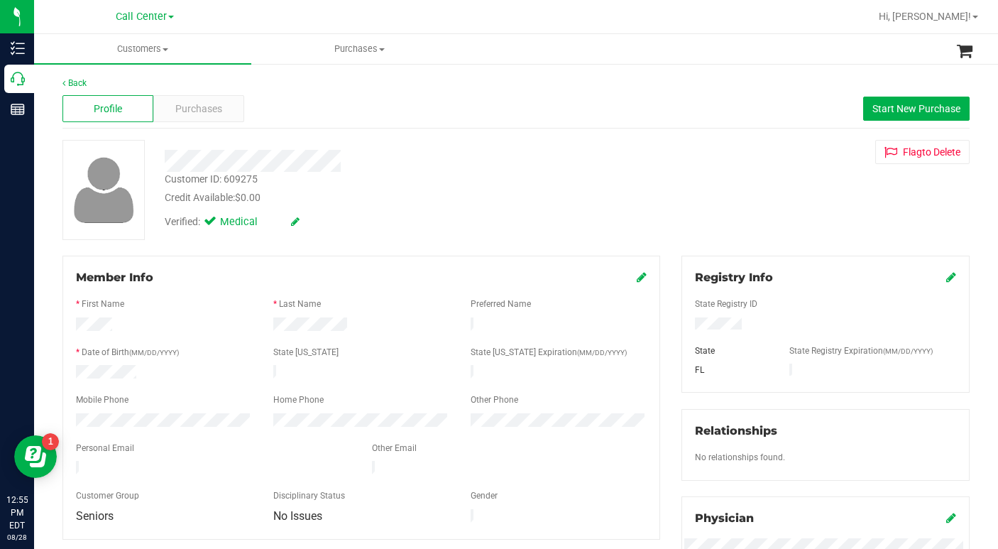
click at [732, 182] on div "Customer ID: 609275 Credit Available: $0.00 Verified: Medical Flag to [GEOGRAPH…" at bounding box center [516, 190] width 928 height 100
click at [197, 120] on div "Purchases" at bounding box center [198, 108] width 91 height 27
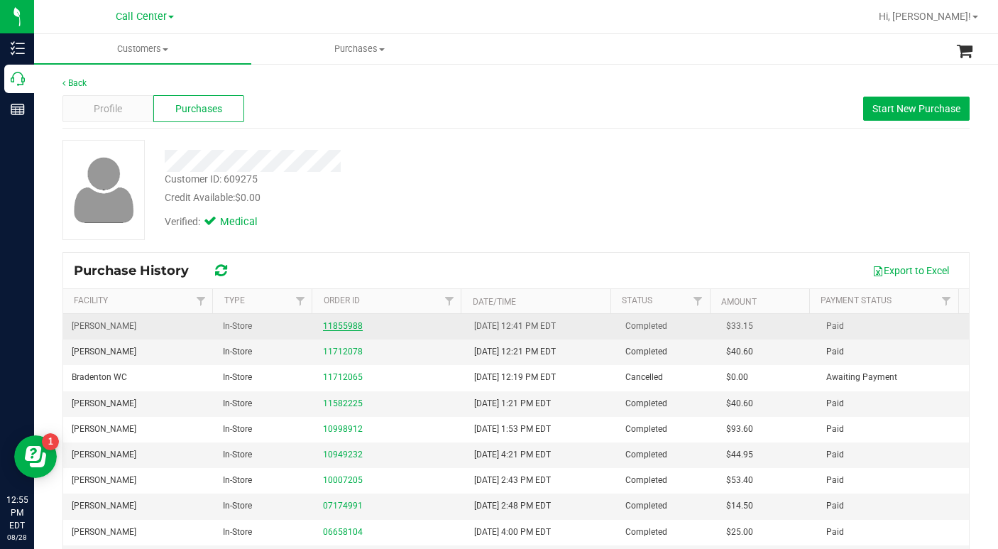
click at [343, 326] on link "11855988" at bounding box center [343, 326] width 40 height 10
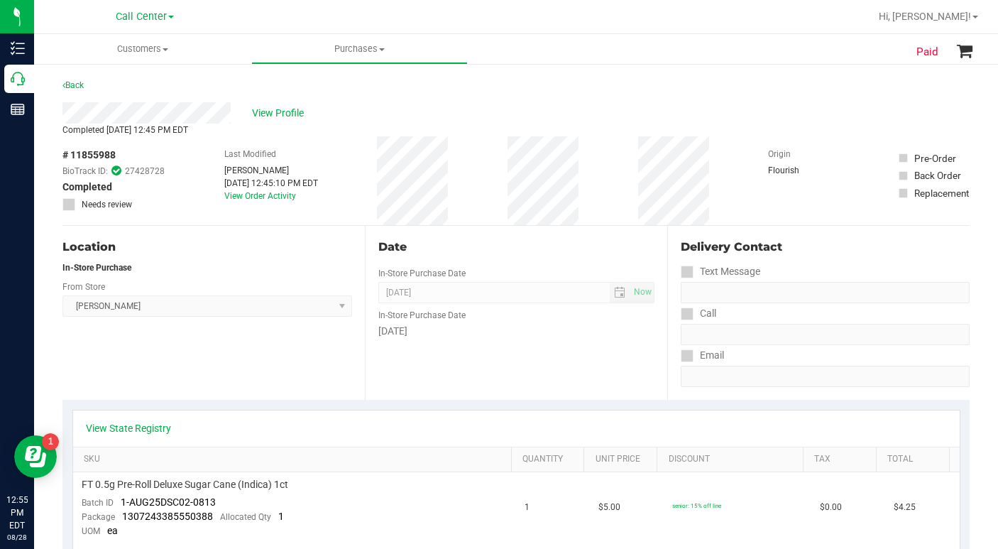
click at [222, 369] on div "Location In-Store Purchase From Store [PERSON_NAME] Select Store [PERSON_NAME][…" at bounding box center [213, 313] width 302 height 174
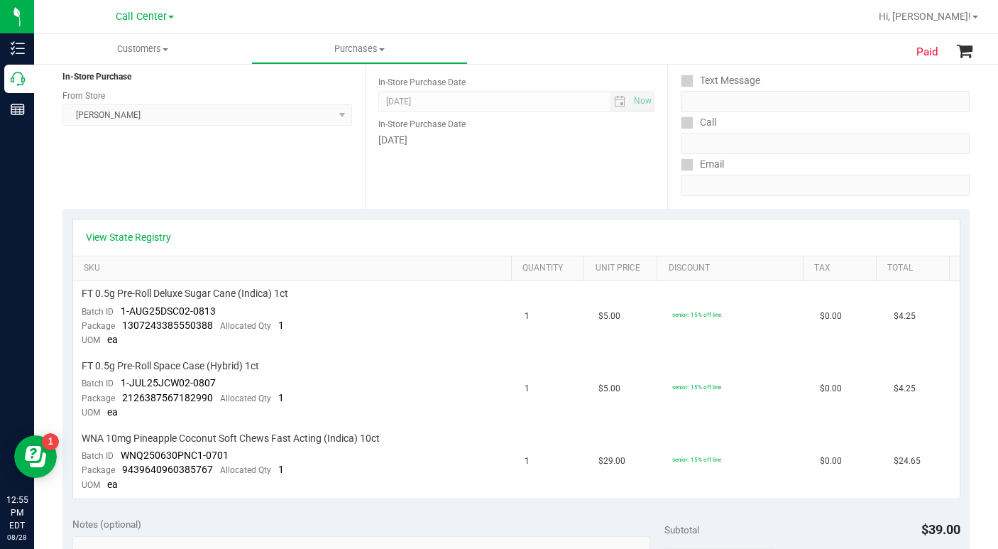
scroll to position [213, 0]
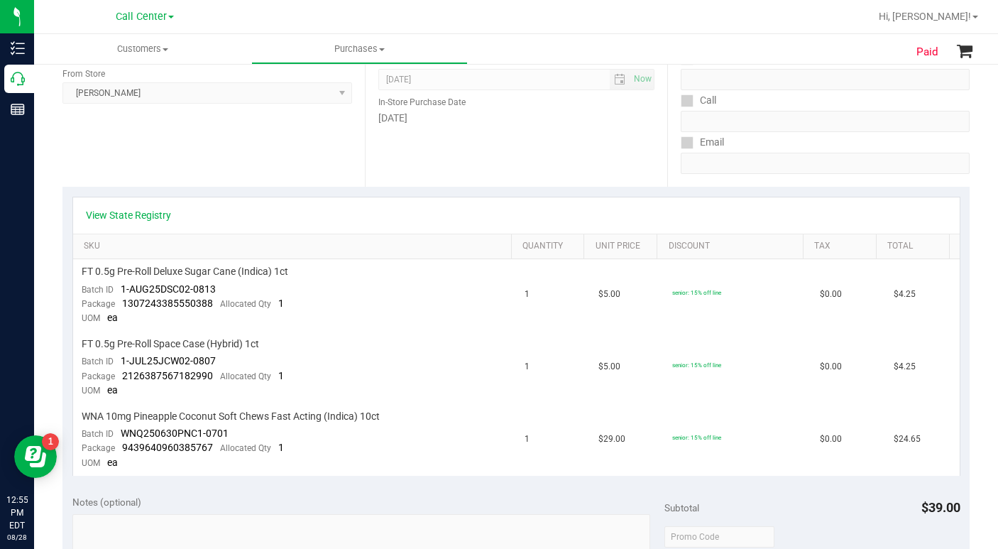
click at [210, 162] on div "Location In-Store Purchase From Store [PERSON_NAME] Select Store [PERSON_NAME][…" at bounding box center [213, 100] width 302 height 174
click at [209, 161] on div "Location In-Store Purchase From Store [PERSON_NAME] Select Store [PERSON_NAME][…" at bounding box center [213, 100] width 302 height 174
click at [208, 163] on div "Location In-Store Purchase From Store [PERSON_NAME] Select Store [PERSON_NAME][…" at bounding box center [213, 100] width 302 height 174
click at [649, 165] on div "Date In-Store Purchase Date [DATE] Now In-Store Purchase Date [DATE]" at bounding box center [516, 100] width 302 height 174
click at [290, 165] on div "Location In-Store Purchase From Store [PERSON_NAME] Select Store [PERSON_NAME][…" at bounding box center [213, 100] width 302 height 174
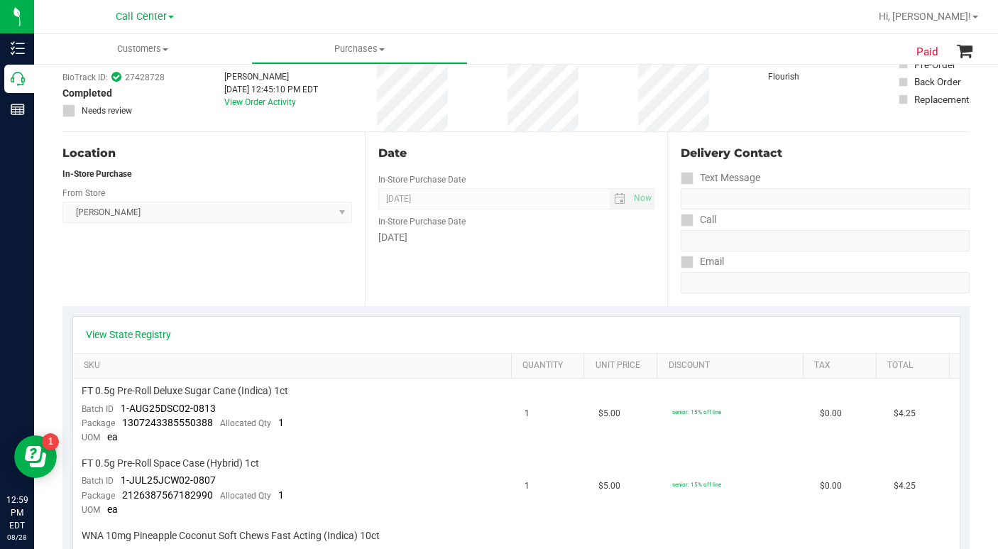
scroll to position [0, 0]
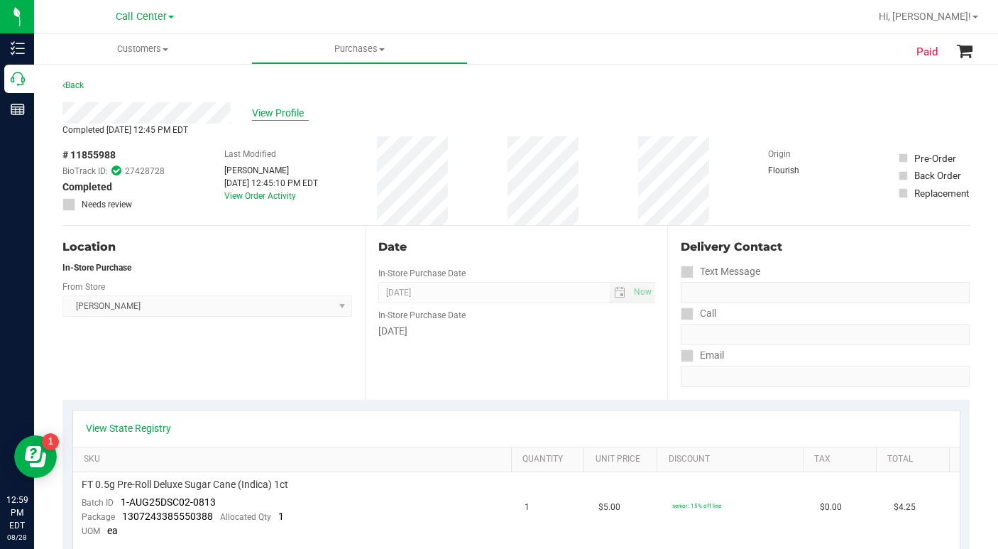
click at [280, 116] on span "View Profile" at bounding box center [280, 113] width 57 height 15
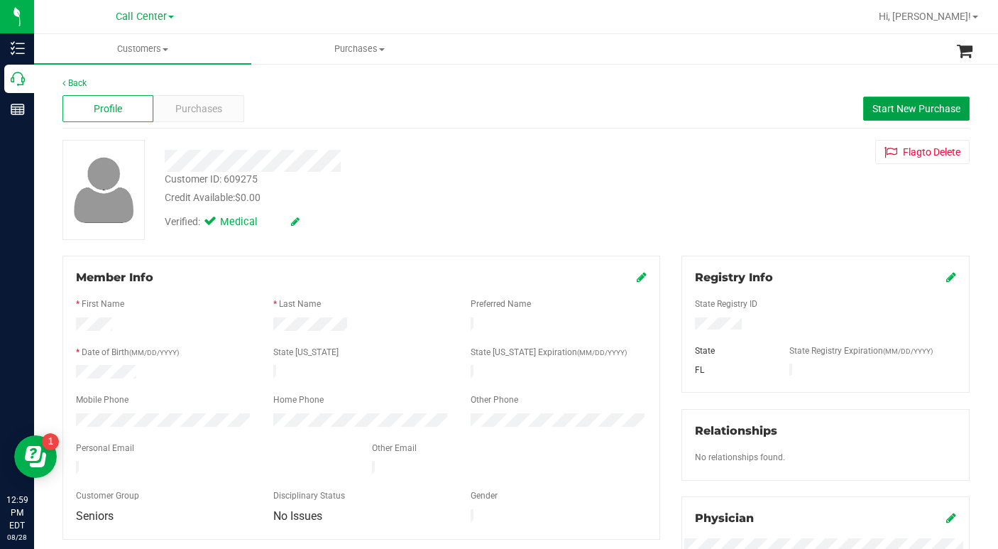
click at [876, 104] on span "Start New Purchase" at bounding box center [916, 108] width 88 height 11
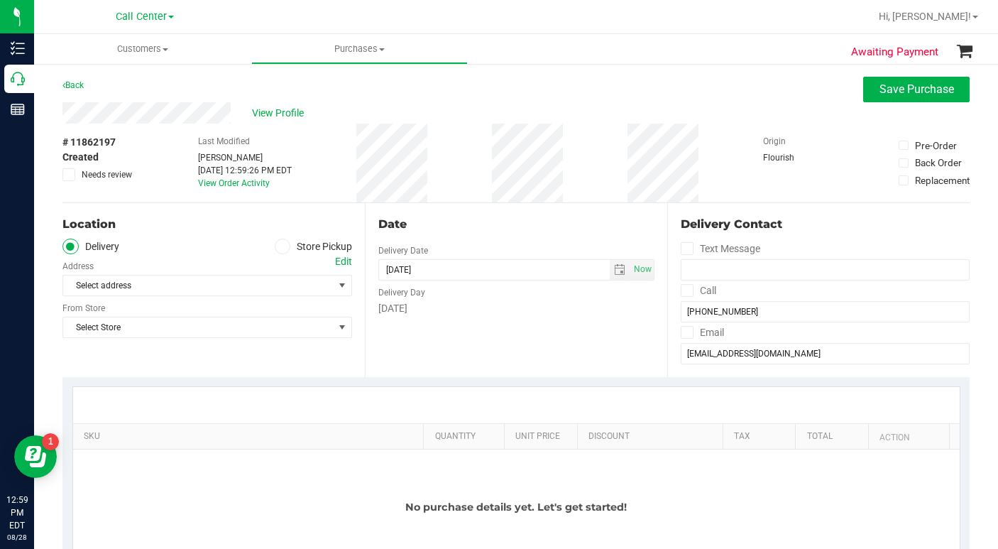
click at [278, 246] on icon at bounding box center [282, 246] width 9 height 0
click at [0, 0] on input "Store Pickup" at bounding box center [0, 0] width 0 height 0
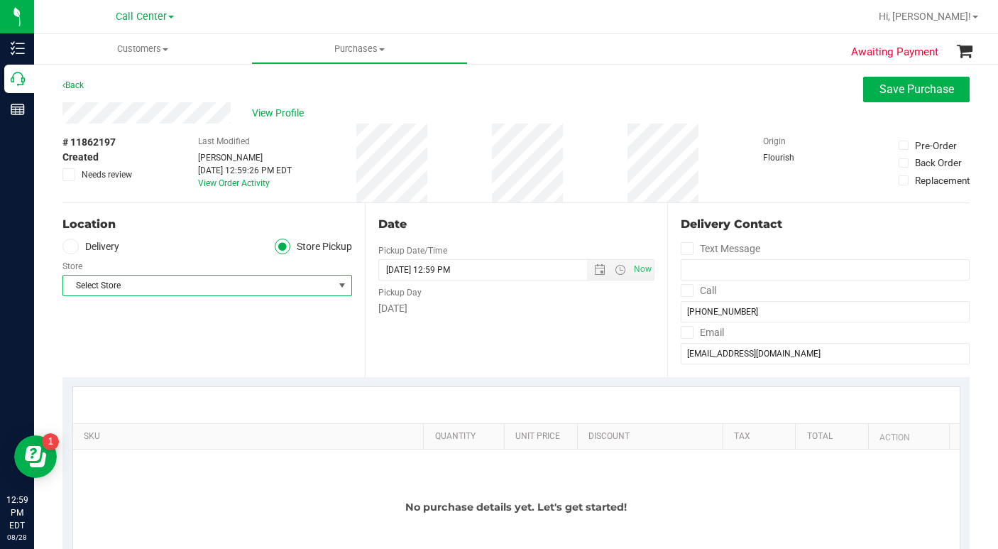
click at [152, 282] on span "Select Store" at bounding box center [198, 285] width 270 height 20
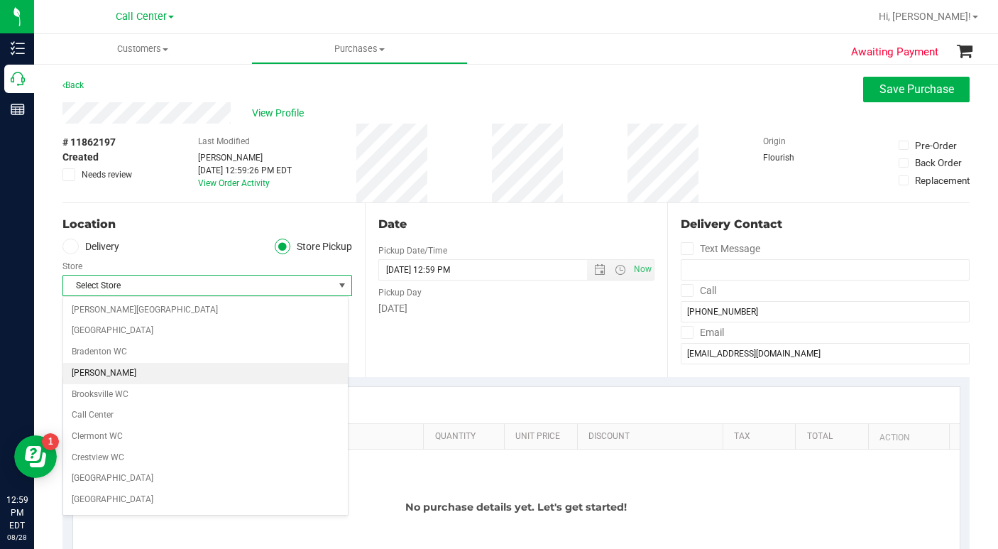
click at [84, 375] on li "[PERSON_NAME]" at bounding box center [205, 373] width 285 height 21
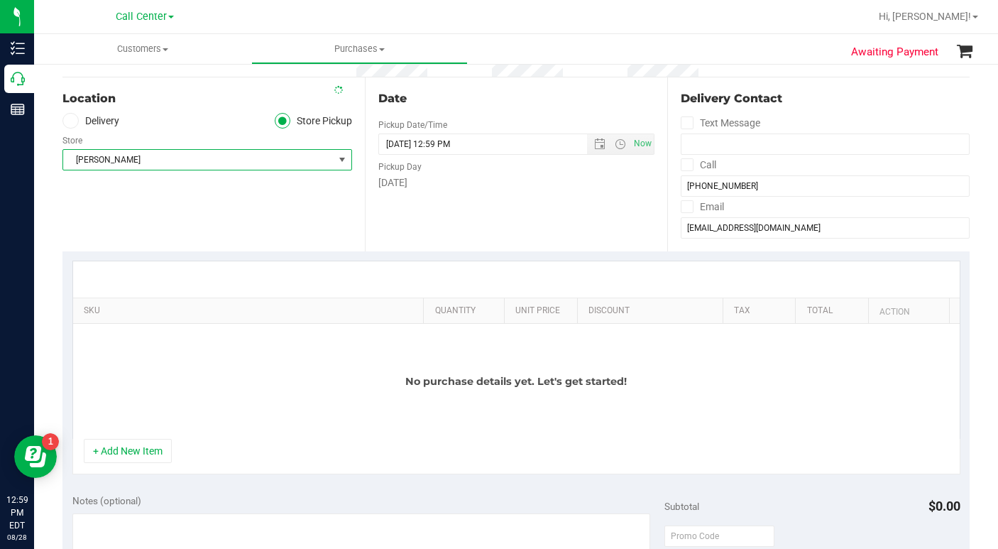
scroll to position [142, 0]
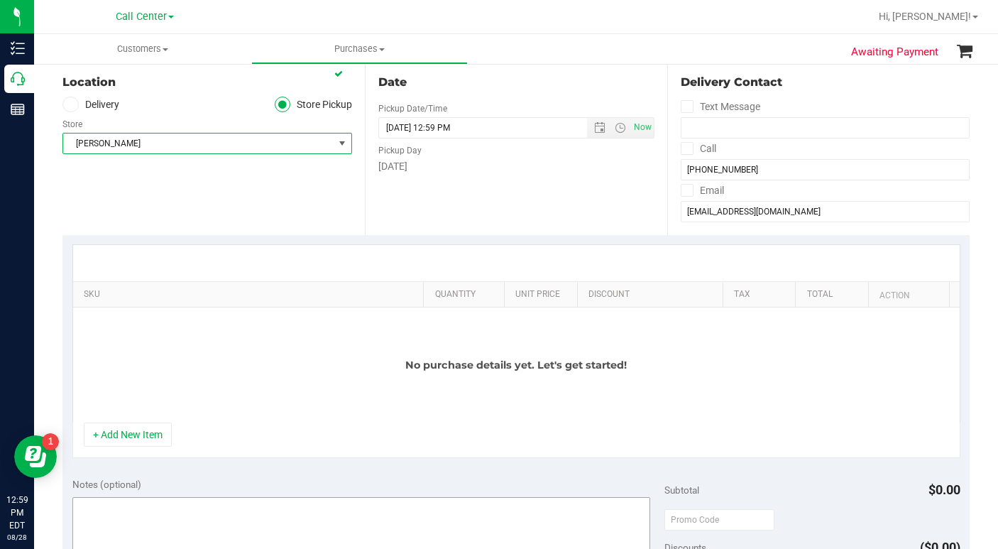
click at [132, 437] on button "+ Add New Item" at bounding box center [128, 434] width 88 height 24
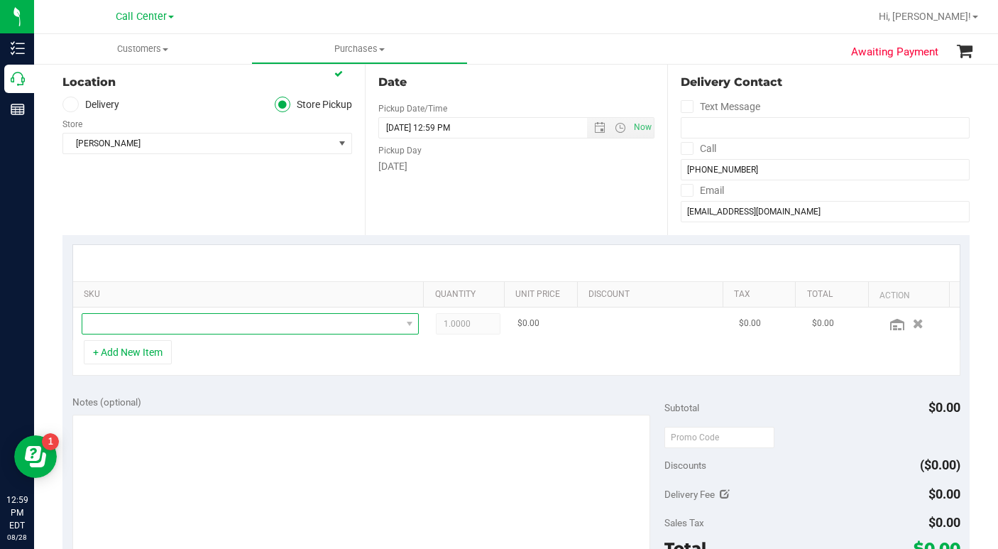
click at [113, 326] on span "NO DATA FOUND" at bounding box center [241, 324] width 319 height 20
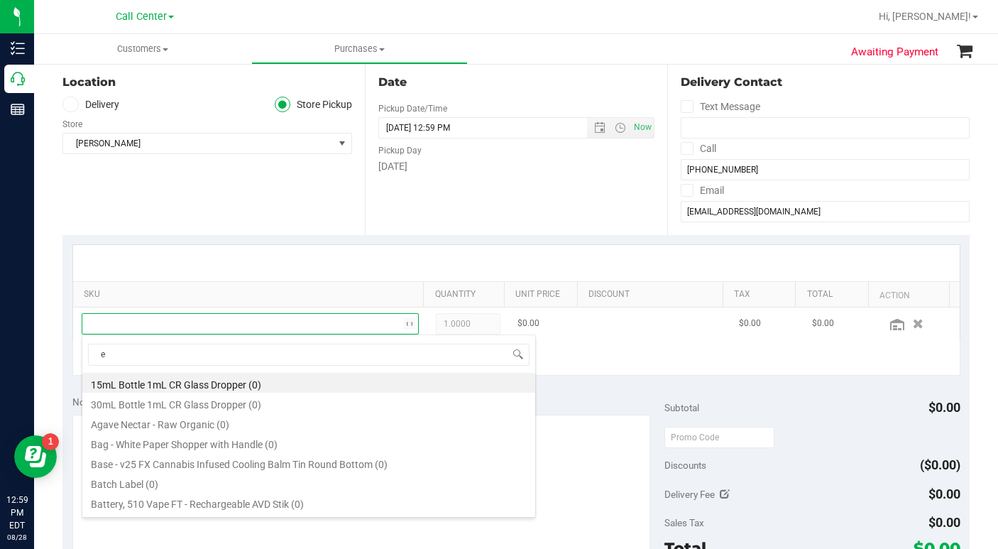
scroll to position [21, 324]
type input "essence"
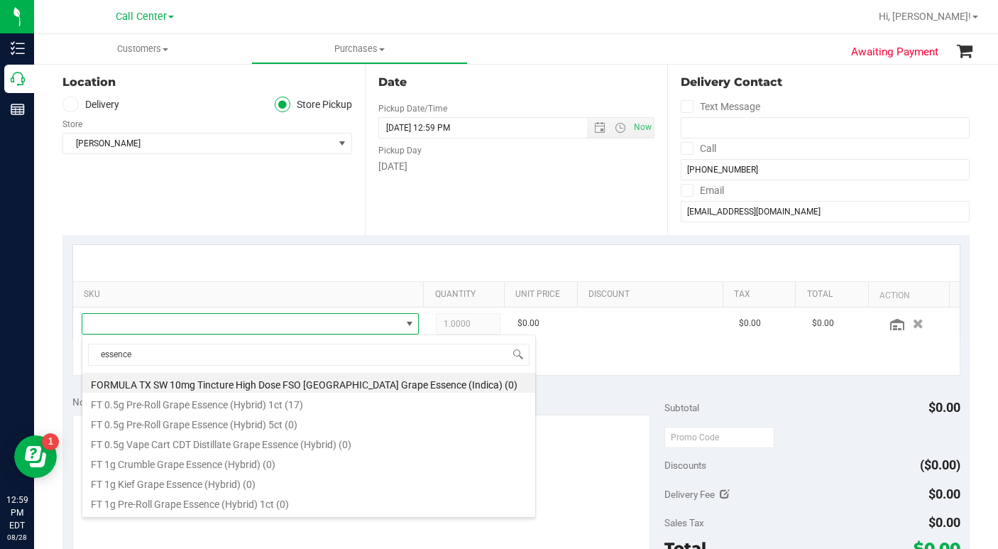
click at [212, 407] on li "FT 0.5g Pre-Roll Grape Essence (Hybrid) 1ct (17)" at bounding box center [308, 402] width 453 height 20
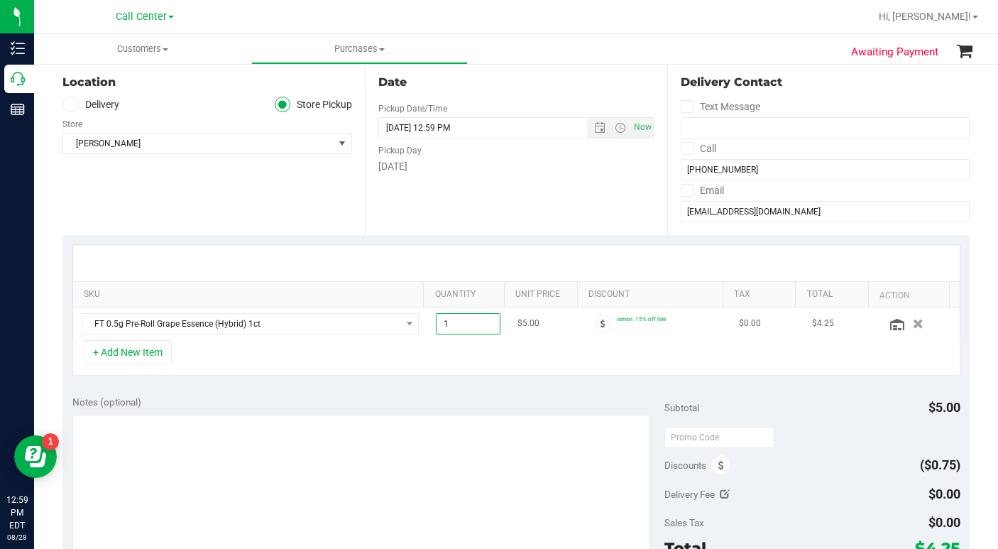
drag, startPoint x: 438, startPoint y: 324, endPoint x: 430, endPoint y: 324, distance: 7.8
click at [436, 324] on span "1.00 1" at bounding box center [468, 323] width 65 height 21
type input "5"
type input "5.00"
click at [392, 348] on div "+ Add New Item" at bounding box center [516, 357] width 888 height 35
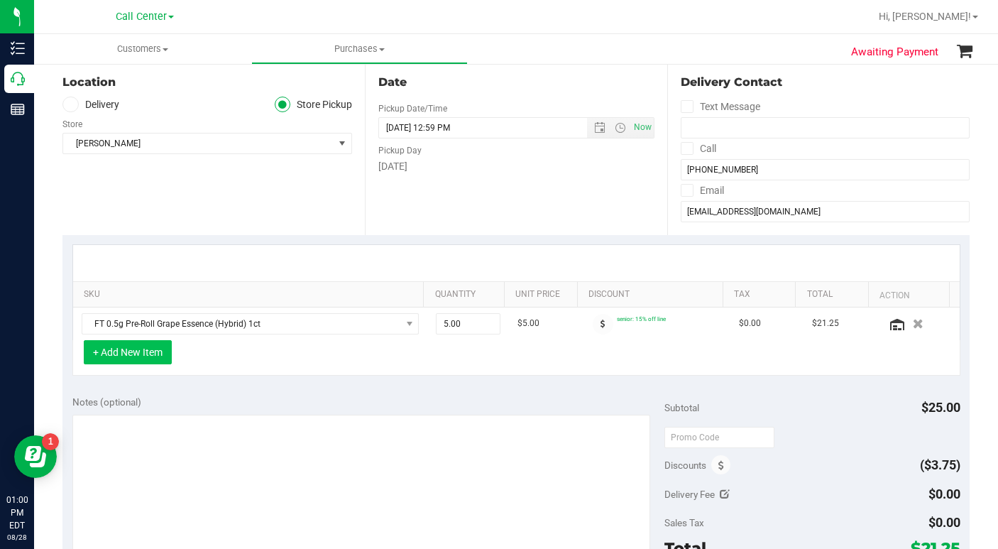
click at [158, 356] on button "+ Add New Item" at bounding box center [128, 352] width 88 height 24
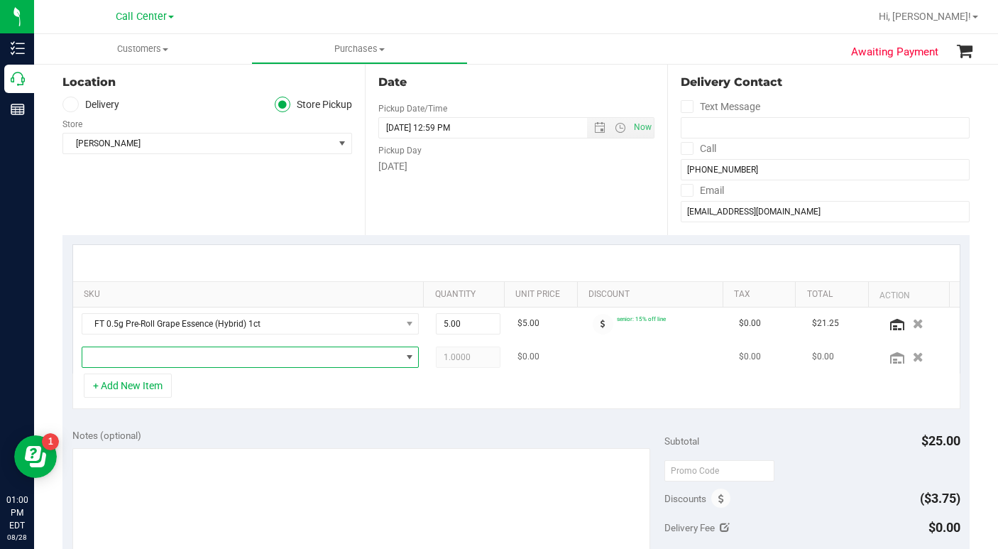
click at [129, 360] on span "NO DATA FOUND" at bounding box center [241, 357] width 319 height 20
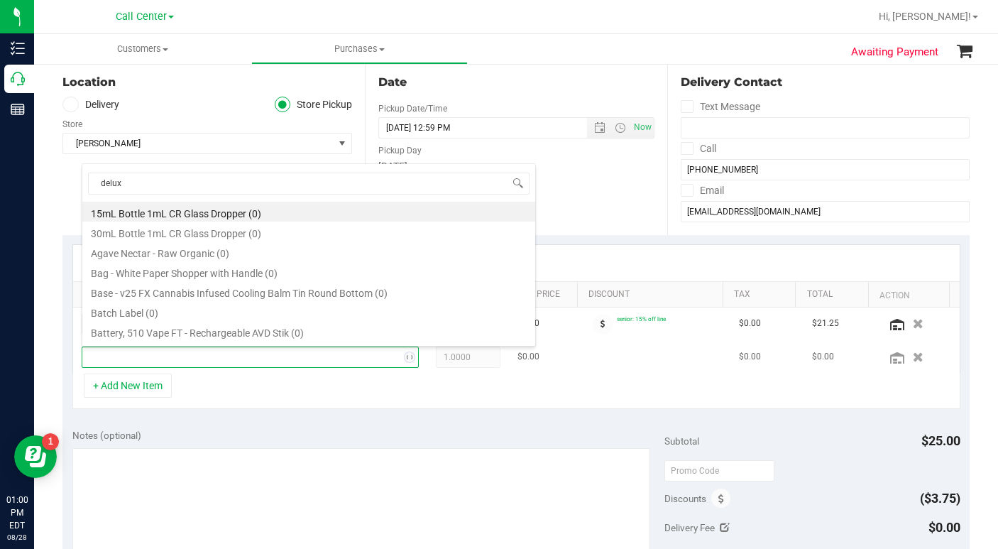
type input "deluxe"
click at [206, 210] on li "FT 0.5g Pre-Roll Deluxe Sugar Cane (Indica) 1ct (11)" at bounding box center [308, 212] width 453 height 20
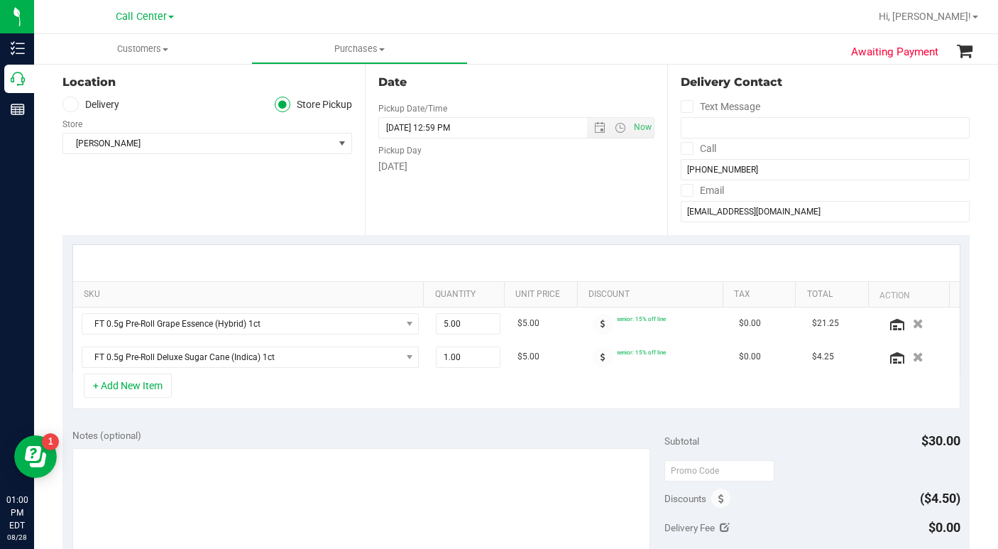
click at [199, 201] on div "Location Delivery Store Pickup Store [PERSON_NAME] Select Store [PERSON_NAME][G…" at bounding box center [213, 148] width 302 height 174
click at [440, 324] on span "5.00 5" at bounding box center [468, 323] width 65 height 21
type input "6"
type input "6.00"
click at [333, 374] on div "+ Add New Item" at bounding box center [516, 390] width 888 height 35
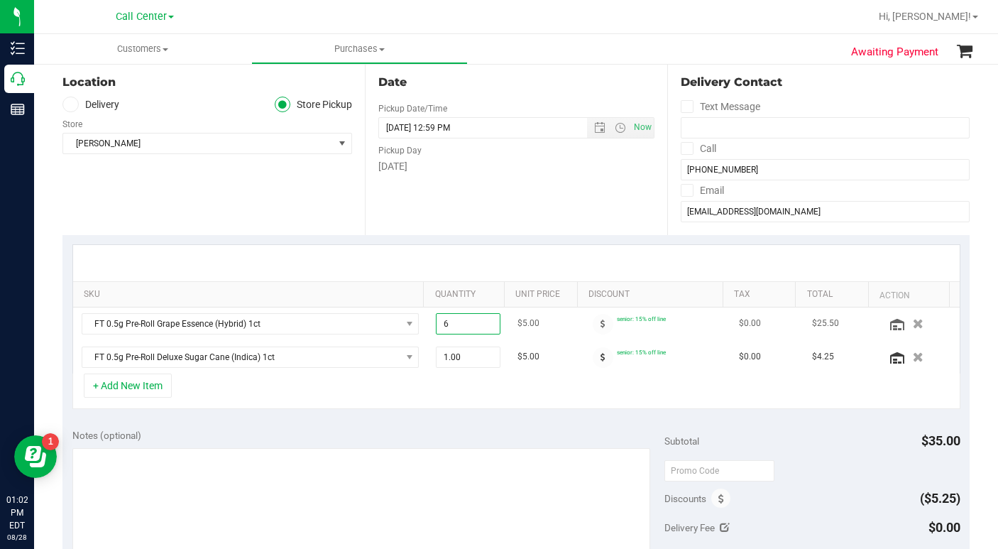
click at [439, 319] on span "6.00 6" at bounding box center [468, 323] width 65 height 21
type input "10"
type input "10.00"
click at [912, 359] on icon "button" at bounding box center [918, 356] width 12 height 11
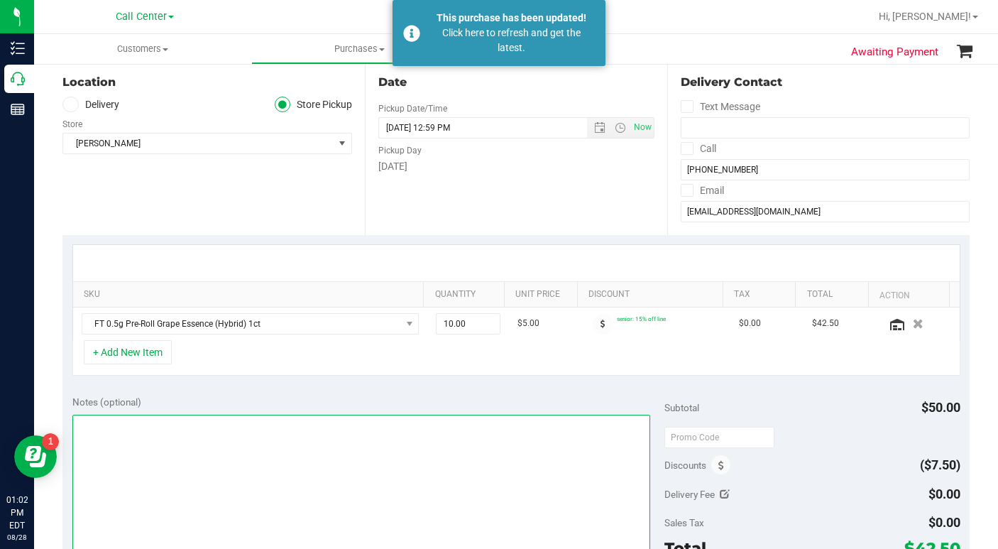
click at [199, 477] on textarea at bounding box center [361, 482] width 578 height 136
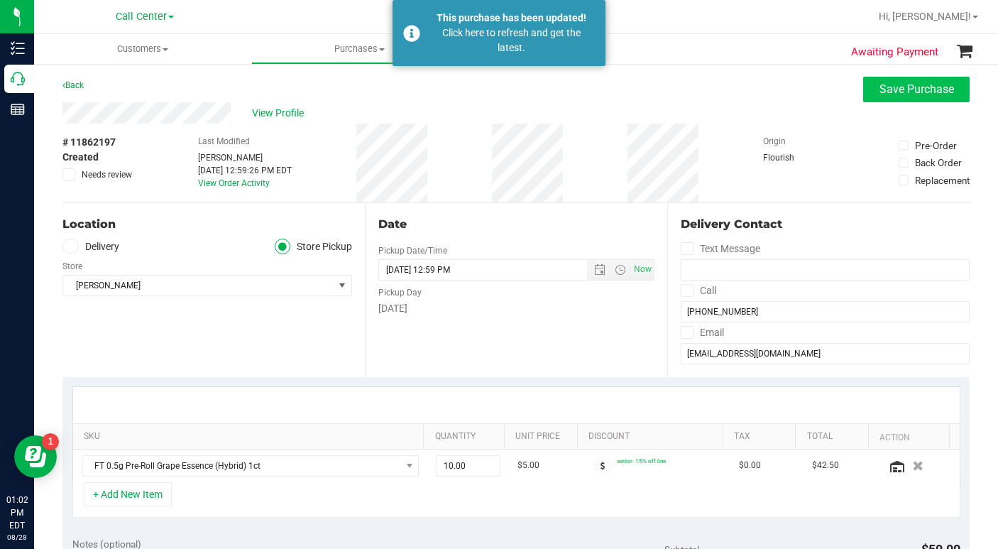
type textarea "Please apply $30 promo price"
click at [881, 95] on span "Save Purchase" at bounding box center [916, 88] width 75 height 13
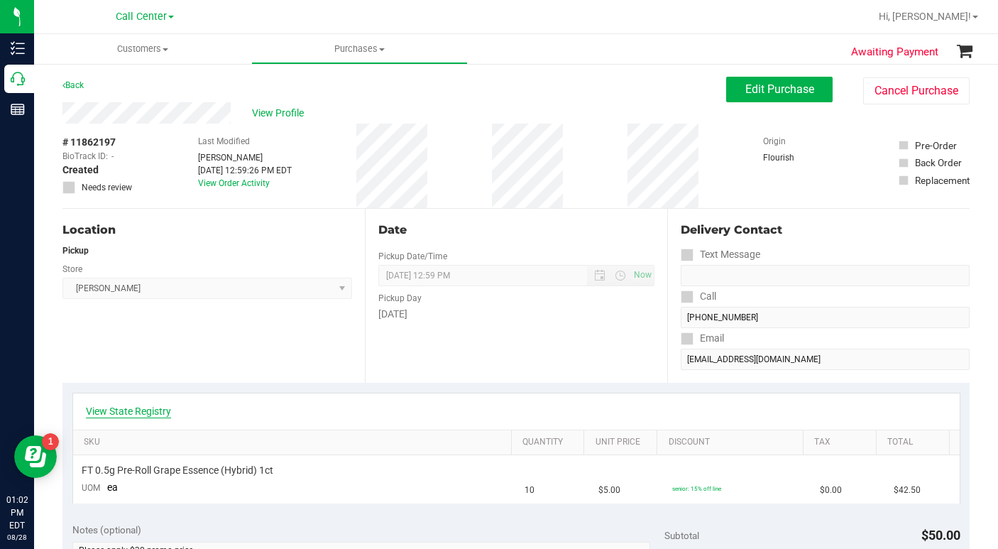
click at [108, 412] on link "View State Registry" at bounding box center [128, 411] width 85 height 14
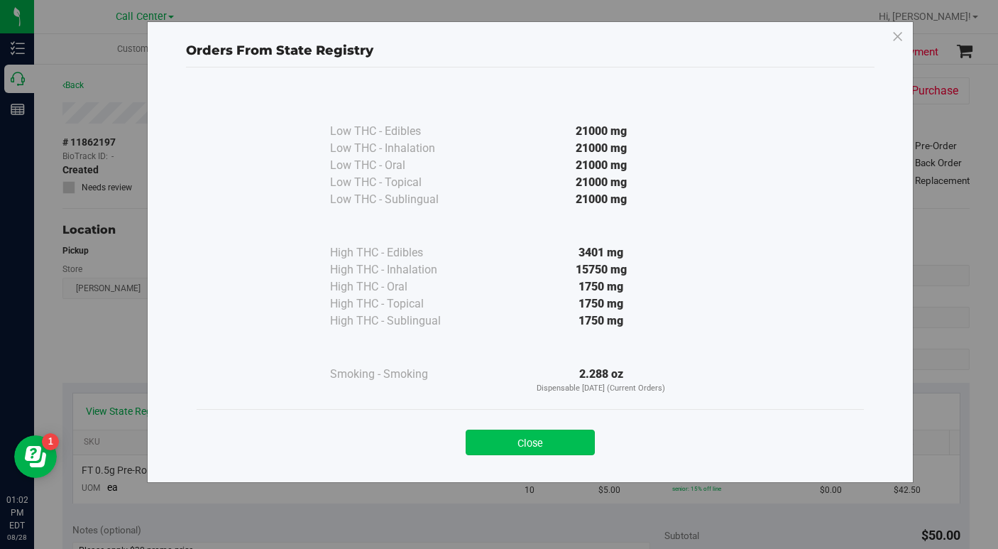
click at [522, 448] on button "Close" at bounding box center [530, 442] width 129 height 26
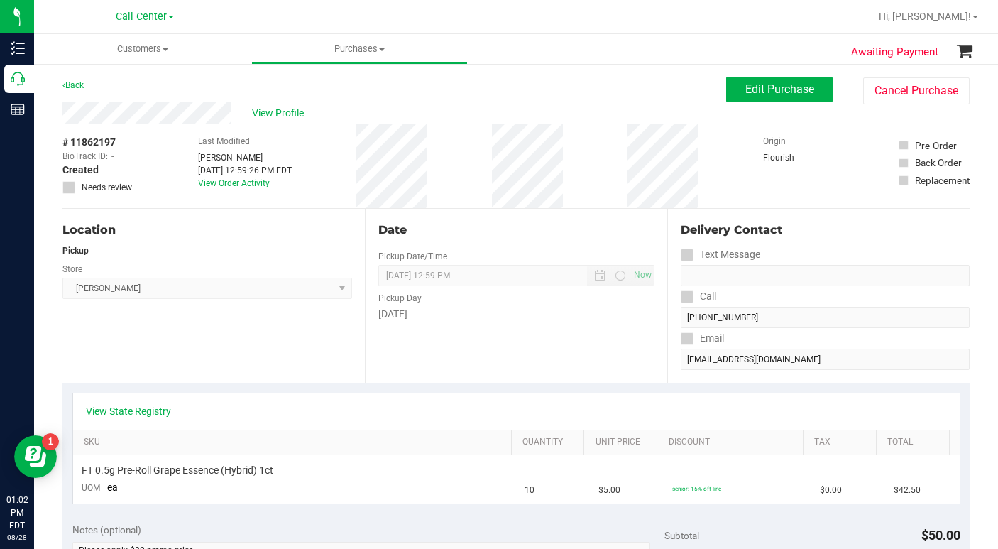
click at [238, 352] on div "Location Pickup Store [PERSON_NAME] Select Store [PERSON_NAME][GEOGRAPHIC_DATA]…" at bounding box center [213, 296] width 302 height 174
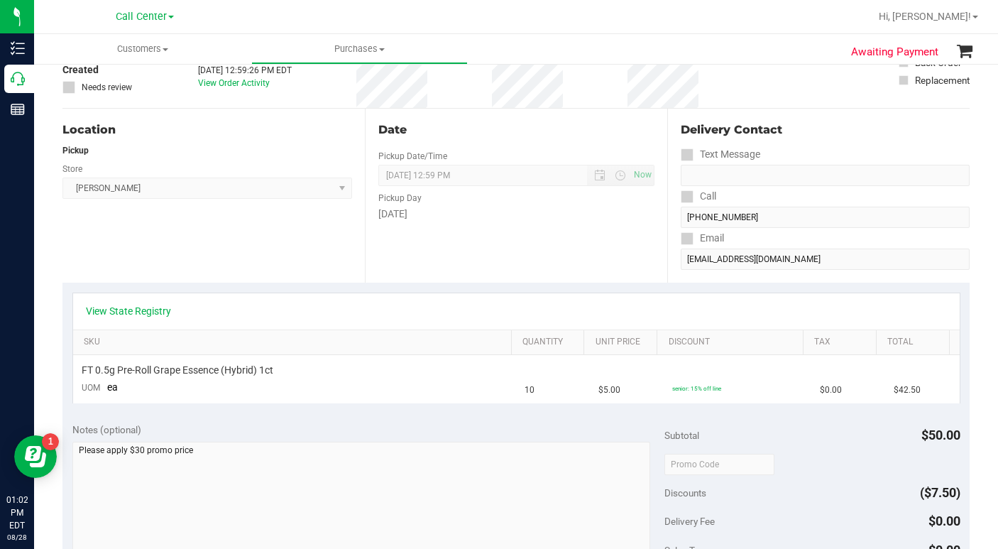
scroll to position [71, 0]
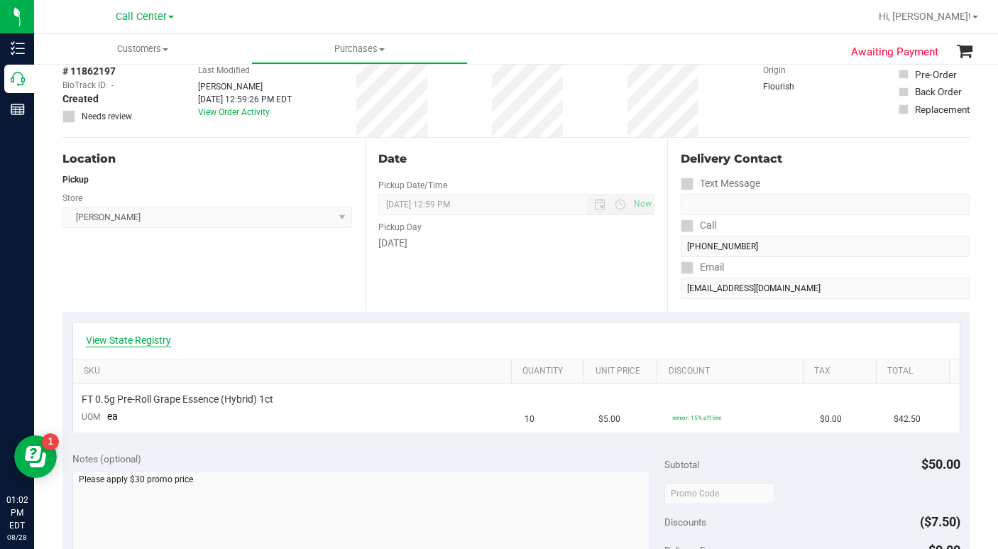
click at [137, 338] on link "View State Registry" at bounding box center [128, 340] width 85 height 14
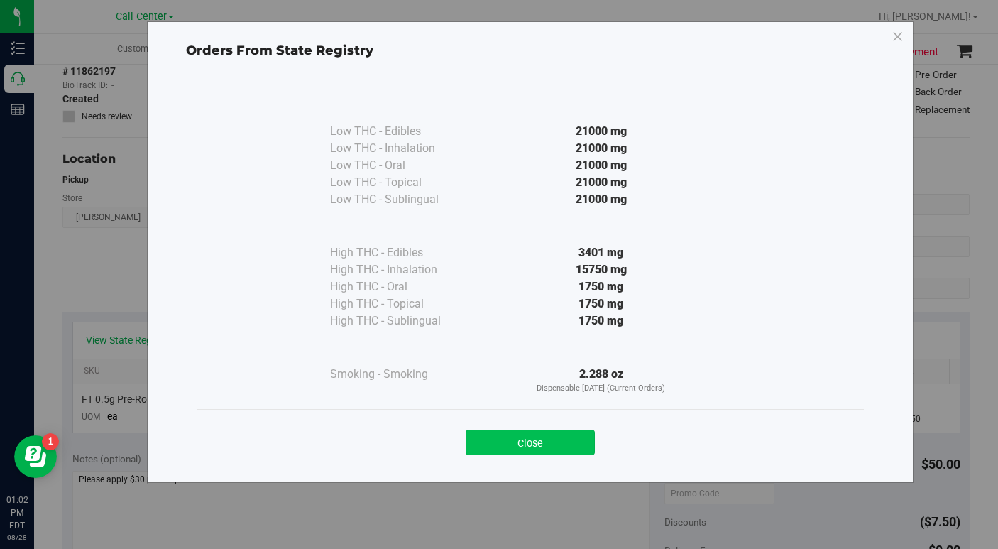
click at [508, 447] on button "Close" at bounding box center [530, 442] width 129 height 26
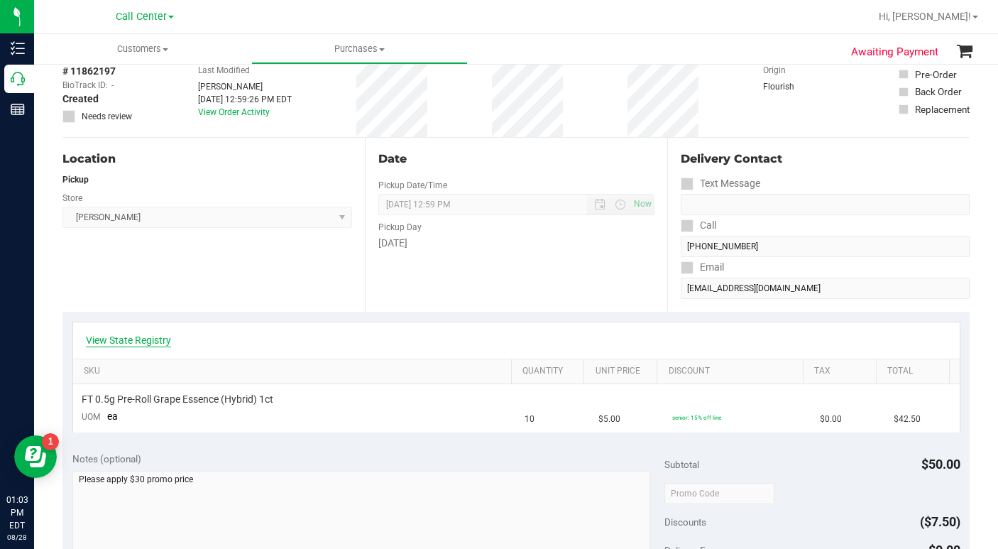
click at [155, 341] on link "View State Registry" at bounding box center [128, 340] width 85 height 14
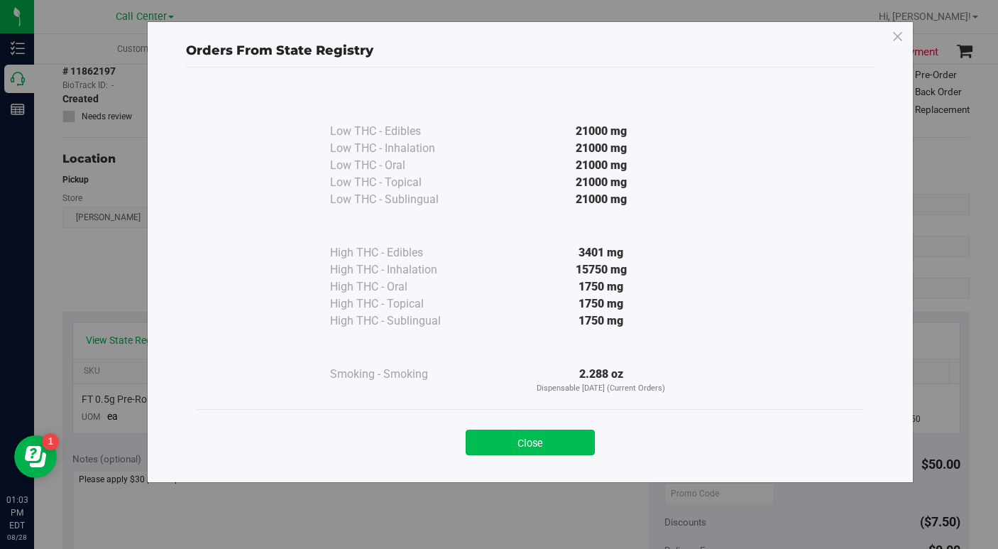
click at [523, 443] on button "Close" at bounding box center [530, 442] width 129 height 26
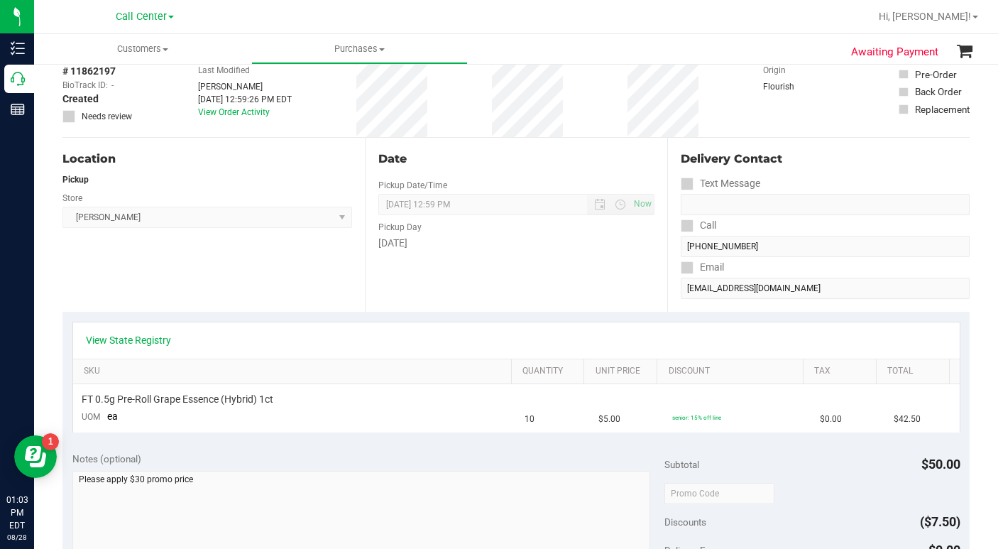
click at [185, 267] on div "Location Pickup Store [PERSON_NAME] Select Store [PERSON_NAME][GEOGRAPHIC_DATA]…" at bounding box center [213, 225] width 302 height 174
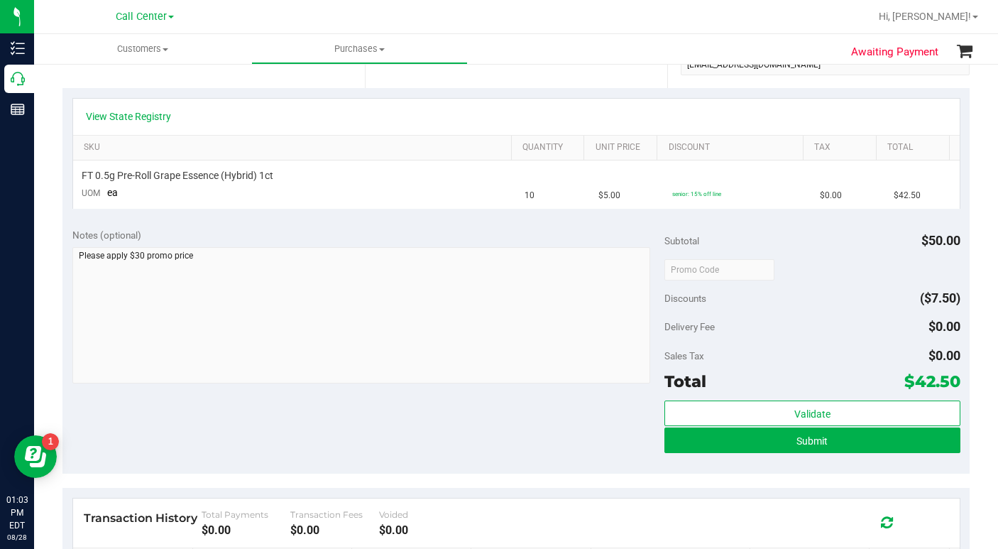
scroll to position [355, 0]
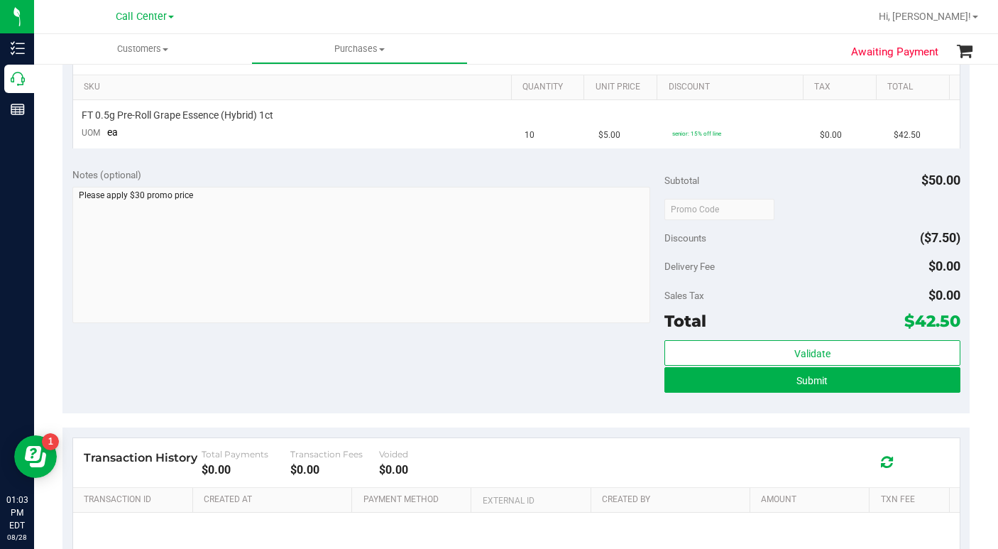
click at [430, 373] on div "Notes (optional) Subtotal $50.00 Discounts ($7.50) Delivery Fee $0.00 Sales Tax…" at bounding box center [515, 285] width 907 height 255
click at [529, 385] on div "Notes (optional) Subtotal $50.00 Discounts ($7.50) Delivery Fee $0.00 Sales Tax…" at bounding box center [515, 285] width 907 height 255
click at [534, 394] on div "Notes (optional) Subtotal $50.00 Discounts ($7.50) Delivery Fee $0.00 Sales Tax…" at bounding box center [515, 285] width 907 height 255
click at [703, 385] on button "Submit" at bounding box center [812, 380] width 296 height 26
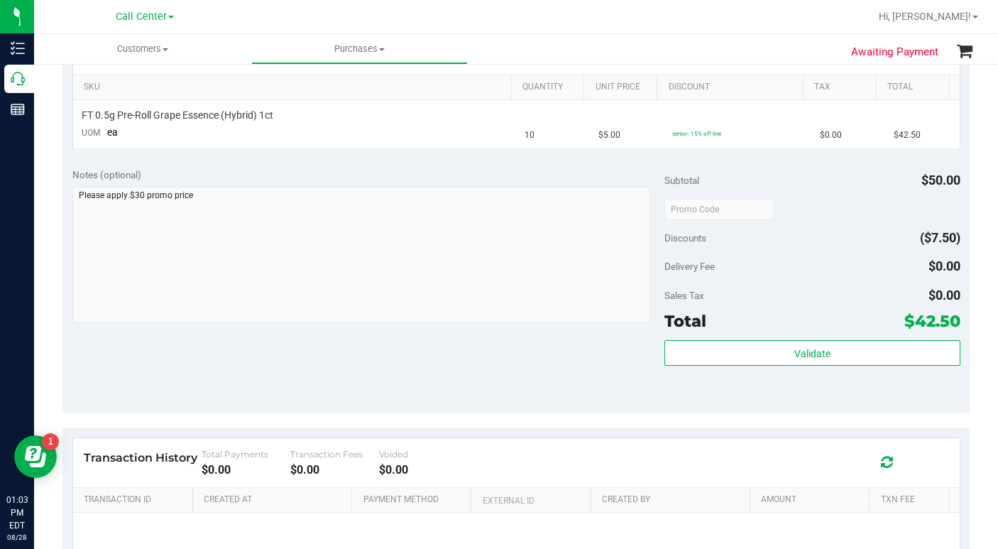
click at [437, 390] on div "Notes (optional) Subtotal $50.00 Discounts ($7.50) Delivery Fee $0.00 Sales Tax…" at bounding box center [515, 285] width 907 height 255
click at [704, 394] on div "Validate" at bounding box center [812, 372] width 296 height 64
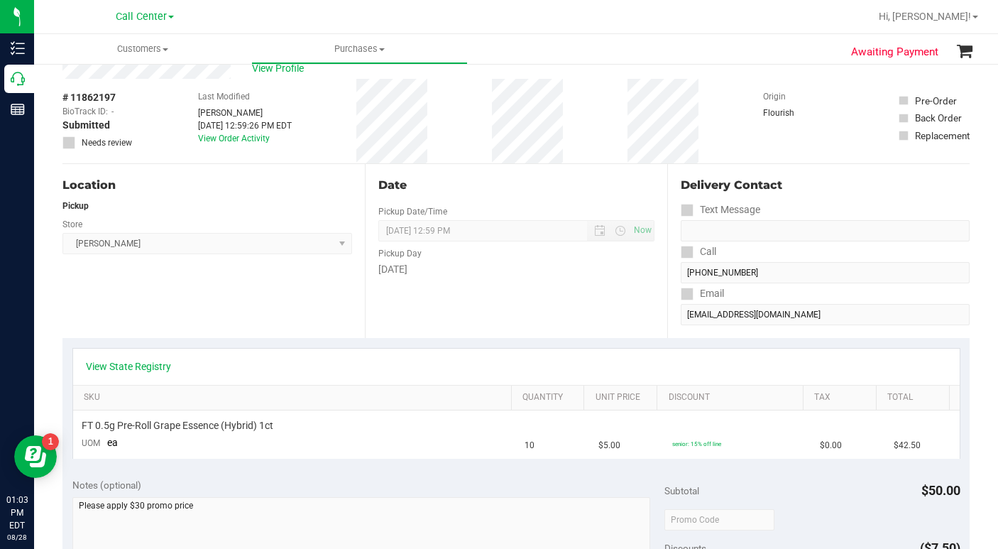
scroll to position [0, 0]
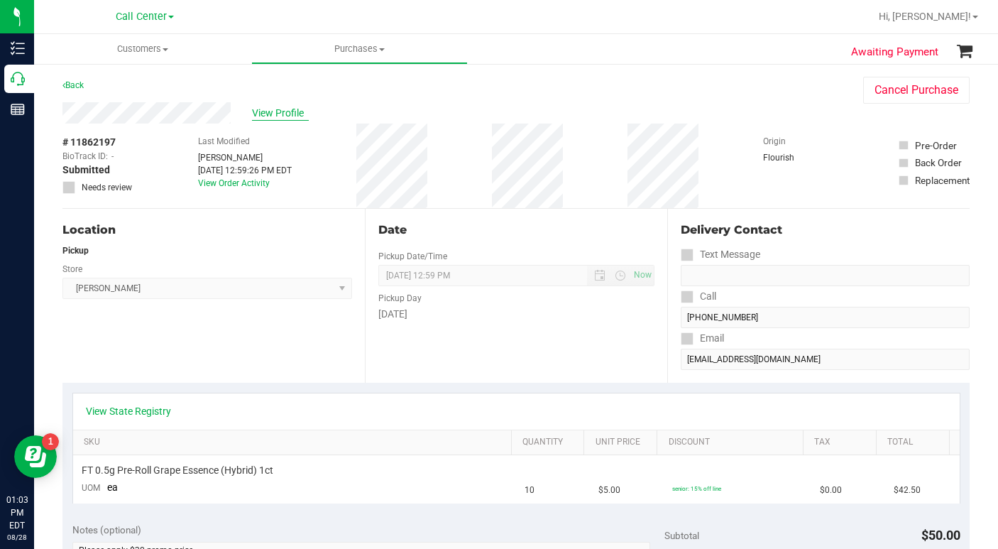
click at [274, 115] on span "View Profile" at bounding box center [280, 113] width 57 height 15
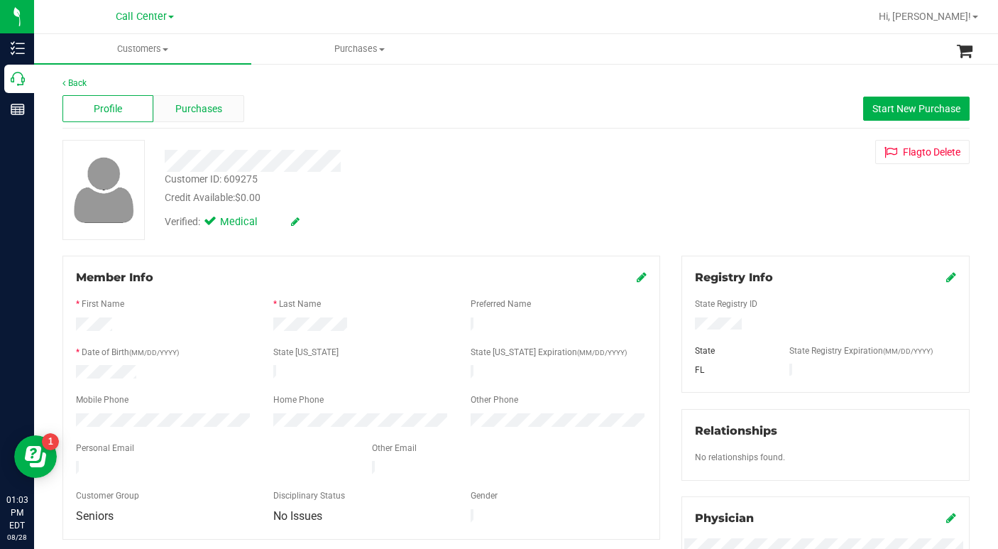
click at [186, 111] on span "Purchases" at bounding box center [198, 108] width 47 height 15
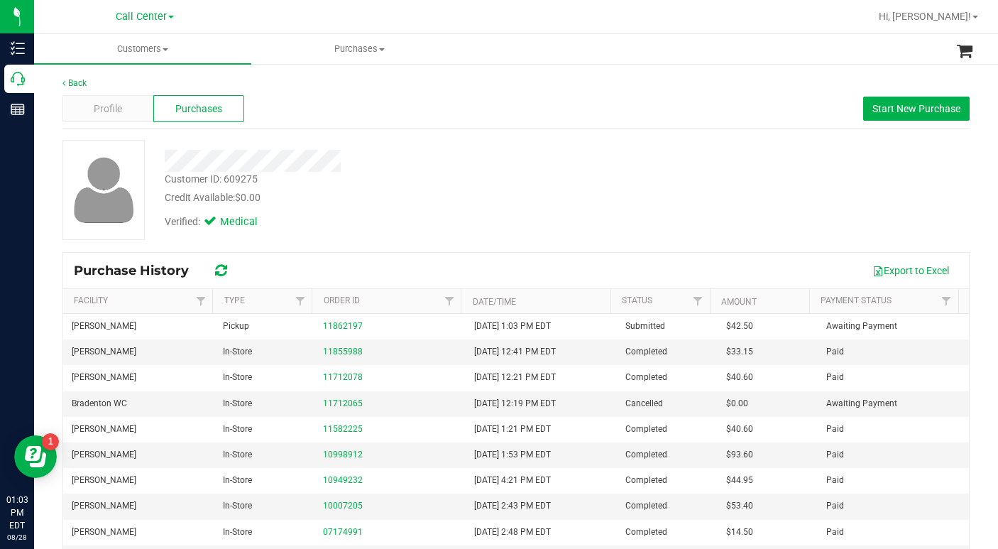
click at [408, 197] on div "Credit Available: $0.00" at bounding box center [386, 197] width 443 height 15
click at [115, 105] on span "Profile" at bounding box center [108, 108] width 28 height 15
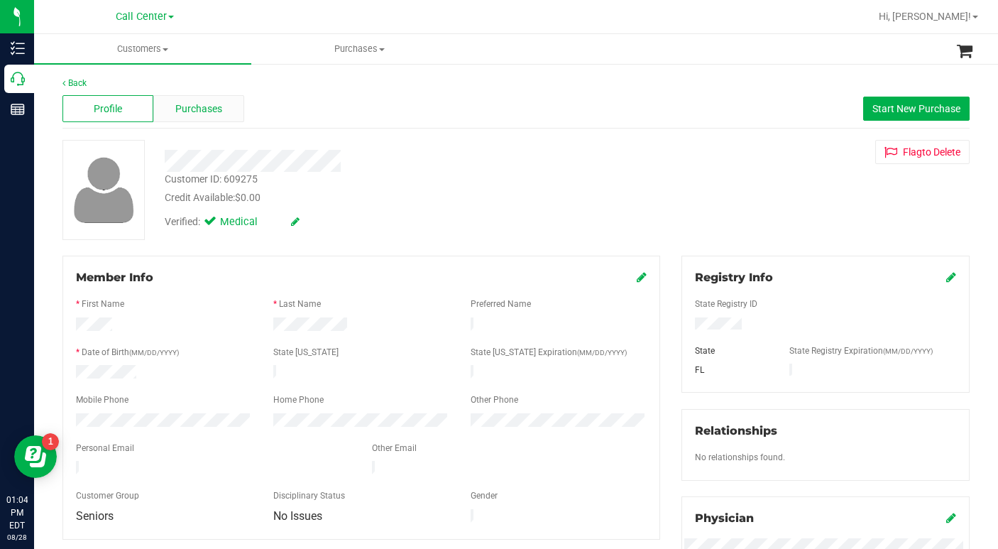
click at [197, 110] on span "Purchases" at bounding box center [198, 108] width 47 height 15
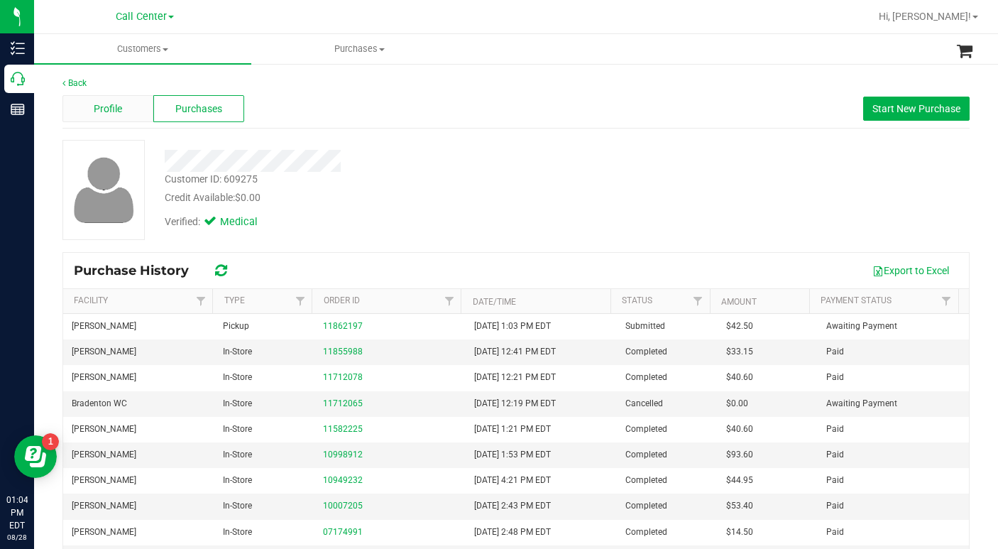
click at [105, 104] on span "Profile" at bounding box center [108, 108] width 28 height 15
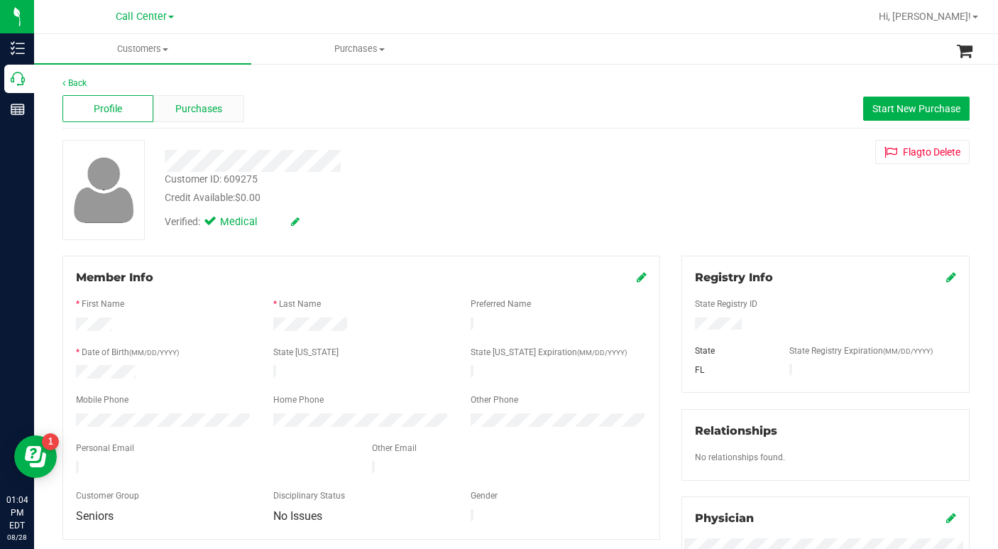
click at [188, 112] on span "Purchases" at bounding box center [198, 108] width 47 height 15
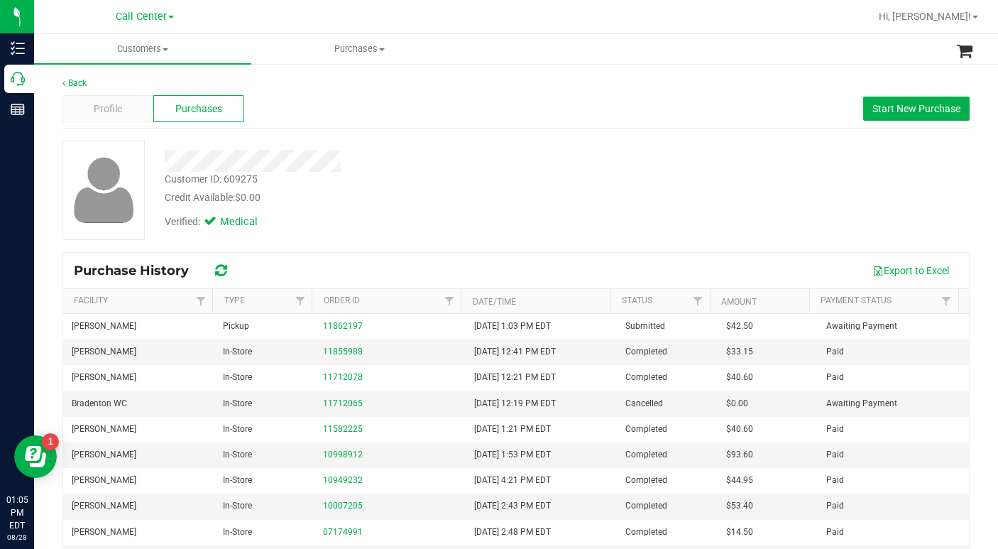
click at [700, 211] on div "Customer ID: 609275 Credit Available: $0.00 Verified: Medical" at bounding box center [516, 190] width 928 height 100
click at [118, 111] on span "Profile" at bounding box center [108, 108] width 28 height 15
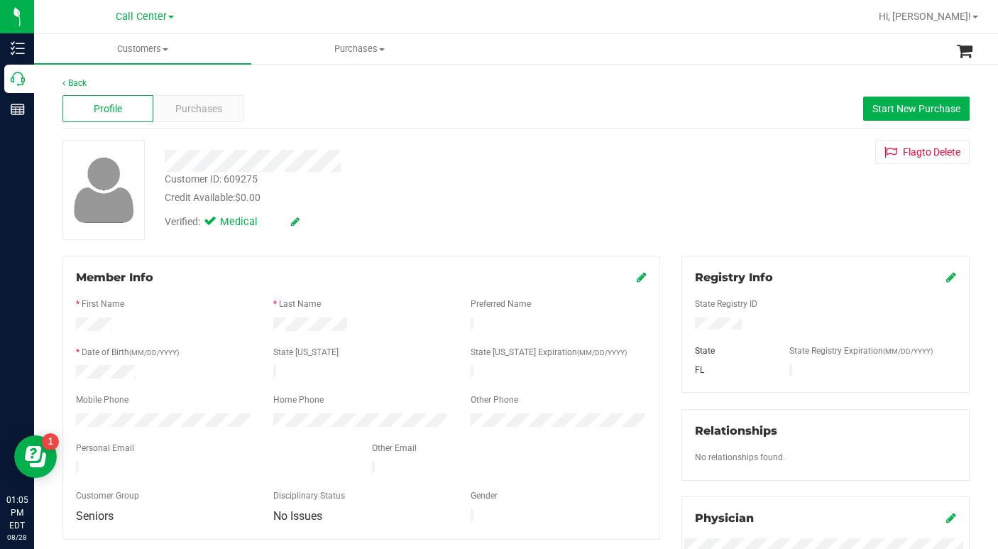
click at [750, 204] on div "Customer ID: 609275 Credit Available: $0.00 Verified: Medical Flag to [GEOGRAPH…" at bounding box center [516, 190] width 928 height 100
click at [698, 219] on div "Customer ID: 609275 Credit Available: $0.00 Verified: Medical Flag to [GEOGRAPH…" at bounding box center [516, 190] width 928 height 100
click at [184, 112] on span "Purchases" at bounding box center [198, 108] width 47 height 15
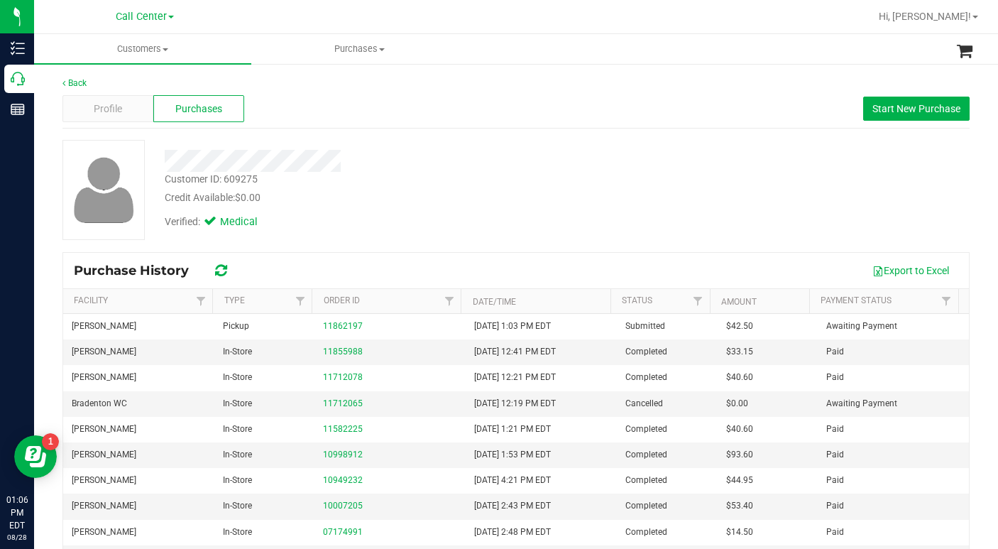
click at [721, 209] on div "Customer ID: 609275 Credit Available: $0.00 Verified: Medical" at bounding box center [516, 190] width 928 height 100
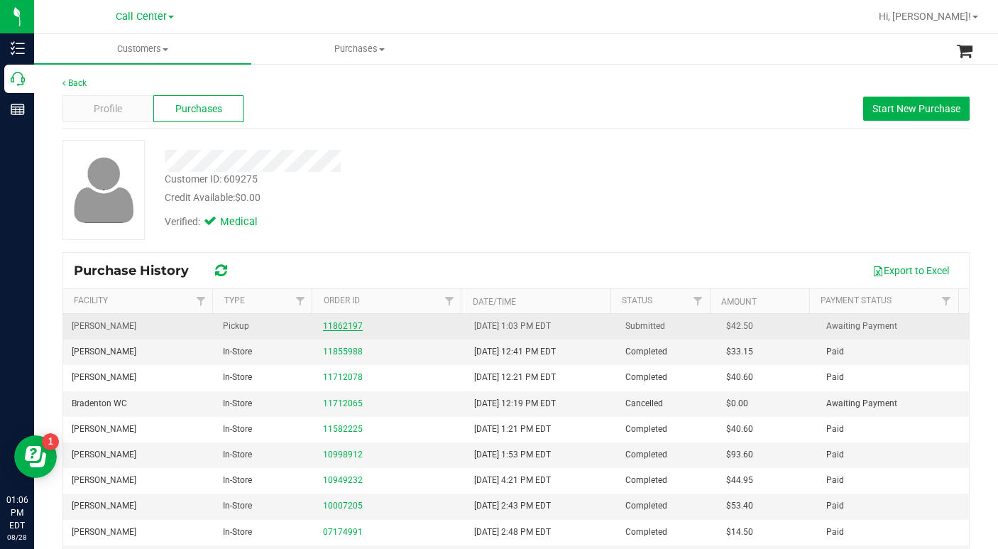
click at [331, 322] on link "11862197" at bounding box center [343, 326] width 40 height 10
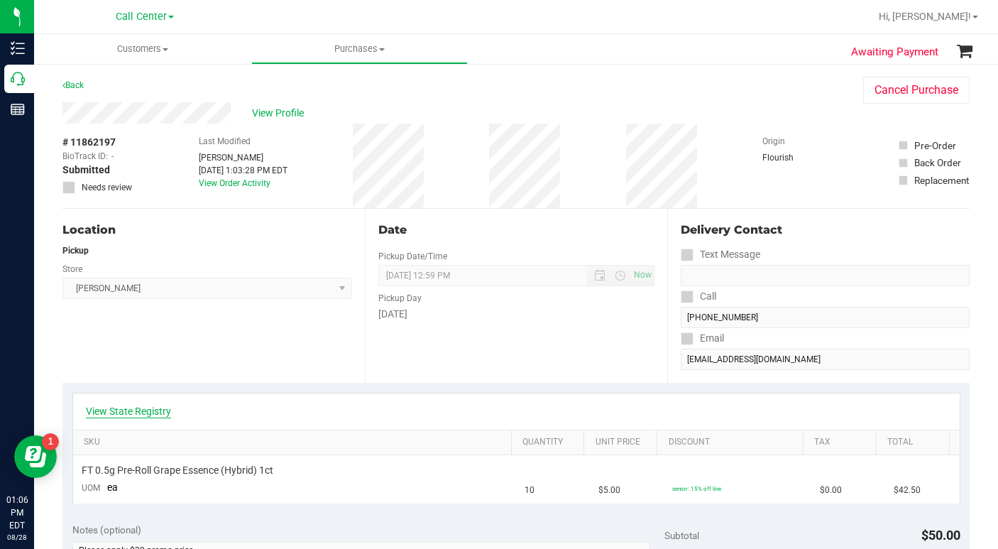
click at [162, 411] on link "View State Registry" at bounding box center [128, 411] width 85 height 14
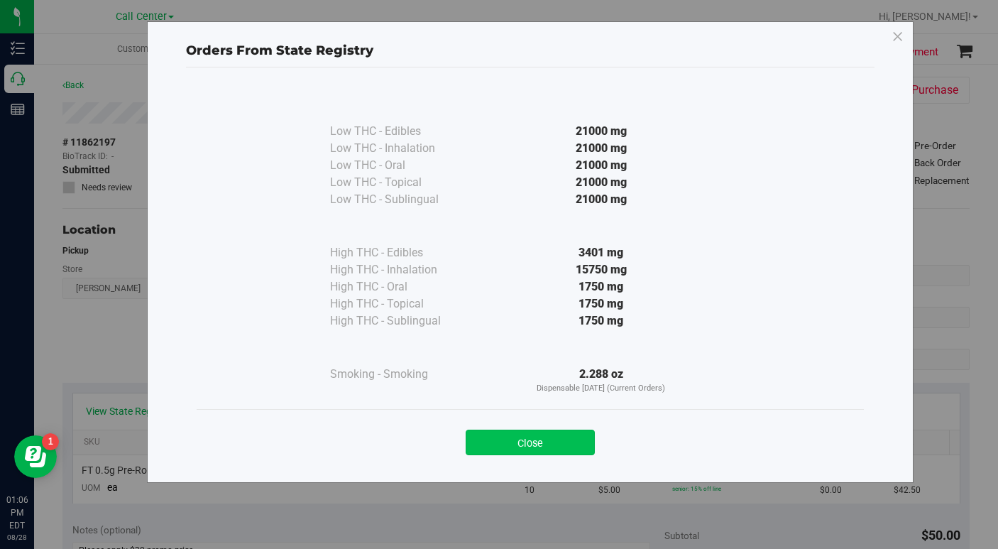
click at [497, 436] on button "Close" at bounding box center [530, 442] width 129 height 26
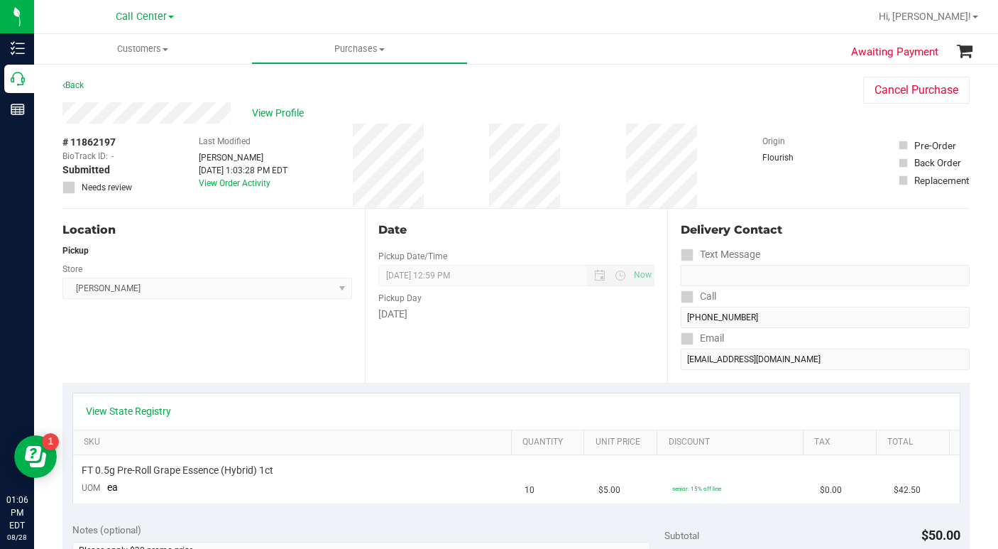
click at [290, 368] on div "Location Pickup Store [PERSON_NAME] Select Store [PERSON_NAME][GEOGRAPHIC_DATA]…" at bounding box center [213, 296] width 302 height 174
click at [285, 106] on span "View Profile" at bounding box center [280, 113] width 57 height 15
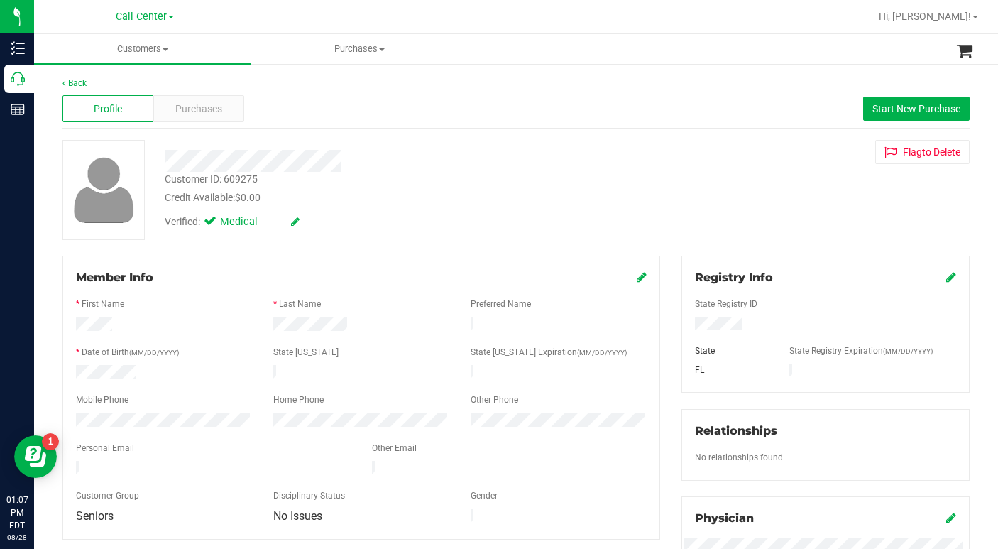
click at [686, 228] on div "Customer ID: 609275 Credit Available: $0.00 Verified: Medical Flag to [GEOGRAPH…" at bounding box center [516, 190] width 928 height 100
click at [169, 50] on span "Customers" at bounding box center [142, 49] width 217 height 13
click at [431, 209] on div "Verified: Medical" at bounding box center [386, 220] width 464 height 31
click at [187, 101] on span "Purchases" at bounding box center [198, 108] width 47 height 15
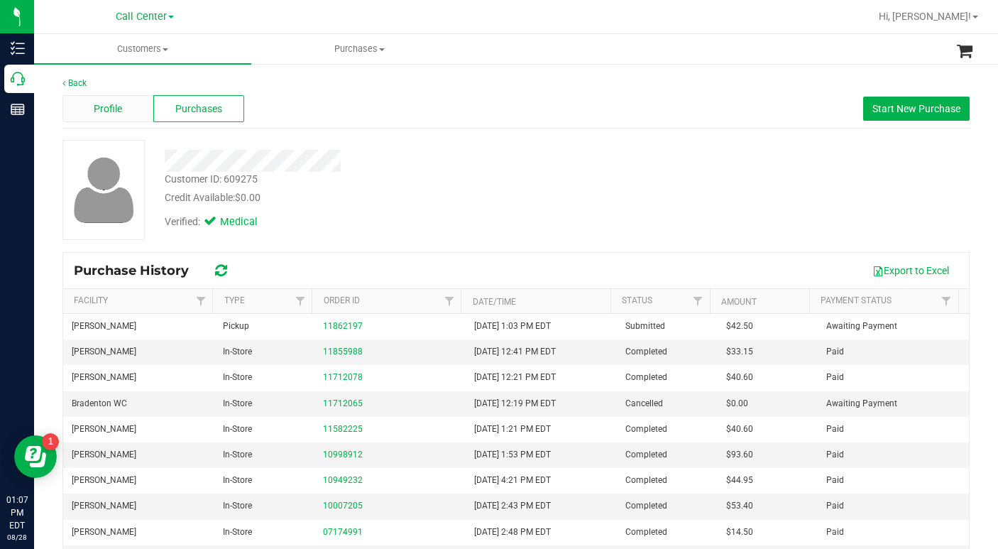
click at [107, 113] on span "Profile" at bounding box center [108, 108] width 28 height 15
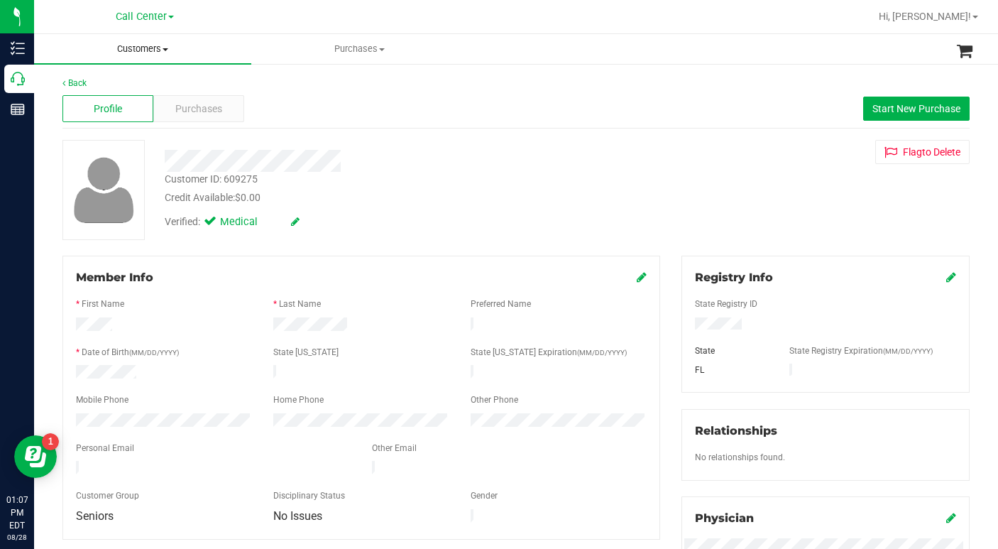
click at [165, 53] on span "Customers" at bounding box center [142, 49] width 217 height 13
click at [106, 83] on span "All customers" at bounding box center [85, 85] width 102 height 12
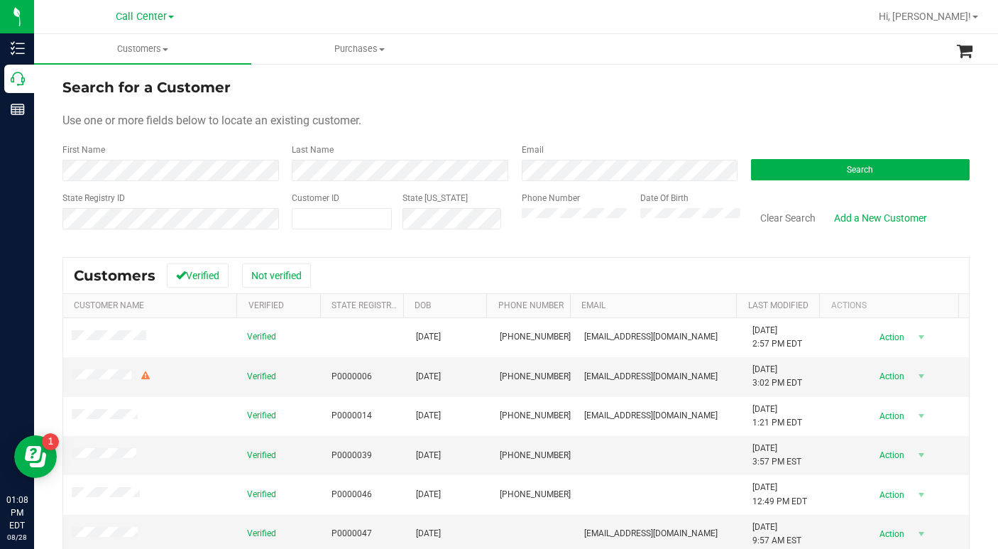
drag, startPoint x: 728, startPoint y: 87, endPoint x: 706, endPoint y: 97, distance: 24.1
click at [726, 89] on div "Search for a Customer" at bounding box center [515, 87] width 907 height 21
click at [329, 221] on span at bounding box center [342, 218] width 100 height 21
type input "1619943"
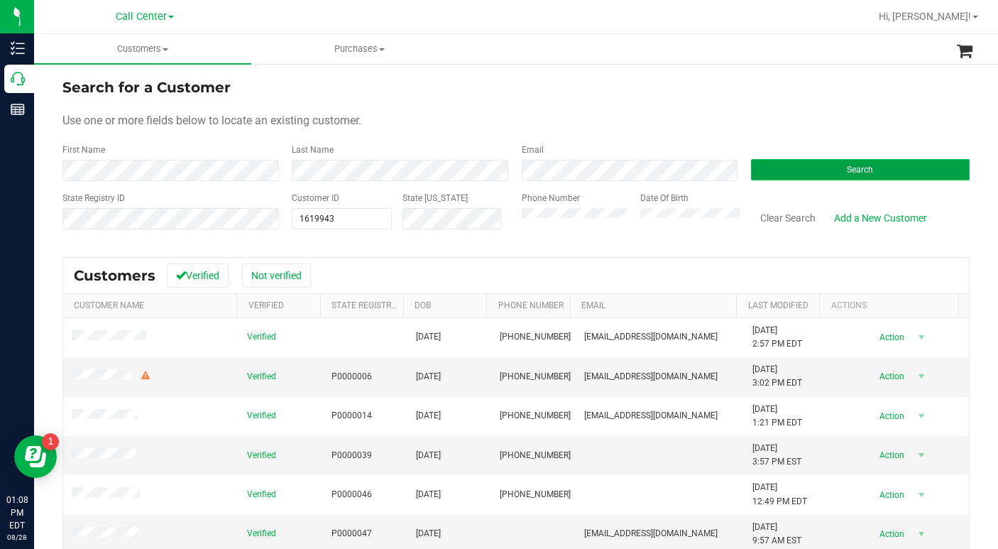
click at [805, 176] on button "Search" at bounding box center [860, 169] width 219 height 21
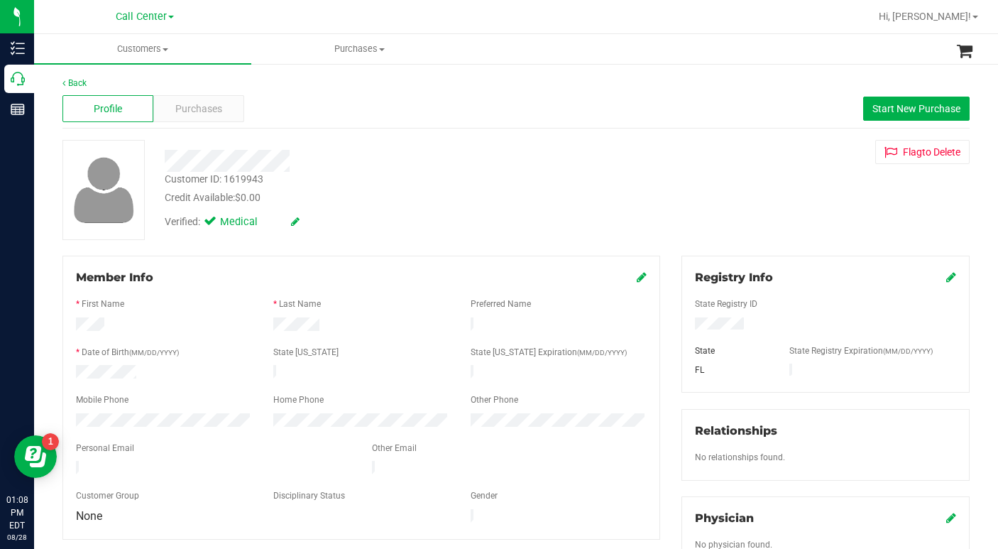
click at [719, 206] on div "Customer ID: 1619943 Credit Available: $0.00 Verified: Medical Flag to [GEOGRAP…" at bounding box center [516, 190] width 928 height 100
drag, startPoint x: 742, startPoint y: 217, endPoint x: 739, endPoint y: 228, distance: 11.7
click at [742, 217] on div "Customer ID: 1619943 Credit Available: $0.00 Verified: Medical Flag to [GEOGRAP…" at bounding box center [516, 190] width 928 height 100
click at [757, 190] on div "Customer ID: 1619943 Credit Available: $0.00 Verified: Medical Flag to [GEOGRAP…" at bounding box center [516, 190] width 928 height 100
click at [695, 197] on div "Customer ID: 1619943 Credit Available: $0.00 Verified: Medical Flag to [GEOGRAP…" at bounding box center [516, 190] width 928 height 100
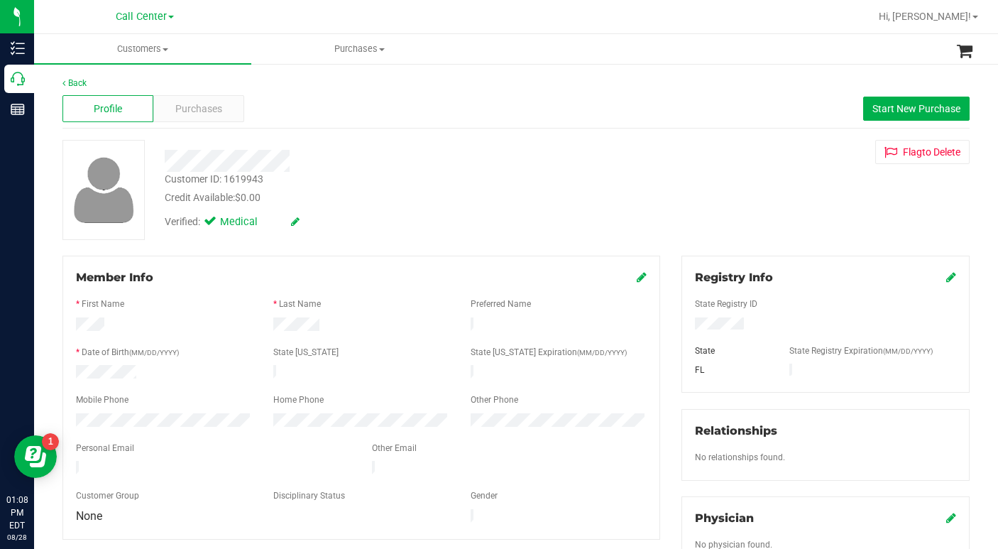
click at [637, 280] on icon at bounding box center [642, 276] width 10 height 11
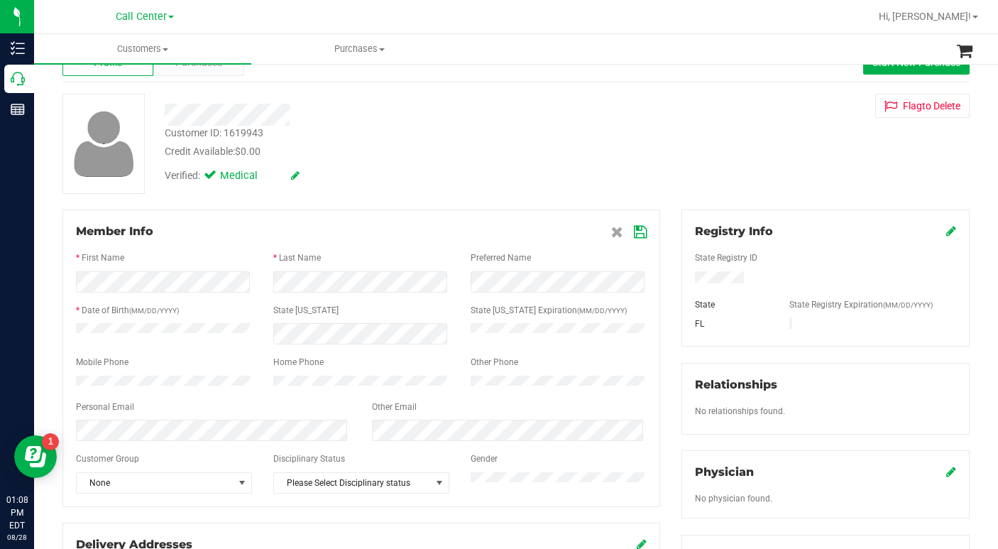
scroll to position [71, 0]
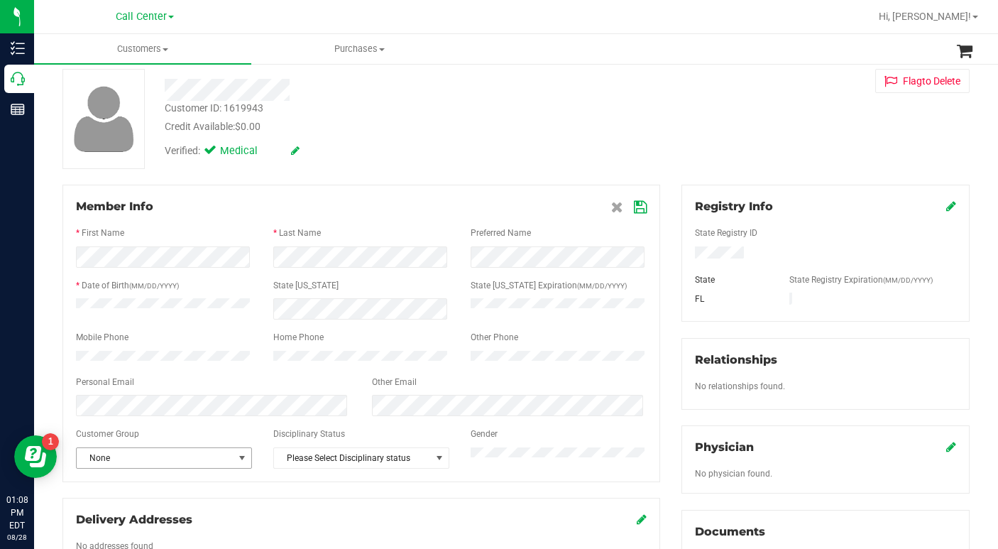
click at [244, 463] on span "select" at bounding box center [241, 457] width 11 height 11
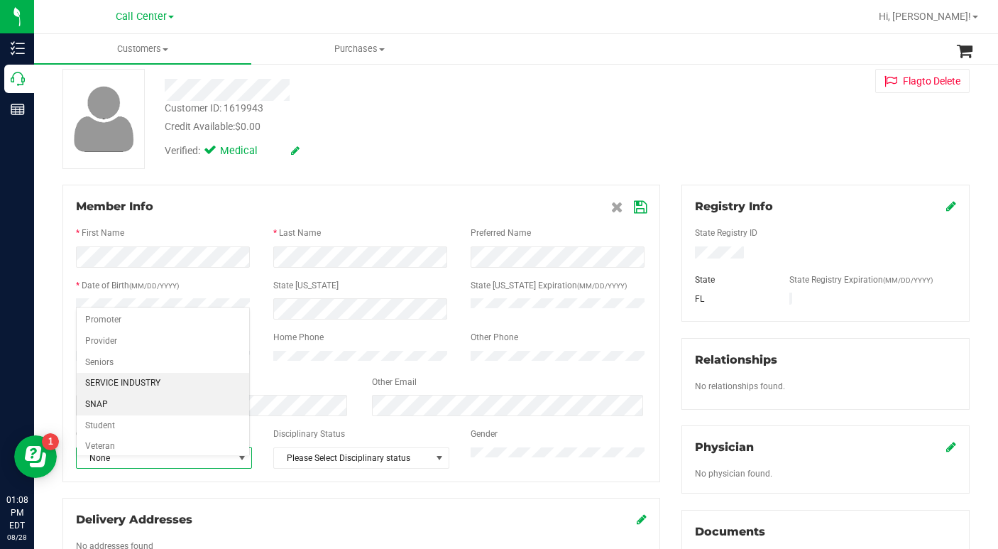
scroll to position [175, 0]
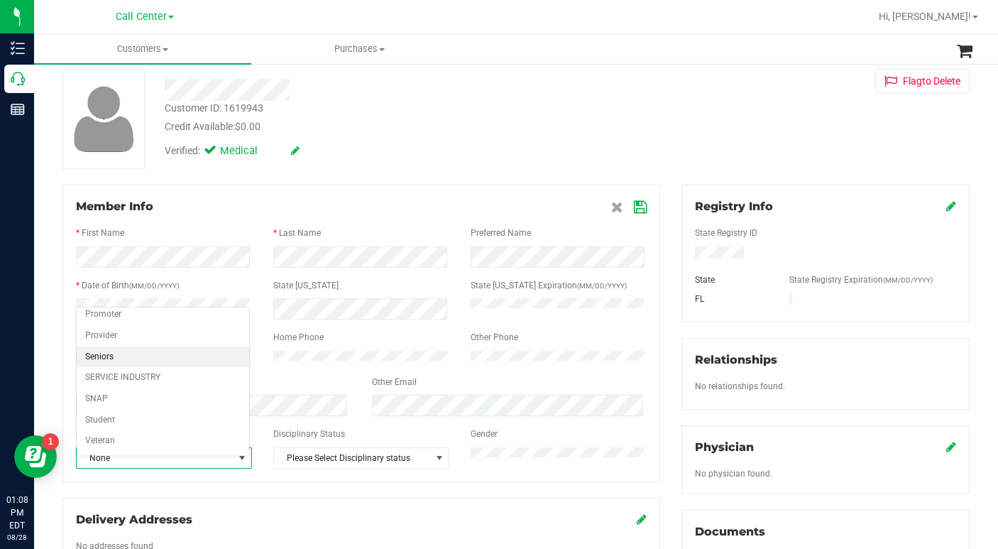
click at [98, 363] on li "Seniors" at bounding box center [163, 356] width 172 height 21
click at [634, 209] on icon at bounding box center [640, 207] width 13 height 11
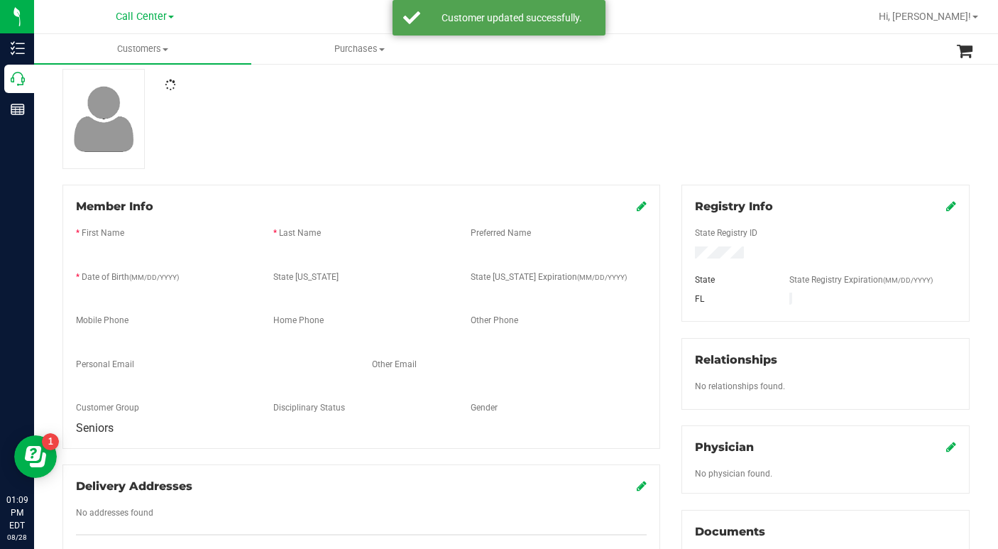
scroll to position [0, 0]
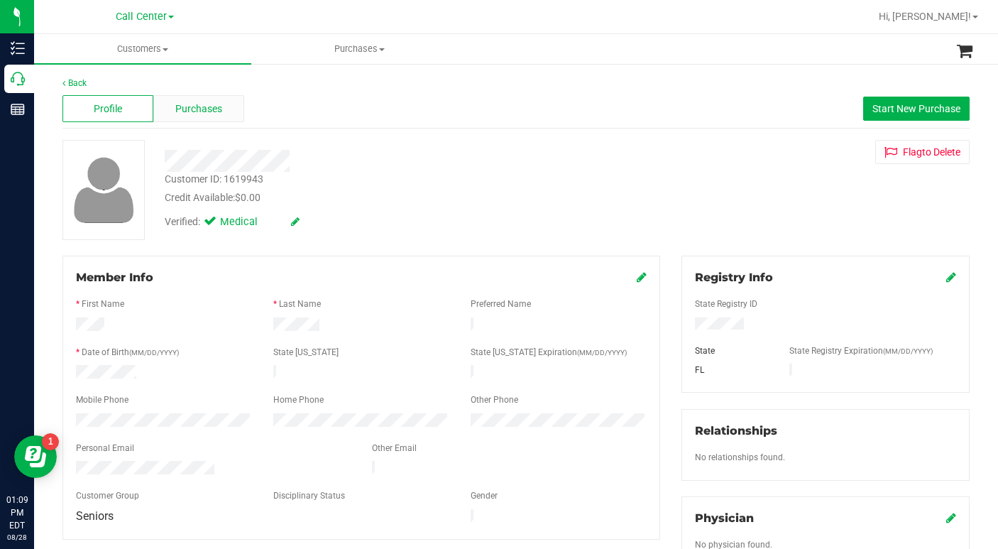
click at [199, 110] on span "Purchases" at bounding box center [198, 108] width 47 height 15
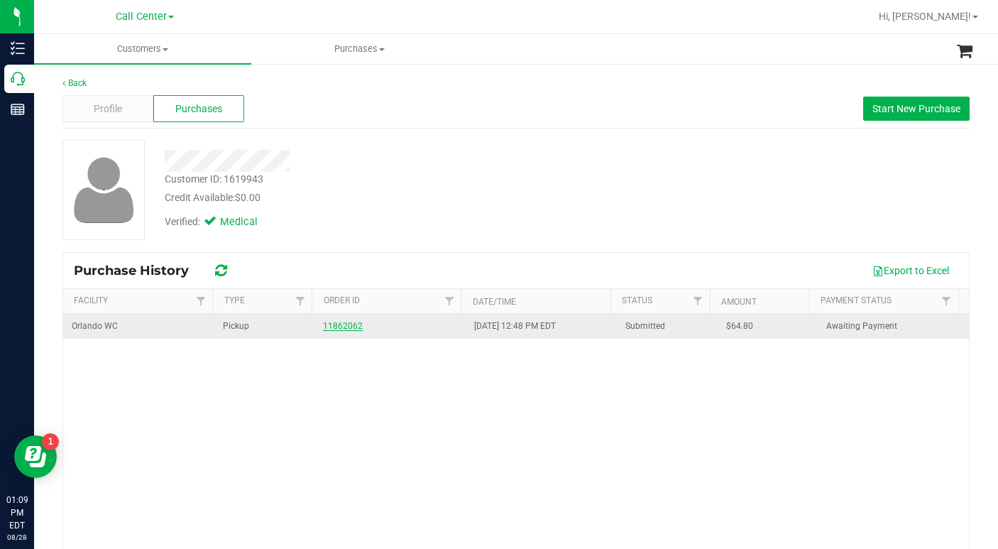
click at [346, 330] on link "11862062" at bounding box center [343, 326] width 40 height 10
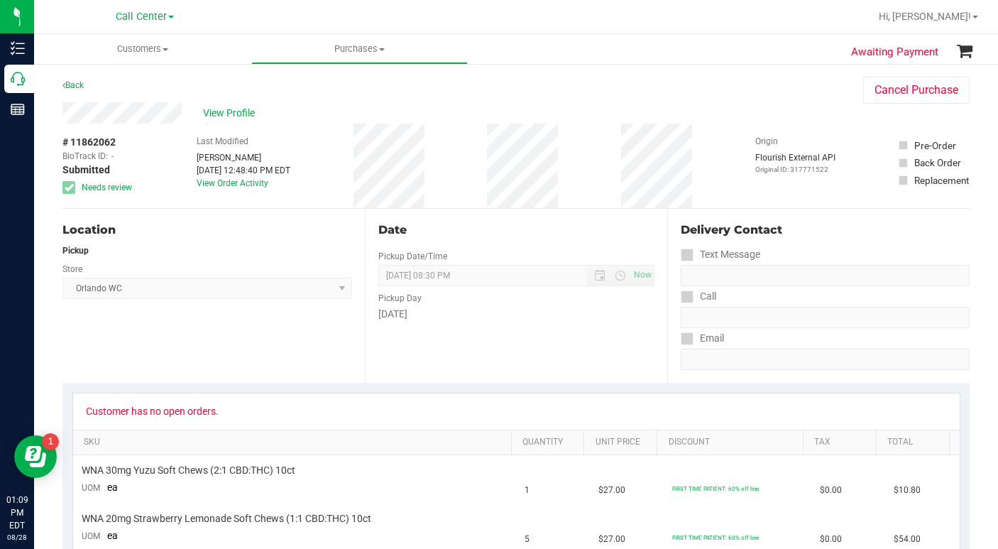
click at [248, 360] on div "Location Pickup Store [GEOGRAPHIC_DATA] WC Select Store [PERSON_NAME][GEOGRAPHI…" at bounding box center [213, 296] width 302 height 174
click at [238, 348] on div "Location Pickup Store [GEOGRAPHIC_DATA] WC Select Store [PERSON_NAME][GEOGRAPHI…" at bounding box center [213, 296] width 302 height 174
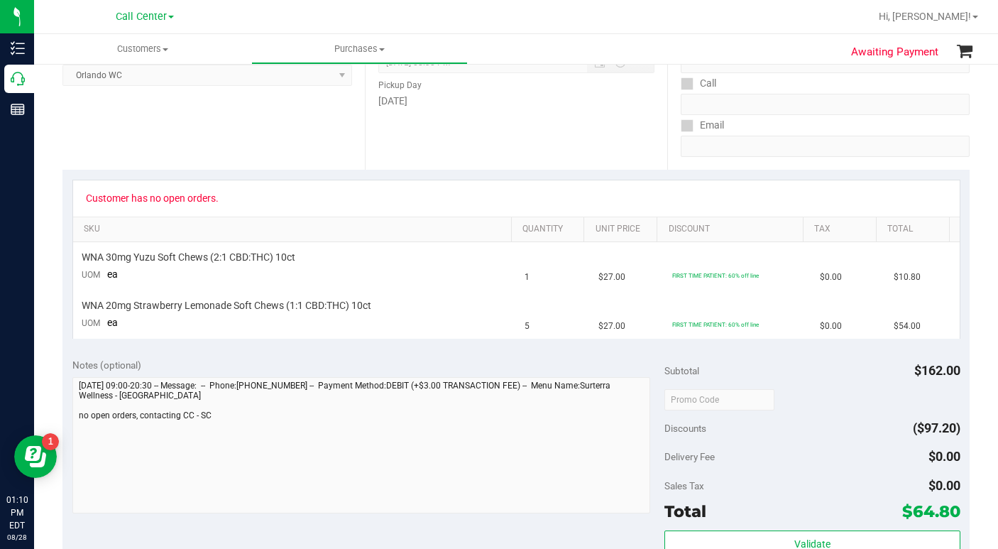
scroll to position [71, 0]
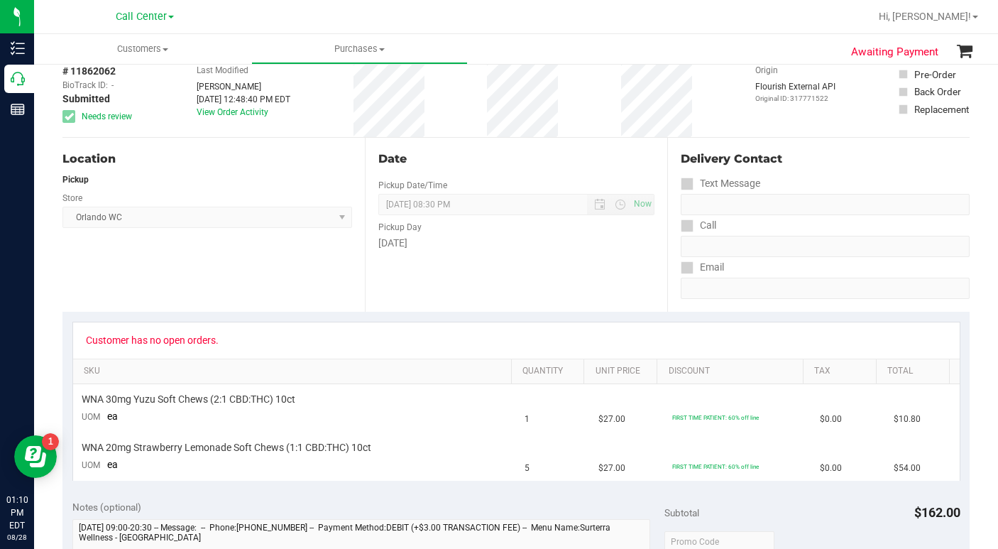
click at [190, 291] on div "Location Pickup Store [GEOGRAPHIC_DATA] WC Select Store [PERSON_NAME][GEOGRAPHI…" at bounding box center [213, 225] width 302 height 174
click at [166, 302] on div "Location Pickup Store [GEOGRAPHIC_DATA] WC Select Store [PERSON_NAME][GEOGRAPHI…" at bounding box center [213, 225] width 302 height 174
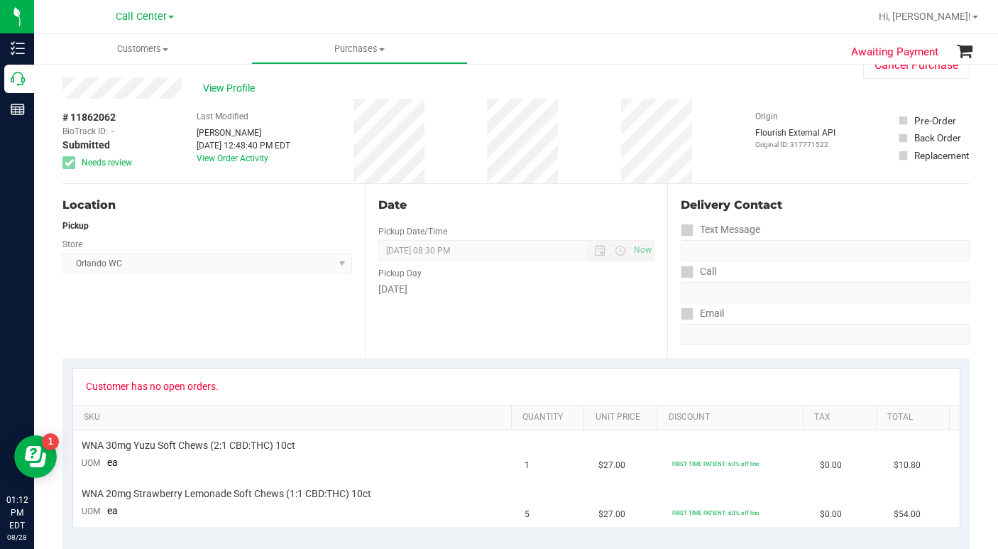
scroll to position [0, 0]
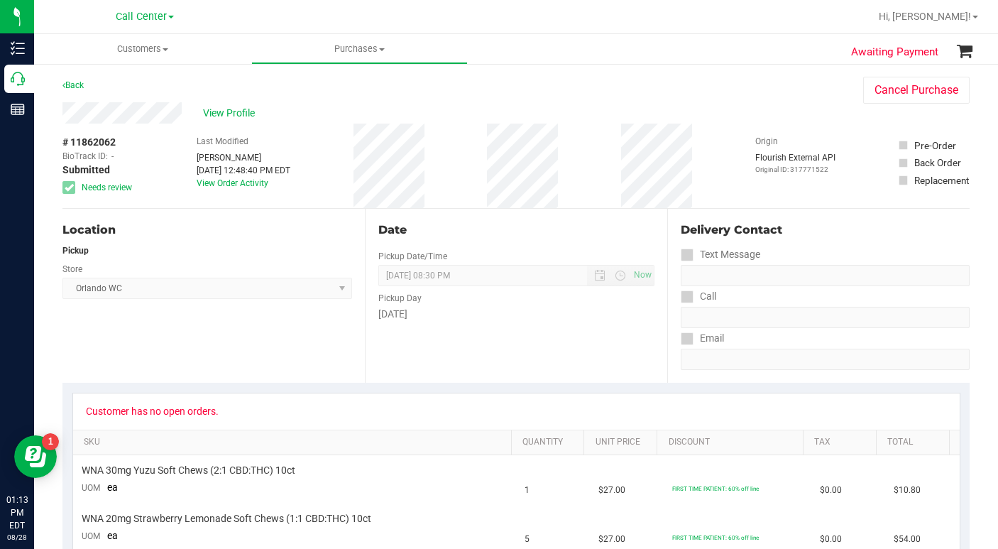
click at [720, 114] on div "View Profile" at bounding box center [448, 112] width 772 height 21
click at [165, 51] on span "Customers" at bounding box center [142, 49] width 217 height 13
click at [93, 89] on span "All customers" at bounding box center [85, 85] width 102 height 12
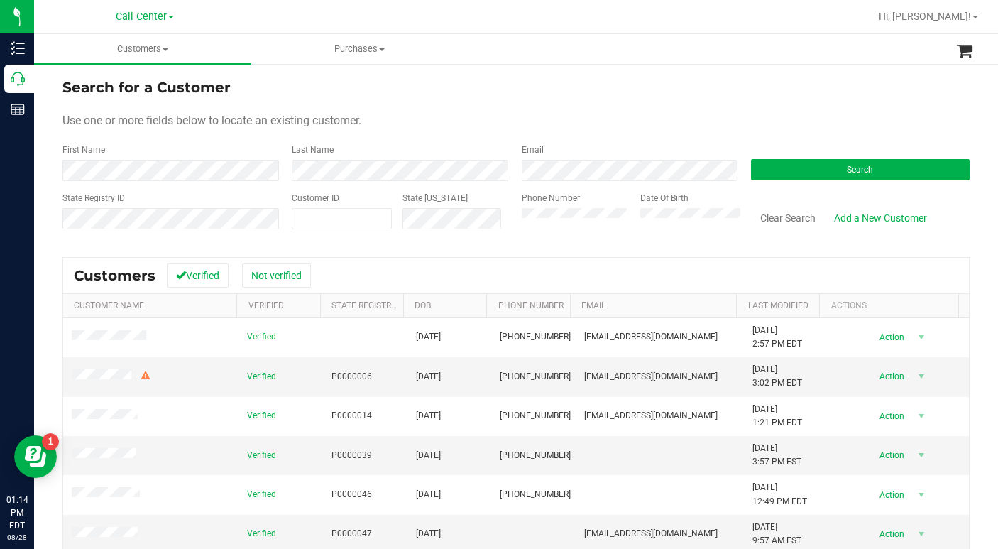
click at [781, 107] on form "Search for a Customer Use one or more fields below to locate an existing custom…" at bounding box center [515, 159] width 907 height 165
click at [847, 173] on span "Search" at bounding box center [860, 170] width 26 height 10
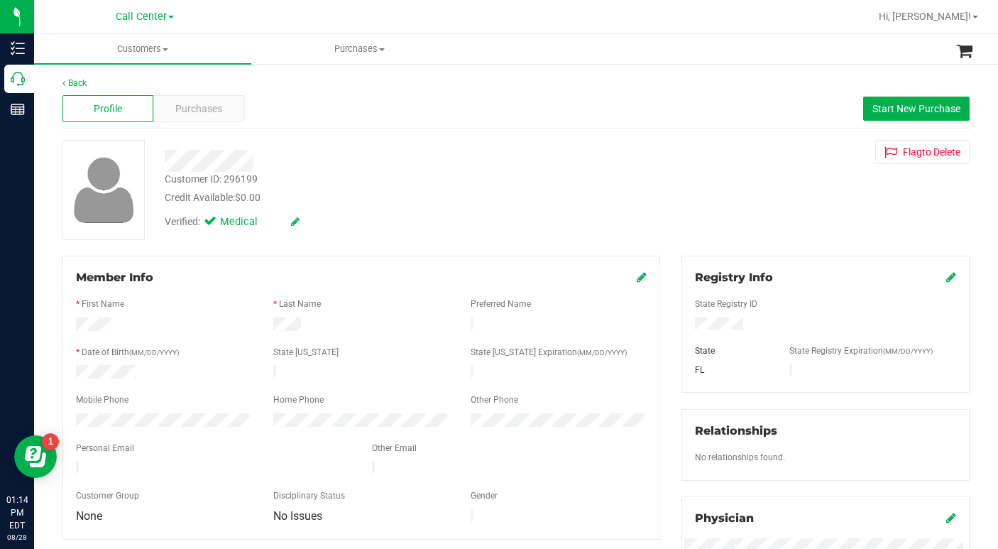
click at [542, 204] on div "Credit Available: $0.00" at bounding box center [386, 197] width 443 height 15
click at [769, 200] on div "Customer ID: 296199 Credit Available: $0.00 Verified: Medical Flag to [GEOGRAPH…" at bounding box center [516, 190] width 928 height 100
click at [738, 195] on div "Customer ID: 296199 Credit Available: $0.00 Verified: Medical Flag to [GEOGRAPH…" at bounding box center [516, 190] width 928 height 100
click at [705, 204] on div "Customer ID: 296199 Credit Available: $0.00 Verified: Medical Flag to [GEOGRAPH…" at bounding box center [516, 190] width 928 height 100
click at [726, 199] on div "Customer ID: 296199 Credit Available: $0.00 Verified: Medical Flag to [GEOGRAPH…" at bounding box center [516, 190] width 928 height 100
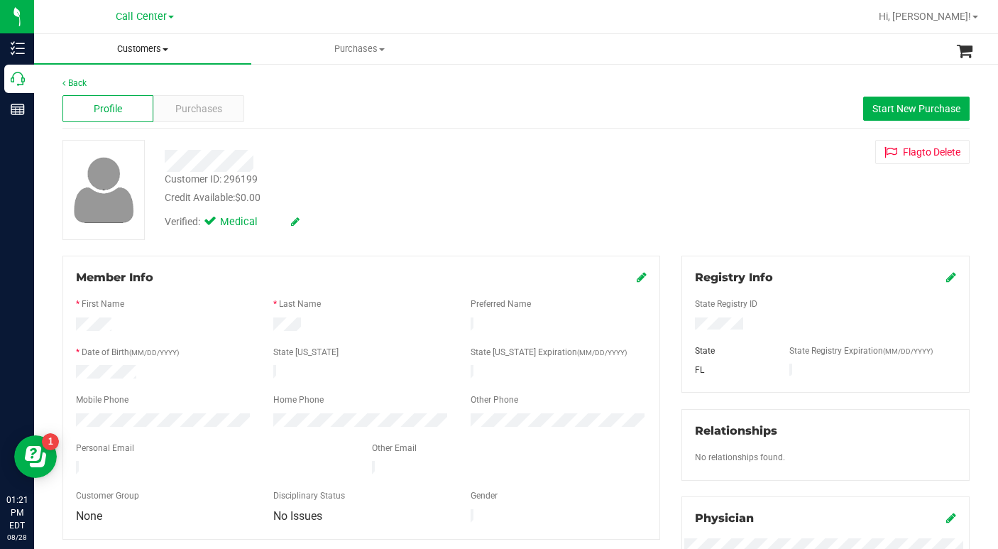
click at [165, 48] on span at bounding box center [165, 49] width 6 height 3
click at [87, 90] on span "All customers" at bounding box center [85, 85] width 102 height 12
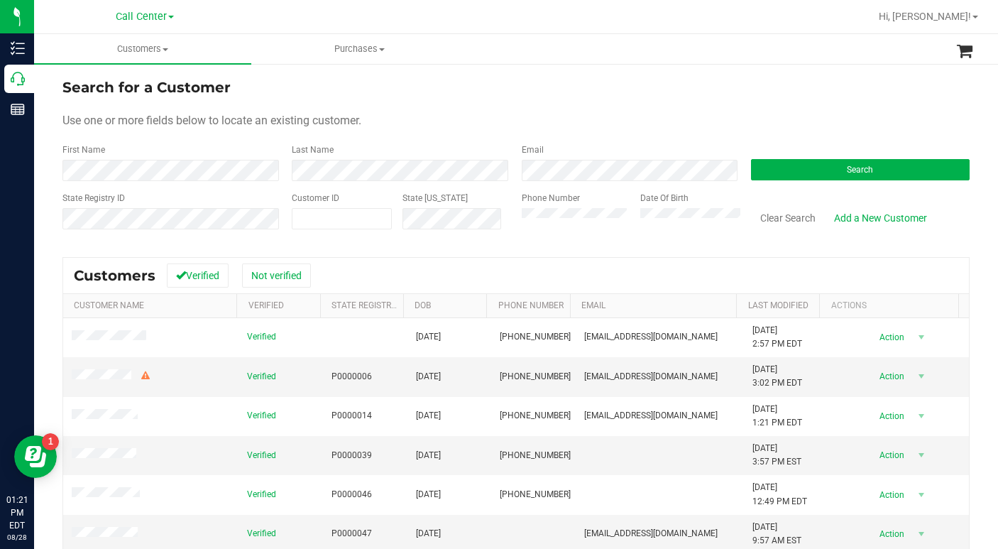
click at [397, 119] on div "Use one or more fields below to locate an existing customer." at bounding box center [515, 120] width 907 height 17
click at [761, 116] on div "Use one or more fields below to locate an existing customer." at bounding box center [515, 120] width 907 height 17
drag, startPoint x: 787, startPoint y: 112, endPoint x: 727, endPoint y: 128, distance: 62.3
click at [787, 111] on form "Search for a Customer Use one or more fields below to locate an existing custom…" at bounding box center [515, 159] width 907 height 165
click at [802, 177] on button "Search" at bounding box center [860, 169] width 219 height 21
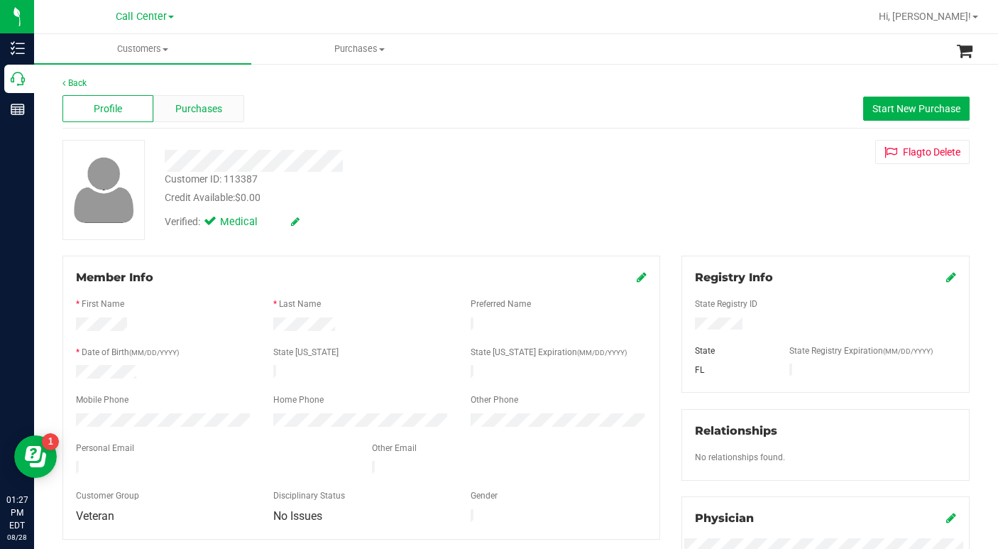
click at [202, 111] on span "Purchases" at bounding box center [198, 108] width 47 height 15
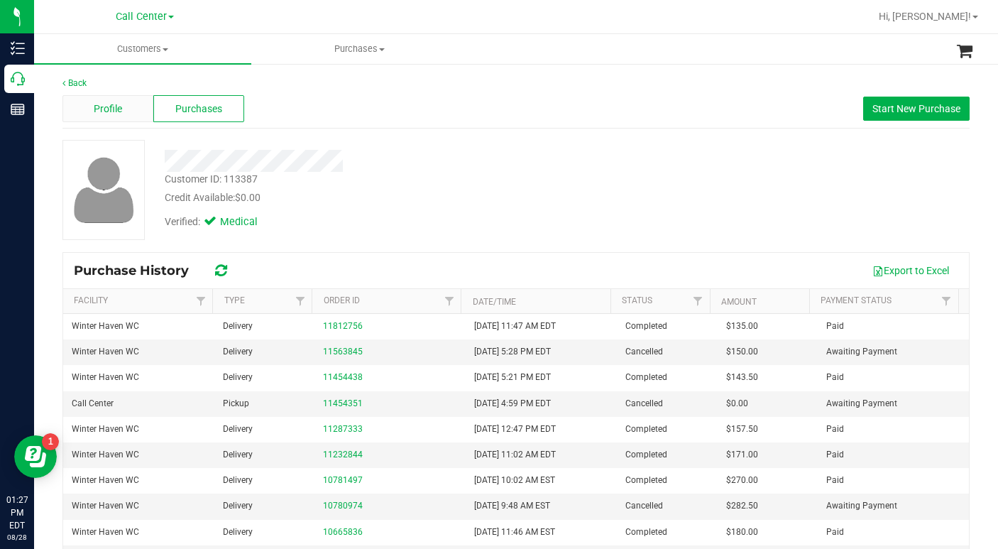
click at [118, 110] on span "Profile" at bounding box center [108, 108] width 28 height 15
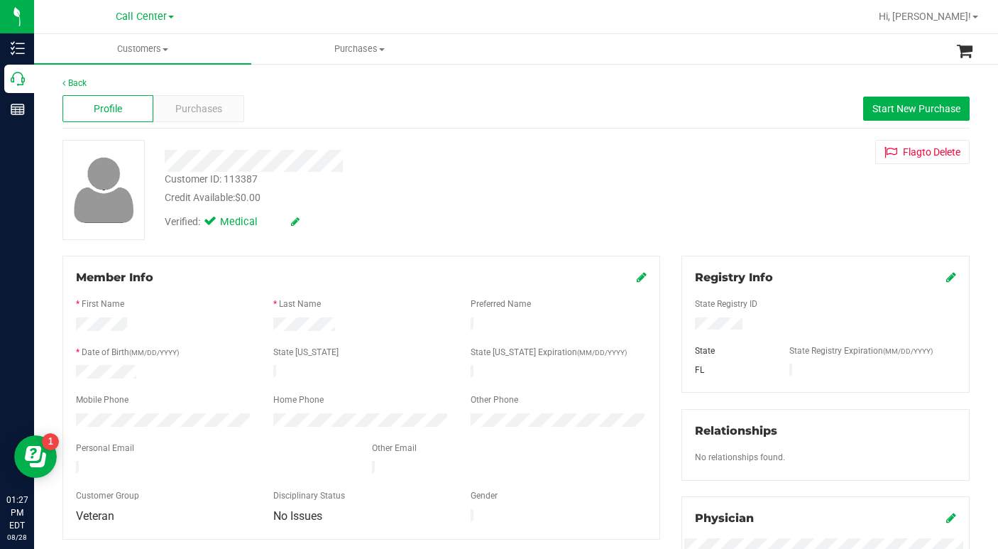
click at [507, 214] on div "Verified: Medical" at bounding box center [386, 220] width 464 height 31
click at [743, 181] on div "Customer ID: 113387 Credit Available: $0.00 Verified: Medical Flag to [GEOGRAPH…" at bounding box center [516, 190] width 928 height 100
click at [749, 186] on div "Customer ID: 113387 Credit Available: $0.00 Verified: Medical Flag to [GEOGRAPH…" at bounding box center [516, 190] width 928 height 100
click at [720, 192] on div "Customer ID: 113387 Credit Available: $0.00 Verified: Medical Flag to [GEOGRAPH…" at bounding box center [516, 190] width 928 height 100
click at [701, 228] on div "Customer ID: 113387 Credit Available: $0.00 Verified: Medical Flag to [GEOGRAPH…" at bounding box center [516, 190] width 928 height 100
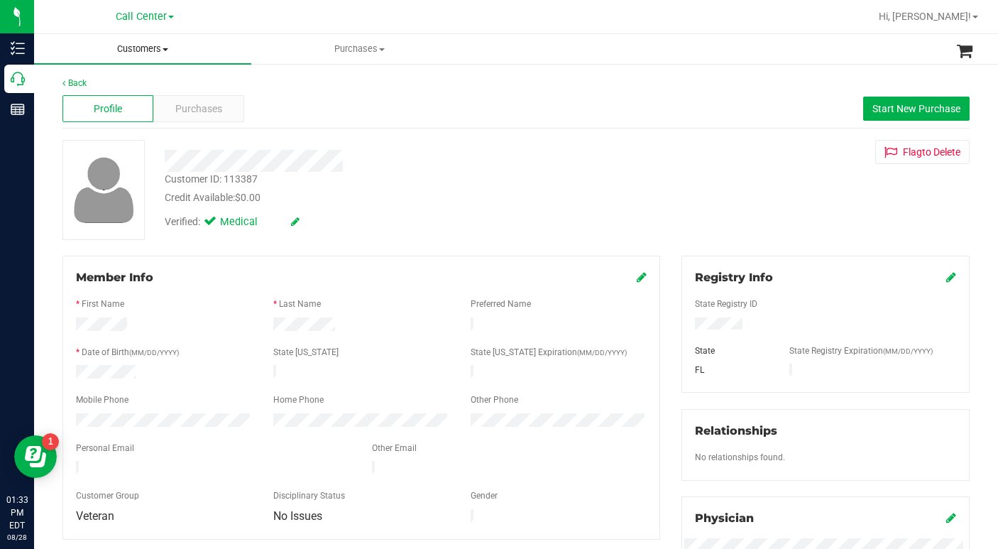
click at [165, 47] on span "Customers" at bounding box center [142, 49] width 217 height 13
click at [99, 86] on span "All customers" at bounding box center [85, 85] width 102 height 12
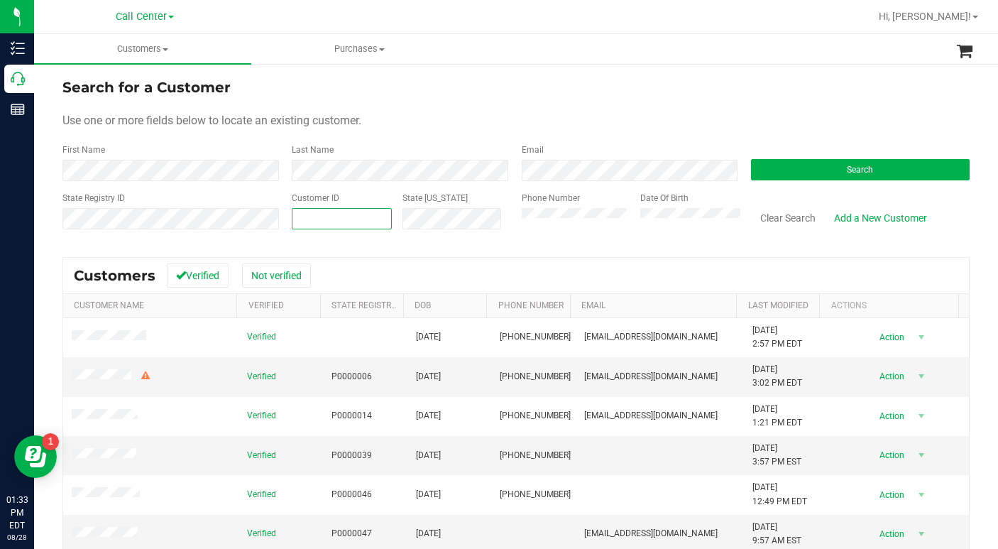
click at [339, 211] on span at bounding box center [342, 218] width 100 height 21
type input "632577"
click at [822, 172] on button "Search" at bounding box center [860, 169] width 219 height 21
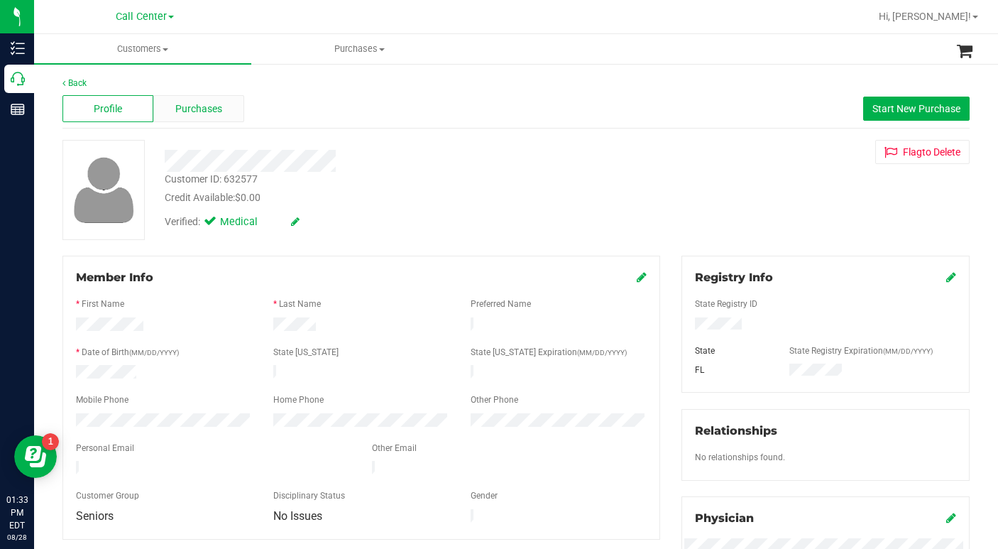
click at [186, 116] on span "Purchases" at bounding box center [198, 108] width 47 height 15
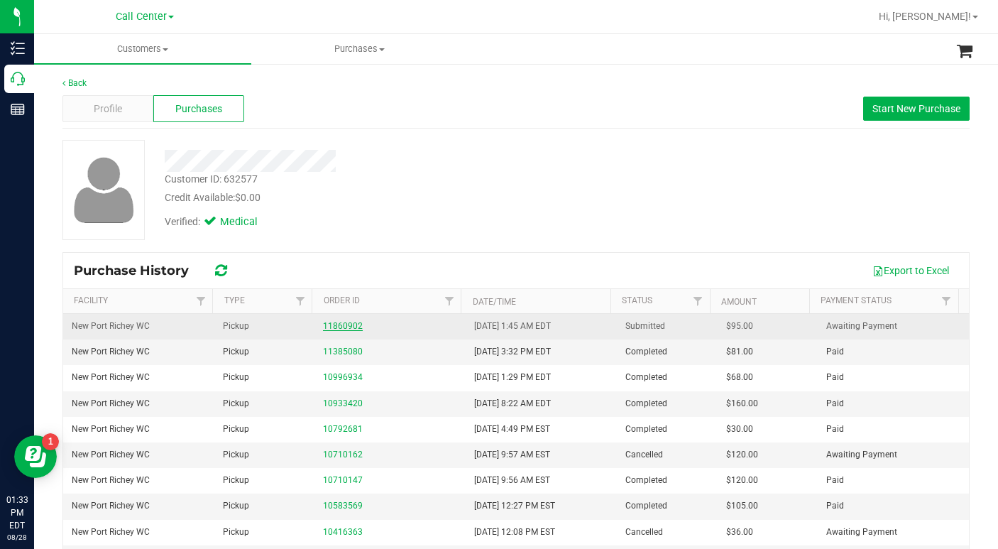
click at [341, 328] on link "11860902" at bounding box center [343, 326] width 40 height 10
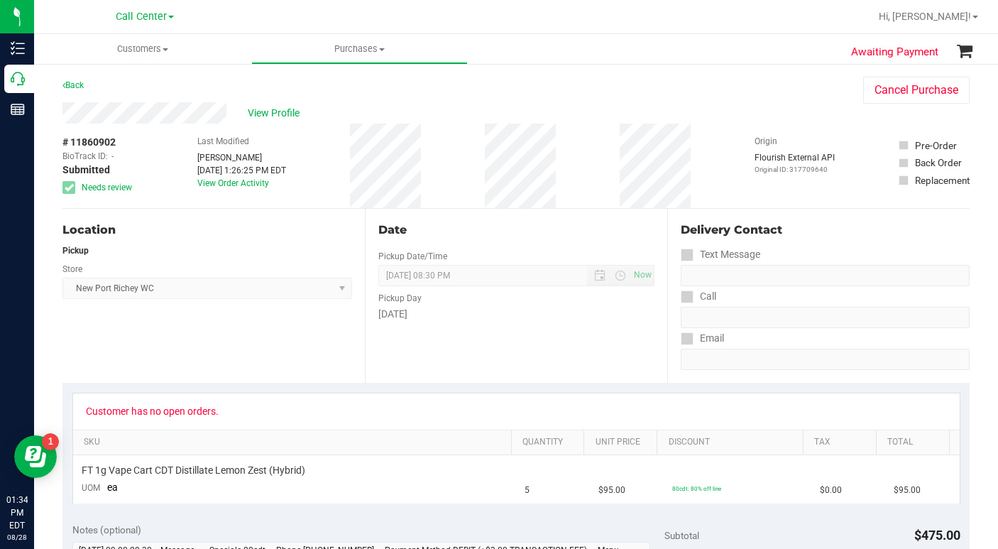
click at [751, 109] on div "View Profile" at bounding box center [448, 112] width 772 height 21
click at [274, 115] on span "View Profile" at bounding box center [276, 113] width 57 height 15
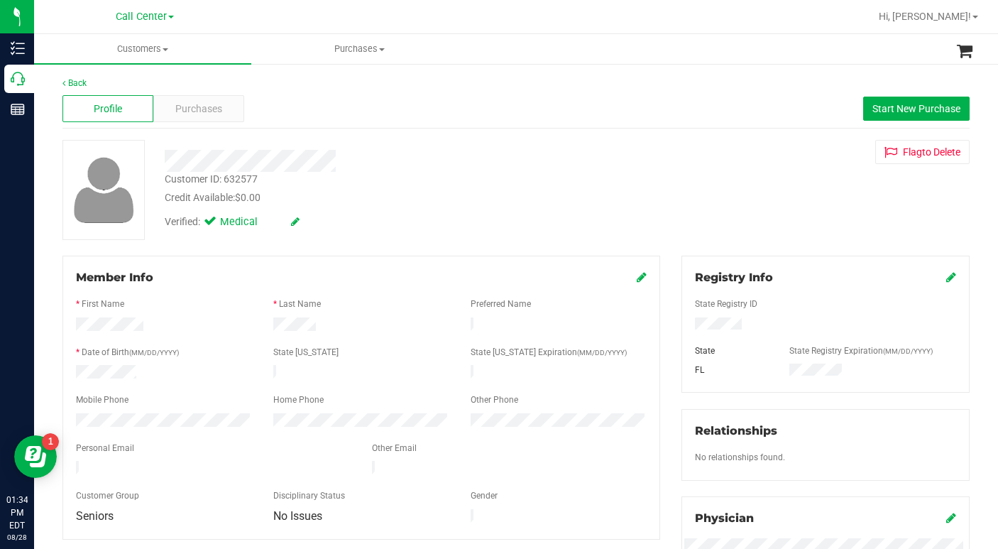
click at [686, 204] on div "Customer ID: 632577 Credit Available: $0.00 Verified: Medical Flag to [GEOGRAPH…" at bounding box center [516, 190] width 928 height 100
click at [721, 188] on div "Customer ID: 632577 Credit Available: $0.00 Verified: Medical Flag to [GEOGRAPH…" at bounding box center [516, 190] width 928 height 100
click at [743, 193] on div "Customer ID: 632577 Credit Available: $0.00 Verified: Medical Flag to [GEOGRAPH…" at bounding box center [516, 190] width 928 height 100
click at [201, 112] on span "Purchases" at bounding box center [198, 108] width 47 height 15
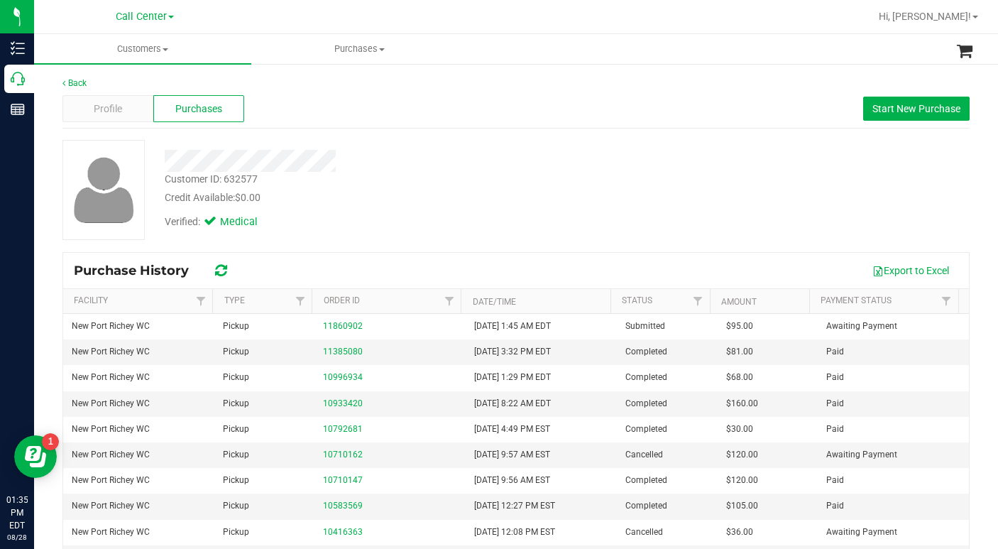
click at [708, 202] on div "Customer ID: 632577 Credit Available: $0.00 Verified: Medical" at bounding box center [516, 190] width 928 height 100
click at [695, 192] on div "Customer ID: 632577 Credit Available: $0.00 Verified: Medical" at bounding box center [516, 190] width 928 height 100
click at [162, 50] on span "Customers" at bounding box center [142, 49] width 217 height 13
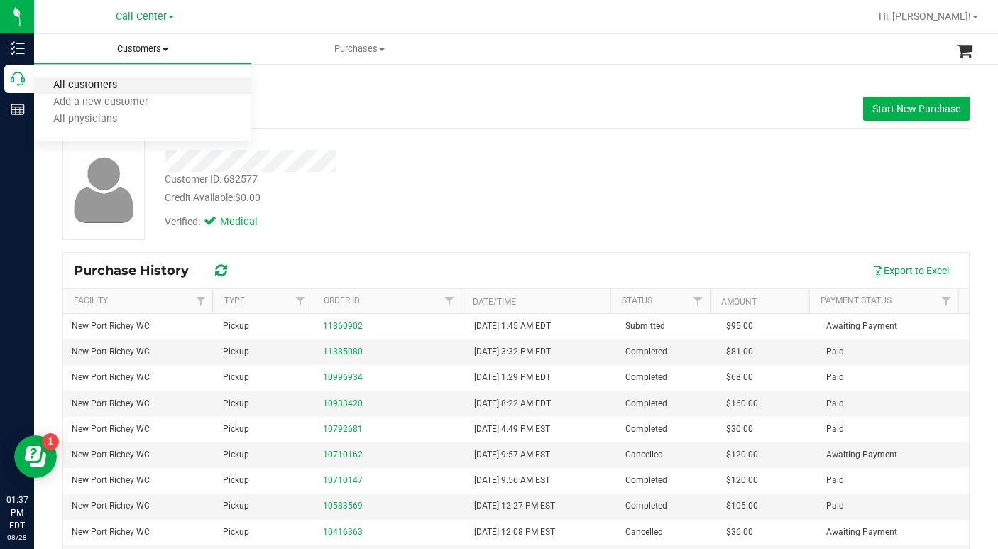
click at [121, 88] on span "All customers" at bounding box center [85, 85] width 102 height 12
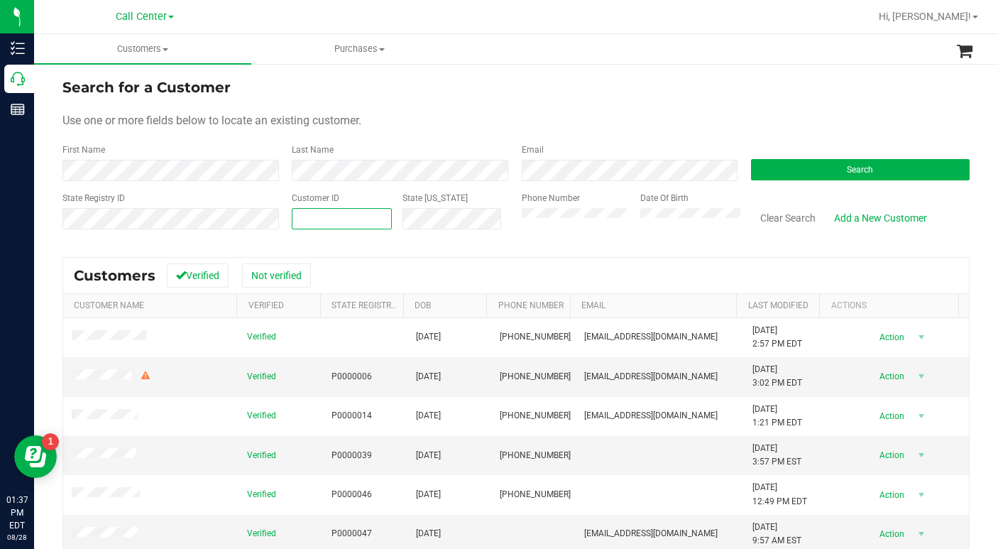
click at [318, 219] on span at bounding box center [342, 218] width 100 height 21
type input "658353"
click at [784, 180] on button "Search" at bounding box center [860, 169] width 219 height 21
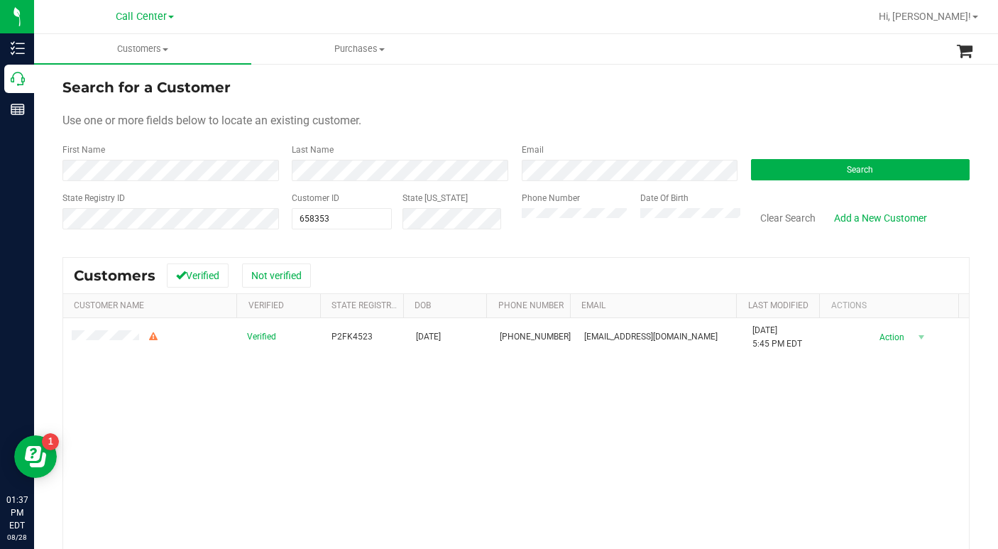
click at [741, 112] on div "Use one or more fields below to locate an existing customer." at bounding box center [515, 120] width 907 height 17
click at [165, 49] on span at bounding box center [165, 49] width 6 height 3
click at [85, 90] on span "All customers" at bounding box center [85, 85] width 102 height 12
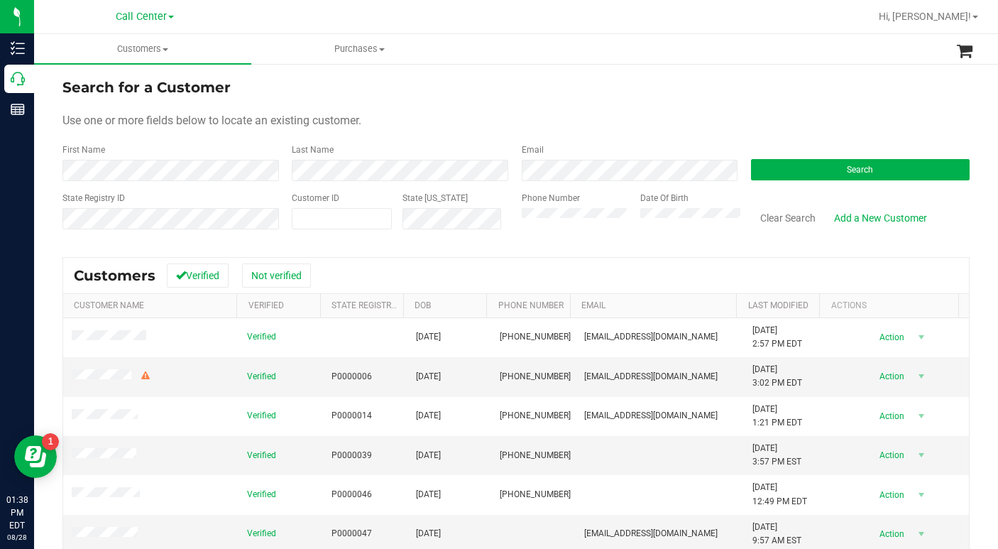
click at [607, 82] on div "Search for a Customer" at bounding box center [515, 87] width 907 height 21
click at [335, 226] on span at bounding box center [342, 218] width 100 height 21
type input "1578189"
click at [782, 167] on button "Search" at bounding box center [860, 169] width 219 height 21
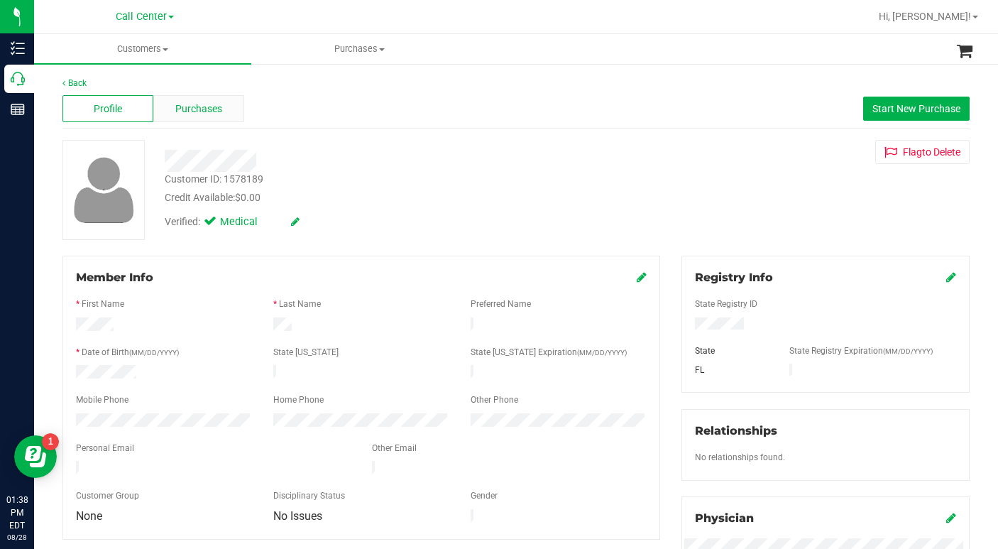
click at [180, 101] on span "Purchases" at bounding box center [198, 108] width 47 height 15
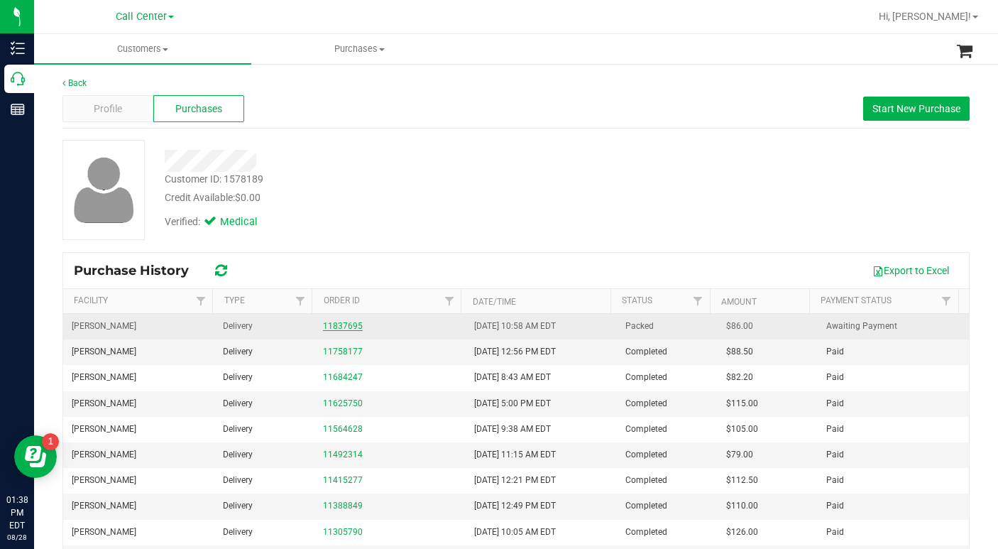
click at [345, 324] on link "11837695" at bounding box center [343, 326] width 40 height 10
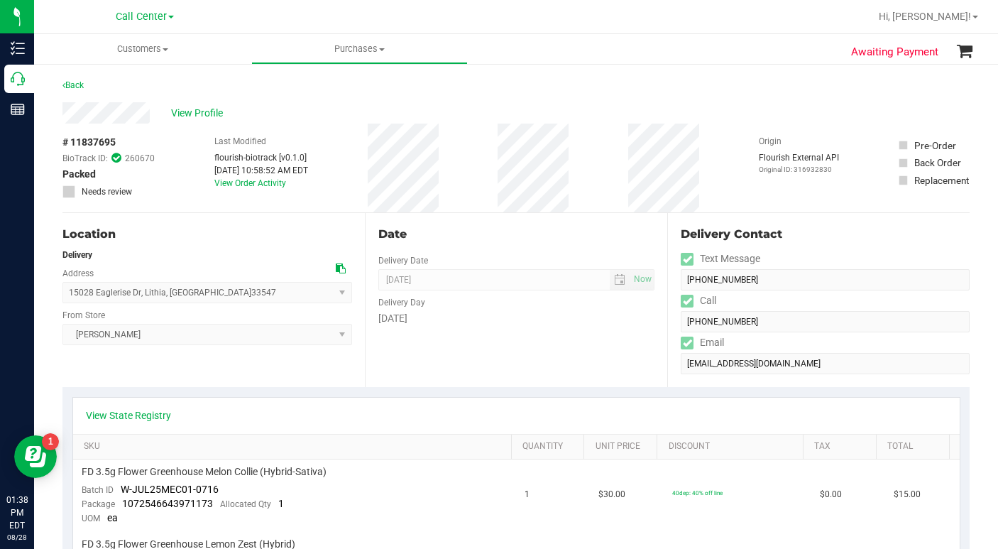
click at [188, 363] on div "Location Delivery Address [STREET_ADDRESS] , [GEOGRAPHIC_DATA] , [GEOGRAPHIC_DA…" at bounding box center [213, 300] width 302 height 174
click at [197, 116] on span "View Profile" at bounding box center [199, 113] width 57 height 15
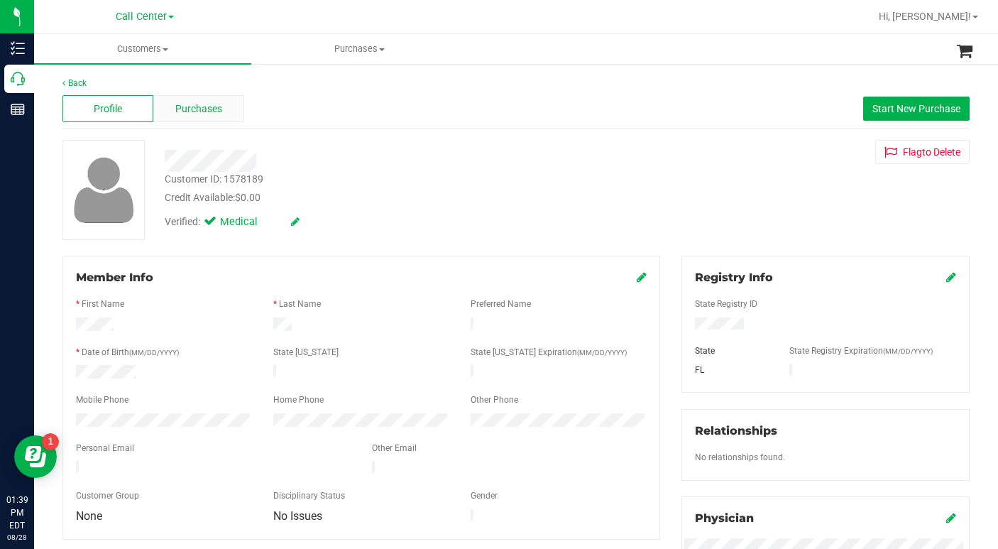
click at [192, 109] on span "Purchases" at bounding box center [198, 108] width 47 height 15
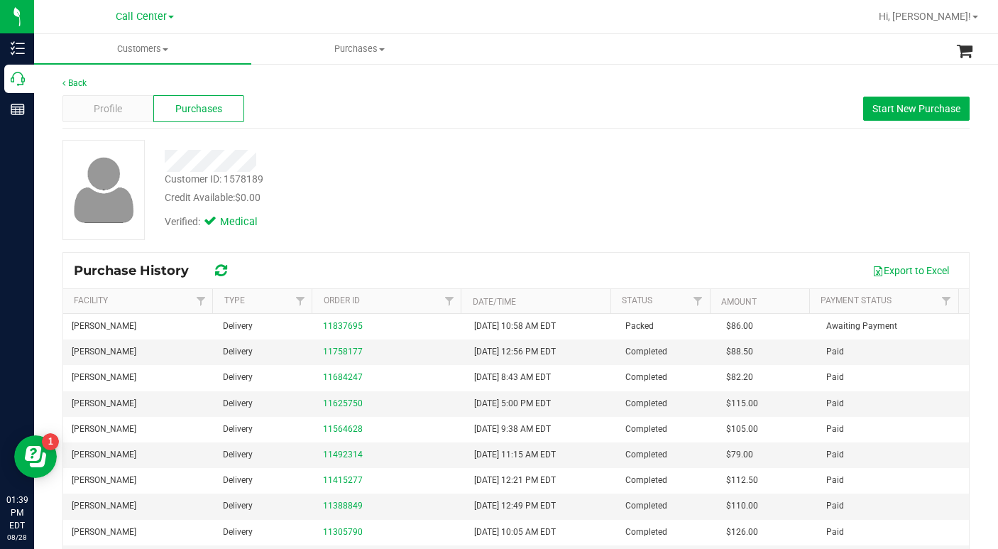
click at [359, 223] on div "Verified: Medical" at bounding box center [386, 220] width 464 height 31
click at [663, 189] on div "Customer ID: 1578189 Credit Available: $0.00 Verified: Medical" at bounding box center [516, 190] width 928 height 100
click at [109, 112] on span "Profile" at bounding box center [108, 108] width 28 height 15
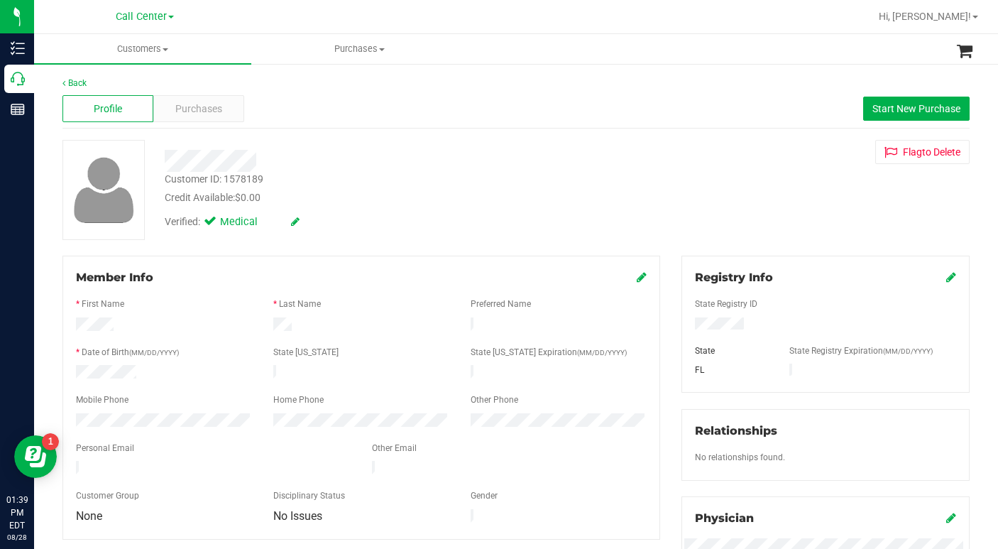
click at [700, 317] on div at bounding box center [825, 325] width 282 height 16
click at [725, 227] on div "Customer ID: 1578189 Credit Available: $0.00 Verified: Medical Flag to [GEOGRAP…" at bounding box center [516, 190] width 928 height 100
drag, startPoint x: 678, startPoint y: 209, endPoint x: 609, endPoint y: 222, distance: 70.7
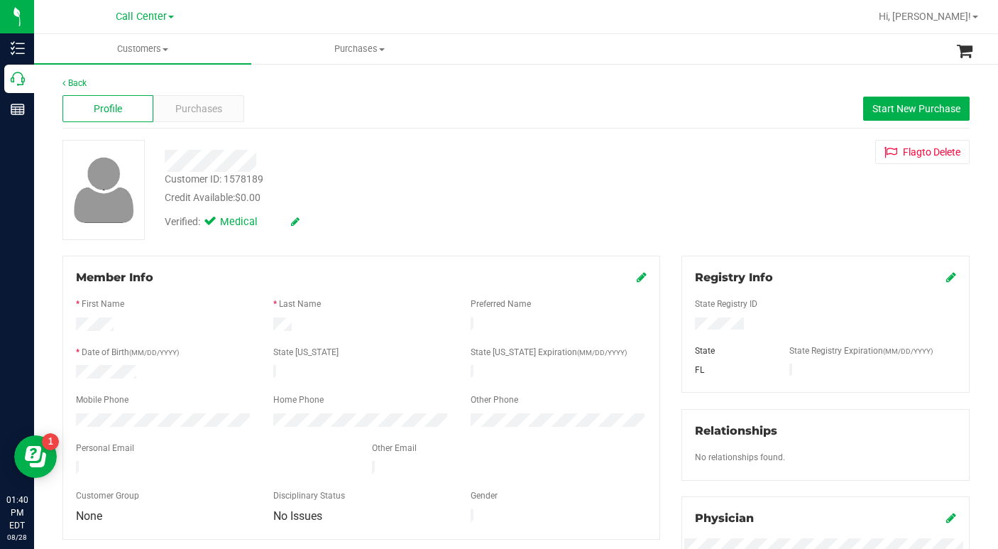
click at [678, 208] on div "Customer ID: 1578189 Credit Available: $0.00 Verified: Medical Flag to [GEOGRAP…" at bounding box center [516, 190] width 928 height 100
click at [163, 48] on span at bounding box center [165, 49] width 6 height 3
click at [111, 87] on span "All customers" at bounding box center [85, 85] width 102 height 12
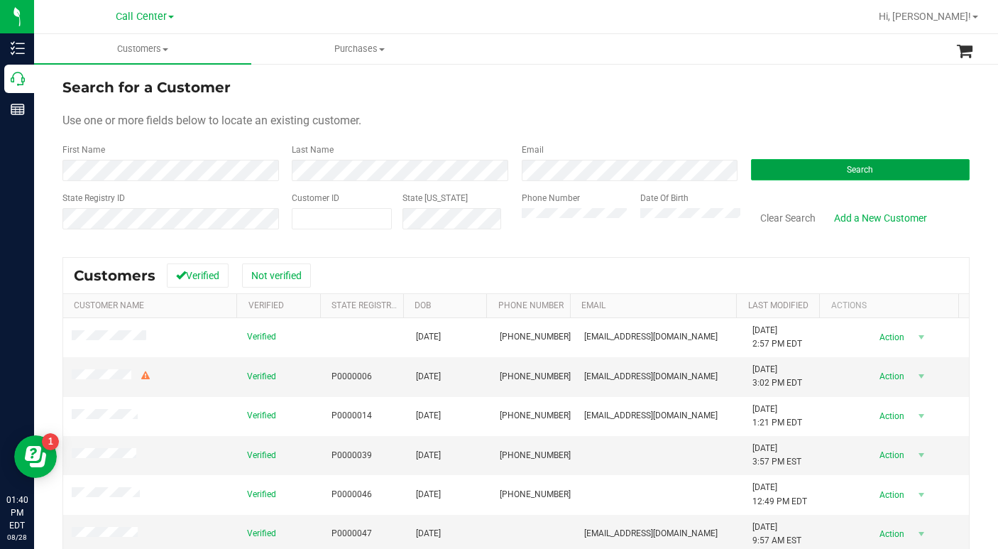
click at [802, 175] on button "Search" at bounding box center [860, 169] width 219 height 21
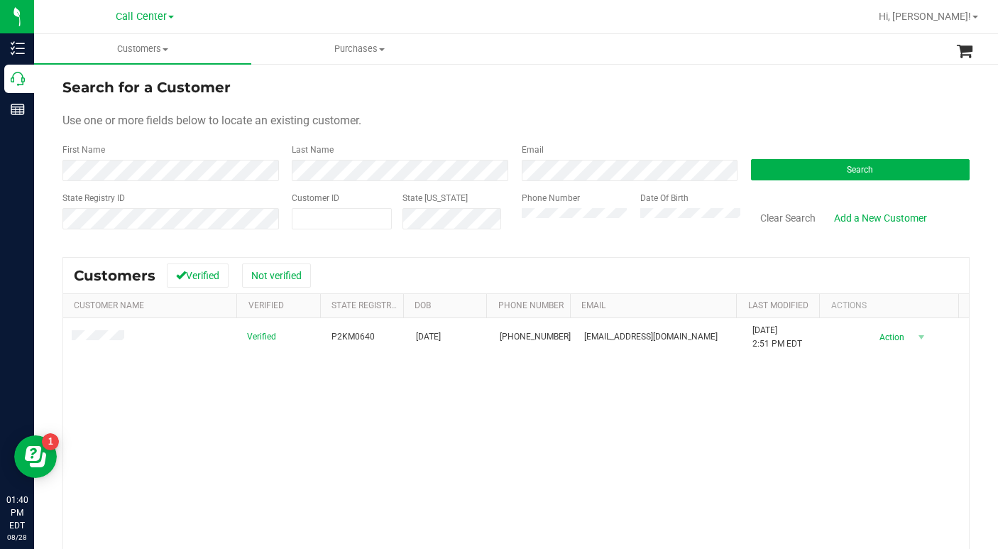
click at [441, 127] on div "Use one or more fields below to locate an existing customer." at bounding box center [515, 120] width 907 height 17
drag, startPoint x: 739, startPoint y: 112, endPoint x: 746, endPoint y: 110, distance: 7.4
click at [742, 113] on div "Use one or more fields below to locate an existing customer." at bounding box center [515, 120] width 907 height 17
click at [394, 111] on form "Search for a Customer Use one or more fields below to locate an existing custom…" at bounding box center [515, 159] width 907 height 165
click at [447, 123] on div "Use one or more fields below to locate an existing customer." at bounding box center [515, 120] width 907 height 17
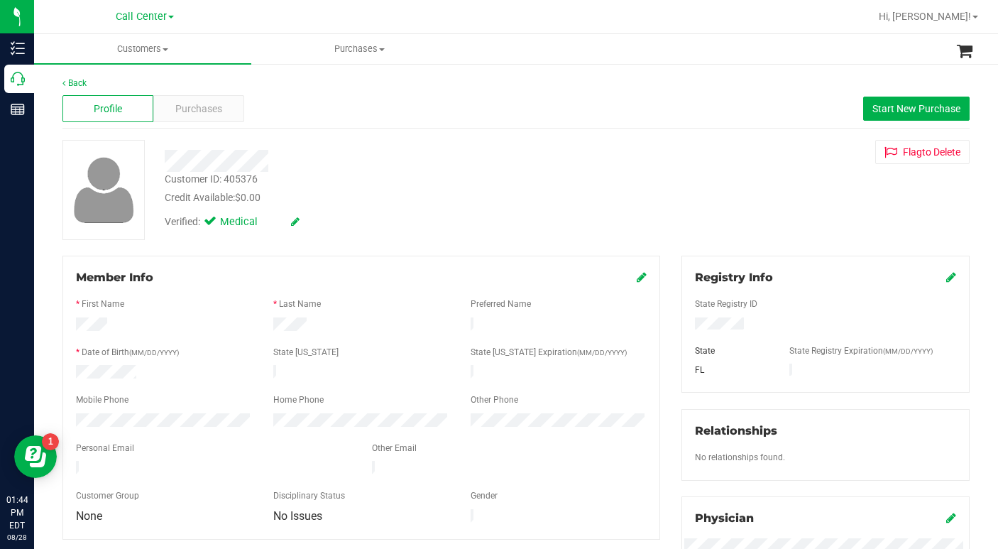
click at [412, 234] on div "Verified: Medical" at bounding box center [386, 220] width 464 height 31
click at [188, 114] on span "Purchases" at bounding box center [198, 108] width 47 height 15
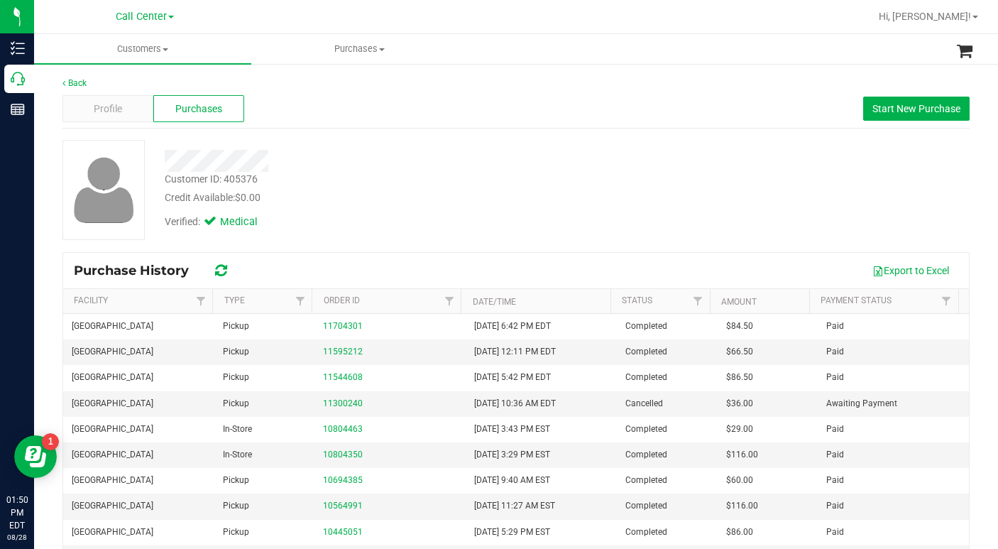
drag, startPoint x: 746, startPoint y: 209, endPoint x: 727, endPoint y: 216, distance: 20.2
click at [742, 214] on div "Customer ID: 405376 Credit Available: $0.00 Verified: Medical" at bounding box center [516, 190] width 928 height 100
click at [135, 100] on div "Profile" at bounding box center [107, 108] width 91 height 27
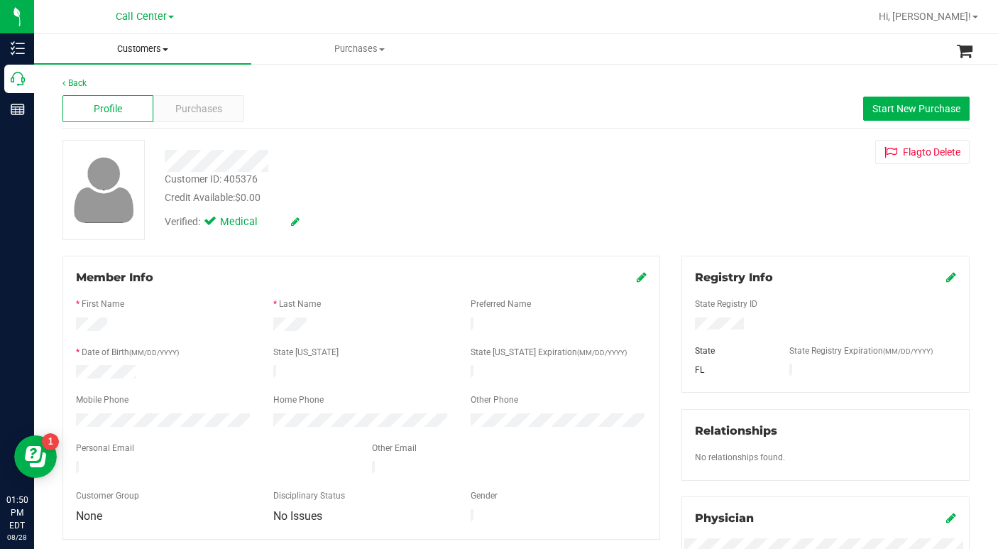
click at [162, 47] on span "Customers" at bounding box center [142, 49] width 217 height 13
click at [108, 82] on span "All customers" at bounding box center [85, 85] width 102 height 12
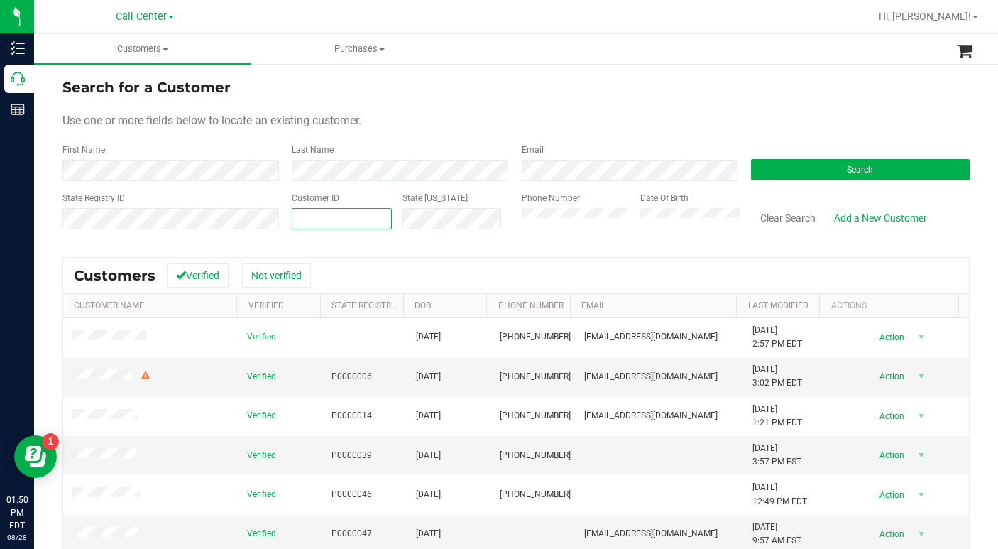
click at [357, 219] on span at bounding box center [342, 218] width 100 height 21
type input "1442932"
click at [782, 165] on button "Search" at bounding box center [860, 169] width 219 height 21
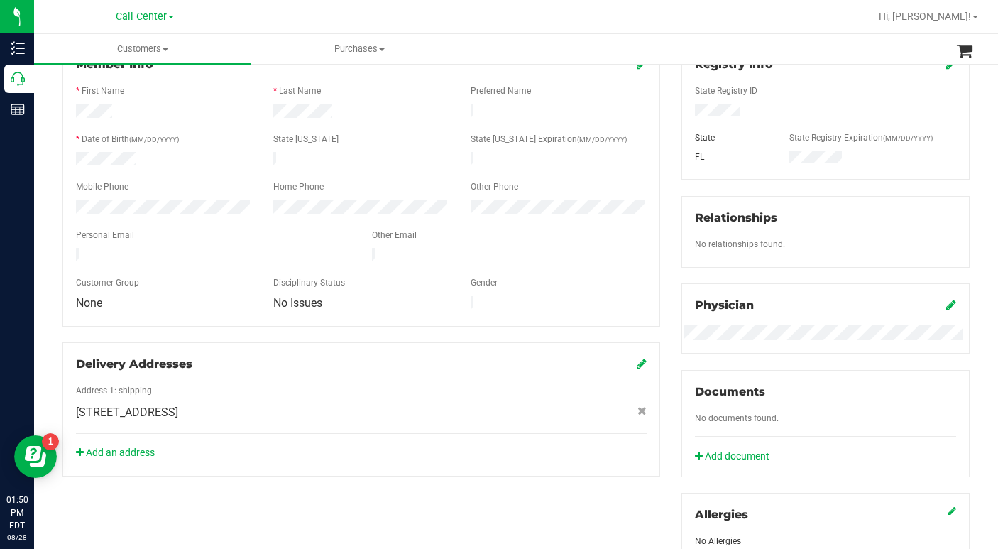
scroll to position [142, 0]
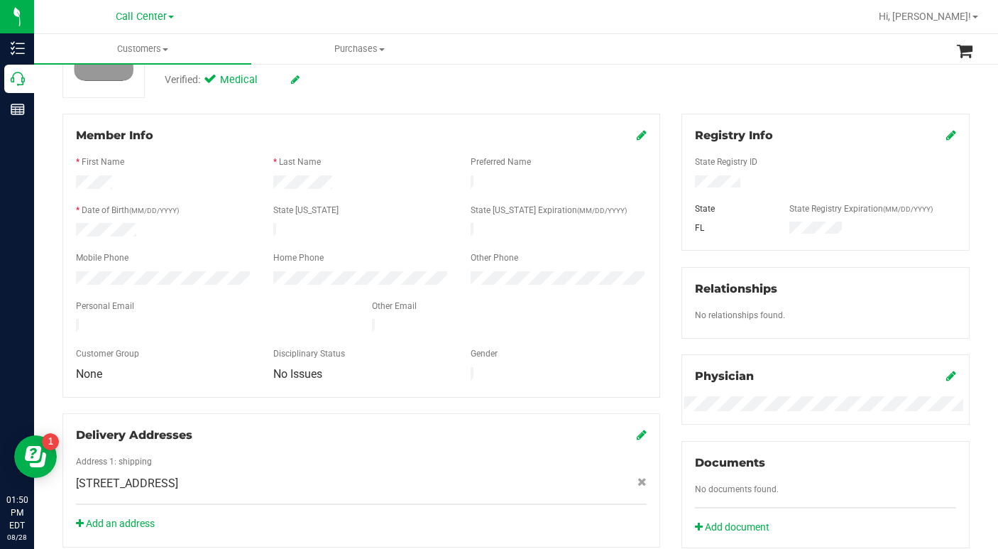
click at [637, 138] on icon at bounding box center [642, 134] width 10 height 11
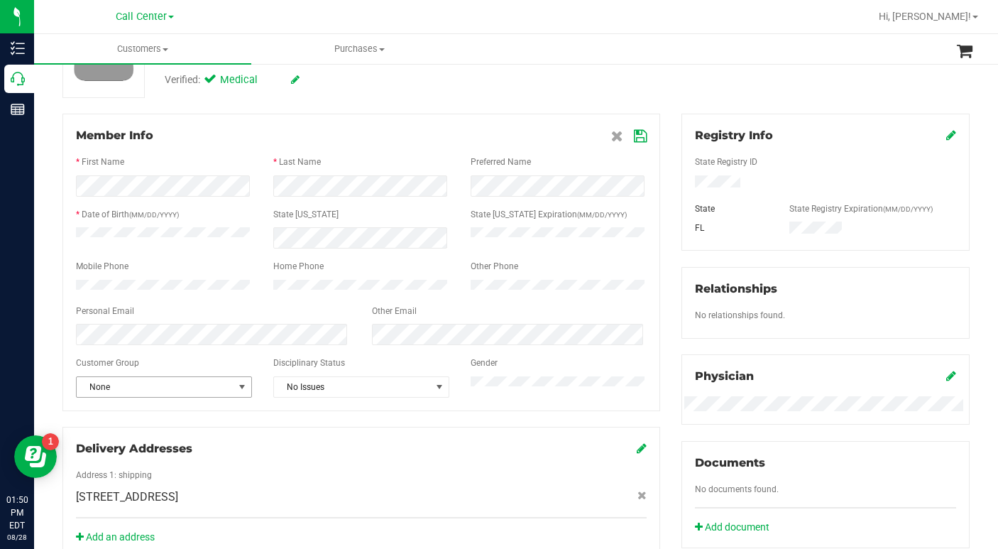
click at [237, 392] on span "select" at bounding box center [241, 386] width 11 height 11
click at [112, 321] on li "Seniors" at bounding box center [163, 318] width 172 height 21
click at [634, 136] on icon at bounding box center [640, 136] width 13 height 11
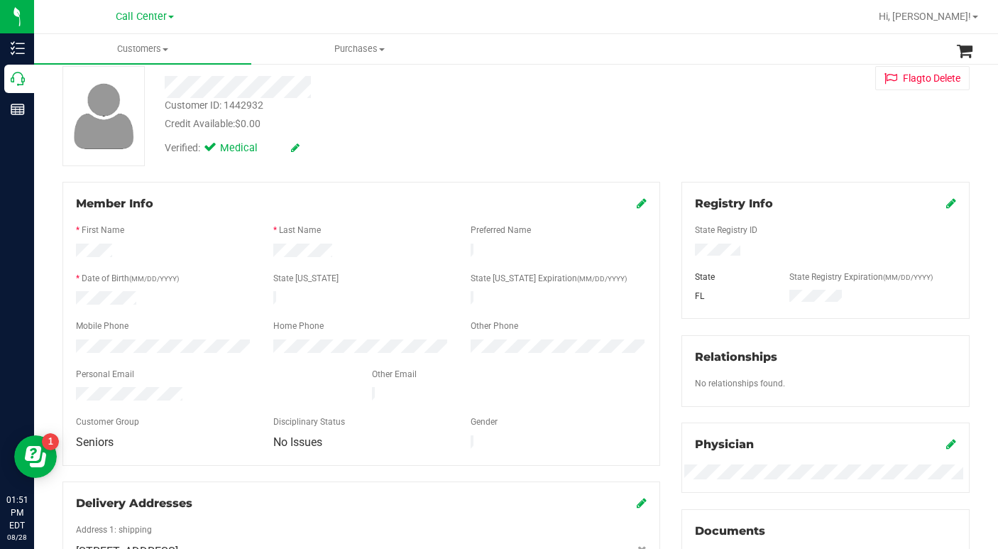
scroll to position [0, 0]
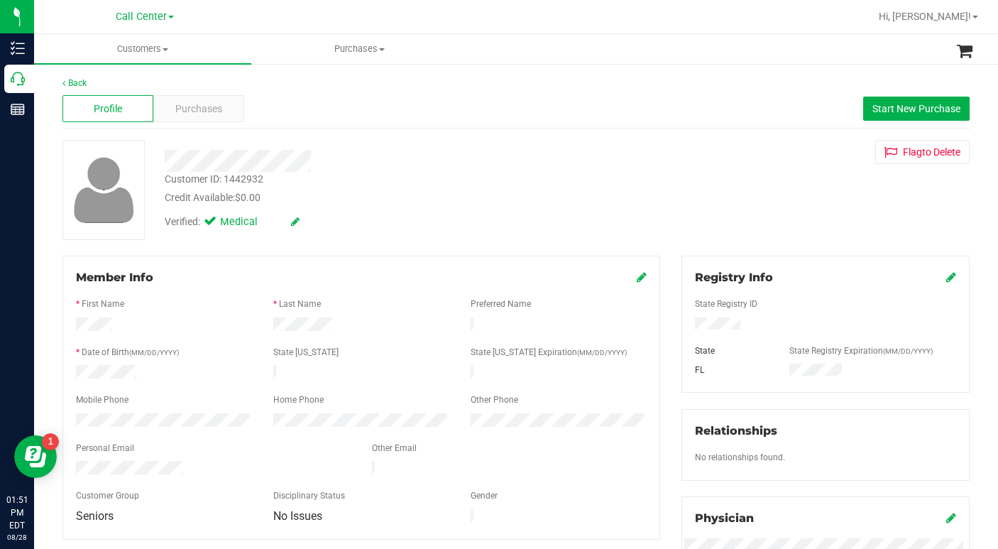
drag, startPoint x: 686, startPoint y: 207, endPoint x: 639, endPoint y: 197, distance: 48.0
click at [685, 209] on div "Customer ID: 1442932 Credit Available: $0.00 Verified: Medical Flag to [GEOGRAP…" at bounding box center [516, 190] width 928 height 100
click at [197, 112] on span "Purchases" at bounding box center [198, 108] width 47 height 15
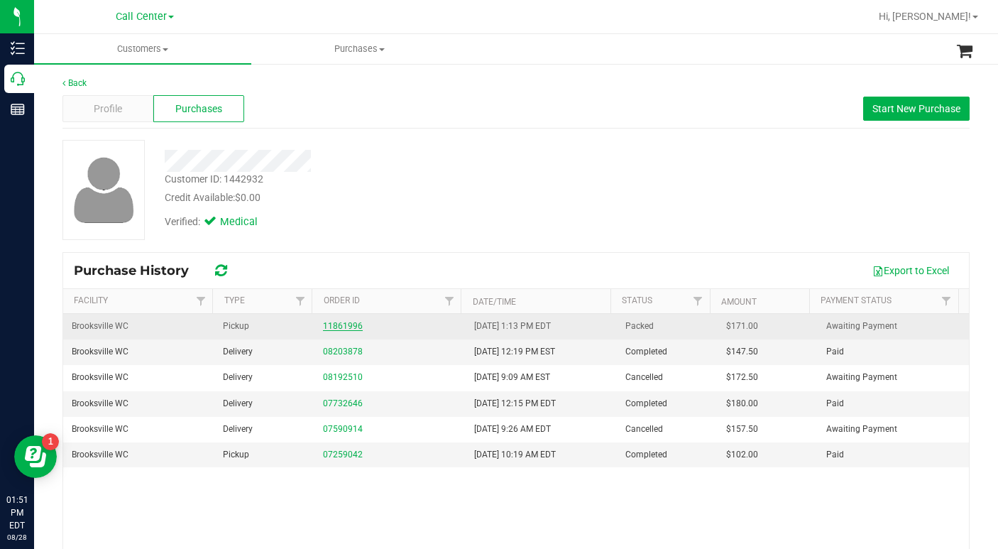
click at [340, 328] on link "11861996" at bounding box center [343, 326] width 40 height 10
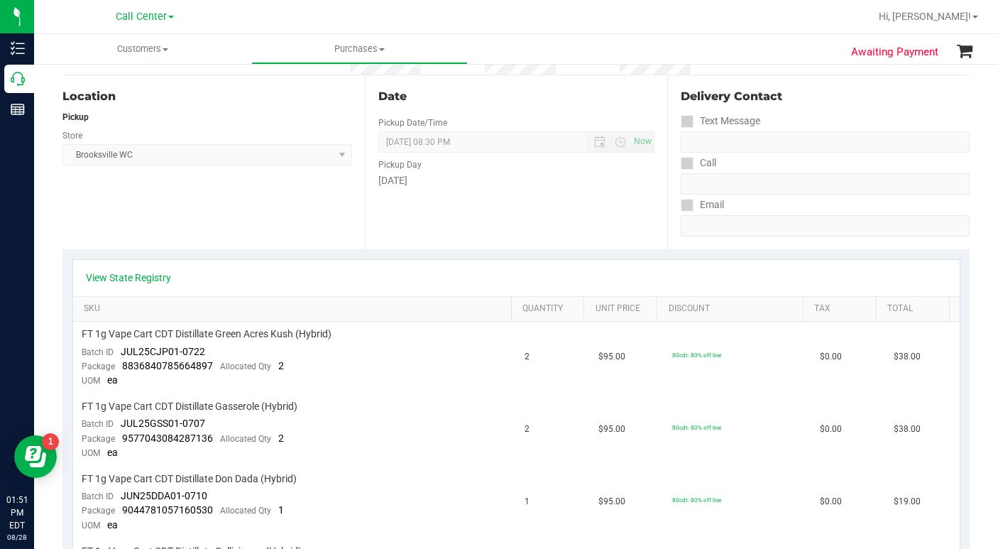
scroll to position [142, 0]
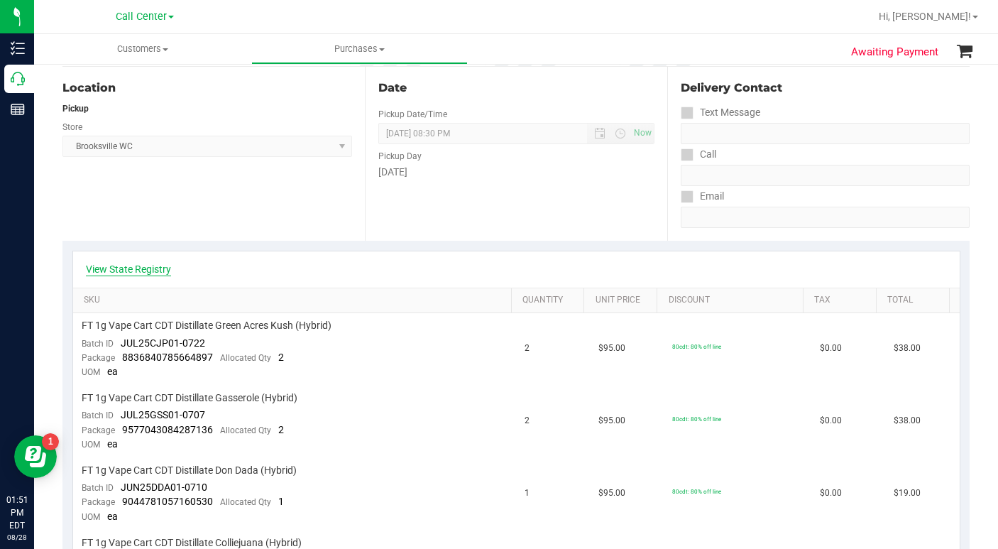
click at [128, 267] on link "View State Registry" at bounding box center [128, 269] width 85 height 14
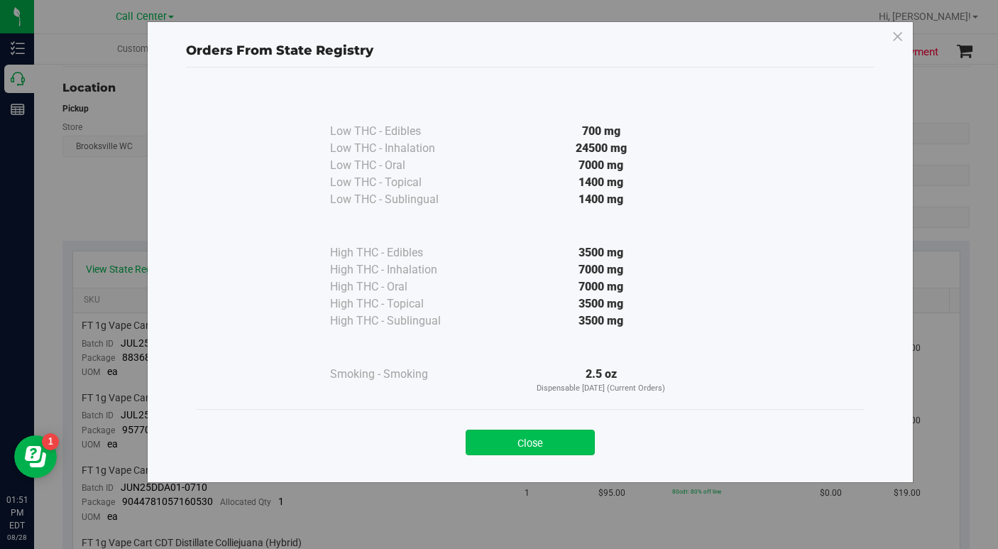
click at [509, 441] on button "Close" at bounding box center [530, 442] width 129 height 26
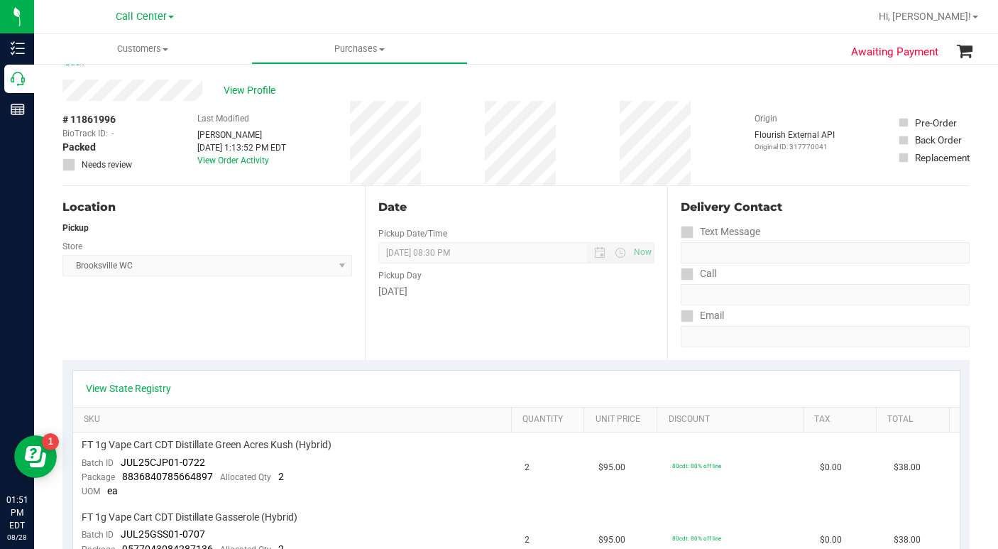
scroll to position [0, 0]
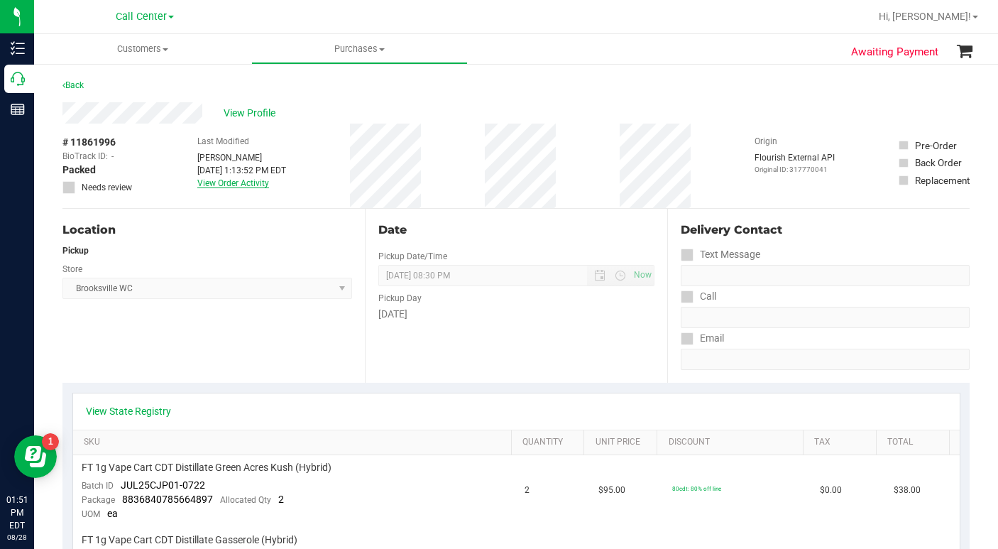
click at [243, 184] on link "View Order Activity" at bounding box center [233, 183] width 72 height 10
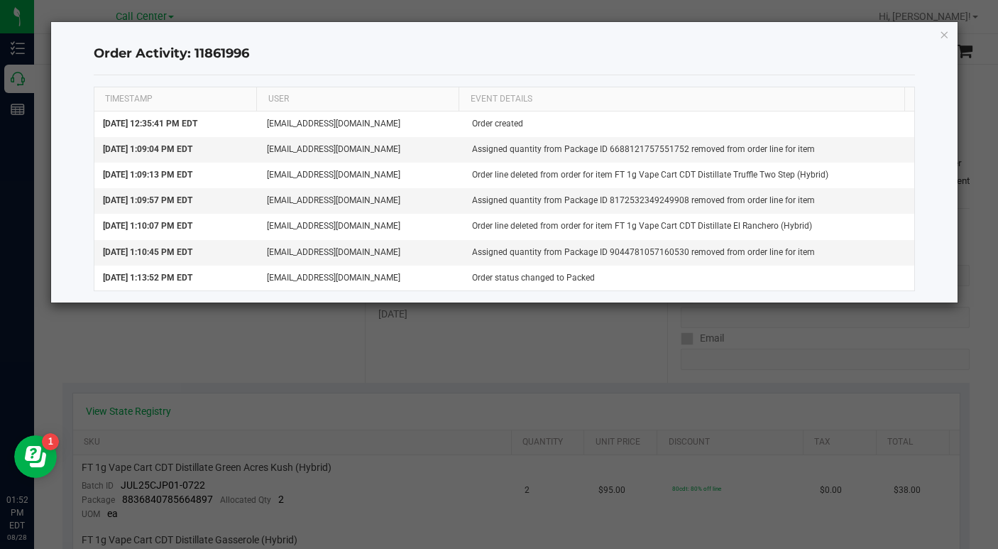
click at [945, 37] on icon "button" at bounding box center [944, 34] width 10 height 17
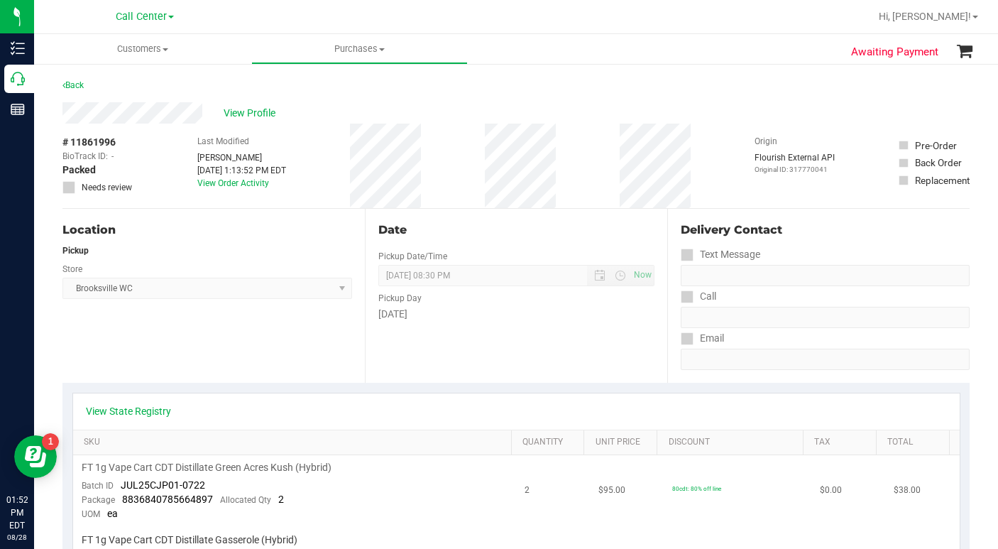
click at [709, 505] on td "80cdt: 80% off line" at bounding box center [737, 491] width 148 height 72
click at [700, 197] on div "# 11861996 BioTrack ID: - Packed Needs review Last Modified [PERSON_NAME] [DATE…" at bounding box center [515, 165] width 907 height 84
click at [771, 111] on div "View Profile" at bounding box center [515, 112] width 907 height 21
click at [167, 48] on span at bounding box center [165, 49] width 6 height 3
click at [109, 87] on span "All customers" at bounding box center [85, 85] width 102 height 12
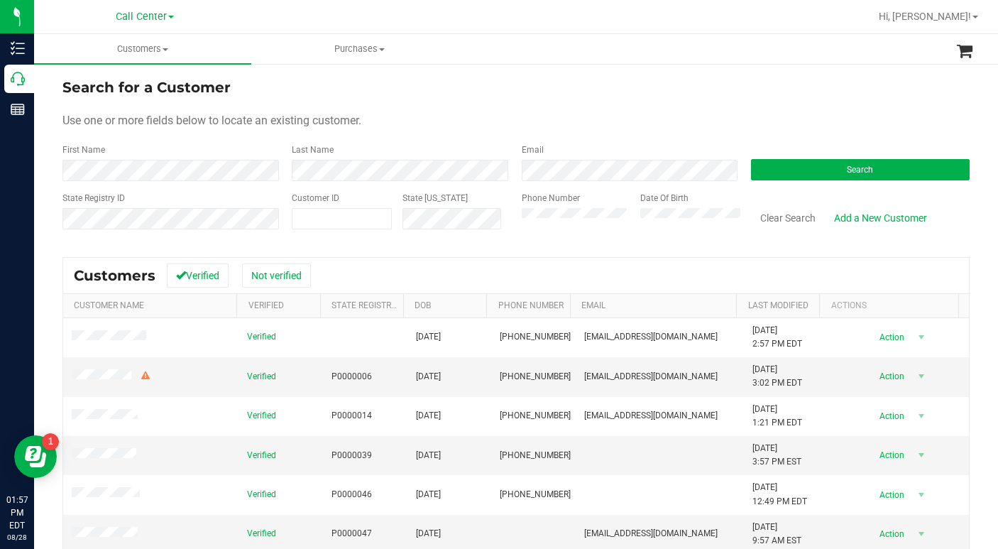
click at [727, 106] on form "Search for a Customer Use one or more fields below to locate an existing custom…" at bounding box center [515, 159] width 907 height 165
click at [320, 226] on span at bounding box center [342, 218] width 100 height 21
type input "1553935"
click at [760, 164] on button "Search" at bounding box center [860, 169] width 219 height 21
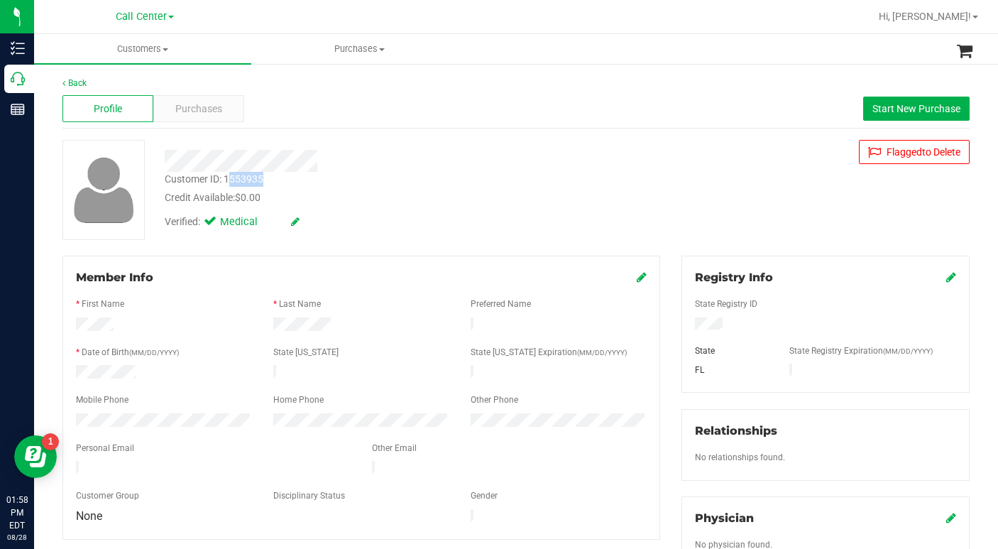
drag, startPoint x: 228, startPoint y: 176, endPoint x: 261, endPoint y: 177, distance: 32.6
click at [269, 175] on div "Customer ID: 1553935 Credit Available: $0.00" at bounding box center [386, 188] width 464 height 33
drag, startPoint x: 223, startPoint y: 177, endPoint x: 266, endPoint y: 175, distance: 43.3
click at [266, 175] on div "Customer ID: 1553935 Credit Available: $0.00" at bounding box center [386, 188] width 464 height 33
copy div "1553935"
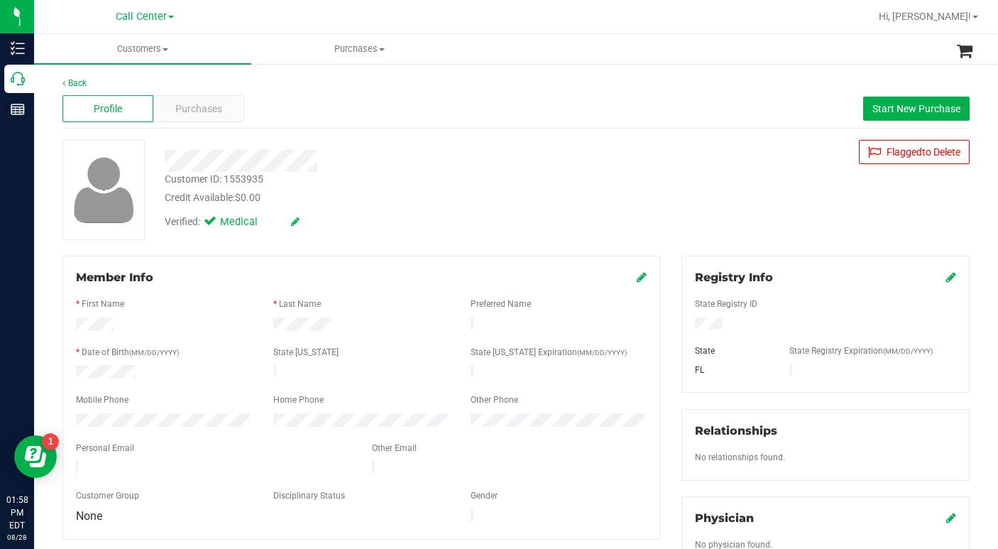
click at [725, 206] on div "Customer ID: 1553935 Credit Available: $0.00 Verified: Medical Flag ged to [GEO…" at bounding box center [516, 190] width 928 height 100
click at [165, 51] on span "Customers" at bounding box center [142, 49] width 217 height 13
click at [104, 87] on span "All customers" at bounding box center [85, 85] width 102 height 12
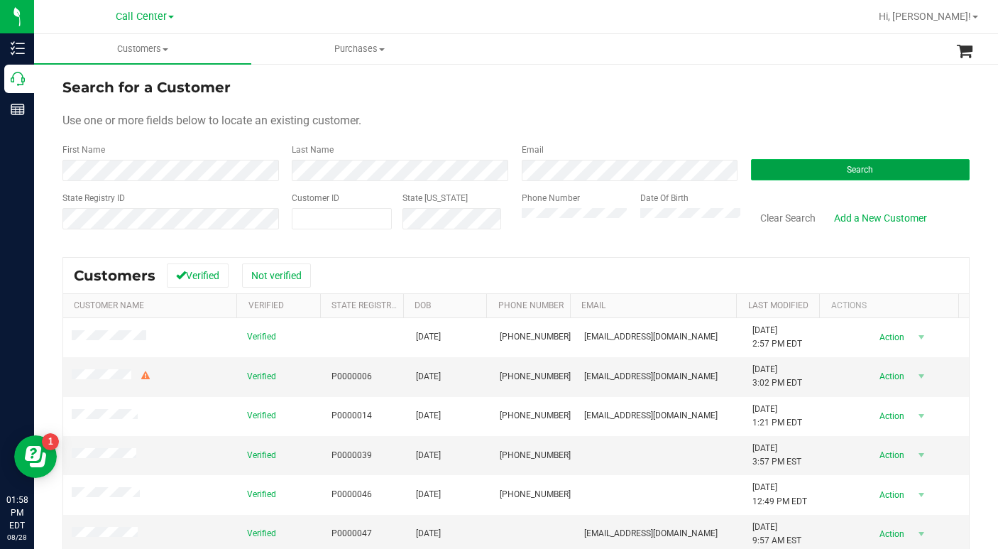
click at [793, 160] on button "Search" at bounding box center [860, 169] width 219 height 21
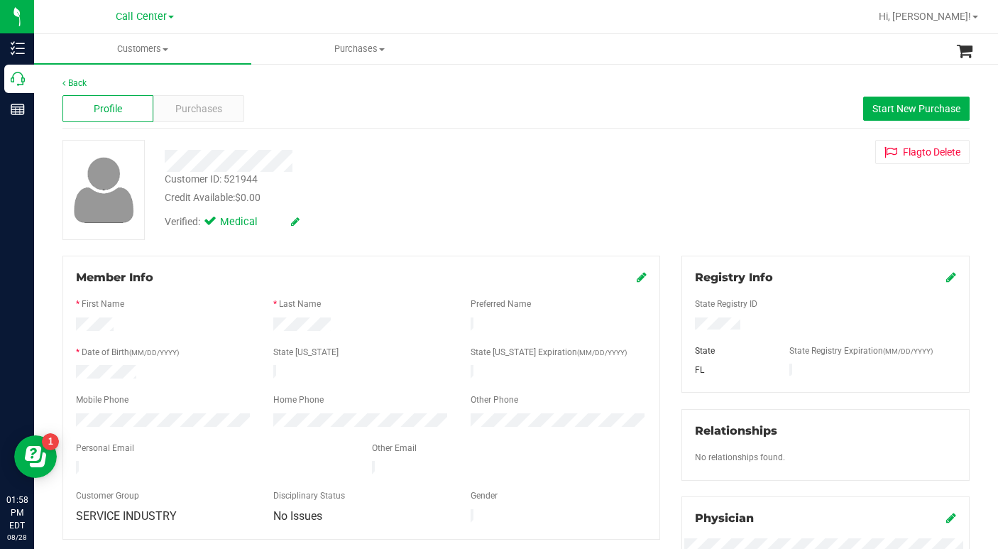
click at [697, 193] on div "Customer ID: 521944 Credit Available: $0.00 Verified: Medical Flag to [GEOGRAPH…" at bounding box center [516, 190] width 928 height 100
click at [193, 112] on span "Purchases" at bounding box center [198, 108] width 47 height 15
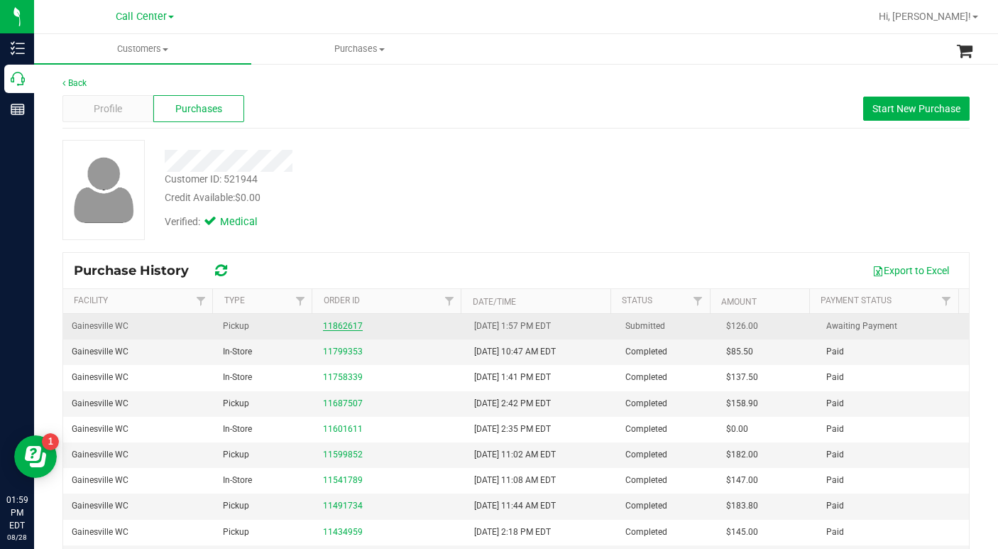
click at [339, 326] on link "11862617" at bounding box center [343, 326] width 40 height 10
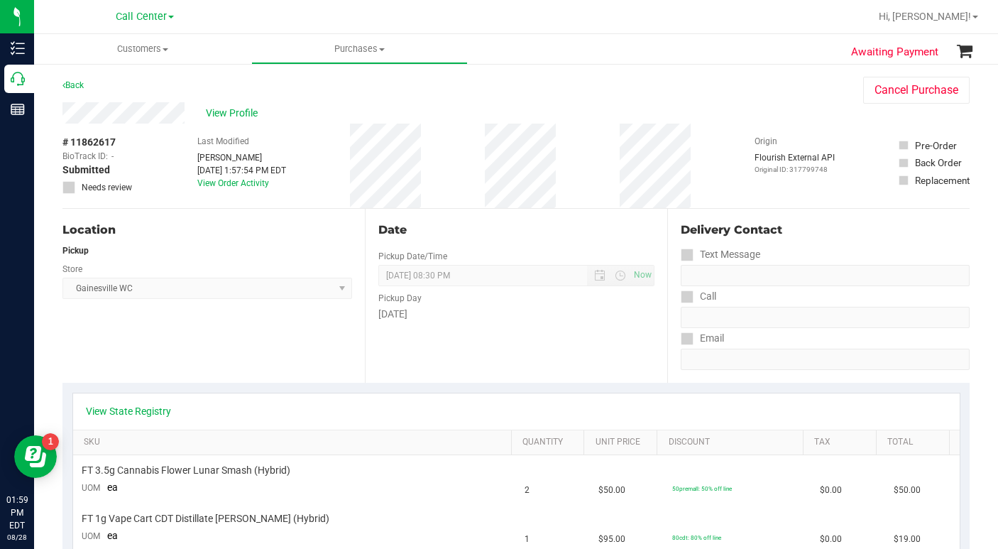
click at [134, 400] on div "View State Registry" at bounding box center [516, 411] width 886 height 36
click at [135, 409] on link "View State Registry" at bounding box center [128, 411] width 85 height 14
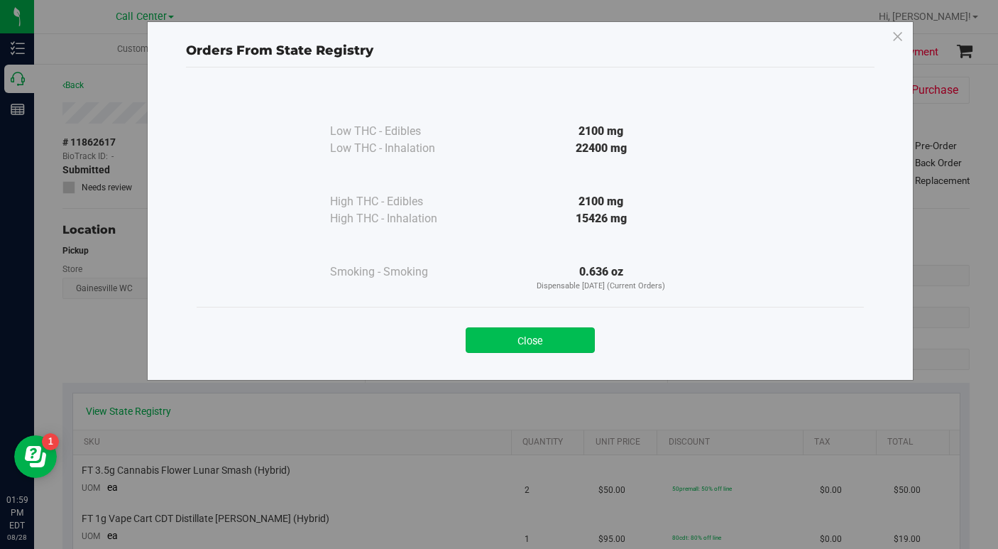
click at [503, 351] on button "Close" at bounding box center [530, 340] width 129 height 26
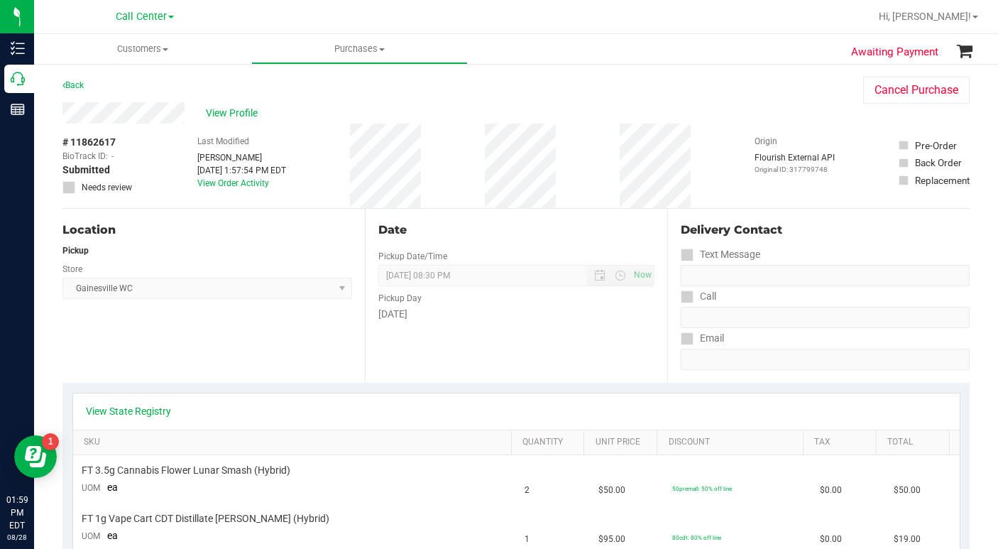
click at [252, 356] on div "Location Pickup Store [GEOGRAPHIC_DATA] WC Select Store [PERSON_NAME][GEOGRAPHI…" at bounding box center [213, 296] width 302 height 174
click at [238, 340] on div "Location Pickup Store [GEOGRAPHIC_DATA] WC Select Store [PERSON_NAME][GEOGRAPHI…" at bounding box center [213, 296] width 302 height 174
click at [188, 360] on div "Location Pickup Store [GEOGRAPHIC_DATA] WC Select Store [PERSON_NAME][GEOGRAPHI…" at bounding box center [213, 296] width 302 height 174
click at [740, 94] on div "Back Cancel Purchase" at bounding box center [515, 90] width 907 height 26
click at [694, 99] on div "Back Cancel Purchase" at bounding box center [515, 90] width 907 height 26
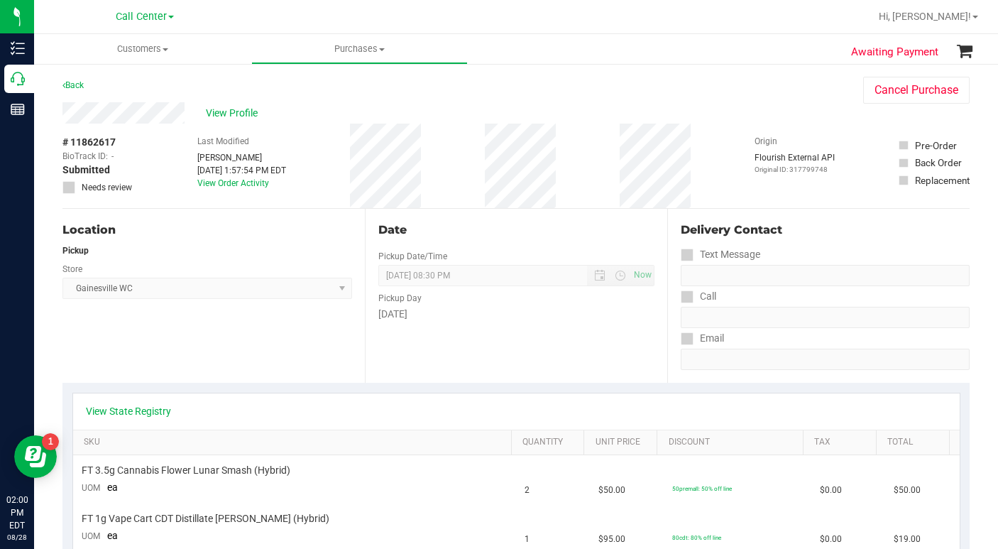
click at [766, 121] on div "View Profile" at bounding box center [448, 112] width 772 height 21
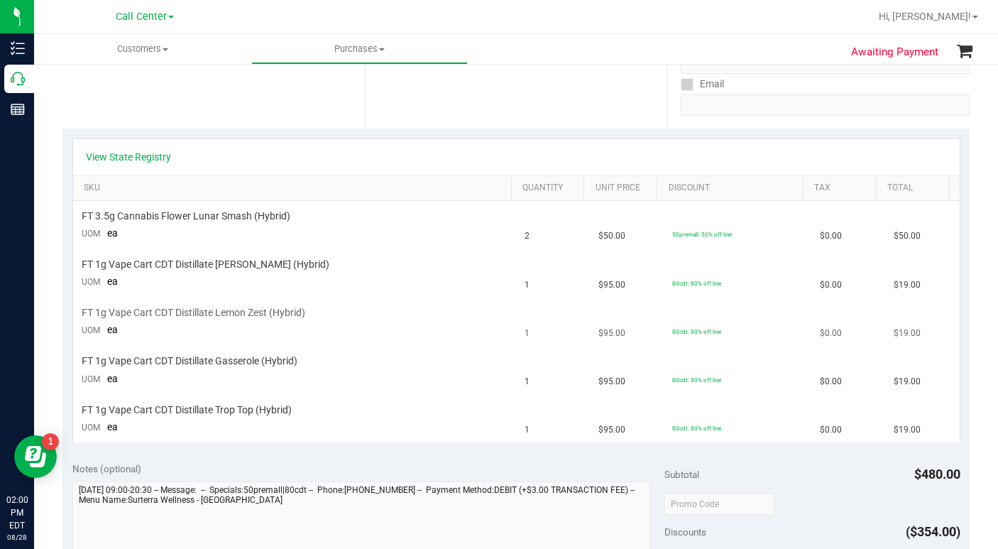
scroll to position [284, 0]
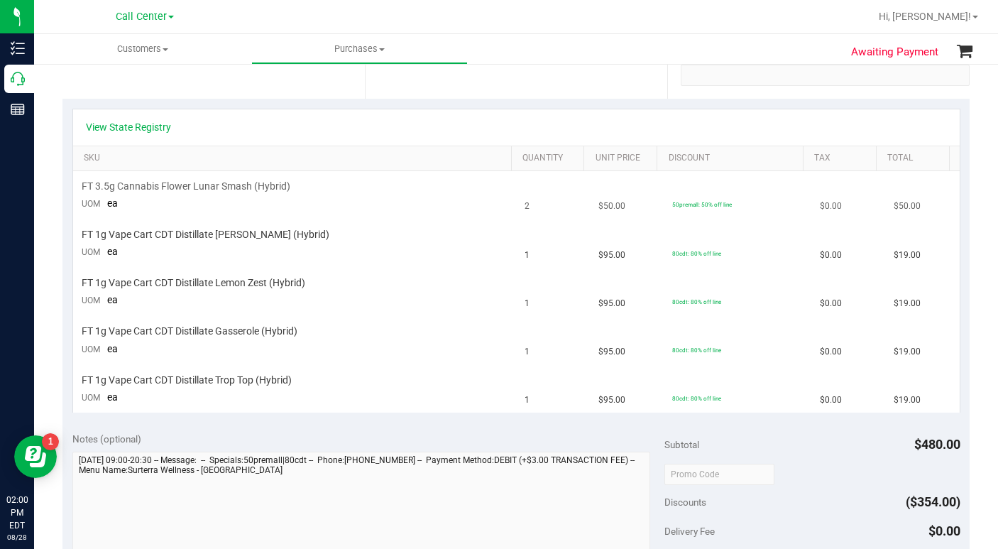
click at [743, 196] on td "50premall: 50% off line" at bounding box center [737, 195] width 148 height 48
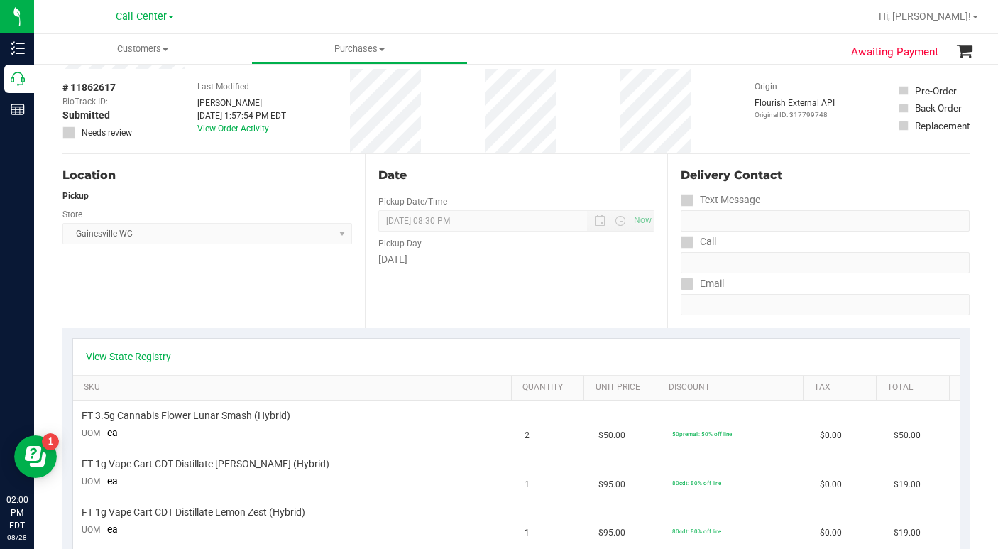
scroll to position [0, 0]
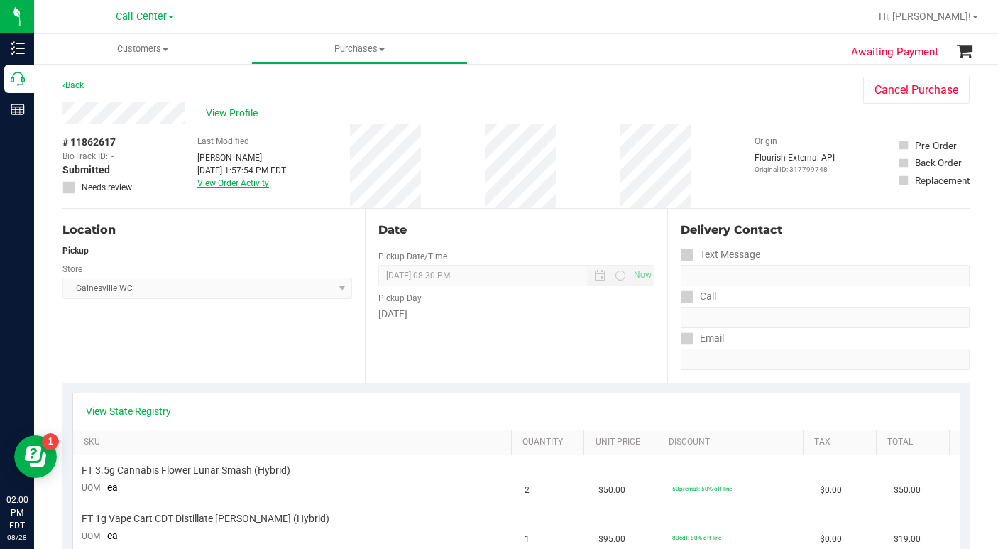
click at [236, 179] on link "View Order Activity" at bounding box center [233, 183] width 72 height 10
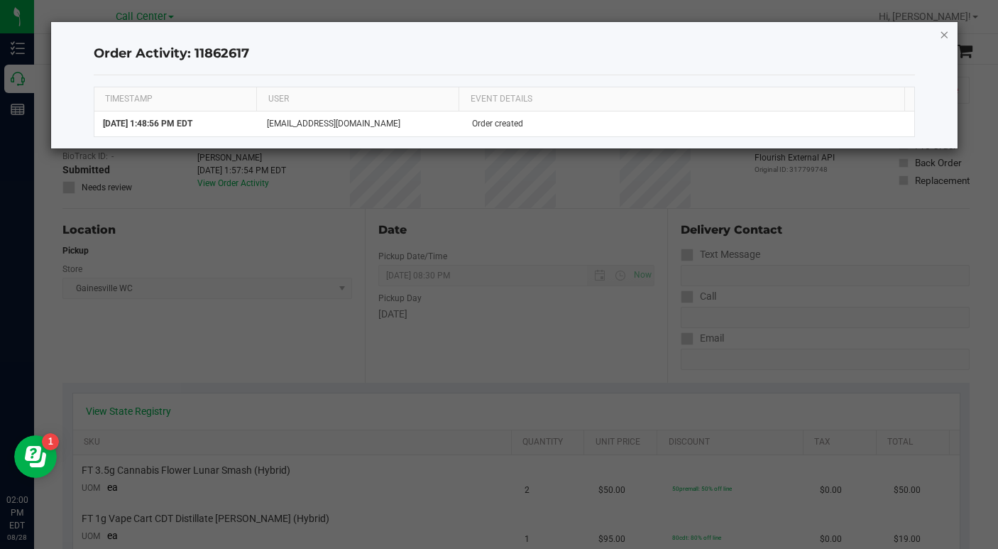
click at [944, 33] on icon "button" at bounding box center [944, 34] width 10 height 17
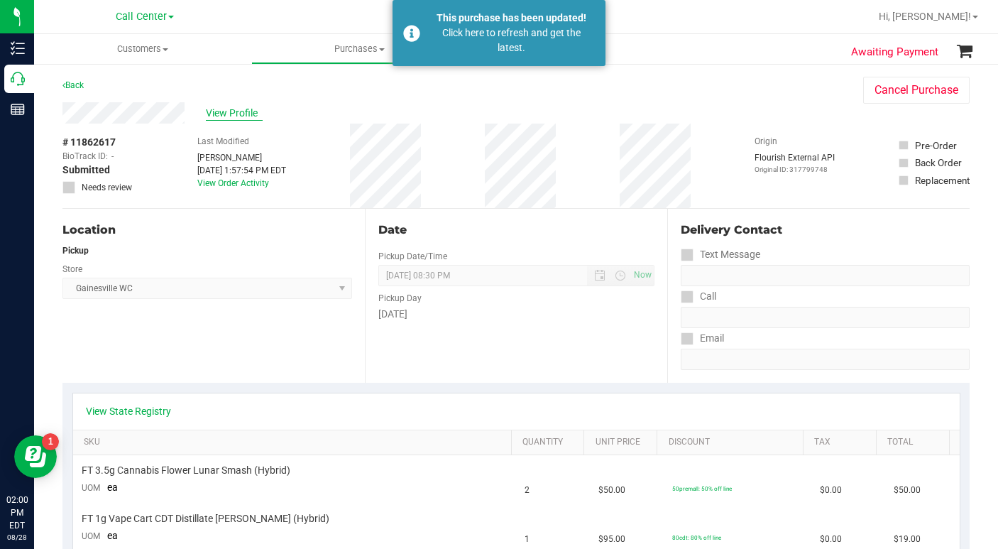
click at [241, 109] on span "View Profile" at bounding box center [234, 113] width 57 height 15
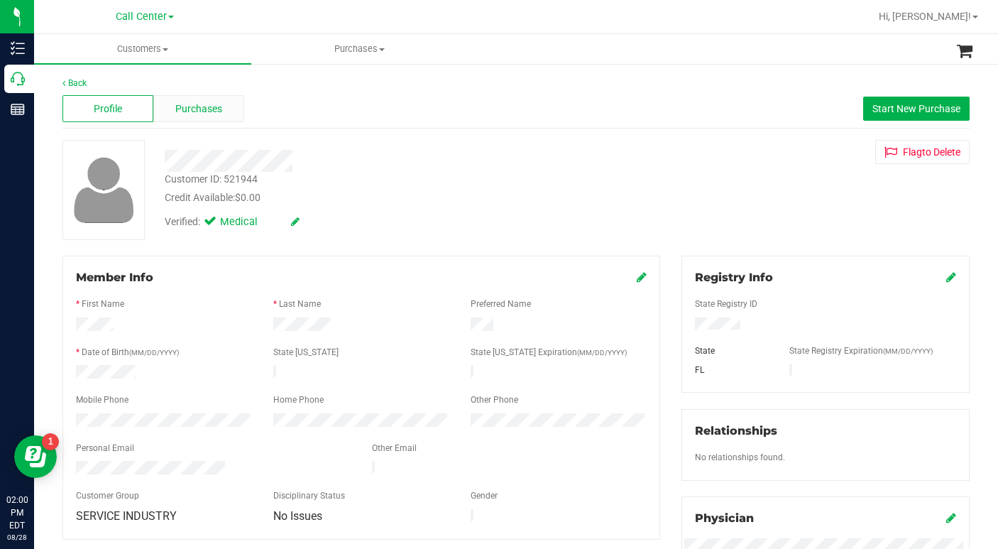
click at [214, 111] on span "Purchases" at bounding box center [198, 108] width 47 height 15
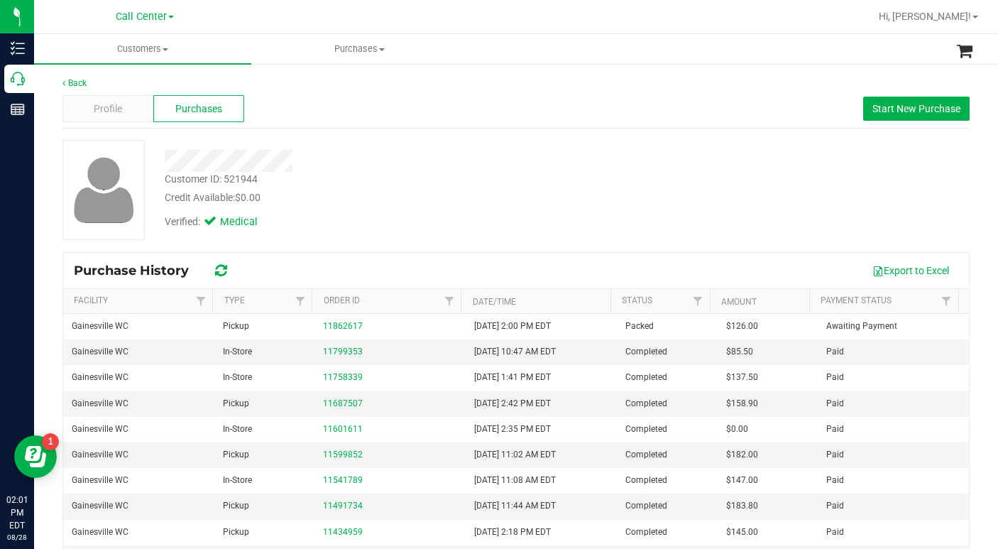
click at [457, 218] on div "Verified: Medical" at bounding box center [386, 220] width 464 height 31
click at [667, 202] on div "Customer ID: 521944 Credit Available: $0.00 Verified: Medical" at bounding box center [516, 190] width 928 height 100
click at [701, 207] on div "Customer ID: 521944 Credit Available: $0.00 Verified: Medical" at bounding box center [516, 190] width 928 height 100
click at [165, 47] on span "Customers" at bounding box center [142, 49] width 217 height 13
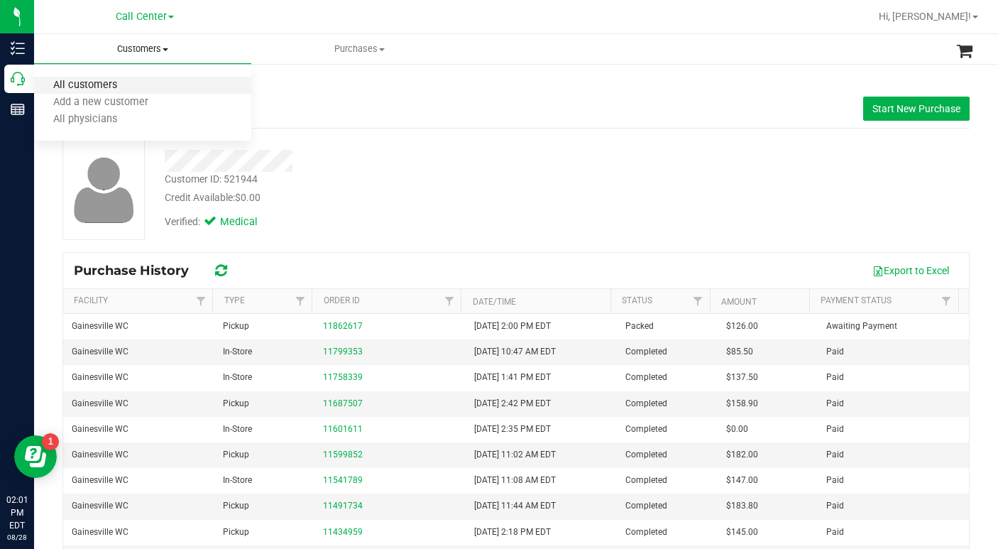
click at [101, 84] on span "All customers" at bounding box center [85, 85] width 102 height 12
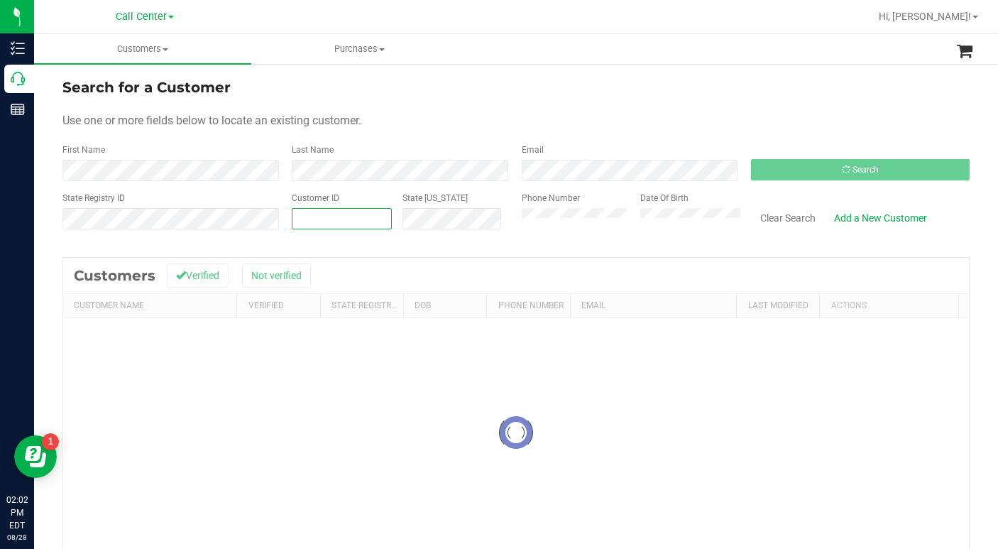
click at [336, 220] on span at bounding box center [342, 218] width 100 height 21
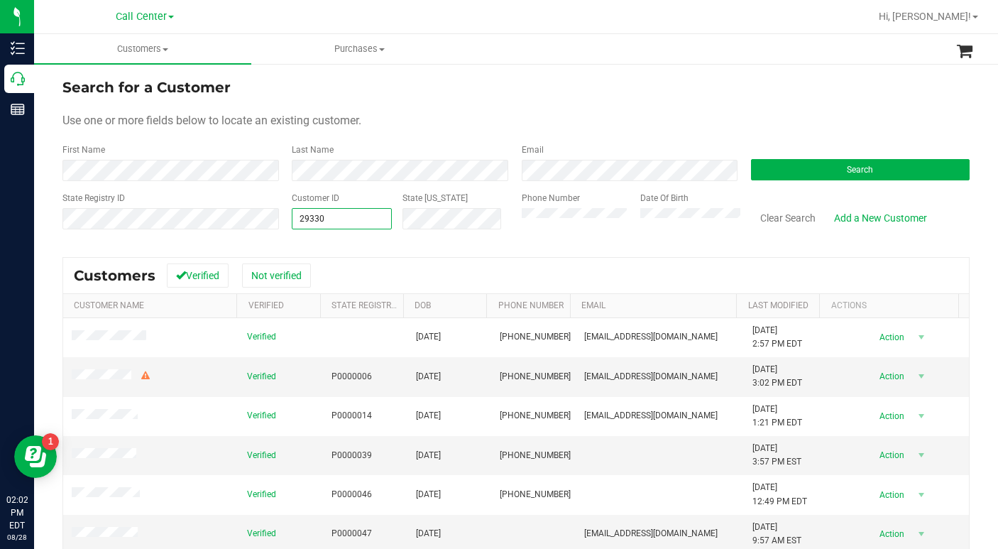
type input "293305"
click at [831, 170] on button "Search" at bounding box center [860, 169] width 219 height 21
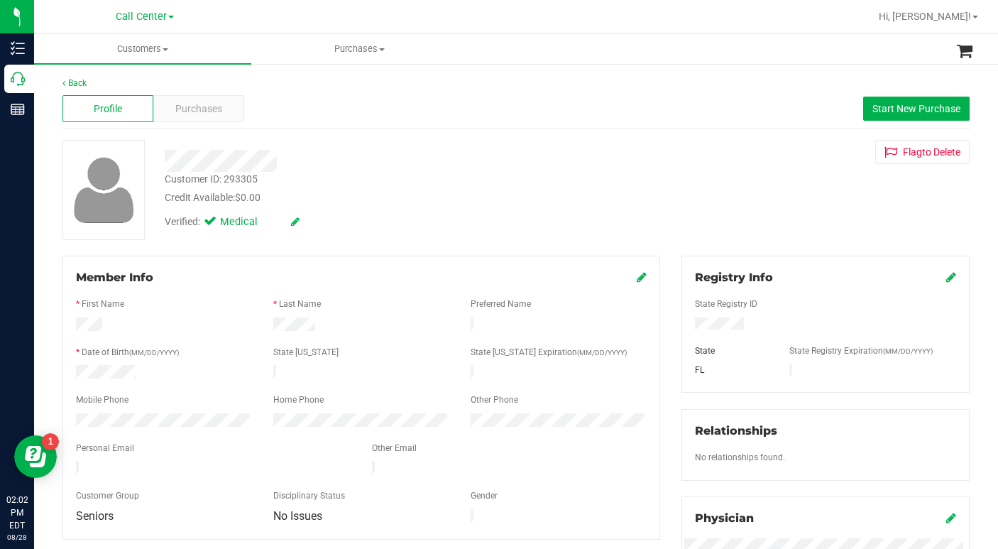
drag, startPoint x: 711, startPoint y: 210, endPoint x: 648, endPoint y: 191, distance: 66.0
click at [711, 210] on div "Customer ID: 293305 Credit Available: $0.00 Verified: Medical Flag to [GEOGRAPH…" at bounding box center [516, 190] width 928 height 100
click at [201, 114] on span "Purchases" at bounding box center [198, 108] width 47 height 15
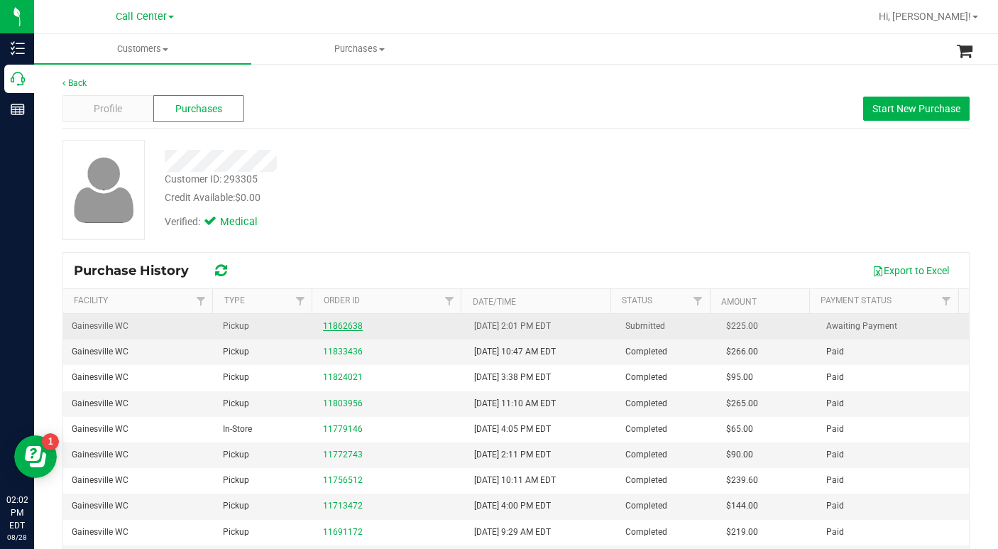
click at [348, 328] on link "11862638" at bounding box center [343, 326] width 40 height 10
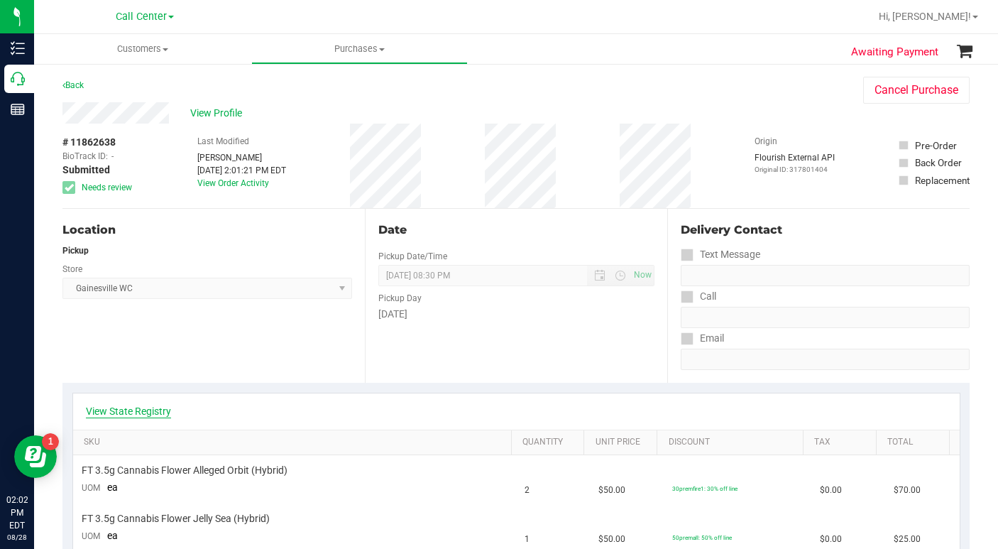
click at [130, 412] on link "View State Registry" at bounding box center [128, 411] width 85 height 14
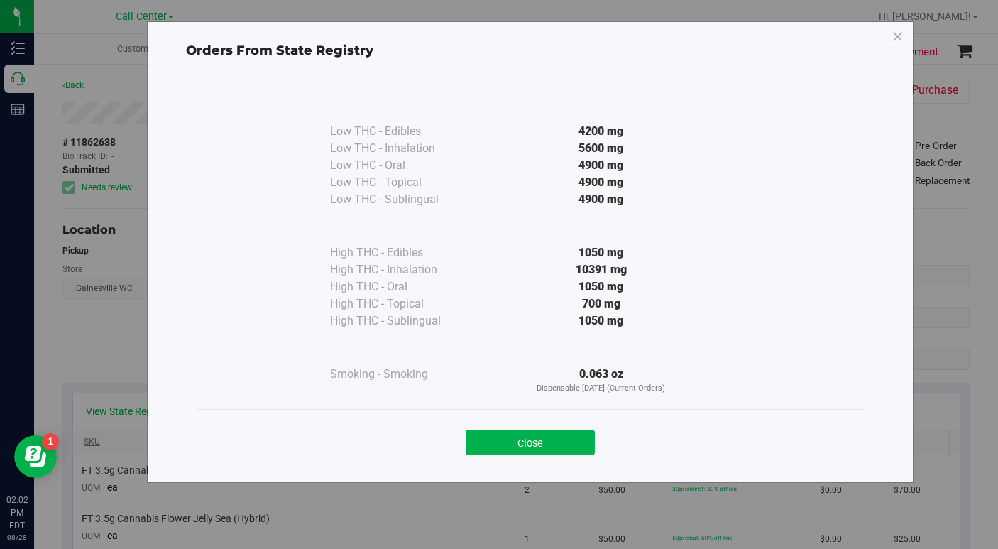
click at [491, 446] on button "Close" at bounding box center [530, 442] width 129 height 26
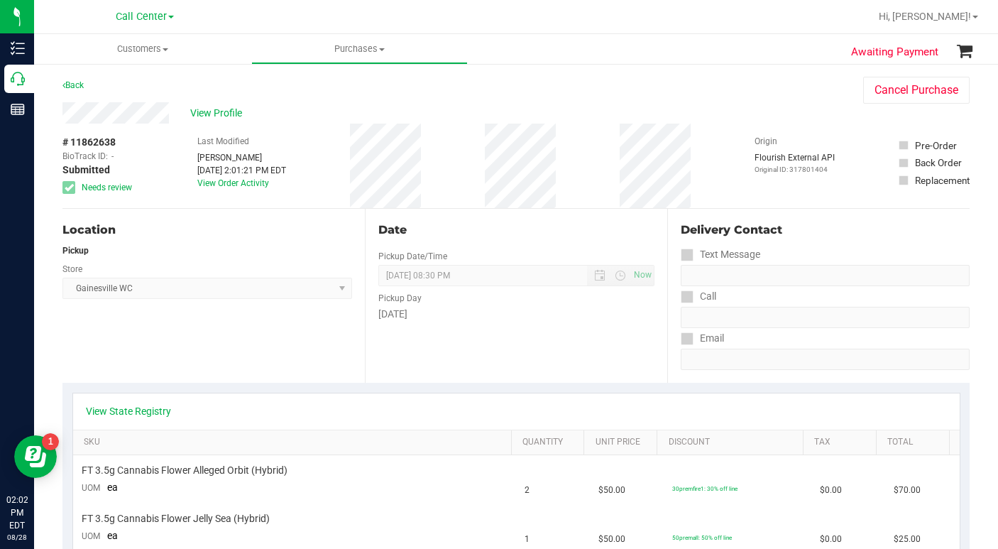
click at [717, 84] on div "Back Cancel Purchase" at bounding box center [515, 90] width 907 height 26
click at [714, 108] on div "View Profile" at bounding box center [448, 112] width 772 height 21
click at [708, 105] on div "View Profile" at bounding box center [448, 112] width 772 height 21
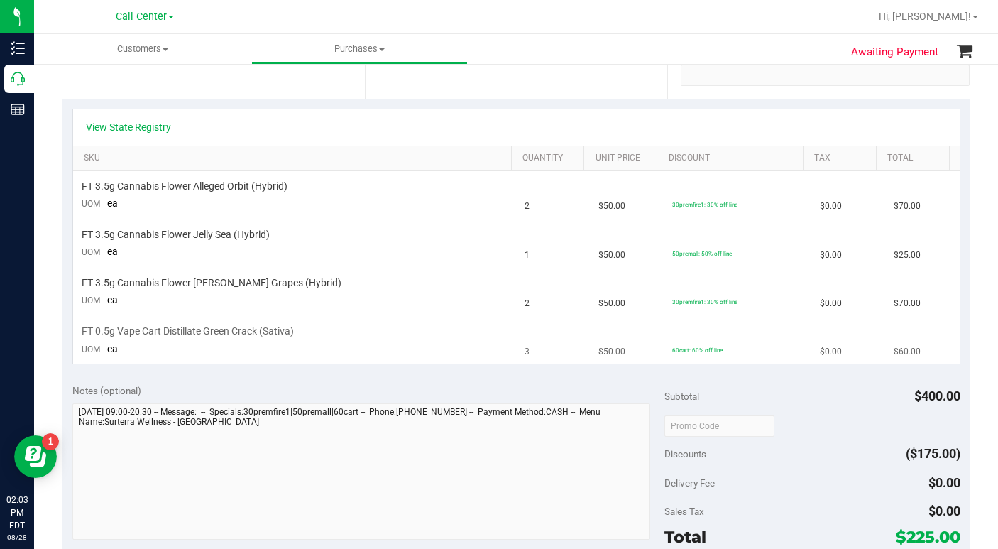
scroll to position [213, 0]
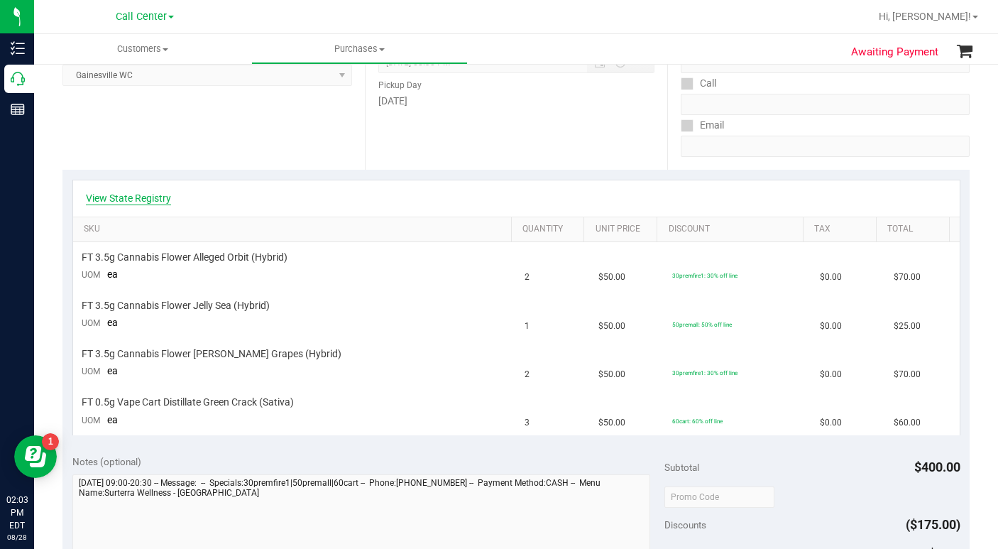
click at [119, 200] on link "View State Registry" at bounding box center [128, 198] width 85 height 14
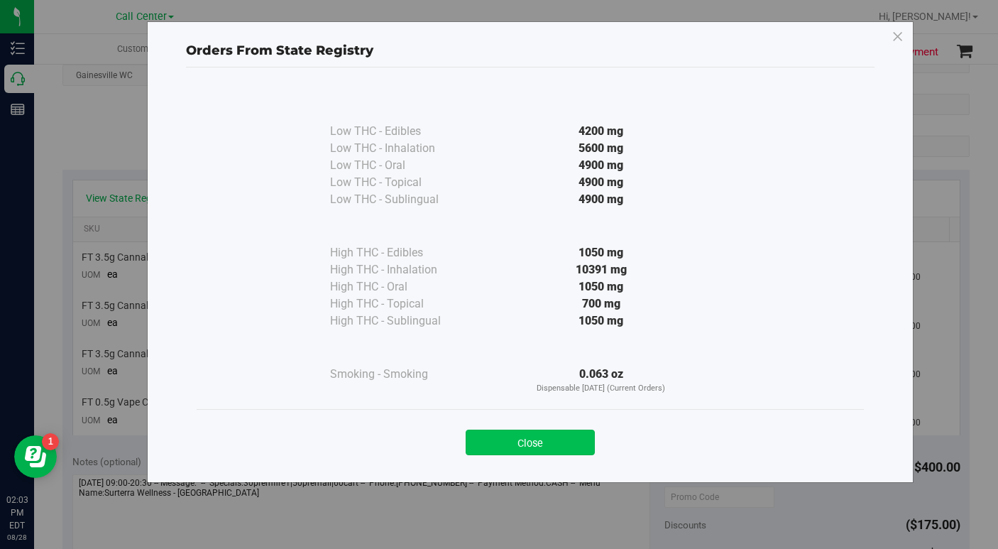
click at [497, 446] on button "Close" at bounding box center [530, 442] width 129 height 26
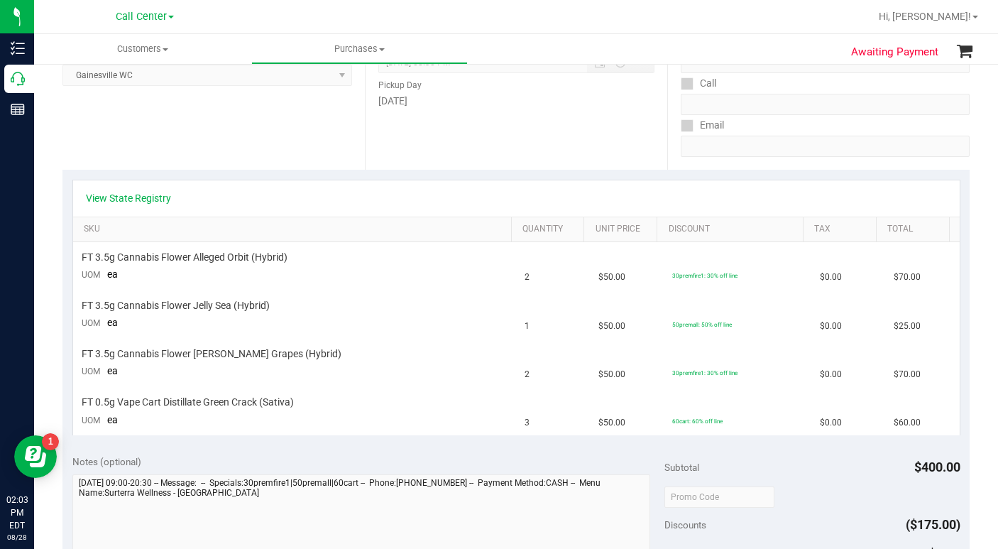
click at [131, 189] on div "View State Registry" at bounding box center [516, 198] width 886 height 36
click at [142, 197] on link "View State Registry" at bounding box center [128, 198] width 85 height 14
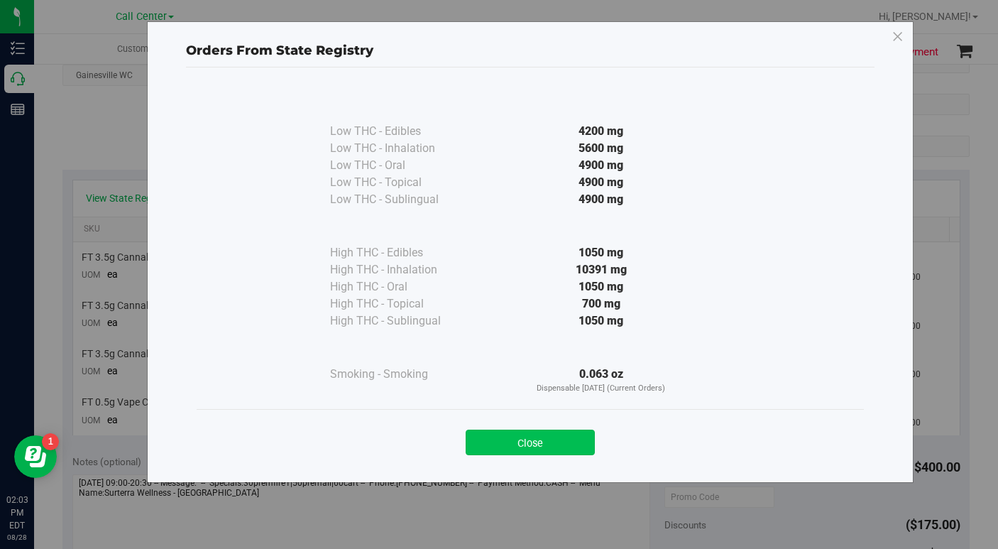
click at [543, 443] on button "Close" at bounding box center [530, 442] width 129 height 26
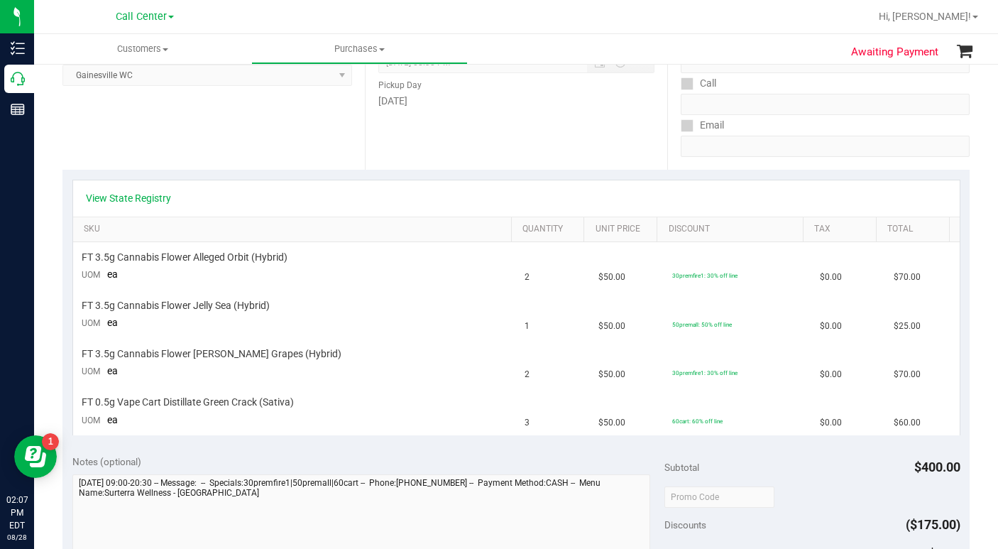
click at [667, 160] on div "Delivery Contact Text Message Call Email" at bounding box center [818, 83] width 302 height 174
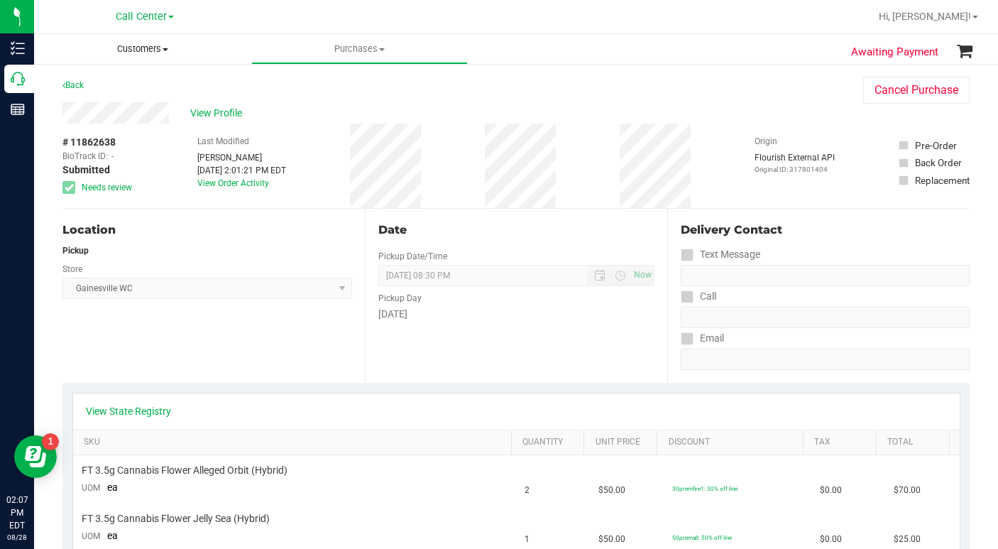
click at [165, 50] on span at bounding box center [165, 49] width 6 height 3
click at [116, 90] on span "All customers" at bounding box center [85, 85] width 102 height 12
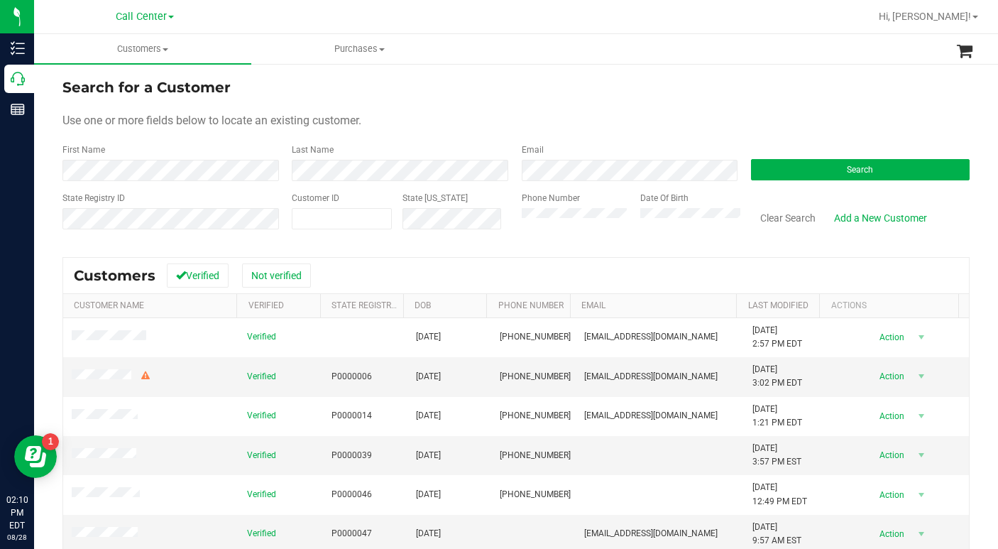
click at [690, 115] on div "Use one or more fields below to locate an existing customer." at bounding box center [515, 120] width 907 height 17
click at [773, 170] on button "Search" at bounding box center [860, 169] width 219 height 21
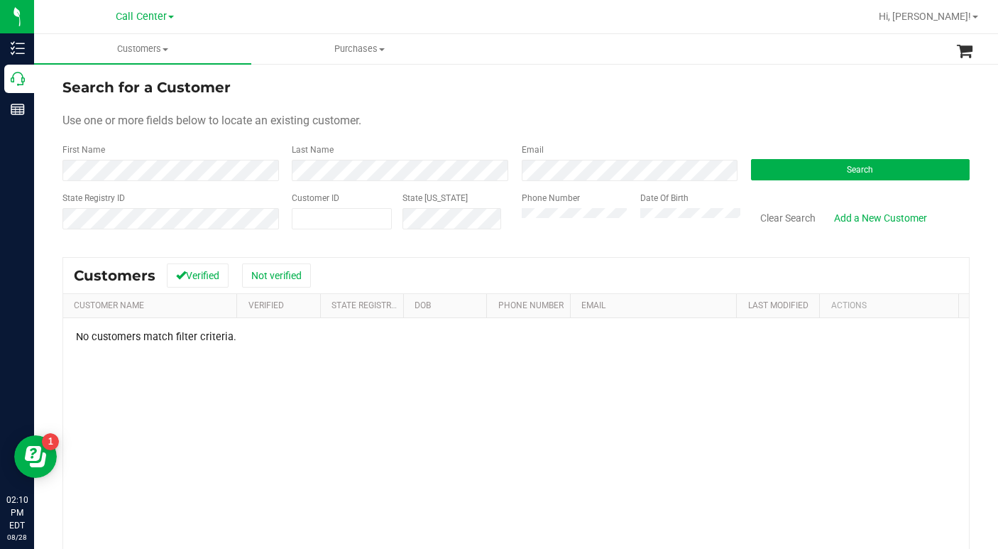
click at [277, 361] on div "No customers match filter criteria." at bounding box center [515, 497] width 905 height 358
click at [489, 132] on form "Search for a Customer Use one or more fields below to locate an existing custom…" at bounding box center [515, 159] width 907 height 165
click at [430, 373] on div "No customers match filter criteria." at bounding box center [515, 497] width 905 height 358
click at [743, 111] on form "Search for a Customer Use one or more fields below to locate an existing custom…" at bounding box center [515, 159] width 907 height 165
click at [319, 219] on span at bounding box center [342, 218] width 100 height 21
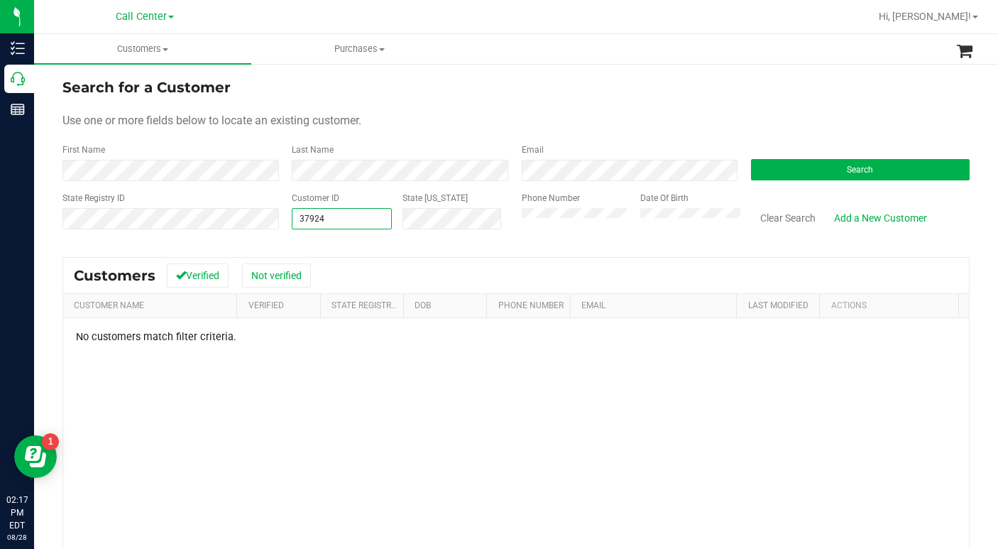
type input "379243"
click at [776, 175] on button "Search" at bounding box center [860, 169] width 219 height 21
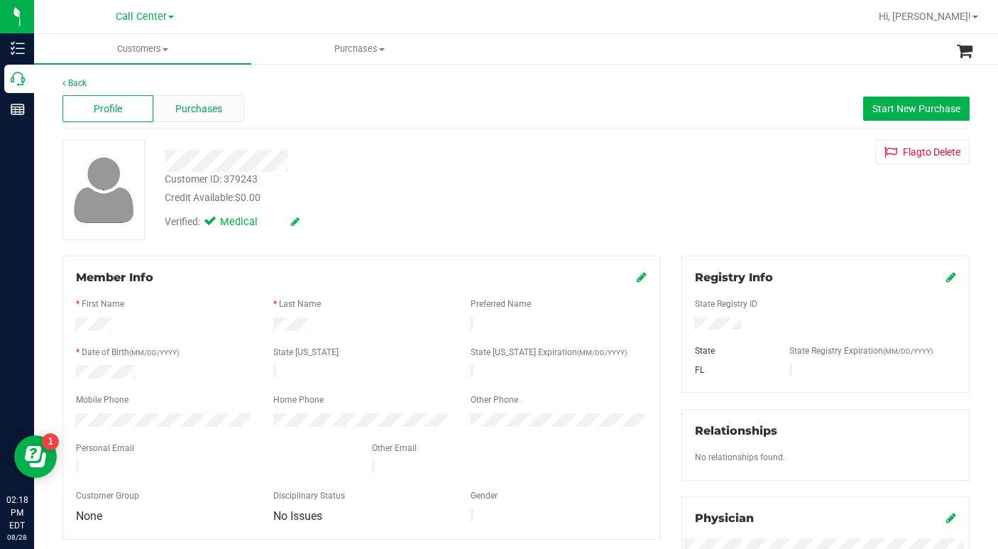
click at [180, 116] on span "Purchases" at bounding box center [198, 108] width 47 height 15
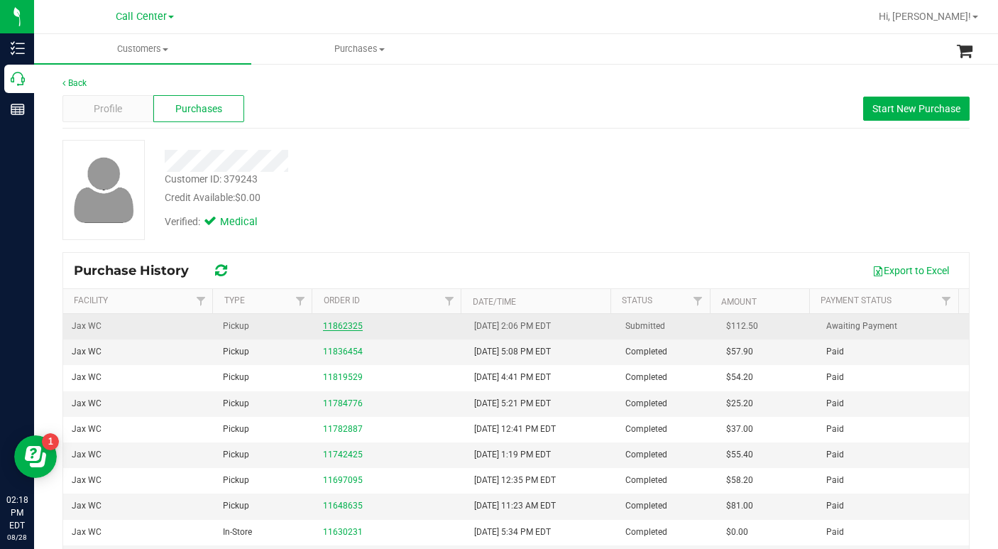
click at [336, 327] on link "11862325" at bounding box center [343, 326] width 40 height 10
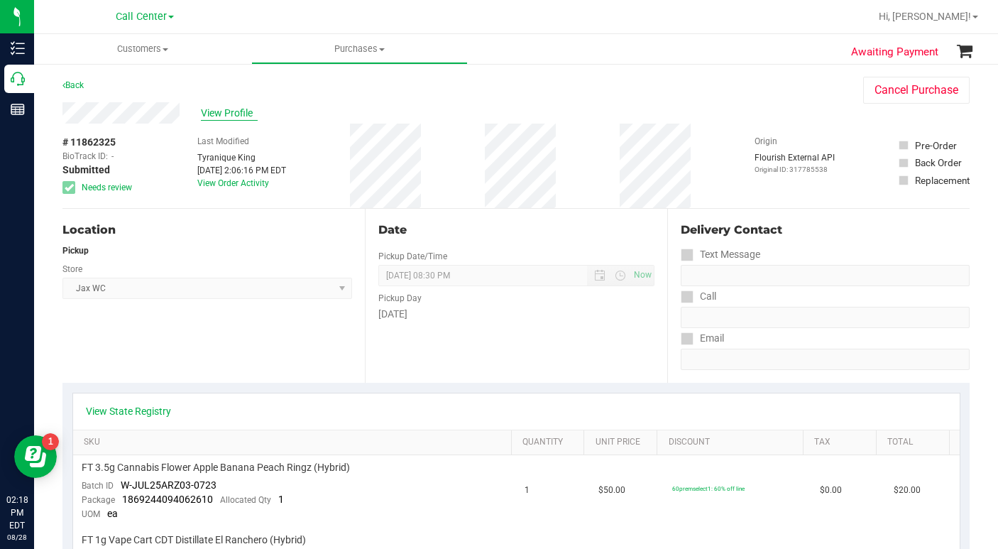
click at [225, 111] on span "View Profile" at bounding box center [229, 113] width 57 height 15
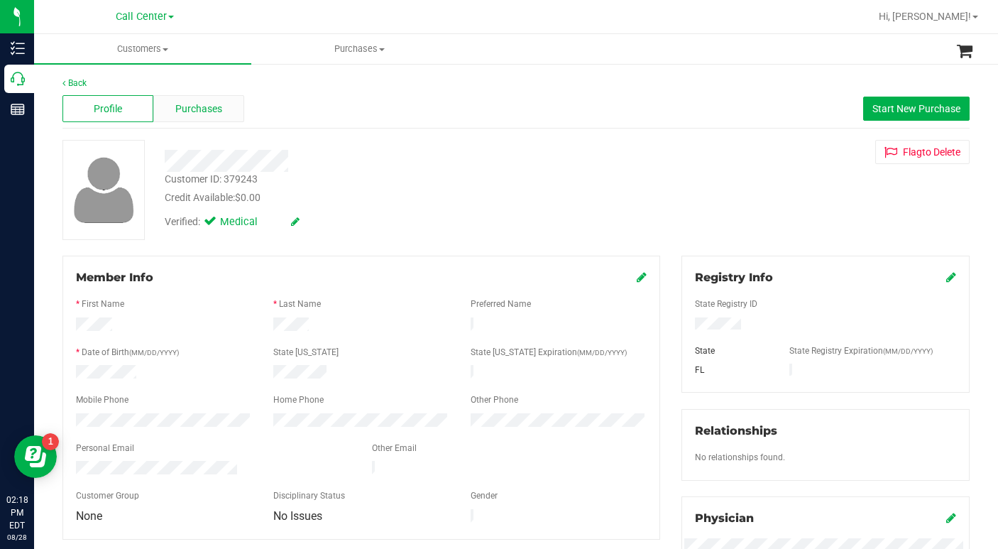
click at [198, 104] on span "Purchases" at bounding box center [198, 108] width 47 height 15
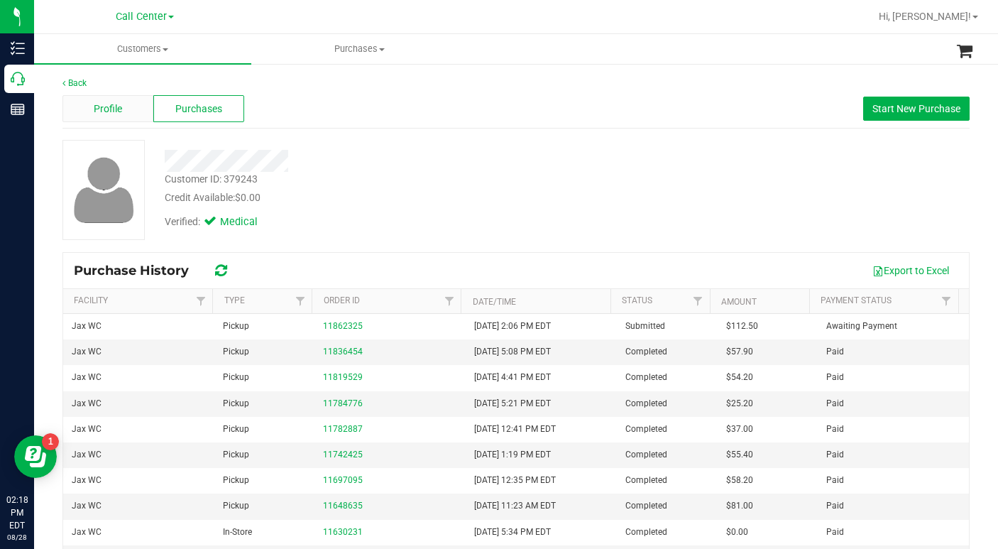
click at [114, 107] on span "Profile" at bounding box center [108, 108] width 28 height 15
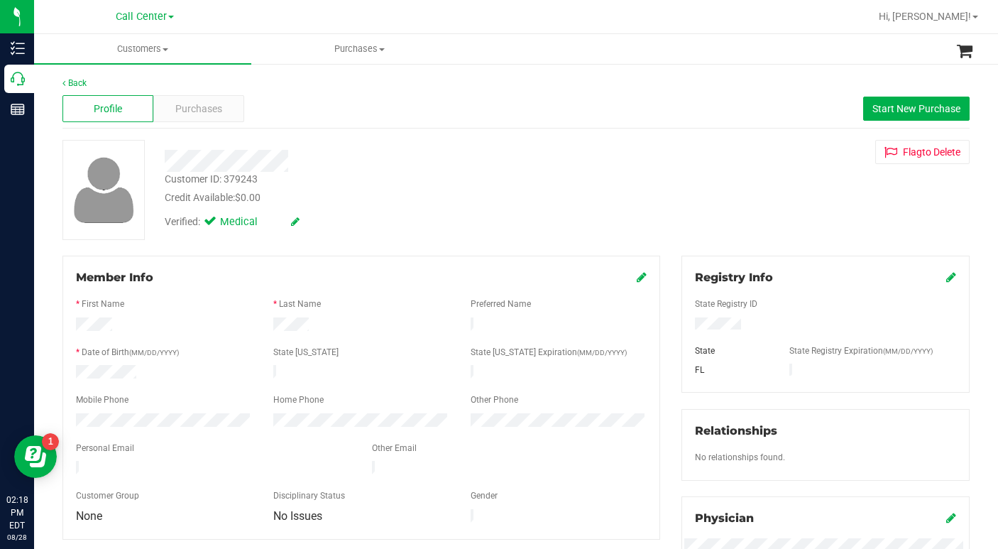
drag, startPoint x: 448, startPoint y: 203, endPoint x: 454, endPoint y: 197, distance: 8.0
click at [454, 197] on div "Credit Available: $0.00" at bounding box center [386, 197] width 443 height 15
click at [697, 175] on div "Customer ID: 379243 Credit Available: $0.00 Verified: Medical Flag to [GEOGRAPH…" at bounding box center [516, 190] width 928 height 100
click at [717, 209] on div "Customer ID: 379243 Credit Available: $0.00 Verified: Medical Flag to [GEOGRAPH…" at bounding box center [516, 190] width 928 height 100
click at [193, 101] on span "Purchases" at bounding box center [198, 108] width 47 height 15
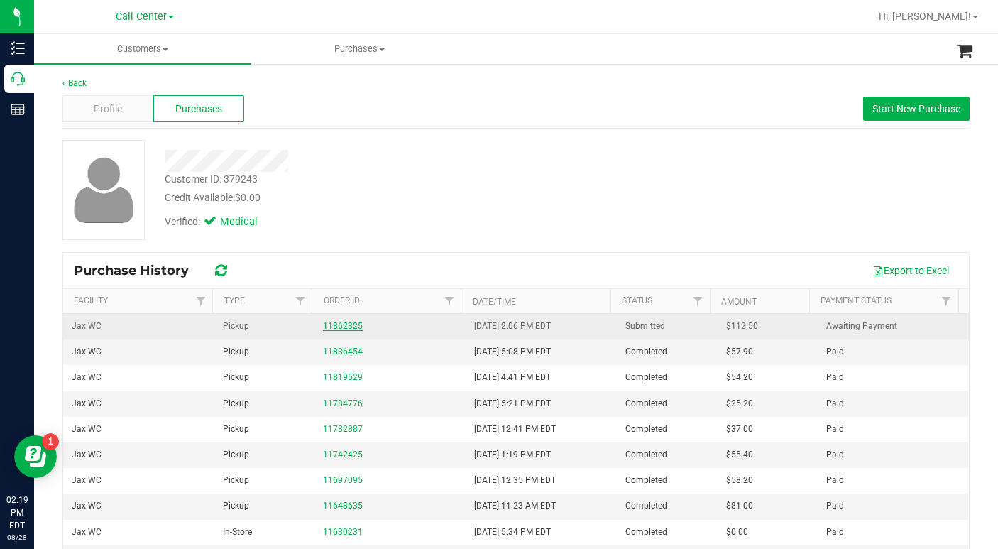
click at [341, 330] on link "11862325" at bounding box center [343, 326] width 40 height 10
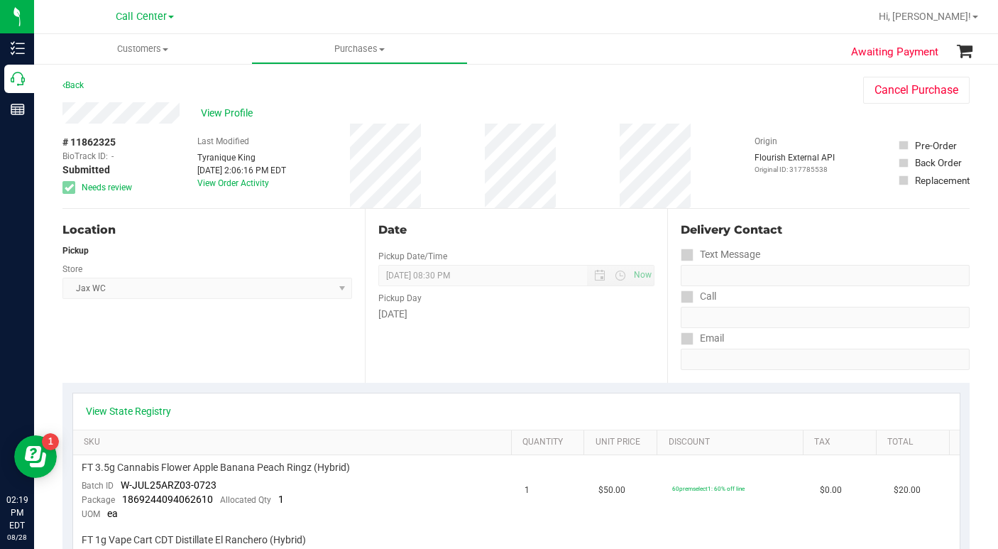
click at [285, 339] on div "Location Pickup Store Jax WC Select Store [PERSON_NAME][GEOGRAPHIC_DATA] [PERSO…" at bounding box center [213, 296] width 302 height 174
click at [707, 199] on div "# 11862325 BioTrack ID: - Submitted Needs review Last Modified Tyranique King […" at bounding box center [515, 165] width 907 height 84
click at [166, 49] on span at bounding box center [165, 49] width 6 height 3
click at [112, 86] on span "All customers" at bounding box center [85, 85] width 102 height 12
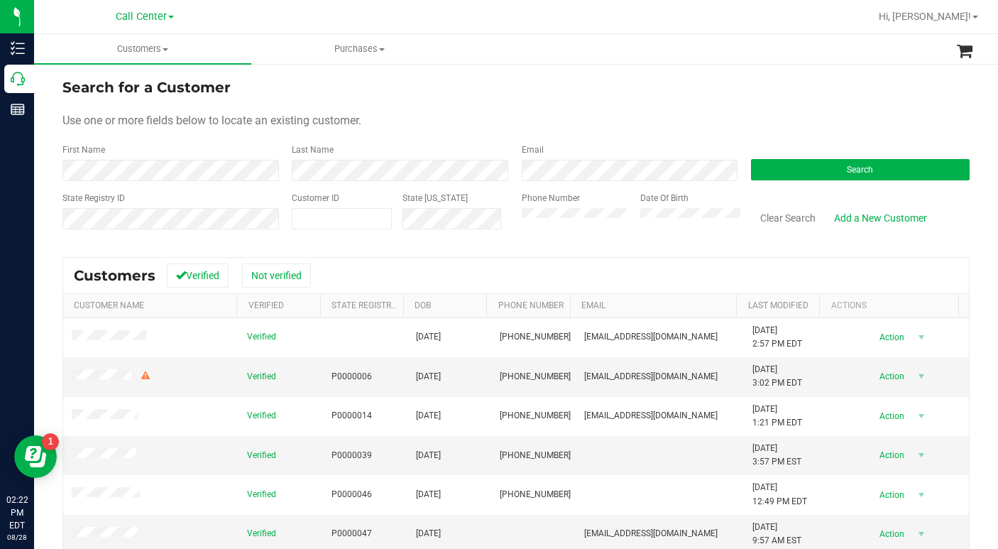
click at [702, 114] on div "Use one or more fields below to locate an existing customer." at bounding box center [515, 120] width 907 height 17
click at [786, 167] on button "Search" at bounding box center [860, 169] width 219 height 21
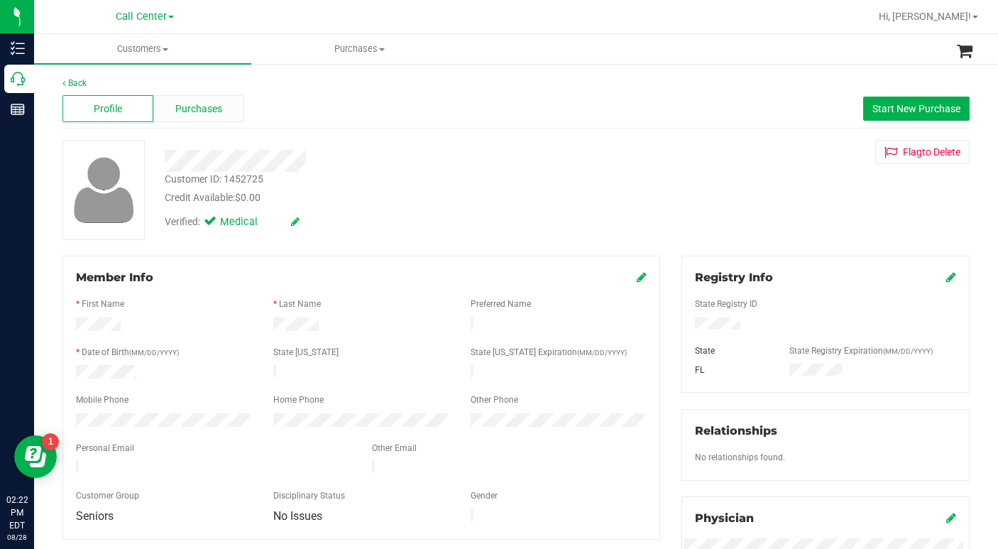
click at [211, 118] on div "Profile Purchases Start New Purchase" at bounding box center [515, 108] width 907 height 39
click at [193, 107] on span "Purchases" at bounding box center [198, 108] width 47 height 15
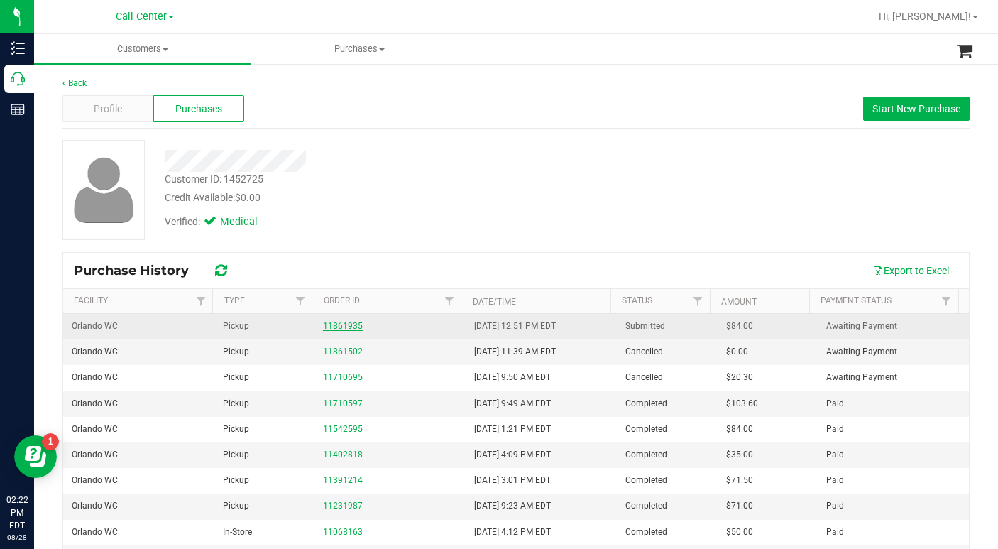
click at [333, 322] on link "11861935" at bounding box center [343, 326] width 40 height 10
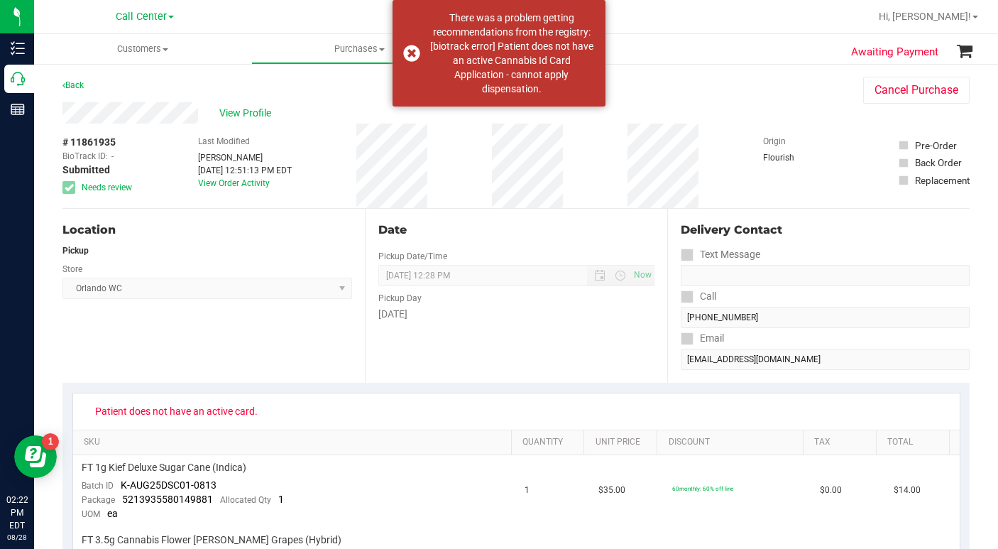
click at [160, 357] on div "Location Pickup Store [GEOGRAPHIC_DATA] WC Select Store [PERSON_NAME][GEOGRAPHI…" at bounding box center [213, 296] width 302 height 174
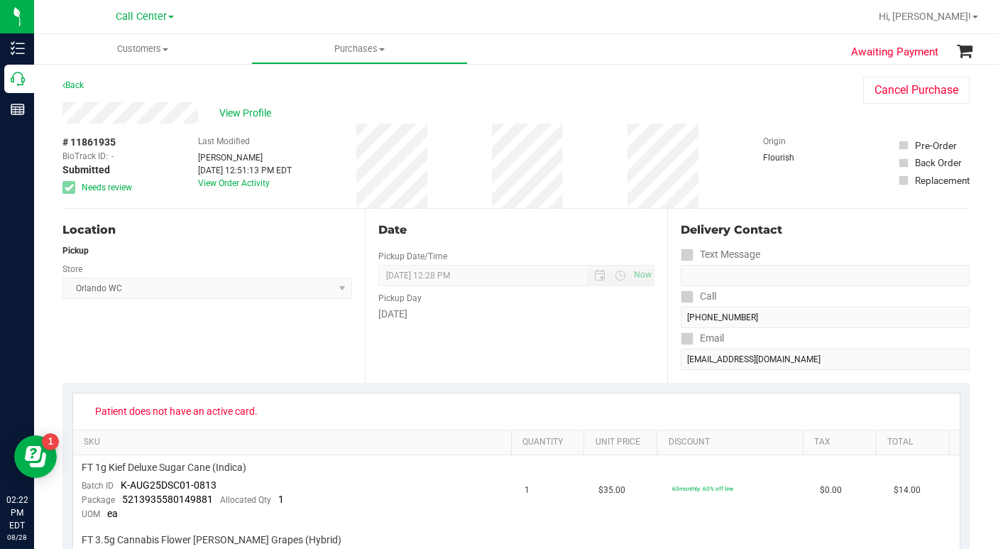
click at [157, 354] on div "Location Pickup Store [GEOGRAPHIC_DATA] WC Select Store [PERSON_NAME][GEOGRAPHI…" at bounding box center [213, 296] width 302 height 174
click at [720, 130] on div "# 11861935 BioTrack ID: - Submitted Needs review Last Modified [PERSON_NAME] [D…" at bounding box center [515, 165] width 907 height 84
click at [753, 118] on div "View Profile" at bounding box center [448, 112] width 772 height 21
click at [164, 46] on span "Customers" at bounding box center [142, 49] width 217 height 13
click at [126, 83] on span "All customers" at bounding box center [85, 85] width 102 height 12
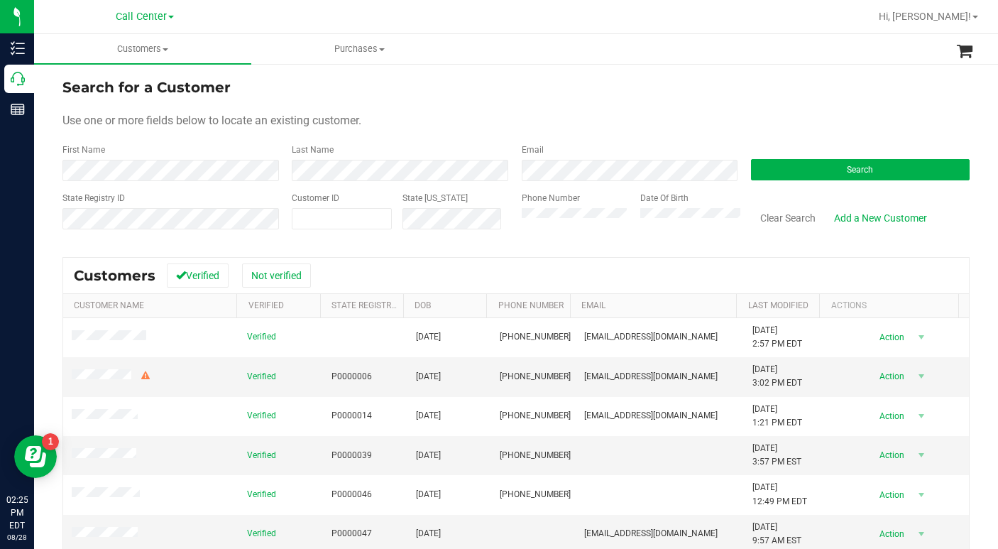
click at [668, 101] on form "Search for a Customer Use one or more fields below to locate an existing custom…" at bounding box center [515, 159] width 907 height 165
click at [810, 167] on button "Search" at bounding box center [860, 169] width 219 height 21
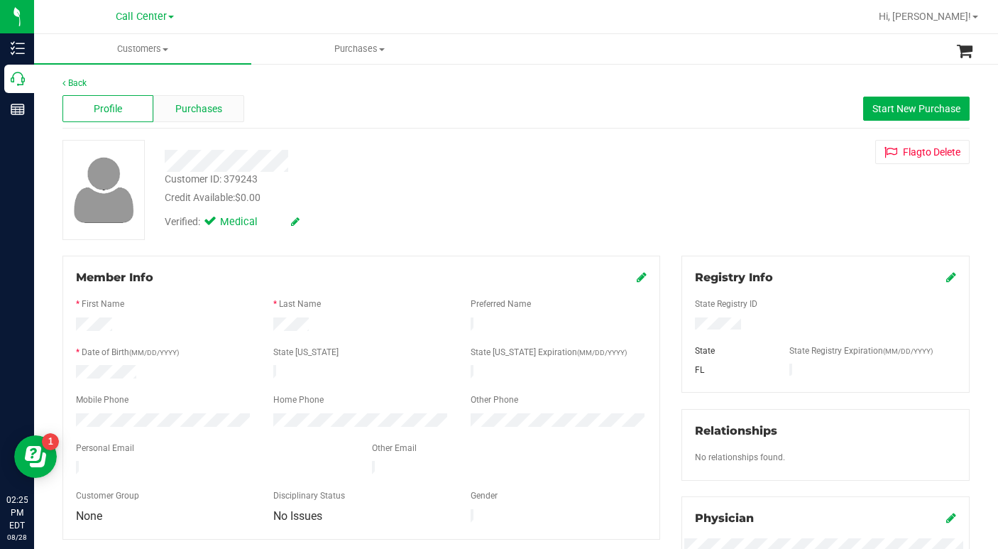
click at [201, 109] on span "Purchases" at bounding box center [198, 108] width 47 height 15
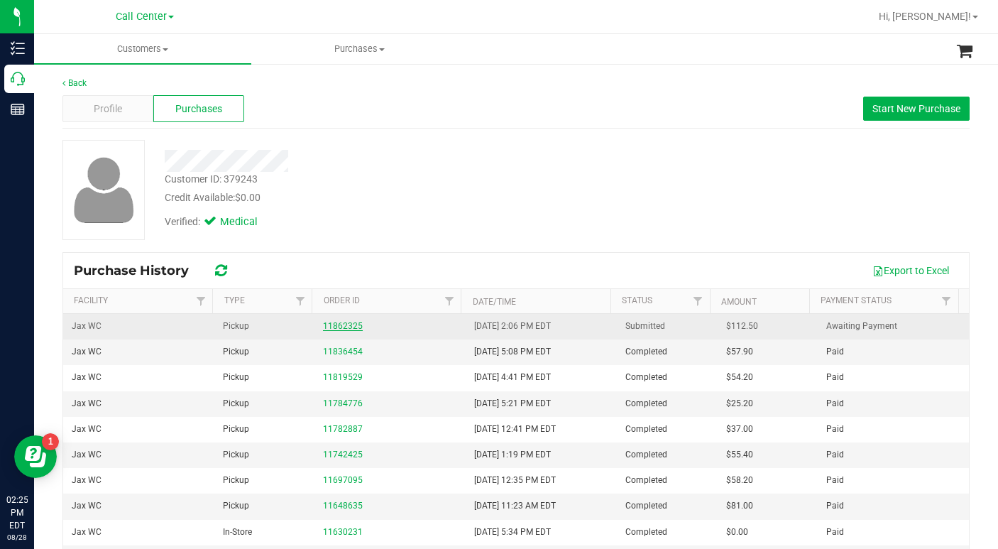
click at [331, 326] on link "11862325" at bounding box center [343, 326] width 40 height 10
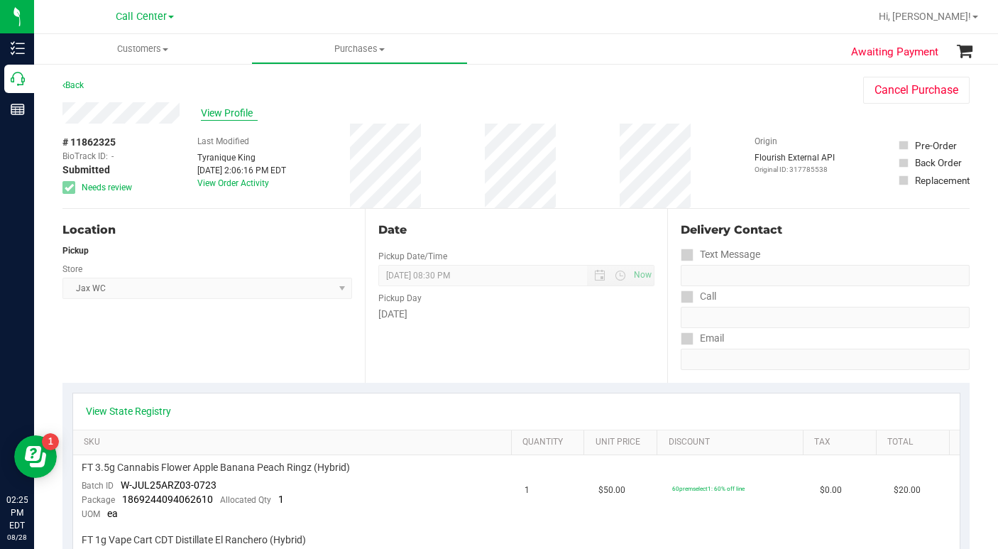
click at [226, 114] on span "View Profile" at bounding box center [229, 113] width 57 height 15
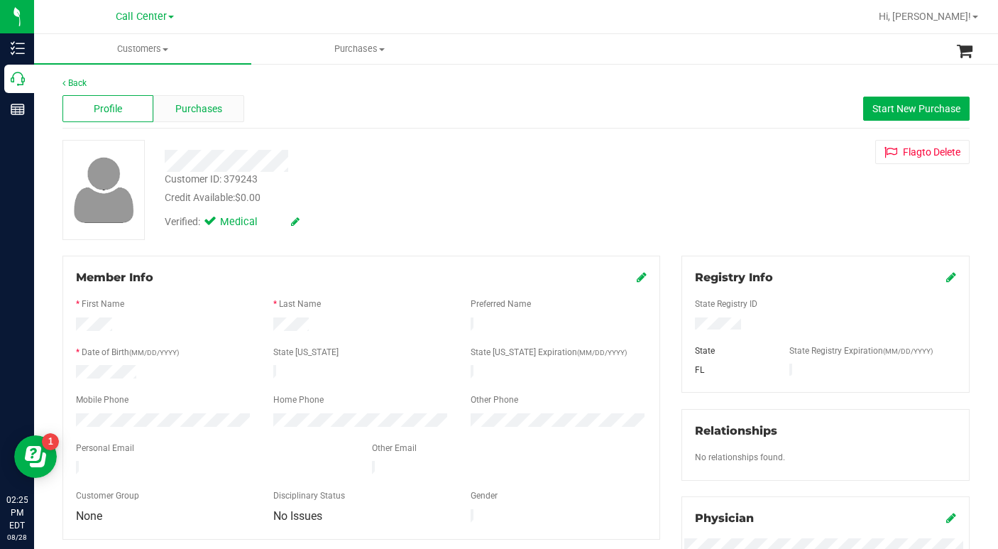
click at [203, 111] on span "Purchases" at bounding box center [198, 108] width 47 height 15
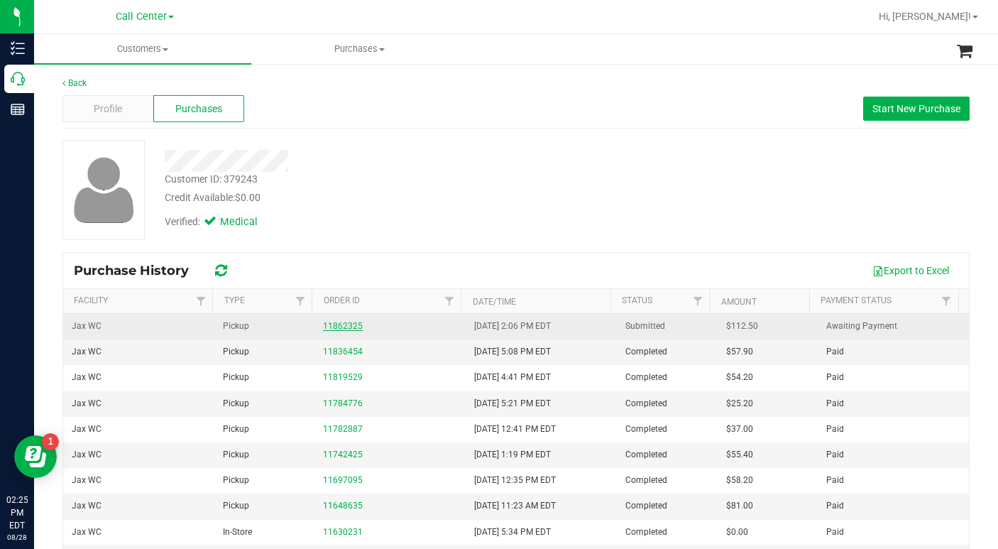
click at [338, 329] on link "11862325" at bounding box center [343, 326] width 40 height 10
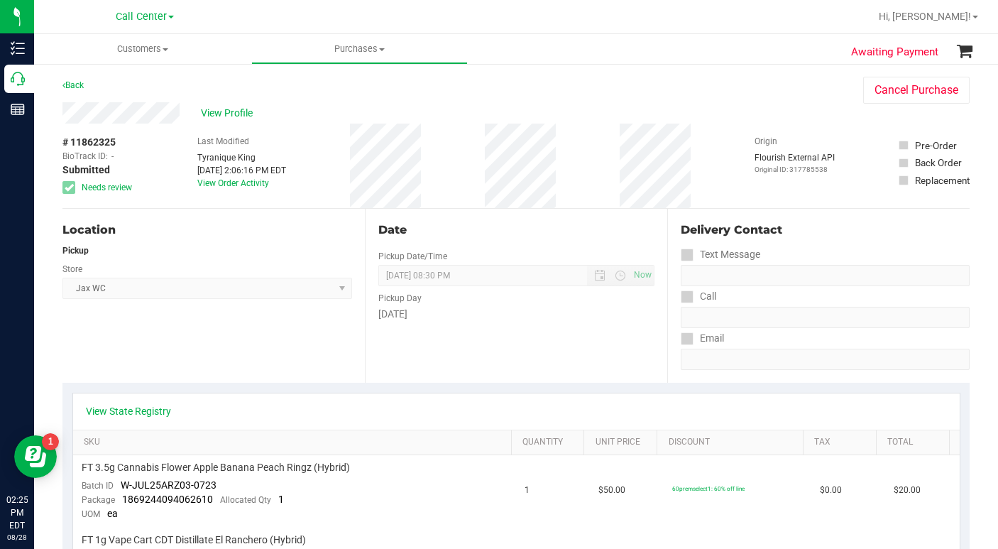
click at [298, 347] on div "Location Pickup Store Jax WC Select Store [PERSON_NAME][GEOGRAPHIC_DATA] [PERSO…" at bounding box center [213, 296] width 302 height 174
click at [229, 111] on span "View Profile" at bounding box center [229, 113] width 57 height 15
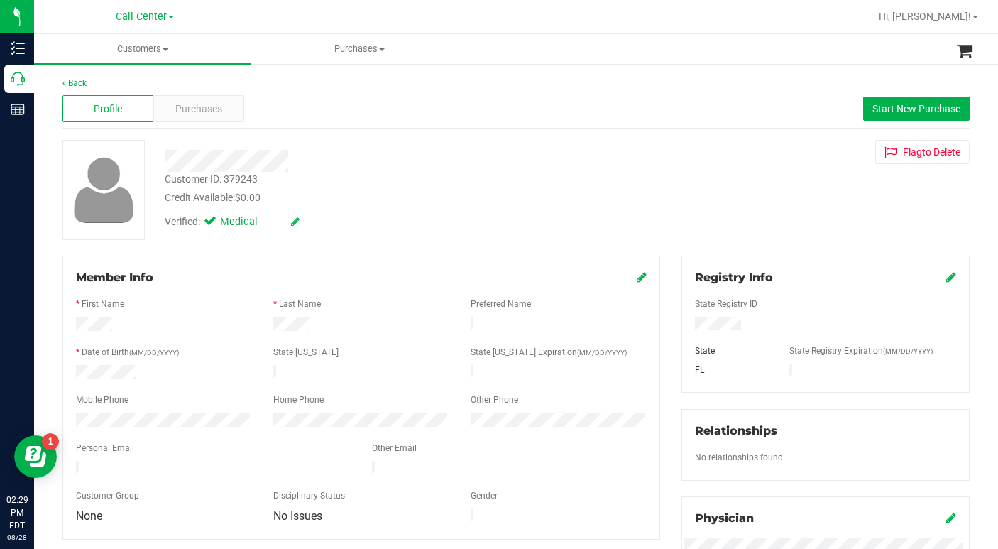
click at [717, 215] on div "Customer ID: 379243 Credit Available: $0.00 Verified: Medical Flag to [GEOGRAPH…" at bounding box center [516, 190] width 928 height 100
drag, startPoint x: 715, startPoint y: 187, endPoint x: 715, endPoint y: 197, distance: 10.7
click at [716, 187] on div "Customer ID: 379243 Credit Available: $0.00 Verified: Medical Flag to [GEOGRAPH…" at bounding box center [516, 190] width 928 height 100
click at [705, 225] on div "Customer ID: 379243 Credit Available: $0.00 Verified: Medical Flag to [GEOGRAPH…" at bounding box center [516, 190] width 928 height 100
drag, startPoint x: 705, startPoint y: 183, endPoint x: 599, endPoint y: 241, distance: 120.7
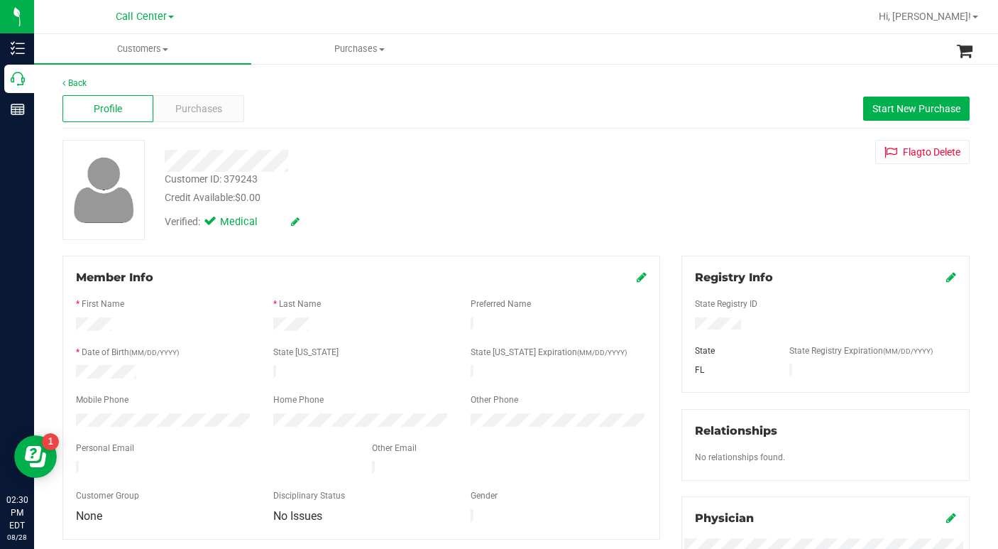
click at [705, 183] on div "Customer ID: 379243 Credit Available: $0.00 Verified: Medical Flag to [GEOGRAPH…" at bounding box center [516, 190] width 928 height 100
click at [666, 219] on div "Customer ID: 379243 Credit Available: $0.00 Verified: Medical Flag to [GEOGRAPH…" at bounding box center [516, 190] width 928 height 100
drag, startPoint x: 761, startPoint y: 199, endPoint x: 694, endPoint y: 270, distance: 98.4
click at [761, 199] on div "Customer ID: 379243 Credit Available: $0.00 Verified: Medical Flag to [GEOGRAPH…" at bounding box center [516, 190] width 928 height 100
drag, startPoint x: 775, startPoint y: 203, endPoint x: 587, endPoint y: 209, distance: 188.2
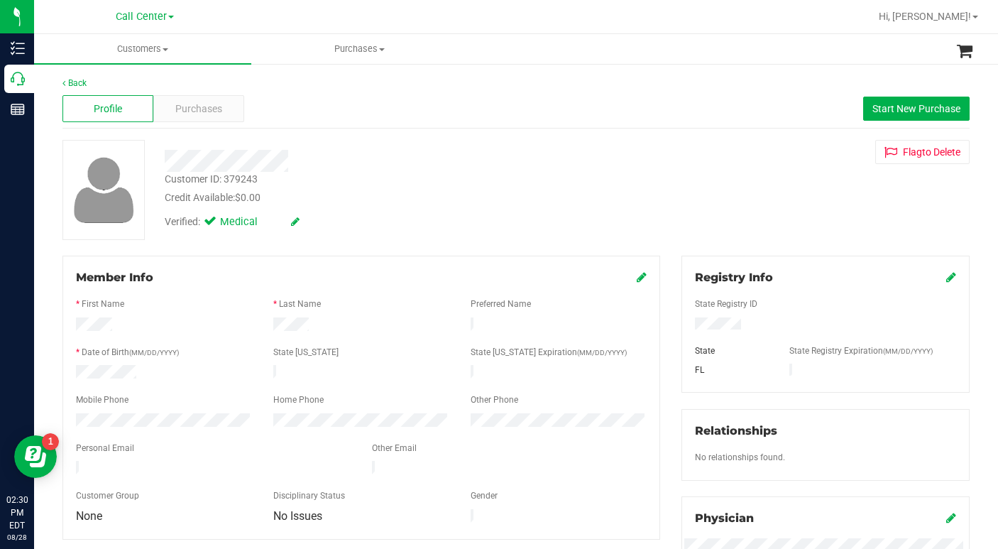
click at [773, 204] on div "Customer ID: 379243 Credit Available: $0.00 Verified: Medical Flag to [GEOGRAPH…" at bounding box center [516, 190] width 928 height 100
click at [197, 114] on span "Purchases" at bounding box center [198, 108] width 47 height 15
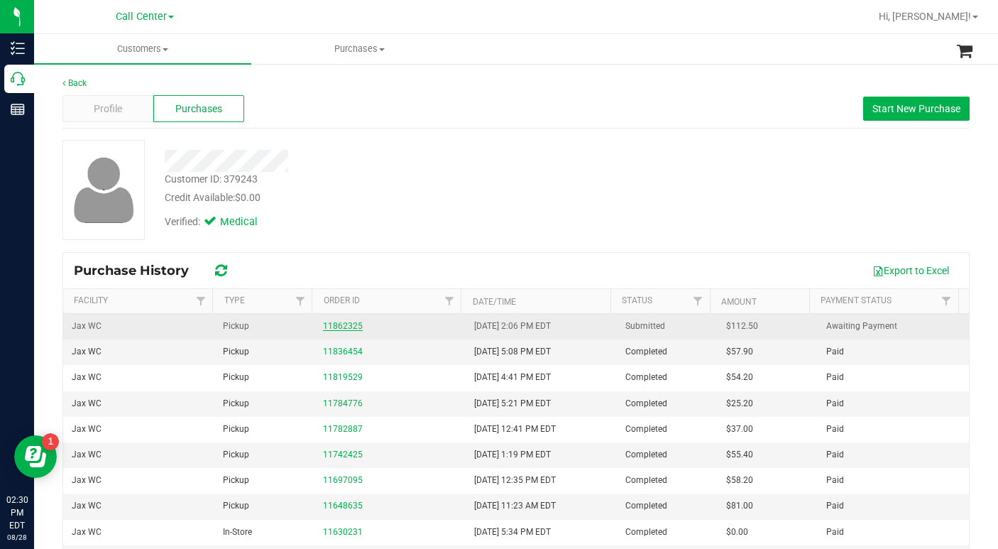
click at [337, 327] on link "11862325" at bounding box center [343, 326] width 40 height 10
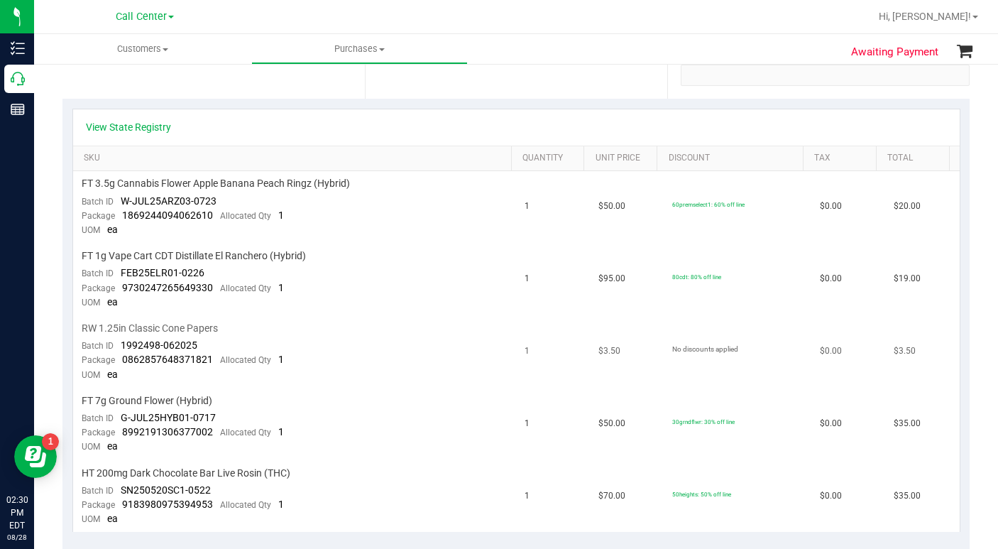
scroll to position [355, 0]
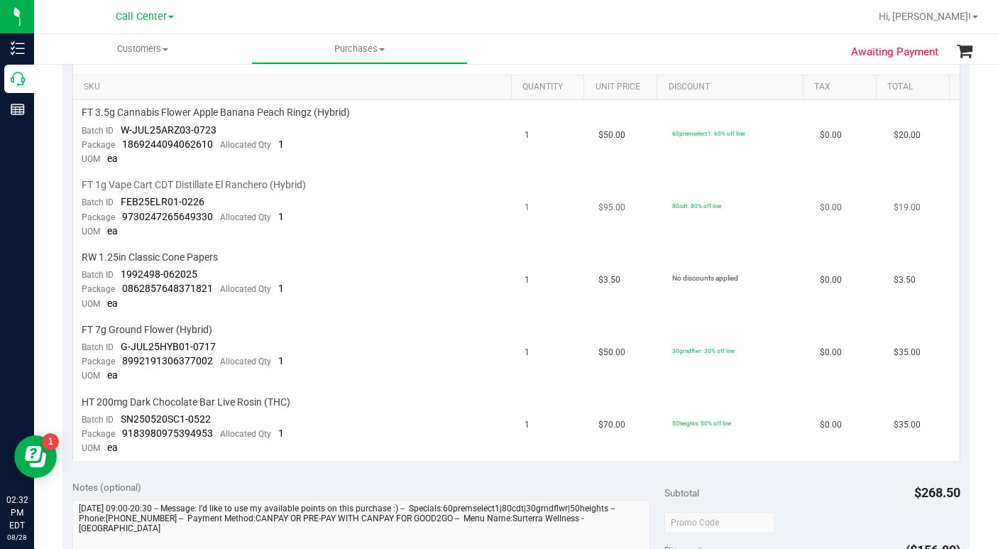
click at [680, 236] on td "80cdt: 80% off line" at bounding box center [737, 208] width 148 height 72
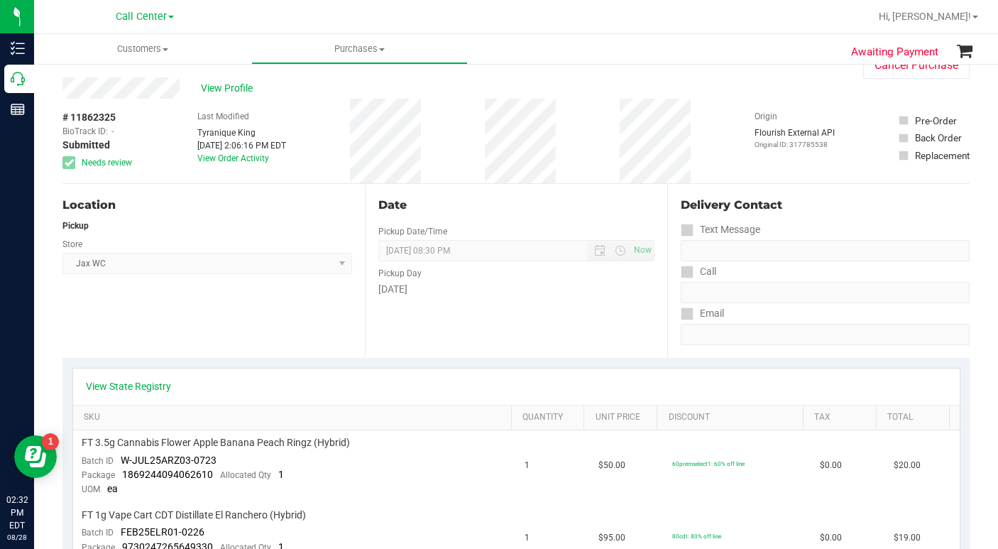
scroll to position [0, 0]
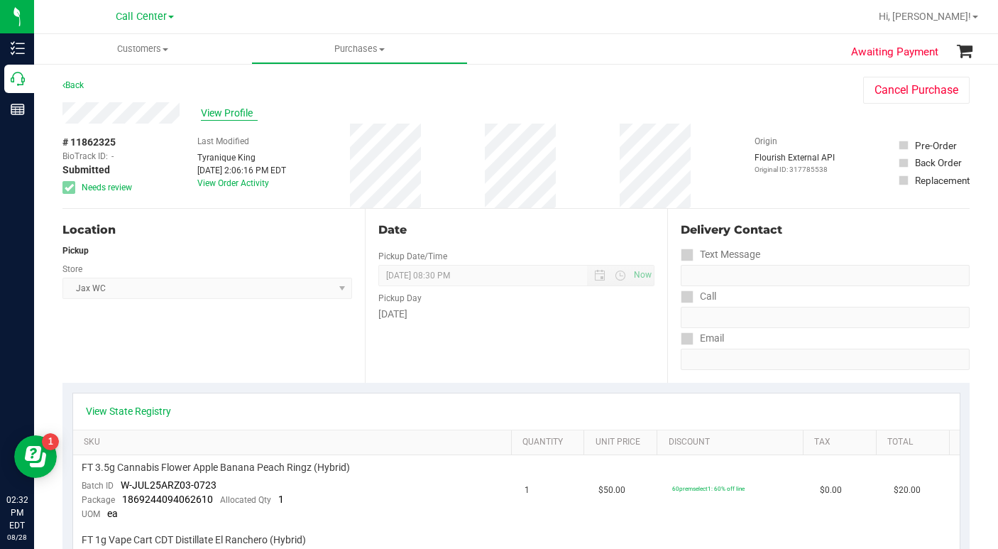
click at [224, 111] on span "View Profile" at bounding box center [229, 113] width 57 height 15
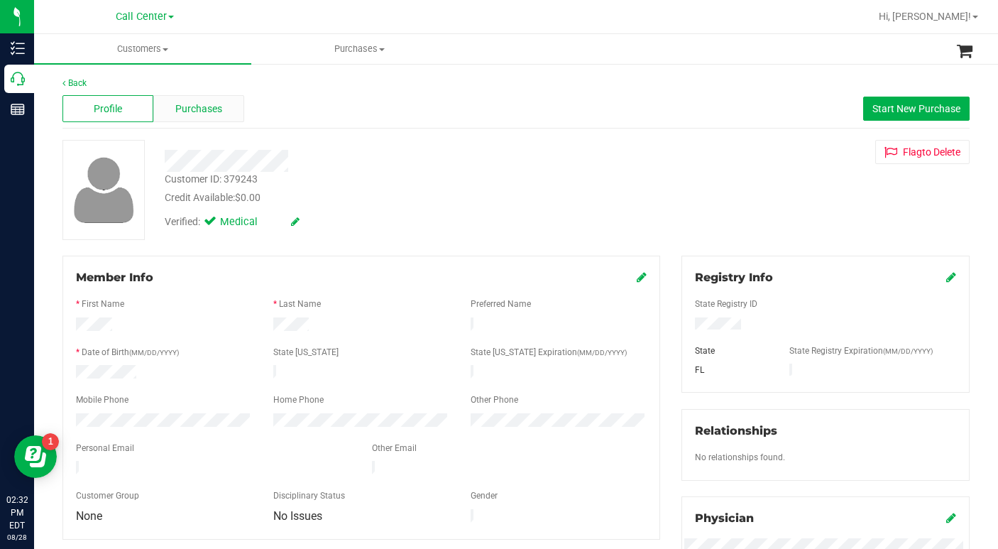
click at [194, 105] on span "Purchases" at bounding box center [198, 108] width 47 height 15
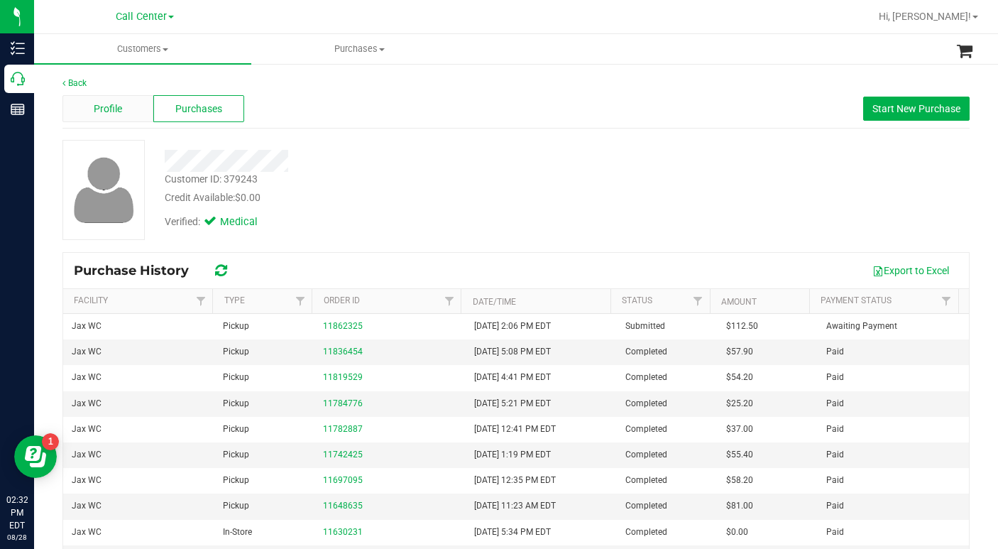
click at [126, 107] on div "Profile" at bounding box center [107, 108] width 91 height 27
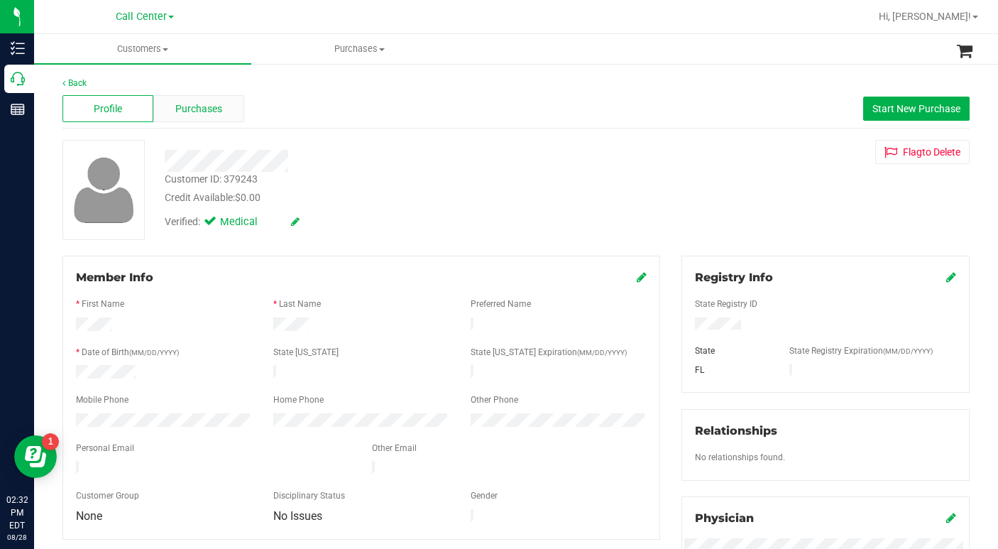
click at [198, 112] on span "Purchases" at bounding box center [198, 108] width 47 height 15
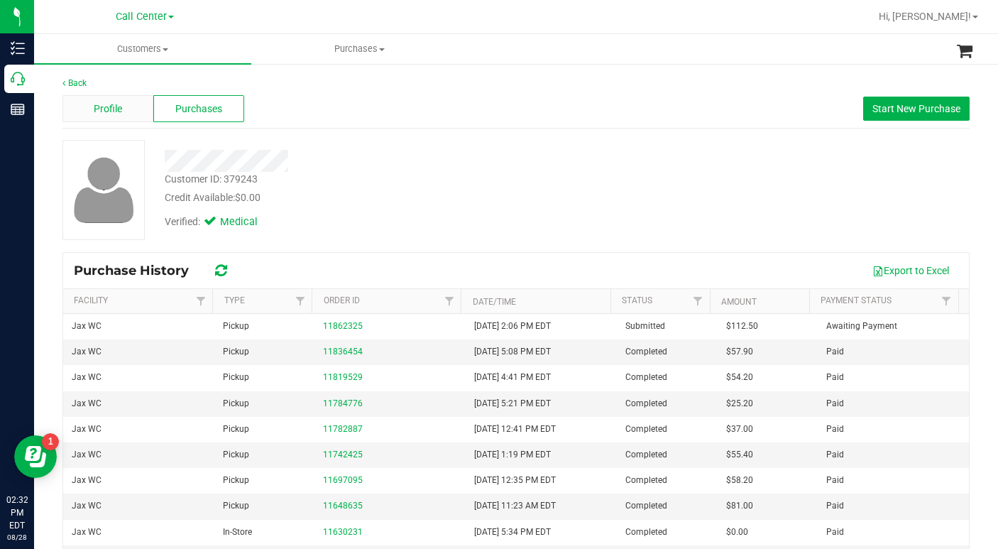
click at [102, 119] on div "Profile" at bounding box center [107, 108] width 91 height 27
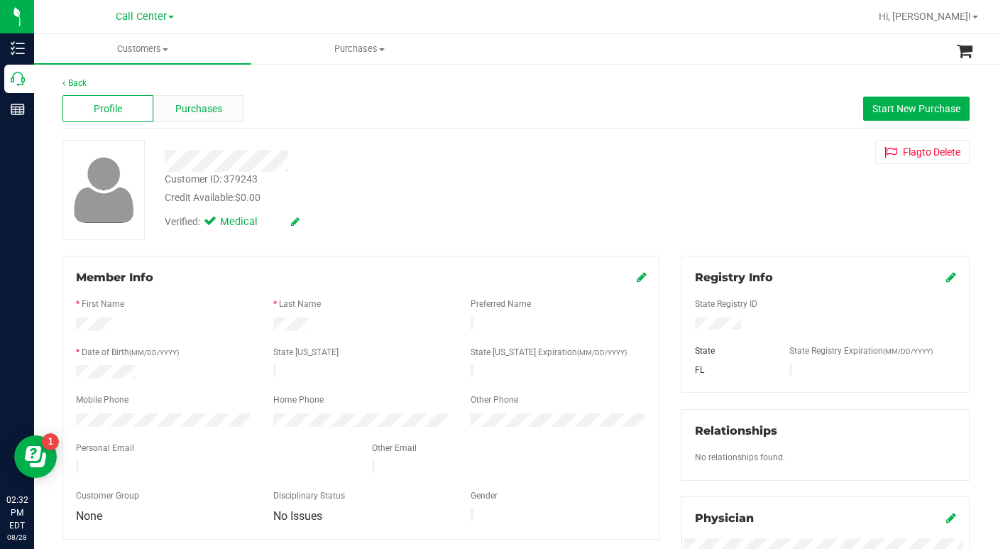
click at [199, 111] on span "Purchases" at bounding box center [198, 108] width 47 height 15
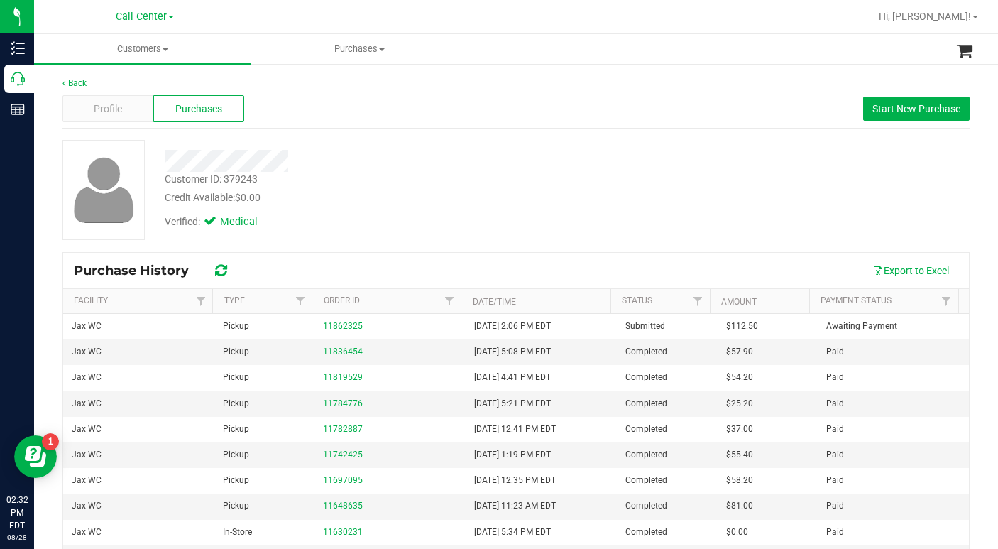
click at [719, 228] on div "Customer ID: 379243 Credit Available: $0.00 Verified: Medical" at bounding box center [516, 190] width 928 height 100
click at [123, 108] on div "Profile" at bounding box center [107, 108] width 91 height 27
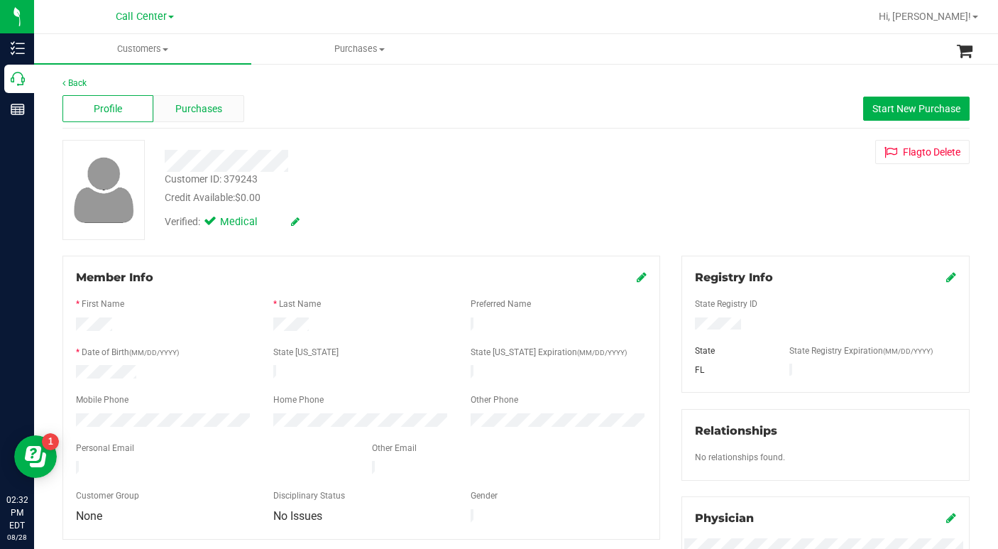
click at [192, 116] on span "Purchases" at bounding box center [198, 108] width 47 height 15
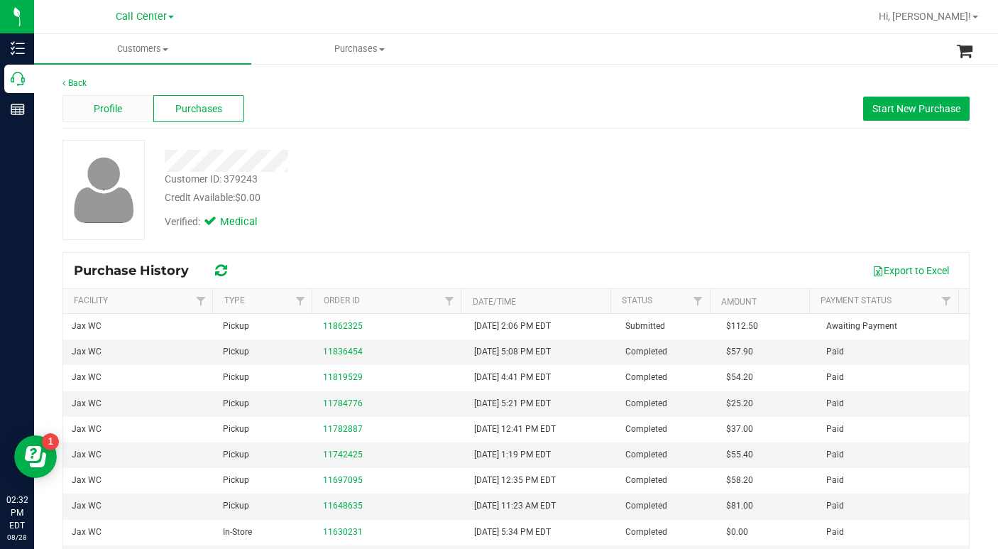
click at [102, 110] on span "Profile" at bounding box center [108, 108] width 28 height 15
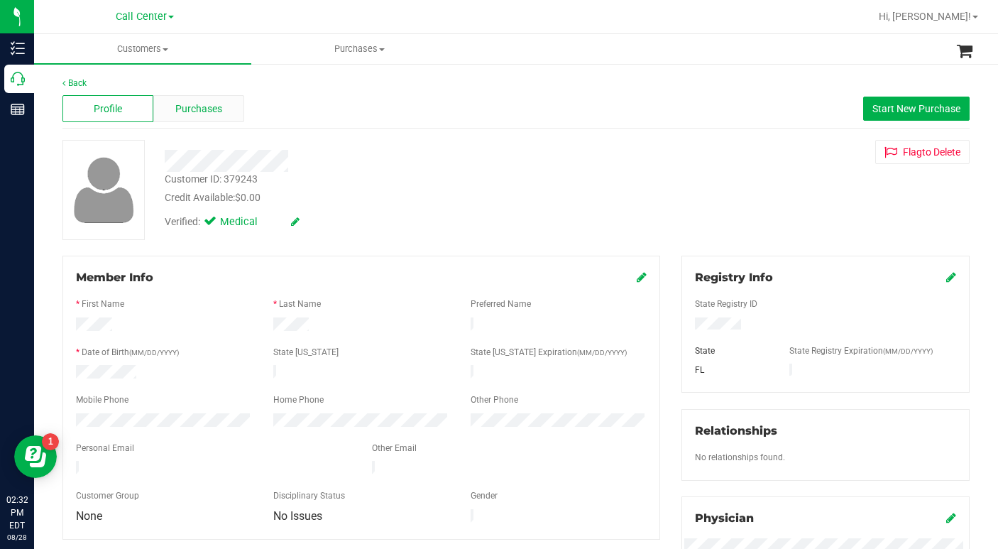
click at [203, 112] on span "Purchases" at bounding box center [198, 108] width 47 height 15
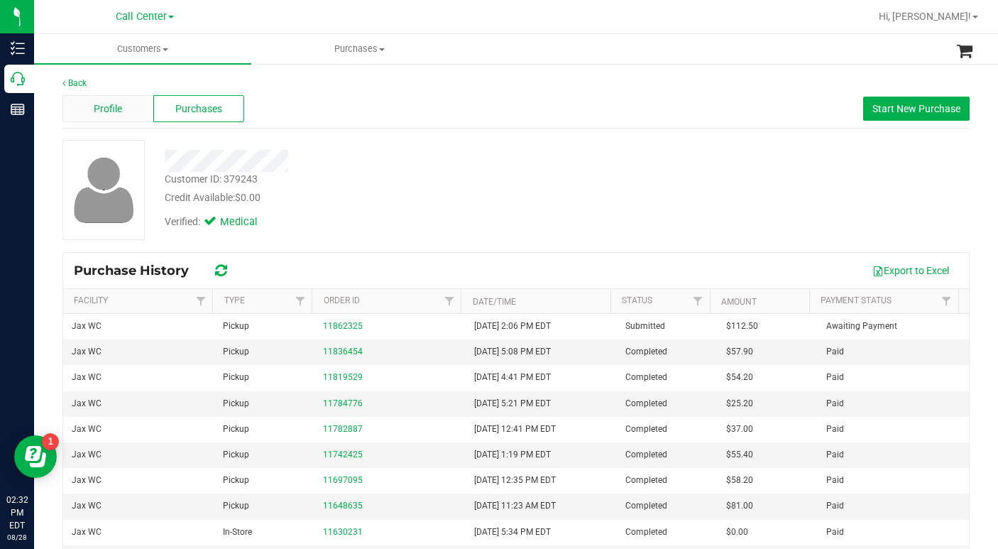
click at [90, 112] on div "Profile" at bounding box center [107, 108] width 91 height 27
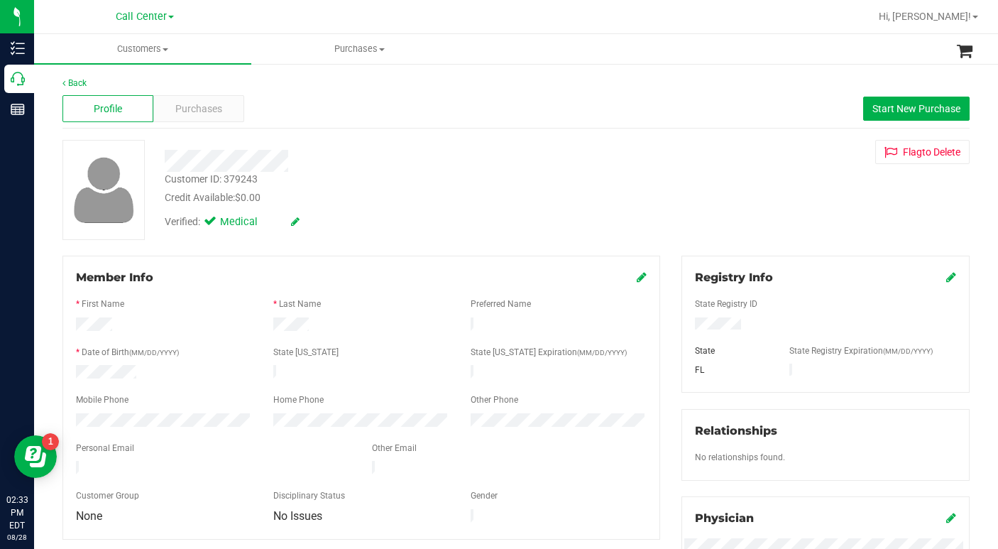
drag, startPoint x: 681, startPoint y: 170, endPoint x: 636, endPoint y: 187, distance: 47.8
click at [681, 170] on div "Customer ID: 379243 Credit Available: $0.00 Verified: Medical Flag to [GEOGRAPH…" at bounding box center [516, 190] width 928 height 100
click at [201, 102] on span "Purchases" at bounding box center [198, 108] width 47 height 15
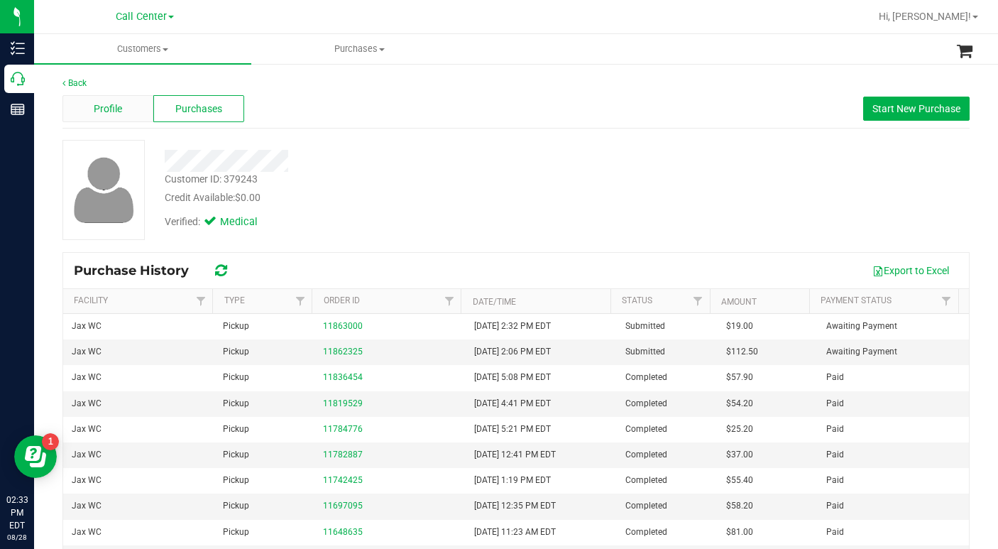
click at [114, 112] on span "Profile" at bounding box center [108, 108] width 28 height 15
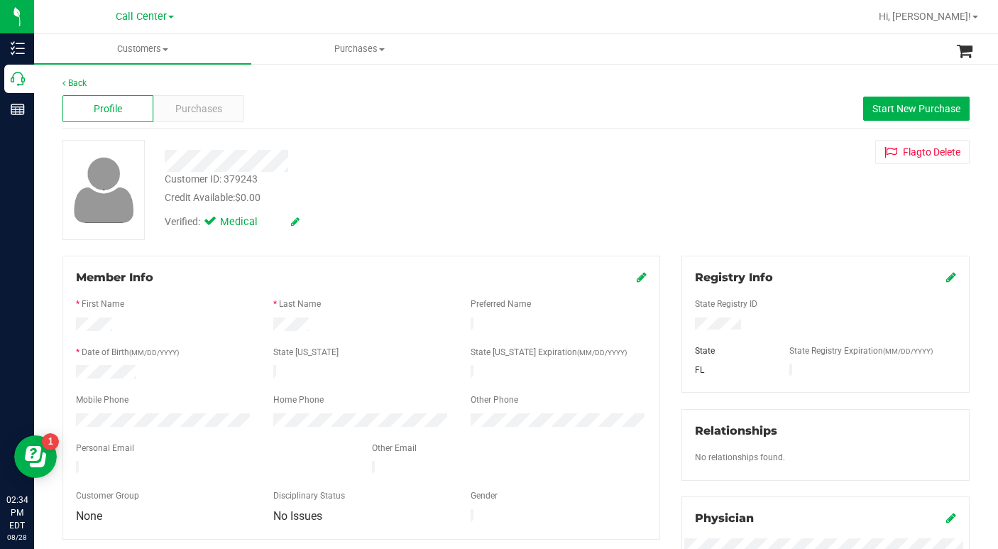
click at [742, 221] on div "Customer ID: 379243 Credit Available: $0.00 Verified: Medical Flag to [GEOGRAPH…" at bounding box center [516, 190] width 928 height 100
click at [201, 109] on span "Purchases" at bounding box center [198, 108] width 47 height 15
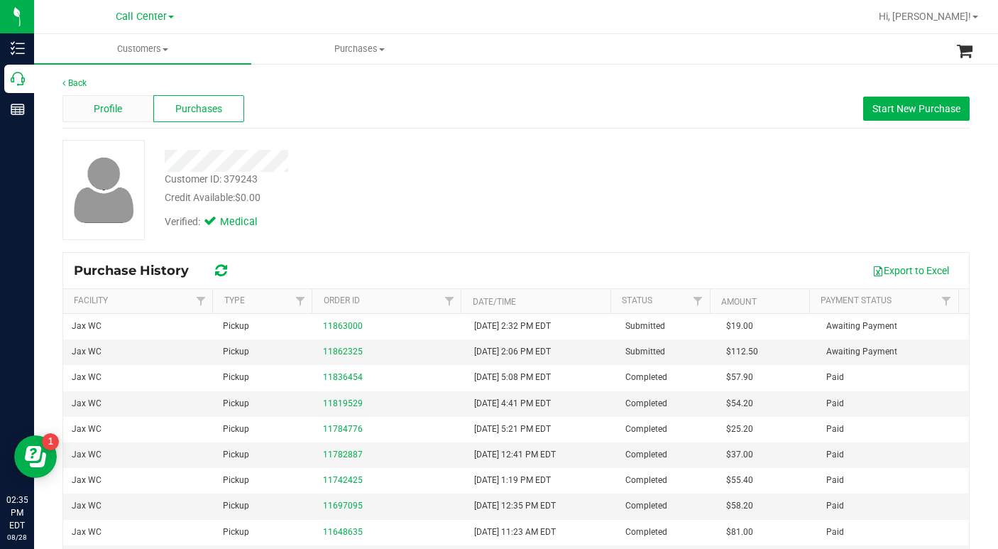
click at [104, 106] on span "Profile" at bounding box center [108, 108] width 28 height 15
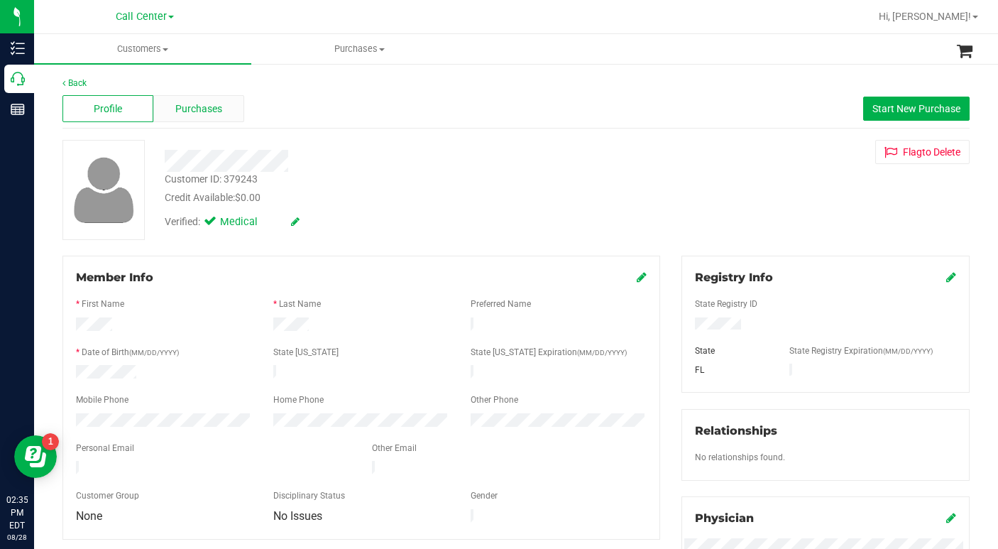
click at [187, 114] on span "Purchases" at bounding box center [198, 108] width 47 height 15
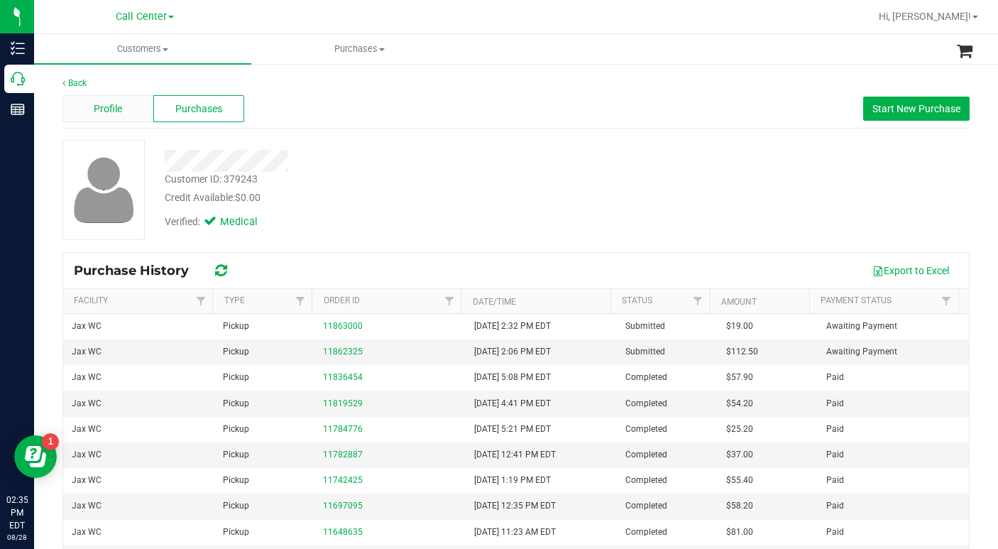
click at [110, 113] on span "Profile" at bounding box center [108, 108] width 28 height 15
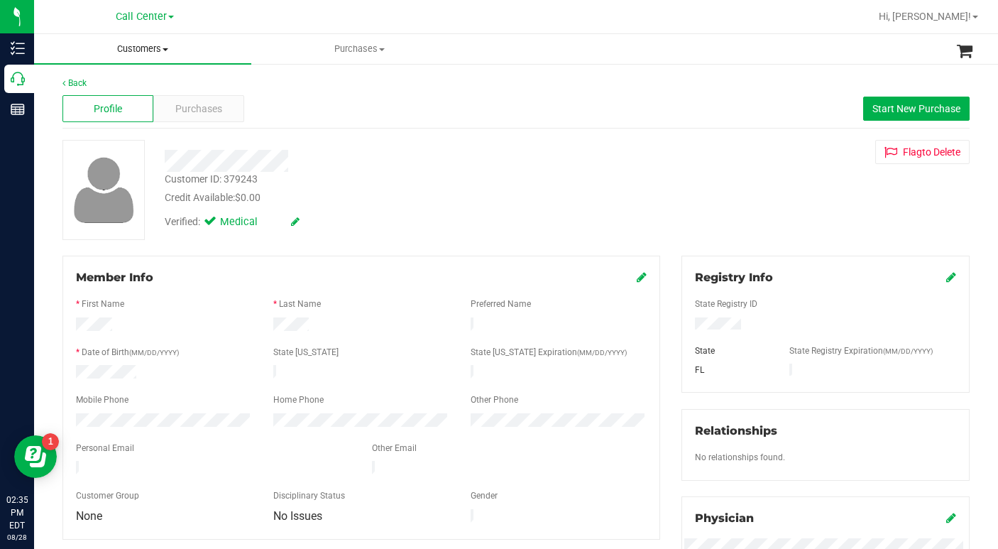
click at [164, 51] on span "Customers" at bounding box center [142, 49] width 217 height 13
click at [108, 89] on span "All customers" at bounding box center [85, 85] width 102 height 12
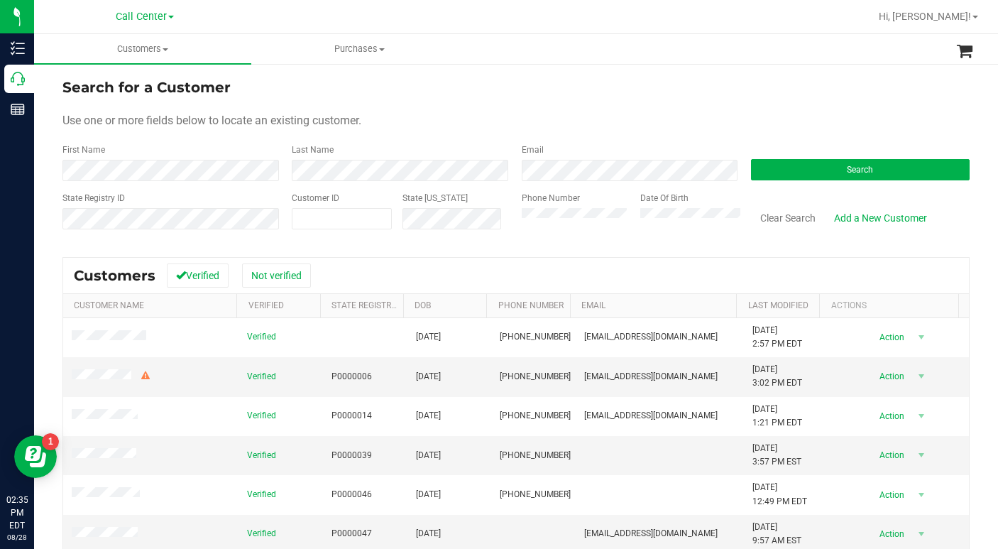
click at [727, 125] on div "Use one or more fields below to locate an existing customer." at bounding box center [515, 120] width 907 height 17
click at [698, 118] on div "Use one or more fields below to locate an existing customer." at bounding box center [515, 120] width 907 height 17
click at [810, 106] on form "Search for a Customer Use one or more fields below to locate an existing custom…" at bounding box center [515, 159] width 907 height 165
click at [847, 174] on span "Search" at bounding box center [860, 170] width 26 height 10
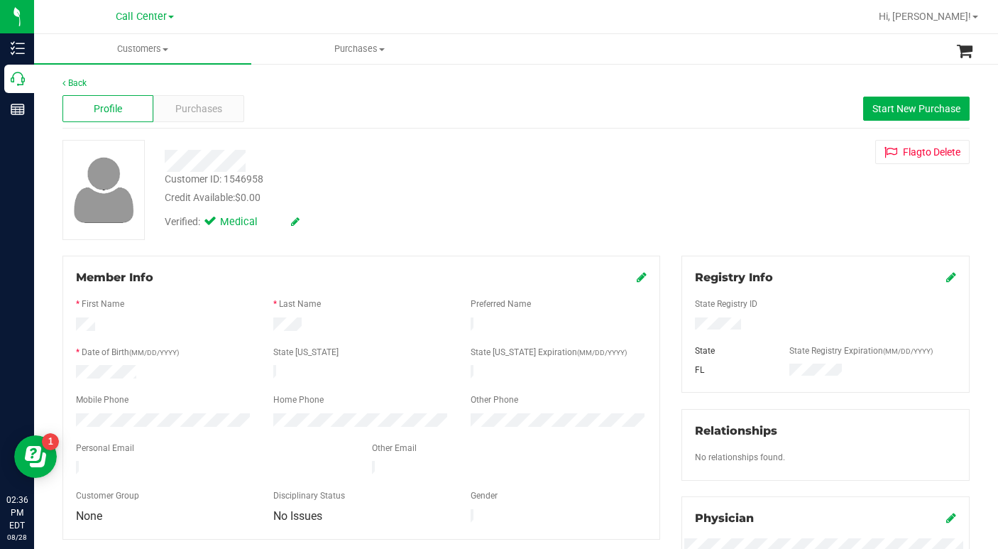
click at [722, 219] on div "Customer ID: 1546958 Credit Available: $0.00 Verified: Medical Flag to [GEOGRAP…" at bounding box center [516, 190] width 928 height 100
click at [706, 229] on div "Customer ID: 1546958 Credit Available: $0.00 Verified: Medical Flag to [GEOGRAP…" at bounding box center [516, 190] width 928 height 100
click at [716, 189] on div "Customer ID: 1546958 Credit Available: $0.00 Verified: Medical Flag to [GEOGRAP…" at bounding box center [516, 190] width 928 height 100
click at [731, 199] on div "Customer ID: 1546958 Credit Available: $0.00 Verified: Medical Flag to [GEOGRAP…" at bounding box center [516, 190] width 928 height 100
drag, startPoint x: 782, startPoint y: 180, endPoint x: 759, endPoint y: 185, distance: 24.1
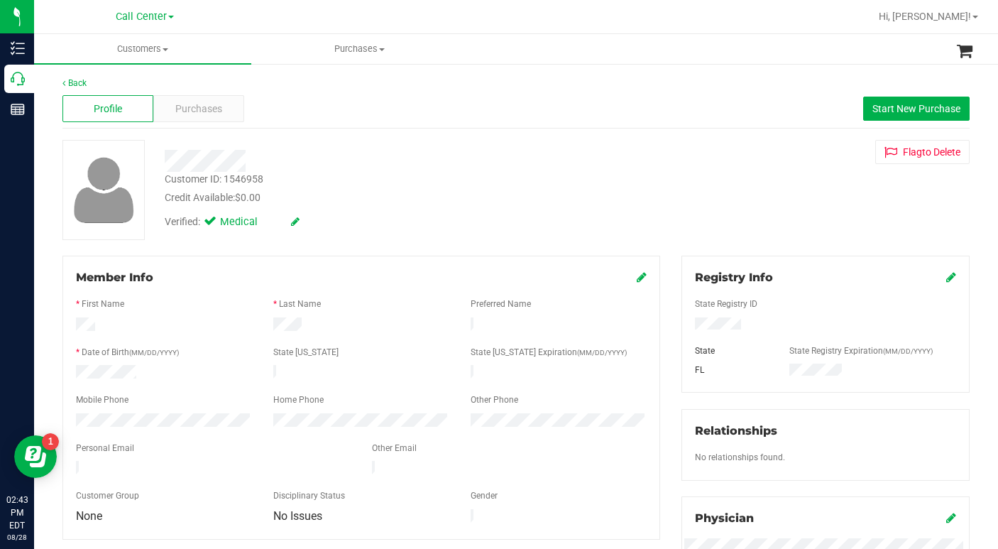
click at [779, 183] on div "Customer ID: 1546958 Credit Available: $0.00 Verified: Medical Flag to [GEOGRAP…" at bounding box center [516, 190] width 928 height 100
click at [164, 50] on span at bounding box center [165, 49] width 6 height 3
click at [117, 82] on span "All customers" at bounding box center [85, 85] width 102 height 12
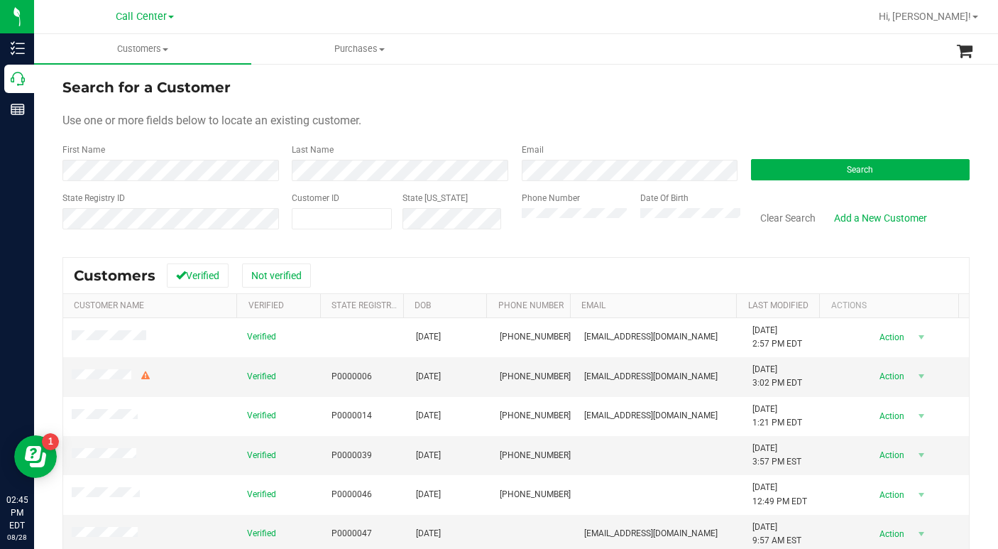
click at [763, 118] on div "Use one or more fields below to locate an existing customer." at bounding box center [515, 120] width 907 height 17
click at [339, 216] on span at bounding box center [342, 218] width 100 height 21
type input "379243"
click at [786, 172] on button "Search" at bounding box center [860, 169] width 219 height 21
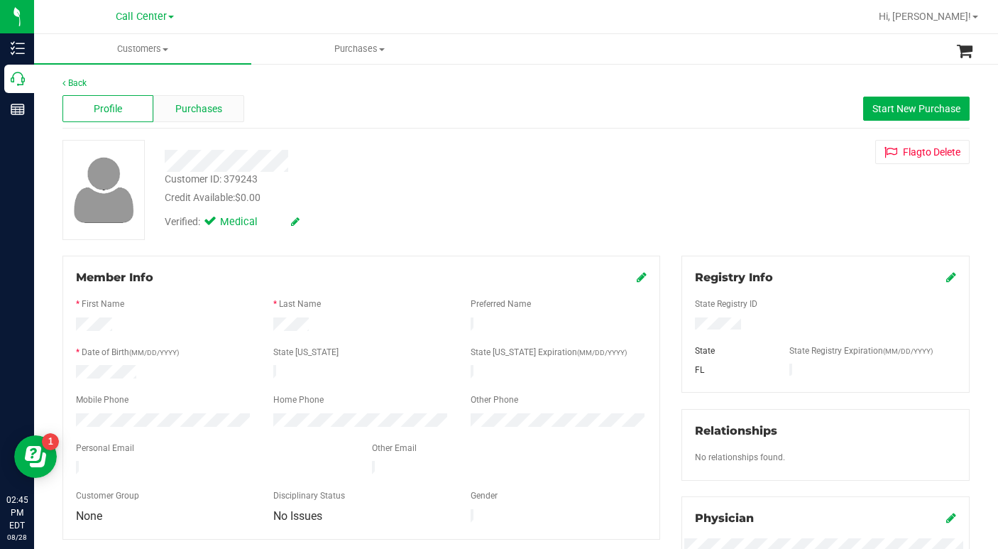
click at [195, 101] on span "Purchases" at bounding box center [198, 108] width 47 height 15
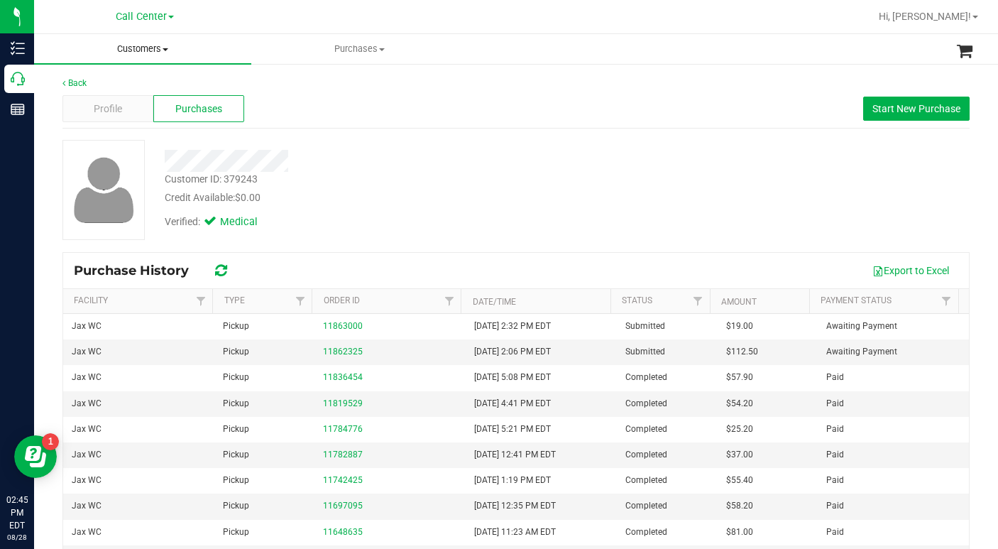
click at [167, 48] on span at bounding box center [165, 49] width 6 height 3
click at [115, 84] on span "All customers" at bounding box center [85, 85] width 102 height 12
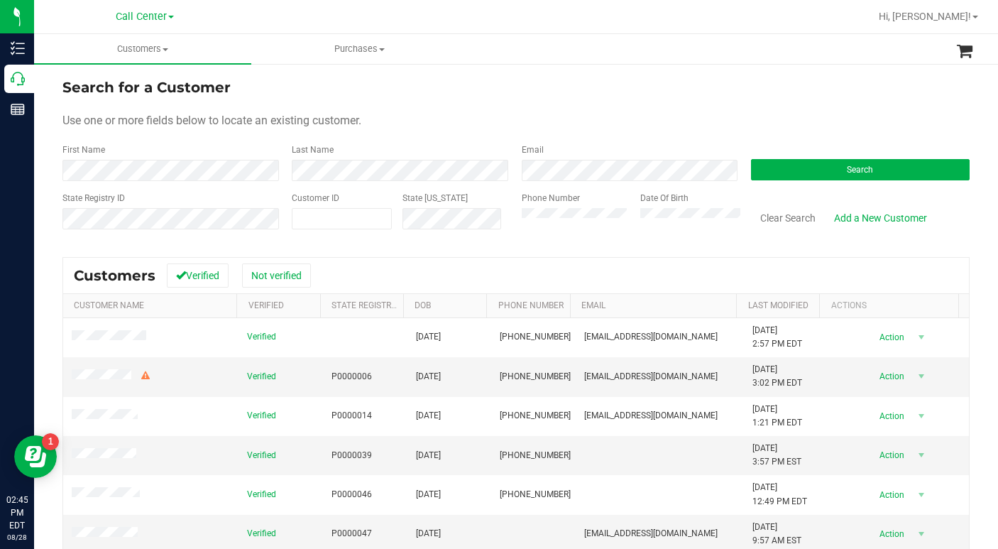
click at [436, 108] on form "Search for a Customer Use one or more fields below to locate an existing custom…" at bounding box center [515, 159] width 907 height 165
click at [706, 122] on div "Use one or more fields below to locate an existing customer." at bounding box center [515, 120] width 907 height 17
click at [737, 91] on div "Search for a Customer" at bounding box center [515, 87] width 907 height 21
click at [799, 167] on button "Search" at bounding box center [860, 169] width 219 height 21
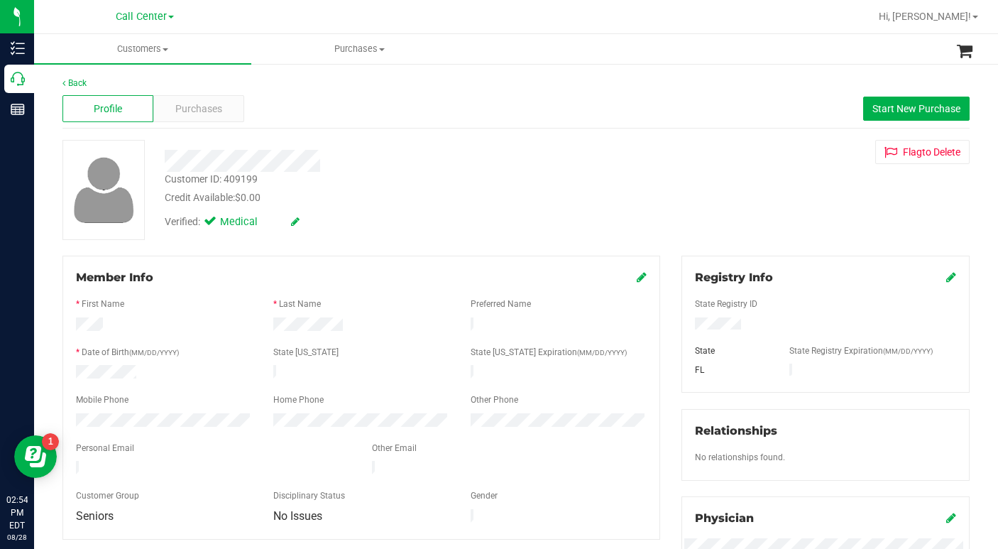
click at [310, 273] on div "Member Info" at bounding box center [361, 277] width 571 height 17
click at [382, 255] on div "Back Profile Purchases Start New Purchase Customer ID: 409199 Credit Available:…" at bounding box center [515, 529] width 907 height 905
click at [715, 206] on div "Customer ID: 409199 Credit Available: $0.00 Verified: Medical Flag to [GEOGRAPH…" at bounding box center [516, 190] width 928 height 100
click at [728, 166] on div "Customer ID: 409199 Credit Available: $0.00 Verified: Medical Flag to [GEOGRAPH…" at bounding box center [516, 190] width 928 height 100
click at [707, 224] on div "Customer ID: 409199 Credit Available: $0.00 Verified: Medical Flag to [GEOGRAPH…" at bounding box center [516, 190] width 928 height 100
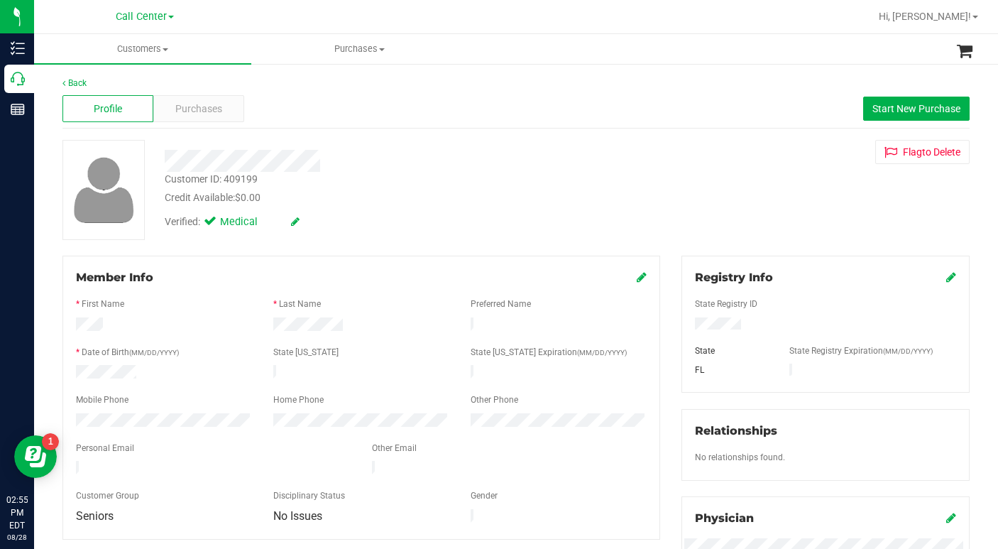
click at [536, 217] on div "Verified: Medical" at bounding box center [386, 220] width 464 height 31
click at [713, 219] on div "Customer ID: 409199 Credit Available: $0.00 Verified: Medical Flag to [GEOGRAPH…" at bounding box center [516, 190] width 928 height 100
click at [719, 211] on div "Customer ID: 409199 Credit Available: $0.00 Verified: Medical Flag to [GEOGRAPH…" at bounding box center [516, 190] width 928 height 100
click at [165, 48] on span at bounding box center [165, 49] width 6 height 3
click at [93, 84] on span "All customers" at bounding box center [85, 85] width 102 height 12
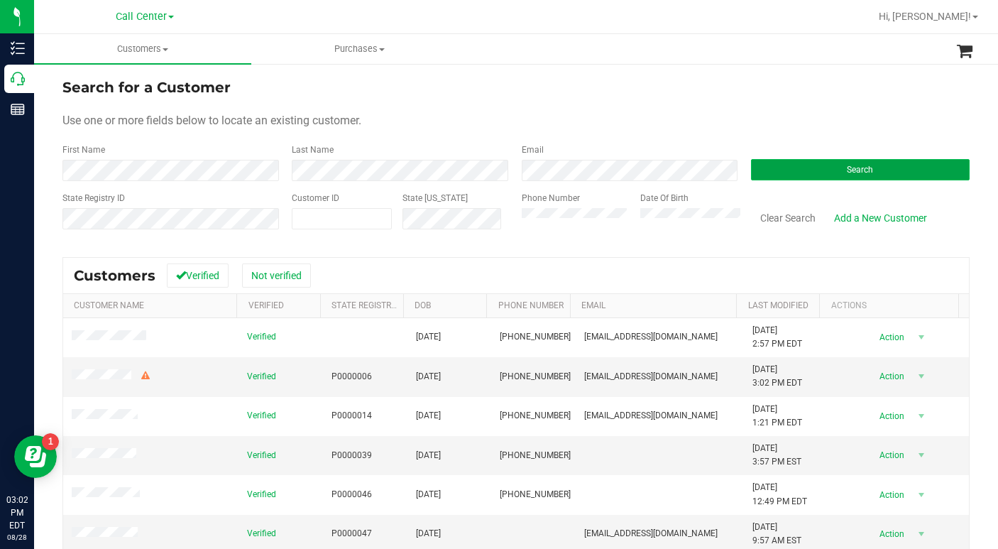
click at [773, 170] on button "Search" at bounding box center [860, 169] width 219 height 21
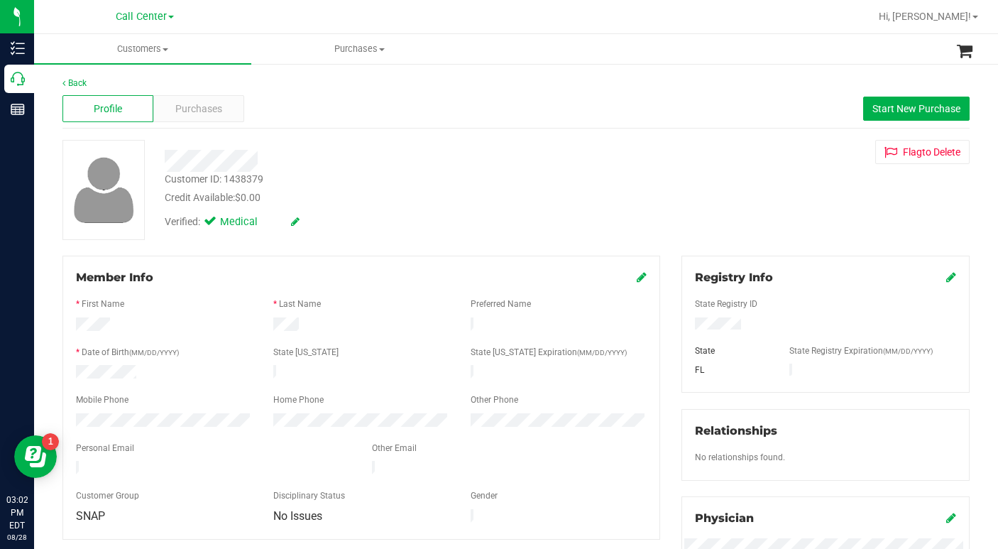
click at [354, 240] on div "Back Profile Purchases Start New Purchase Customer ID: 1438379 Credit Available…" at bounding box center [515, 529] width 907 height 905
click at [377, 238] on div "Customer ID: 1438379 Credit Available: $0.00 Verified: Medical Flag to [GEOGRAP…" at bounding box center [516, 190] width 928 height 100
click at [509, 197] on div "Credit Available: $0.00" at bounding box center [386, 197] width 443 height 15
click at [712, 206] on div "Customer ID: 1438379 Credit Available: $0.00 Verified: Medical Flag to [GEOGRAP…" at bounding box center [516, 190] width 928 height 100
click at [167, 48] on span at bounding box center [165, 49] width 6 height 3
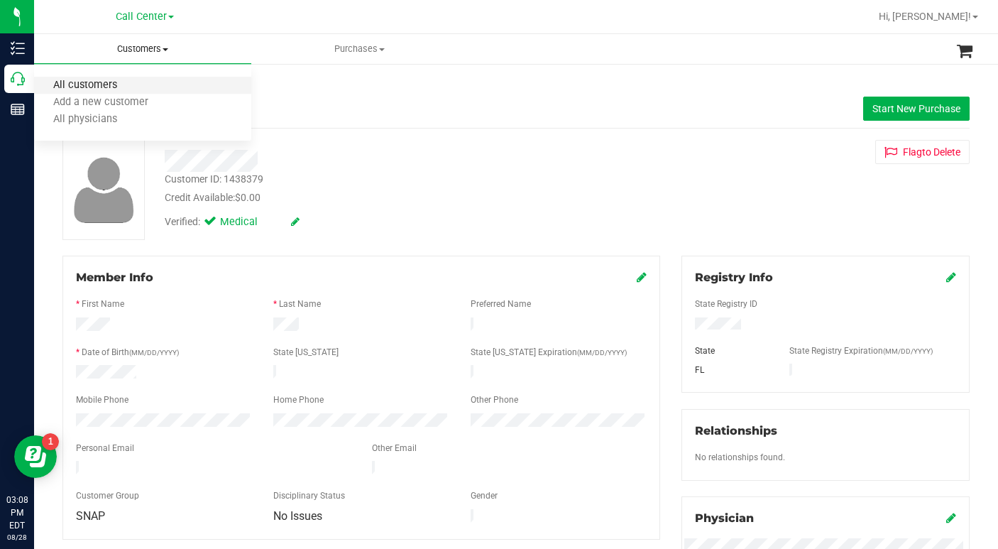
click at [123, 81] on span "All customers" at bounding box center [85, 85] width 102 height 12
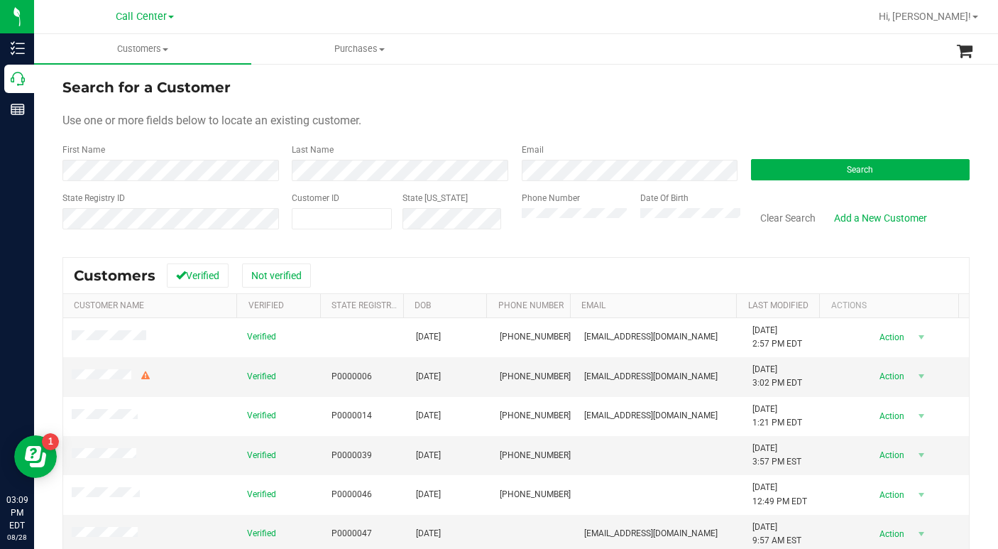
click at [703, 111] on form "Search for a Customer Use one or more fields below to locate an existing custom…" at bounding box center [515, 159] width 907 height 165
click at [774, 167] on button "Search" at bounding box center [860, 169] width 219 height 21
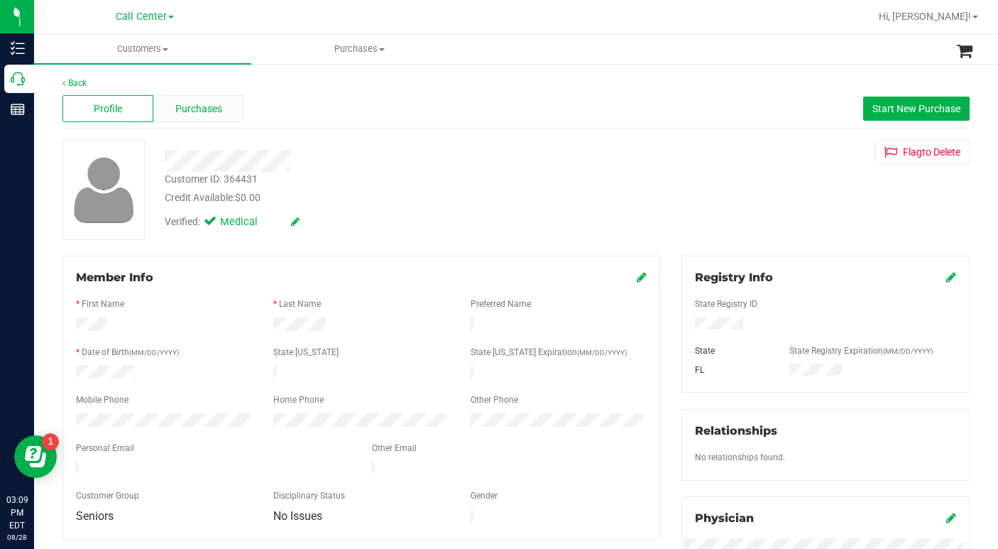
click at [184, 110] on span "Purchases" at bounding box center [198, 108] width 47 height 15
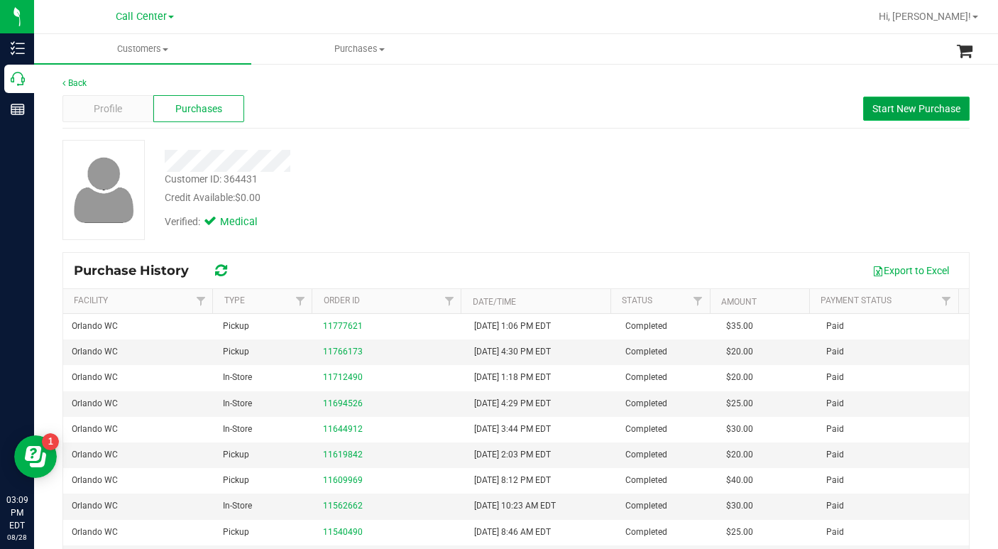
click at [887, 111] on span "Start New Purchase" at bounding box center [916, 108] width 88 height 11
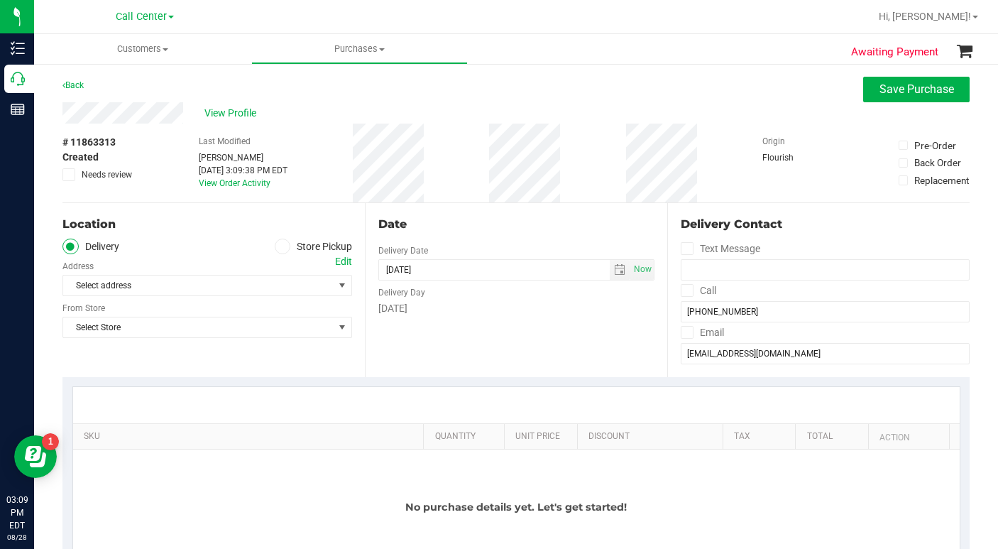
click at [278, 246] on icon at bounding box center [282, 246] width 9 height 0
click at [0, 0] on input "Store Pickup" at bounding box center [0, 0] width 0 height 0
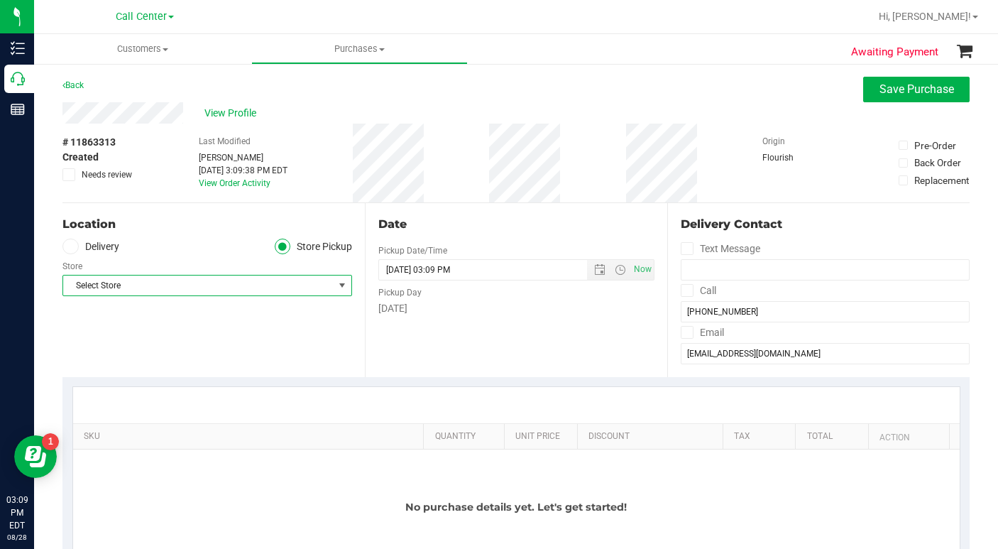
click at [176, 282] on span "Select Store" at bounding box center [198, 285] width 270 height 20
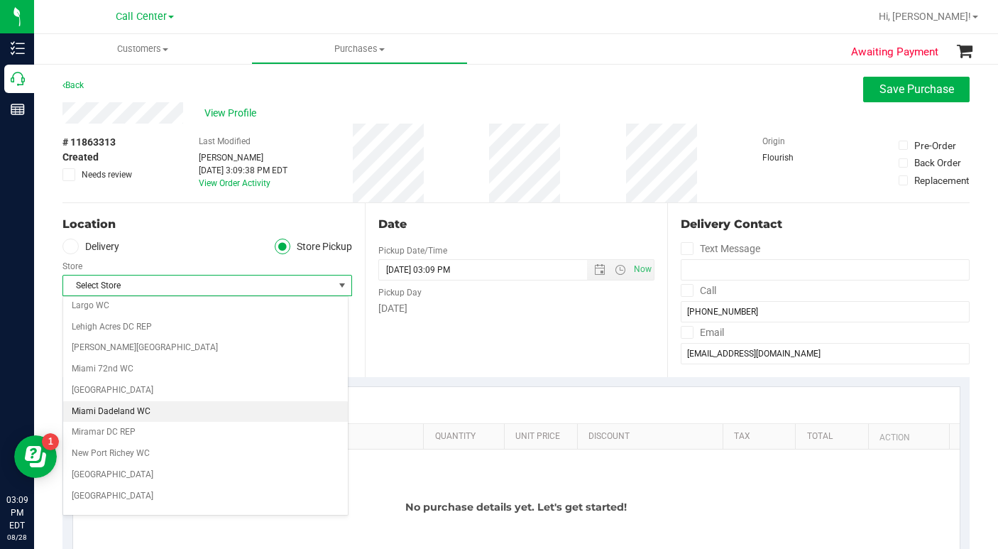
scroll to position [639, 0]
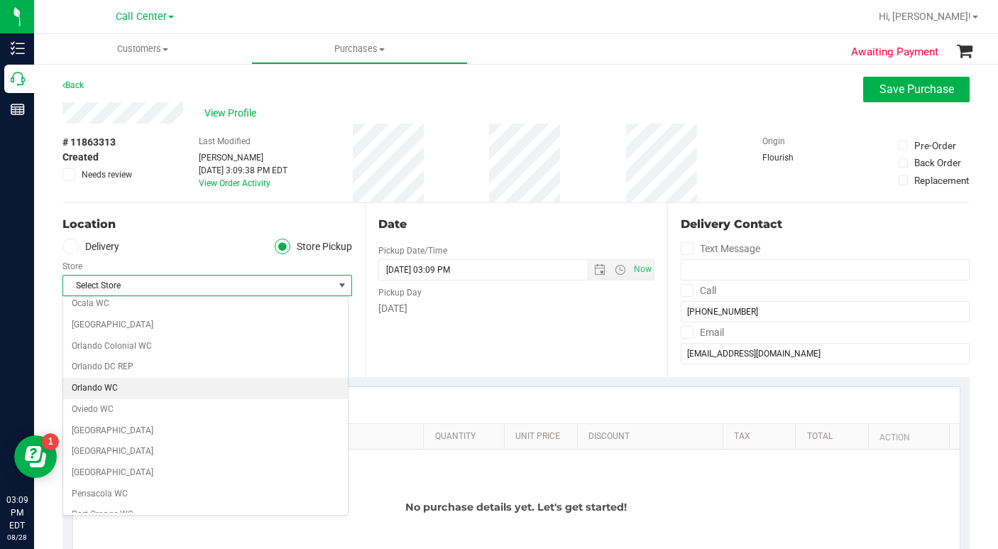
click at [102, 387] on li "Orlando WC" at bounding box center [205, 388] width 285 height 21
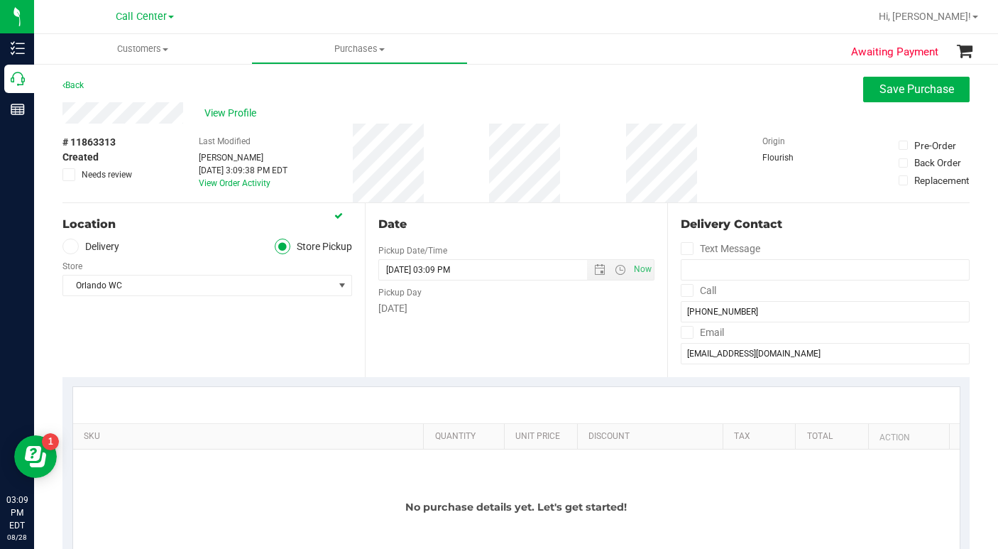
click at [161, 344] on div "Location Delivery Store Pickup Store [GEOGRAPHIC_DATA] WC Select Store [PERSON_…" at bounding box center [213, 290] width 302 height 174
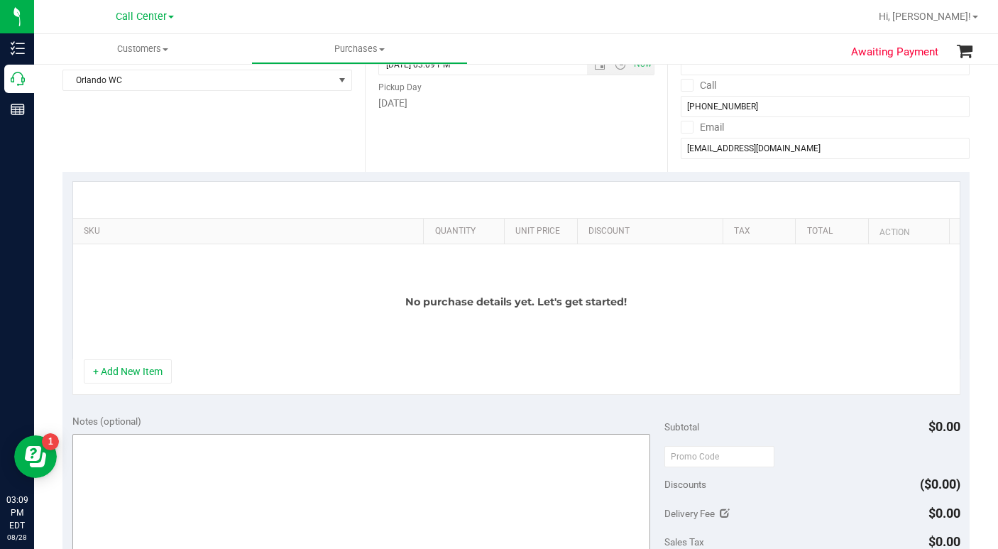
scroll to position [213, 0]
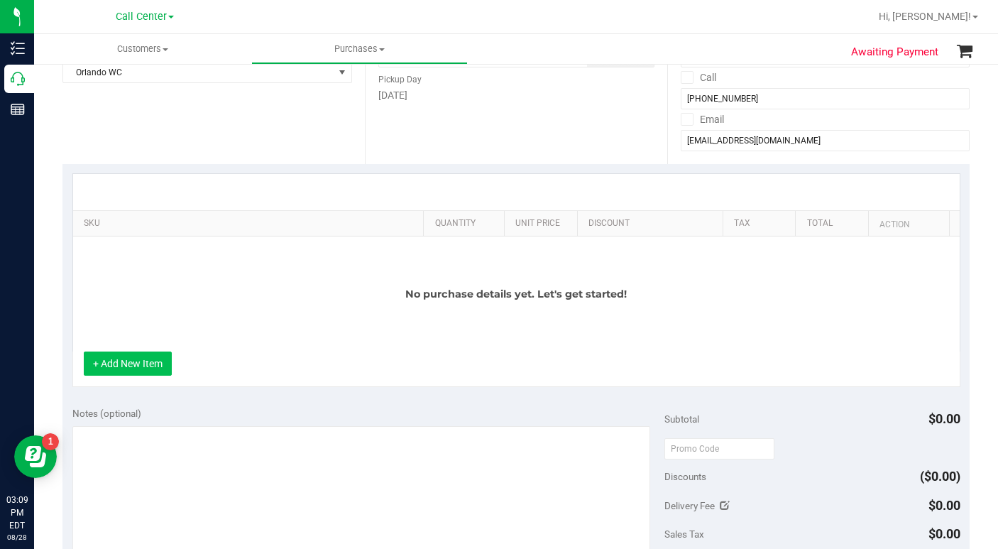
click at [143, 365] on button "+ Add New Item" at bounding box center [128, 363] width 88 height 24
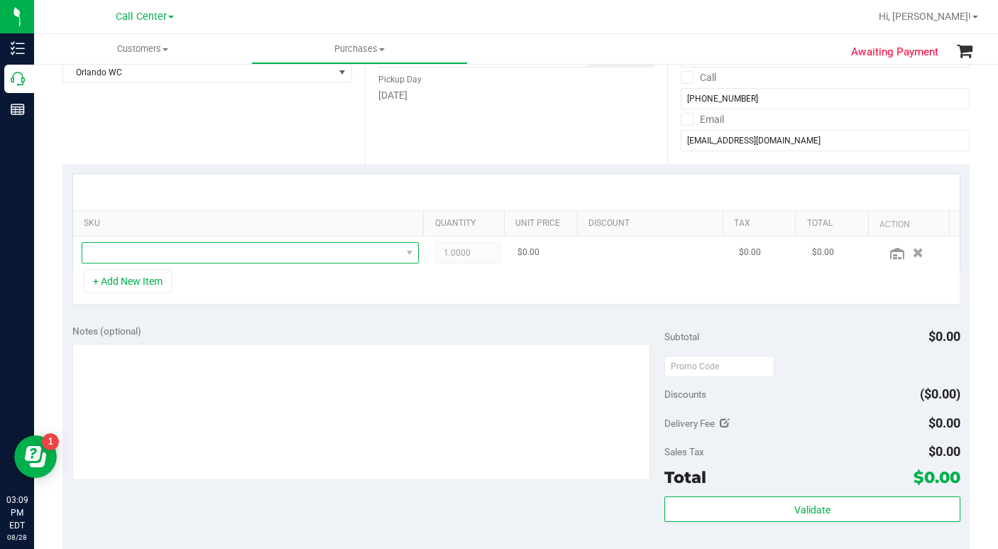
click at [152, 247] on span "NO DATA FOUND" at bounding box center [241, 253] width 319 height 20
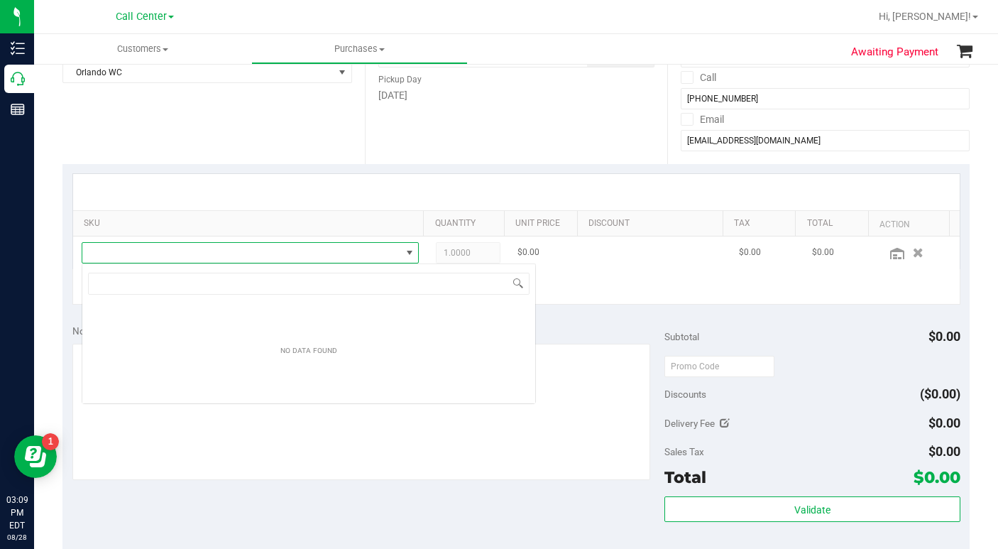
scroll to position [21, 329]
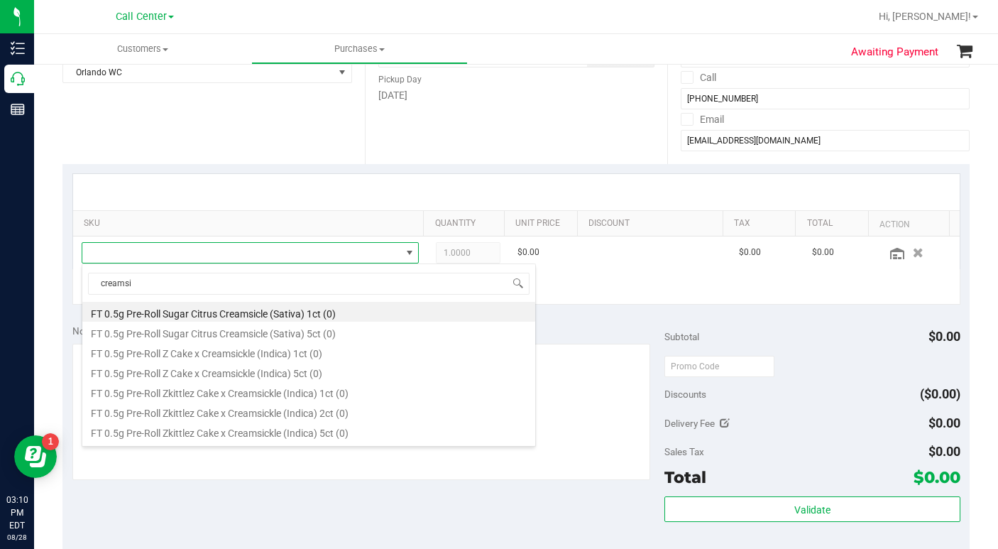
type input "creamsic"
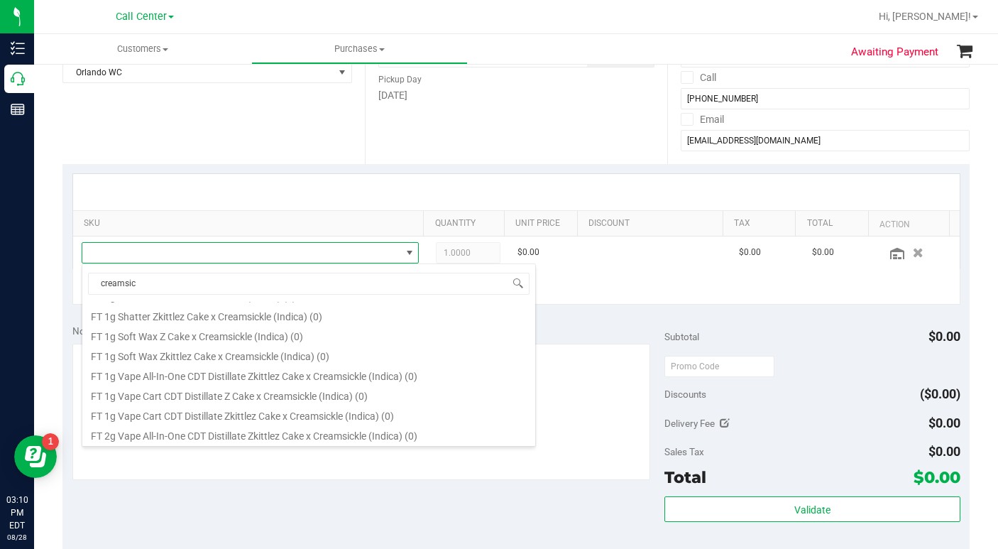
scroll to position [497, 0]
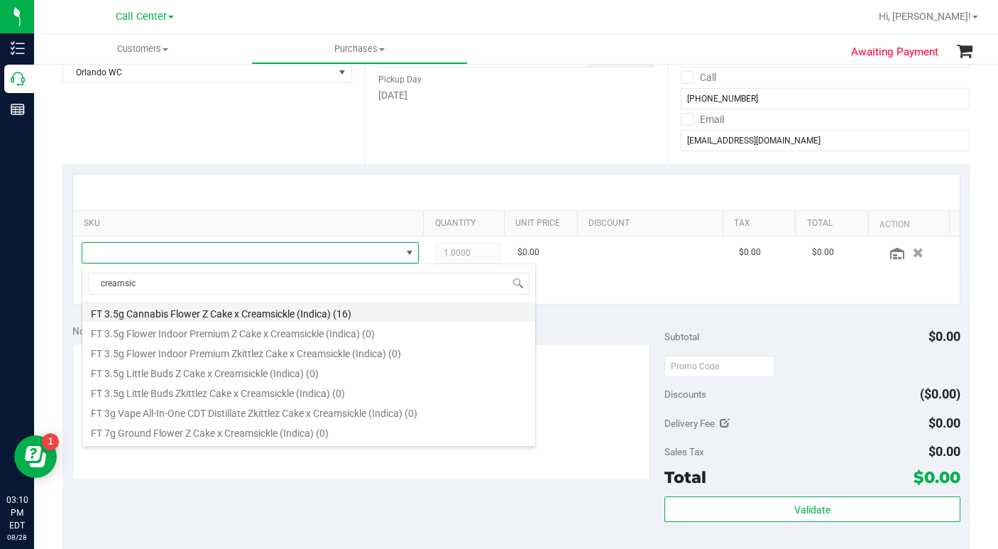
click at [194, 312] on li "FT 3.5g Cannabis Flower Z Cake x Creamsickle (Indica) (16)" at bounding box center [308, 312] width 453 height 20
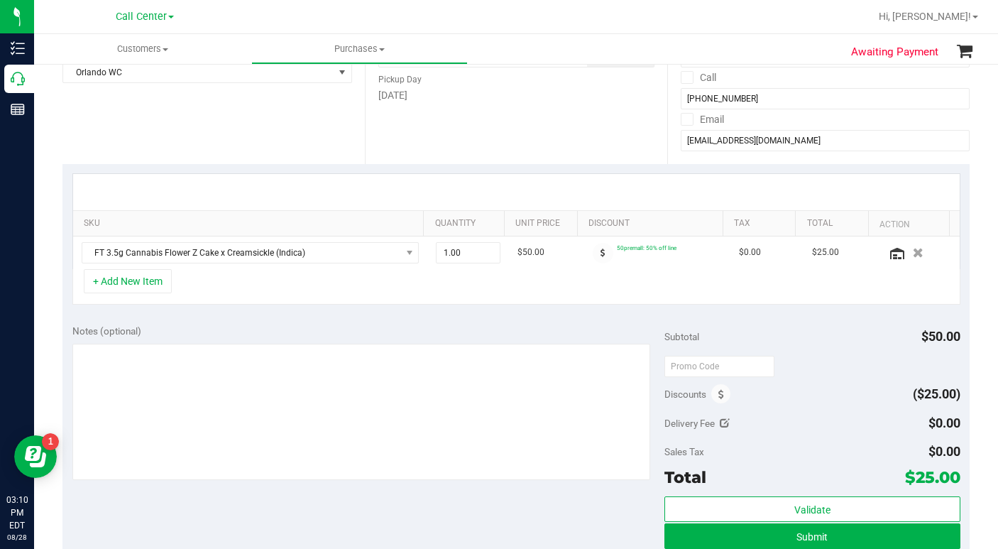
click at [197, 277] on div "+ Add New Item" at bounding box center [516, 286] width 888 height 35
click at [126, 280] on button "+ Add New Item" at bounding box center [128, 281] width 88 height 24
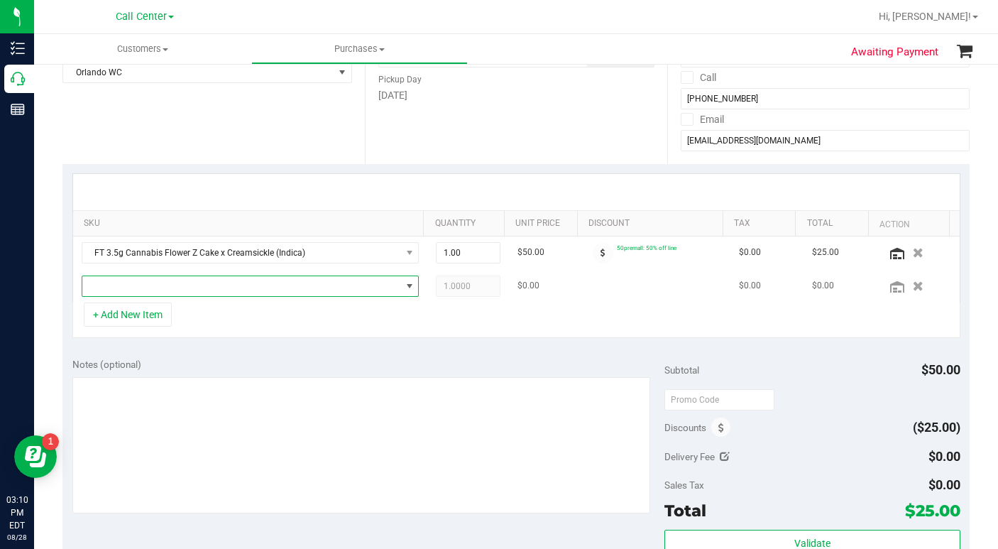
click at [114, 291] on span "NO DATA FOUND" at bounding box center [241, 286] width 319 height 20
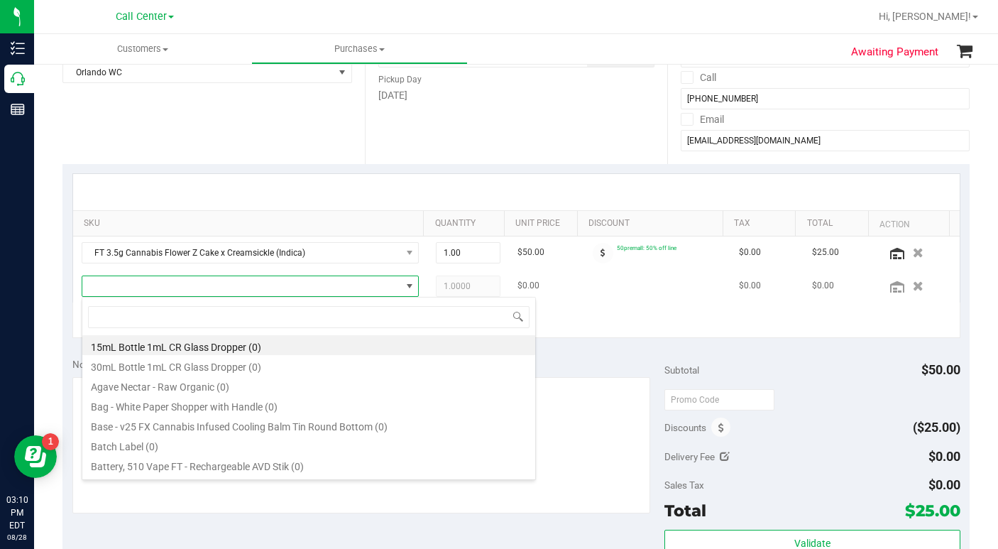
scroll to position [21, 324]
type input "gear"
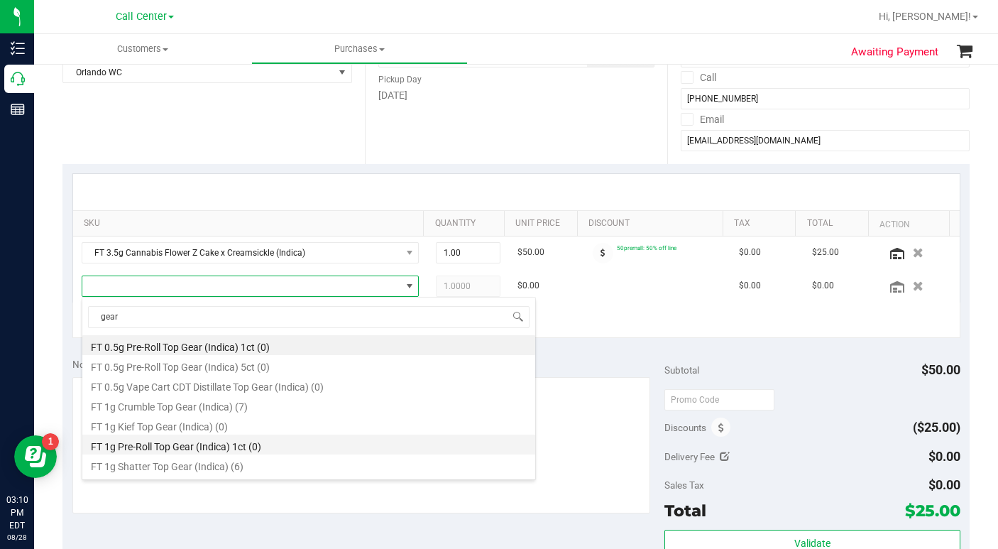
scroll to position [142, 0]
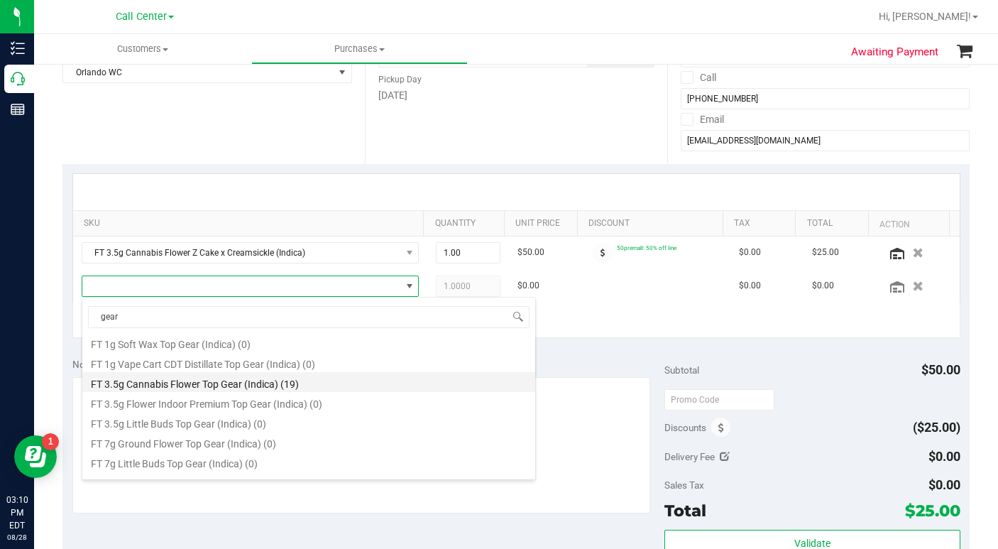
click at [154, 381] on li "FT 3.5g Cannabis Flower Top Gear (Indica) (19)" at bounding box center [308, 382] width 453 height 20
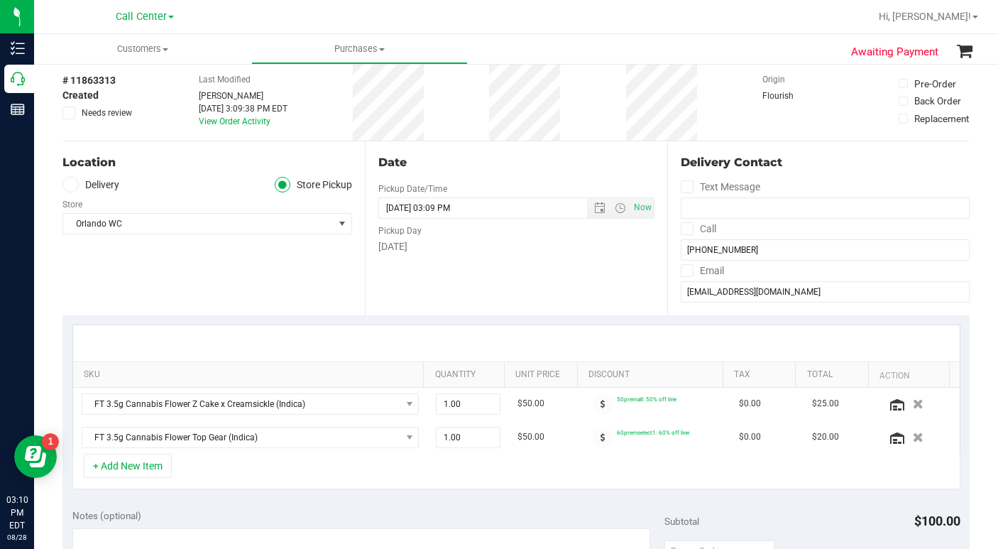
scroll to position [0, 0]
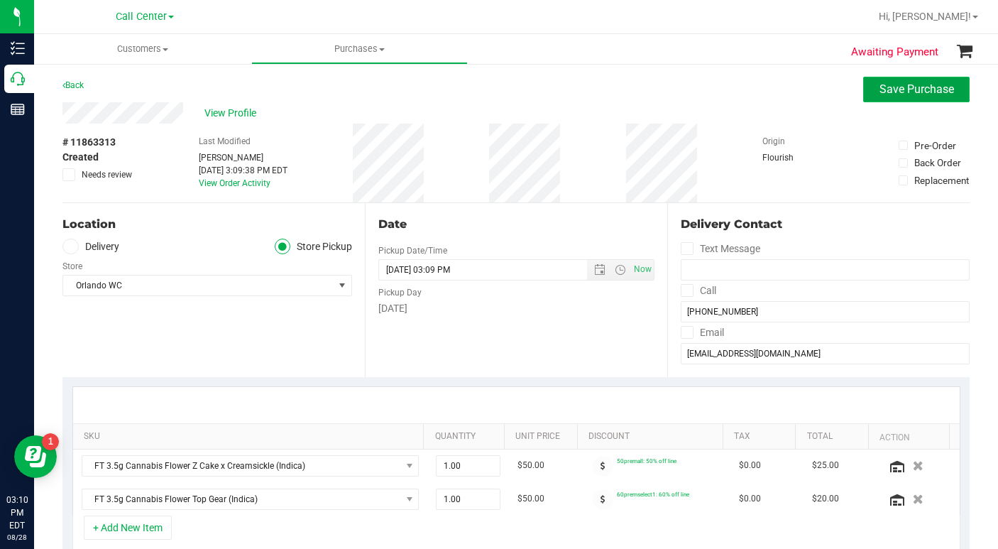
click at [879, 83] on span "Save Purchase" at bounding box center [916, 88] width 75 height 13
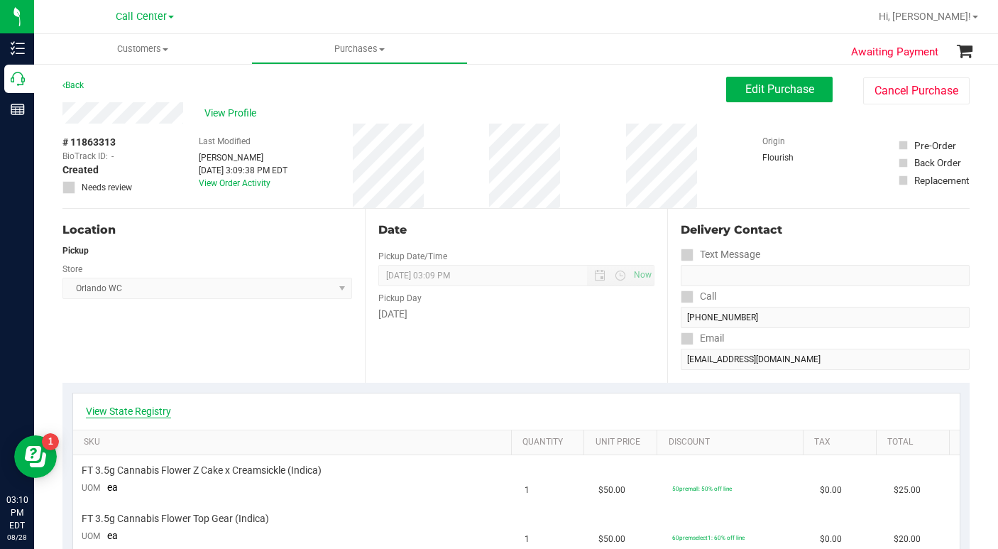
click at [130, 409] on link "View State Registry" at bounding box center [128, 411] width 85 height 14
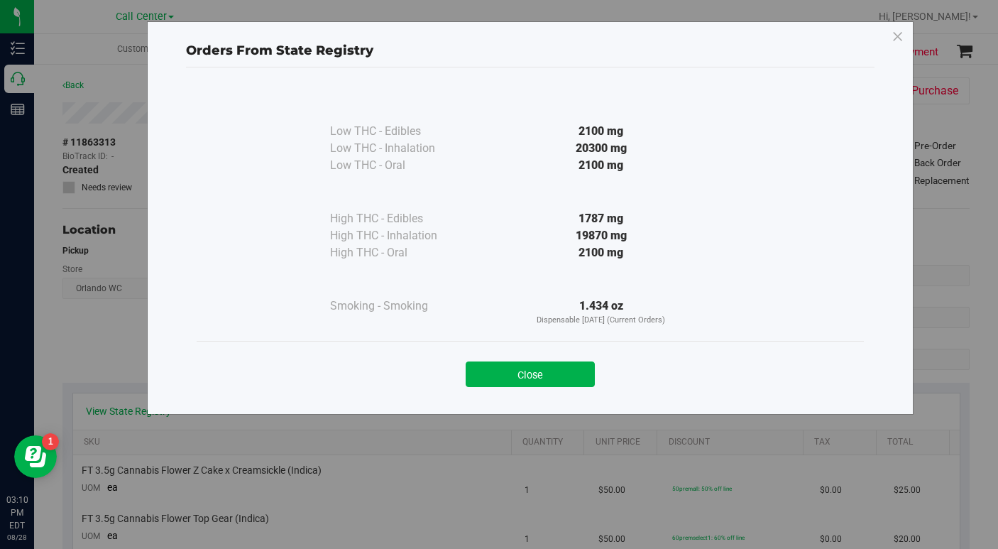
click at [511, 387] on div "Close" at bounding box center [530, 369] width 667 height 57
click at [507, 381] on button "Close" at bounding box center [530, 374] width 129 height 26
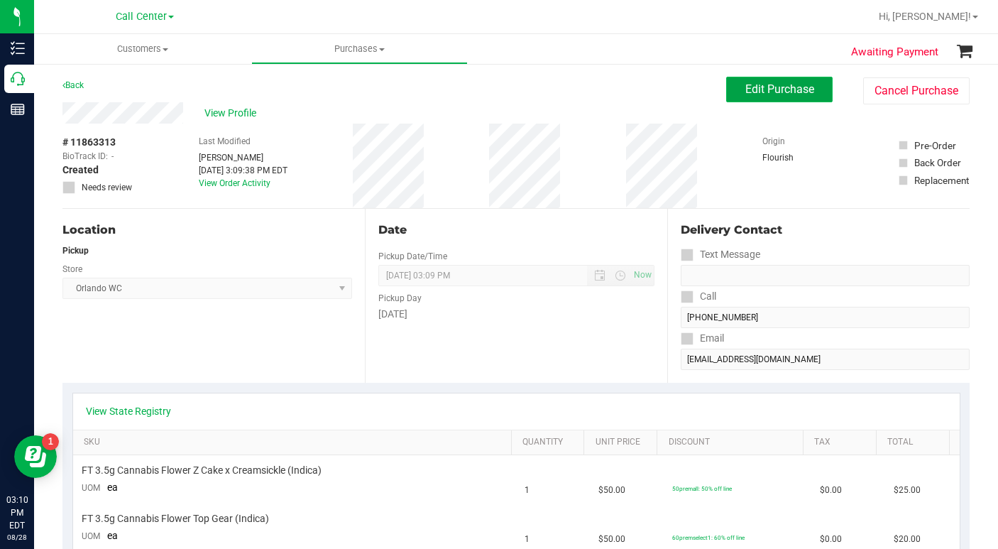
click at [745, 92] on span "Edit Purchase" at bounding box center [779, 88] width 69 height 13
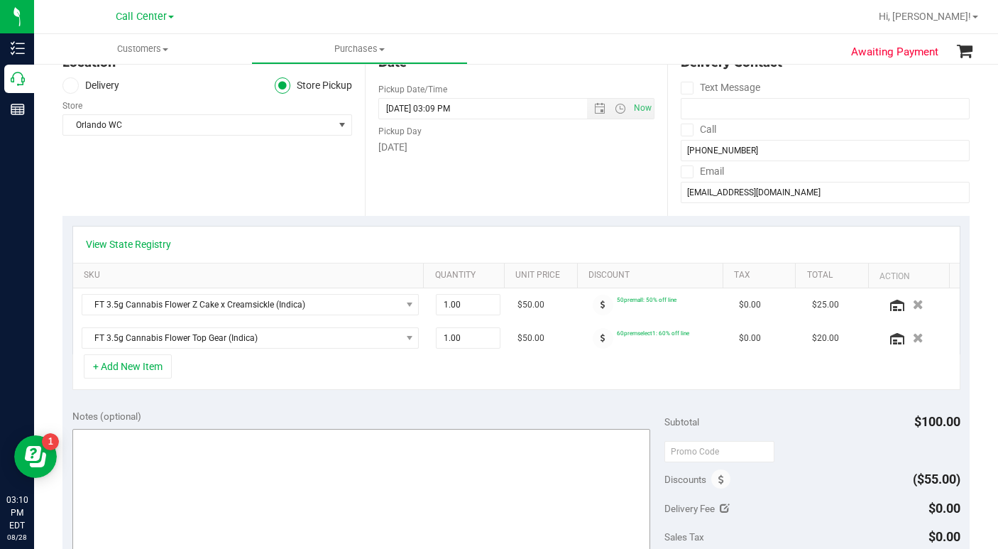
scroll to position [213, 0]
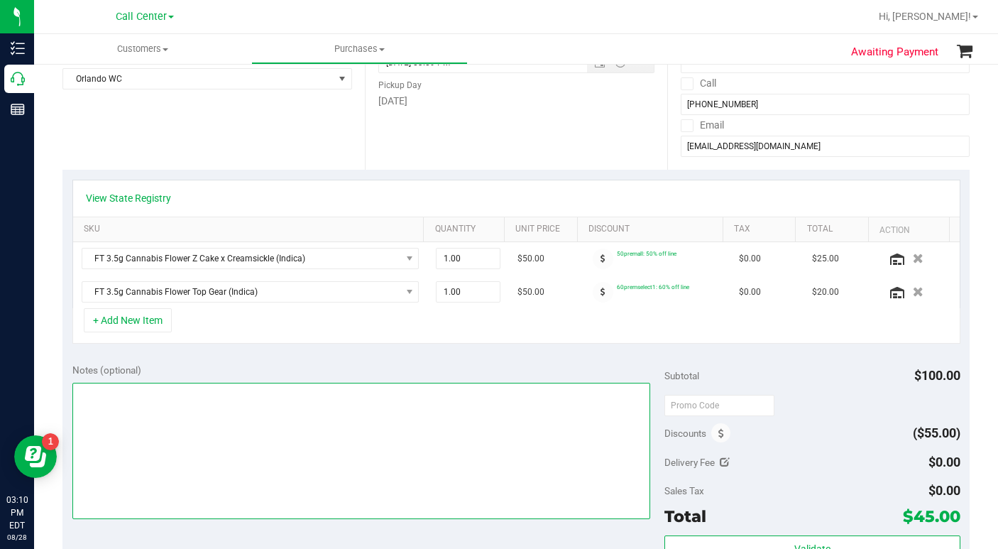
click at [172, 406] on textarea at bounding box center [361, 450] width 578 height 136
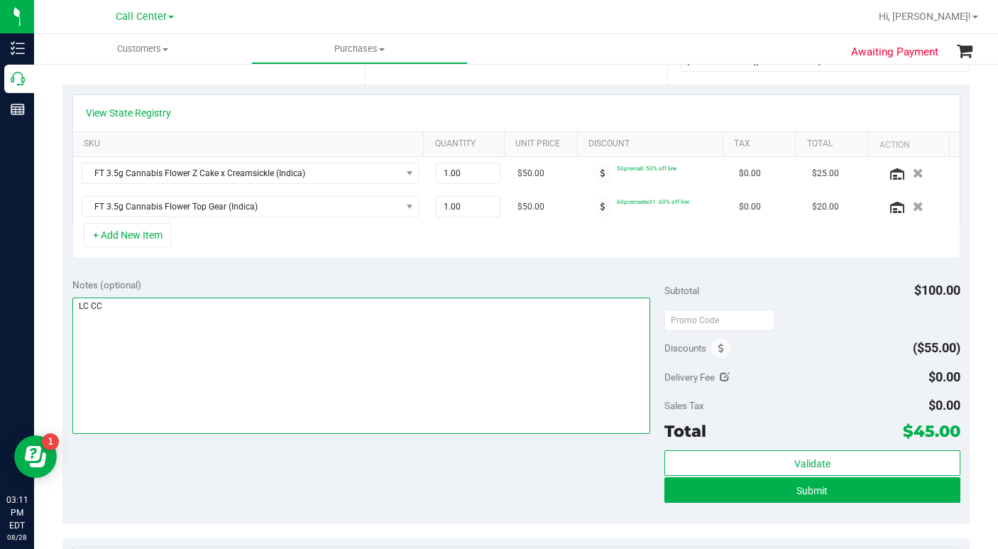
scroll to position [426, 0]
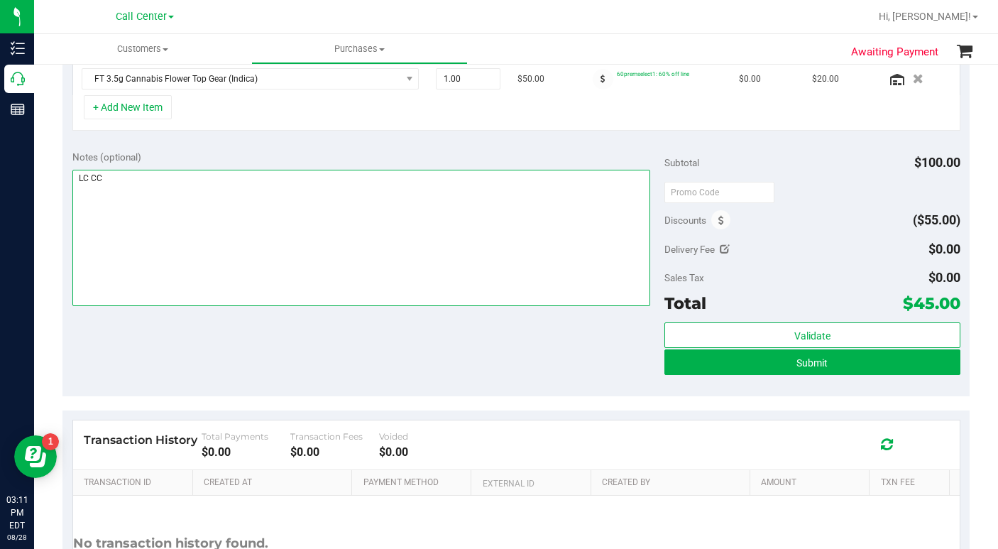
type textarea "LC CC"
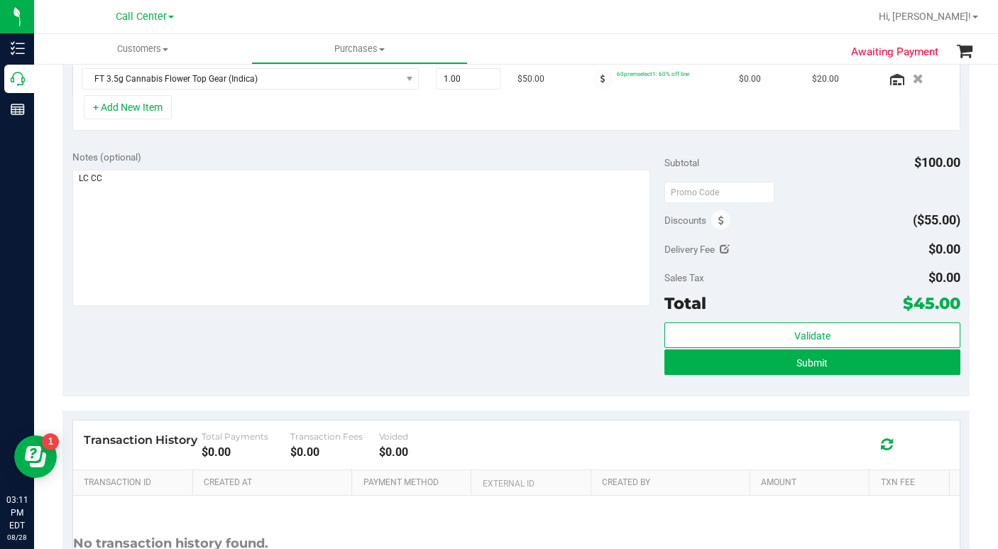
click at [540, 375] on div "Notes (optional) Subtotal $100.00 Discounts ($55.00) Delivery Fee $0.00 Sales T…" at bounding box center [515, 268] width 907 height 255
click at [722, 363] on button "Submit" at bounding box center [812, 362] width 296 height 26
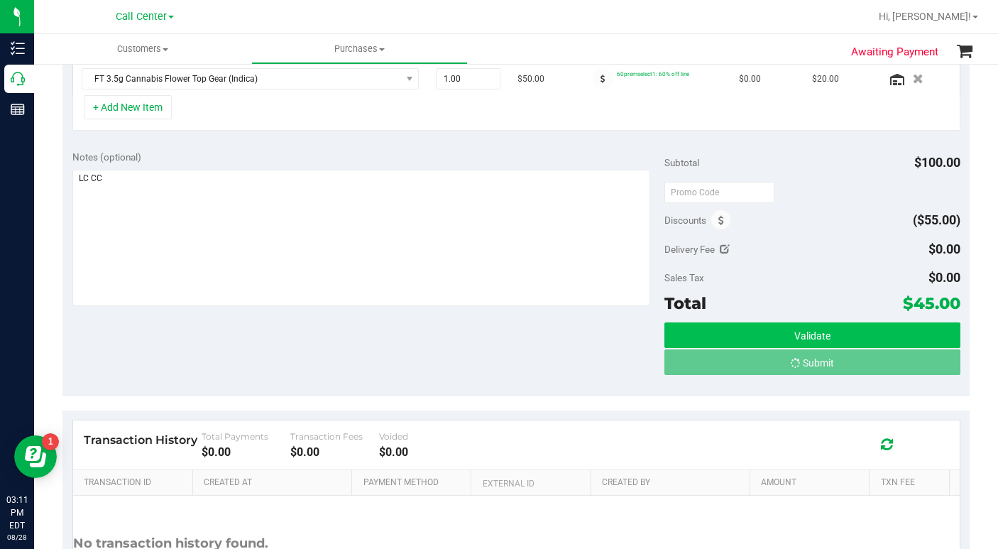
scroll to position [404, 0]
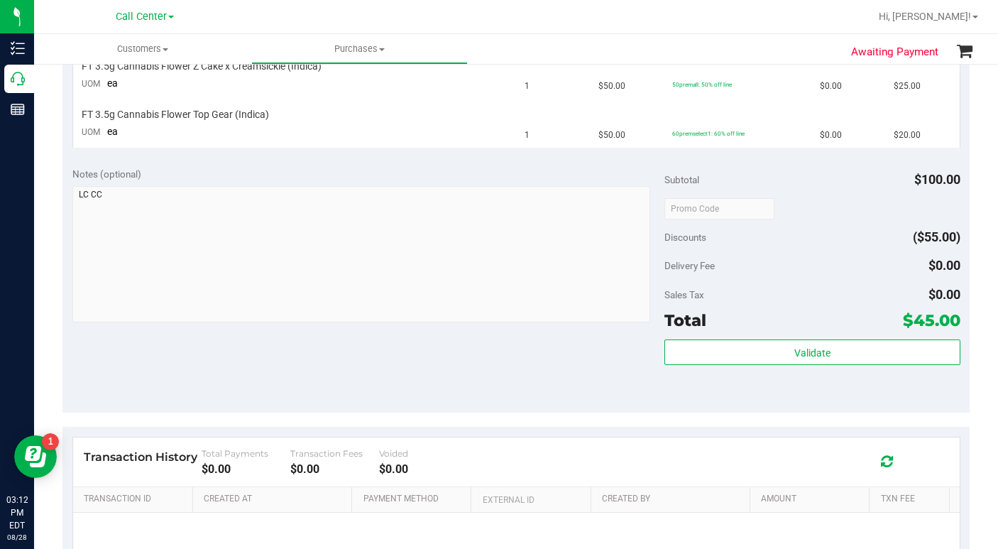
click at [661, 40] on ul "Customers All customers Add a new customer All physicians Purchases All purchas…" at bounding box center [533, 49] width 998 height 31
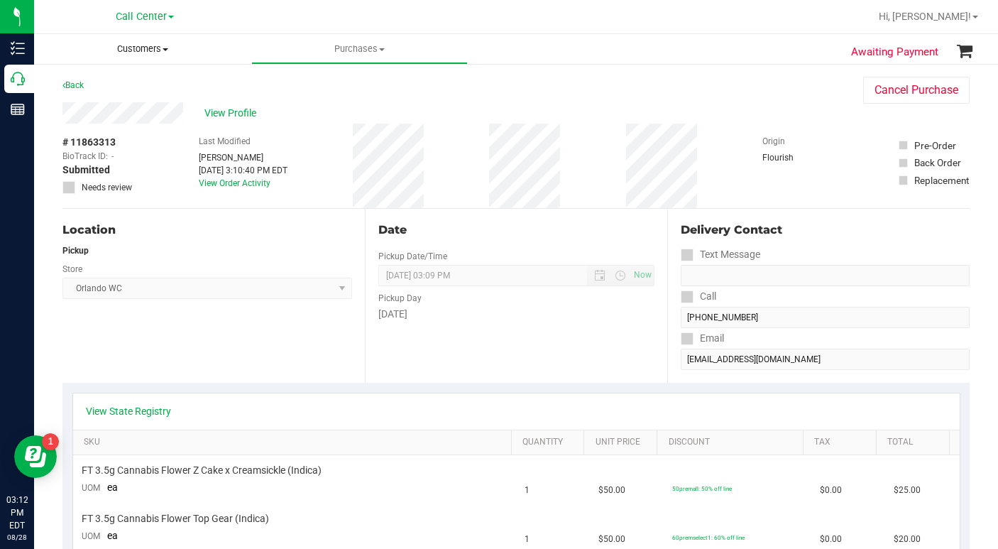
click at [165, 52] on span "Customers" at bounding box center [142, 49] width 217 height 13
click at [113, 89] on span "All customers" at bounding box center [85, 85] width 102 height 12
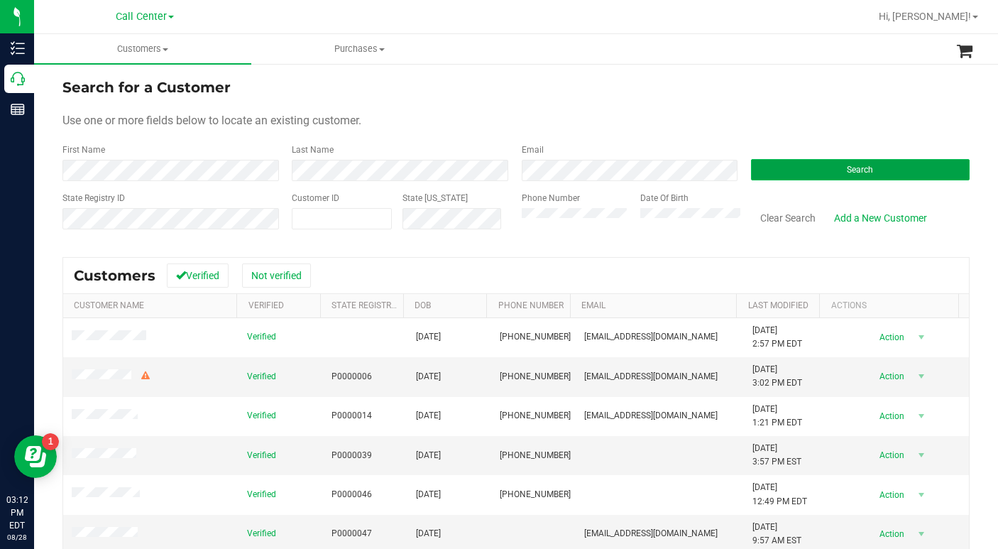
click at [825, 171] on button "Search" at bounding box center [860, 169] width 219 height 21
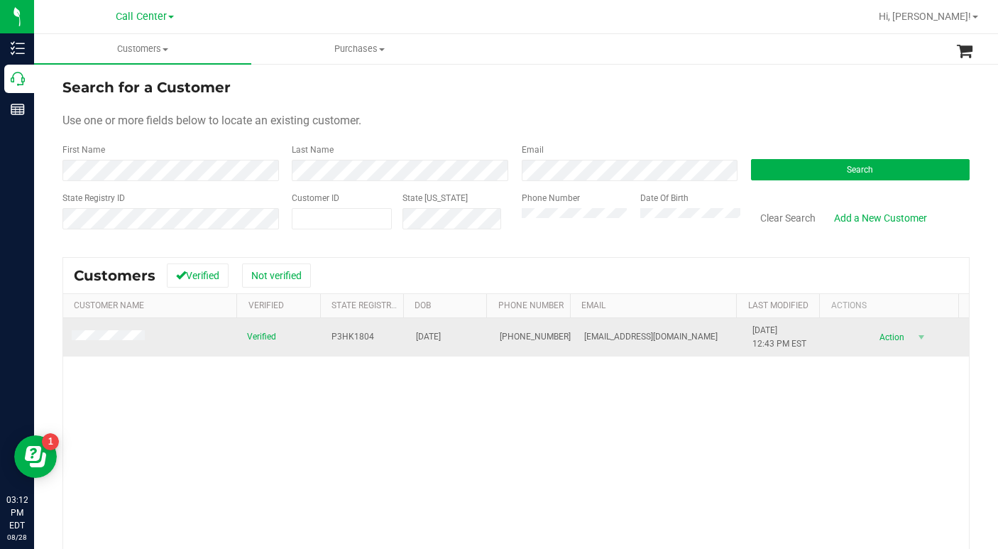
click at [91, 327] on td at bounding box center [150, 337] width 175 height 38
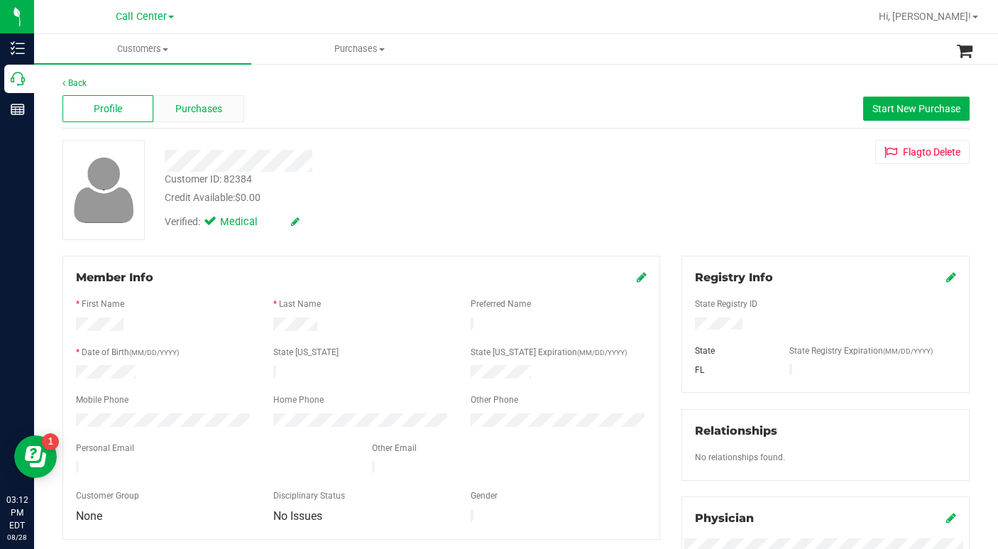
click at [205, 109] on span "Purchases" at bounding box center [198, 108] width 47 height 15
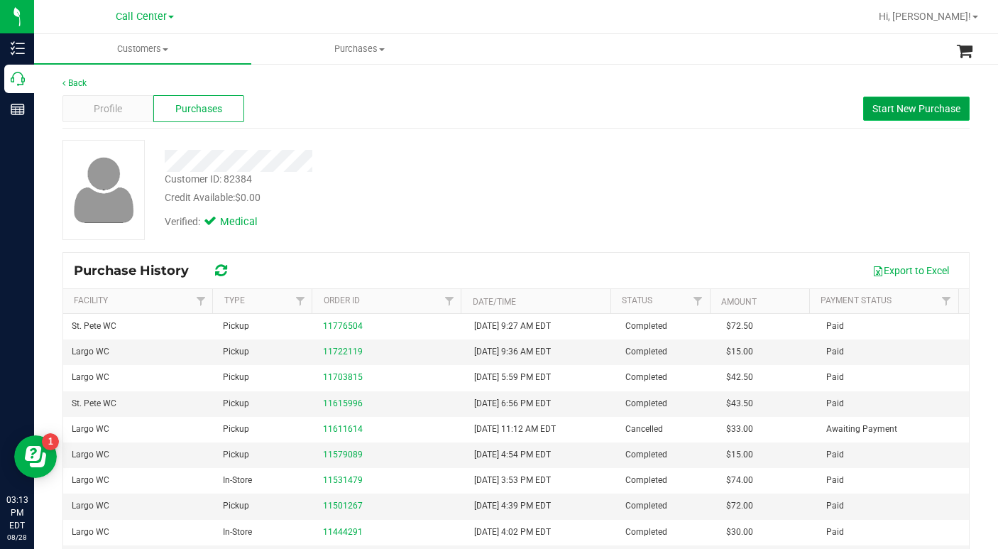
click at [878, 112] on span "Start New Purchase" at bounding box center [916, 108] width 88 height 11
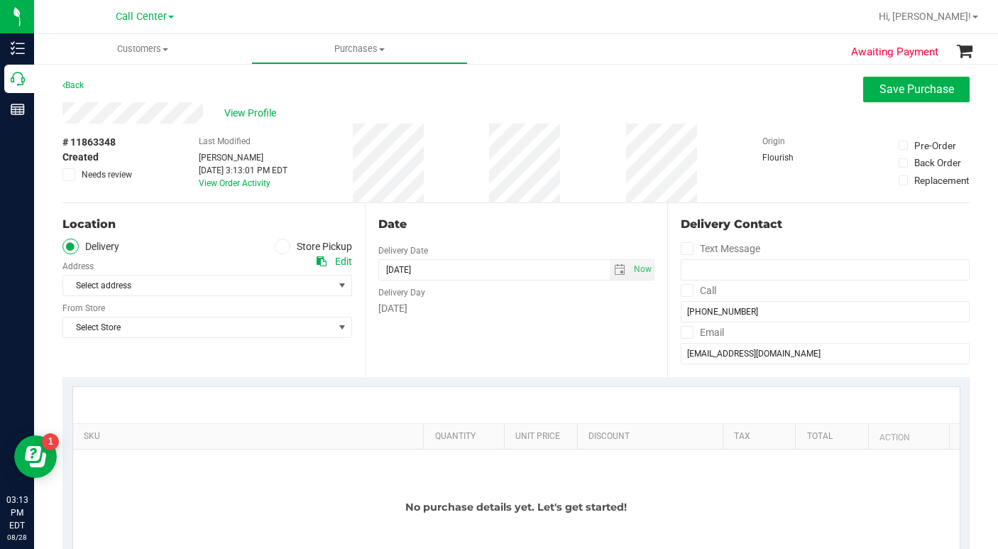
click at [278, 246] on icon at bounding box center [282, 246] width 9 height 0
click at [0, 0] on input "Store Pickup" at bounding box center [0, 0] width 0 height 0
click at [154, 287] on span "Select Store" at bounding box center [198, 285] width 270 height 20
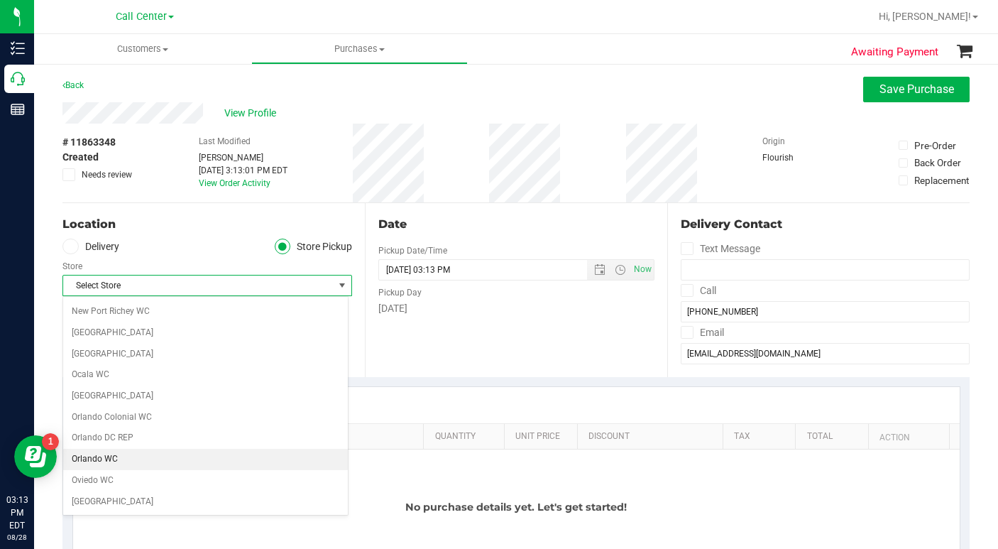
scroll to position [781, 0]
click at [114, 451] on li "St. Pete WC" at bounding box center [205, 456] width 285 height 21
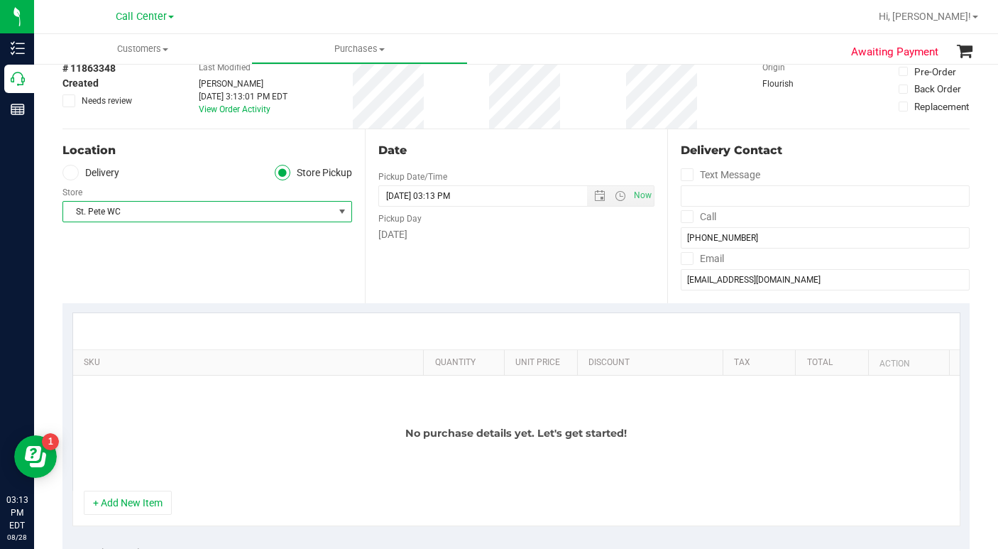
scroll to position [142, 0]
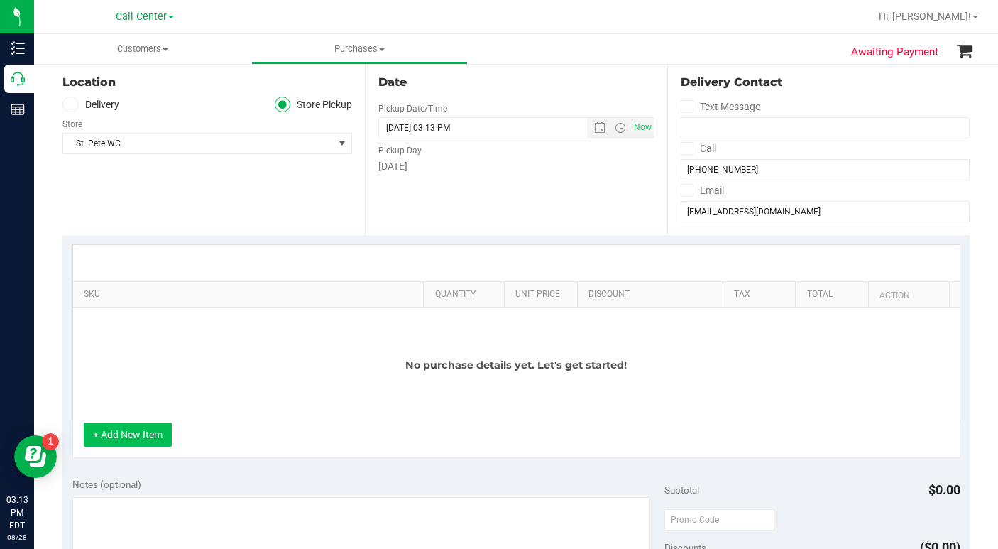
click at [133, 436] on button "+ Add New Item" at bounding box center [128, 434] width 88 height 24
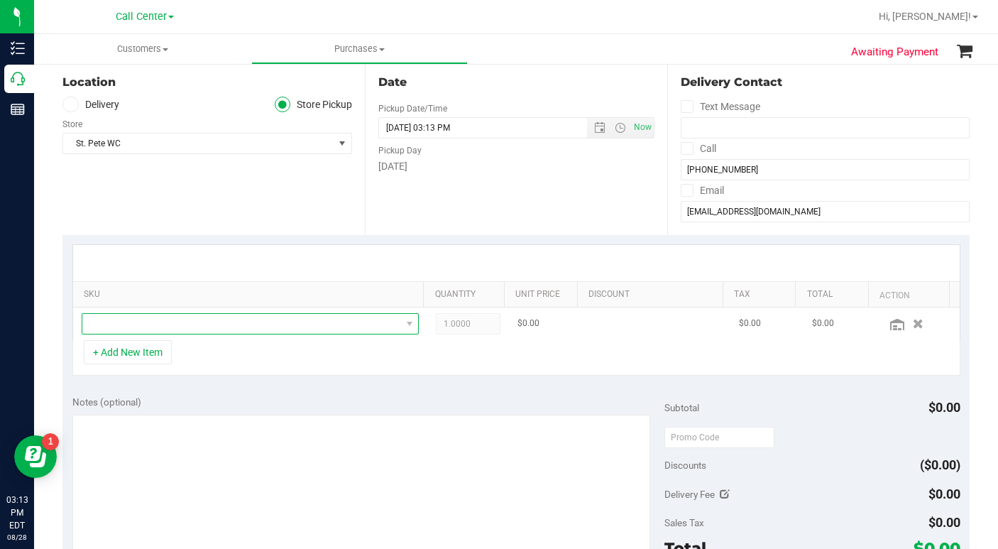
click at [111, 329] on span "NO DATA FOUND" at bounding box center [241, 324] width 319 height 20
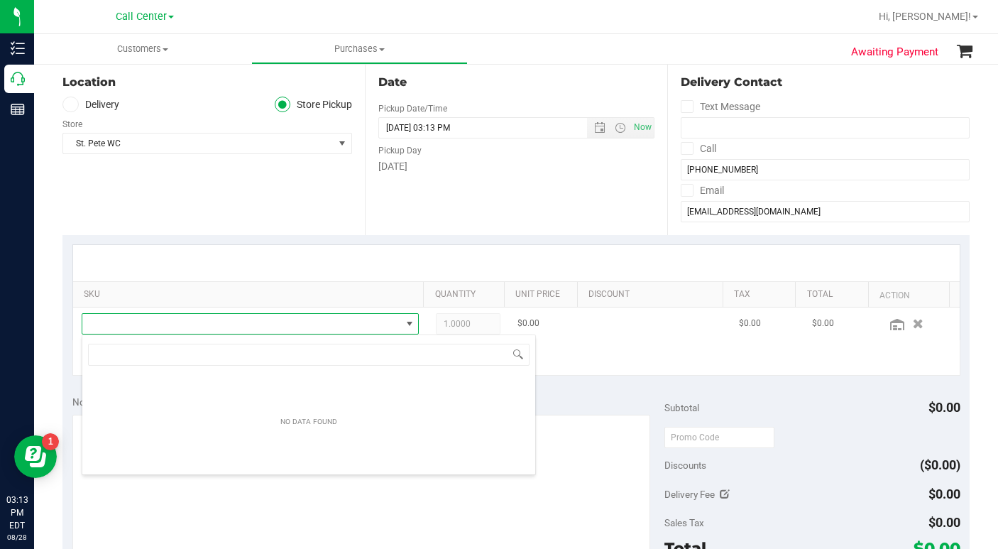
scroll to position [21, 324]
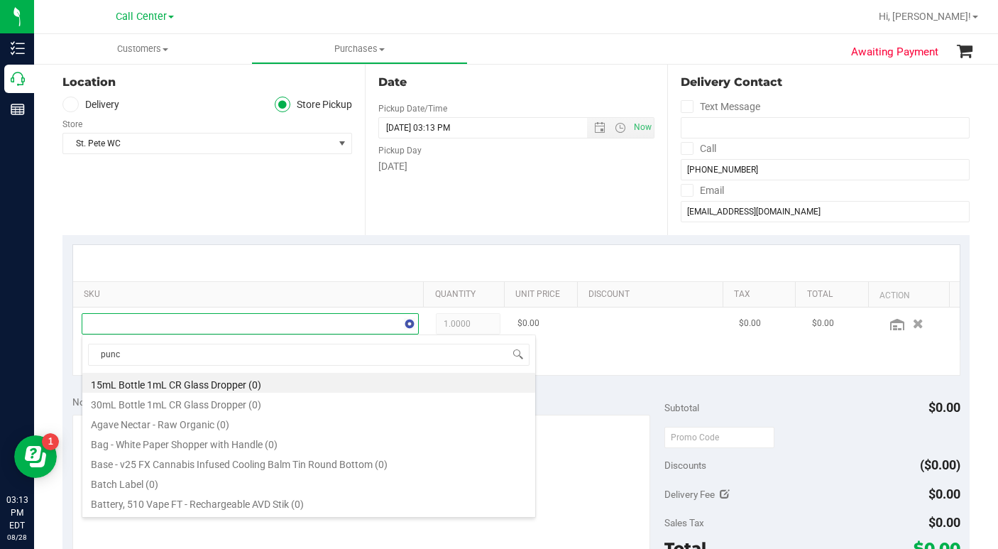
type input "punch"
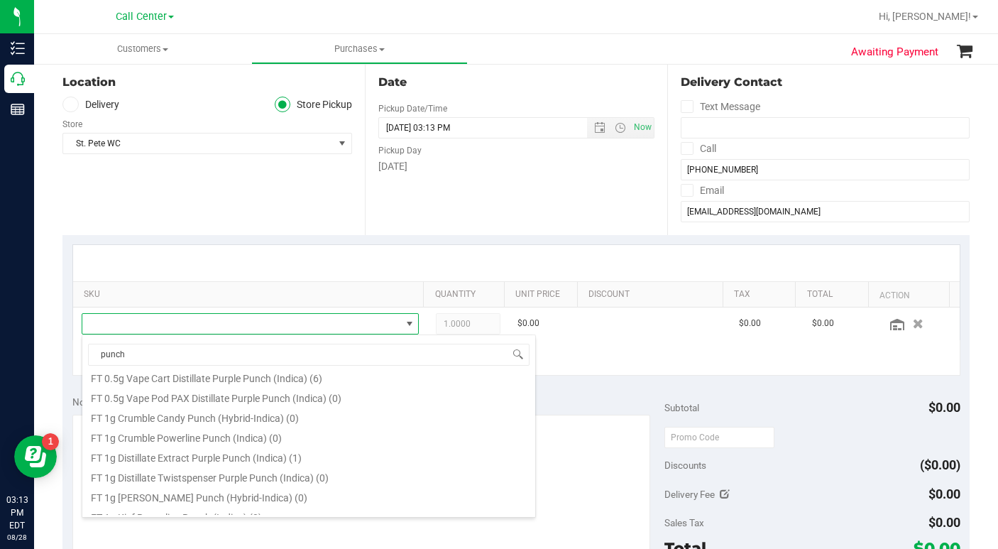
scroll to position [213, 0]
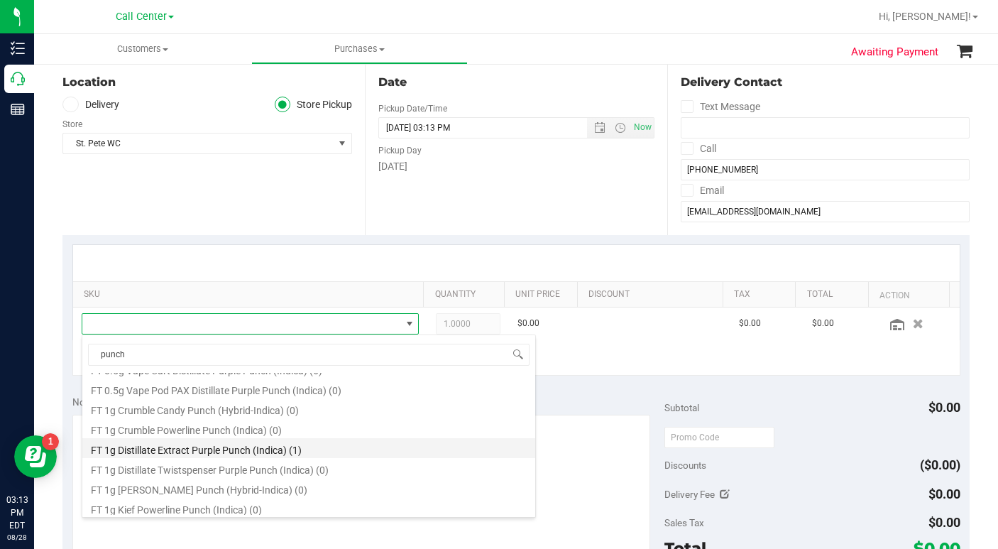
click at [136, 453] on li "FT 1g Distillate Extract Purple Punch (Indica) (1)" at bounding box center [308, 448] width 453 height 20
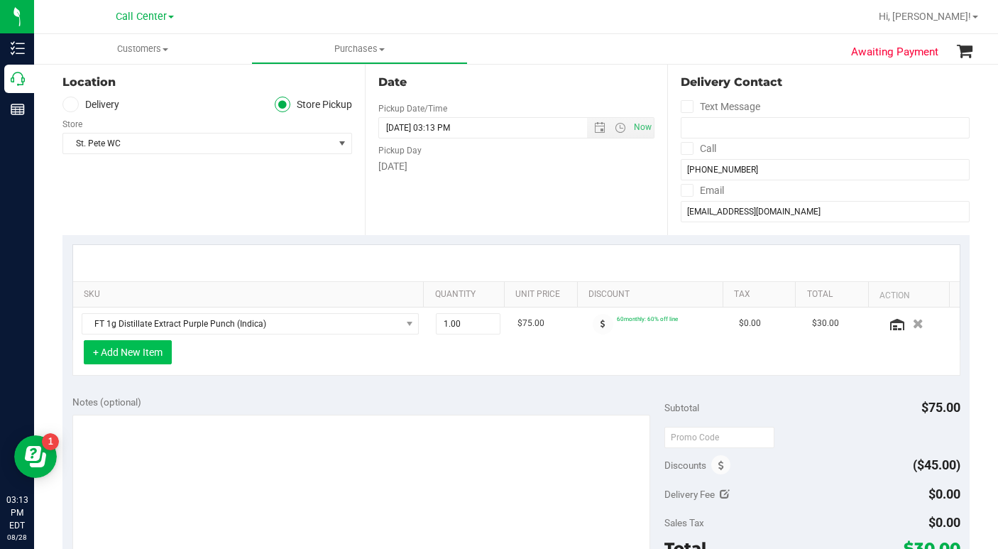
click at [134, 351] on button "+ Add New Item" at bounding box center [128, 352] width 88 height 24
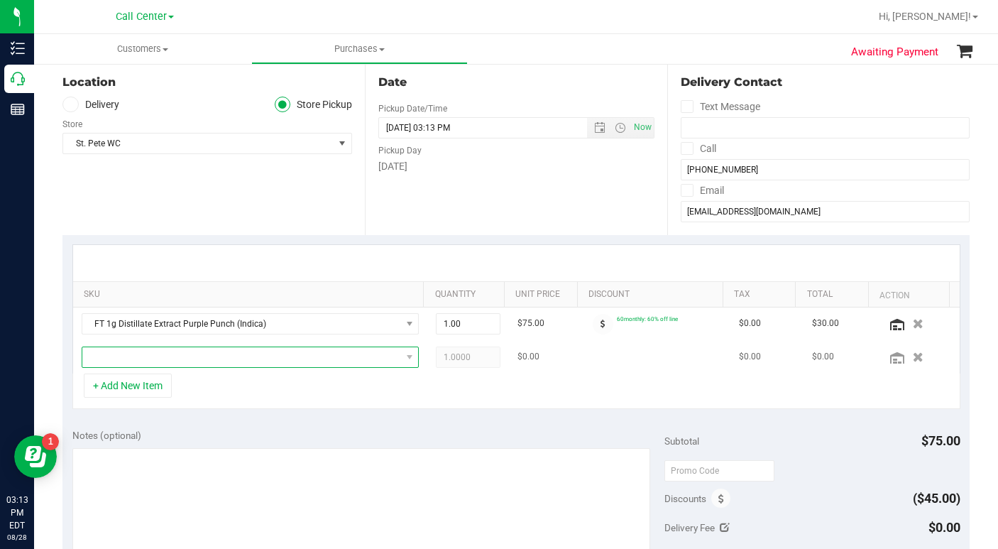
click at [136, 358] on span "NO DATA FOUND" at bounding box center [241, 357] width 319 height 20
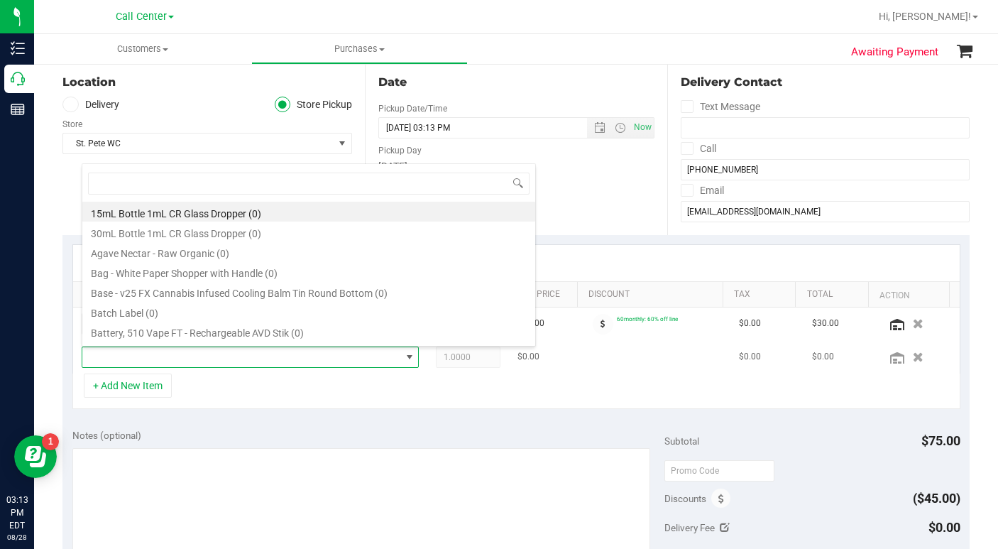
scroll to position [21, 324]
type input "maui"
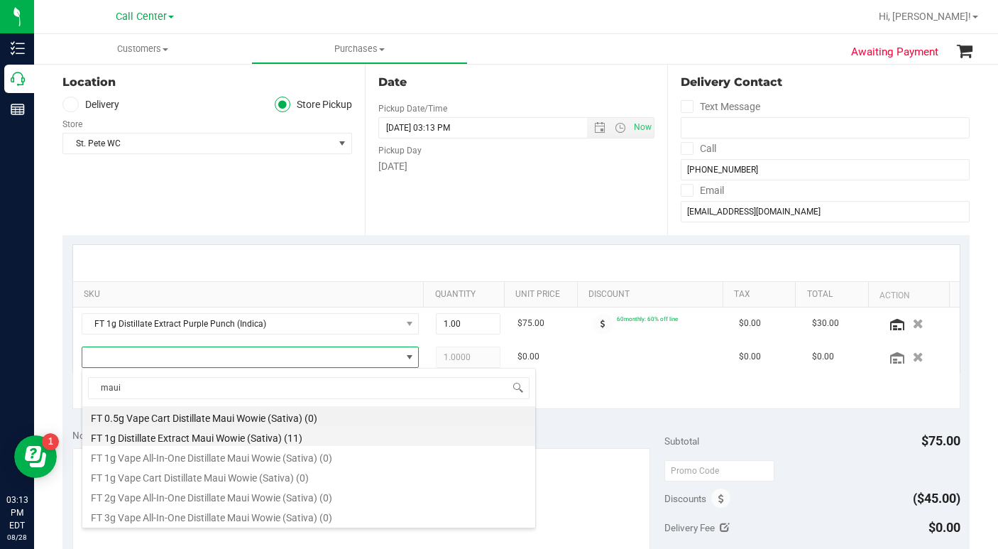
click at [153, 443] on li "FT 1g Distillate Extract Maui Wowie (Sativa) (11)" at bounding box center [308, 436] width 453 height 20
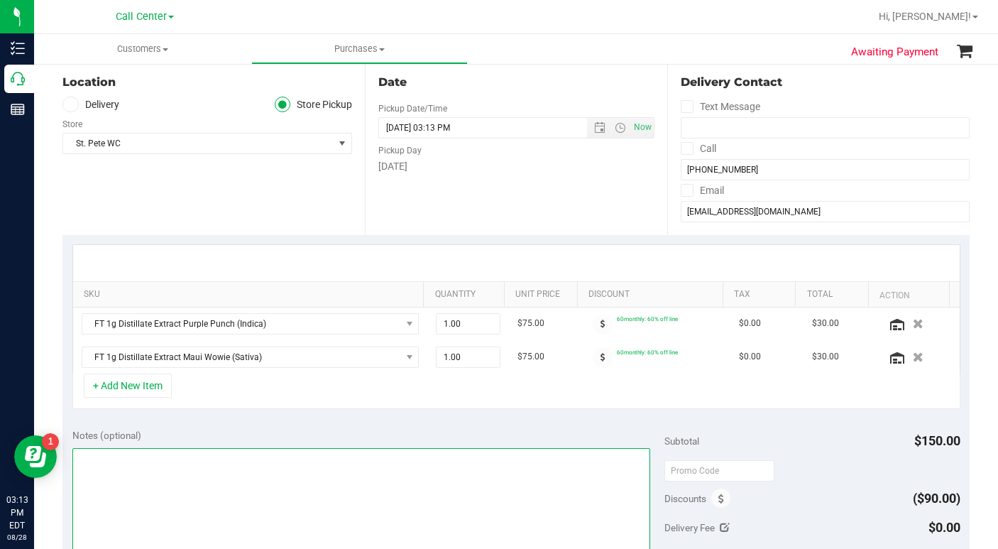
click at [142, 478] on textarea at bounding box center [361, 516] width 578 height 136
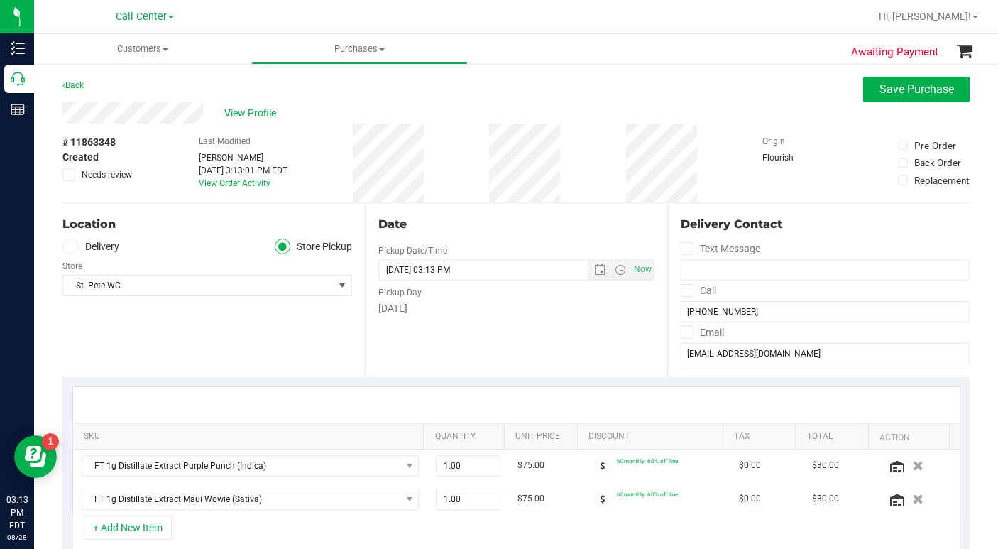
type textarea "LC CC"
click at [136, 317] on div "Location Delivery Store Pickup Store [GEOGRAPHIC_DATA][PERSON_NAME] WC Select S…" at bounding box center [213, 290] width 302 height 174
click at [879, 89] on span "Save Purchase" at bounding box center [916, 88] width 75 height 13
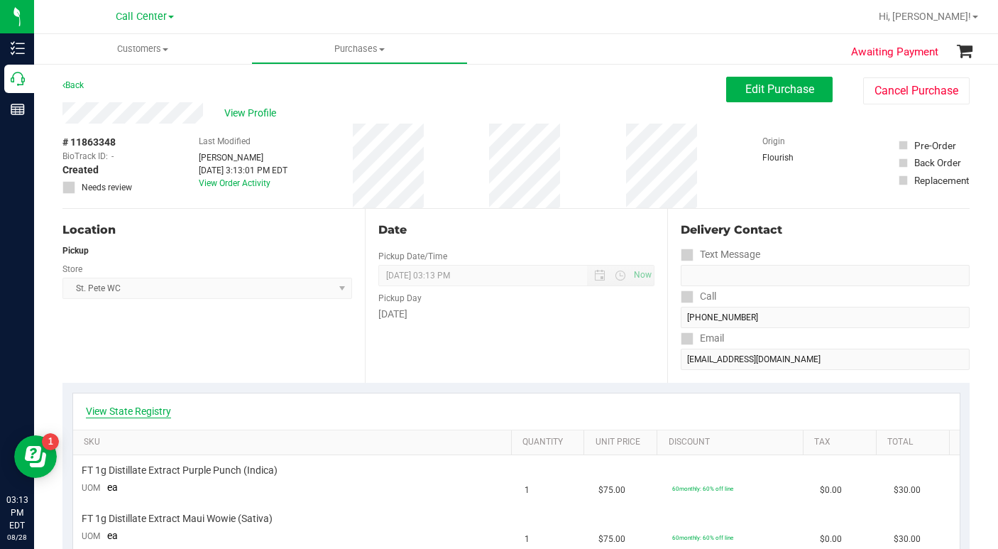
click at [155, 413] on link "View State Registry" at bounding box center [128, 411] width 85 height 14
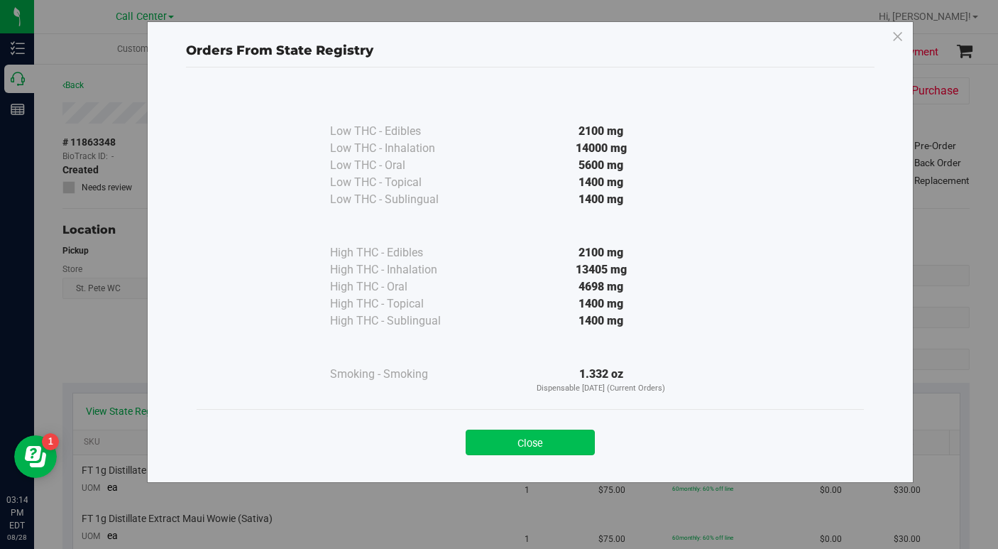
click at [529, 444] on button "Close" at bounding box center [530, 442] width 129 height 26
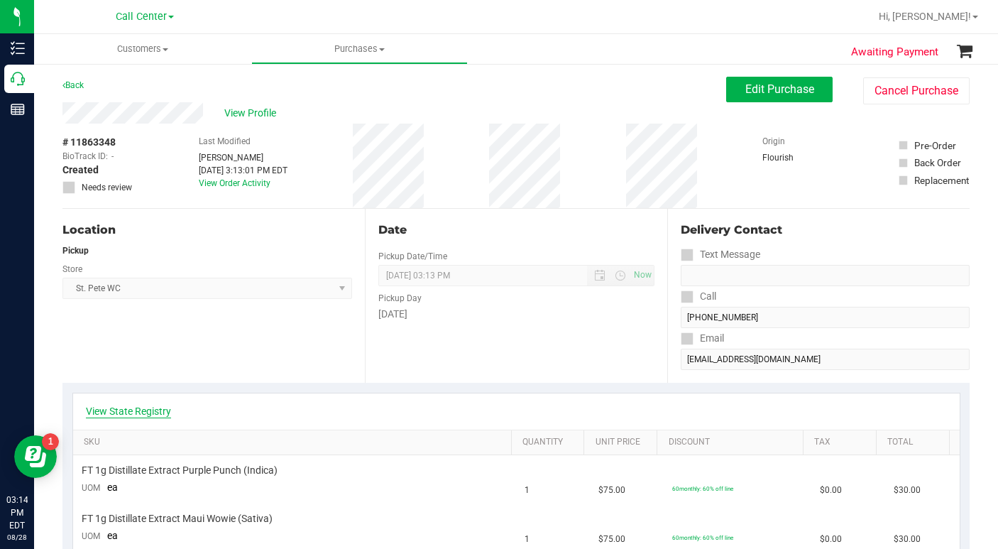
click at [167, 412] on link "View State Registry" at bounding box center [128, 411] width 85 height 14
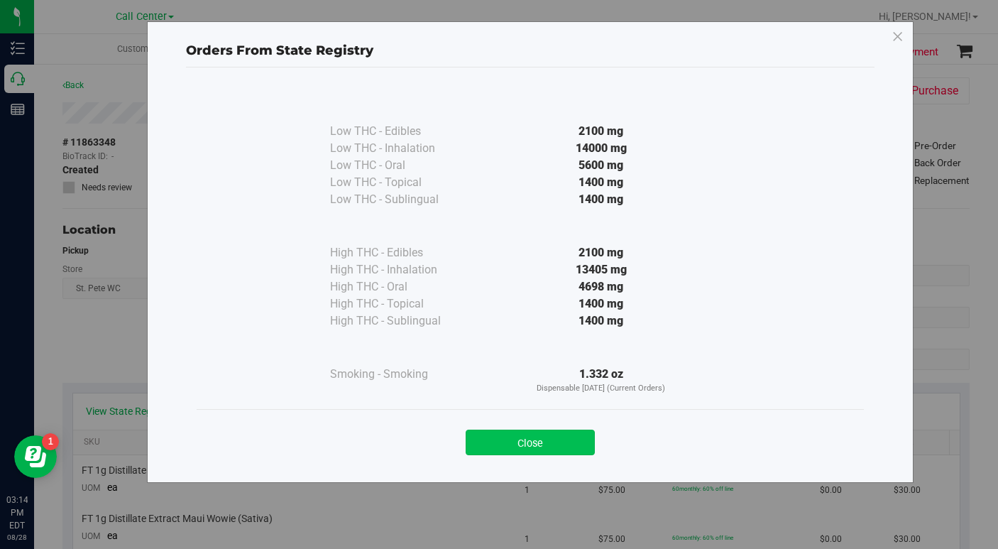
click at [510, 441] on button "Close" at bounding box center [530, 442] width 129 height 26
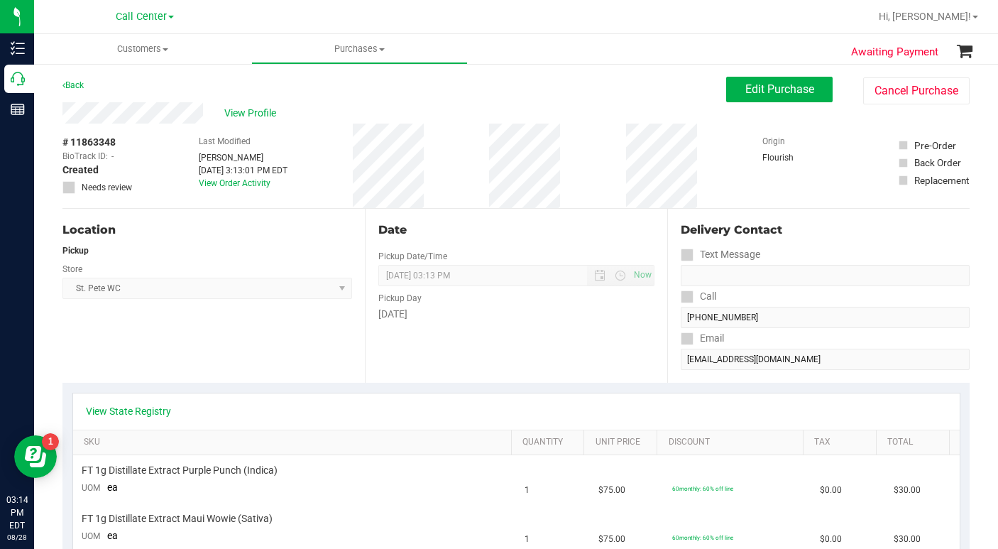
click at [255, 345] on div "Location Pickup Store [GEOGRAPHIC_DATA][PERSON_NAME] WC Select Store [PERSON_NA…" at bounding box center [213, 296] width 302 height 174
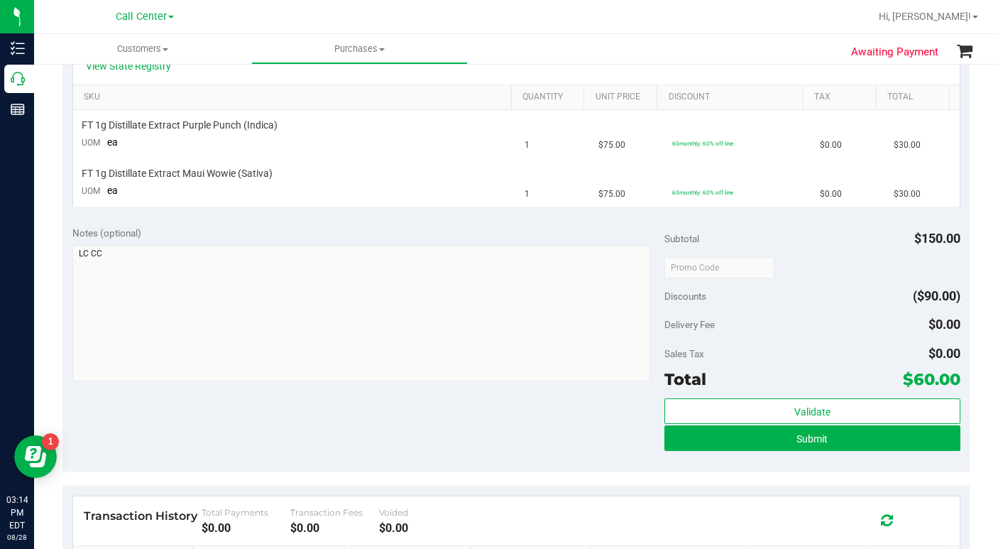
scroll to position [426, 0]
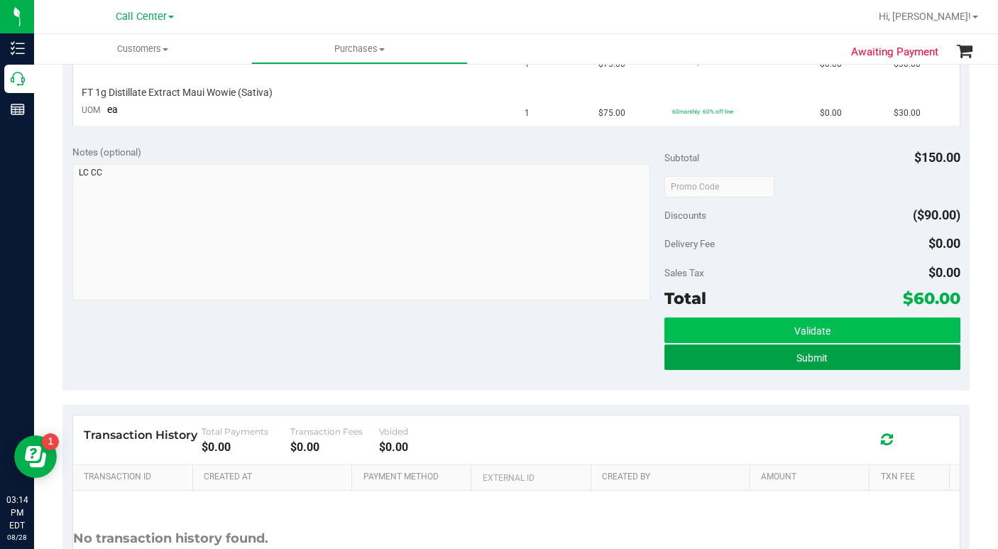
click at [685, 356] on button "Submit" at bounding box center [812, 357] width 296 height 26
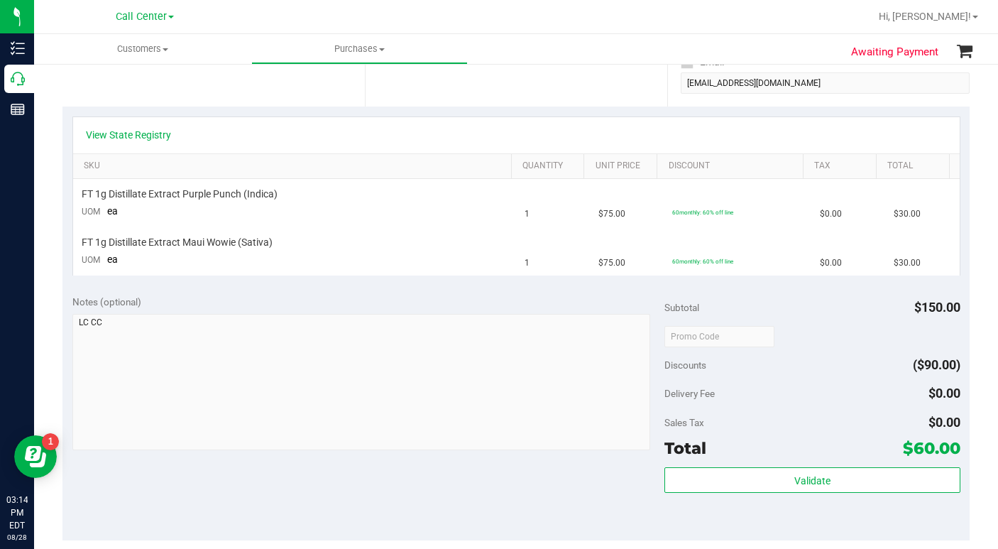
scroll to position [142, 0]
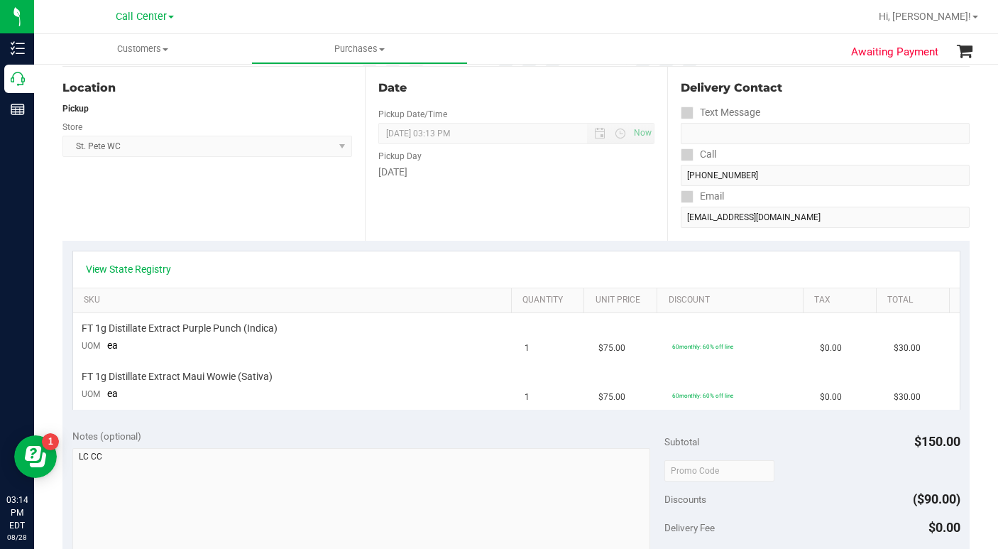
click at [102, 276] on div "View State Registry" at bounding box center [516, 269] width 886 height 36
click at [150, 268] on link "View State Registry" at bounding box center [128, 269] width 85 height 14
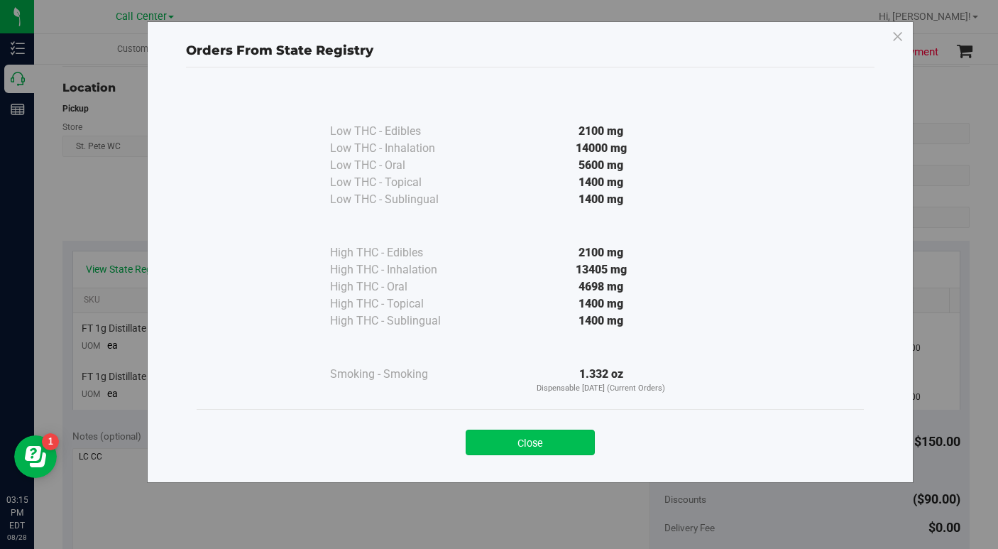
click at [483, 443] on button "Close" at bounding box center [530, 442] width 129 height 26
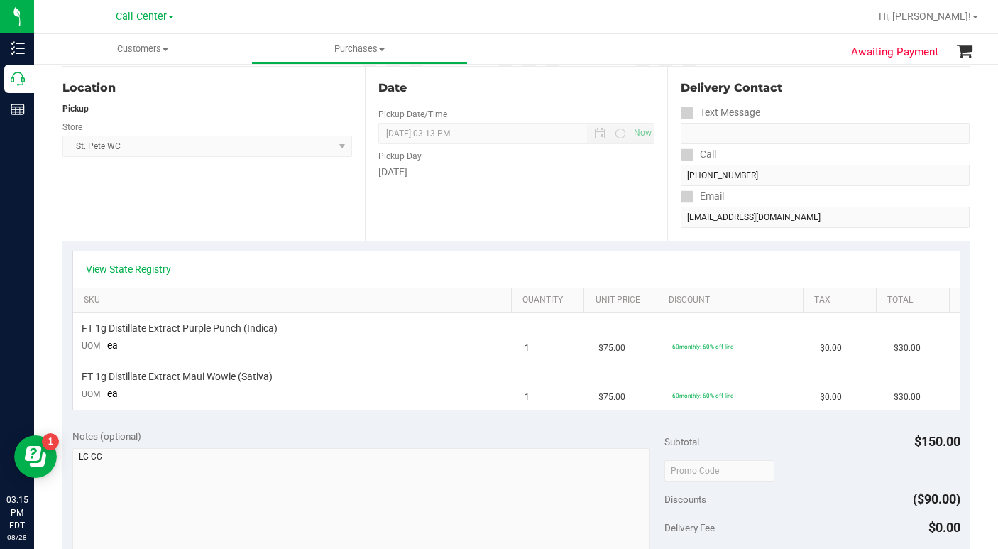
click at [162, 236] on div "Location Pickup Store [GEOGRAPHIC_DATA][PERSON_NAME] WC Select Store [PERSON_NA…" at bounding box center [213, 154] width 302 height 174
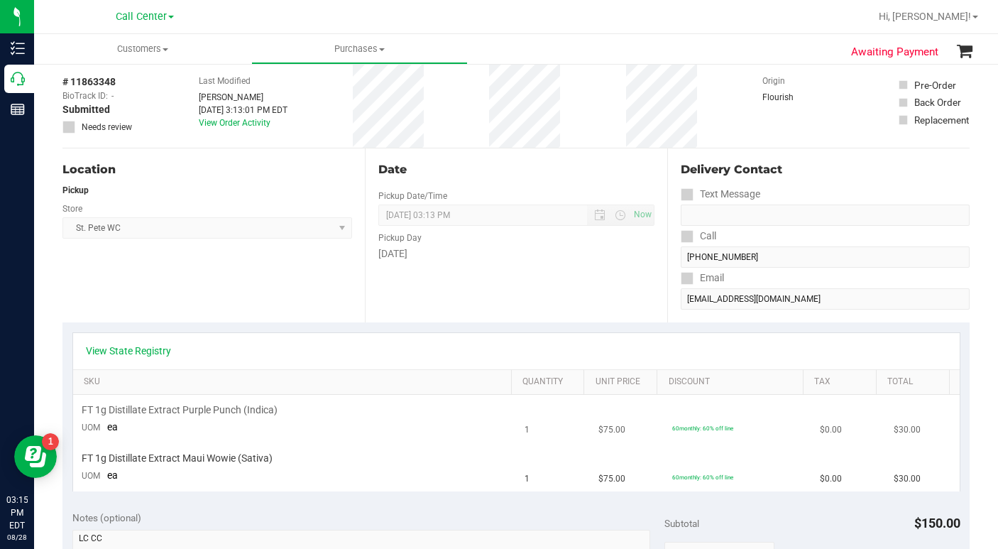
scroll to position [0, 0]
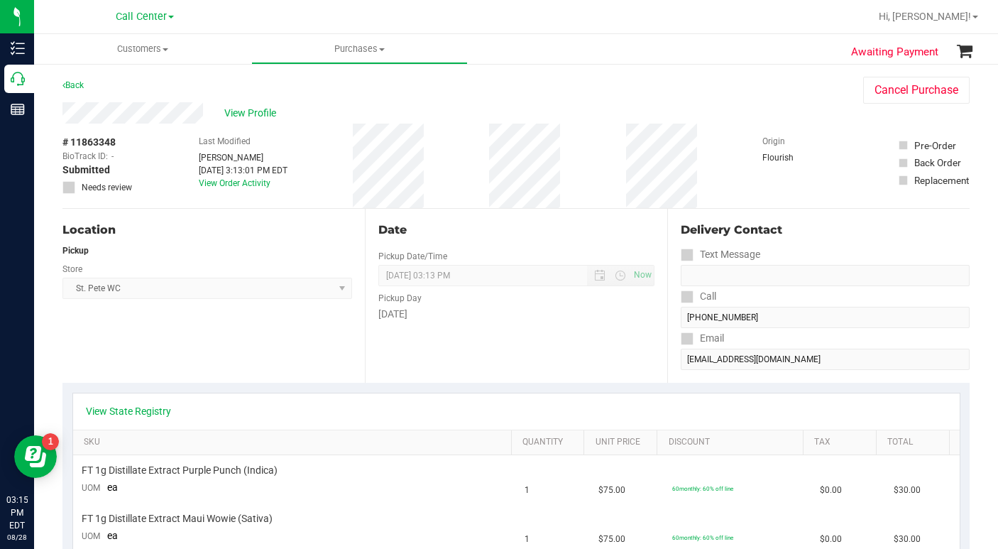
click at [170, 361] on div "Location Pickup Store [GEOGRAPHIC_DATA][PERSON_NAME] WC Select Store [PERSON_NA…" at bounding box center [213, 296] width 302 height 174
click at [174, 346] on div "Location Pickup Store [GEOGRAPHIC_DATA][PERSON_NAME] WC Select Store [PERSON_NA…" at bounding box center [213, 296] width 302 height 174
click at [245, 116] on span "View Profile" at bounding box center [252, 113] width 57 height 15
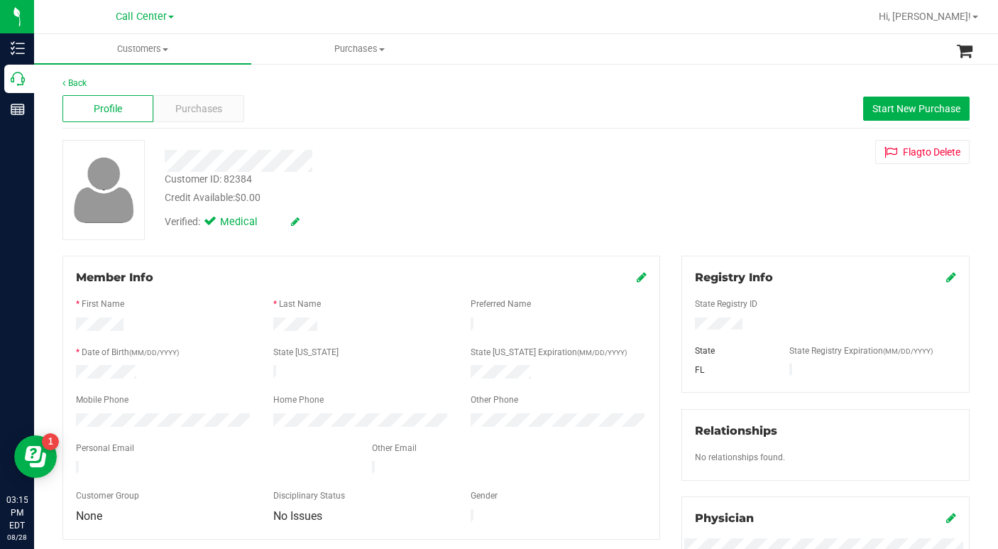
click at [637, 279] on icon at bounding box center [642, 276] width 10 height 11
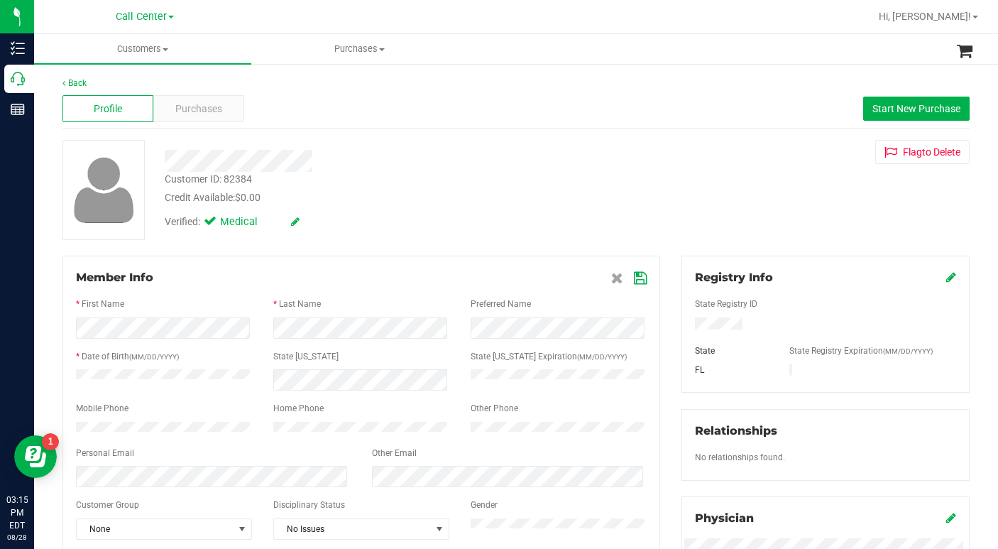
scroll to position [213, 0]
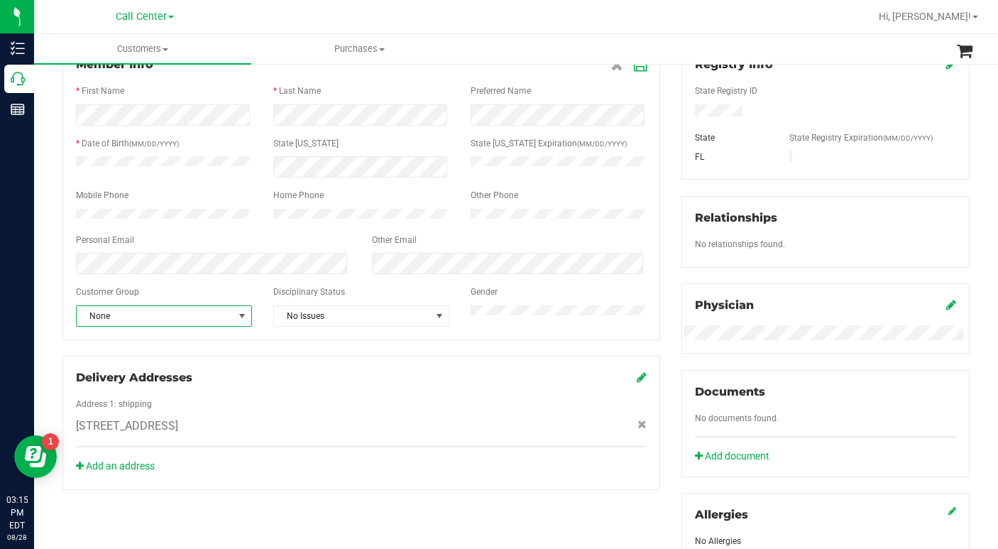
click at [243, 326] on span "select" at bounding box center [242, 316] width 18 height 20
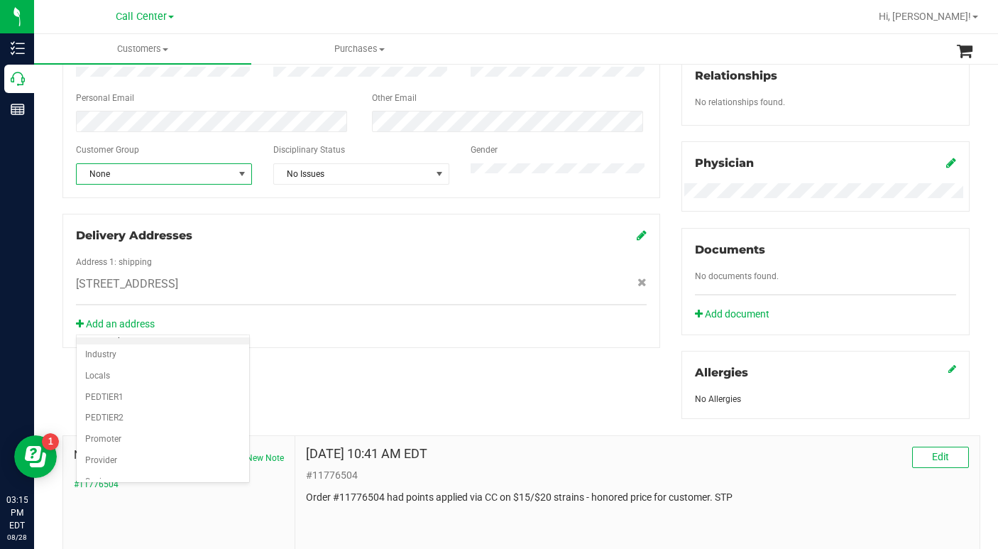
scroll to position [142, 0]
click at [109, 414] on li "Seniors" at bounding box center [163, 417] width 172 height 21
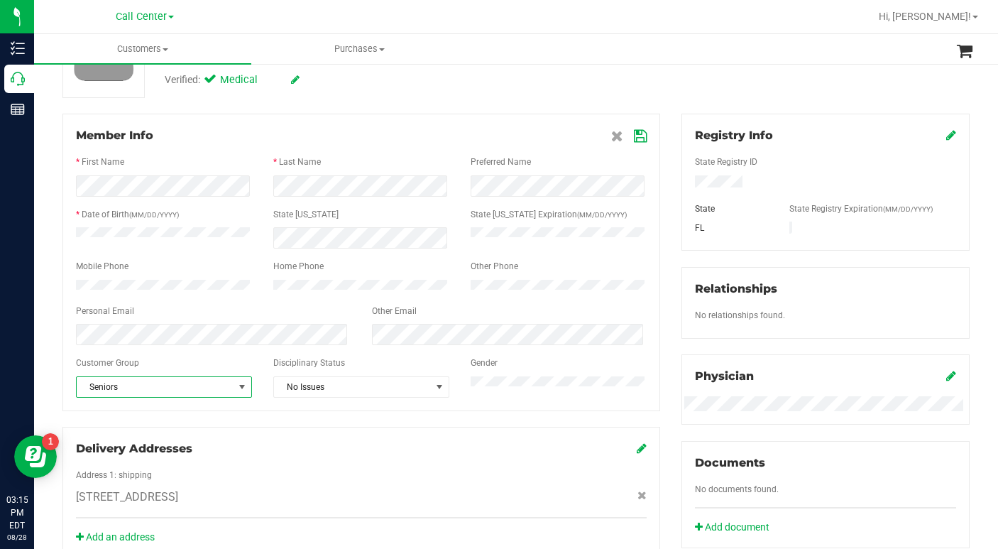
scroll to position [0, 0]
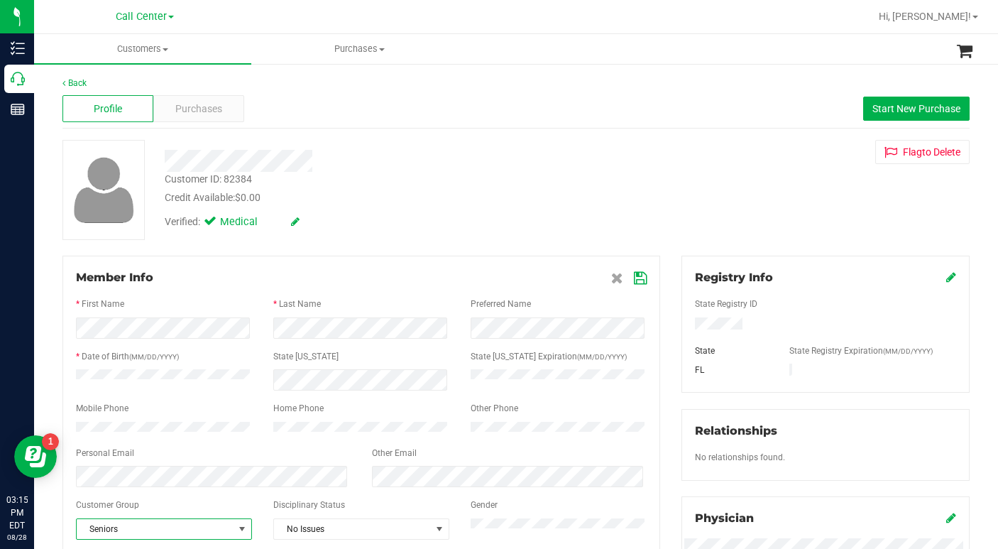
click at [634, 280] on icon at bounding box center [640, 277] width 13 height 11
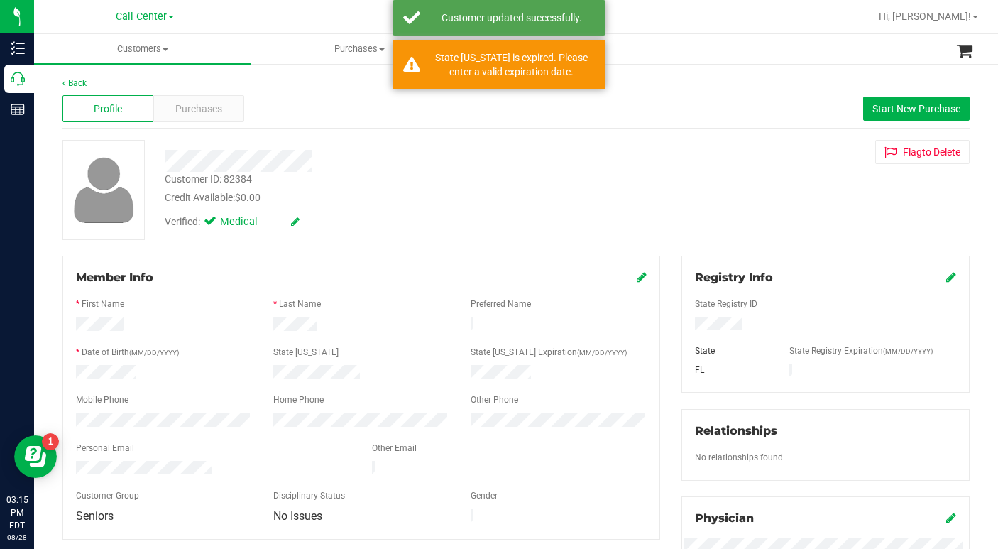
click at [463, 238] on div "Customer ID: 82384 Credit Available: $0.00 Verified: Medical Flag to [GEOGRAPHI…" at bounding box center [516, 190] width 928 height 100
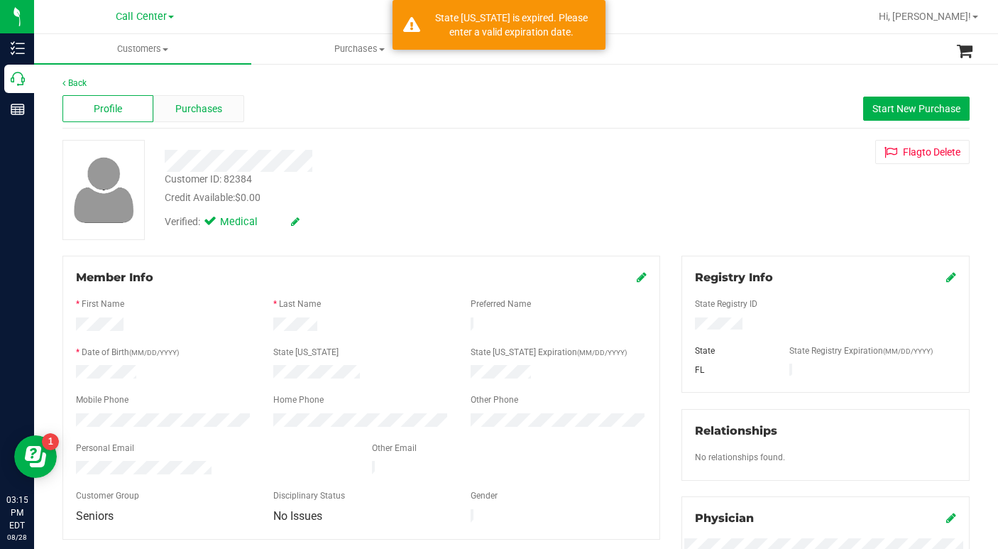
click at [203, 105] on span "Purchases" at bounding box center [198, 108] width 47 height 15
